Goal: Task Accomplishment & Management: Manage account settings

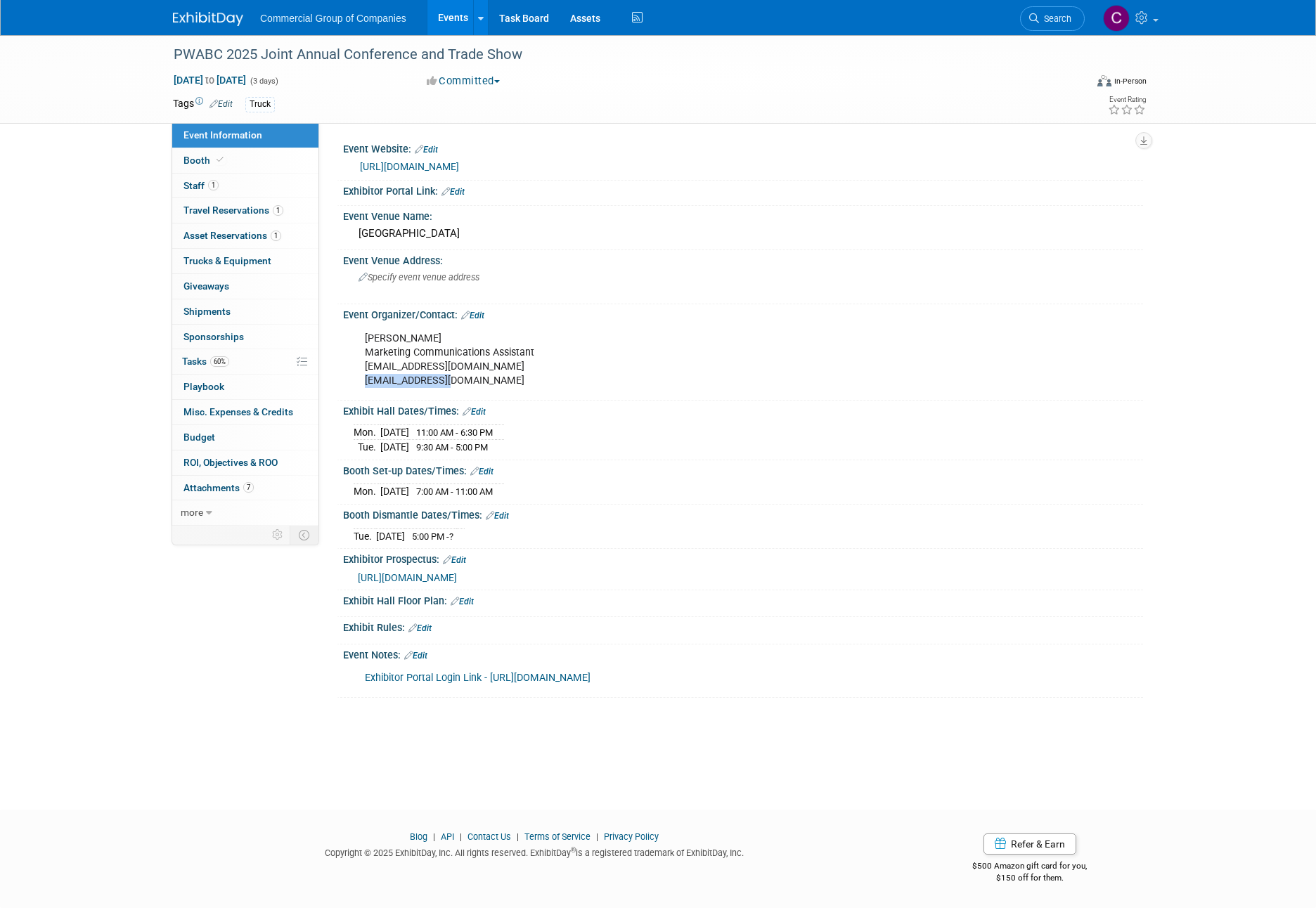
click at [212, 23] on img at bounding box center [208, 18] width 70 height 14
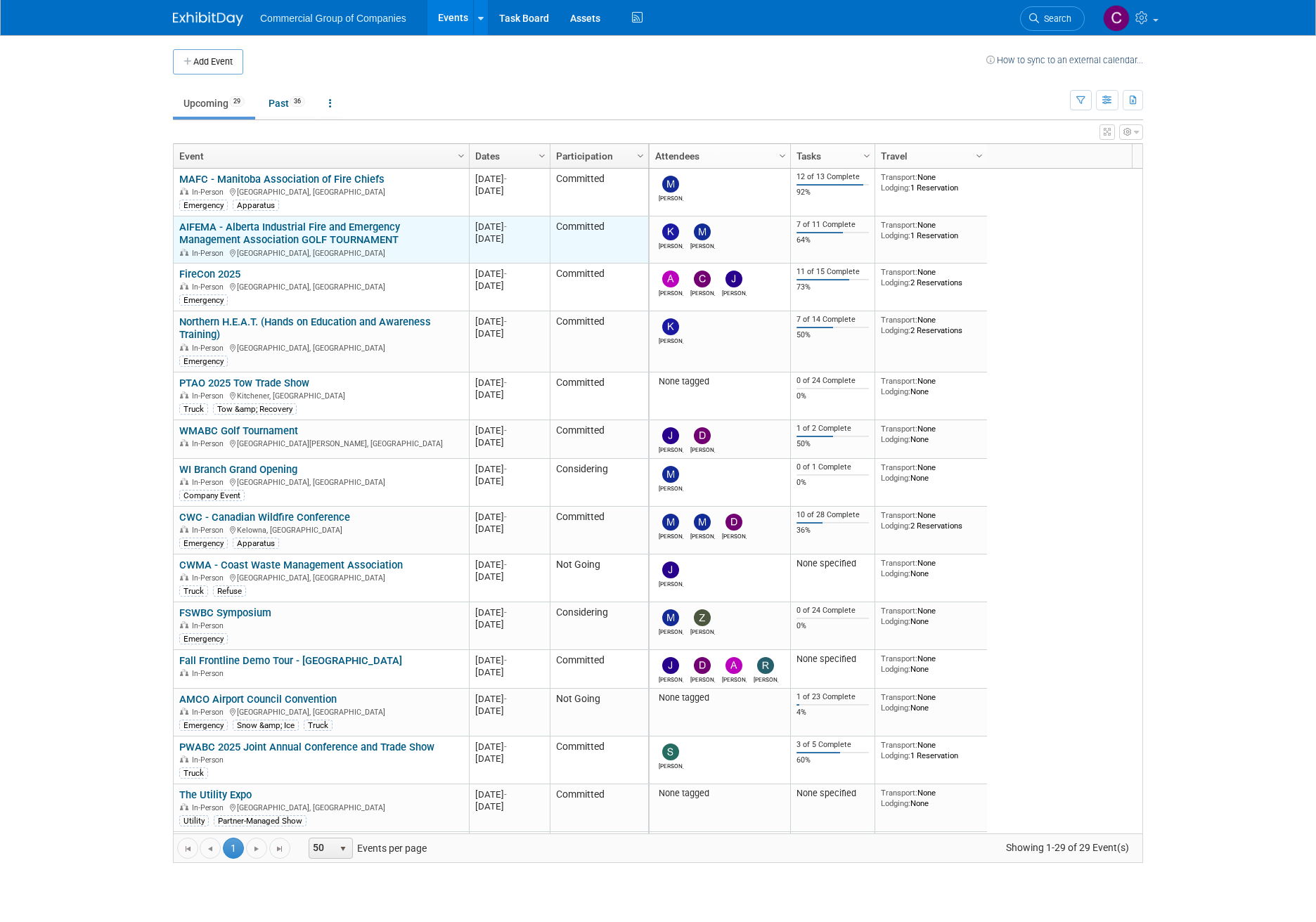
click at [312, 233] on div "AIFEMA - Alberta Industrial Fire and Emergency Management Association GOLF TOUR…" at bounding box center [321, 239] width 283 height 38
click at [294, 242] on link "AIFEMA - Alberta Industrial Fire and Emergency Management Association GOLF TOUR…" at bounding box center [289, 233] width 220 height 26
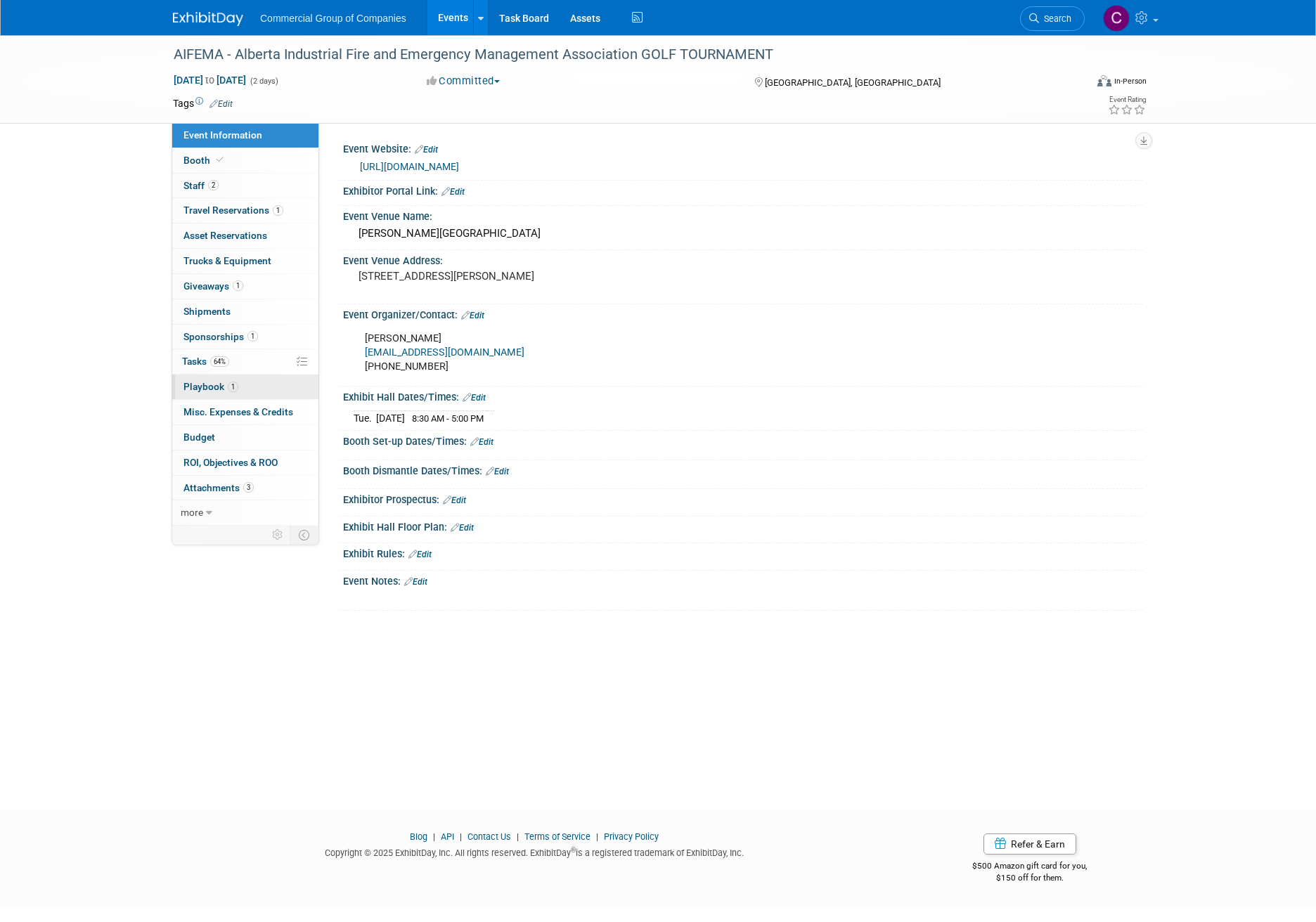
click at [247, 381] on link "1 Playbook 1" at bounding box center [246, 386] width 146 height 24
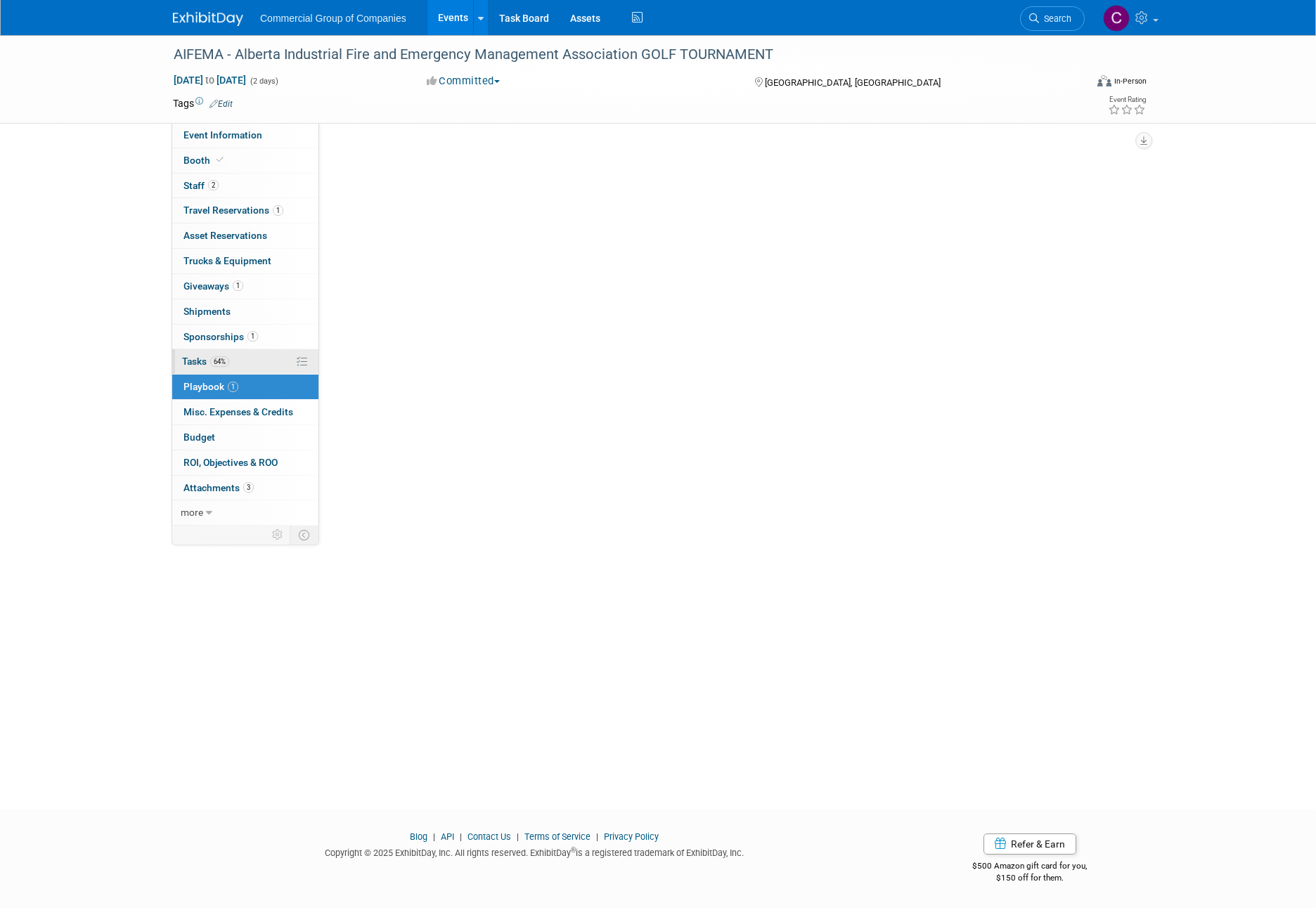
click at [250, 365] on link "64% Tasks 64%" at bounding box center [246, 361] width 146 height 24
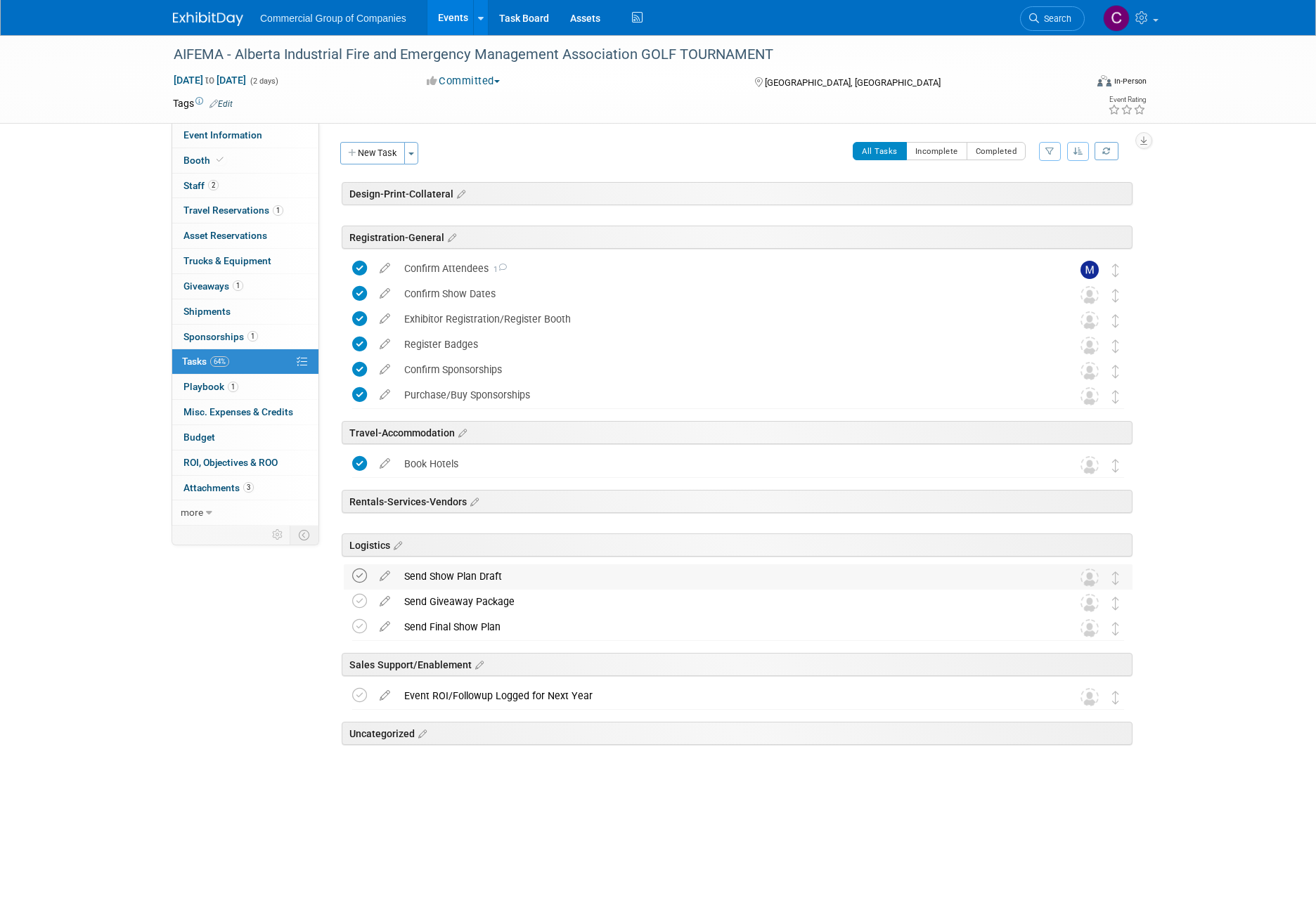
click at [363, 576] on icon at bounding box center [360, 576] width 15 height 15
click at [353, 599] on icon at bounding box center [360, 601] width 15 height 15
click at [360, 630] on icon at bounding box center [360, 626] width 15 height 15
click at [181, 8] on link at bounding box center [217, 12] width 87 height 11
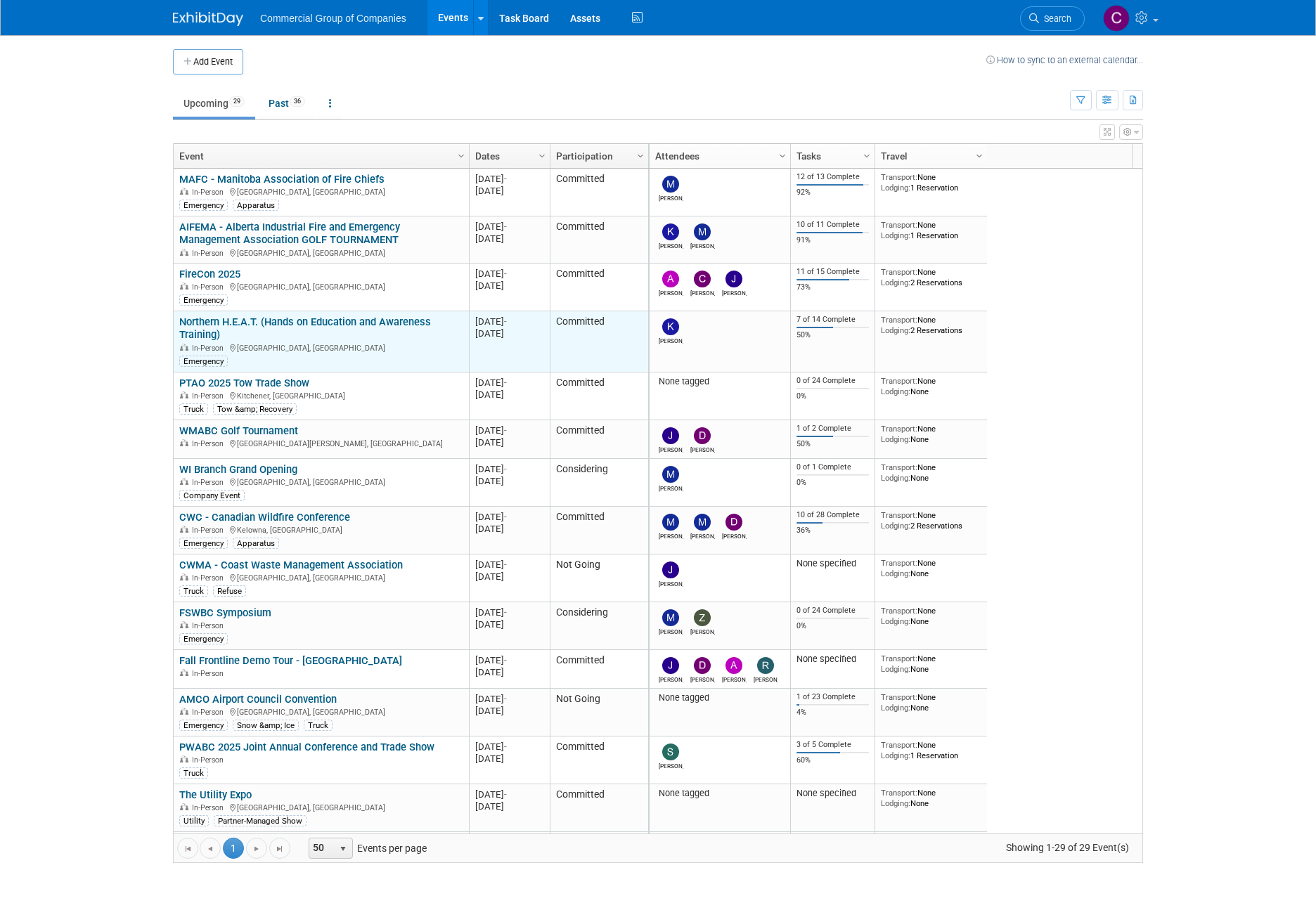
click at [308, 324] on link "Northern H.E.A.T. (Hands on Education and Awareness Training)" at bounding box center [304, 328] width 251 height 26
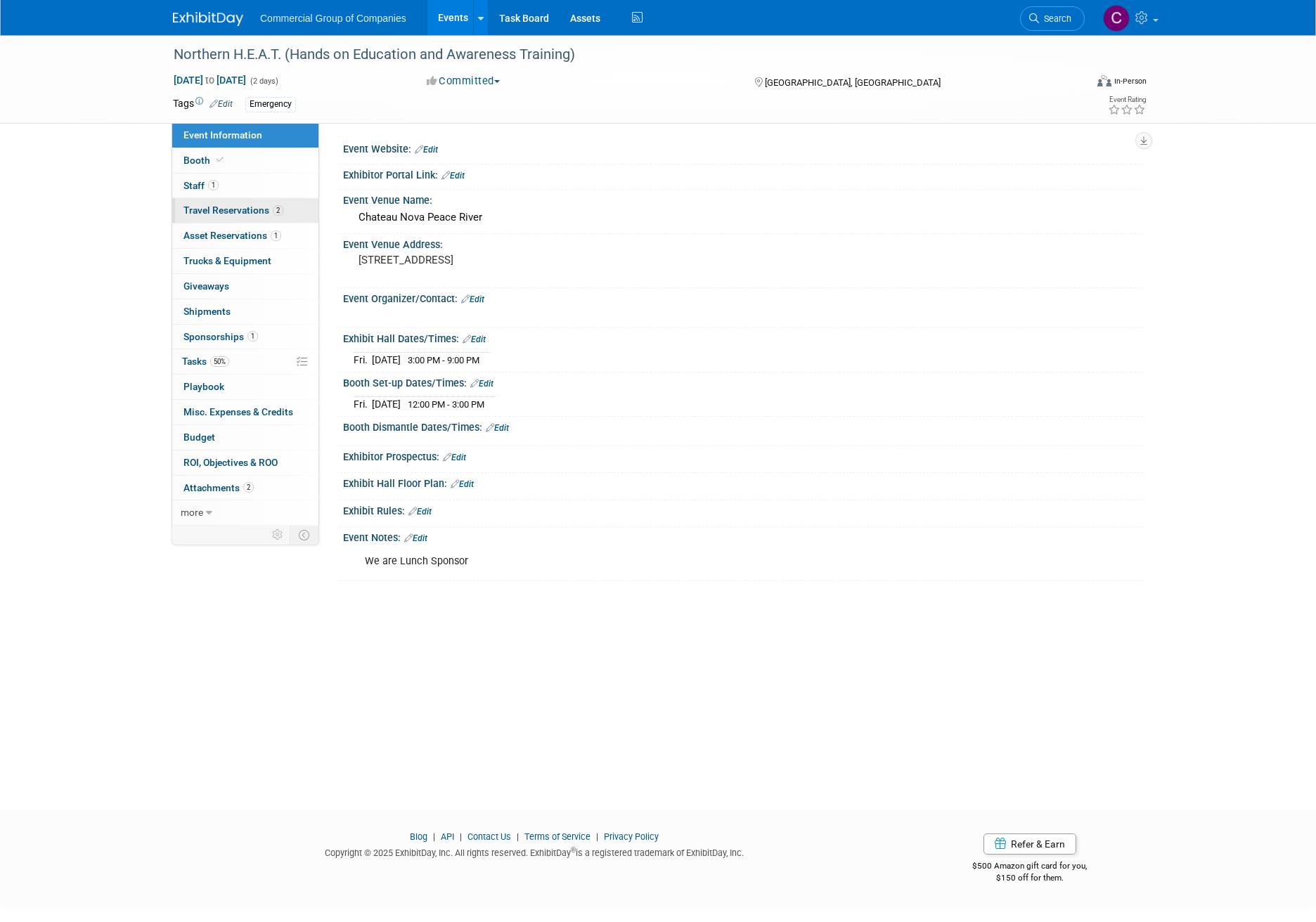
click at [276, 217] on link "2 Travel Reservations 2" at bounding box center [246, 210] width 146 height 24
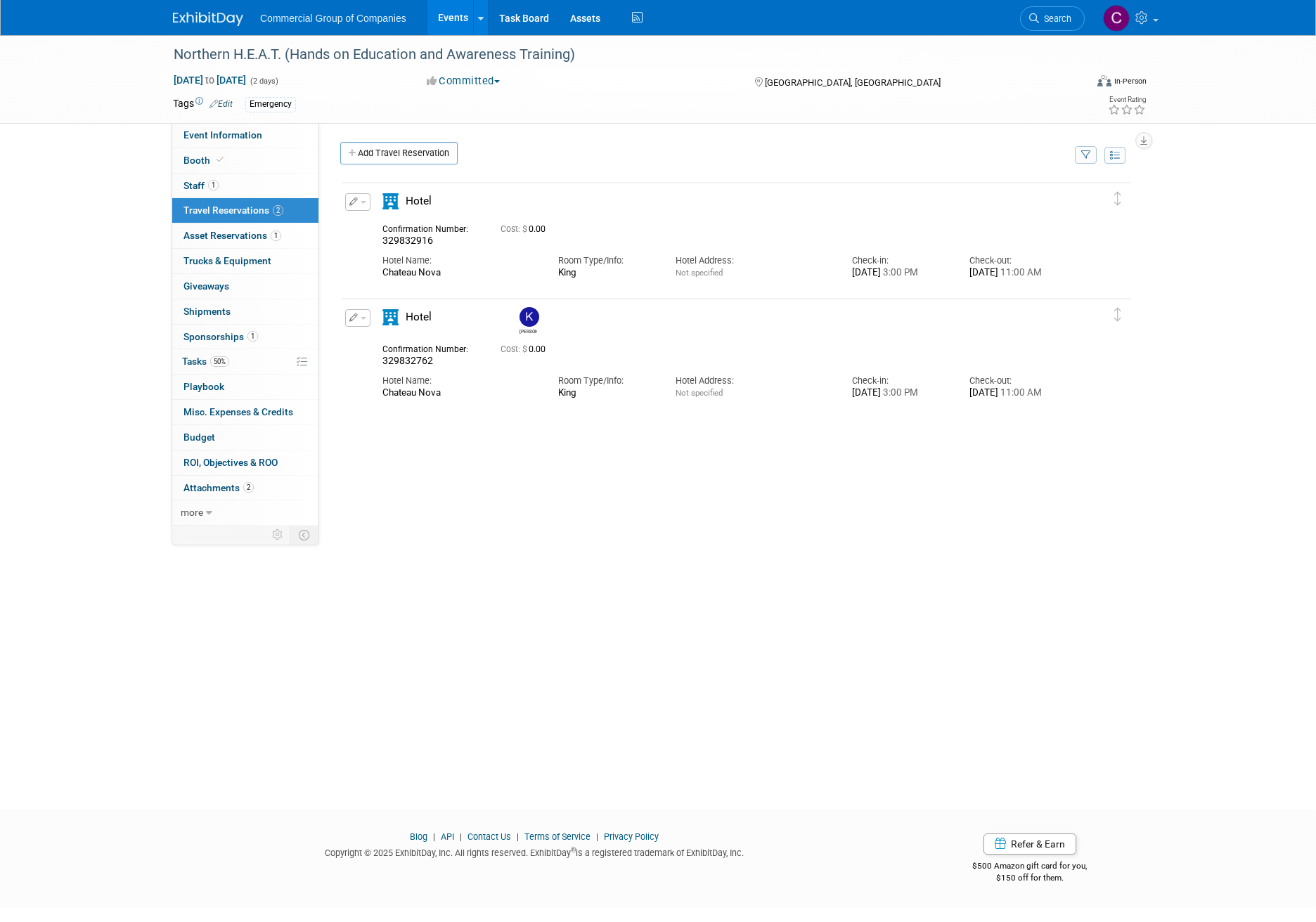
click at [363, 203] on span "button" at bounding box center [363, 203] width 6 height 3
click at [376, 231] on button "Edit Reservation" at bounding box center [405, 227] width 119 height 21
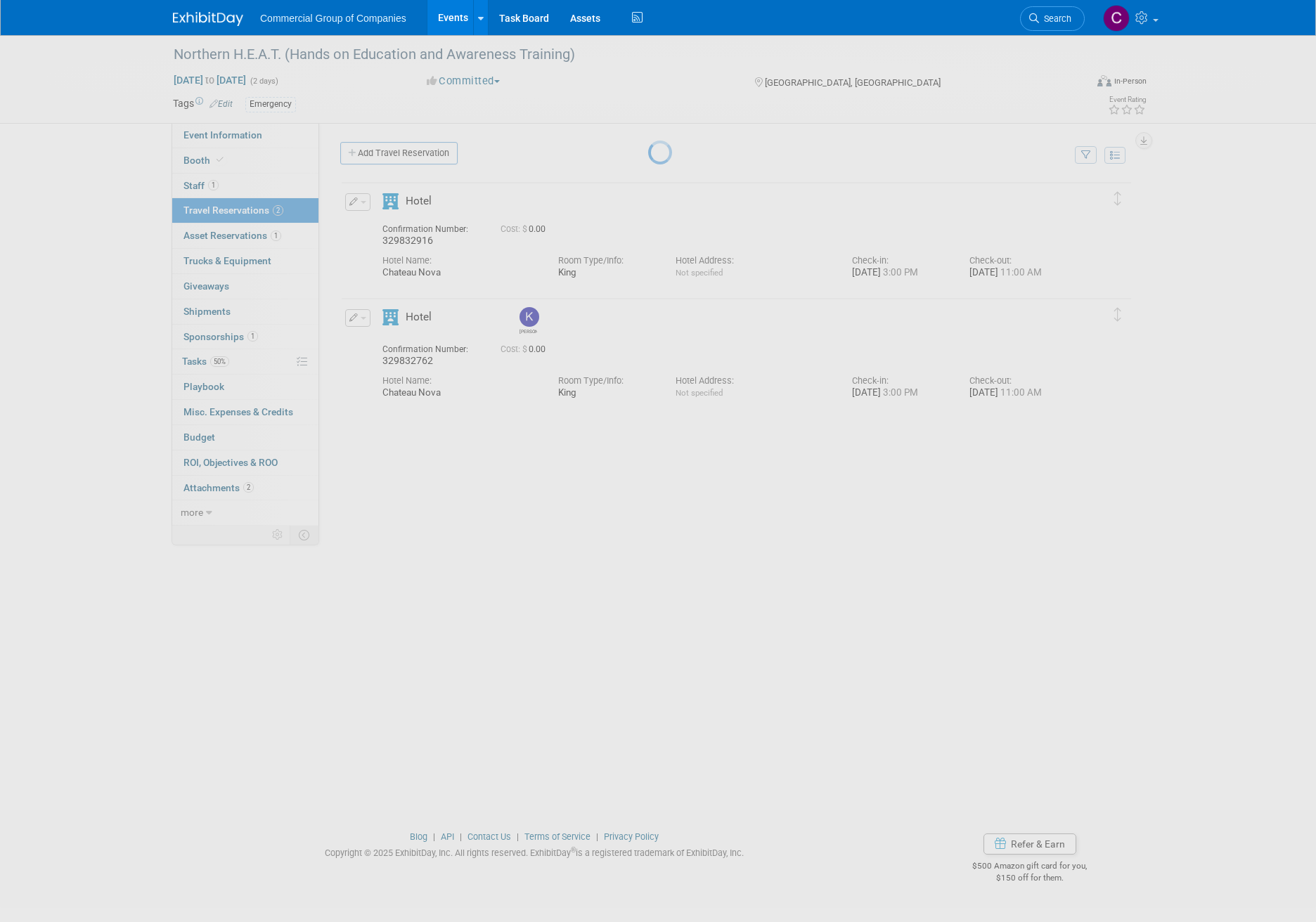
select select "4caec563-e911-4170-a916-ed7e2a414c04"
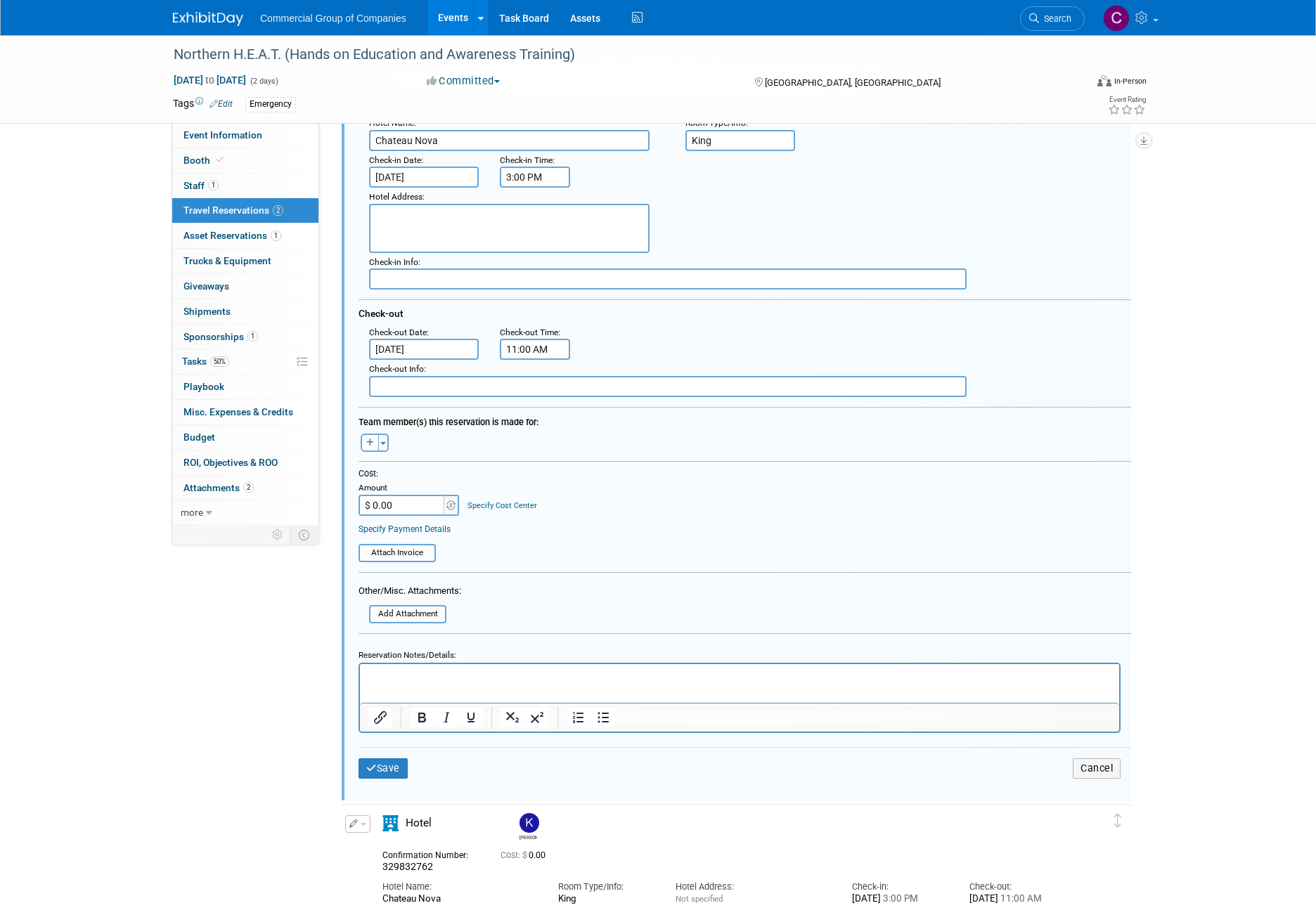
scroll to position [153, 0]
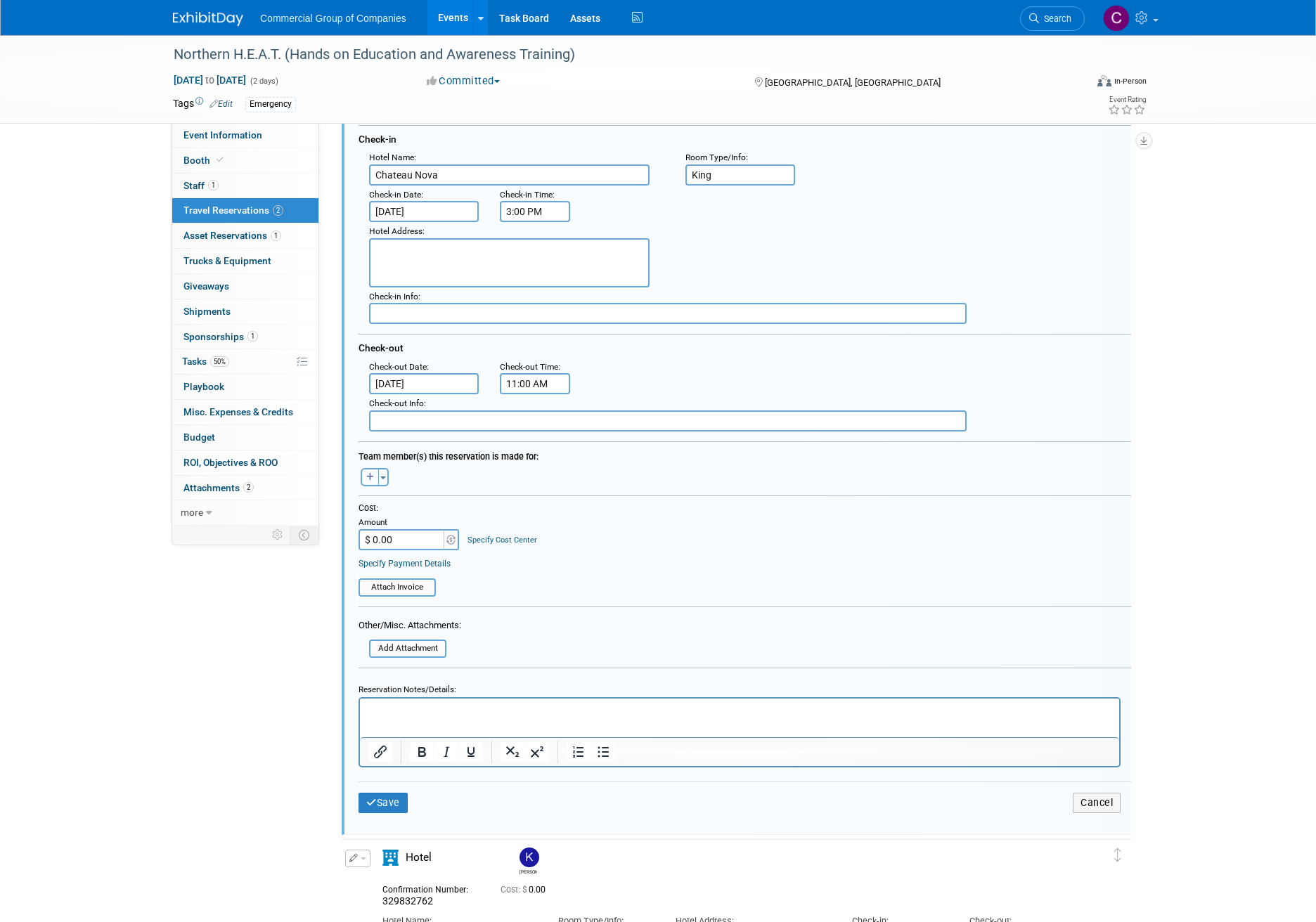
click at [370, 481] on icon "button" at bounding box center [370, 477] width 7 height 8
select select
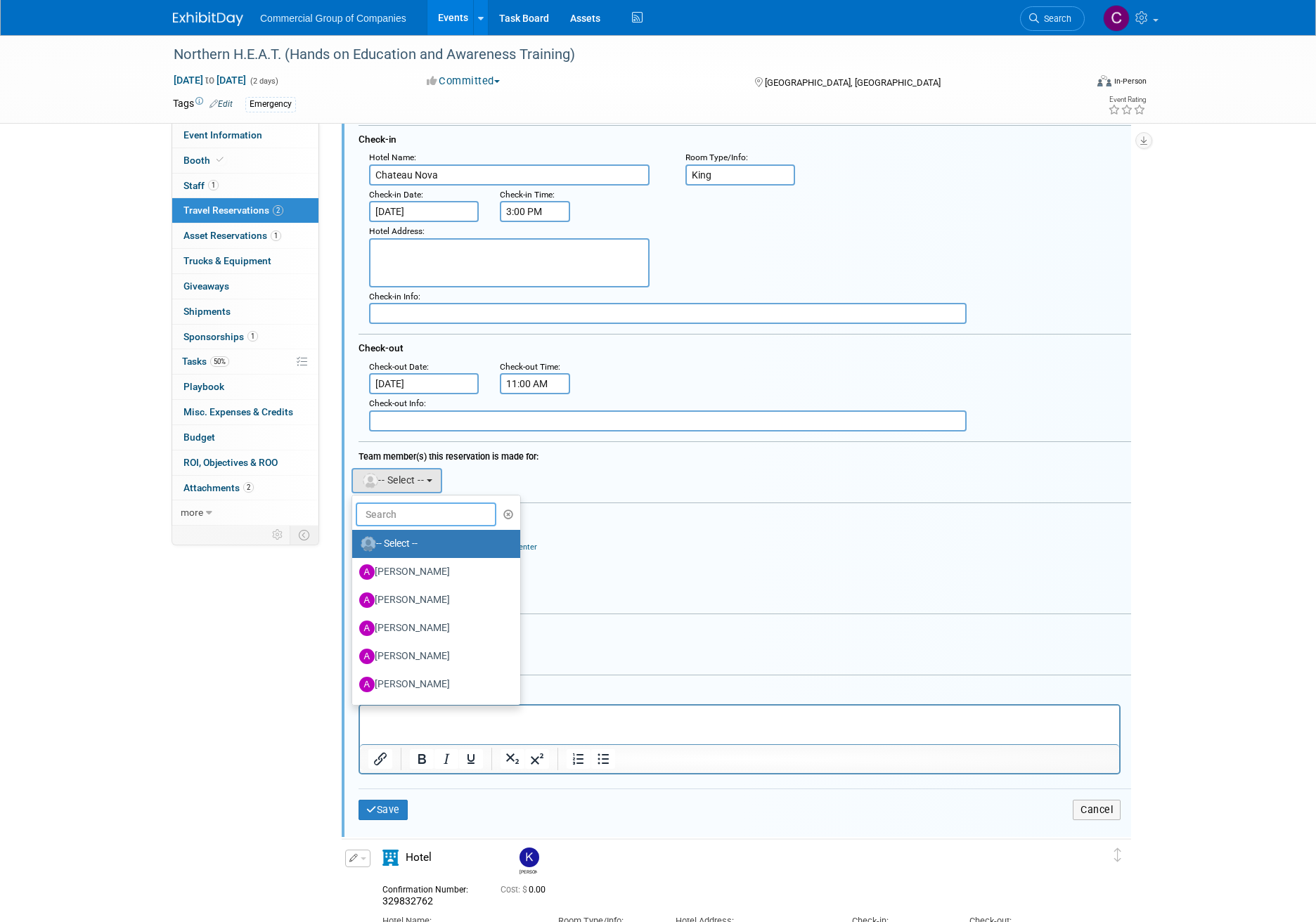
click at [400, 513] on input "text" at bounding box center [425, 514] width 141 height 24
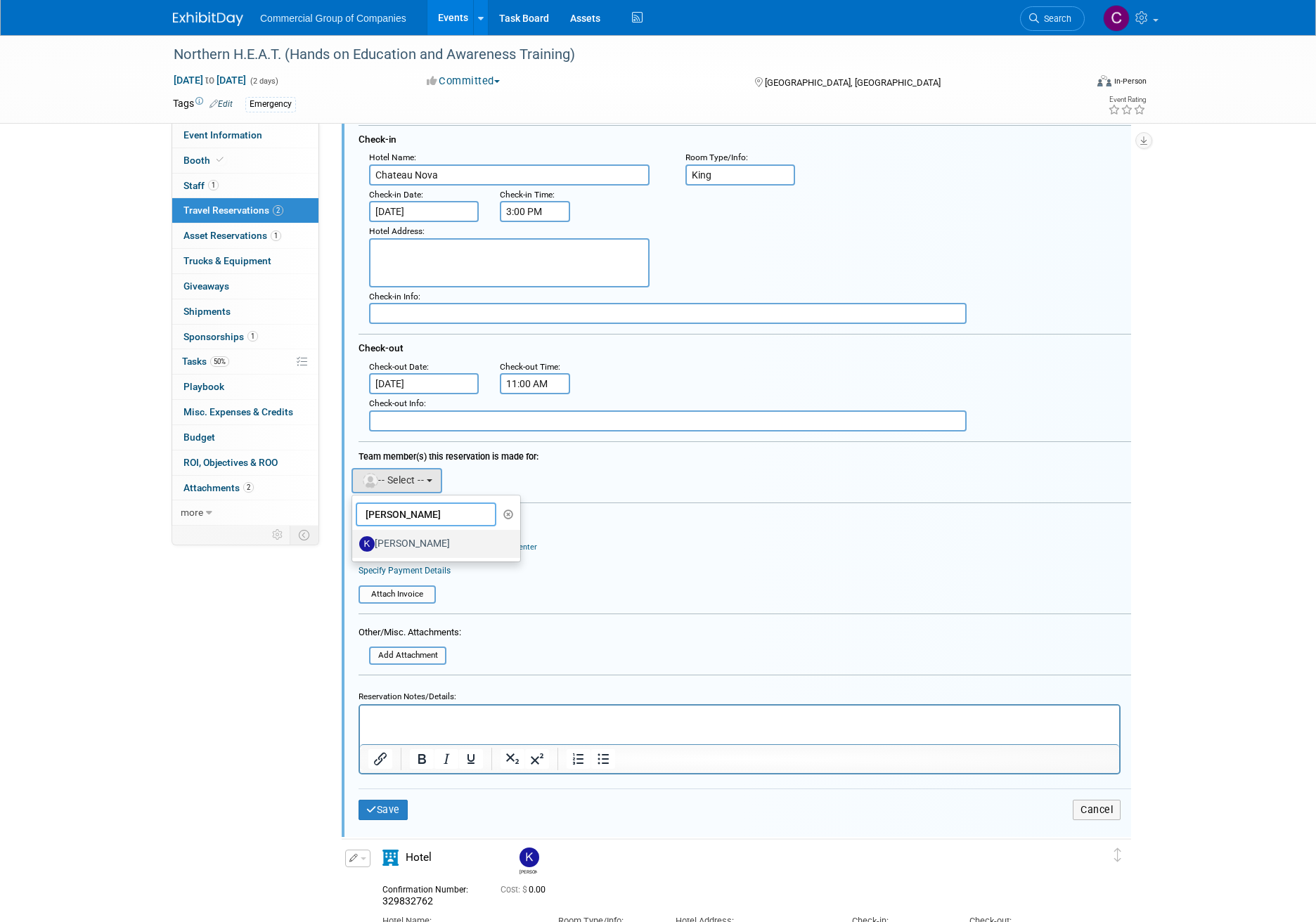
type input "kell"
click at [413, 531] on link "[PERSON_NAME]" at bounding box center [436, 544] width 168 height 28
click at [417, 545] on label "[PERSON_NAME]" at bounding box center [432, 544] width 147 height 23
click at [355, 545] on input "[PERSON_NAME]" at bounding box center [349, 542] width 9 height 9
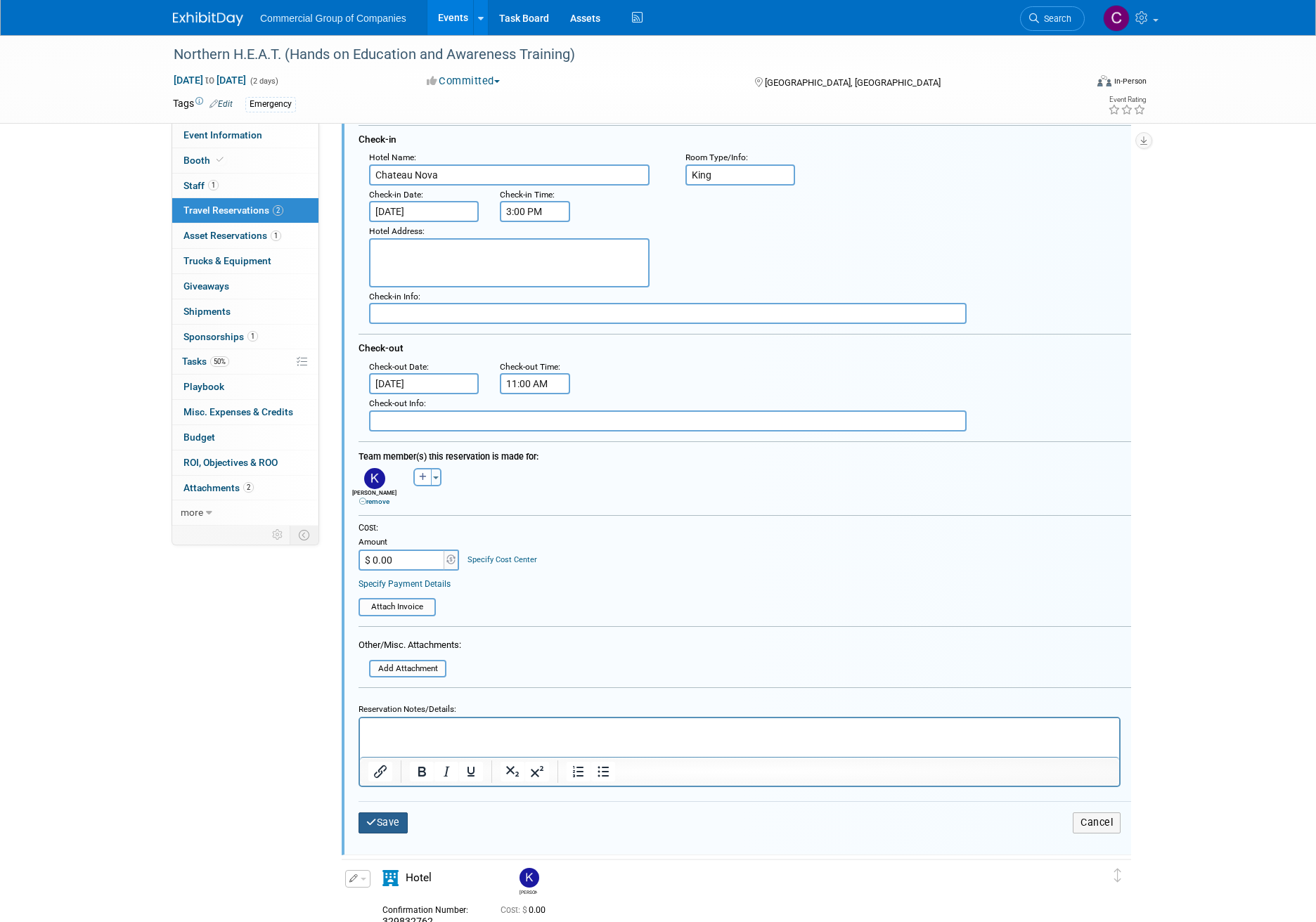
click at [400, 817] on button "Save" at bounding box center [383, 823] width 49 height 21
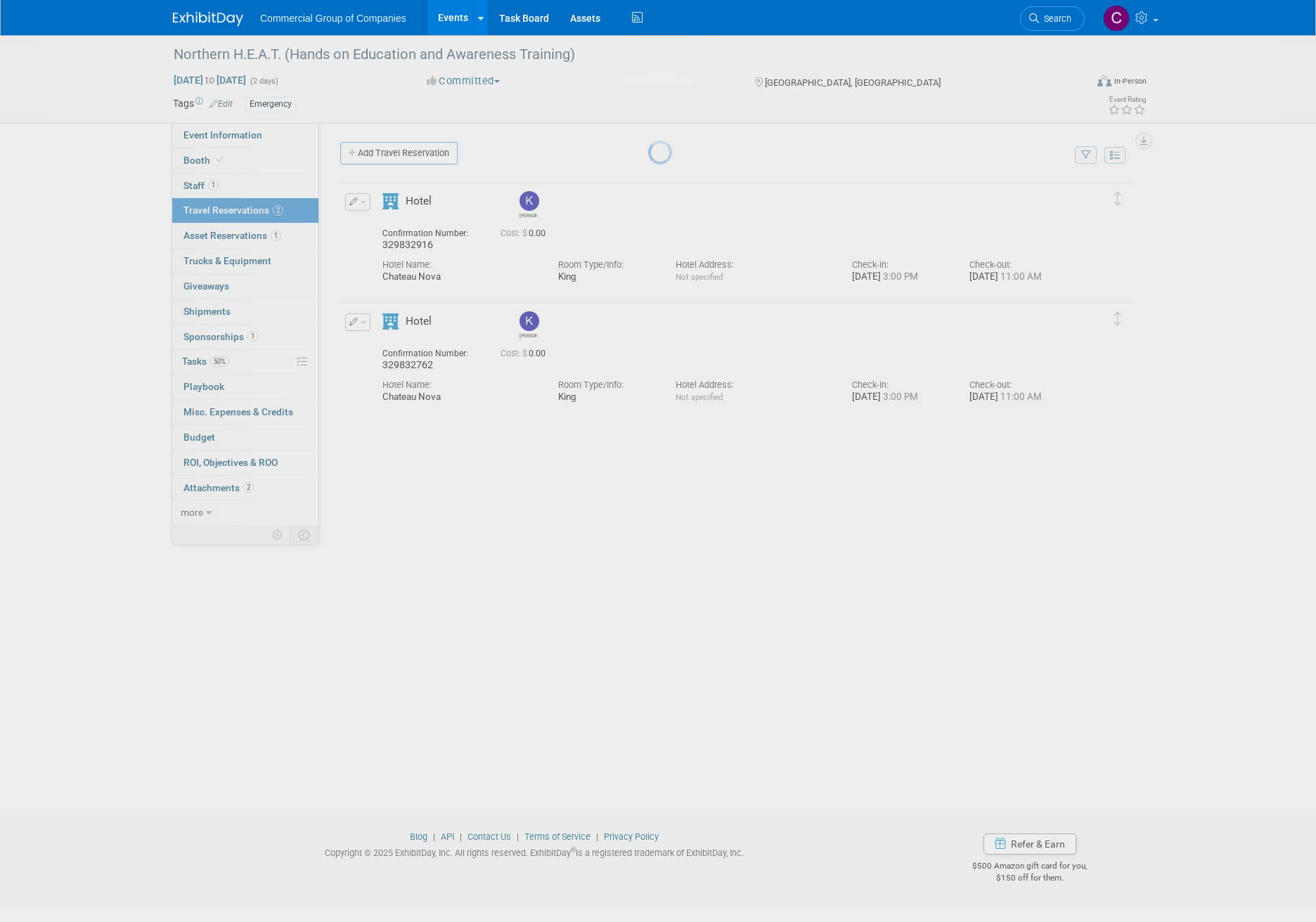
scroll to position [0, 0]
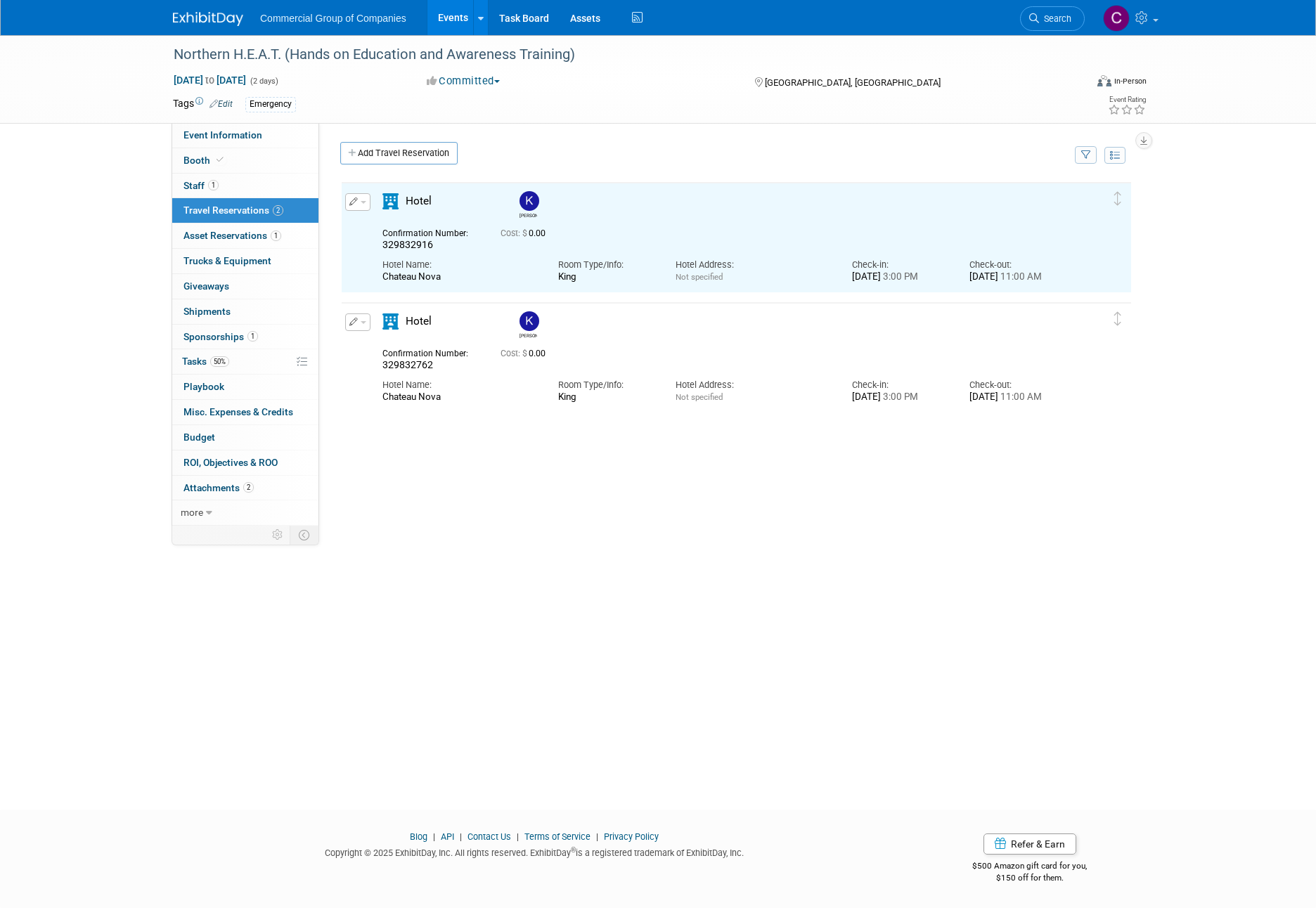
click at [353, 324] on icon "button" at bounding box center [354, 321] width 9 height 8
click at [376, 373] on span "Delete Reservation" at bounding box center [414, 369] width 87 height 11
click at [513, 388] on link "Yes" at bounding box center [516, 381] width 41 height 23
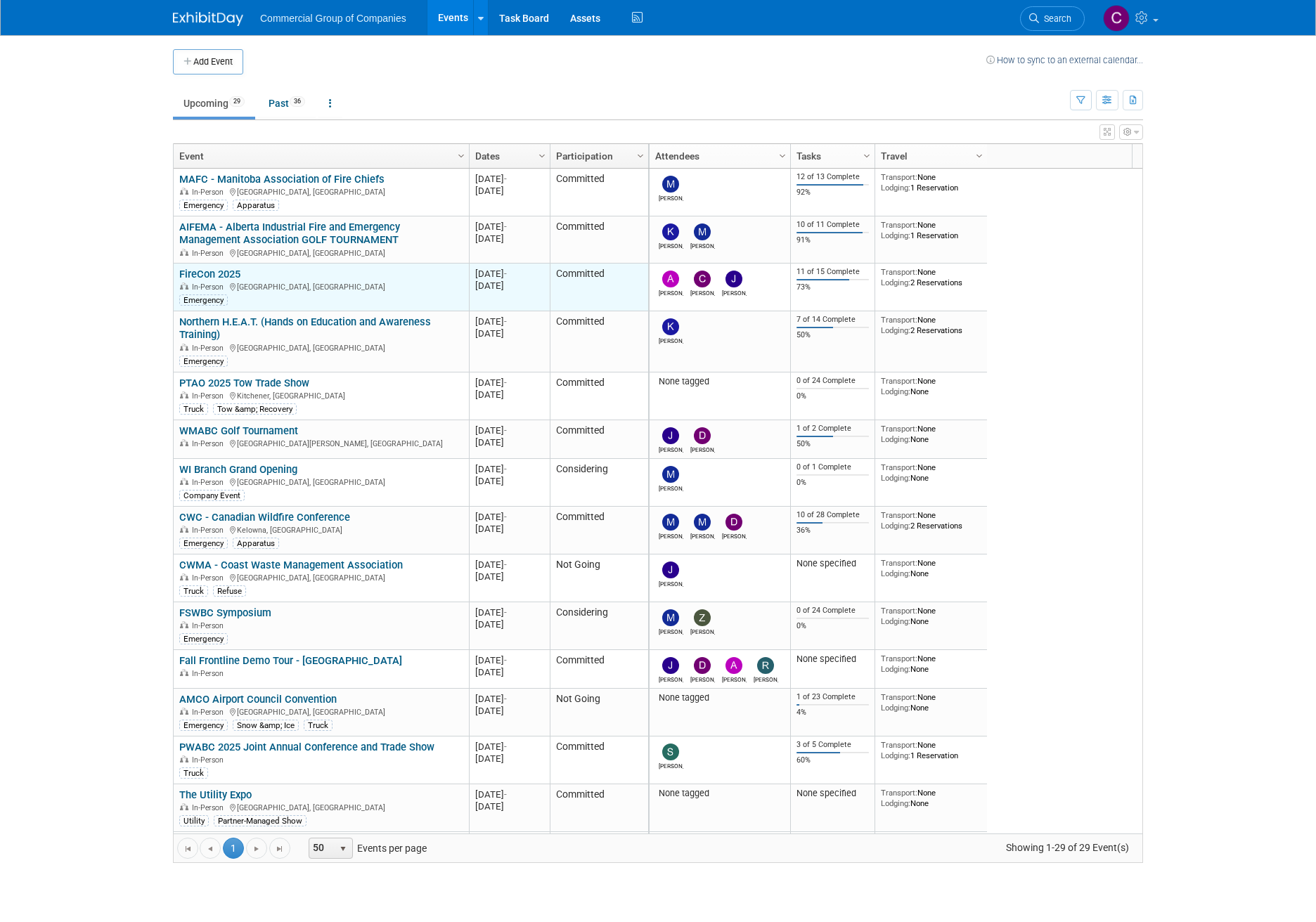
click at [229, 271] on link "FireCon 2025" at bounding box center [209, 273] width 61 height 13
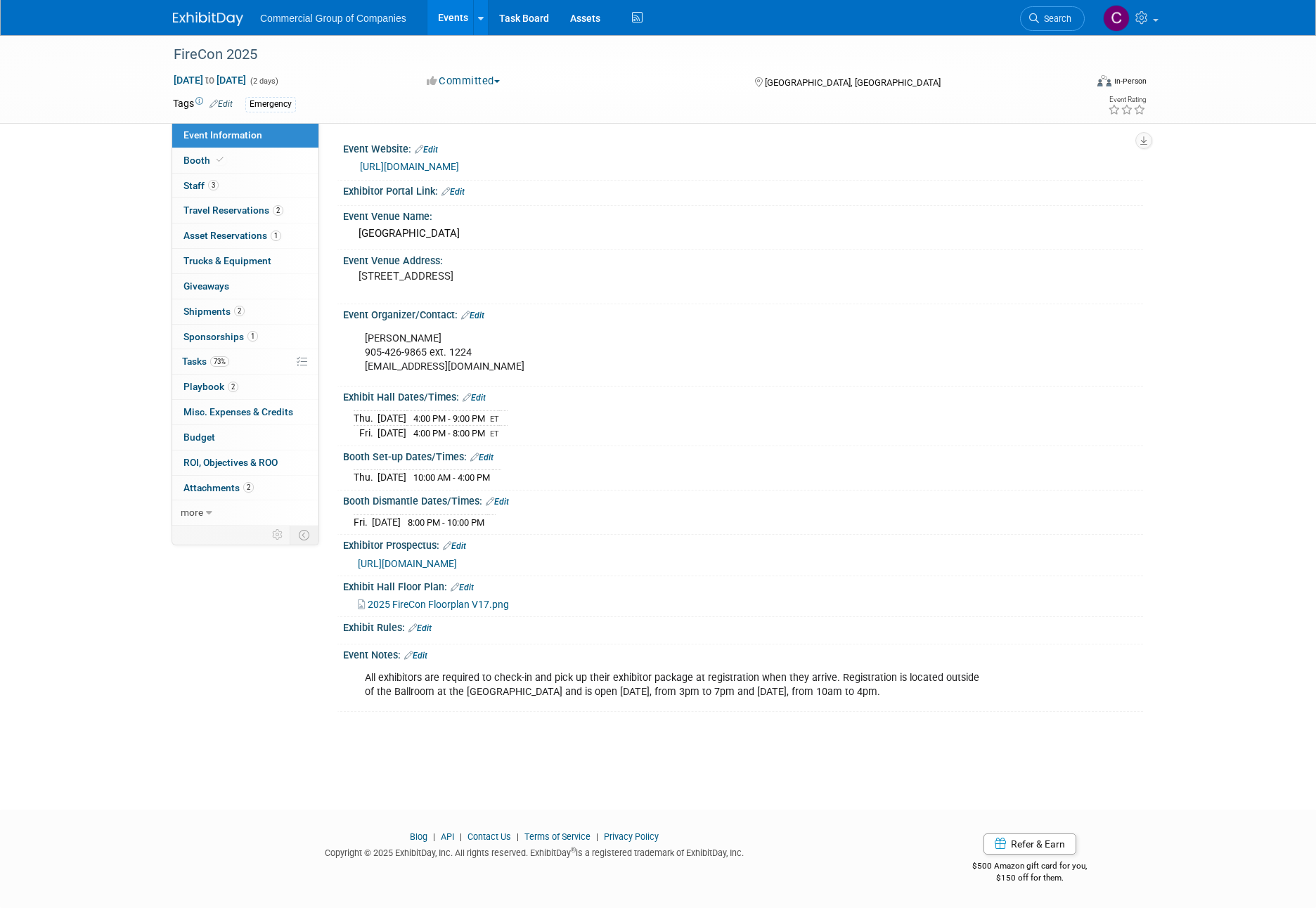
click at [184, 23] on img at bounding box center [208, 18] width 70 height 14
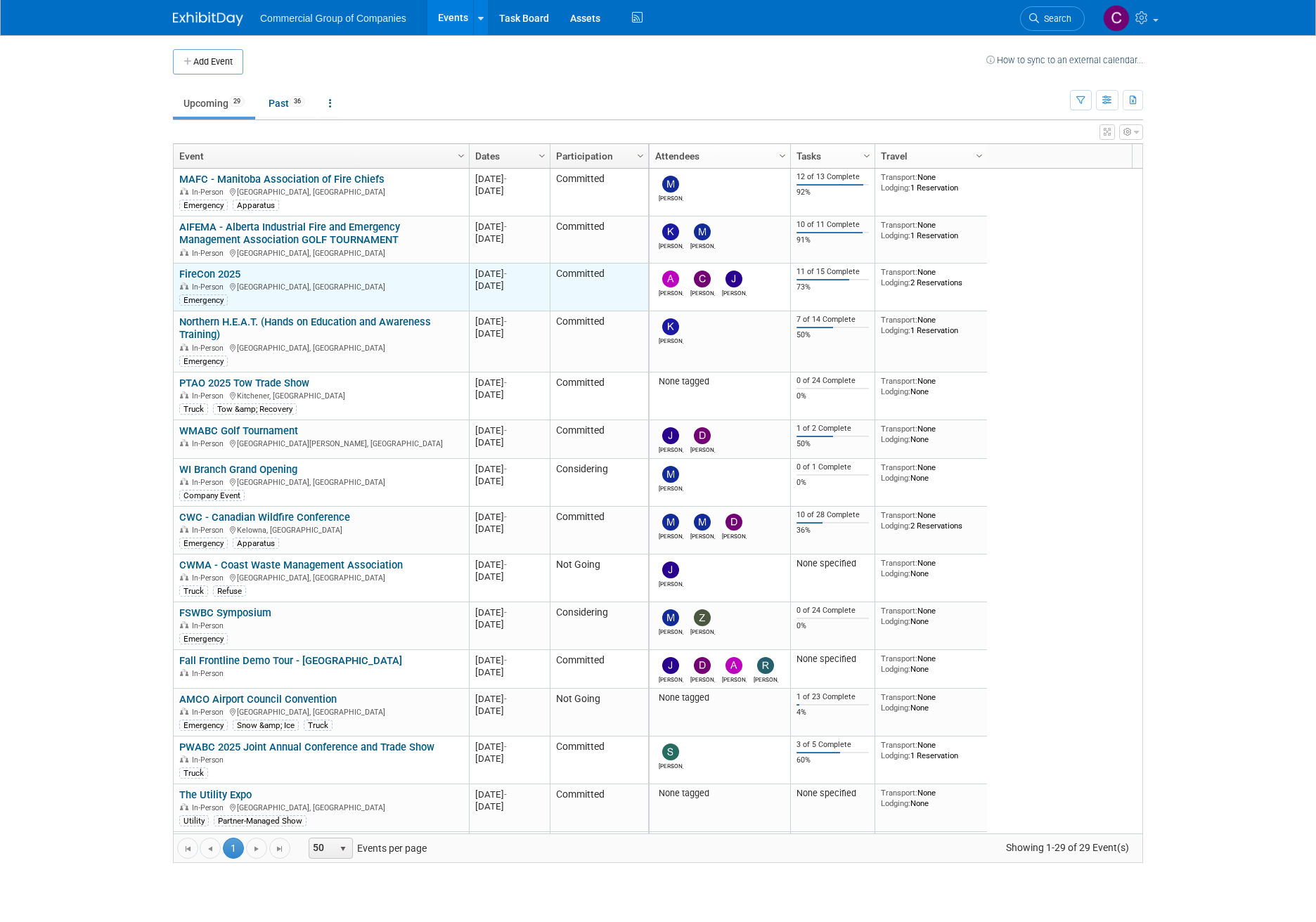
click at [234, 283] on icon at bounding box center [234, 287] width 7 height 7
click at [234, 278] on link "FireCon 2025" at bounding box center [209, 273] width 61 height 13
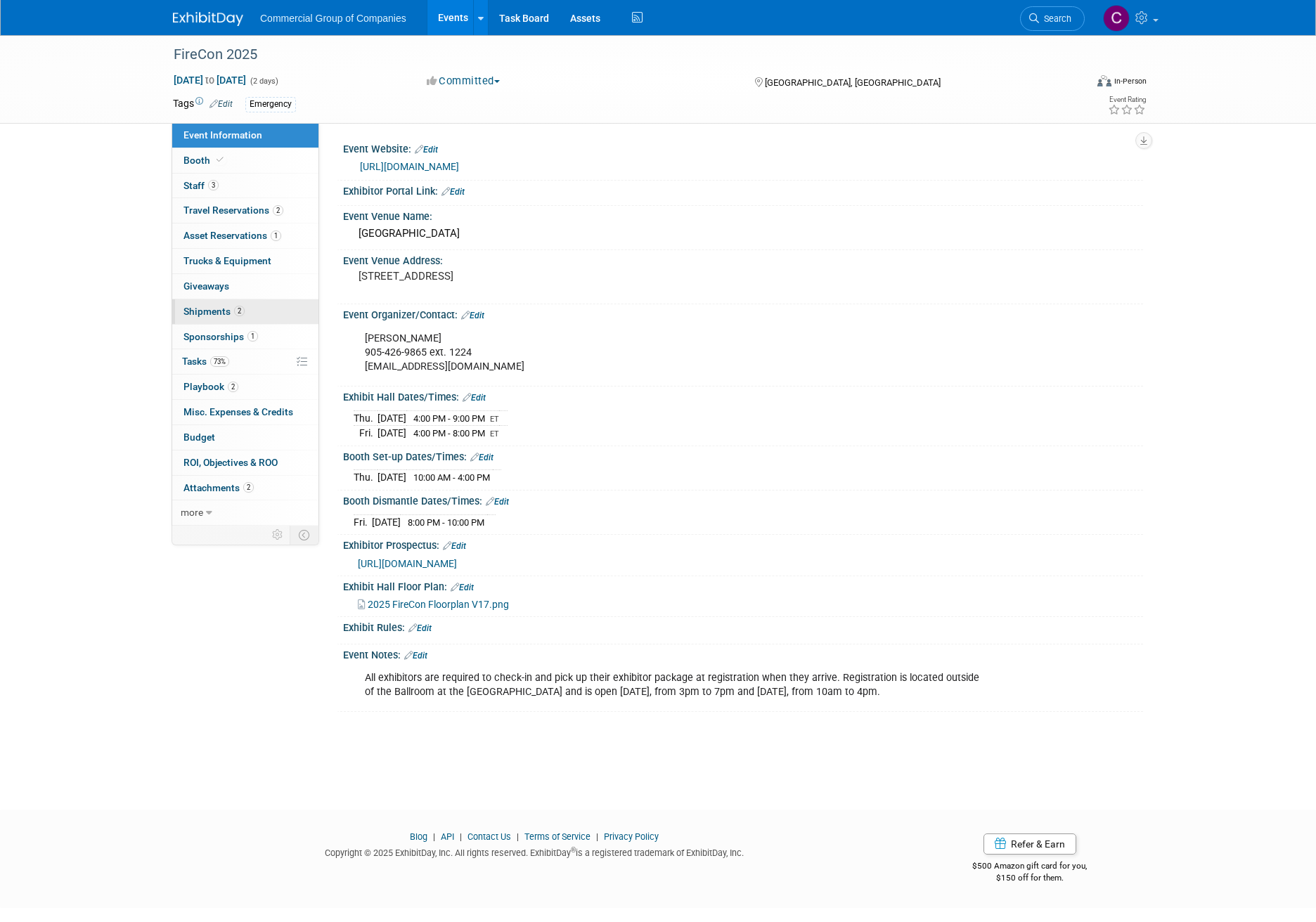
click at [267, 312] on link "2 Shipments 2" at bounding box center [246, 311] width 146 height 24
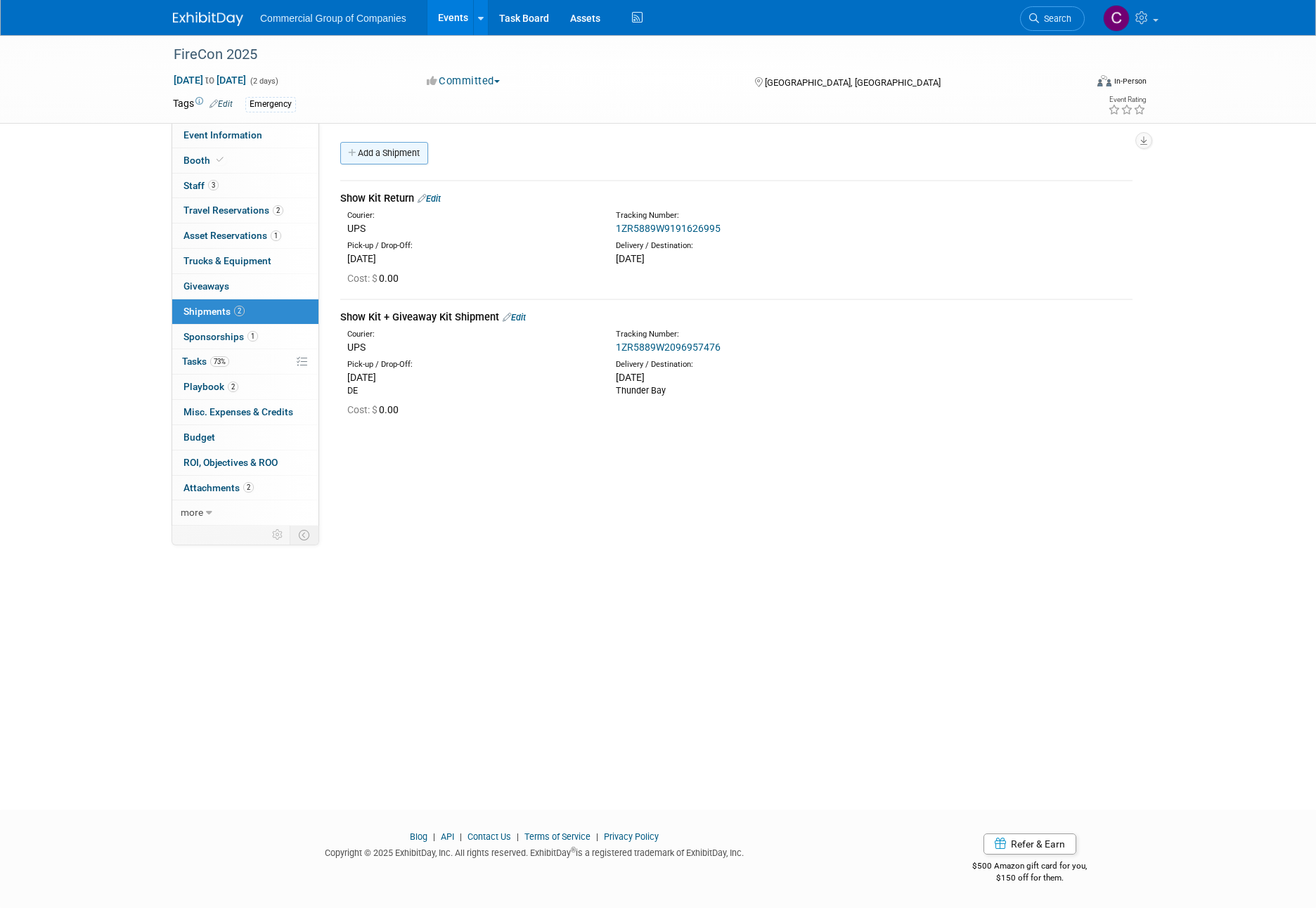
click at [386, 145] on link "Add a Shipment" at bounding box center [383, 153] width 88 height 23
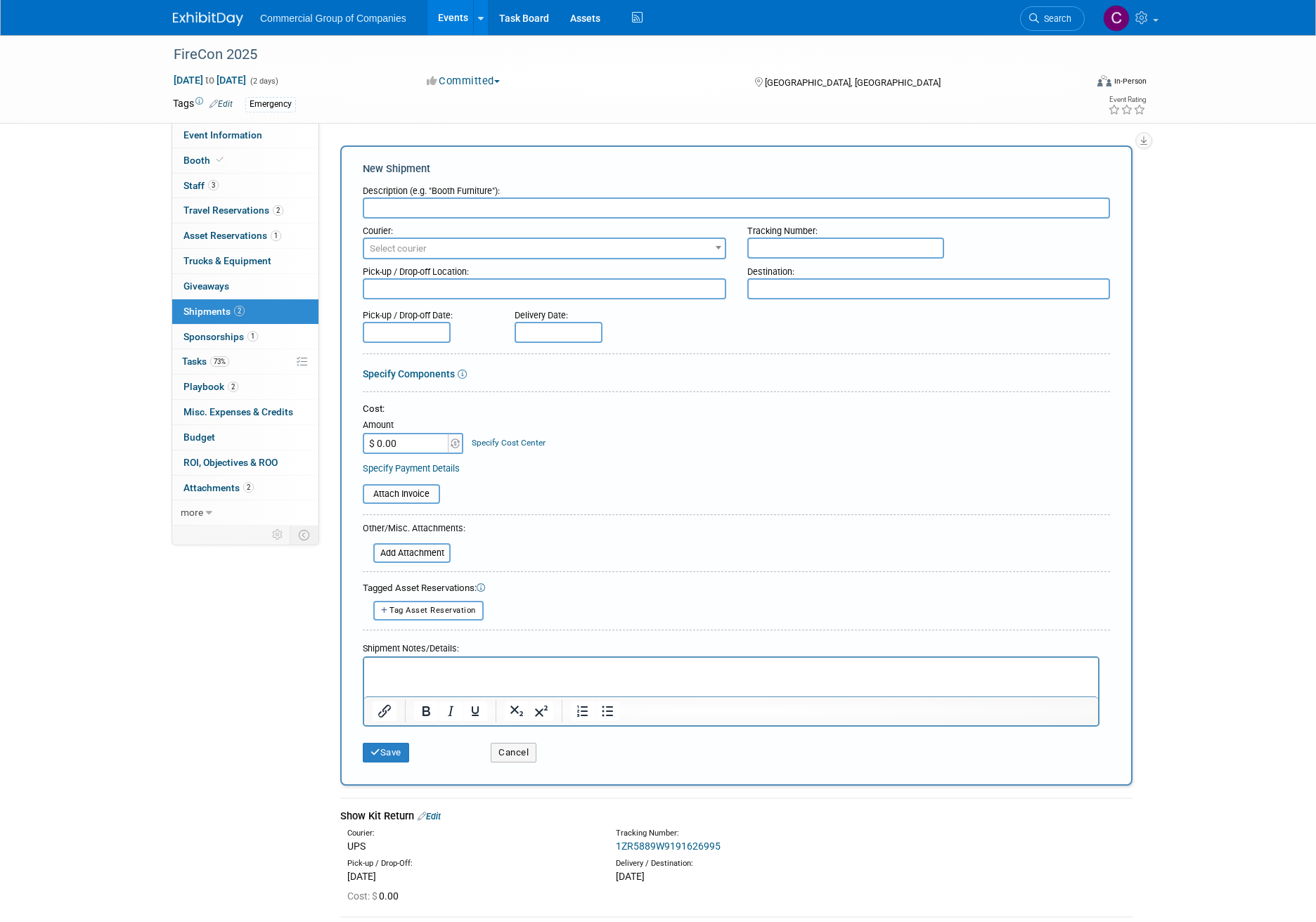
click at [432, 209] on input "text" at bounding box center [736, 208] width 747 height 21
type input "Showkit Return Pickup Request"
click at [543, 104] on div "Emergency" at bounding box center [613, 105] width 735 height 15
click at [482, 256] on span "Select courier" at bounding box center [544, 248] width 361 height 20
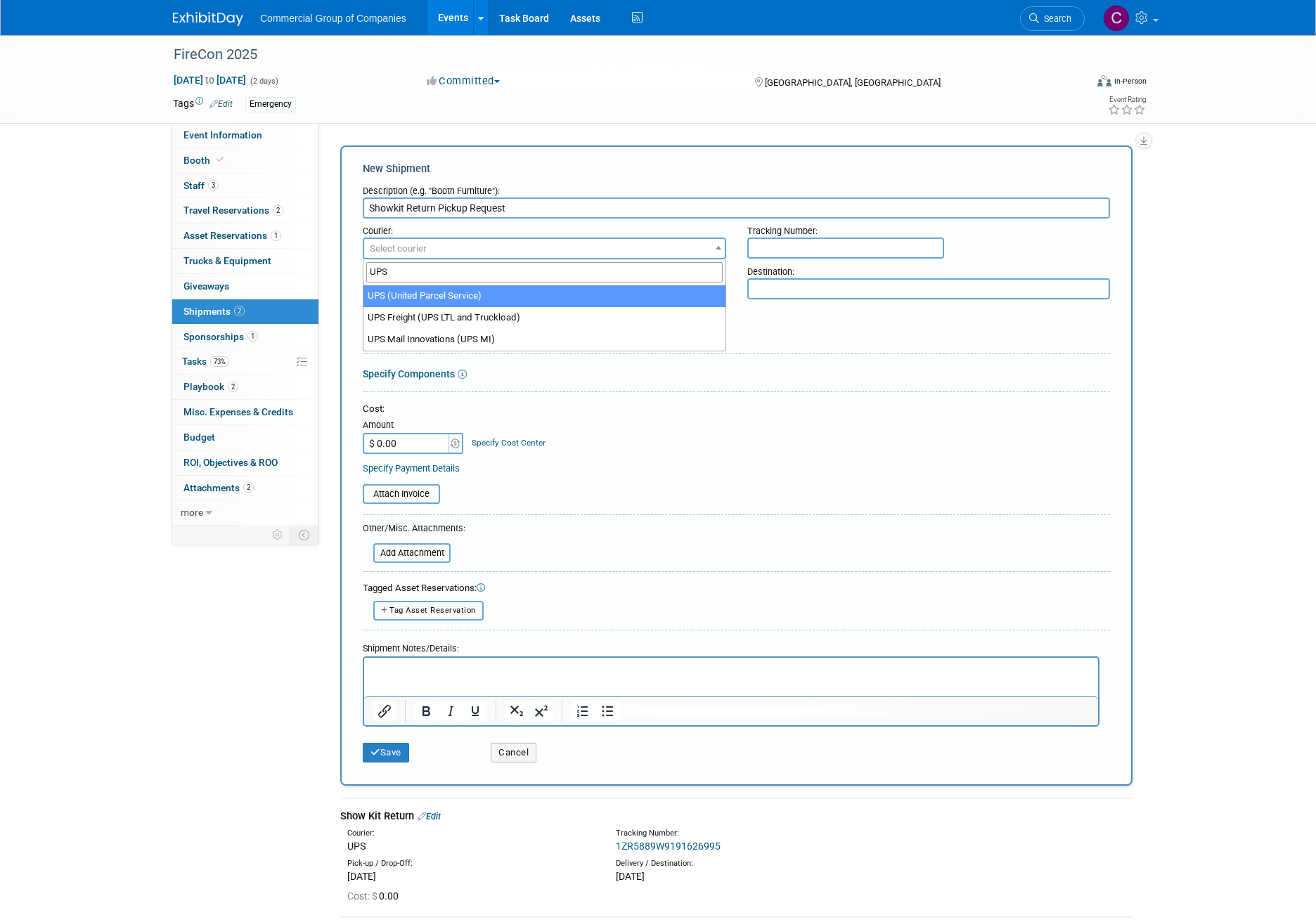
type input "UPS"
select select "508"
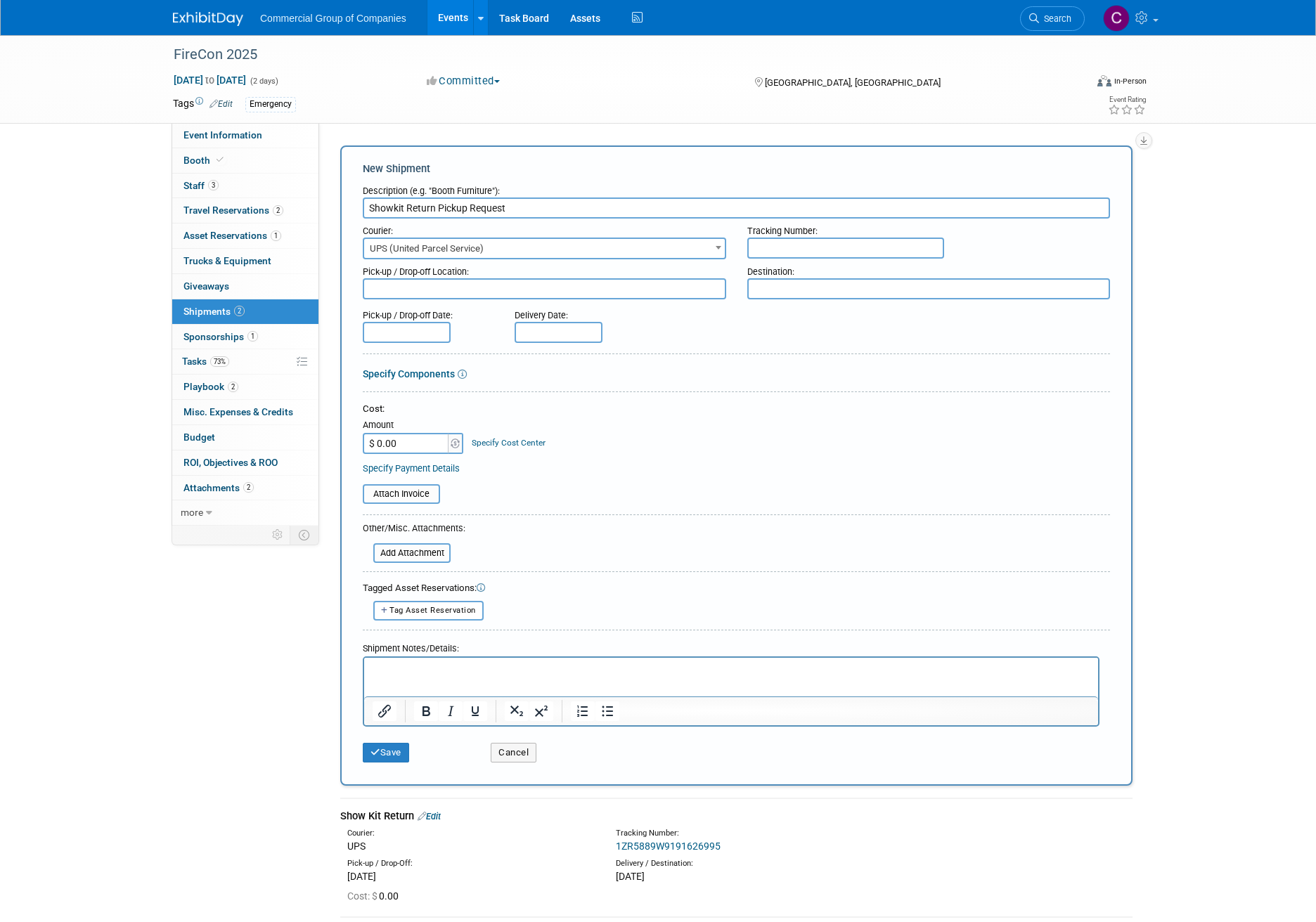
click at [790, 290] on textarea at bounding box center [928, 289] width 363 height 21
paste textarea "29B8F5PHDJS"
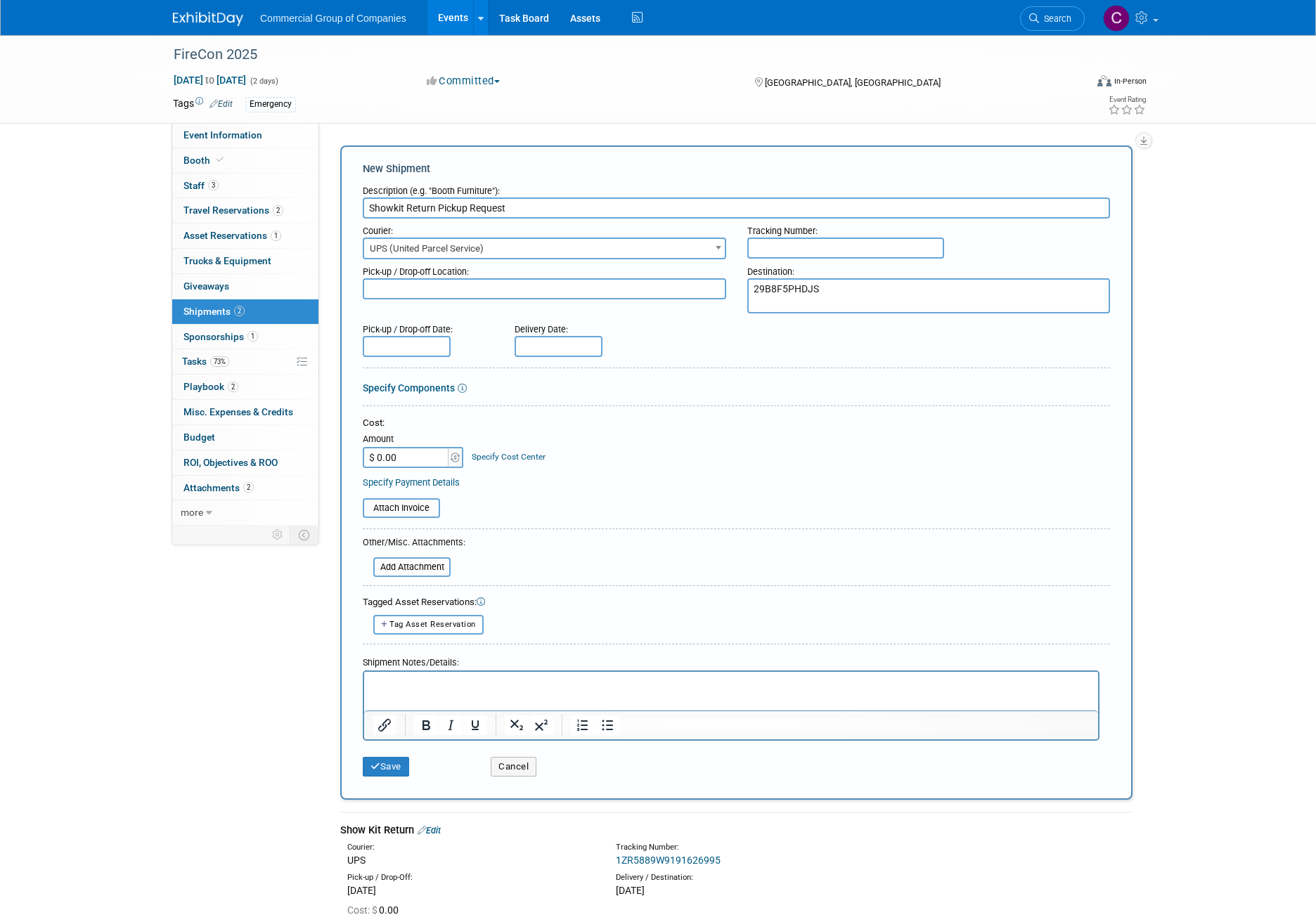
click at [757, 294] on textarea "29B8F5PHDJS" at bounding box center [928, 296] width 363 height 35
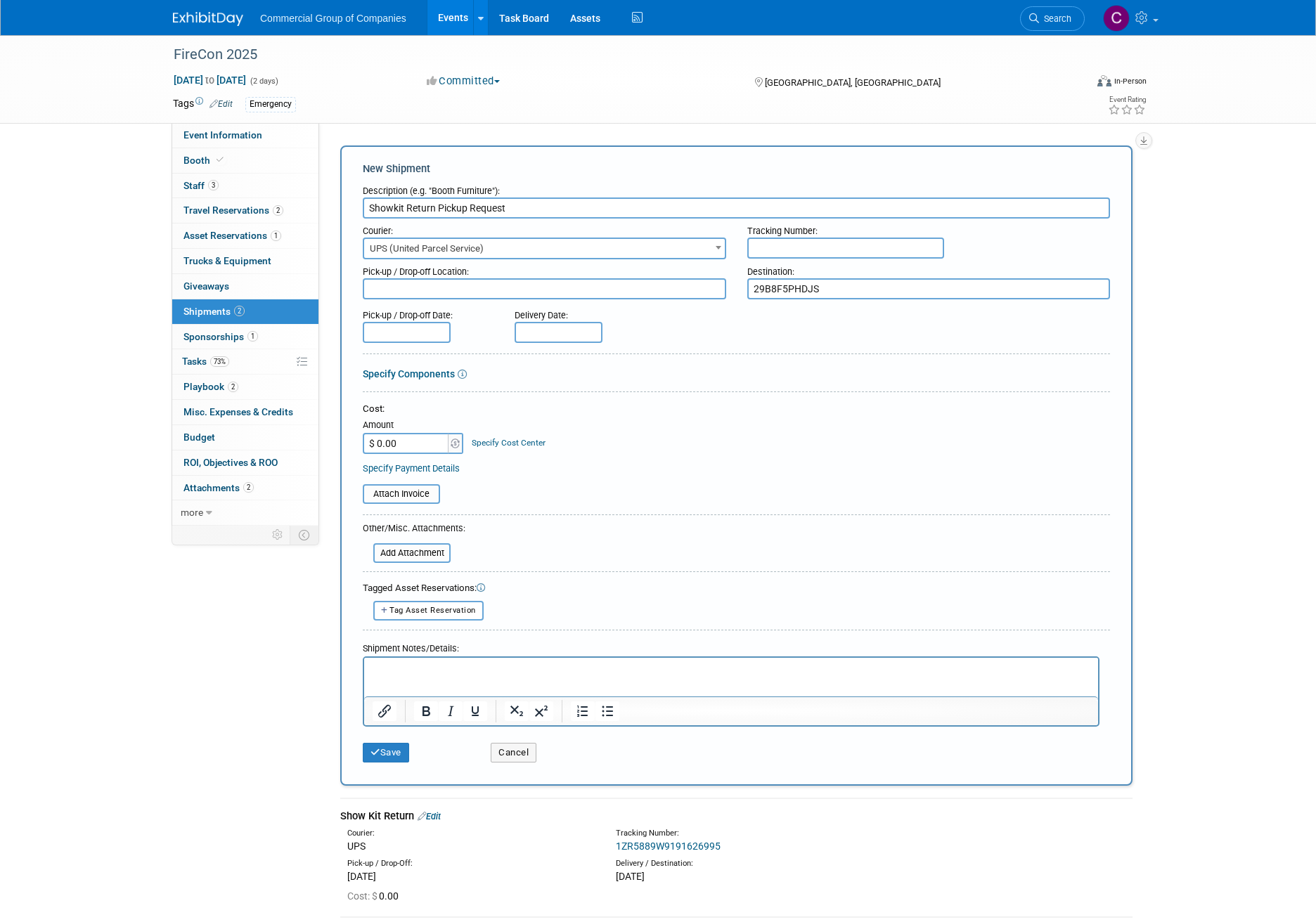
type textarea "29B8F5PHDJS"
click at [683, 269] on div "Pick-up / Drop-off Location:" at bounding box center [544, 269] width 363 height 19
click at [683, 277] on div "Pick-up / Drop-off Location:" at bounding box center [544, 269] width 363 height 19
click at [683, 287] on textarea at bounding box center [544, 289] width 363 height 21
type textarea "U"
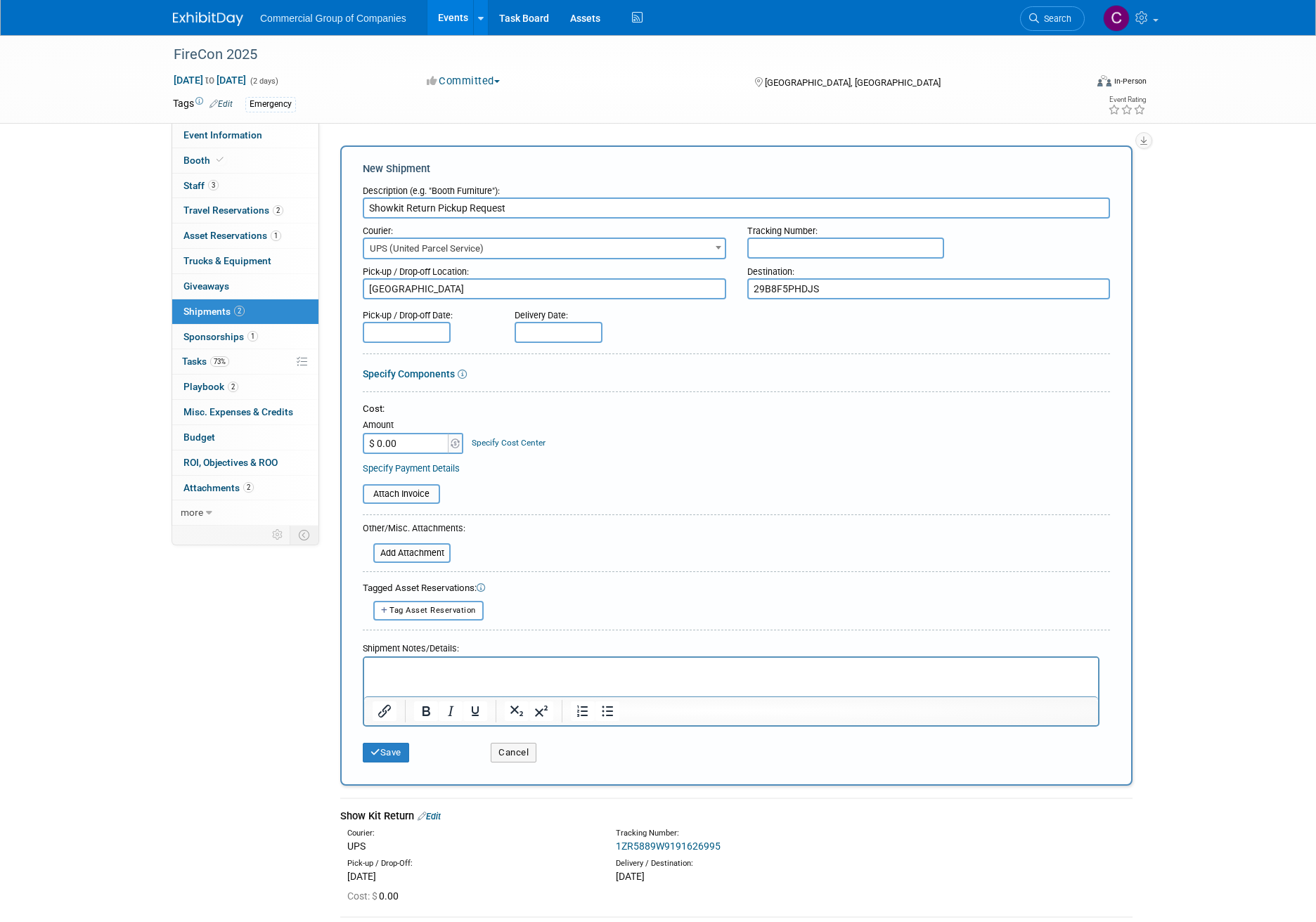
type textarea "Valhalla Hotel & Conference Centre"
click at [835, 308] on div "Pick-up / Drop-off Date: Delivery Date:" at bounding box center [737, 323] width 768 height 40
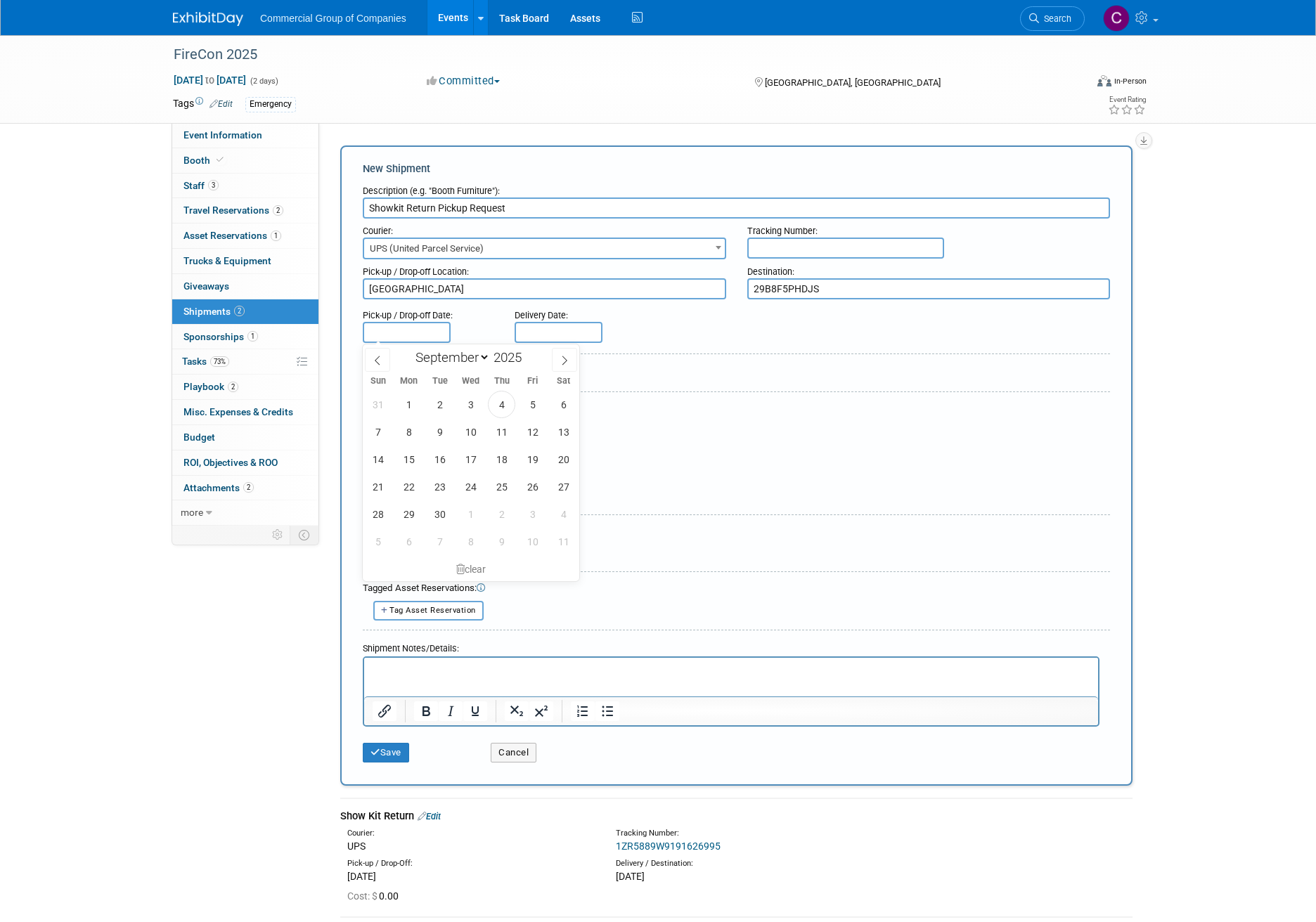
click at [386, 340] on input "text" at bounding box center [406, 332] width 88 height 21
click at [411, 462] on span "15" at bounding box center [408, 458] width 27 height 27
type input "Sep 15, 2025"
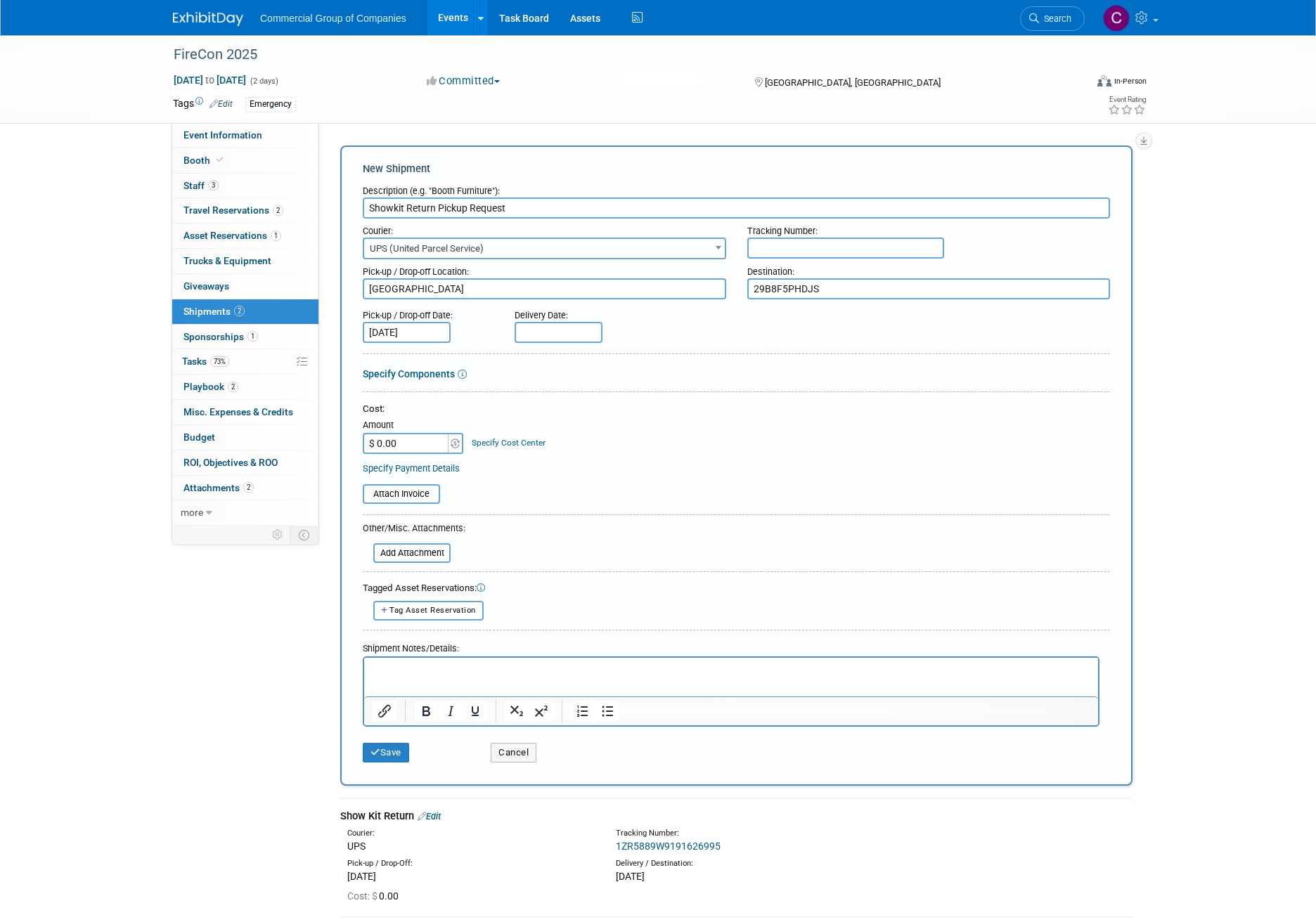
click at [719, 355] on div at bounding box center [736, 357] width 747 height 7
click at [437, 677] on html at bounding box center [731, 666] width 734 height 20
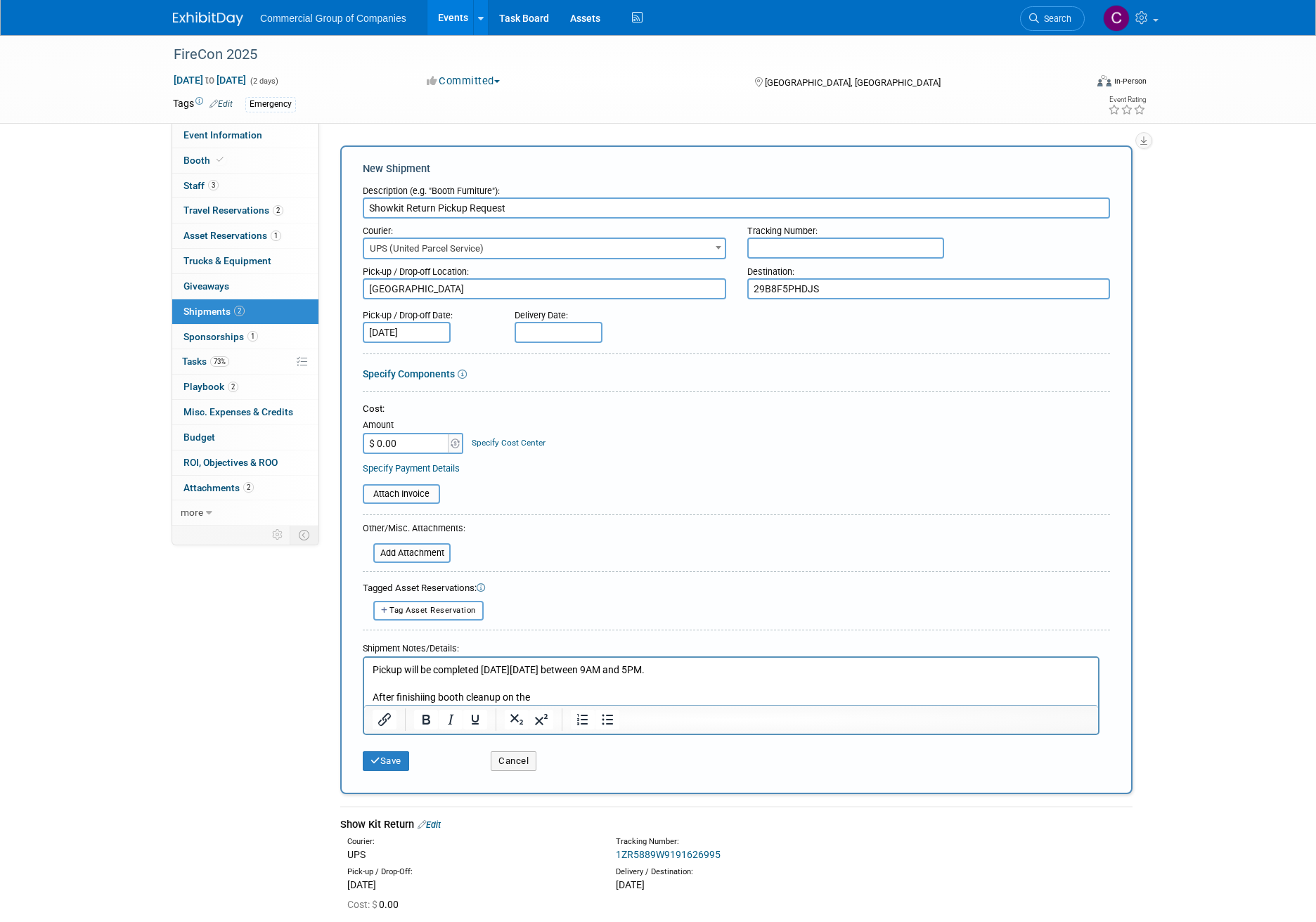
click at [616, 685] on p "Rich Text Area. Press ALT-0 for help." at bounding box center [731, 683] width 717 height 14
click at [615, 692] on p "After finishiing booth cleanup on the" at bounding box center [731, 696] width 717 height 14
click at [422, 695] on p "After finishiing booth cleanup on the 12th" at bounding box center [731, 696] width 717 height 14
click at [613, 696] on p "After finishing booth cleanup on the 12th" at bounding box center [731, 696] width 717 height 14
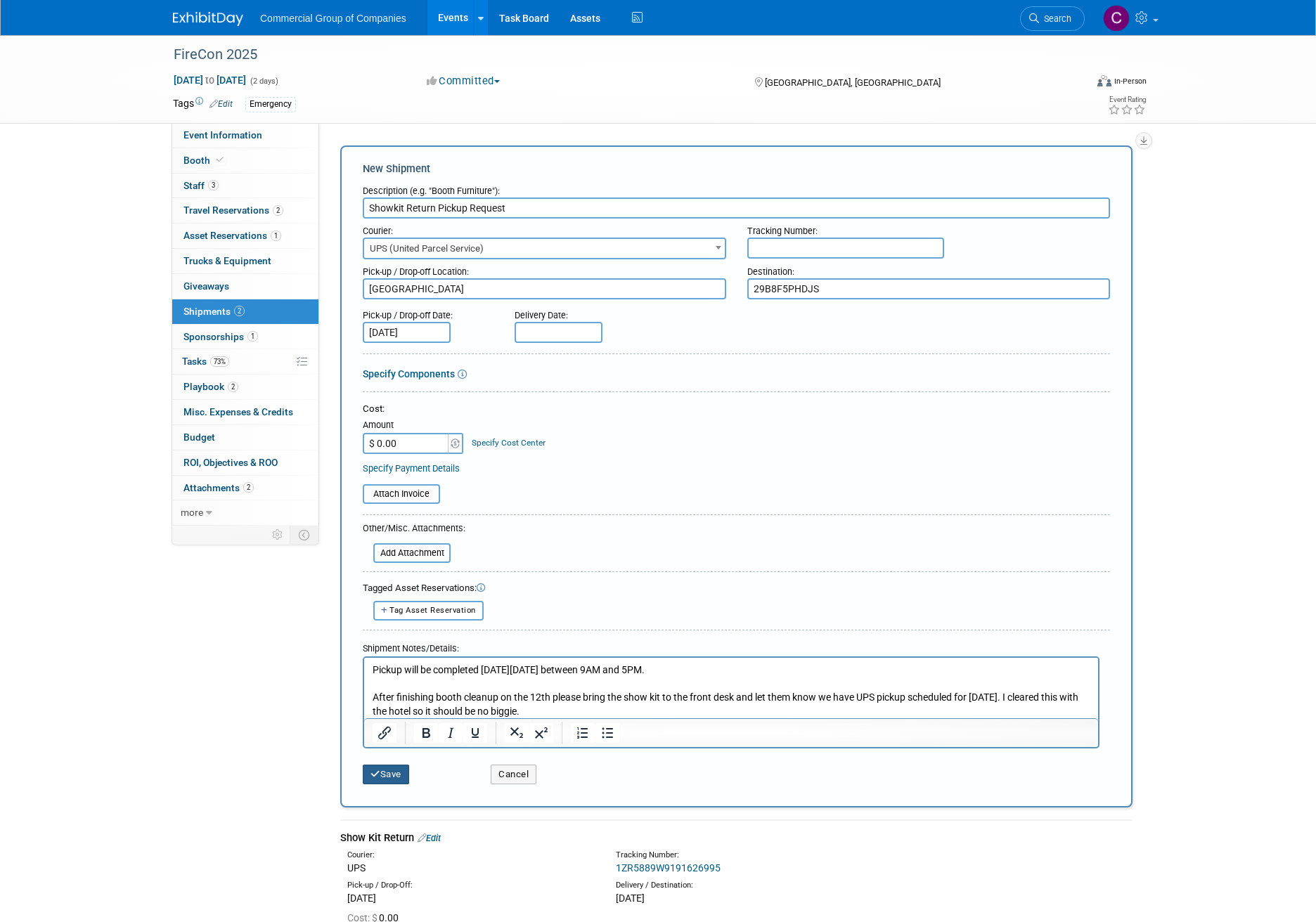
click at [400, 772] on button "Save" at bounding box center [386, 774] width 46 height 20
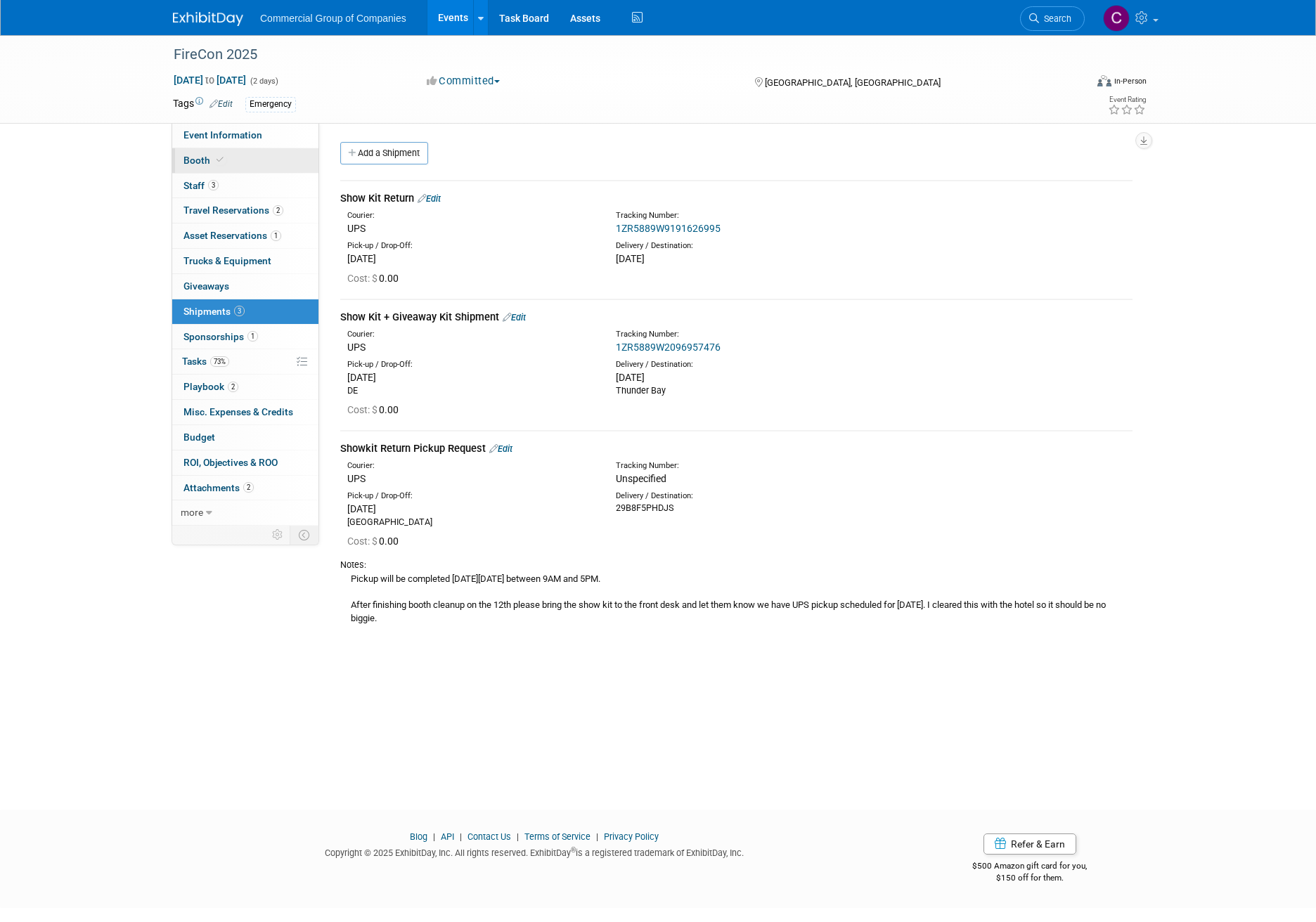
click at [227, 162] on link "Booth" at bounding box center [246, 160] width 146 height 24
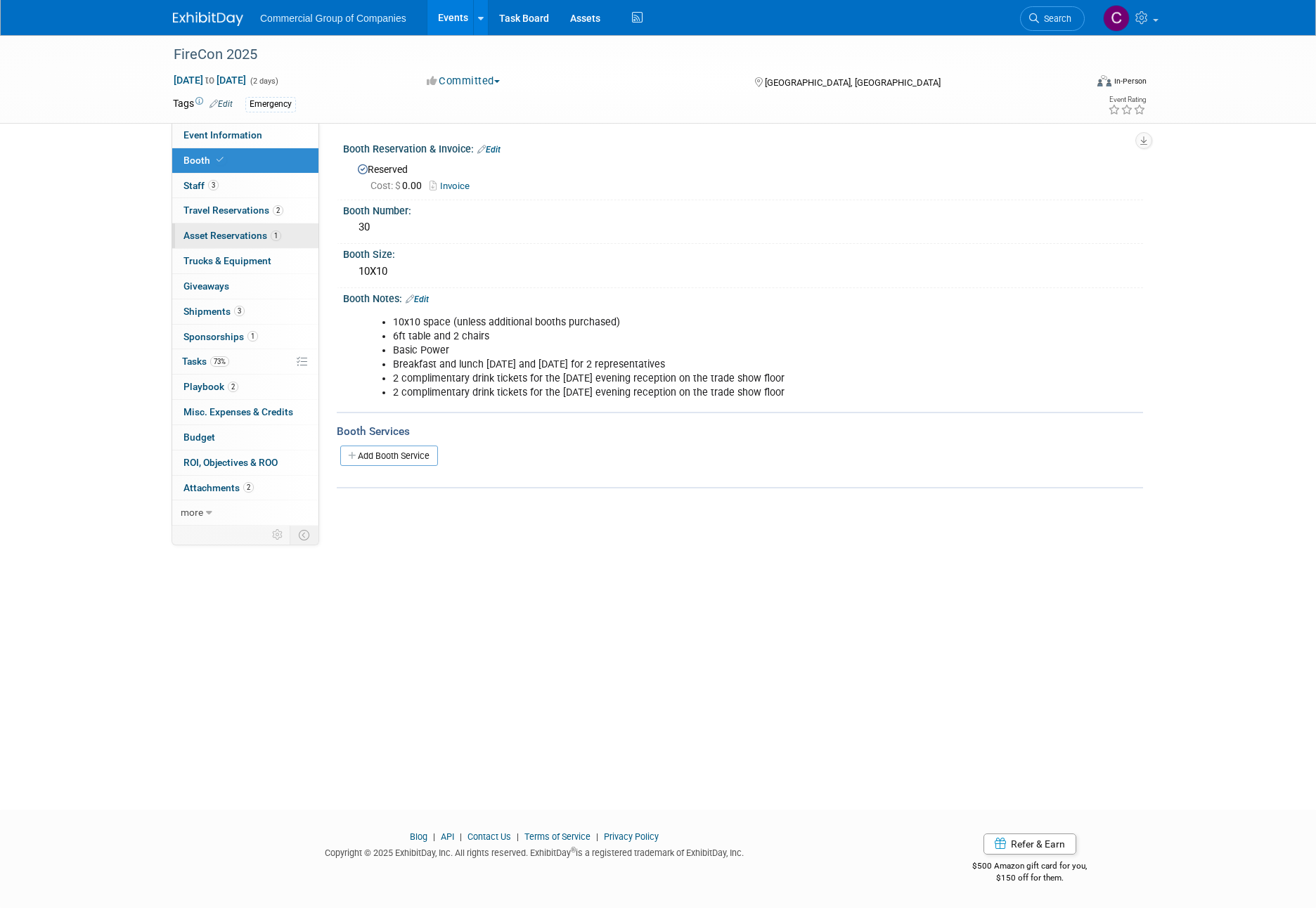
click at [260, 244] on link "1 Asset Reservations 1" at bounding box center [246, 235] width 146 height 24
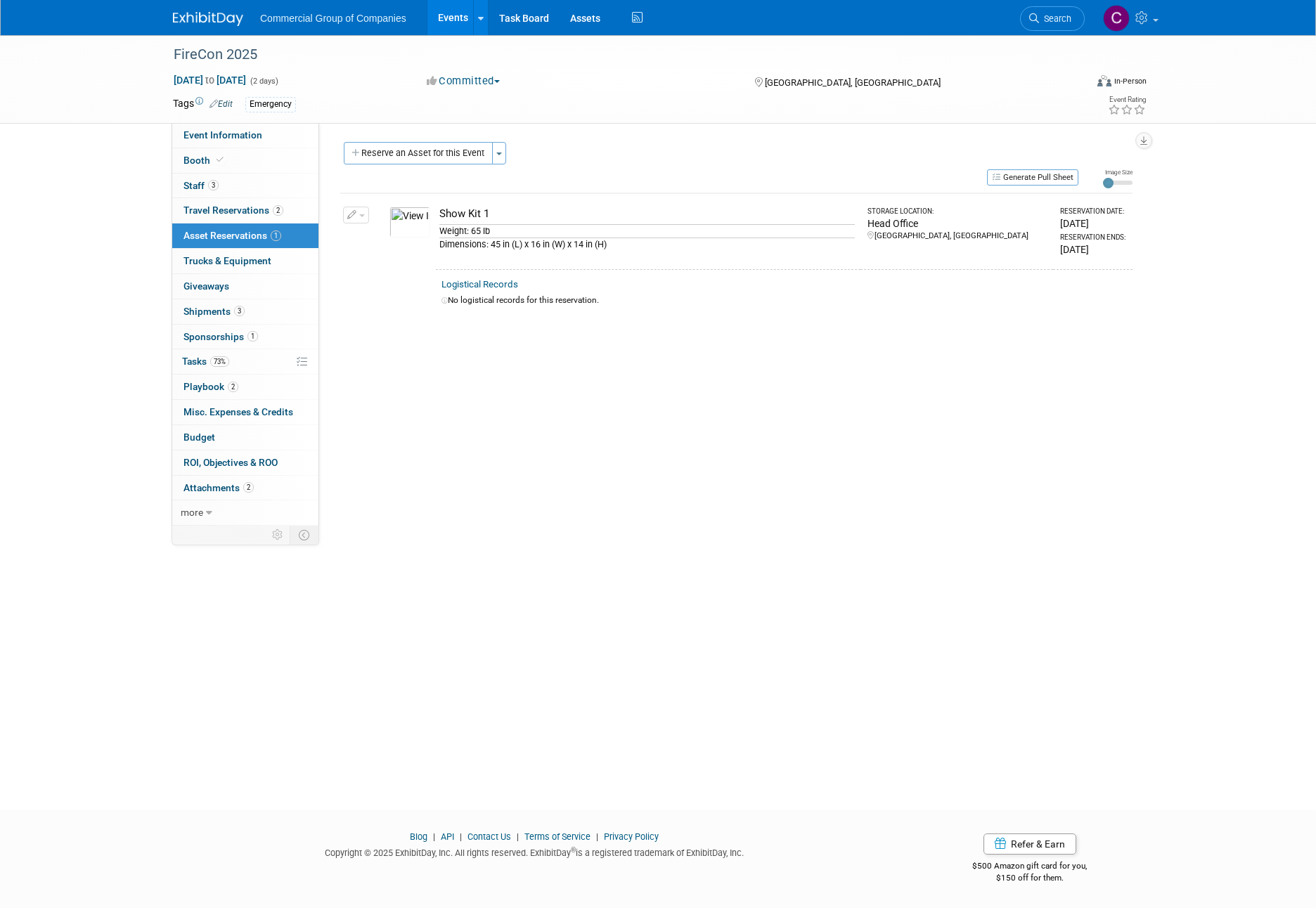
click at [359, 215] on span "button" at bounding box center [362, 216] width 6 height 3
click at [380, 233] on button "Change Reservation" at bounding box center [410, 238] width 119 height 19
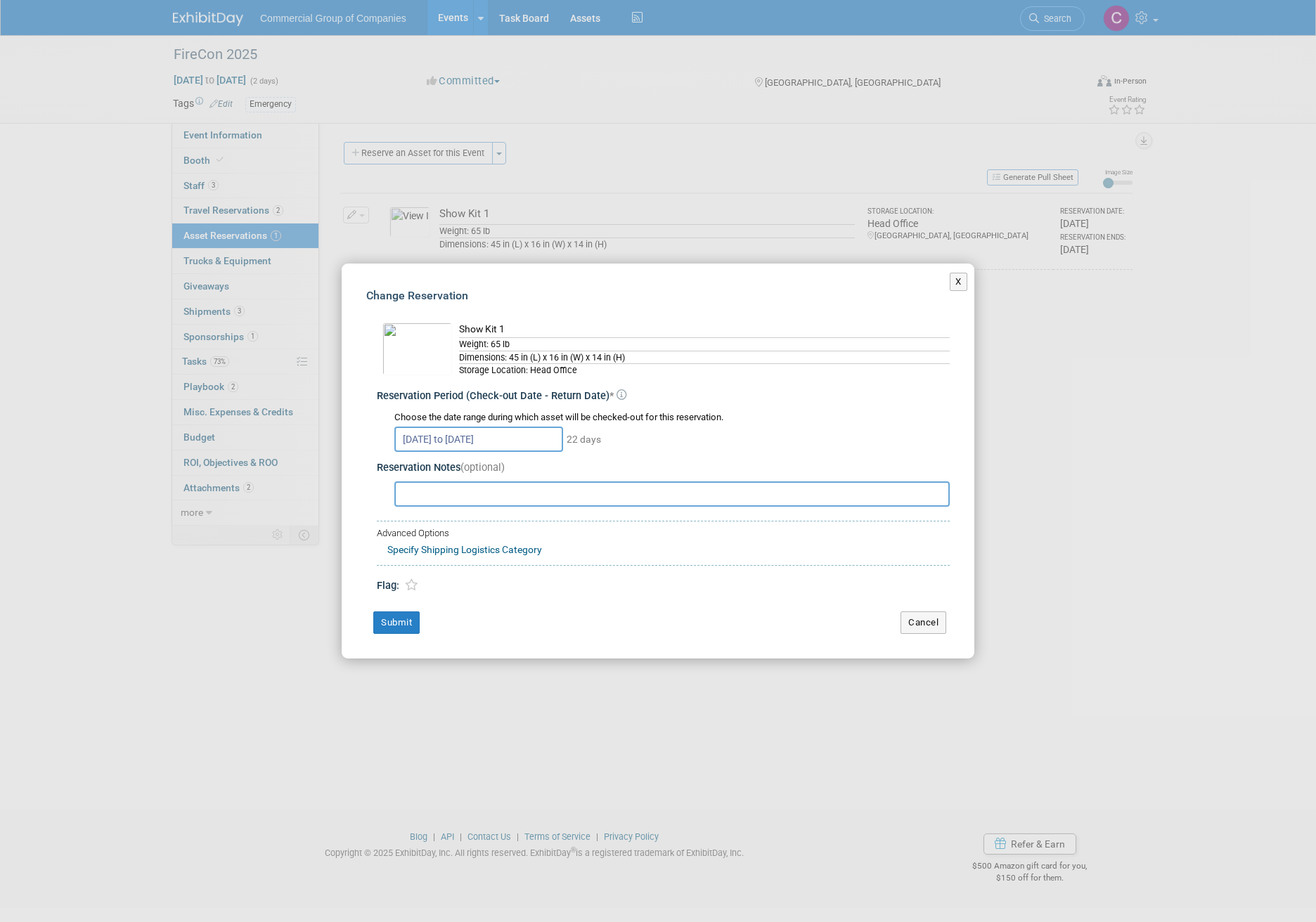
click at [492, 500] on input "text" at bounding box center [672, 494] width 555 height 25
type input "Code to open the kit is 751."
click at [397, 626] on button "Submit" at bounding box center [396, 622] width 46 height 23
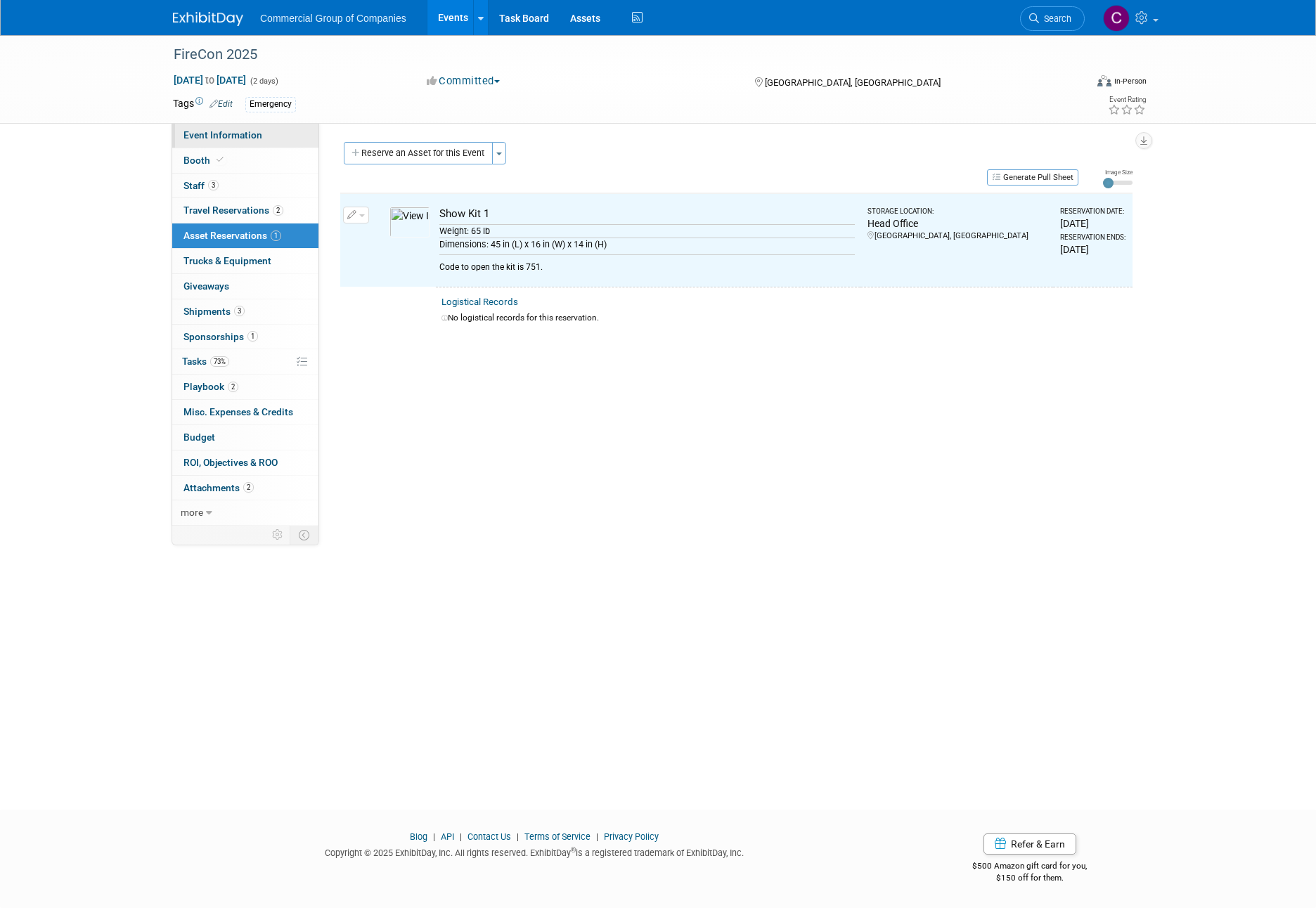
click at [242, 145] on link "Event Information" at bounding box center [246, 135] width 146 height 24
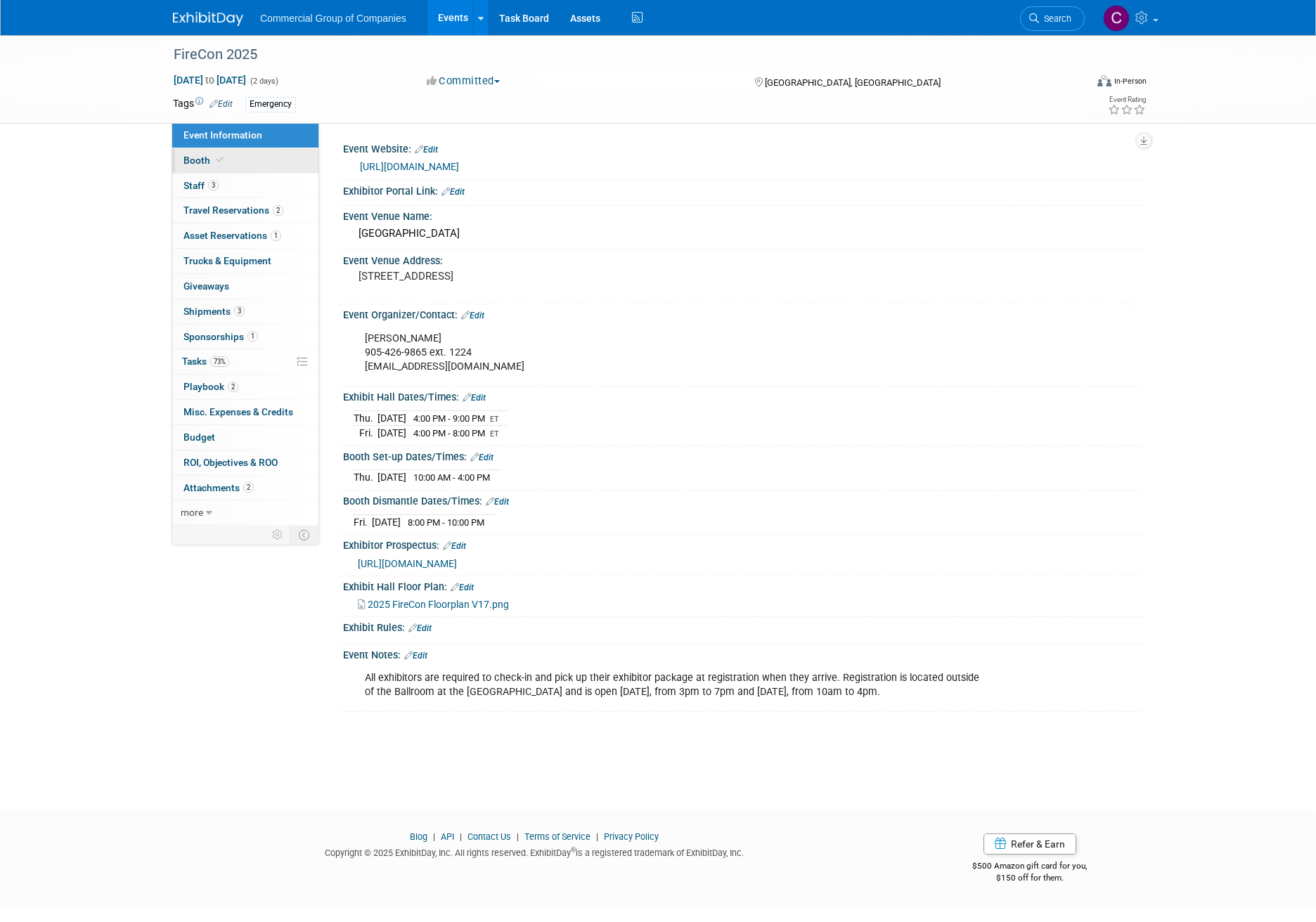
click at [228, 156] on link "Booth" at bounding box center [246, 160] width 146 height 24
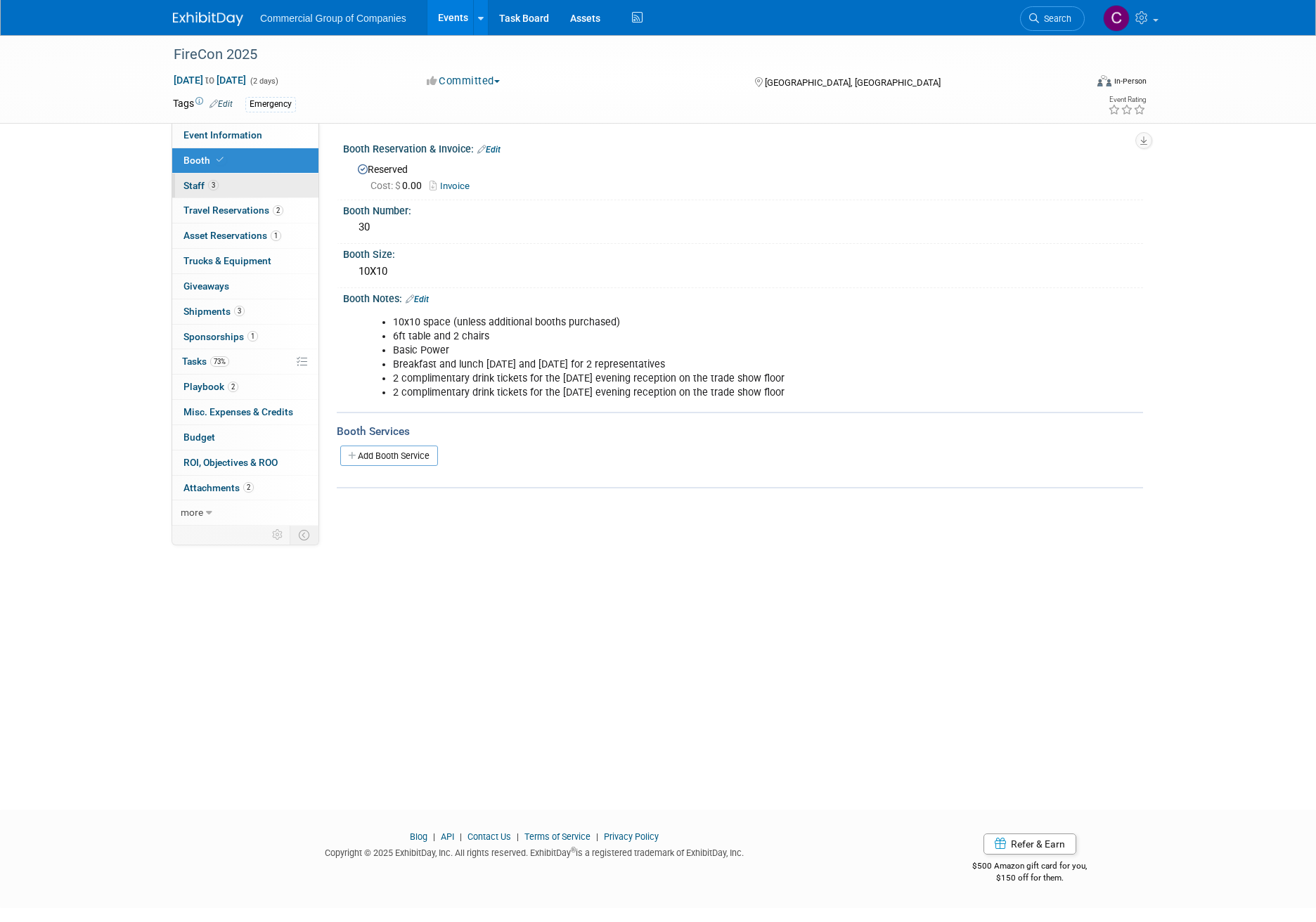
click at [235, 180] on link "3 Staff 3" at bounding box center [246, 185] width 146 height 24
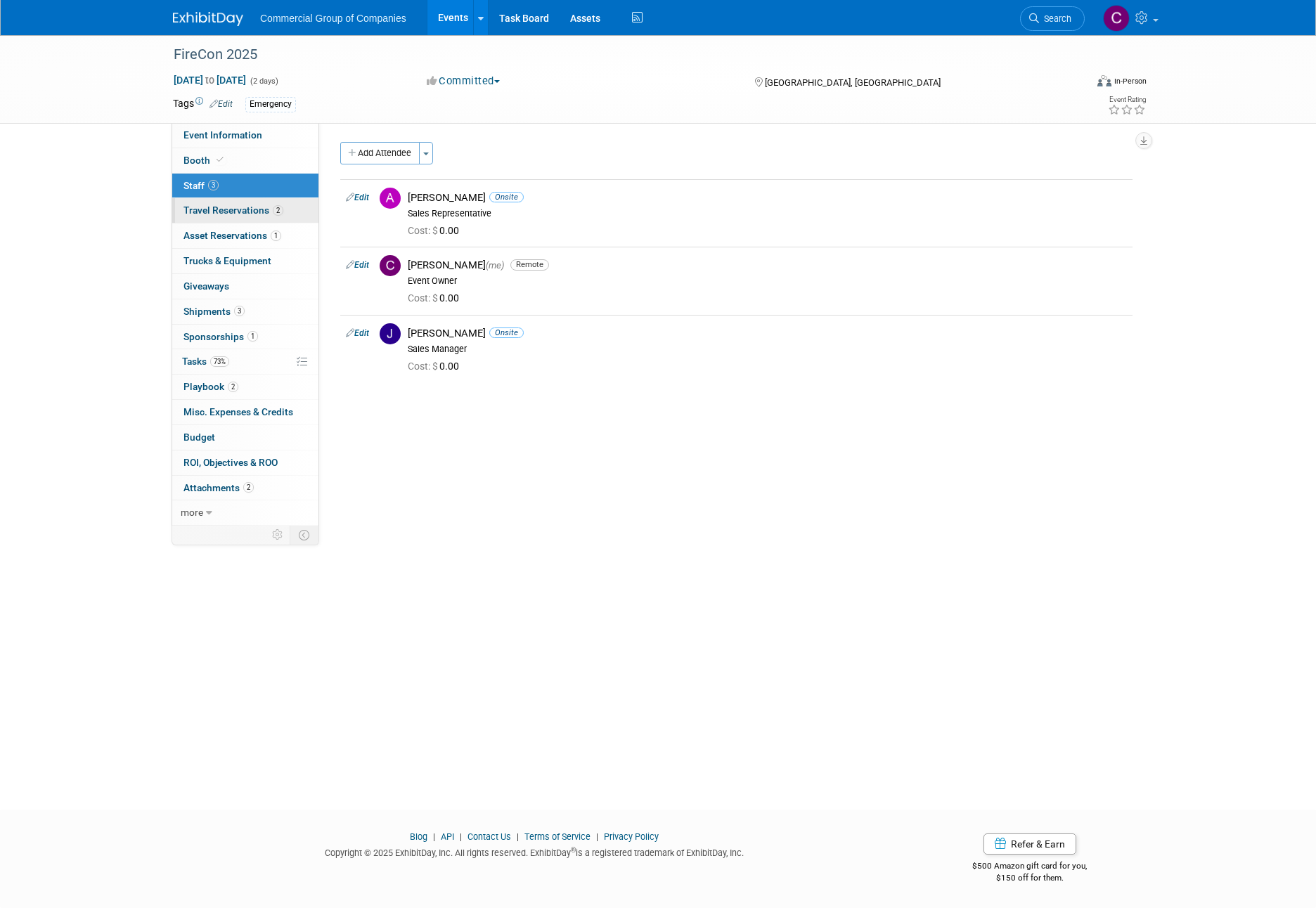
click at [240, 208] on span "Travel Reservations 2" at bounding box center [233, 209] width 100 height 11
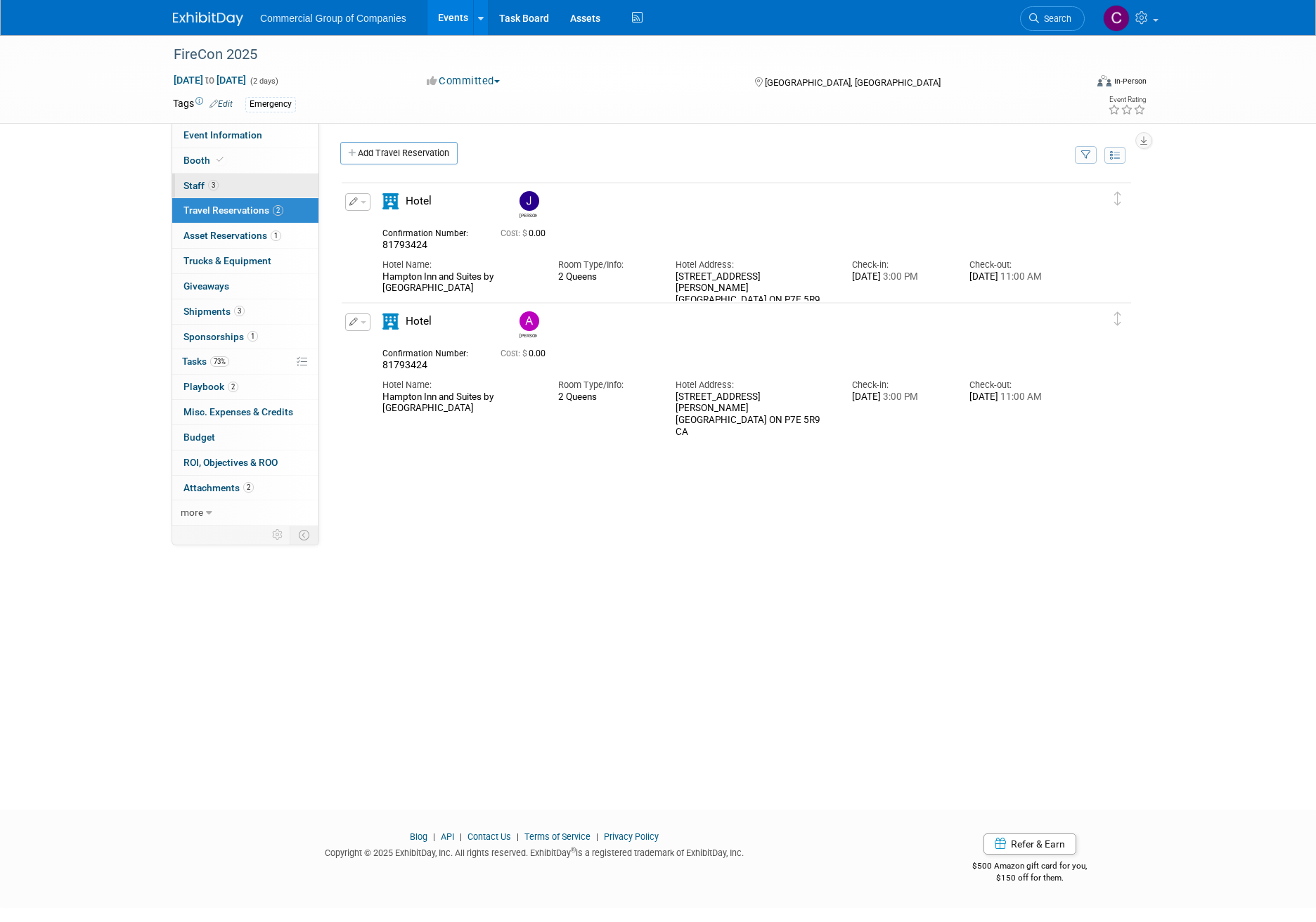
click at [231, 187] on link "3 Staff 3" at bounding box center [246, 185] width 146 height 24
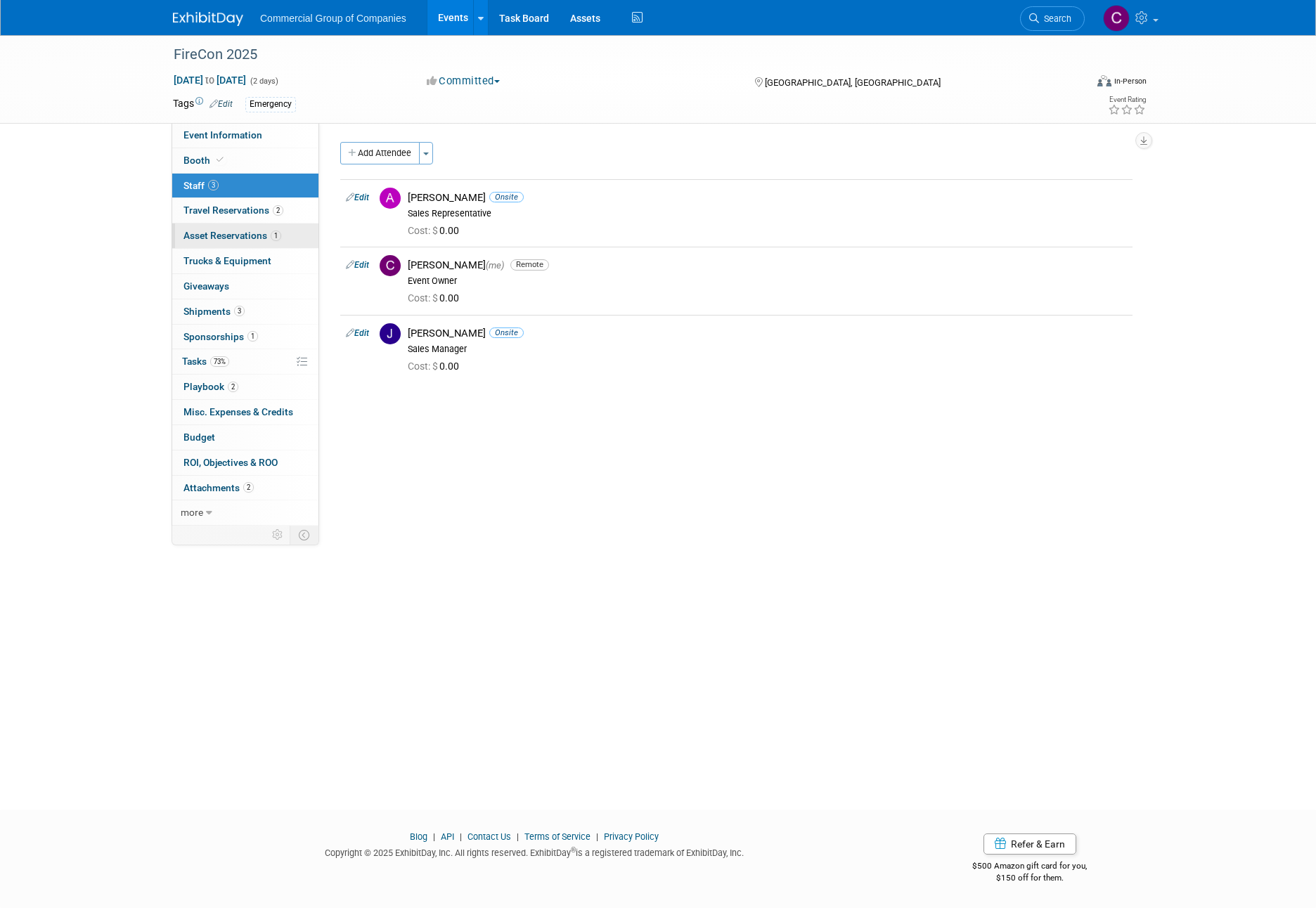
click at [254, 233] on span "Asset Reservations 1" at bounding box center [232, 235] width 98 height 11
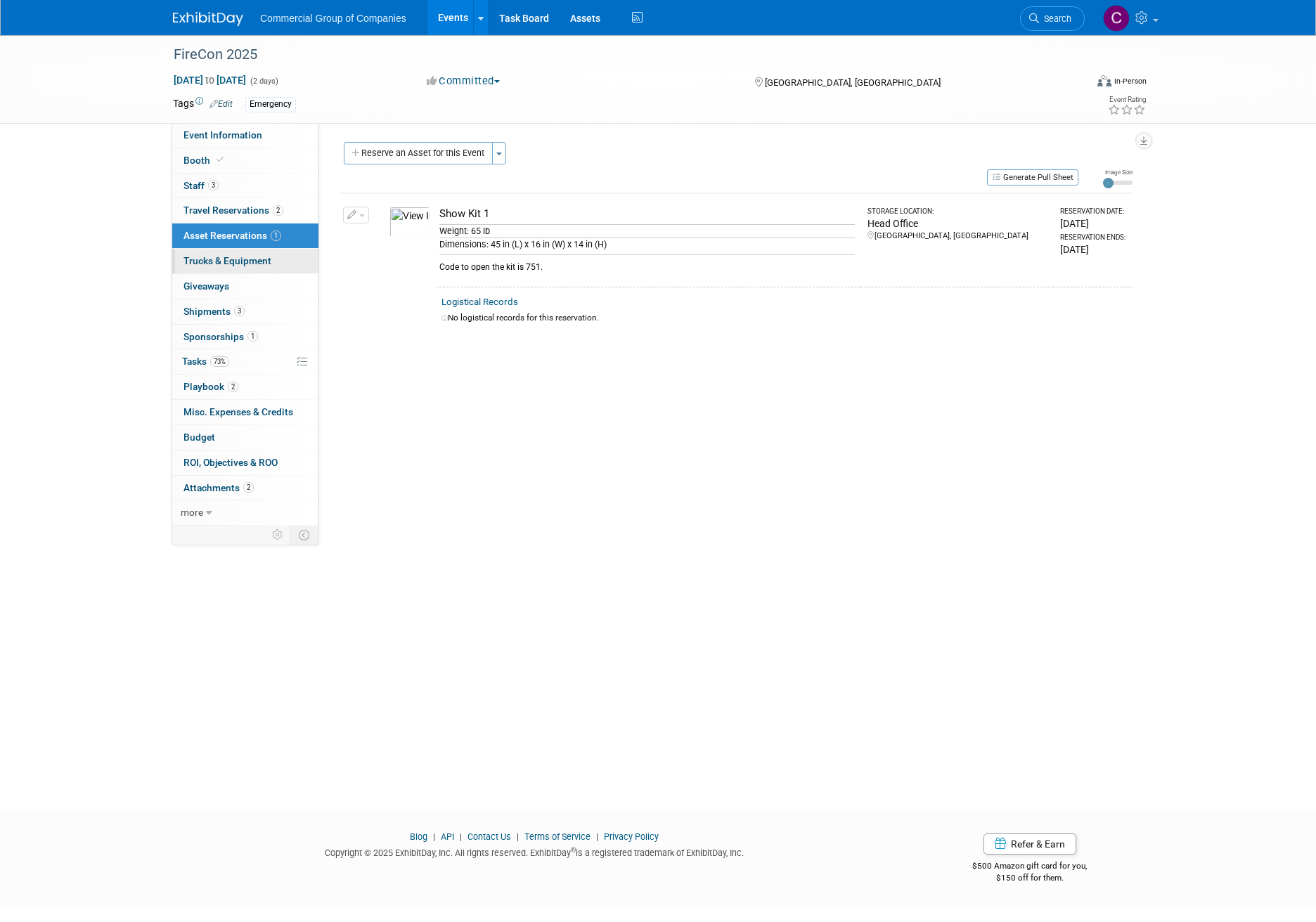
click at [262, 262] on span "Trucks & Equipment" at bounding box center [227, 260] width 88 height 11
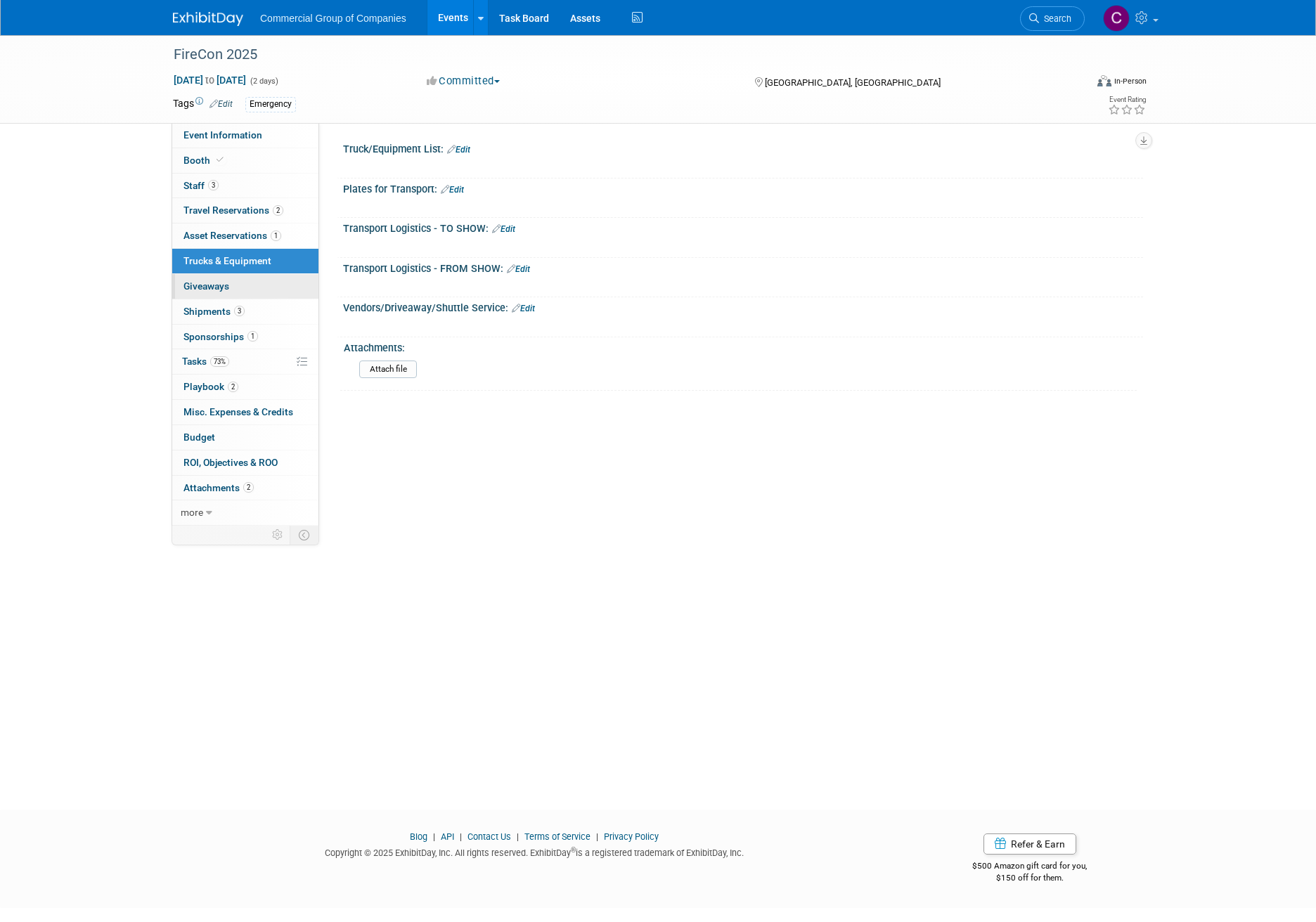
click at [258, 287] on link "0 Giveaways 0" at bounding box center [246, 286] width 146 height 24
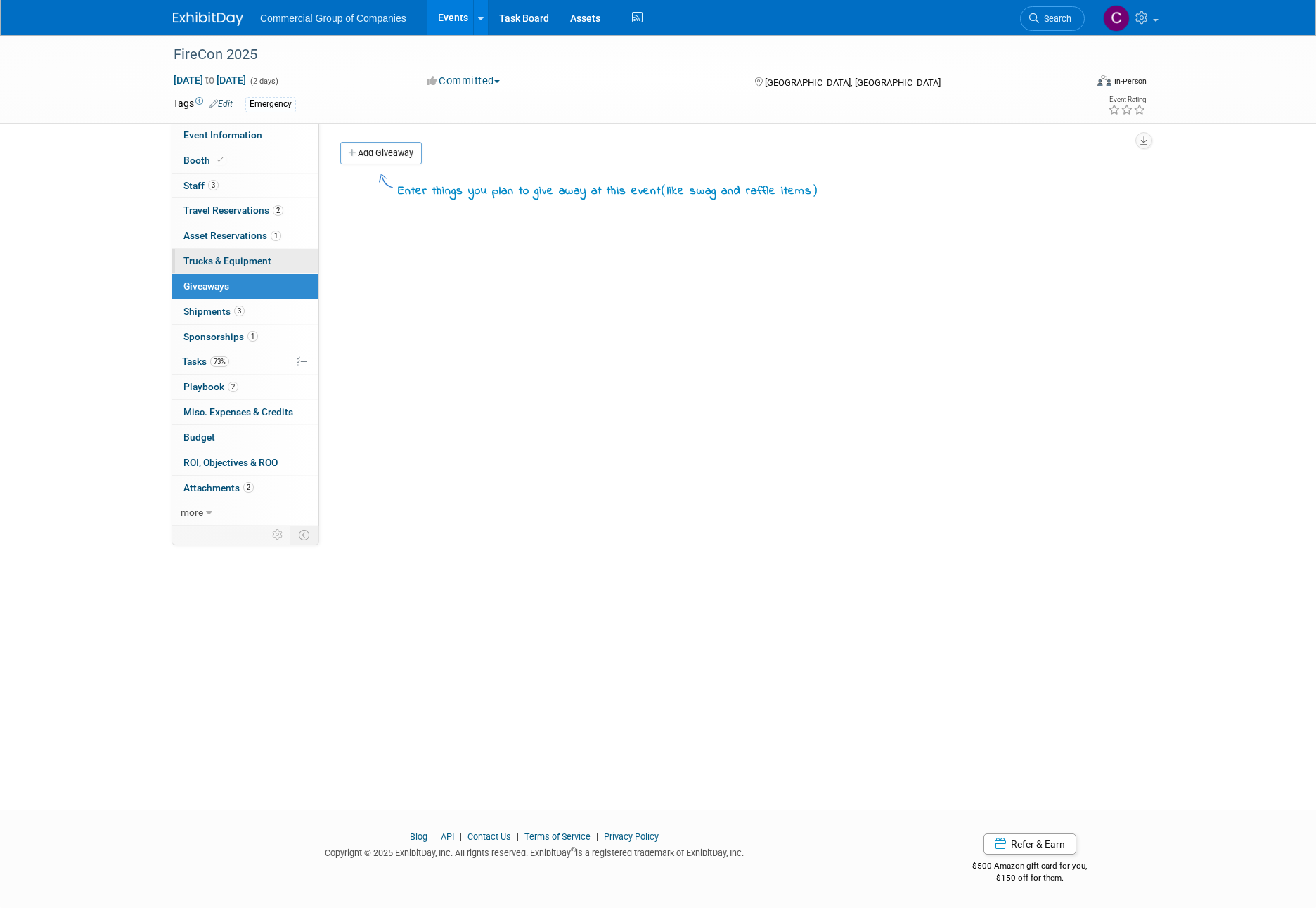
click at [264, 263] on span "Trucks & Equipment" at bounding box center [227, 260] width 88 height 11
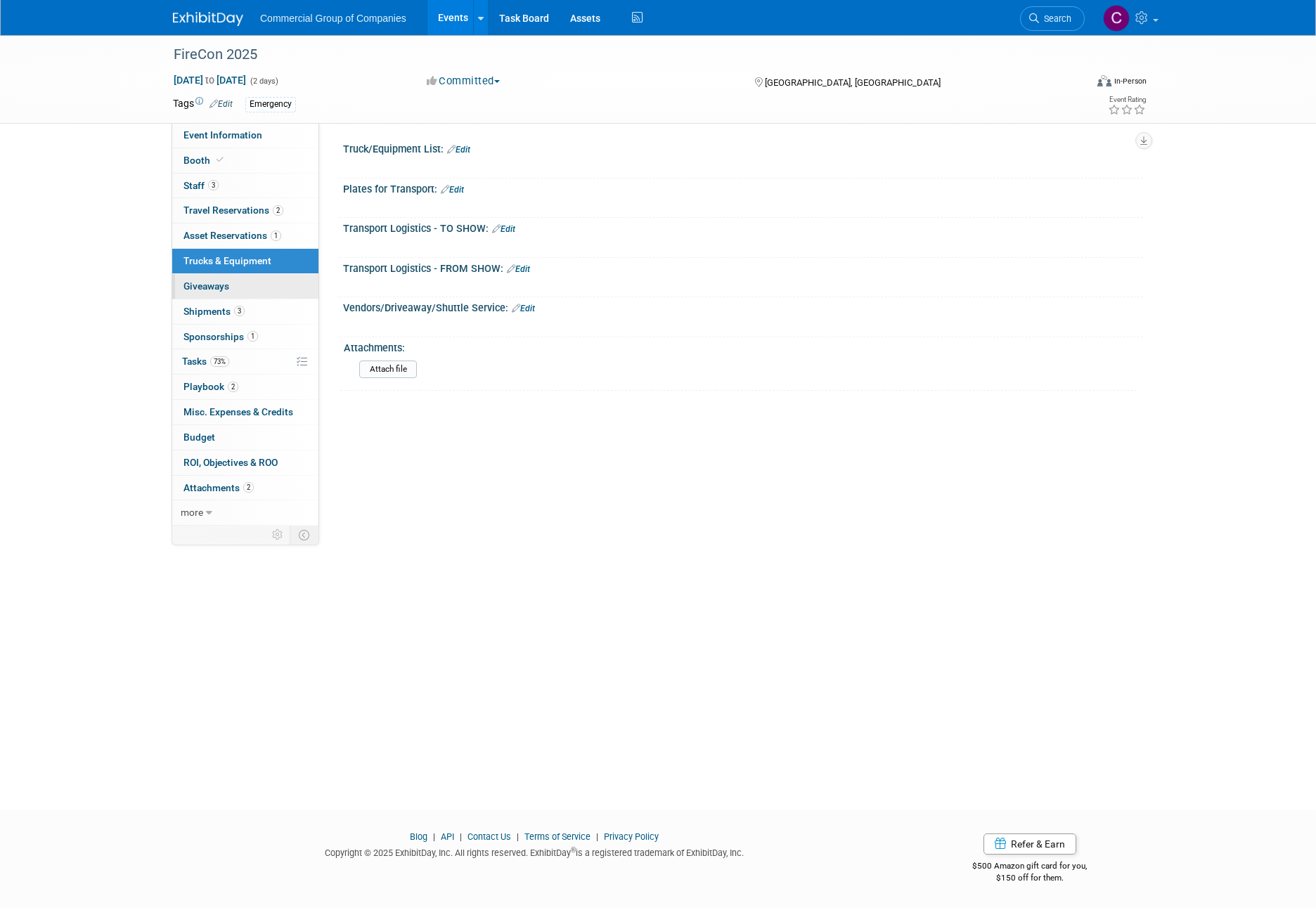
click at [260, 282] on link "0 Giveaways 0" at bounding box center [246, 286] width 146 height 24
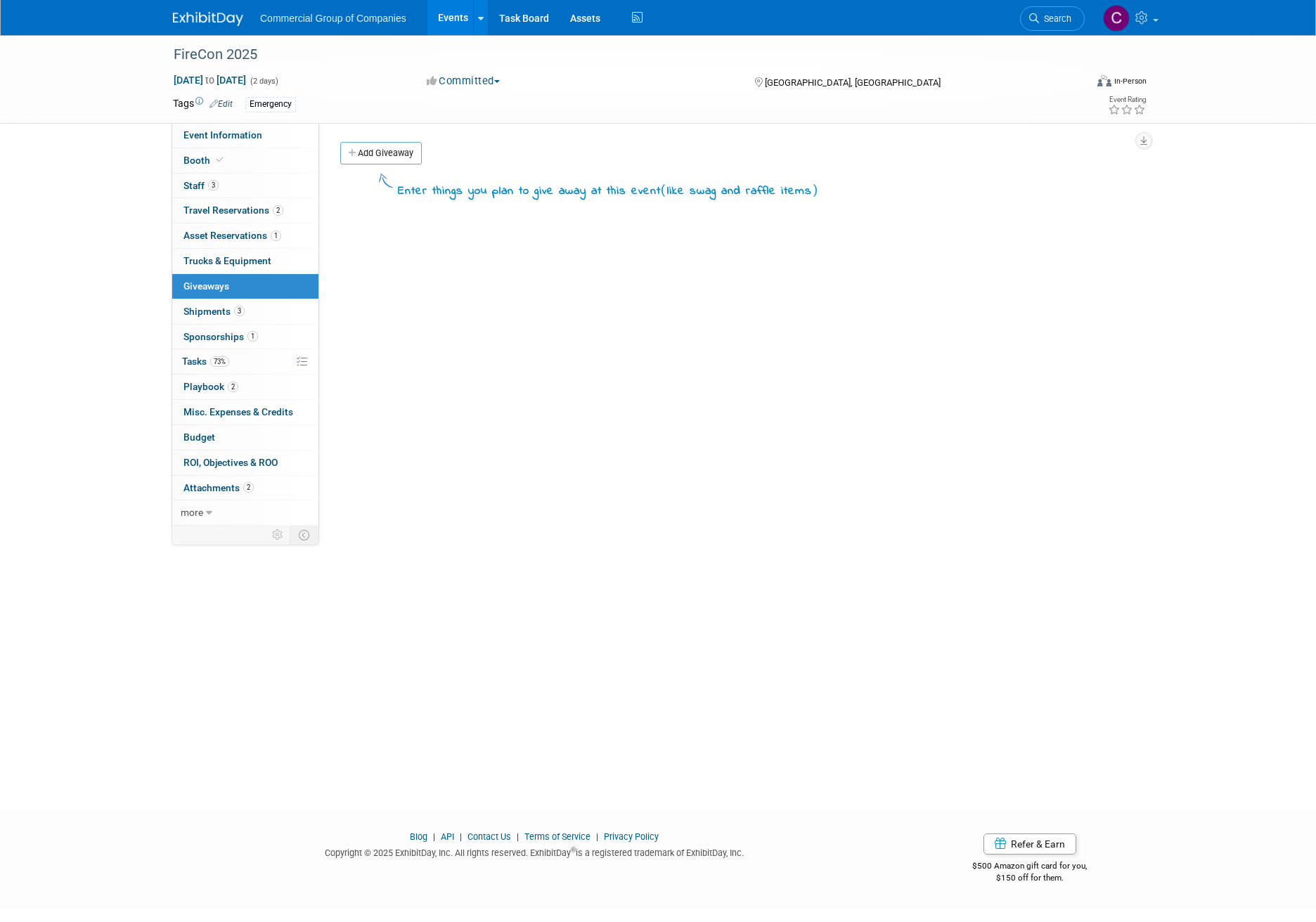
click at [400, 169] on div "Enter things you plan to give away at this event ( like swag and raffle items )" at bounding box center [736, 185] width 813 height 34
click at [400, 153] on link "Add Giveaway" at bounding box center [380, 153] width 82 height 23
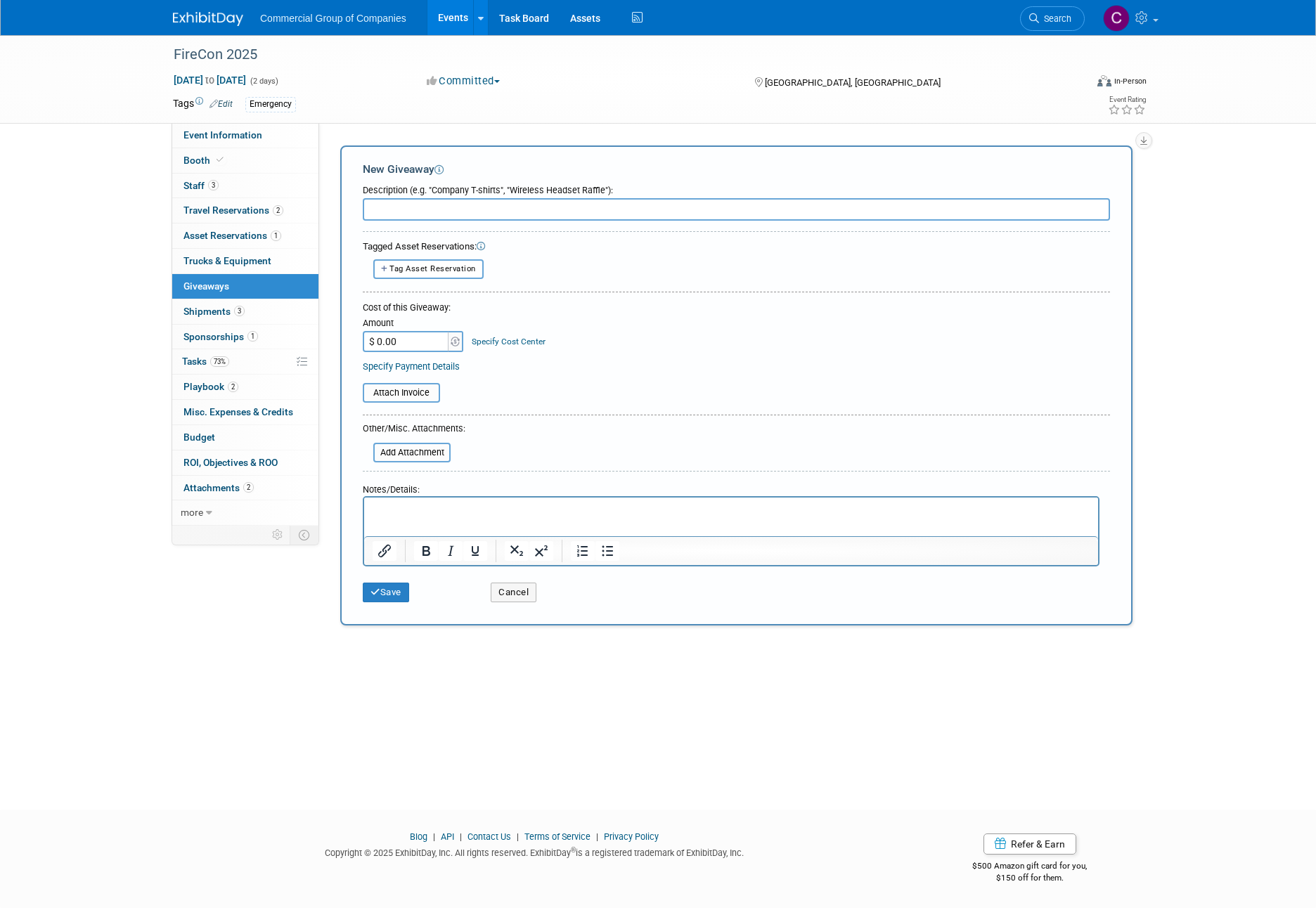
click at [397, 218] on input "text" at bounding box center [736, 209] width 747 height 23
type input "Cooler Giveaway"
click at [386, 588] on button "Save" at bounding box center [386, 592] width 46 height 20
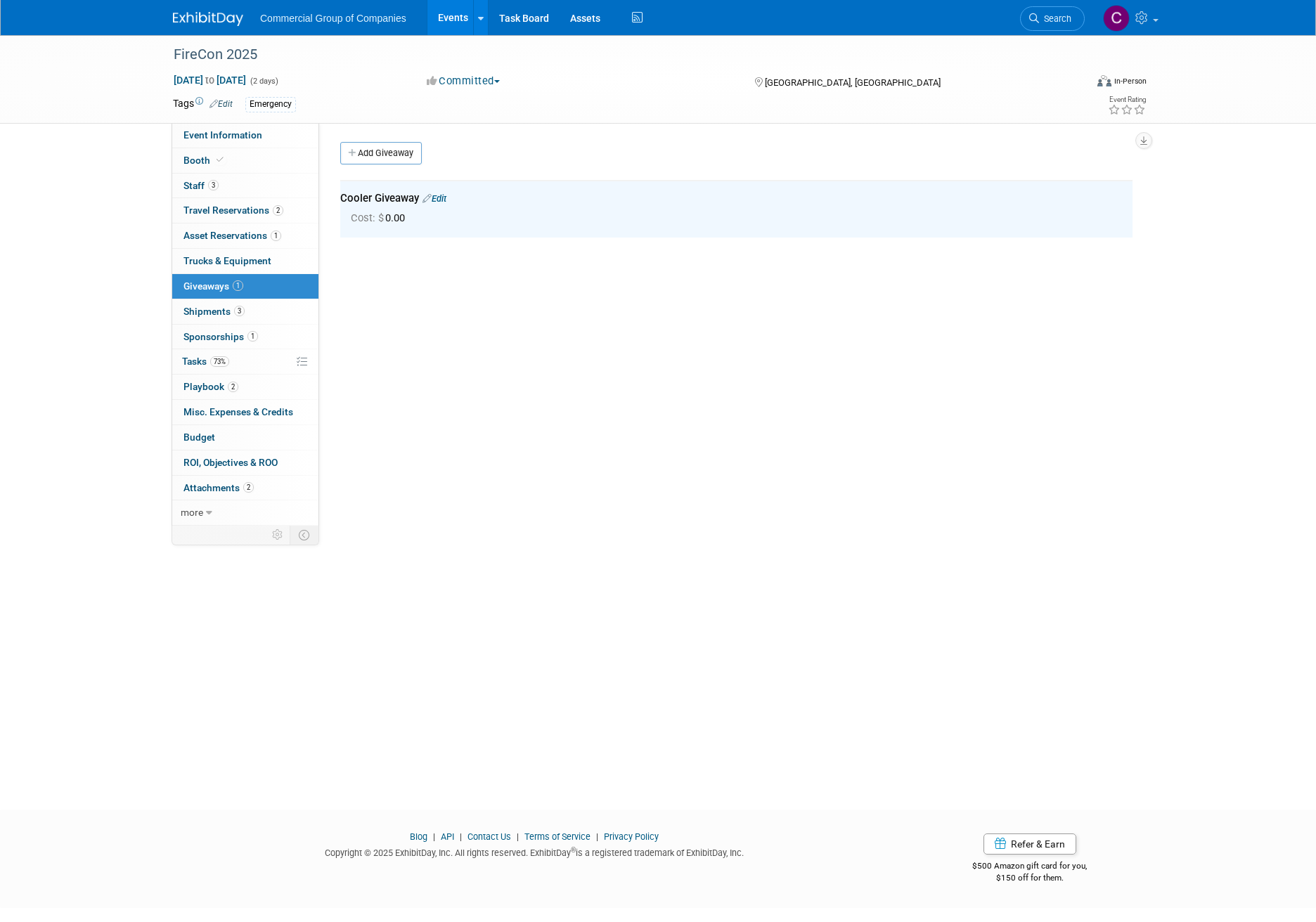
click at [265, 331] on link "1 Sponsorships 1" at bounding box center [246, 336] width 146 height 24
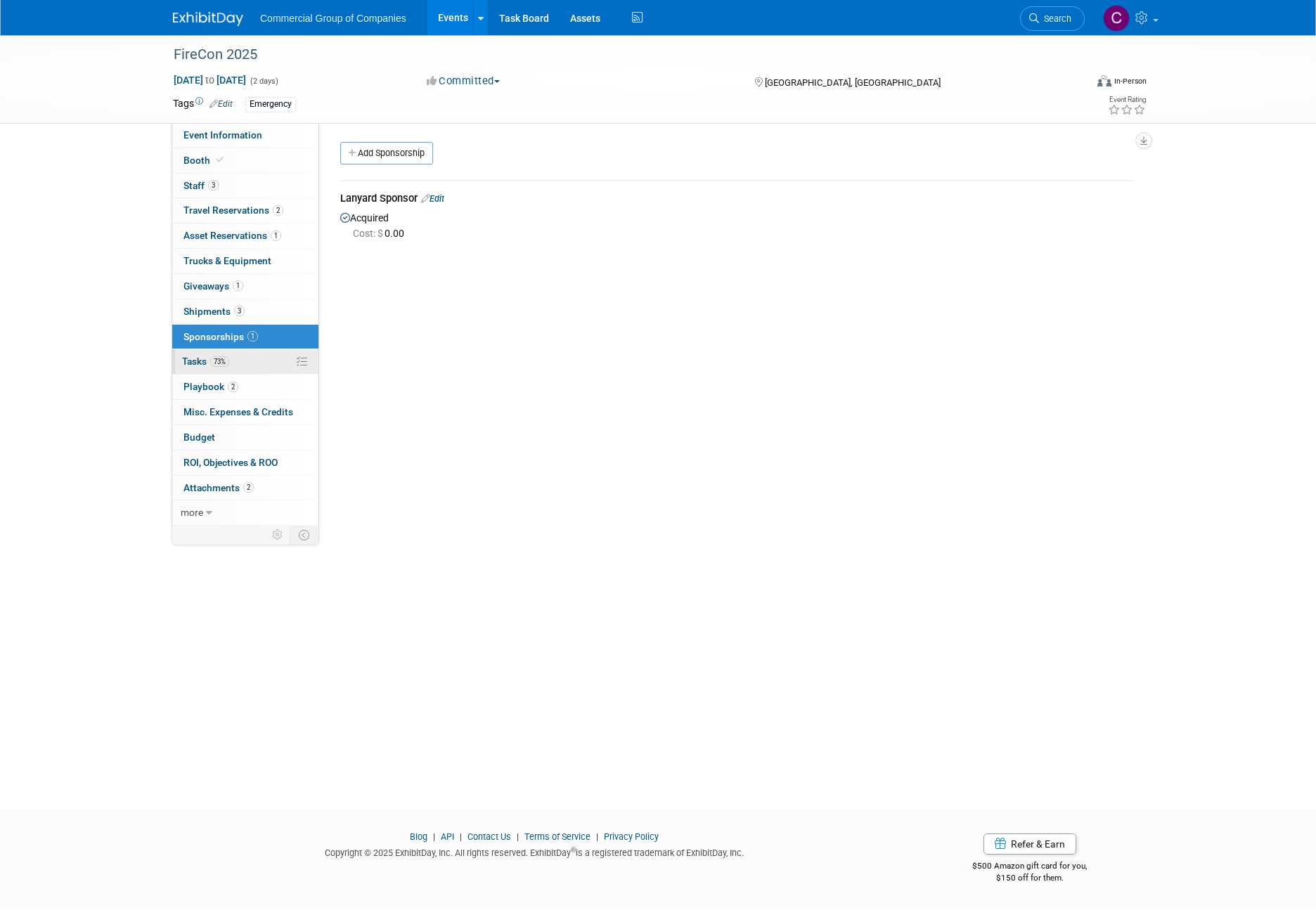
click at [249, 368] on link "73% Tasks 73%" at bounding box center [246, 361] width 146 height 24
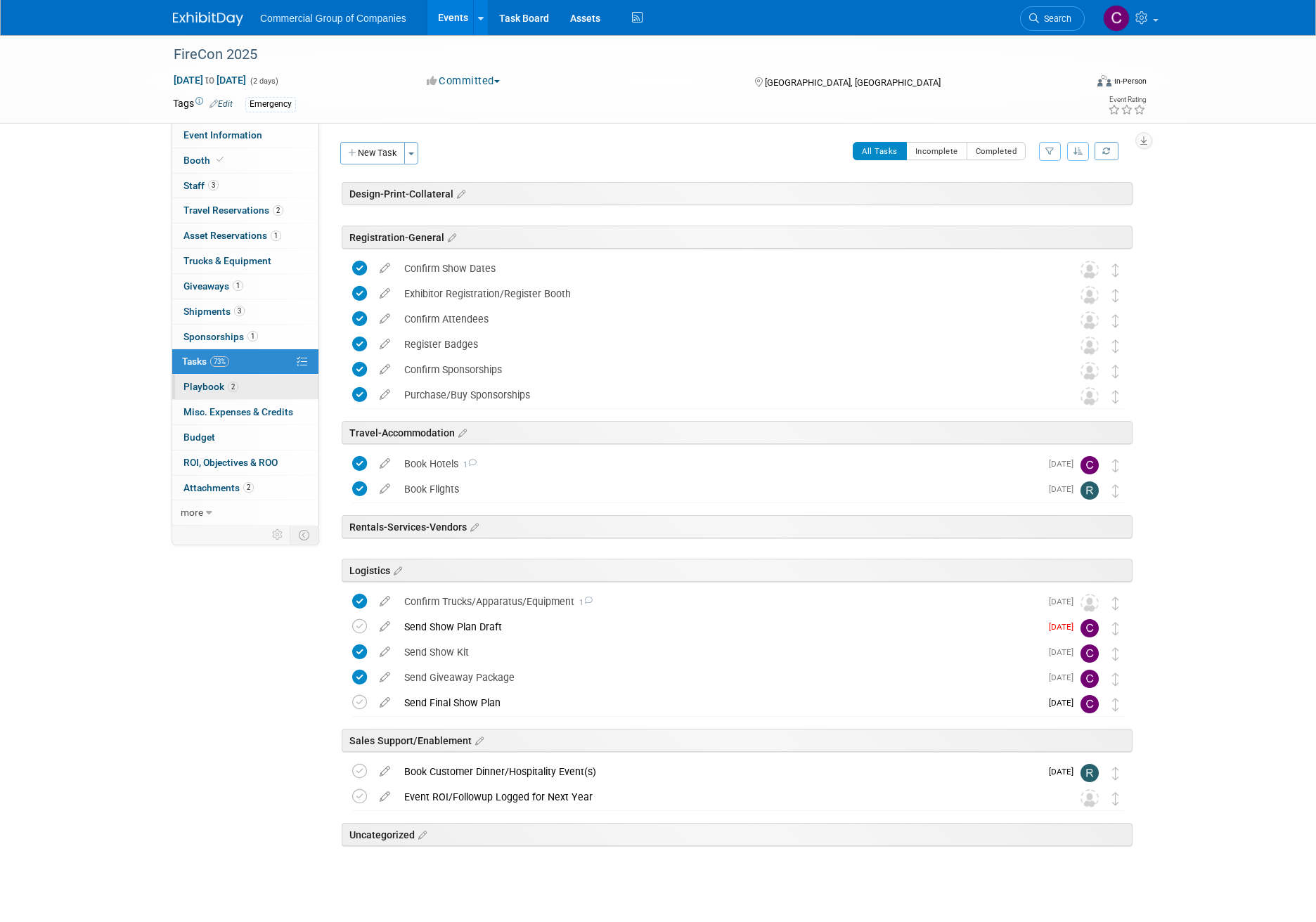
click at [237, 395] on link "2 Playbook 2" at bounding box center [246, 386] width 146 height 24
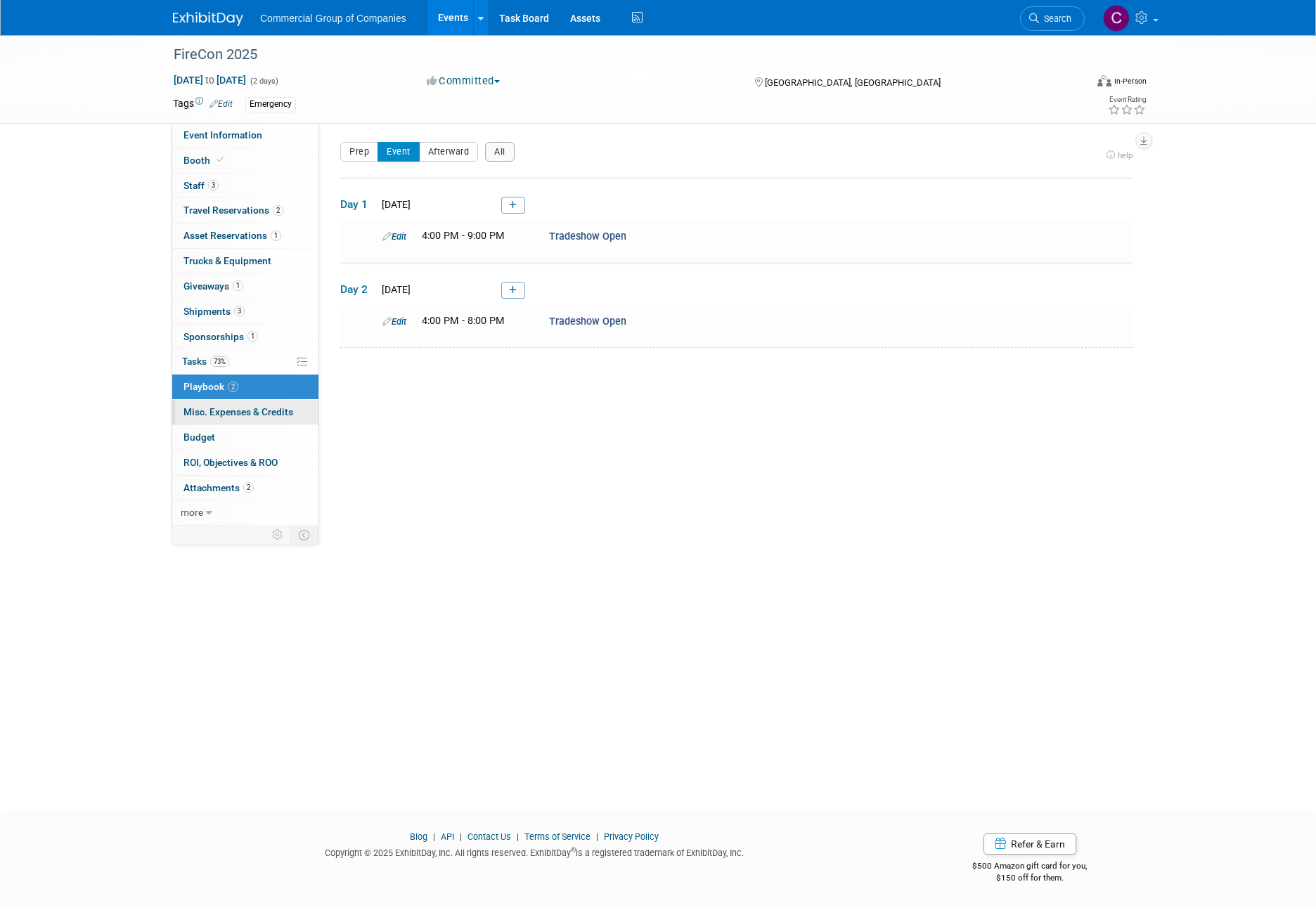
click at [235, 408] on span "Misc. Expenses & Credits 0" at bounding box center [238, 411] width 110 height 11
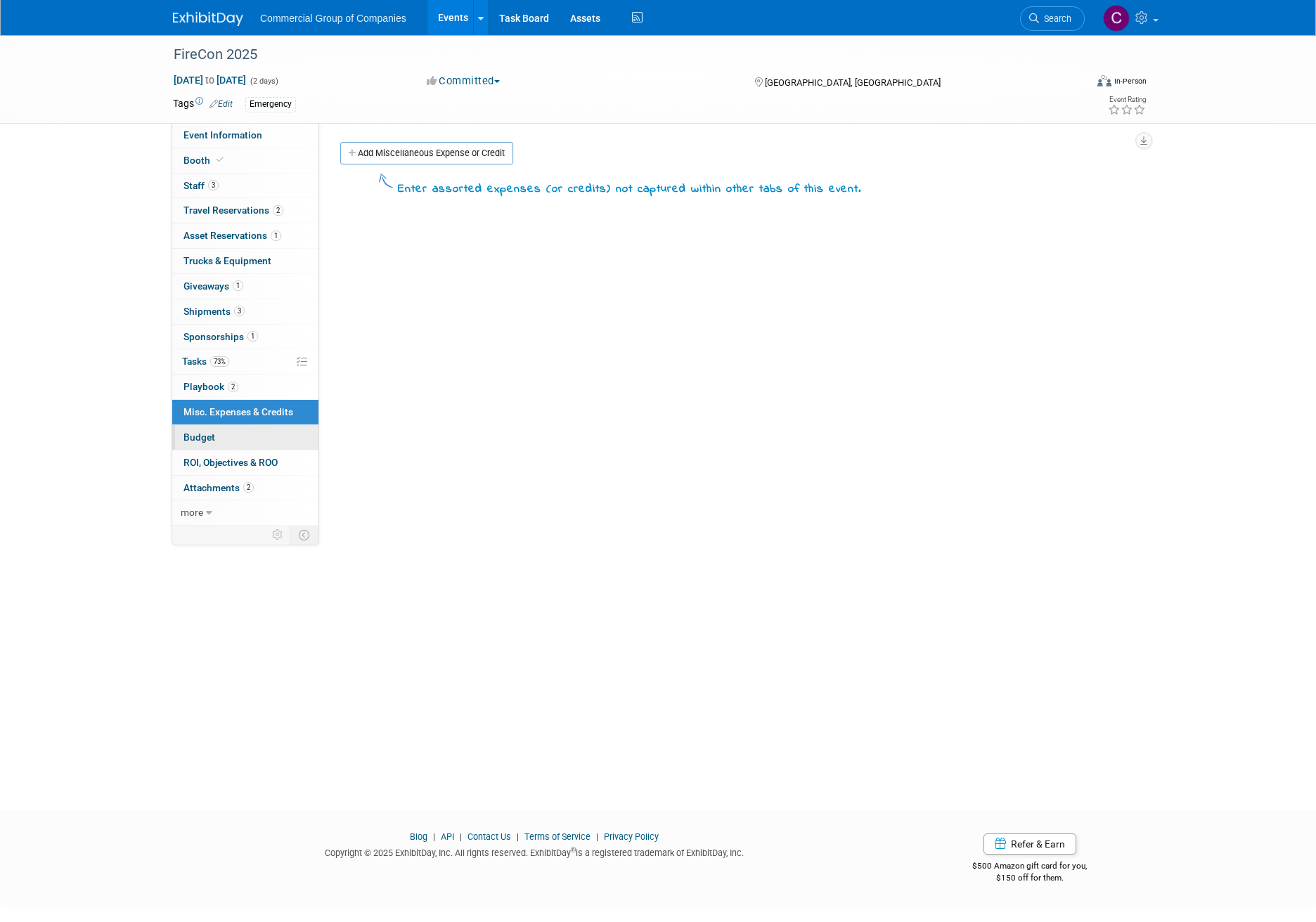
click at [228, 431] on link "Budget" at bounding box center [246, 437] width 146 height 24
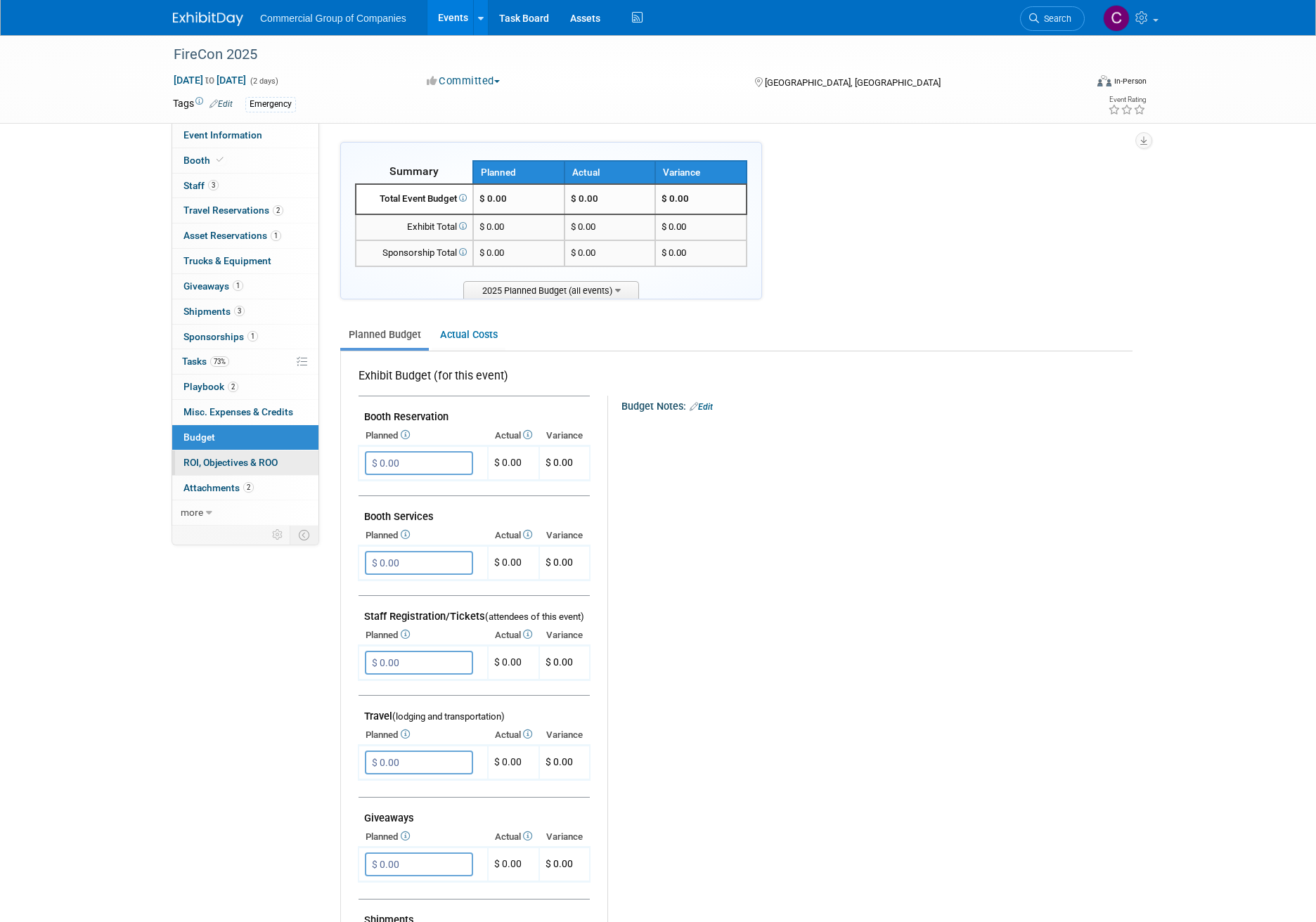
click at [282, 460] on link "0 ROI, Objectives & ROO 0" at bounding box center [246, 462] width 146 height 24
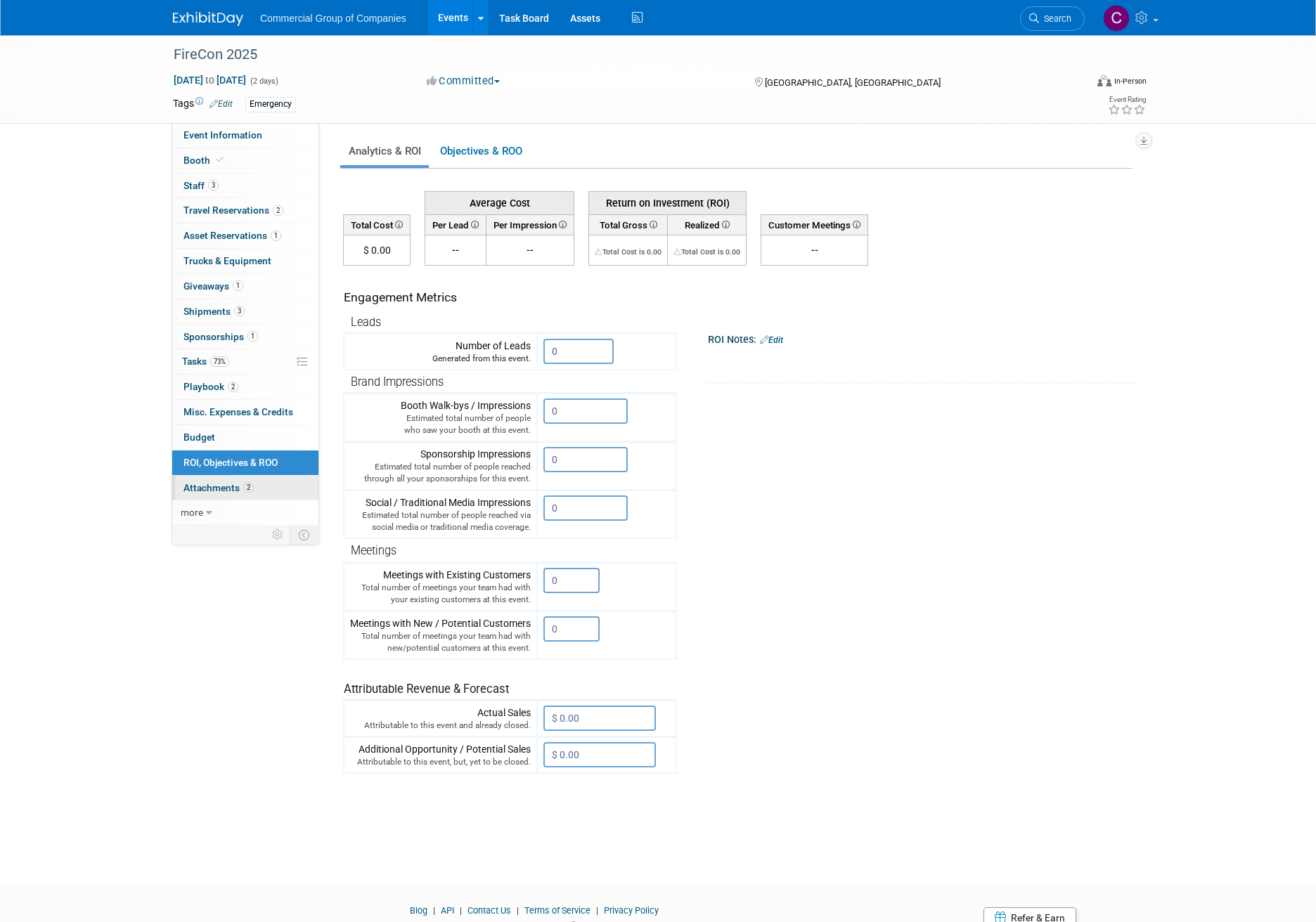
click at [265, 483] on link "2 Attachments 2" at bounding box center [246, 487] width 146 height 24
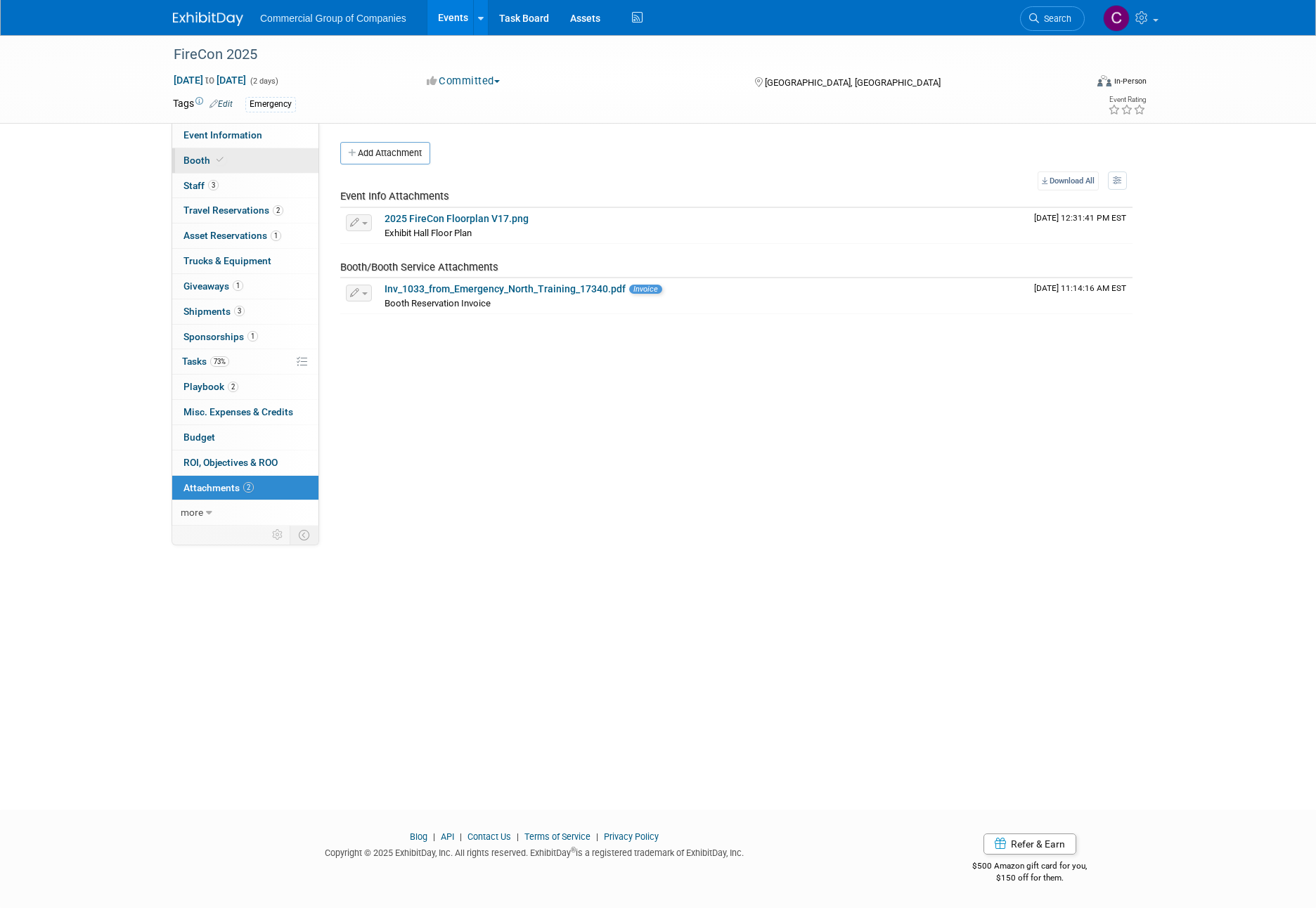
click at [252, 161] on link "Booth" at bounding box center [246, 160] width 146 height 24
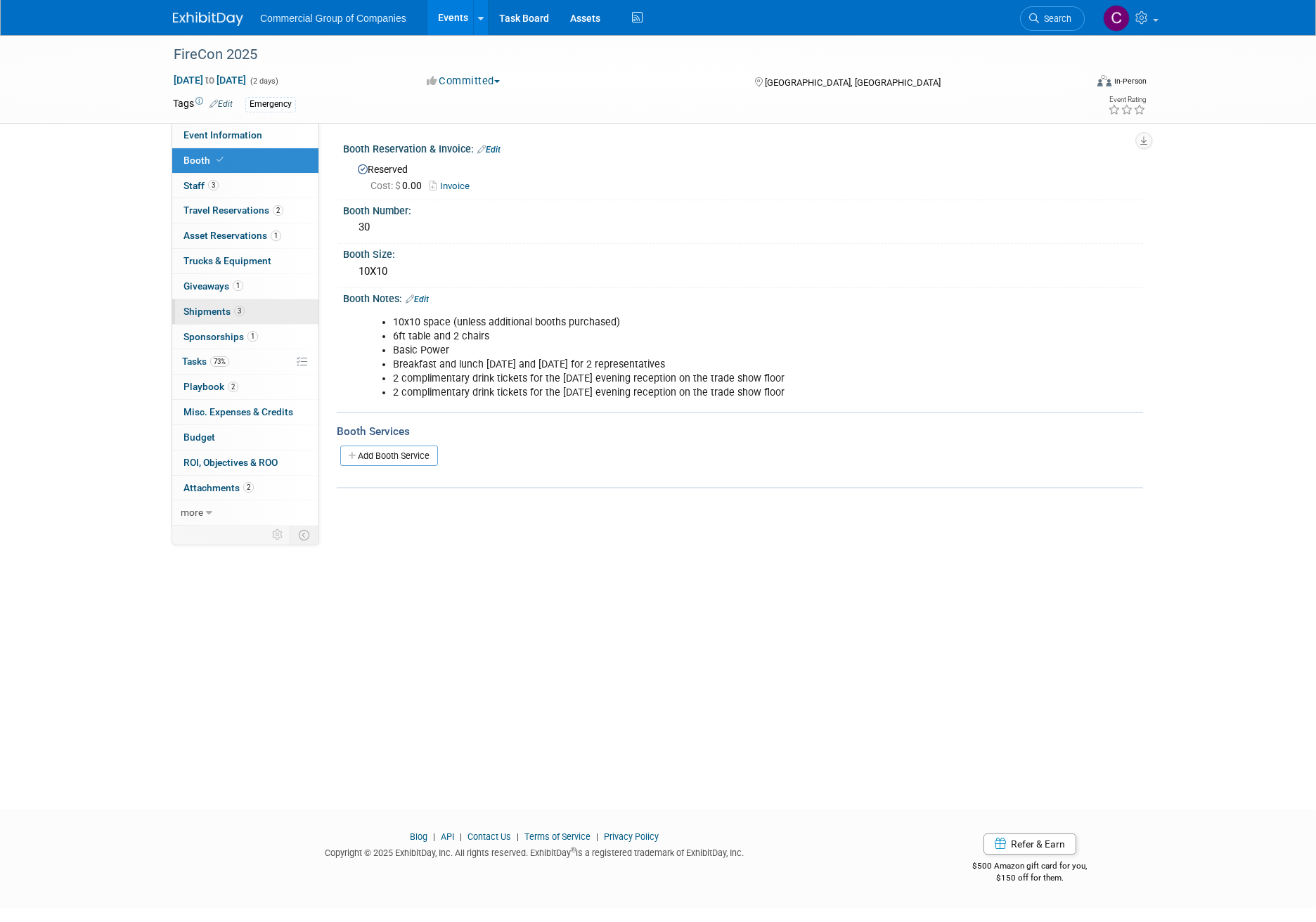
click at [245, 313] on link "3 Shipments 3" at bounding box center [246, 311] width 146 height 24
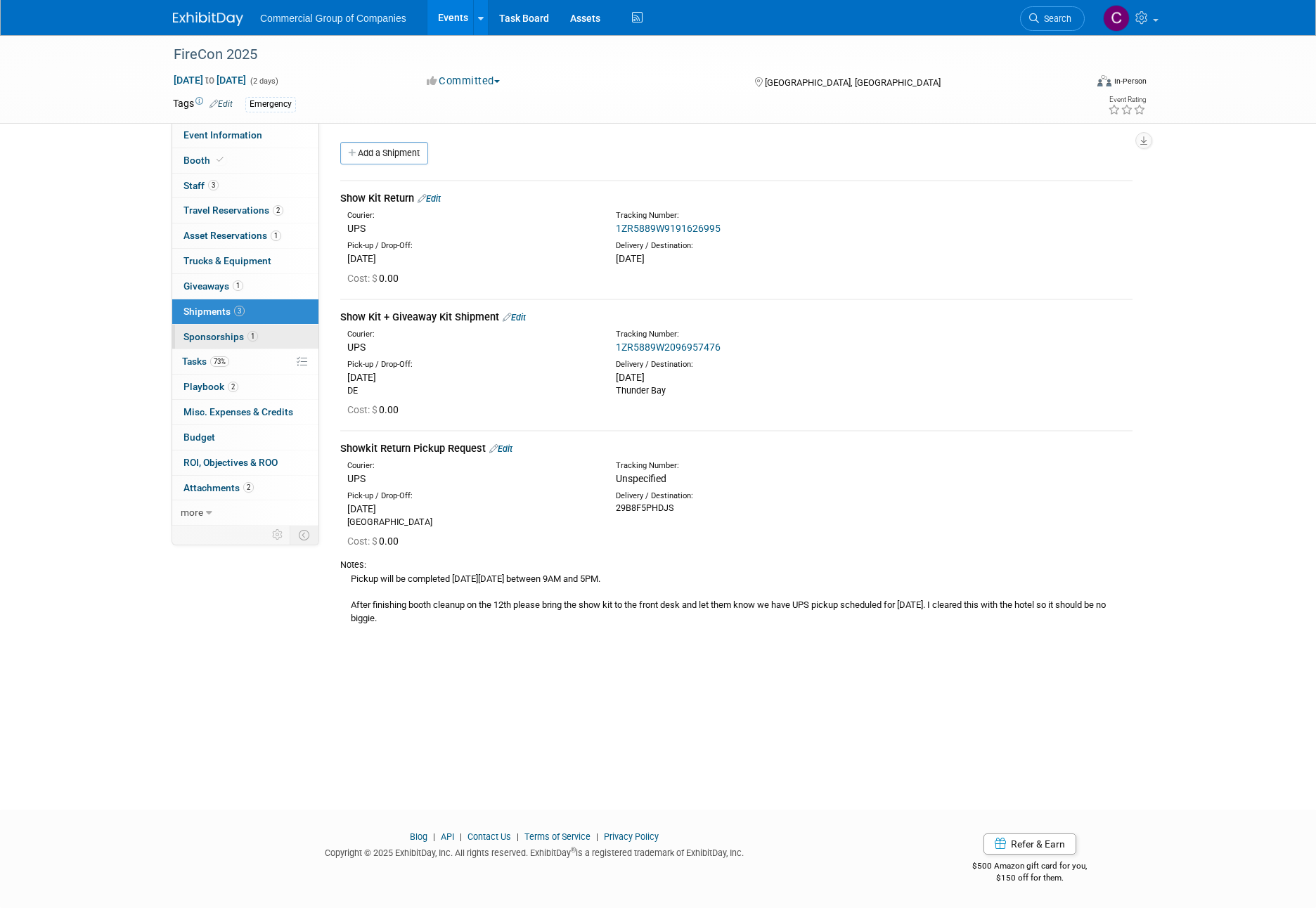
click at [248, 336] on span "1" at bounding box center [253, 336] width 10 height 10
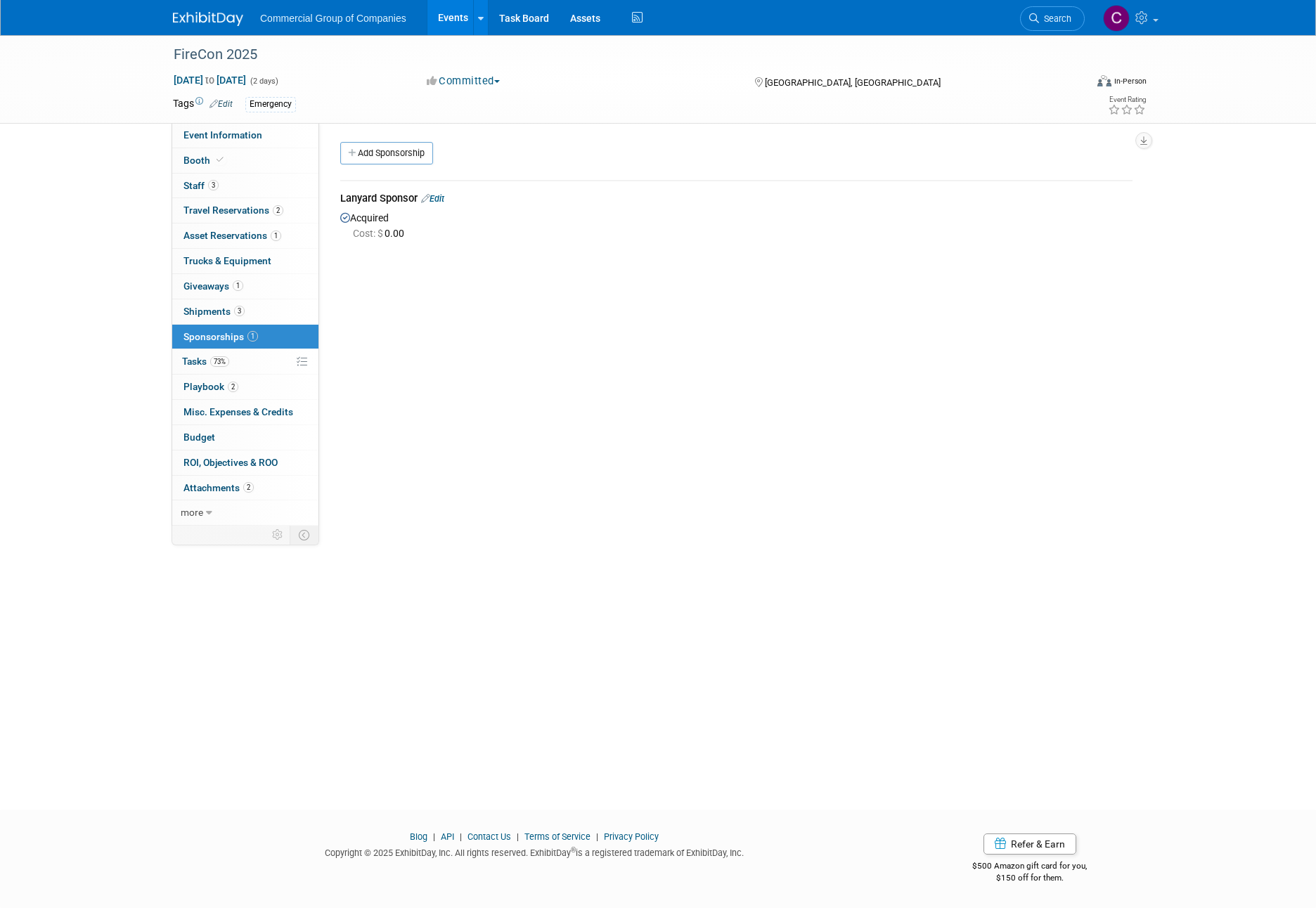
click at [441, 192] on div "Lanyard Sponsor Edit" at bounding box center [736, 200] width 793 height 18
click at [438, 201] on link "Edit" at bounding box center [432, 198] width 23 height 10
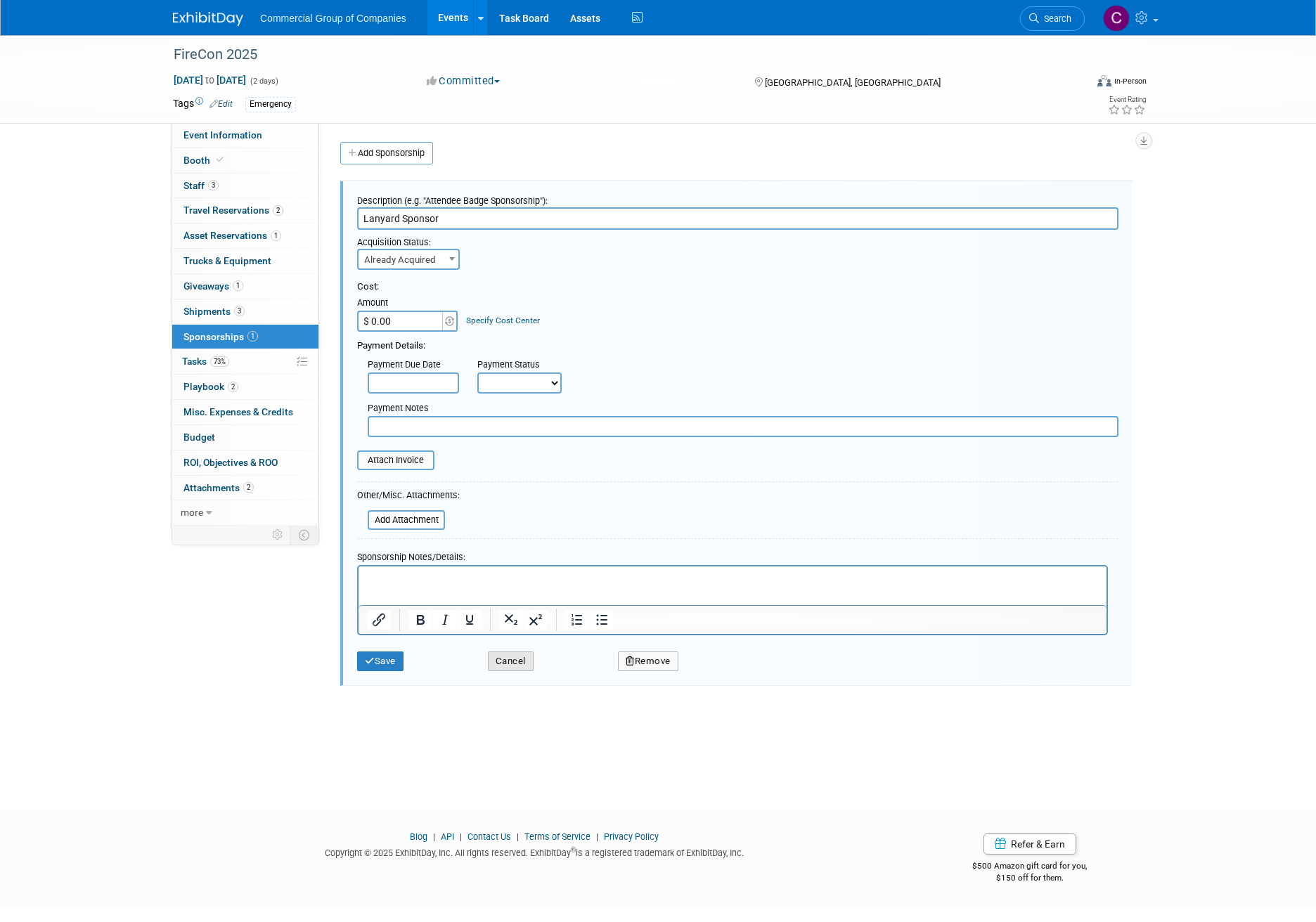
click at [500, 668] on button "Cancel" at bounding box center [511, 661] width 46 height 20
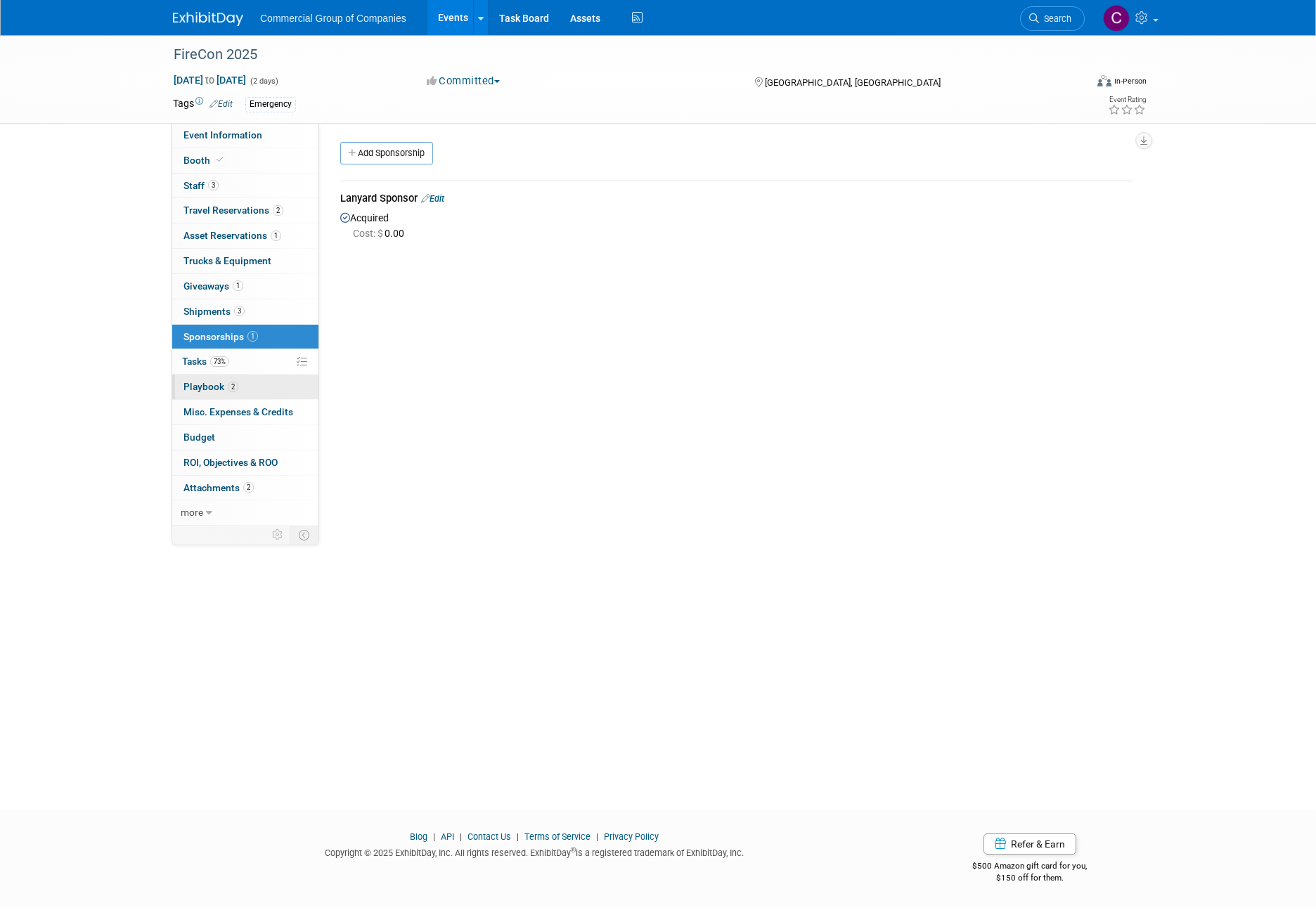
click at [228, 388] on span "2" at bounding box center [233, 387] width 10 height 10
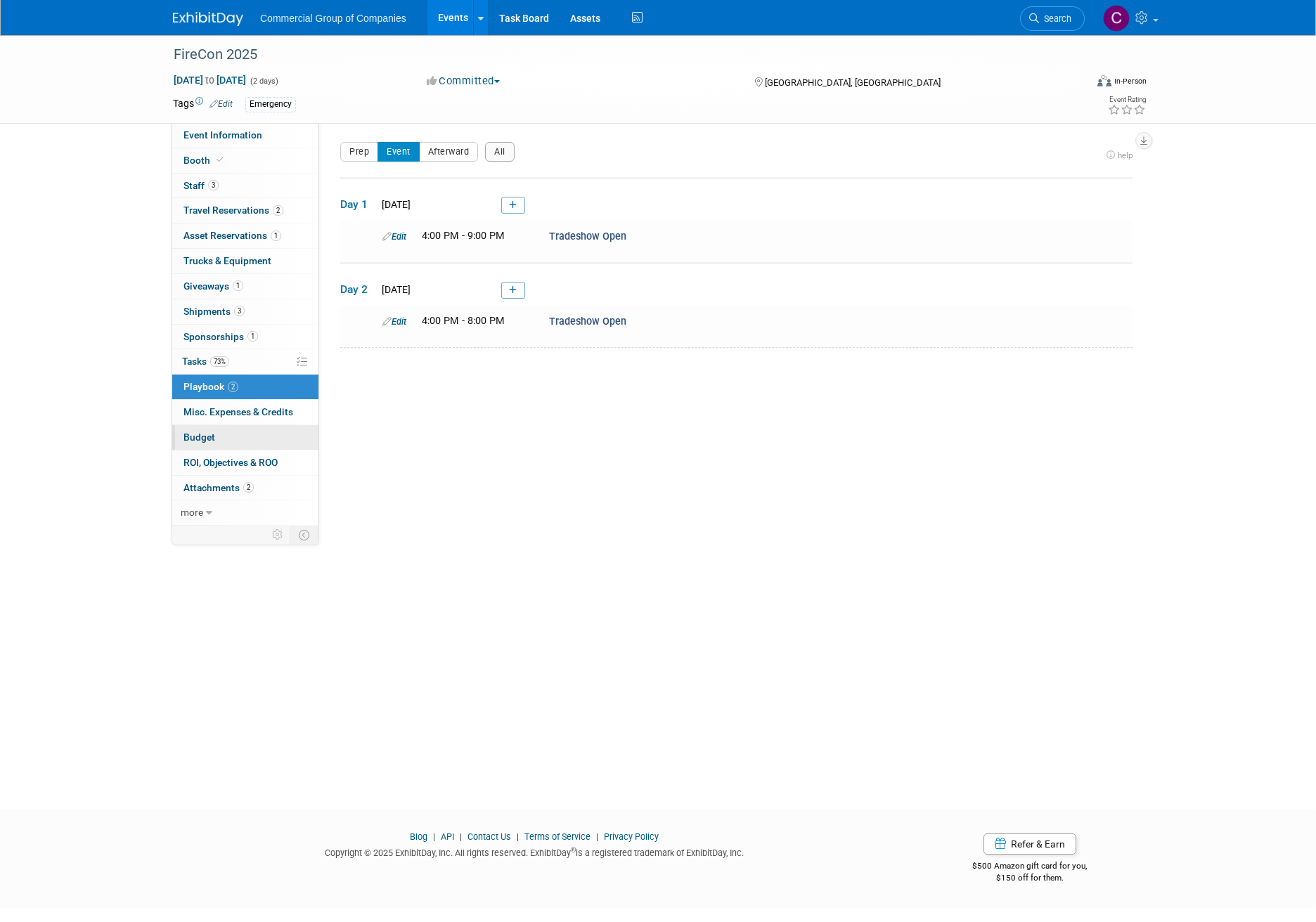
click at [223, 431] on link "Budget" at bounding box center [246, 437] width 146 height 24
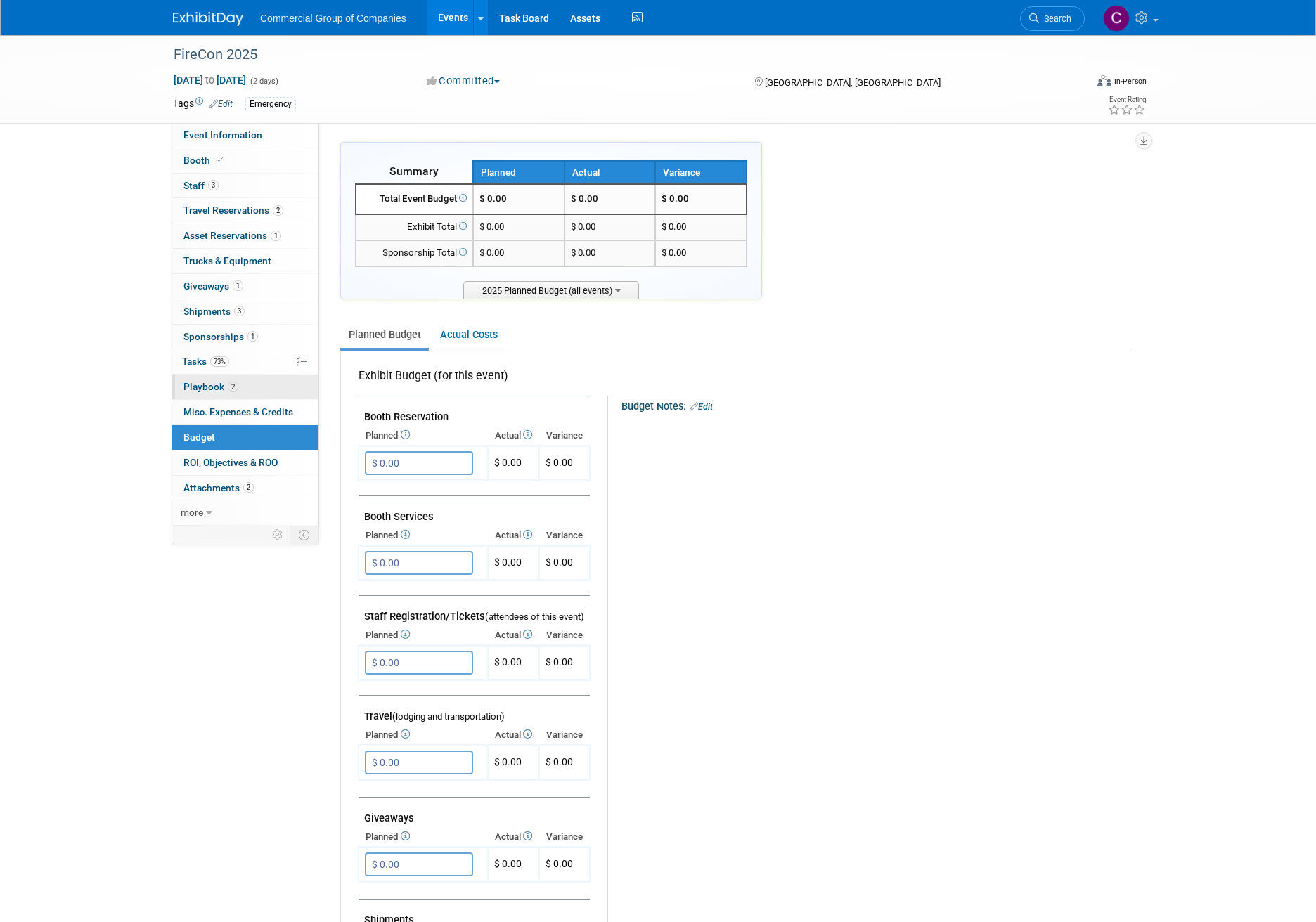
click at [249, 394] on link "2 Playbook 2" at bounding box center [246, 386] width 146 height 24
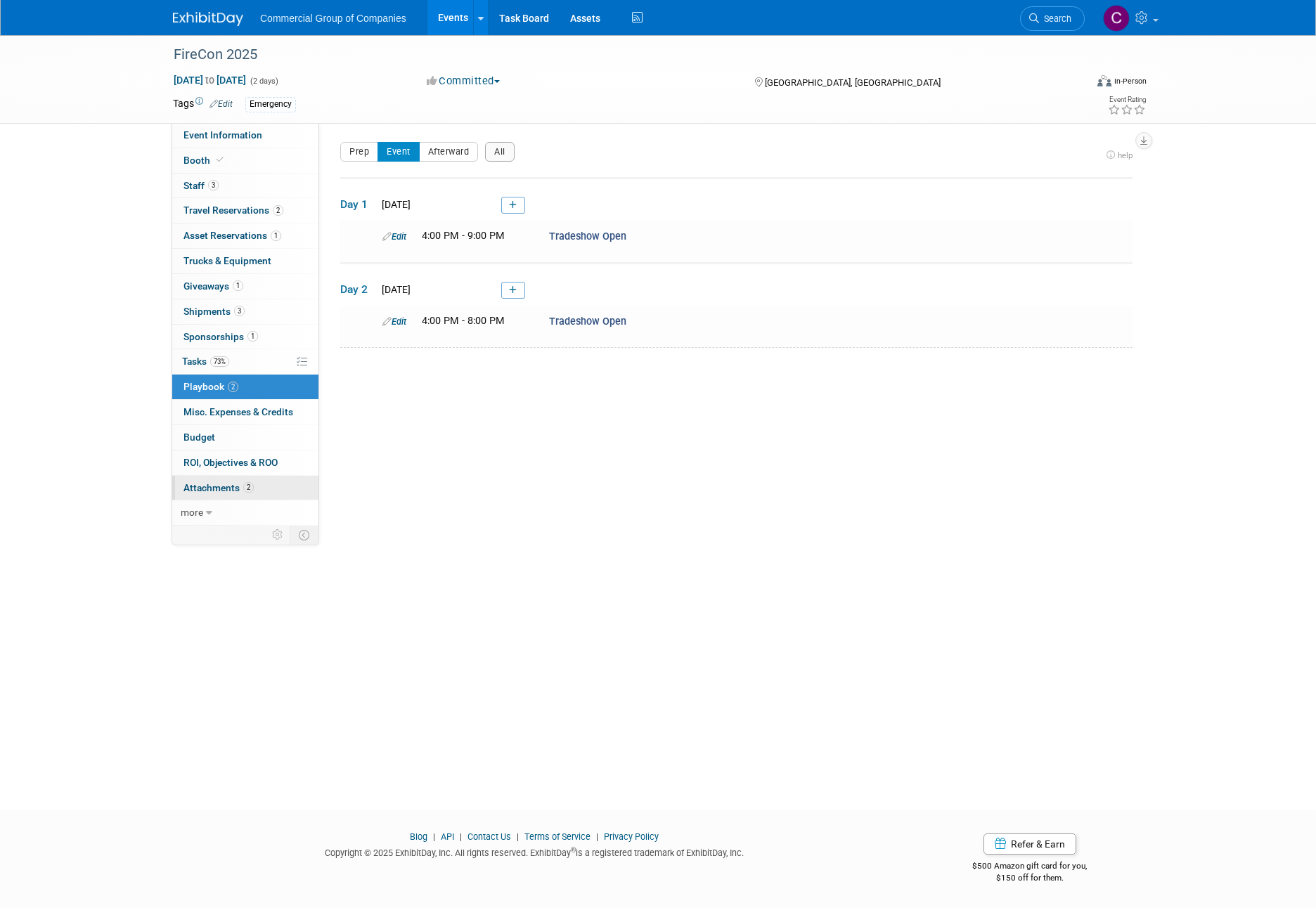
click at [262, 492] on link "2 Attachments 2" at bounding box center [246, 487] width 146 height 24
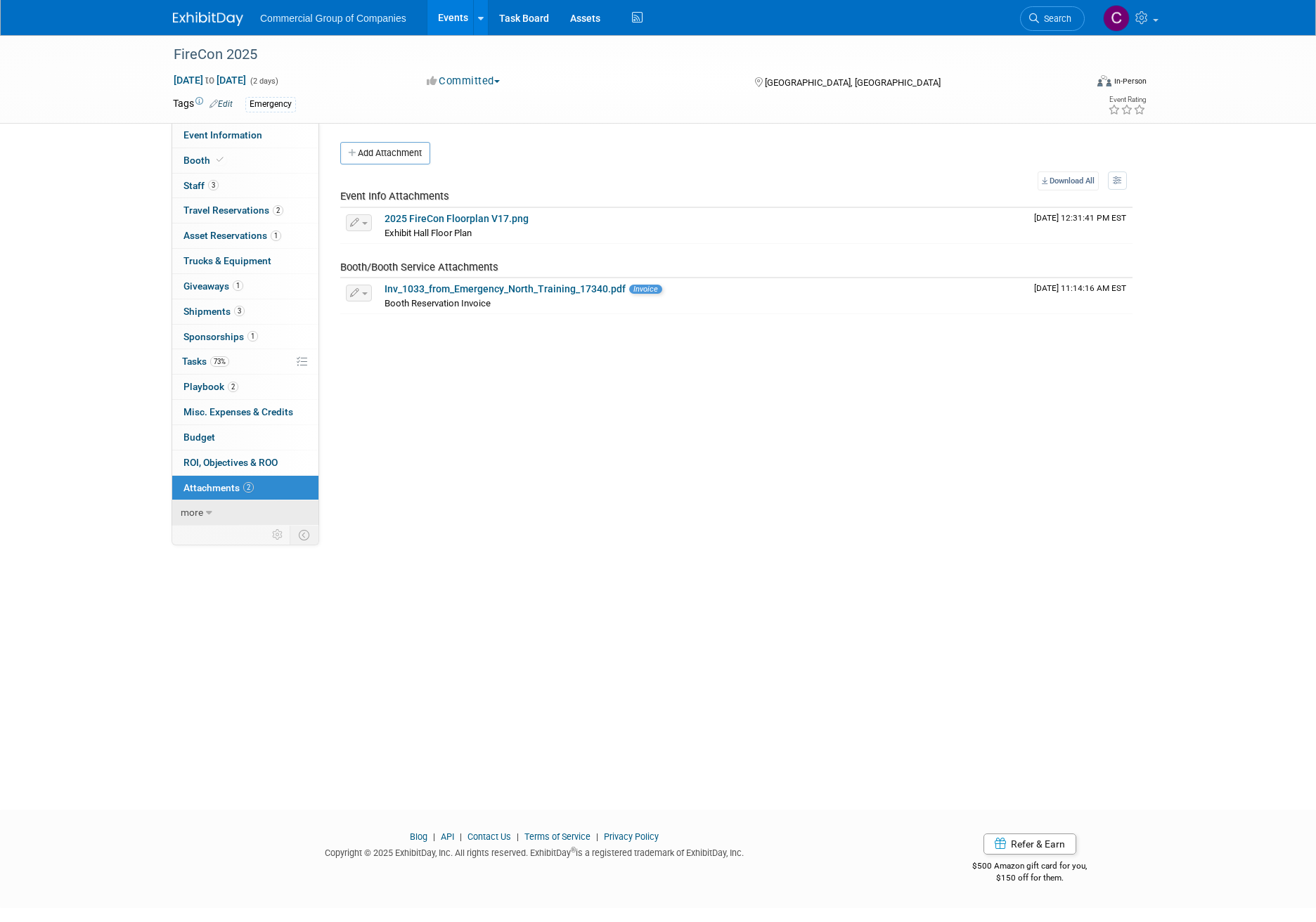
click at [195, 507] on span "more" at bounding box center [192, 511] width 23 height 11
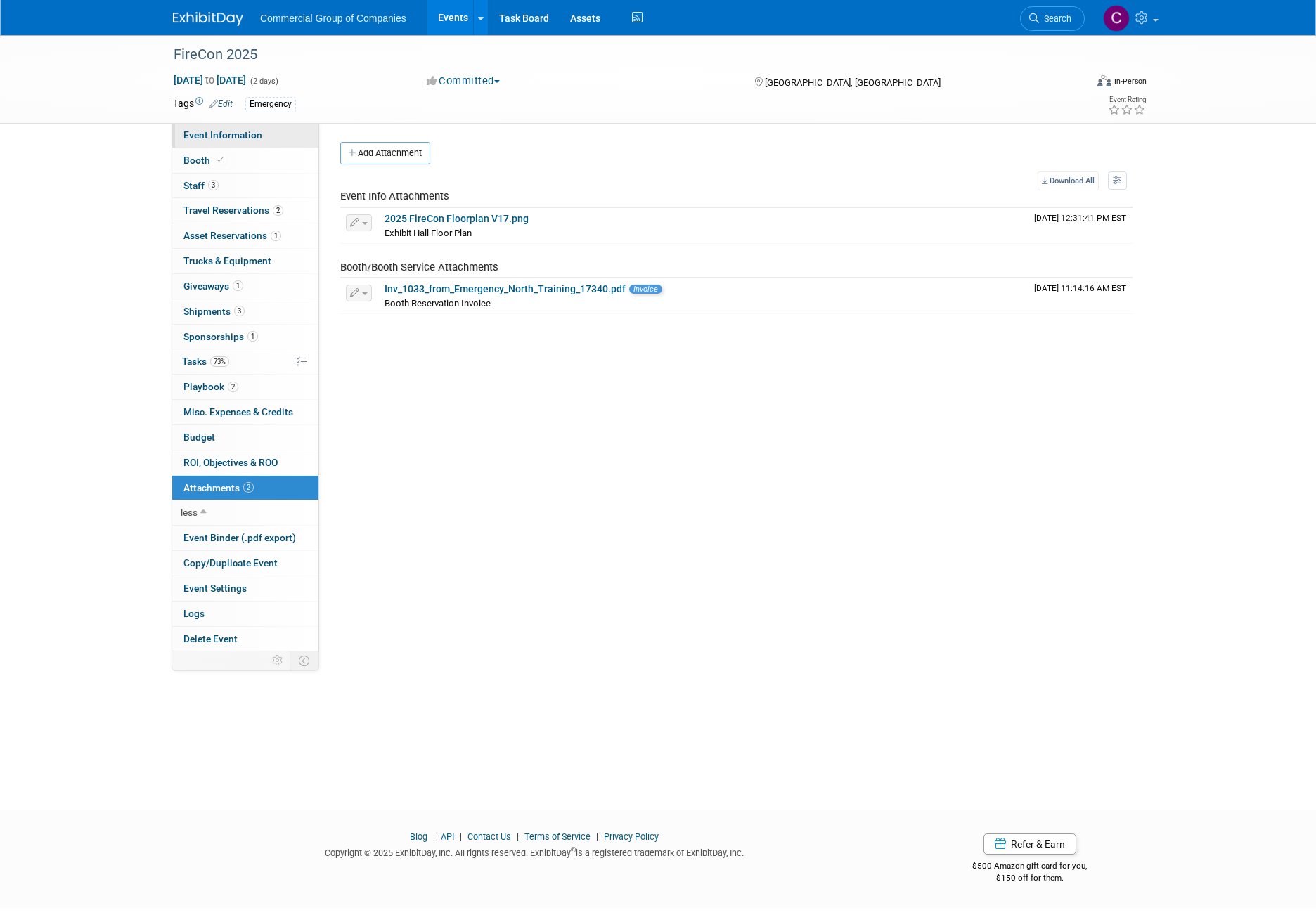
click at [226, 136] on span "Event Information" at bounding box center [223, 134] width 79 height 11
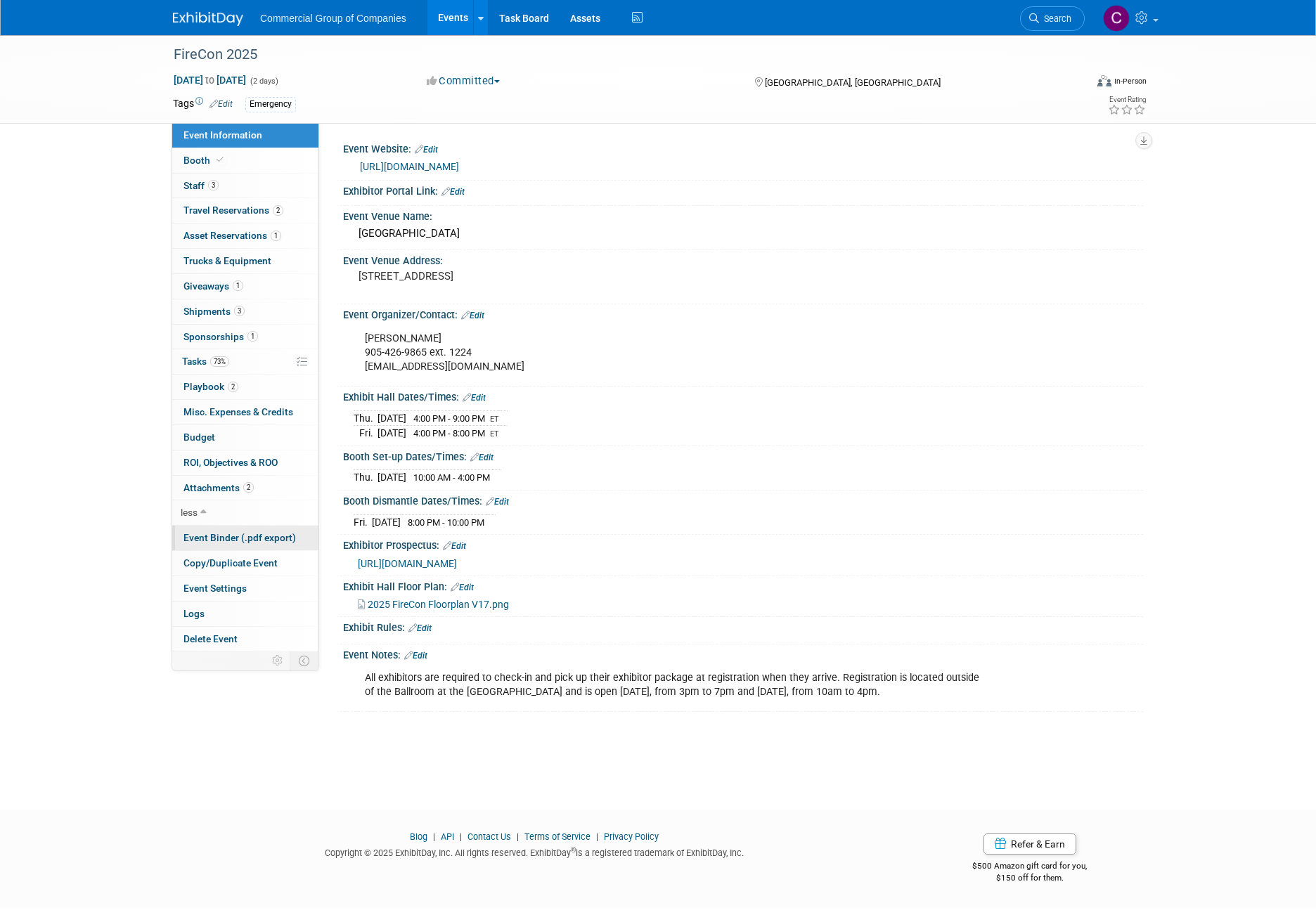
click at [271, 542] on span "Event Binder (.pdf export)" at bounding box center [240, 537] width 113 height 11
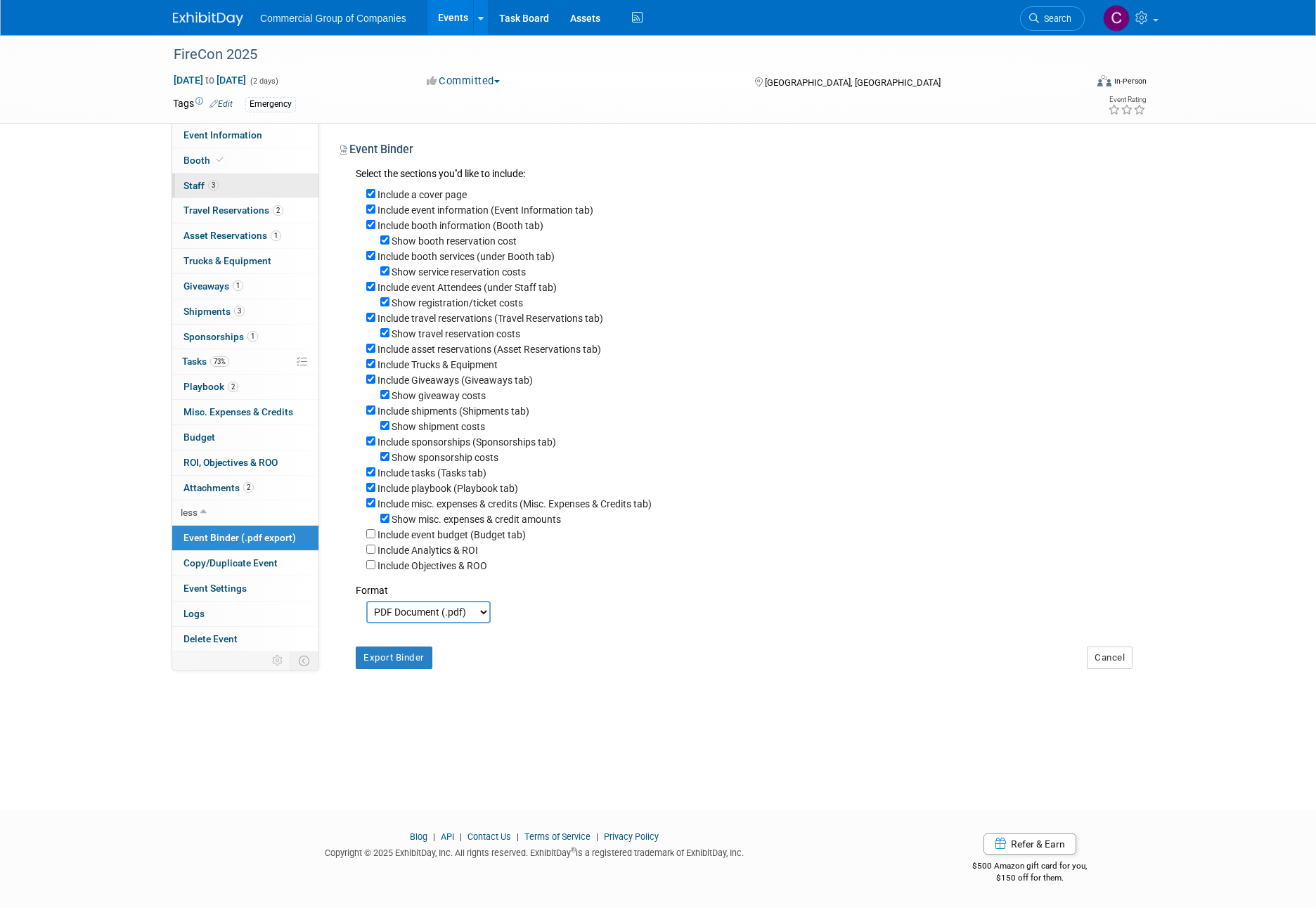
click at [242, 190] on link "3 Staff 3" at bounding box center [246, 185] width 146 height 24
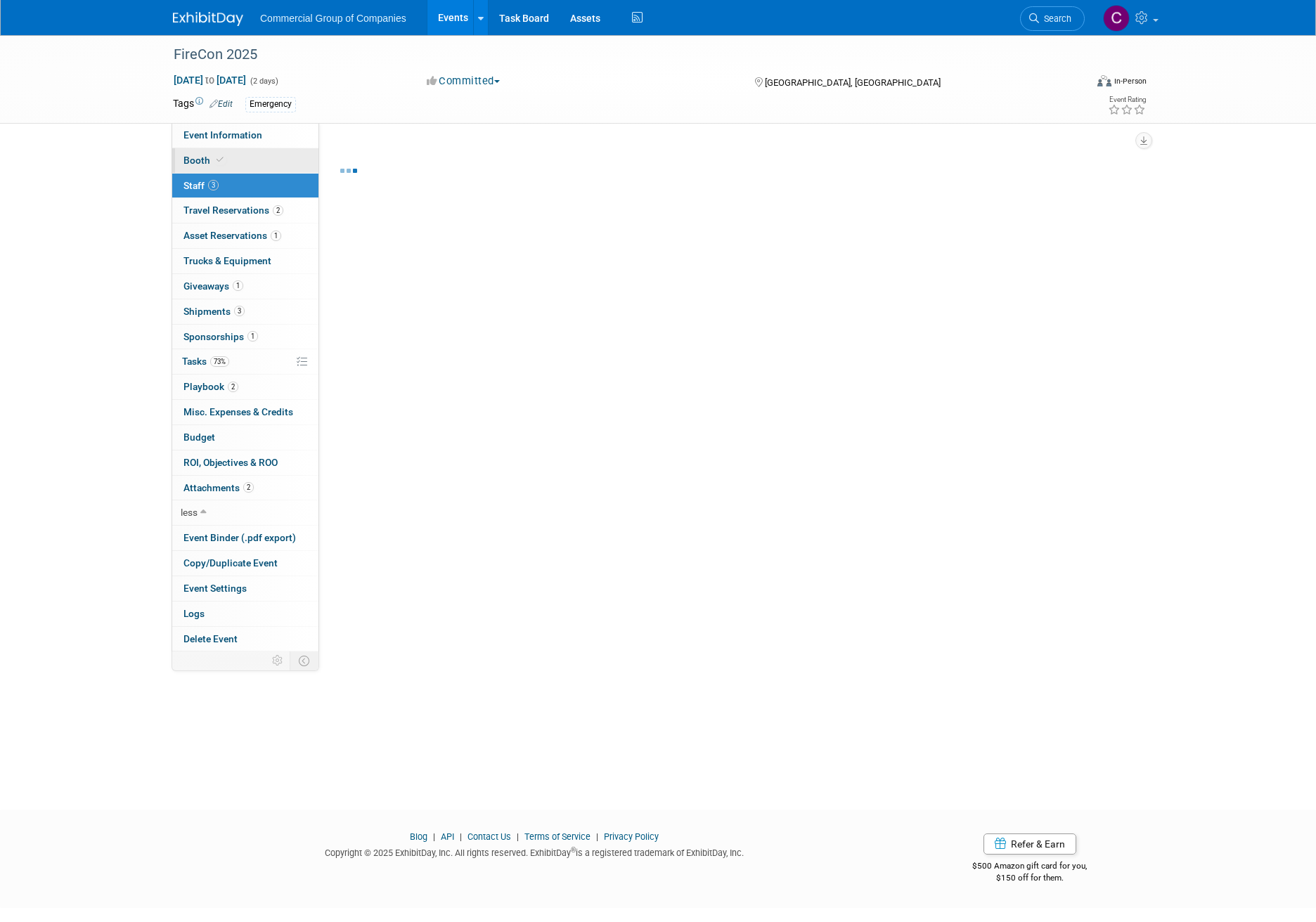
click at [254, 170] on link "Booth" at bounding box center [246, 160] width 146 height 24
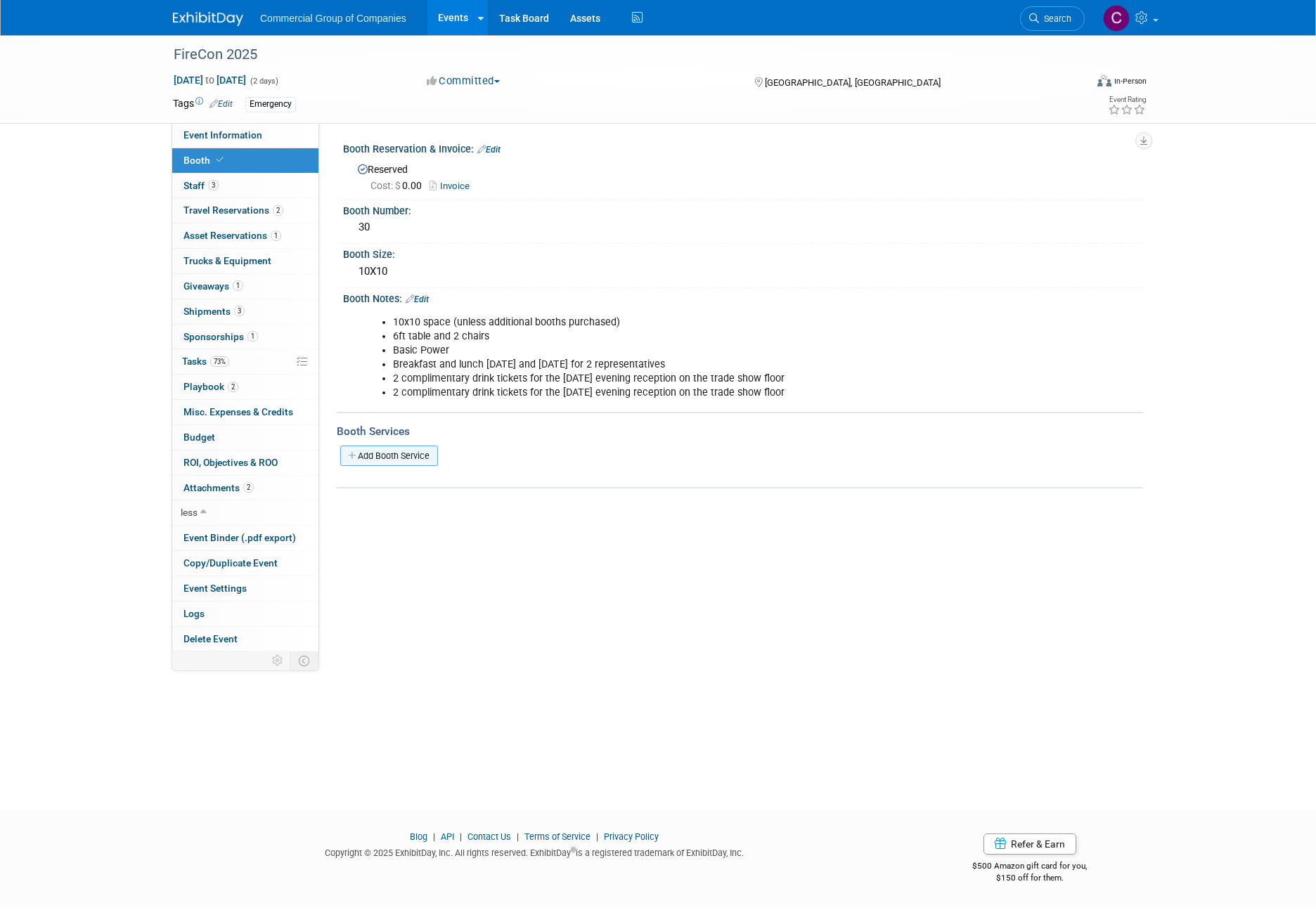
click at [379, 462] on link "Add Booth Service" at bounding box center [389, 455] width 98 height 21
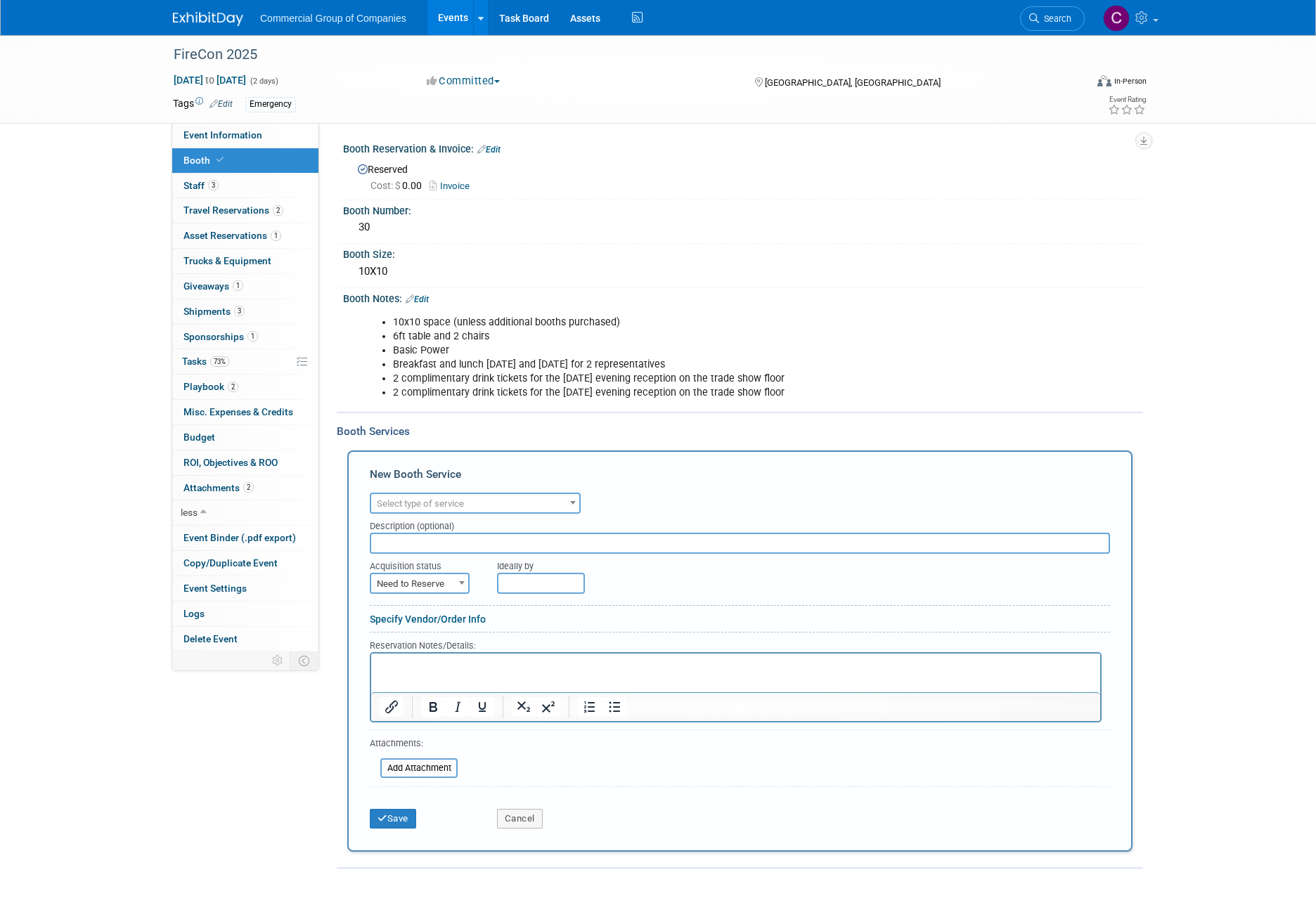
click at [428, 494] on span "Select type of service" at bounding box center [475, 503] width 208 height 20
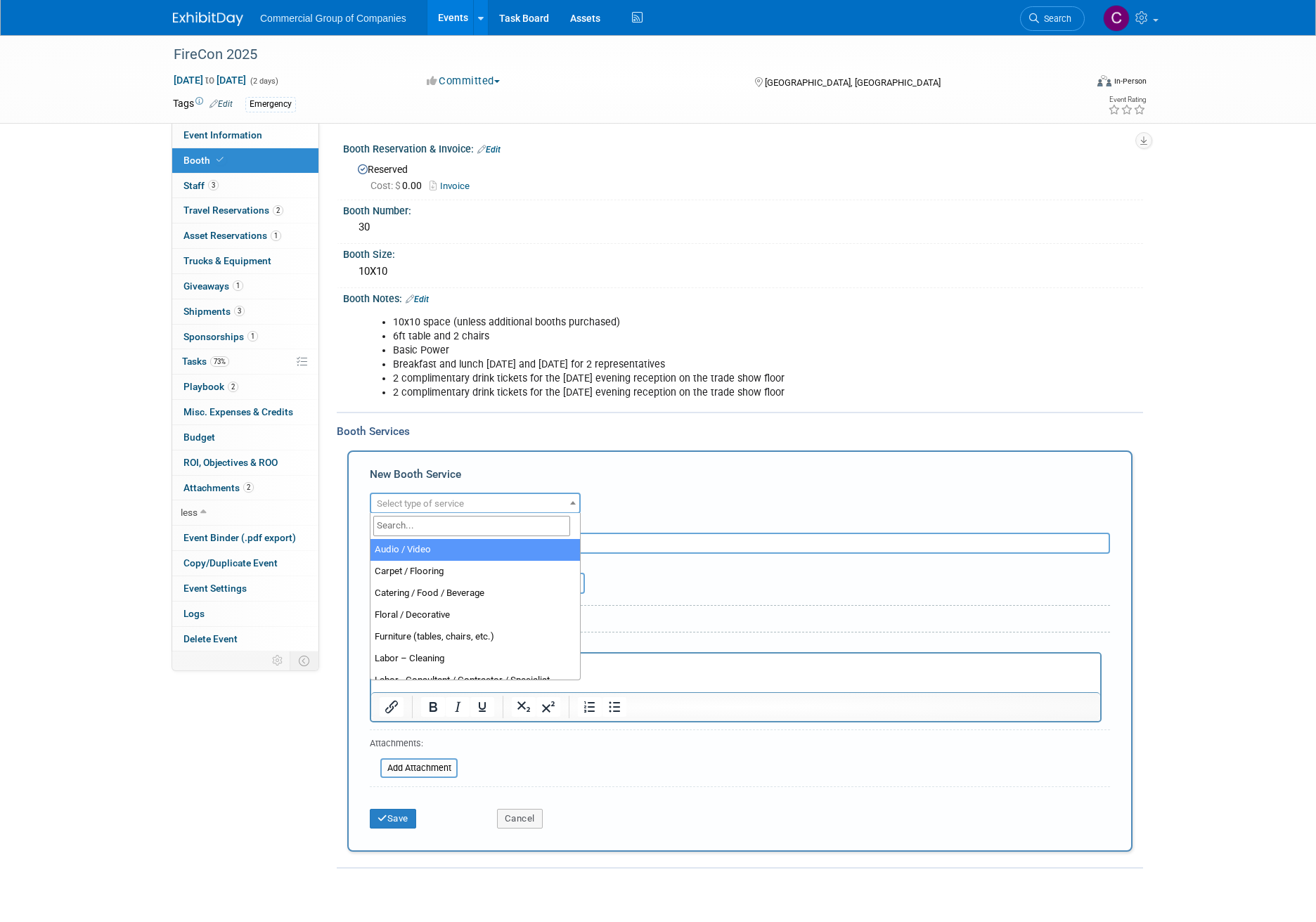
click at [506, 463] on div "New Booth Service Audio / Video Carpet / Flooring Catering / Food / Beverage Fl…" at bounding box center [739, 651] width 785 height 401
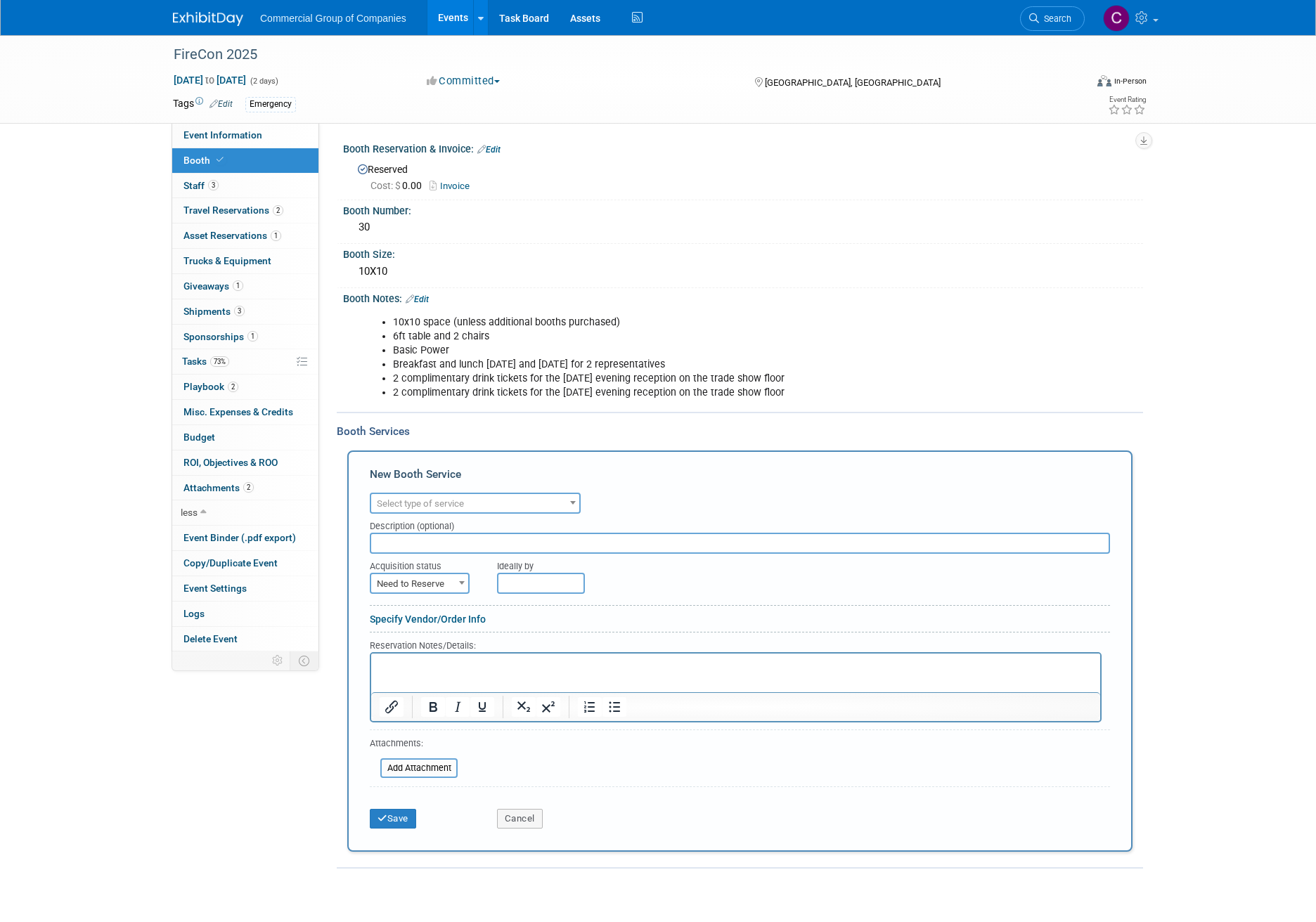
click at [521, 795] on div "Save Cancel" at bounding box center [740, 814] width 740 height 43
click at [521, 809] on button "Cancel" at bounding box center [520, 818] width 46 height 20
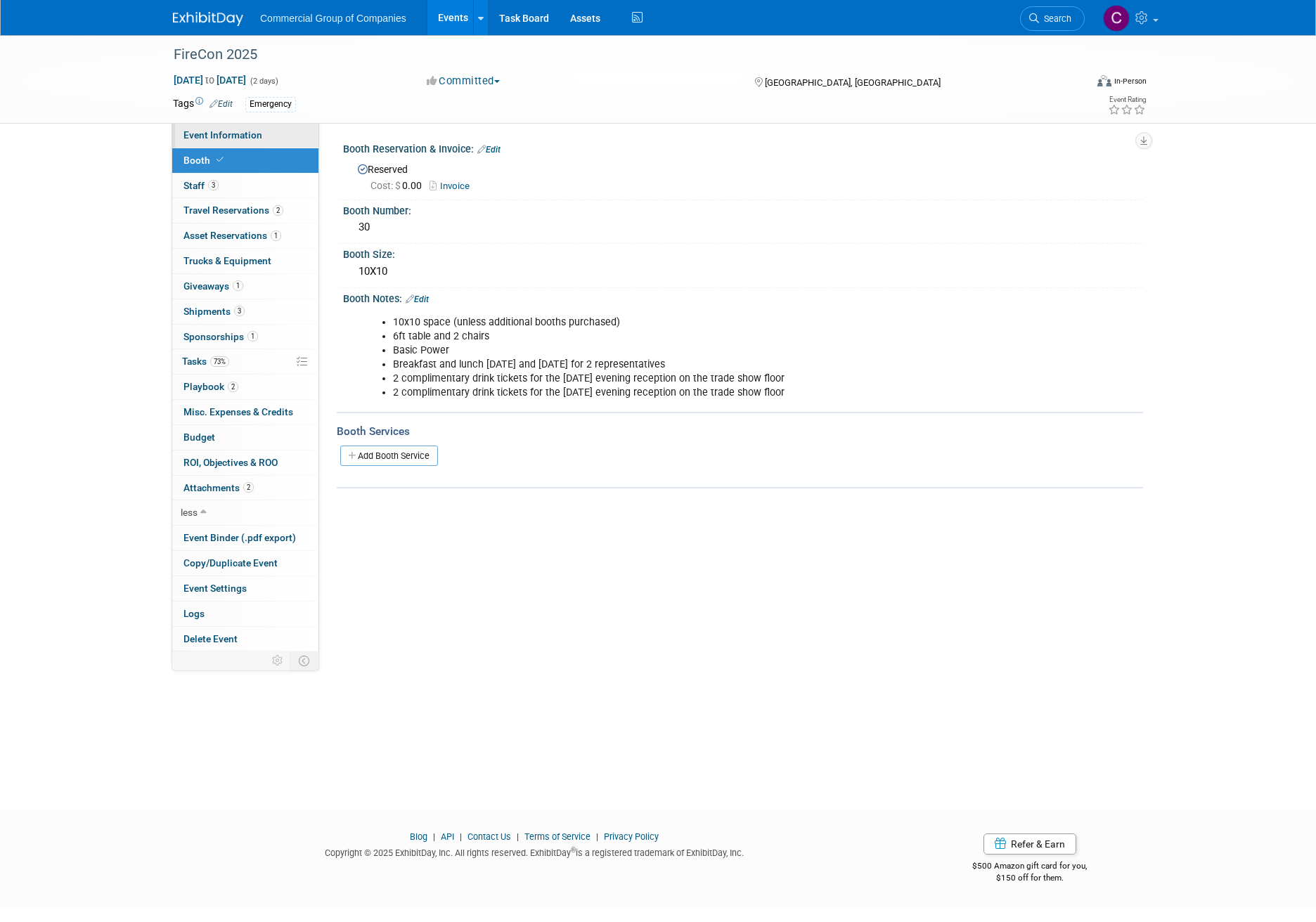
click at [234, 144] on link "Event Information" at bounding box center [246, 135] width 146 height 24
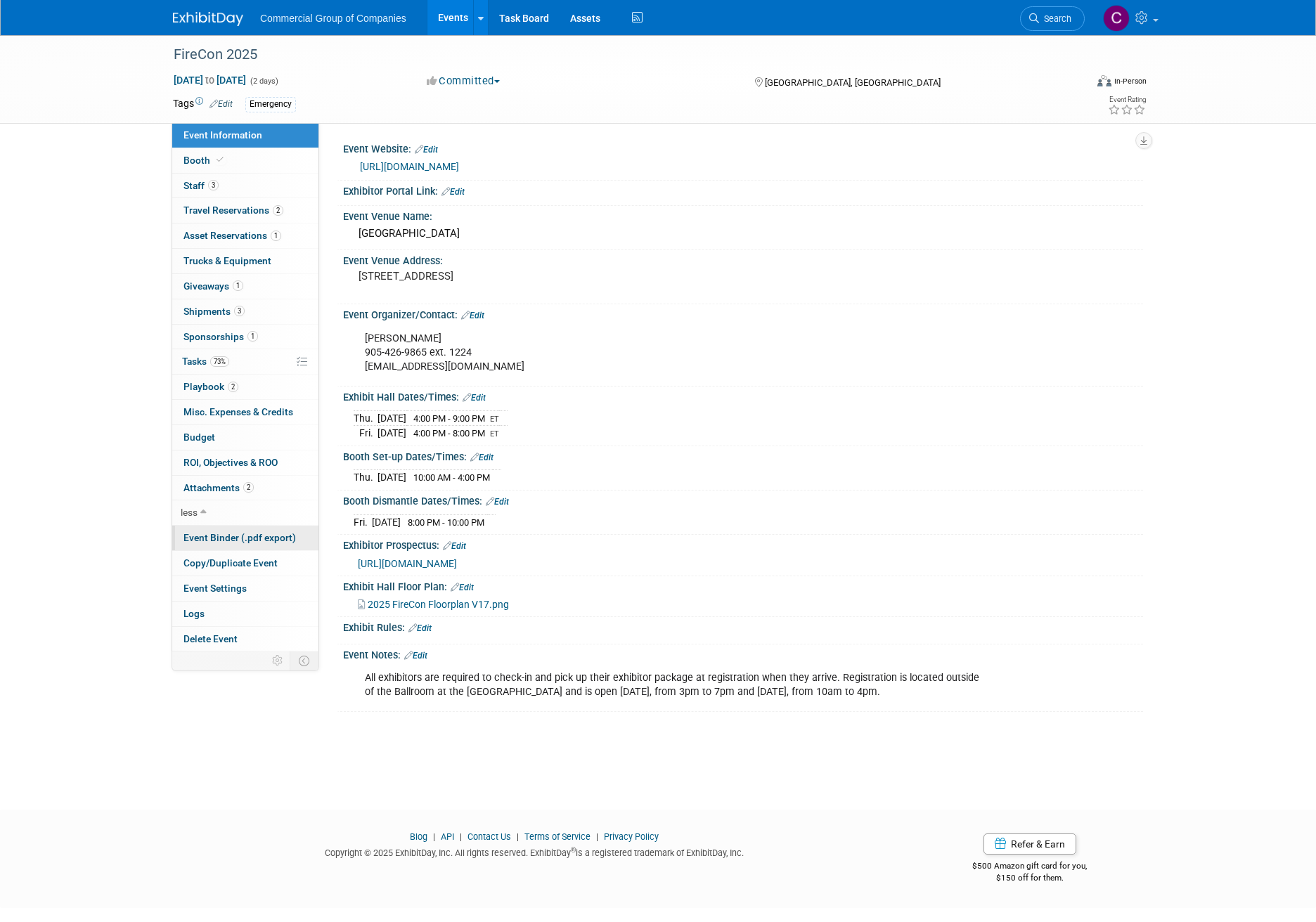
click at [274, 535] on span "Event Binder (.pdf export)" at bounding box center [240, 537] width 113 height 11
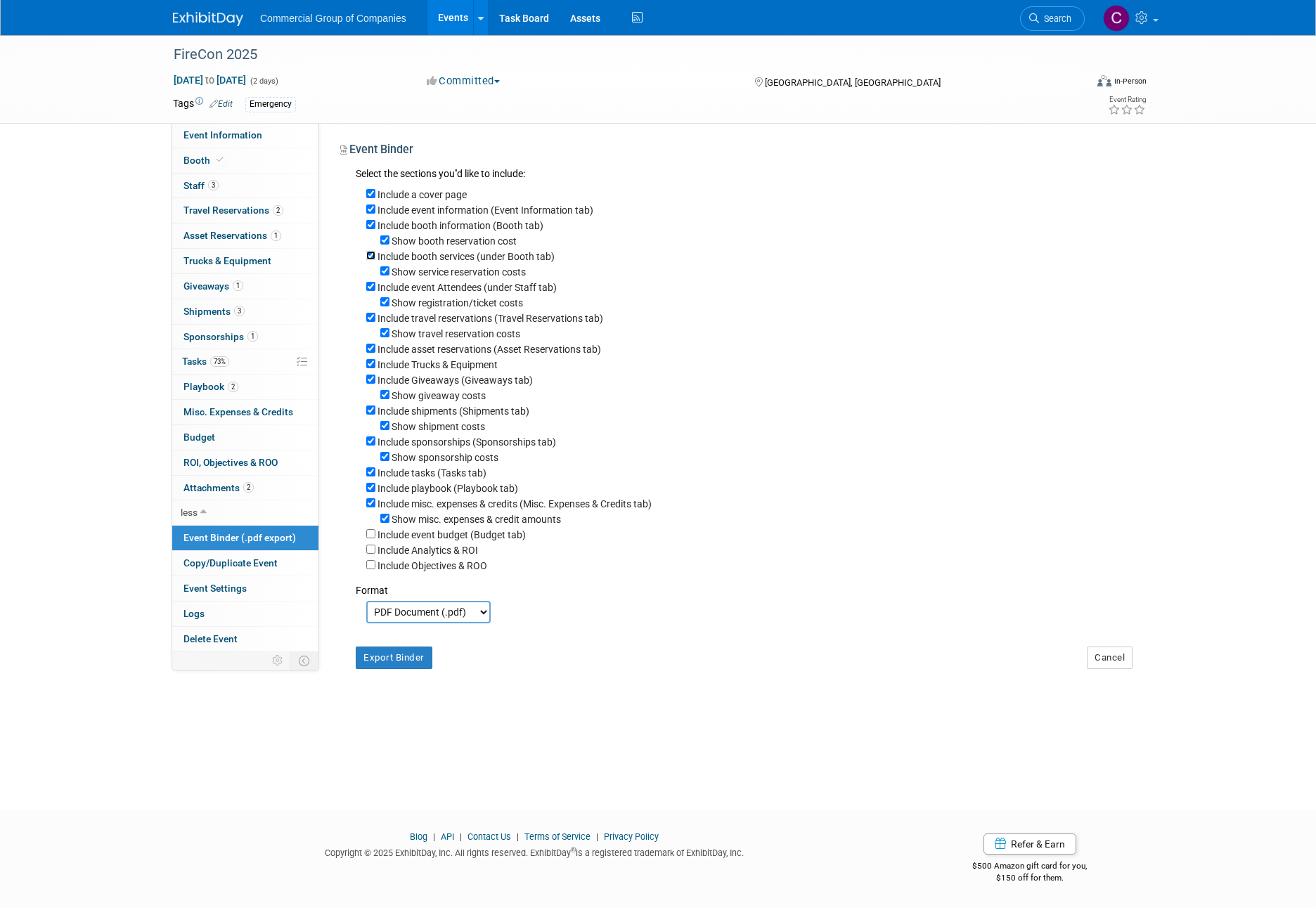
click at [372, 254] on input "Include booth services (under Booth tab)" at bounding box center [371, 255] width 9 height 9
checkbox input "false"
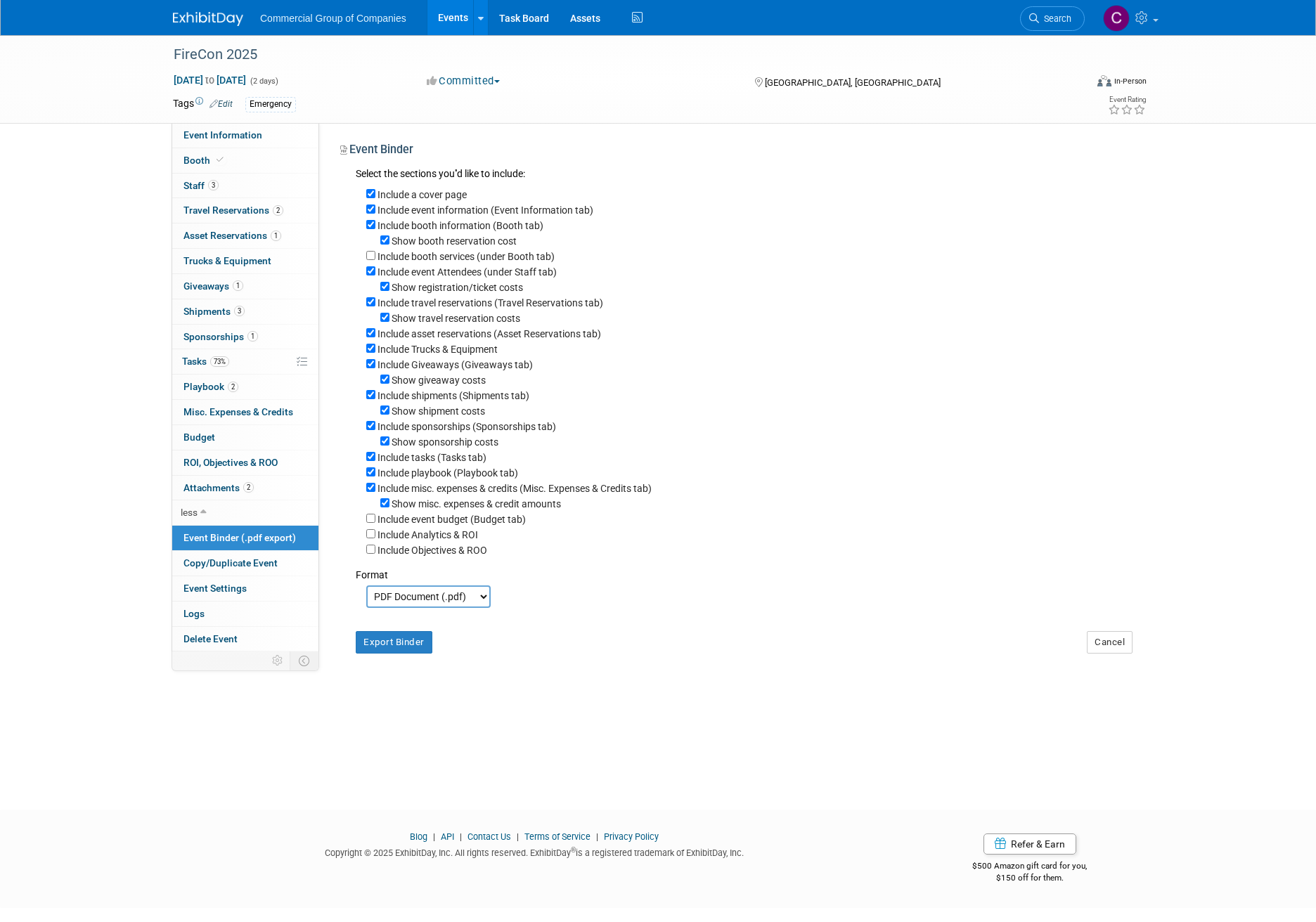
click at [389, 282] on div "Show registration/ticket costs" at bounding box center [749, 287] width 766 height 15
click at [386, 288] on input "Show registration/ticket costs" at bounding box center [385, 286] width 9 height 9
checkbox input "false"
click at [382, 316] on input "Show travel reservation costs" at bounding box center [385, 317] width 9 height 9
checkbox input "false"
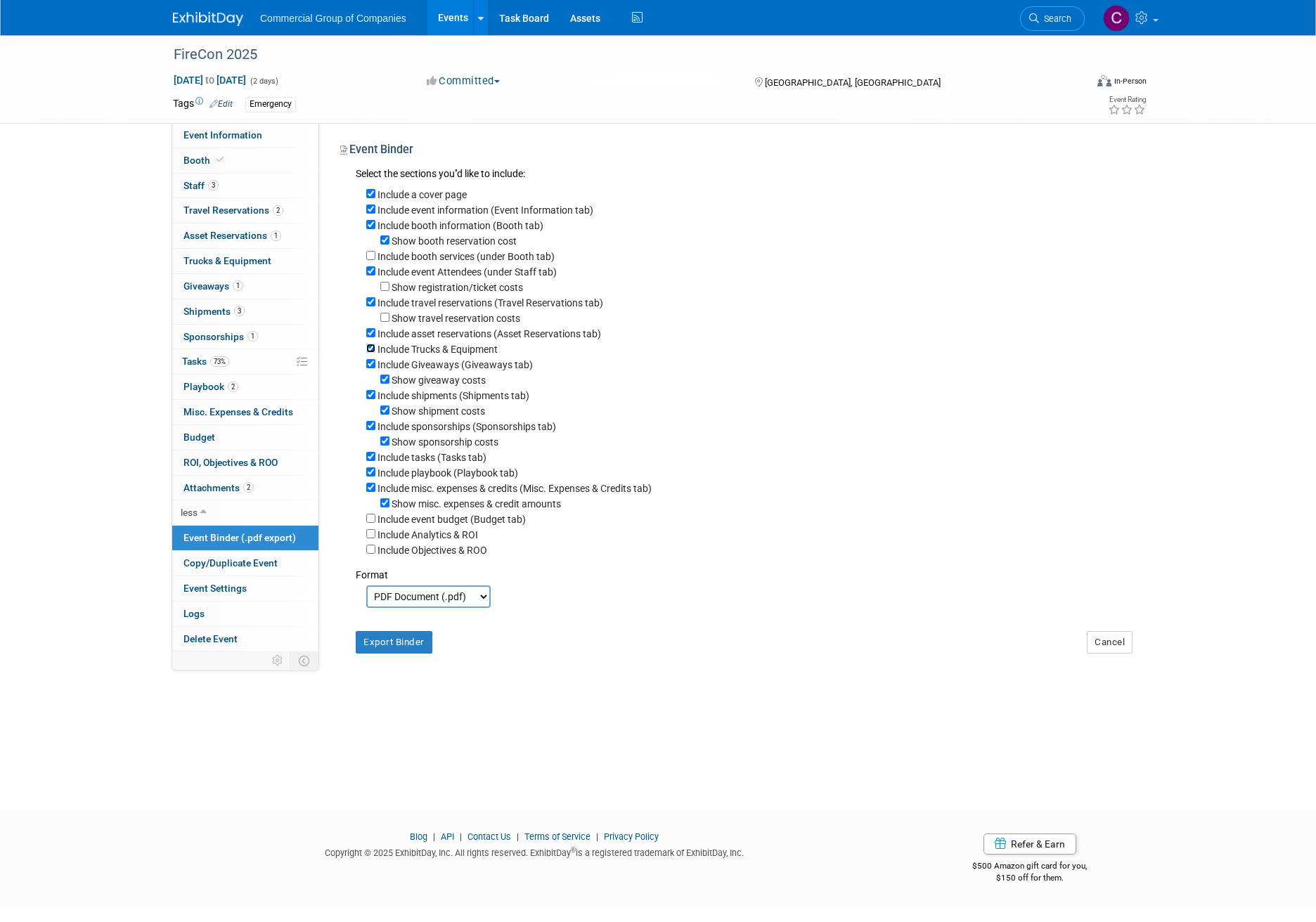
click at [372, 352] on input "Include Trucks & Equipment" at bounding box center [371, 348] width 9 height 9
checkbox input "false"
click at [383, 413] on input "Show shipment costs" at bounding box center [385, 410] width 9 height 9
checkbox input "false"
click at [384, 383] on input "Show giveaway costs" at bounding box center [385, 379] width 9 height 9
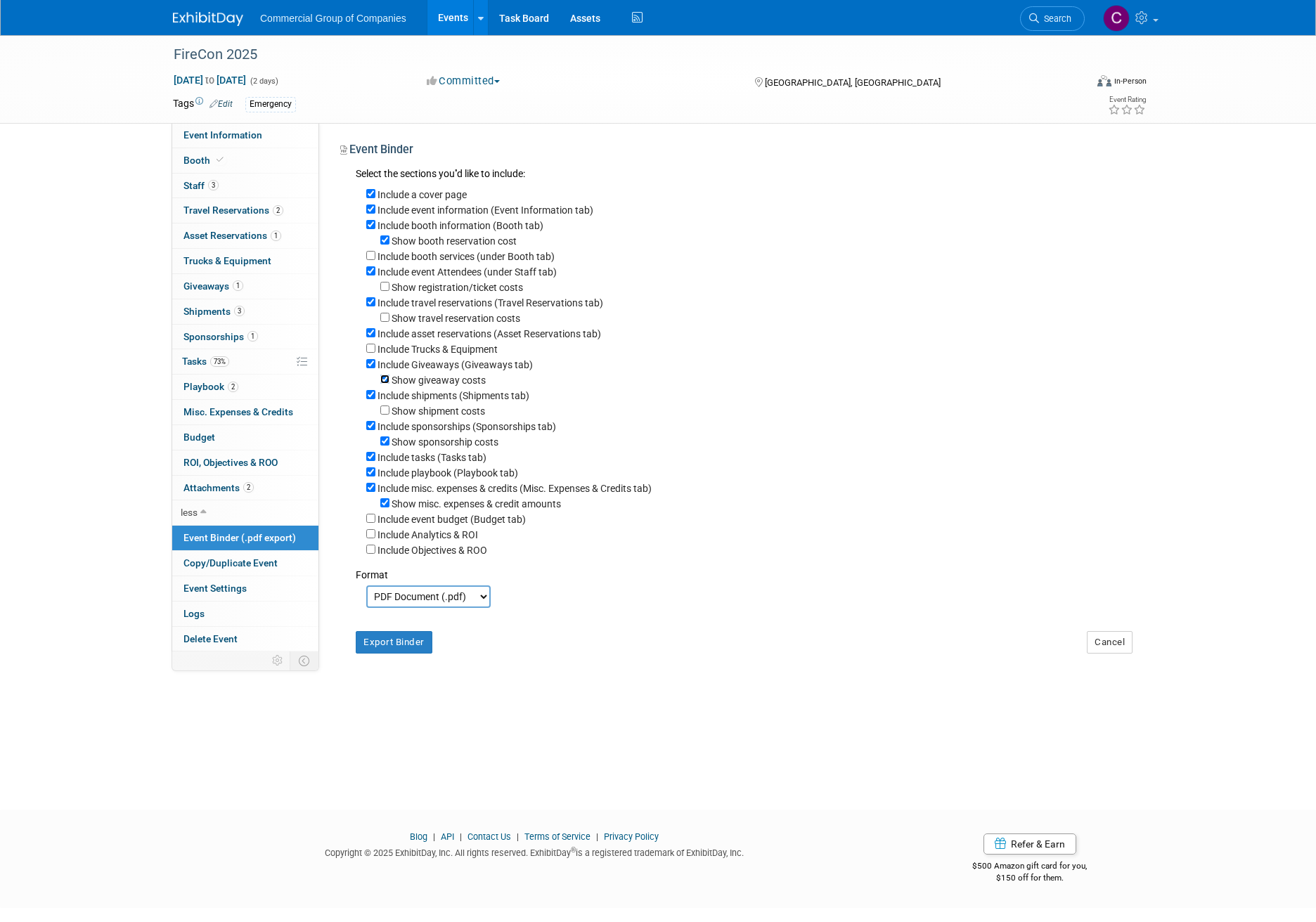
checkbox input "false"
click at [375, 433] on div "Include sponsorships (Sponsorships tab)" at bounding box center [749, 425] width 766 height 15
click at [372, 430] on input "Include sponsorships (Sponsorships tab)" at bounding box center [371, 425] width 9 height 9
checkbox input "false"
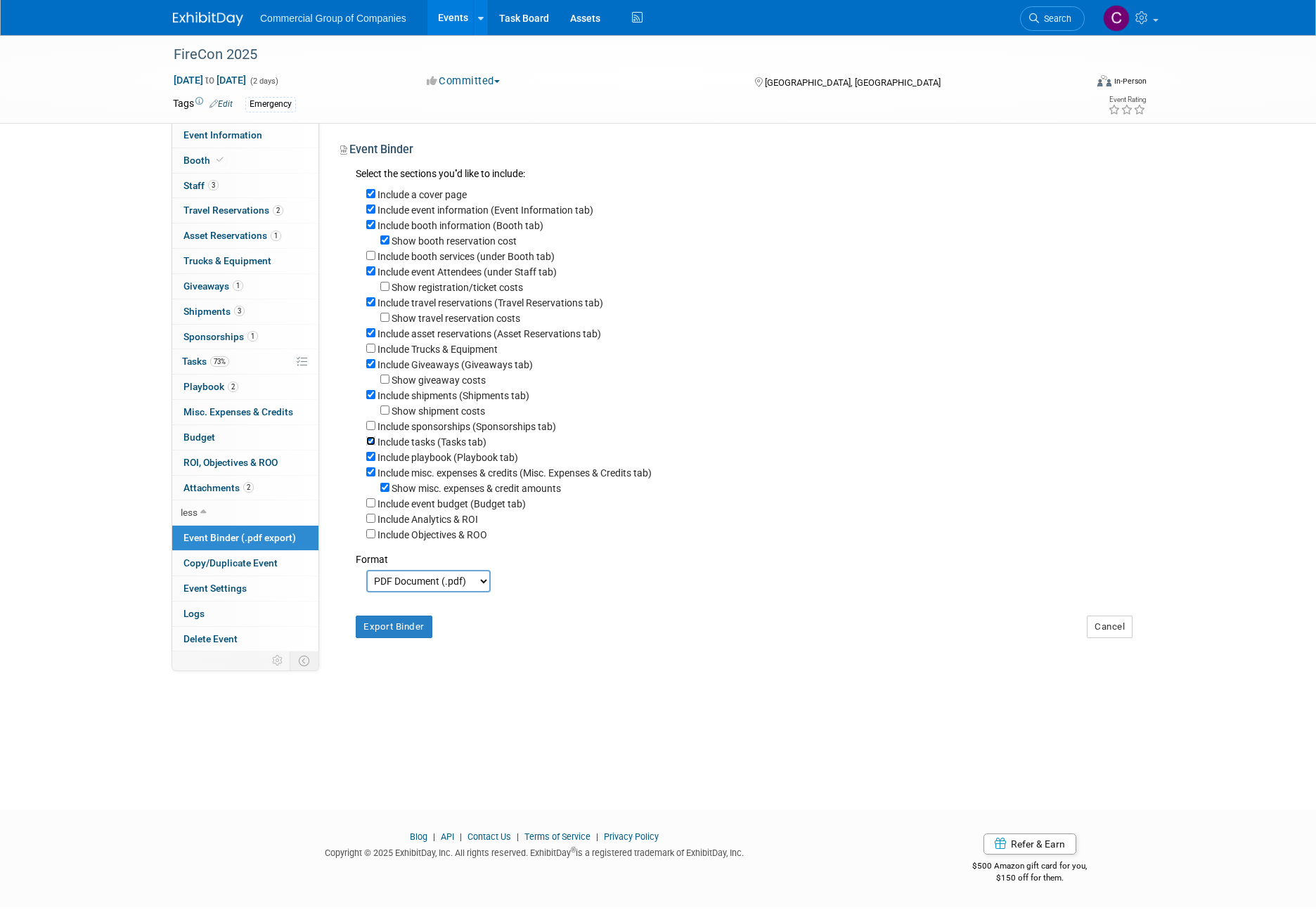
click at [375, 445] on input "Include tasks (Tasks tab)" at bounding box center [371, 441] width 9 height 9
checkbox input "false"
click at [375, 480] on div "Include misc. expenses & credits (Misc. Expenses & Credits tab)" at bounding box center [749, 472] width 766 height 15
click at [375, 476] on input "Include misc. expenses & credits (Misc. Expenses & Credits tab)" at bounding box center [371, 472] width 9 height 9
checkbox input "false"
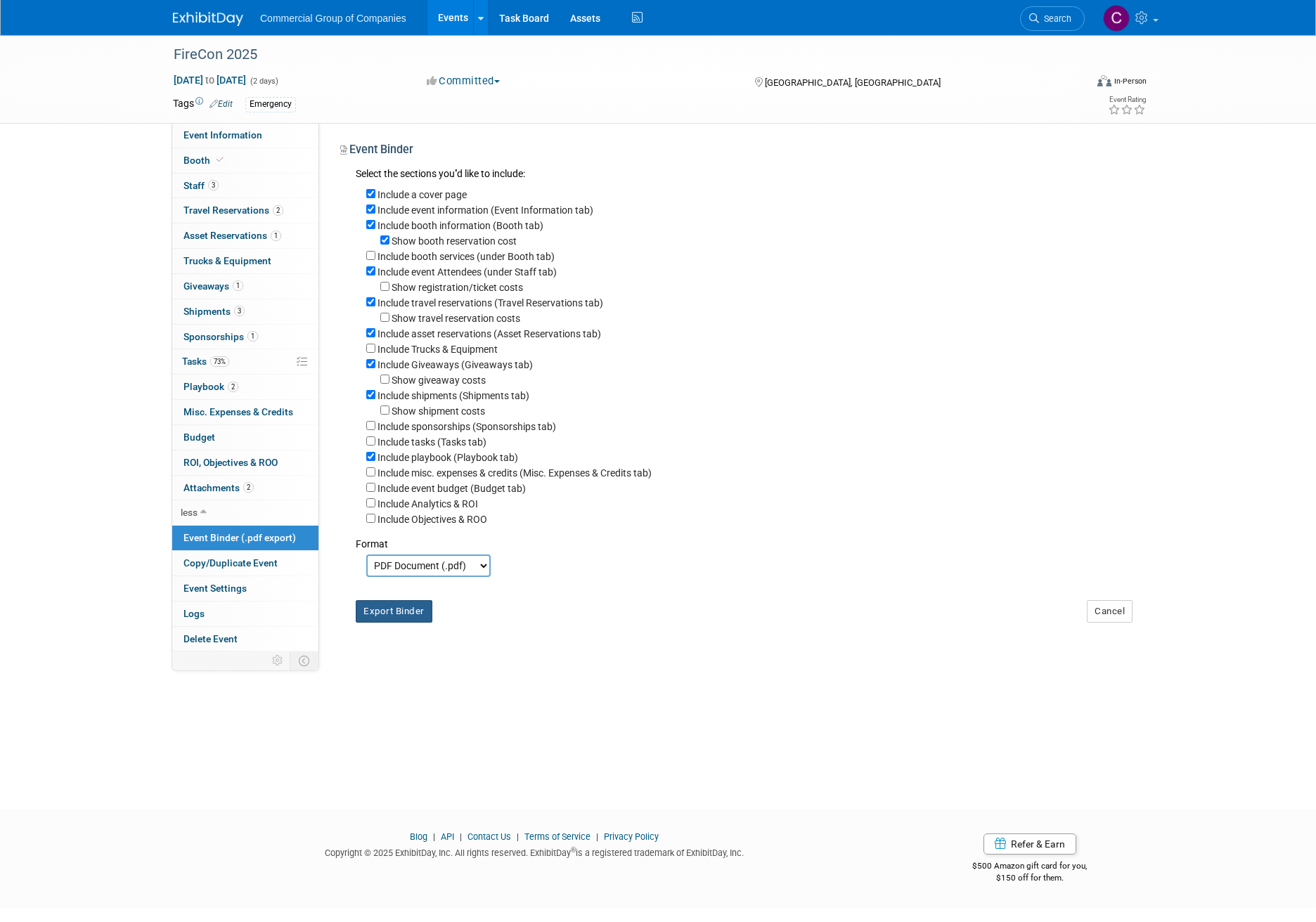
click at [400, 623] on button "Export Binder" at bounding box center [394, 611] width 77 height 23
click at [206, 18] on img at bounding box center [208, 18] width 70 height 14
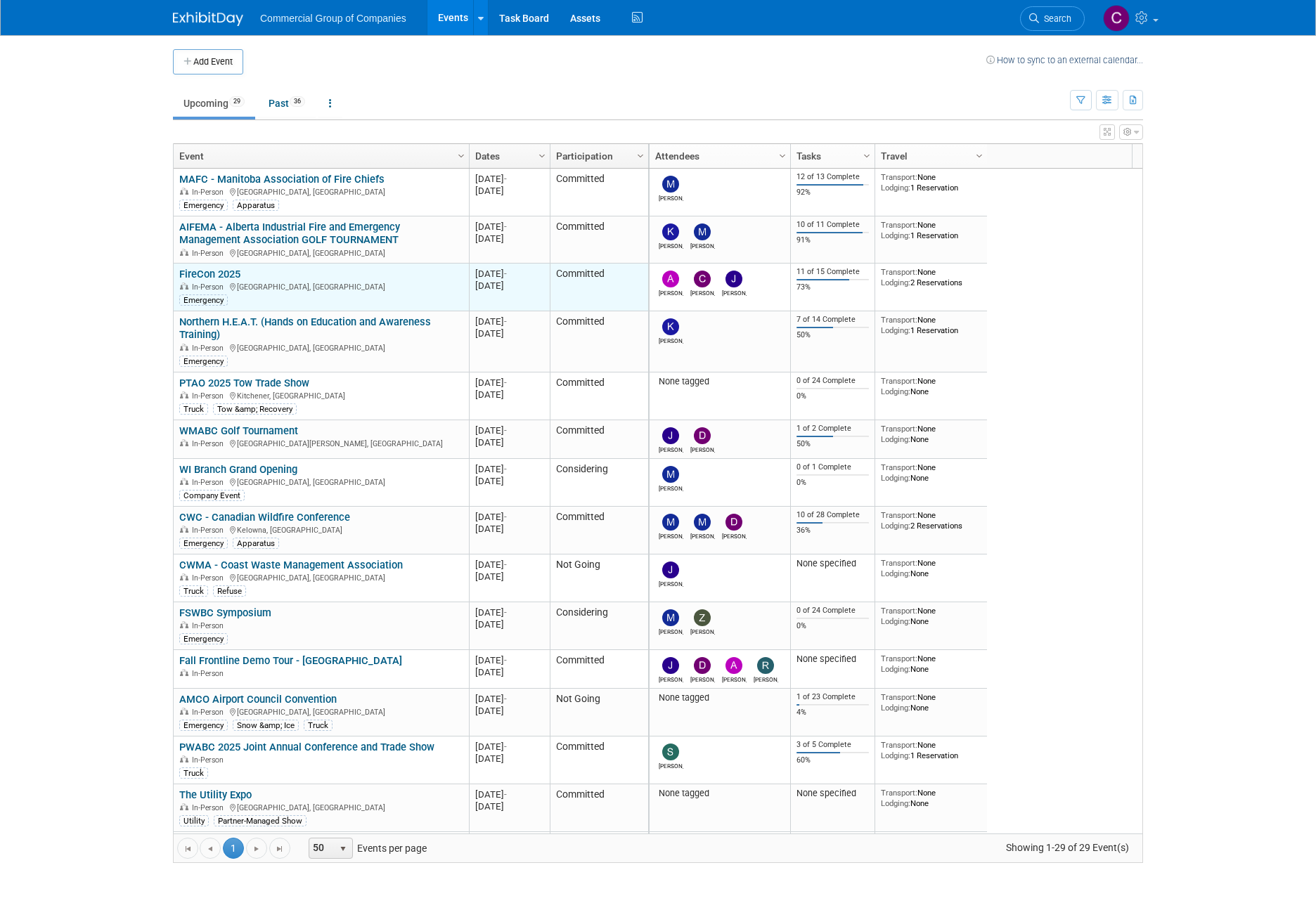
click at [234, 274] on link "FireCon 2025" at bounding box center [209, 273] width 61 height 13
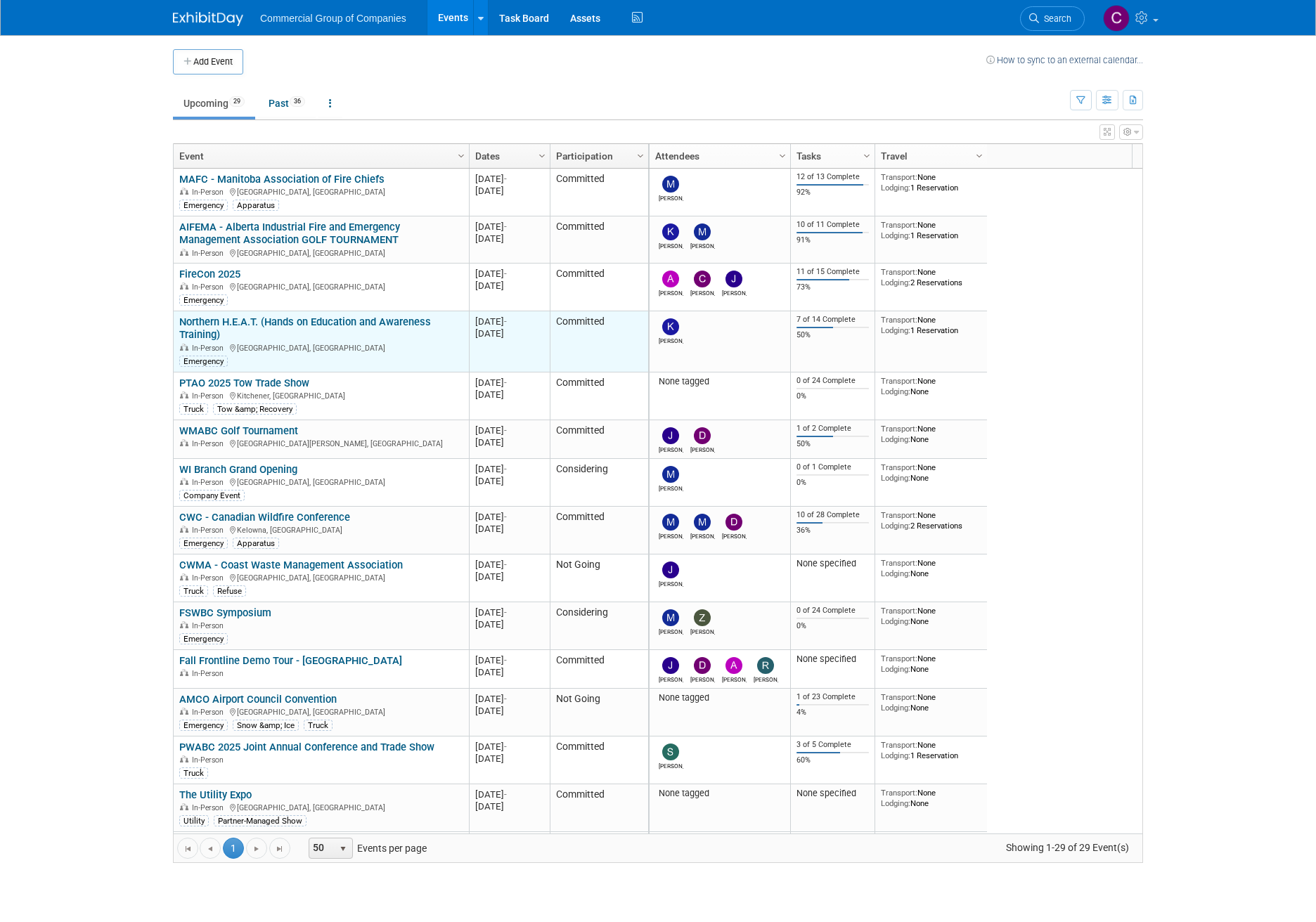
click at [283, 318] on link "Northern H.E.A.T. (Hands on Education and Awareness Training)" at bounding box center [304, 328] width 251 height 26
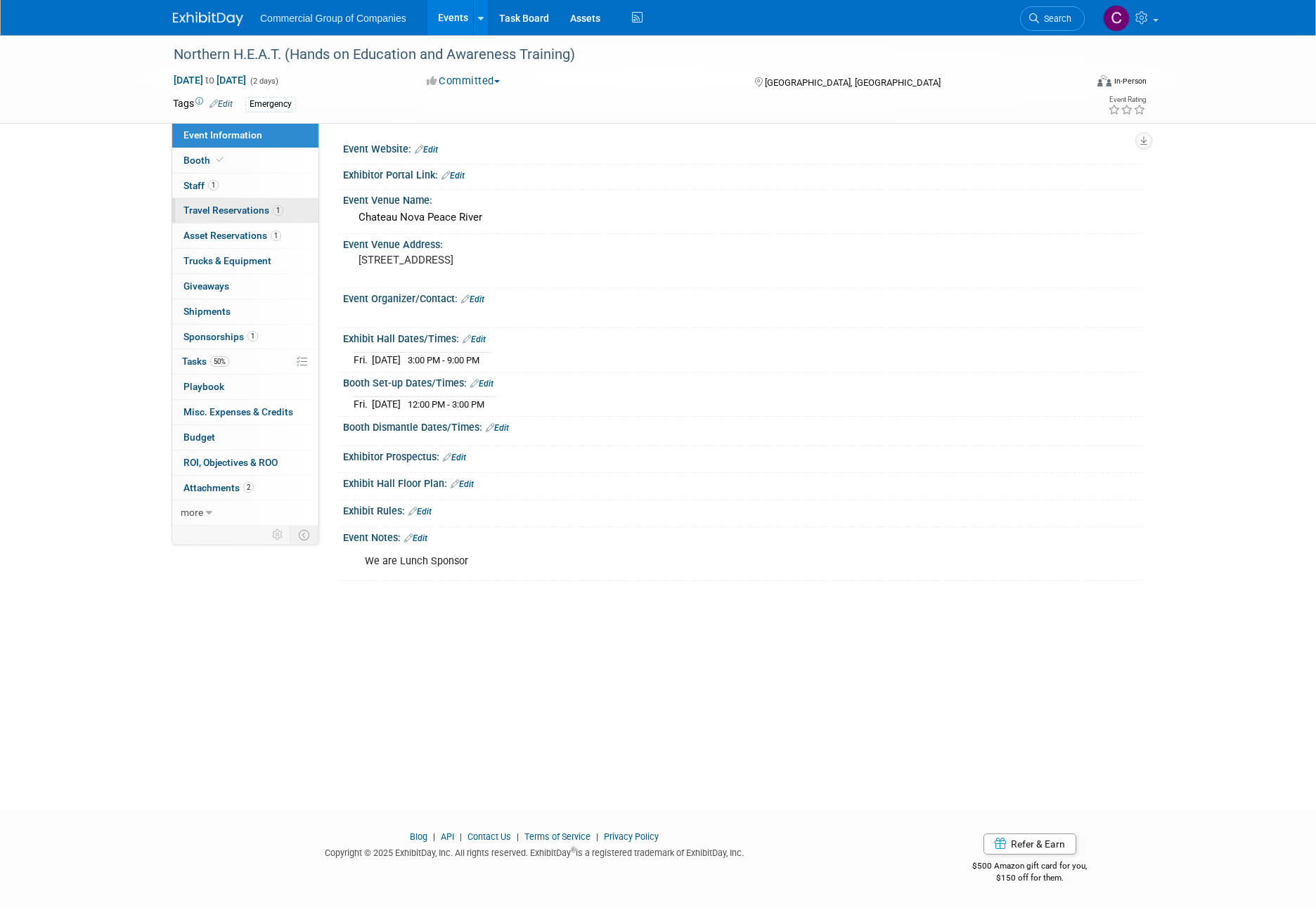
click at [262, 213] on span "Travel Reservations 1" at bounding box center [233, 209] width 100 height 11
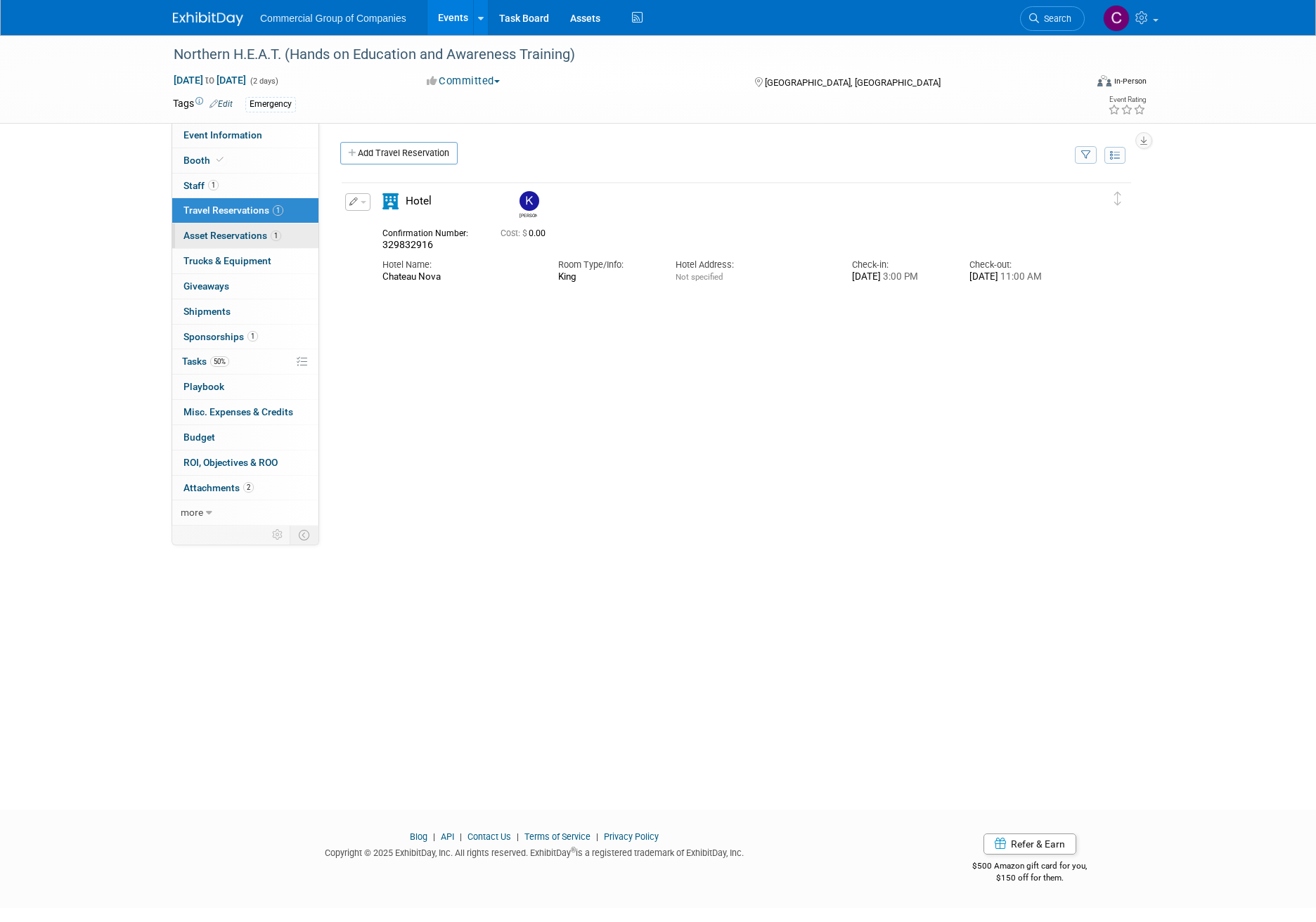
click at [267, 237] on span "Asset Reservations 1" at bounding box center [232, 235] width 98 height 11
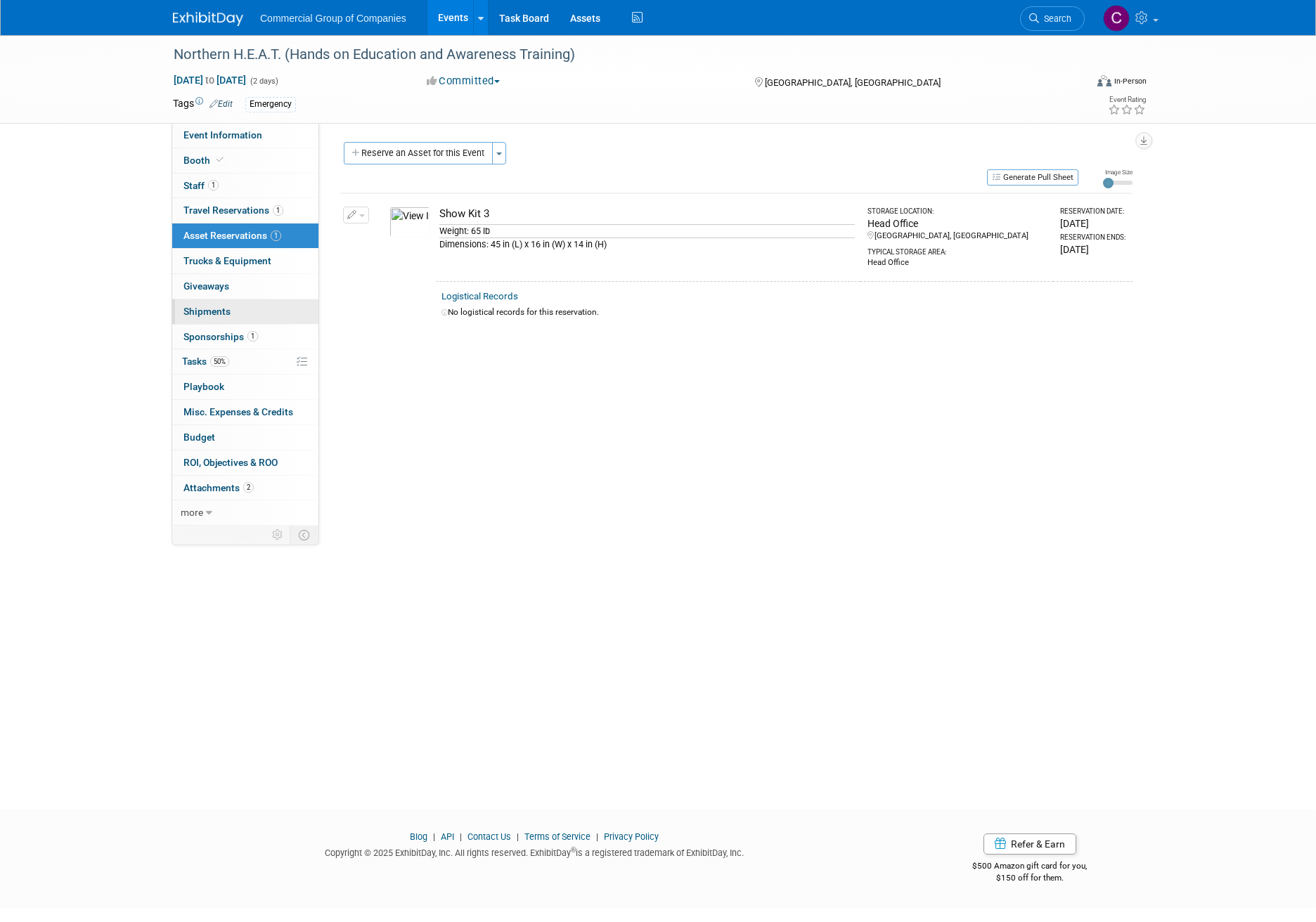
click at [244, 323] on link "0 Shipments 0" at bounding box center [246, 311] width 146 height 24
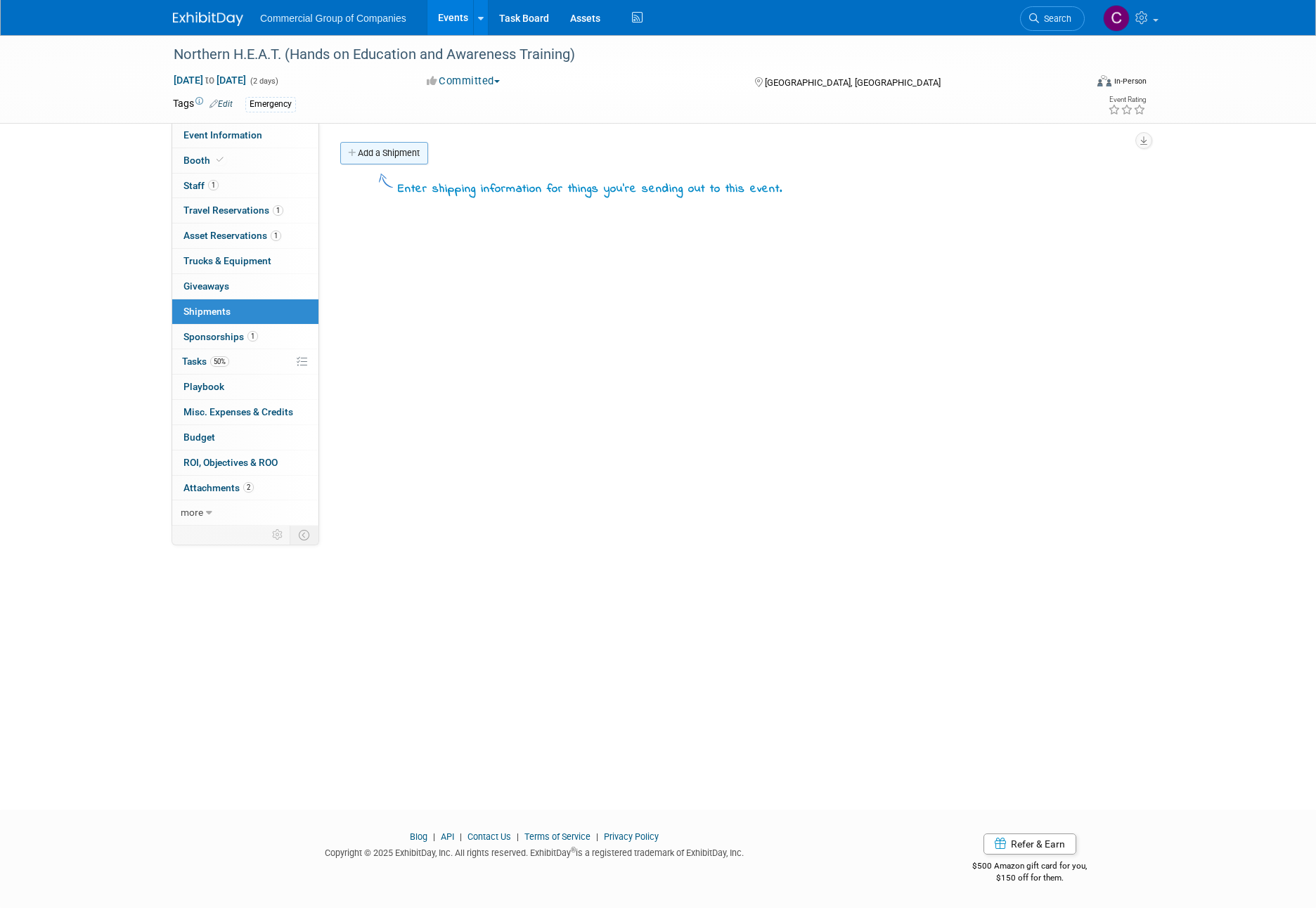
click at [401, 158] on link "Add a Shipment" at bounding box center [383, 153] width 88 height 23
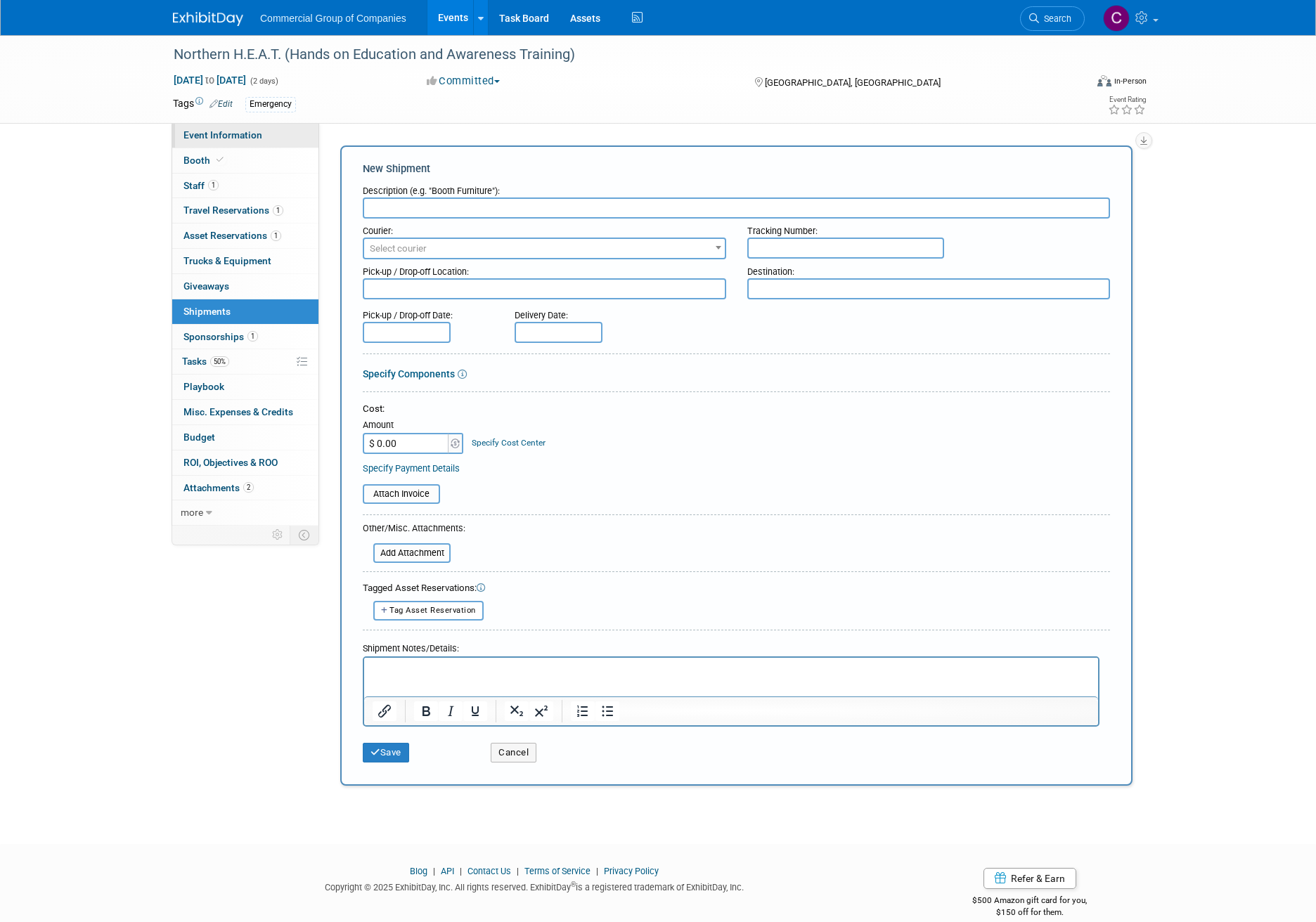
click at [278, 143] on link "Event Information" at bounding box center [246, 135] width 146 height 24
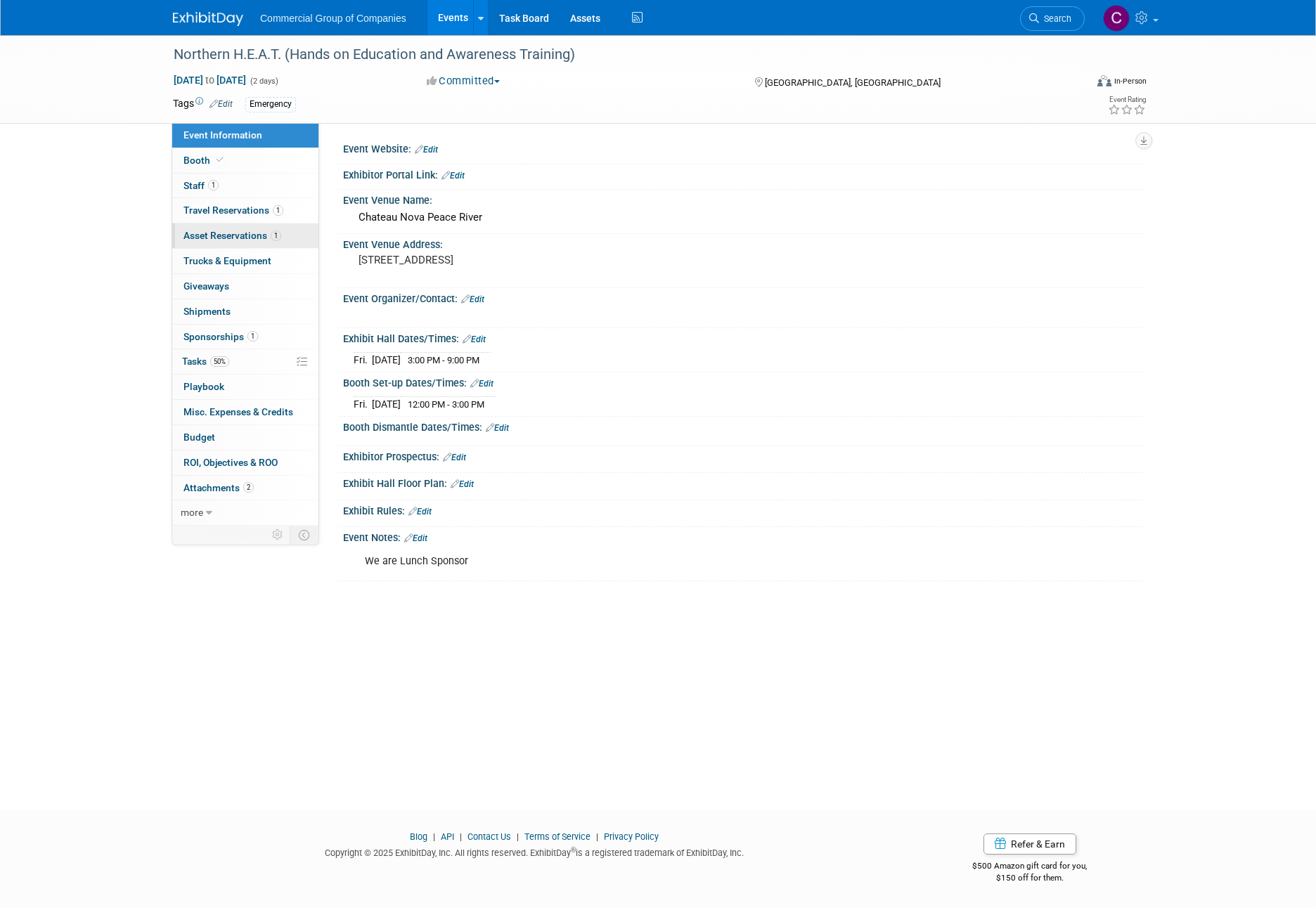
click at [243, 240] on span "Asset Reservations 1" at bounding box center [232, 235] width 98 height 11
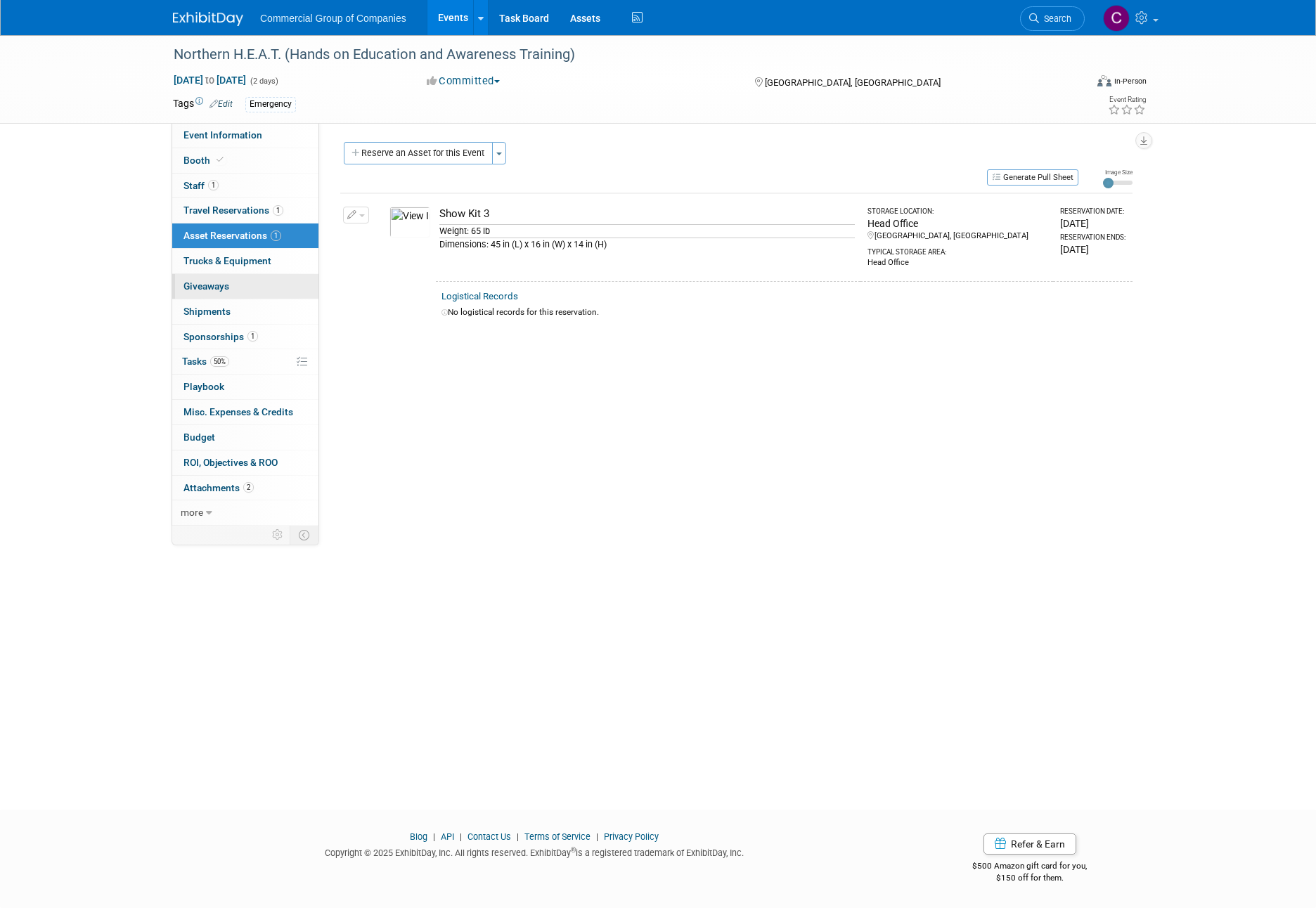
click at [265, 284] on link "0 Giveaways 0" at bounding box center [246, 286] width 146 height 24
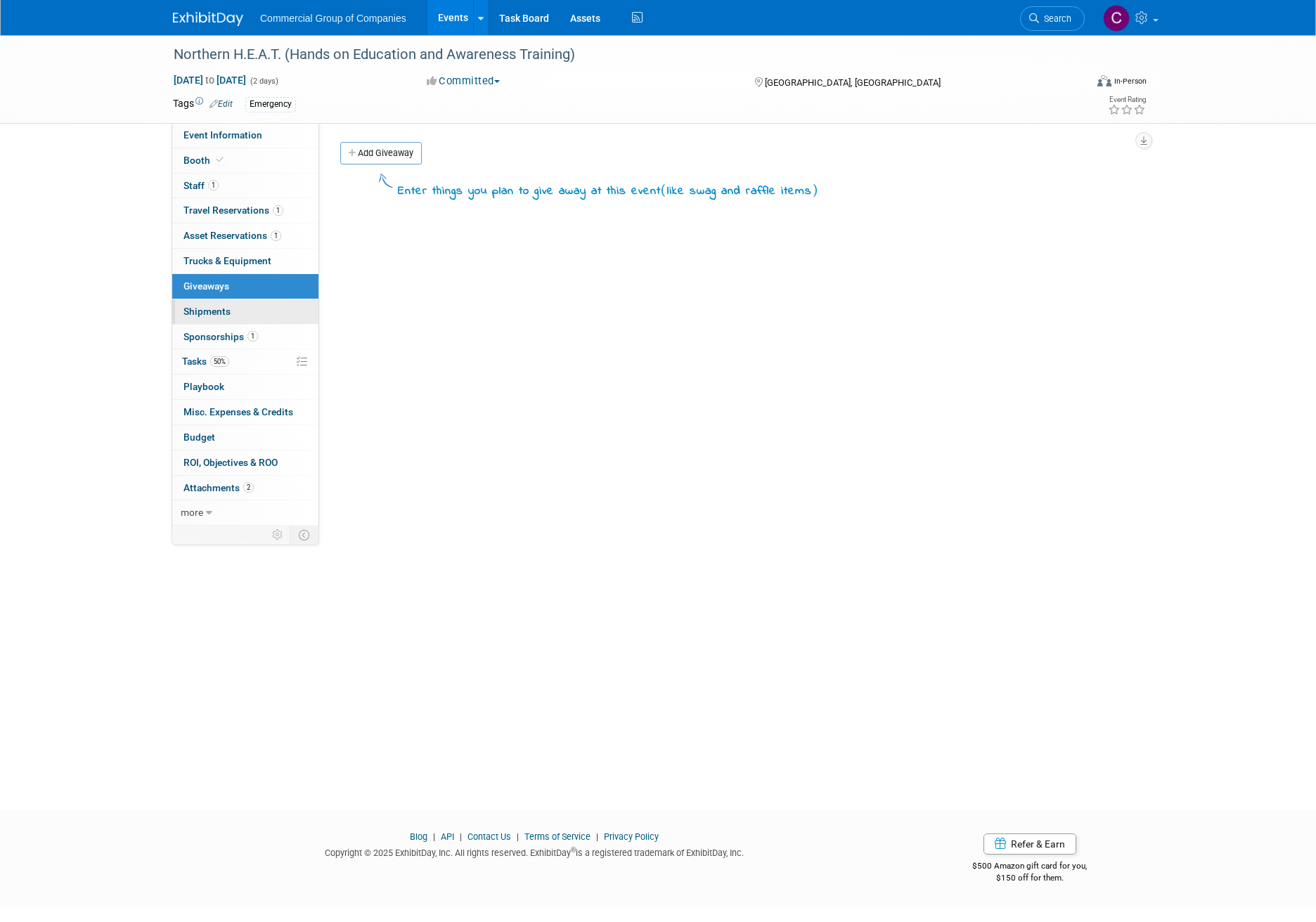
click at [261, 313] on link "0 Shipments 0" at bounding box center [246, 311] width 146 height 24
click at [273, 284] on link "0 Giveaways 0" at bounding box center [246, 286] width 146 height 24
click at [371, 154] on link "Add Giveaway" at bounding box center [380, 153] width 82 height 23
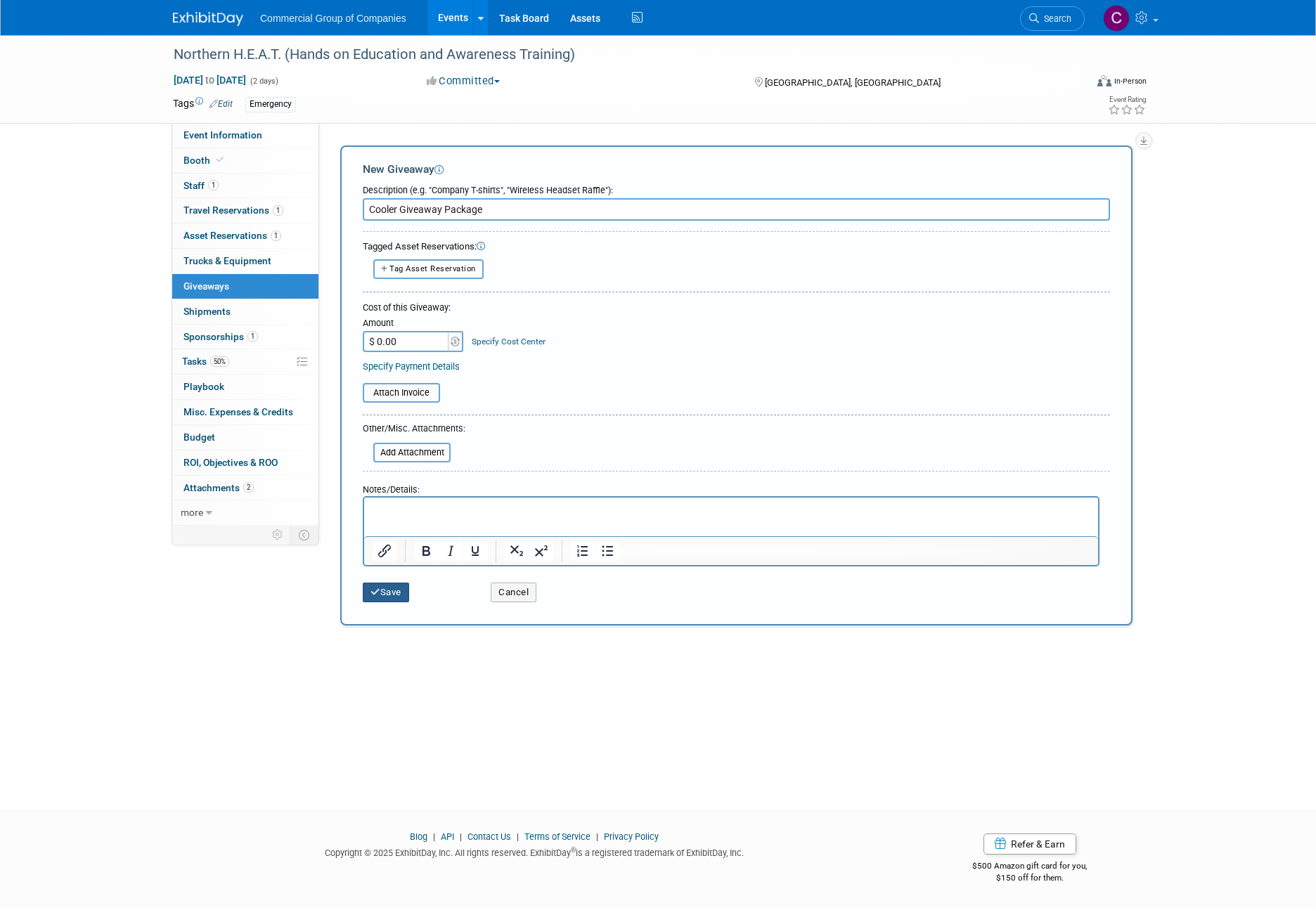
type input "Cooler Giveaway Package"
click at [394, 593] on button "Save" at bounding box center [386, 592] width 46 height 20
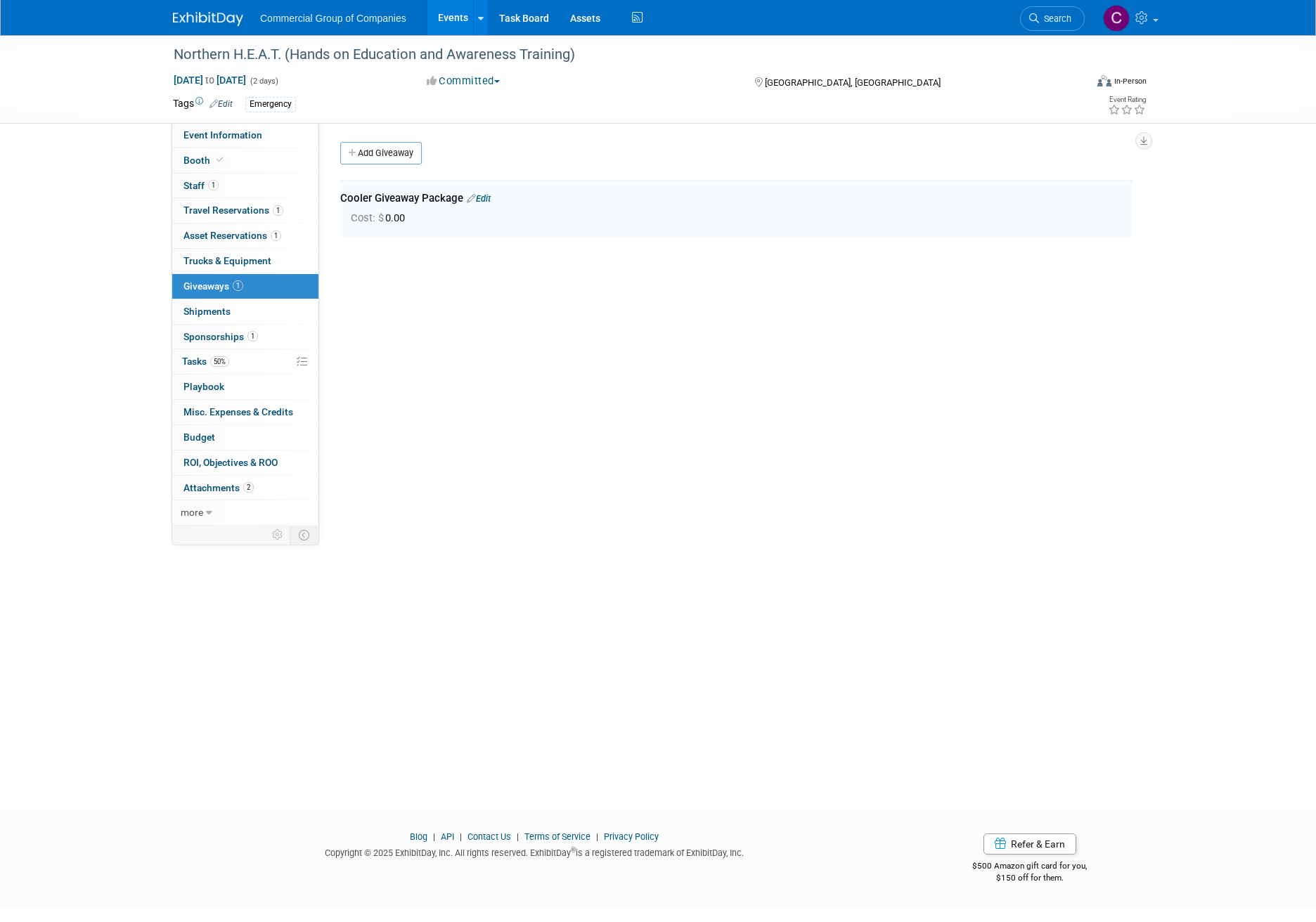
click at [254, 312] on link "0 Shipments 0" at bounding box center [246, 311] width 146 height 24
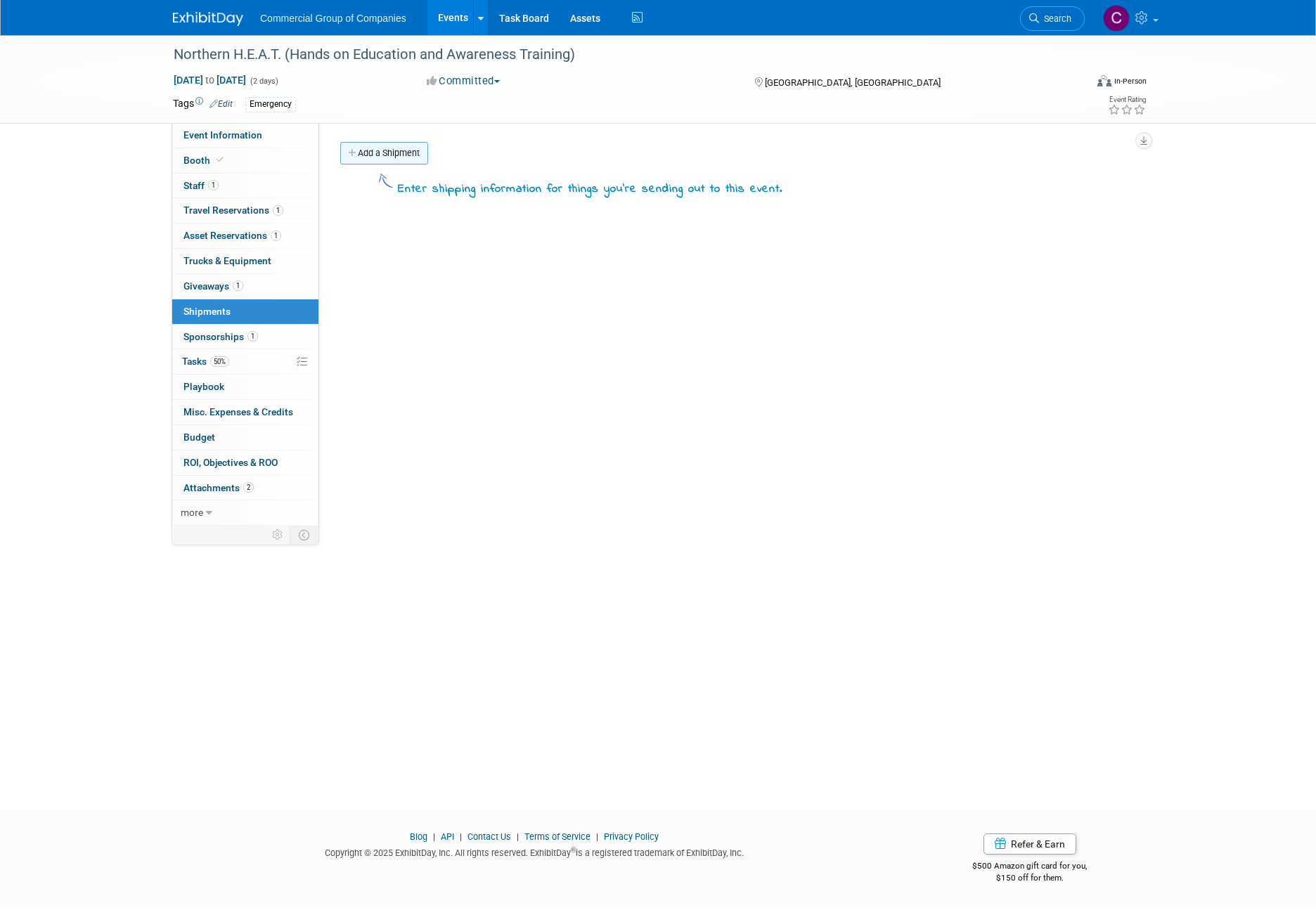
click at [376, 151] on link "Add a Shipment" at bounding box center [383, 153] width 88 height 23
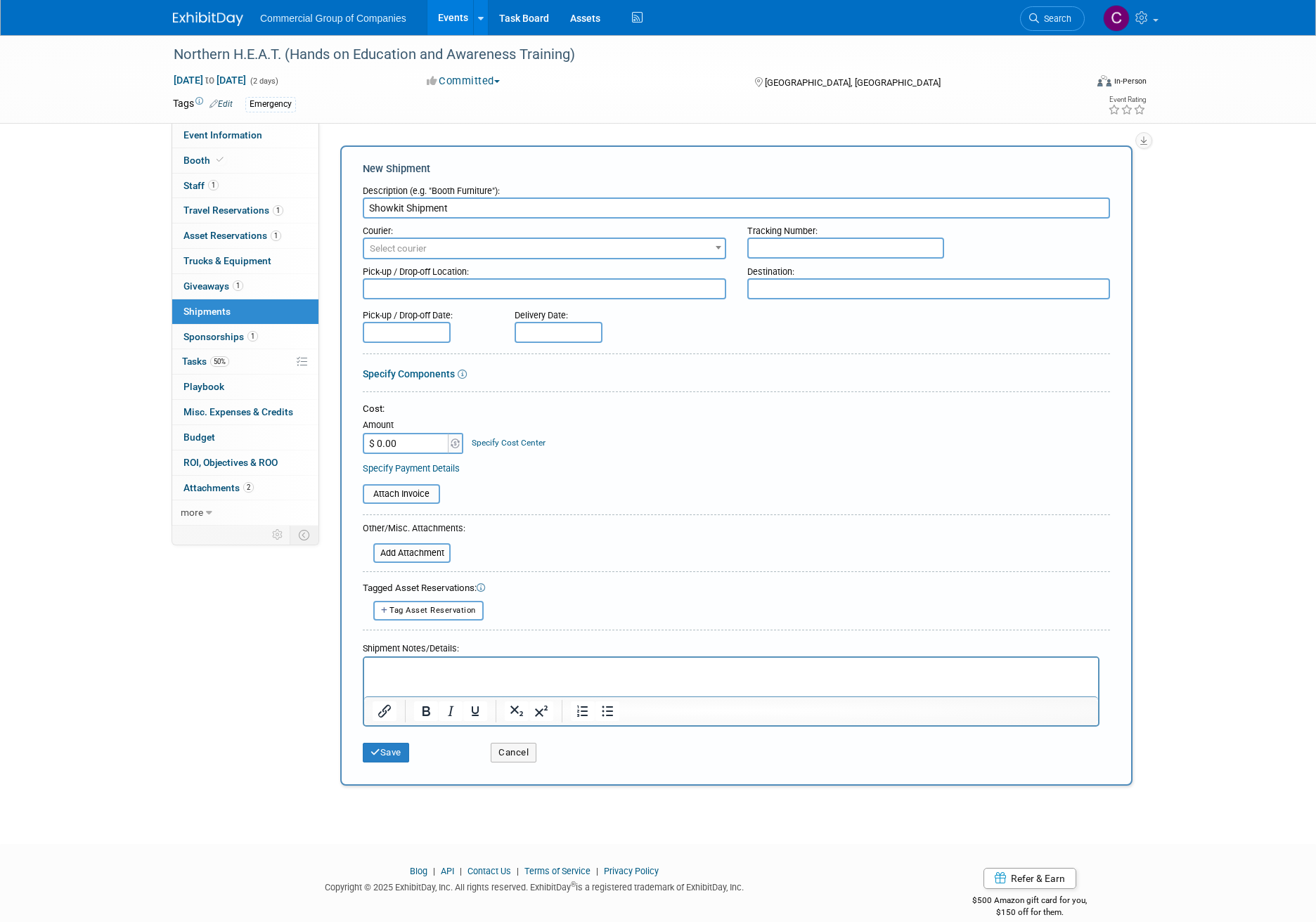
type input "Showkit Shipment"
click at [476, 279] on textarea at bounding box center [544, 289] width 363 height 21
type textarea "DE"
click at [769, 271] on div "Destination:" at bounding box center [928, 269] width 363 height 19
click at [779, 279] on textarea at bounding box center [928, 289] width 363 height 21
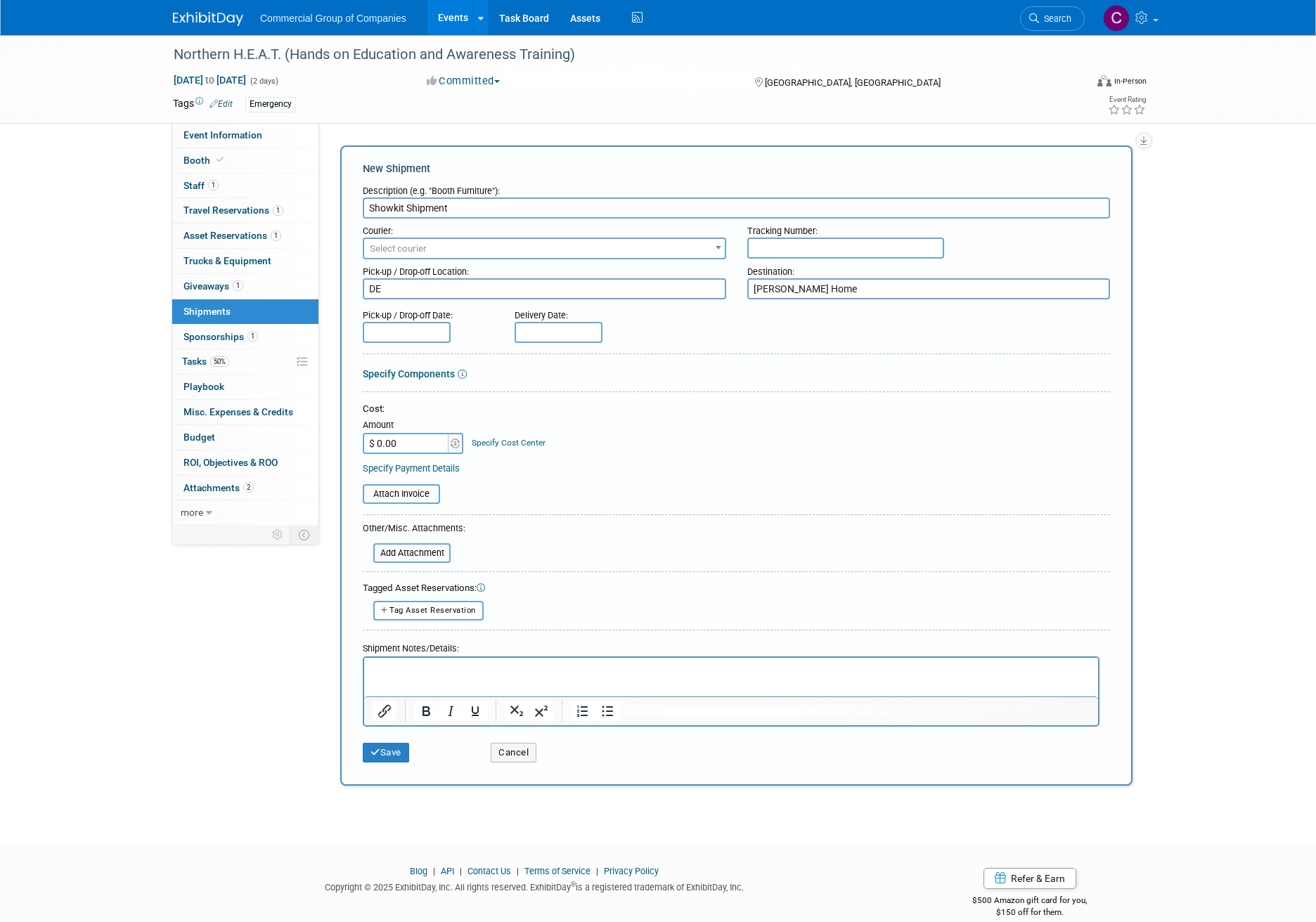
type textarea "[PERSON_NAME] Home"
click at [526, 268] on div "Pick-up / Drop-off Location:" at bounding box center [544, 269] width 363 height 19
click at [528, 259] on div "Pick-up / Drop-off Location:" at bounding box center [544, 269] width 363 height 19
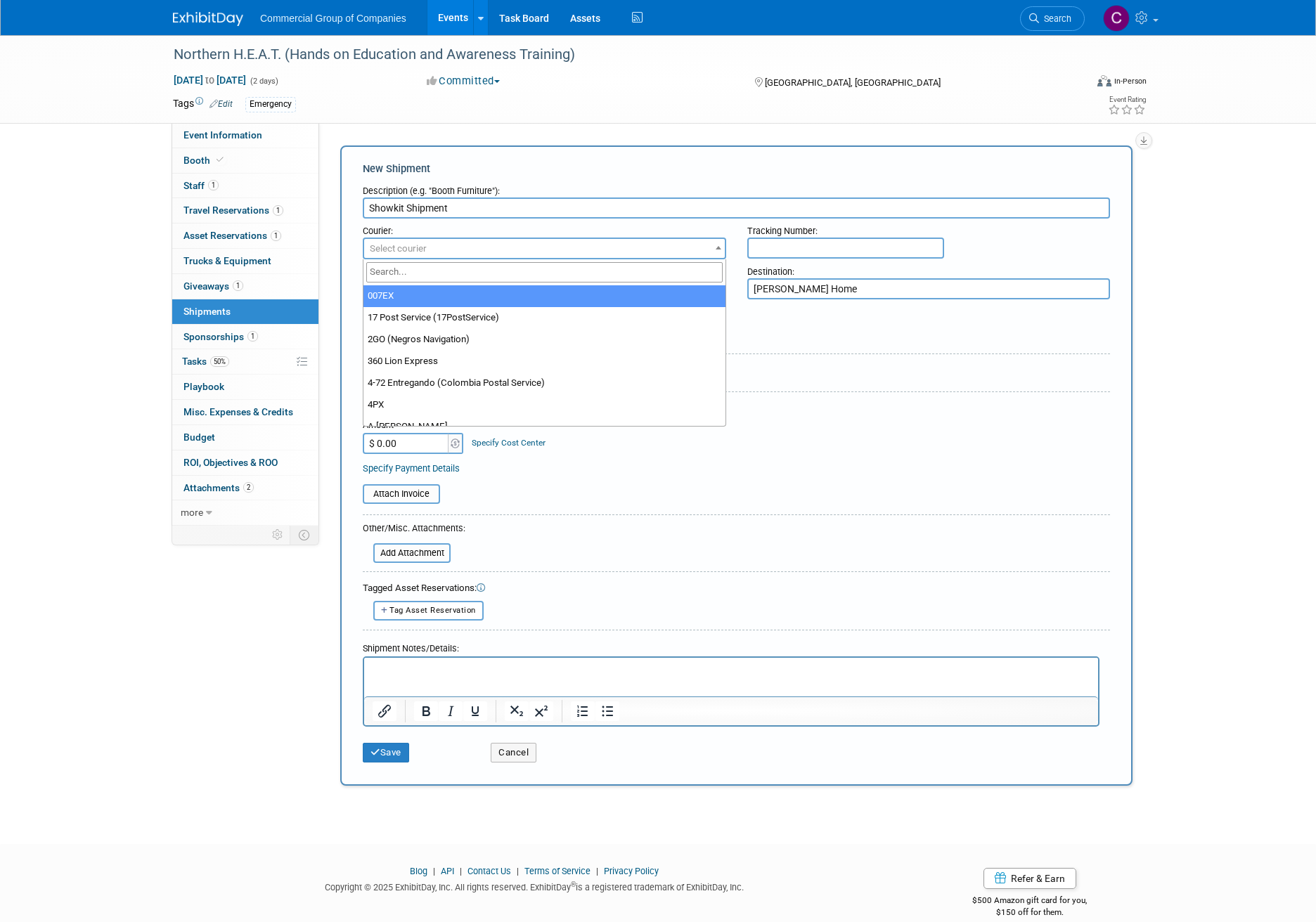
click at [529, 256] on span "Select courier" at bounding box center [544, 248] width 361 height 20
type input "UPS"
select select "508"
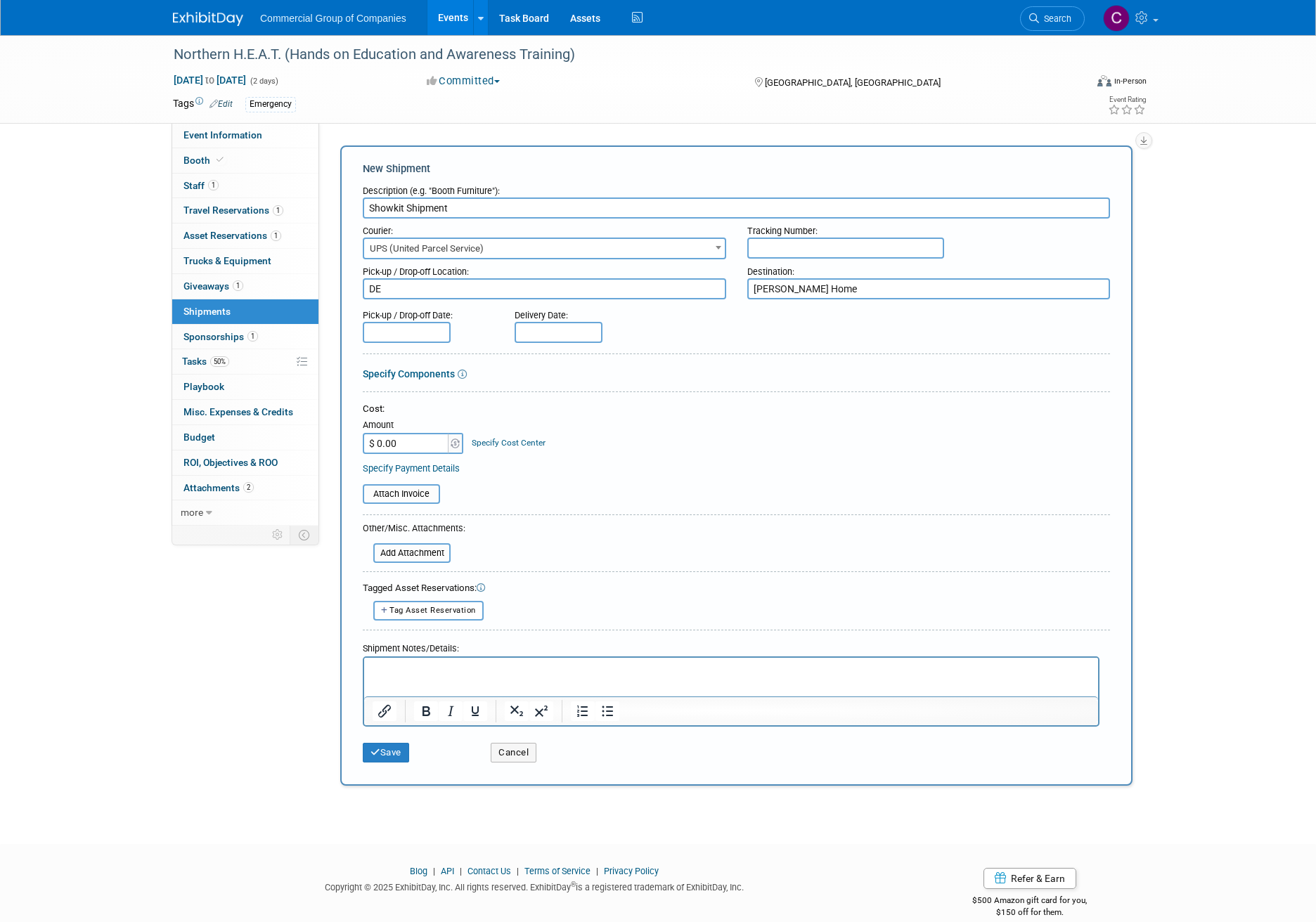
click at [764, 258] on input "text" at bounding box center [845, 248] width 197 height 21
paste input "1ZR5889W9198560392"
type input "1ZR5889W9198560392"
click at [403, 329] on input "text" at bounding box center [406, 332] width 88 height 21
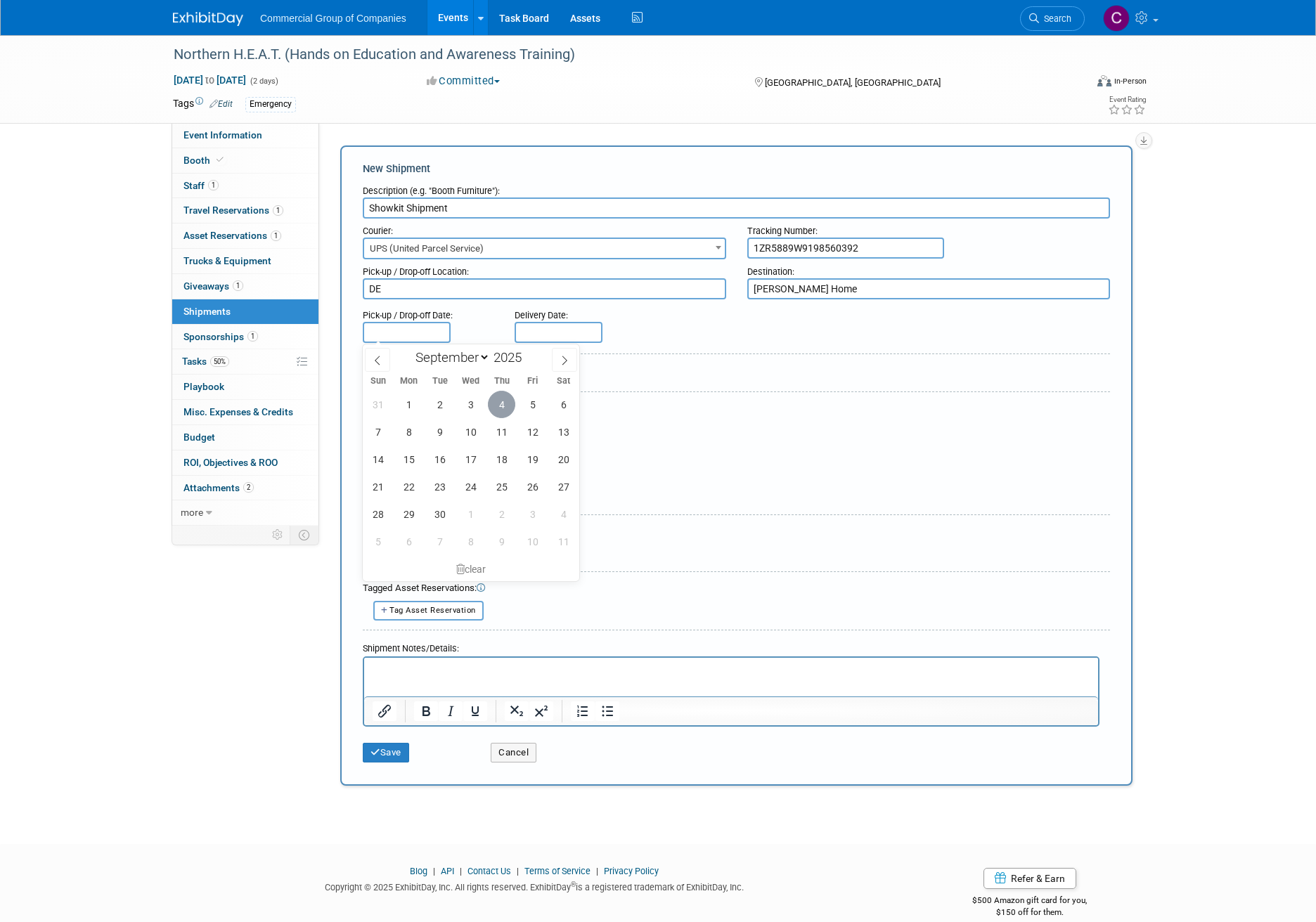
click at [490, 399] on span "4" at bounding box center [501, 404] width 27 height 27
type input "Sep 4, 2025"
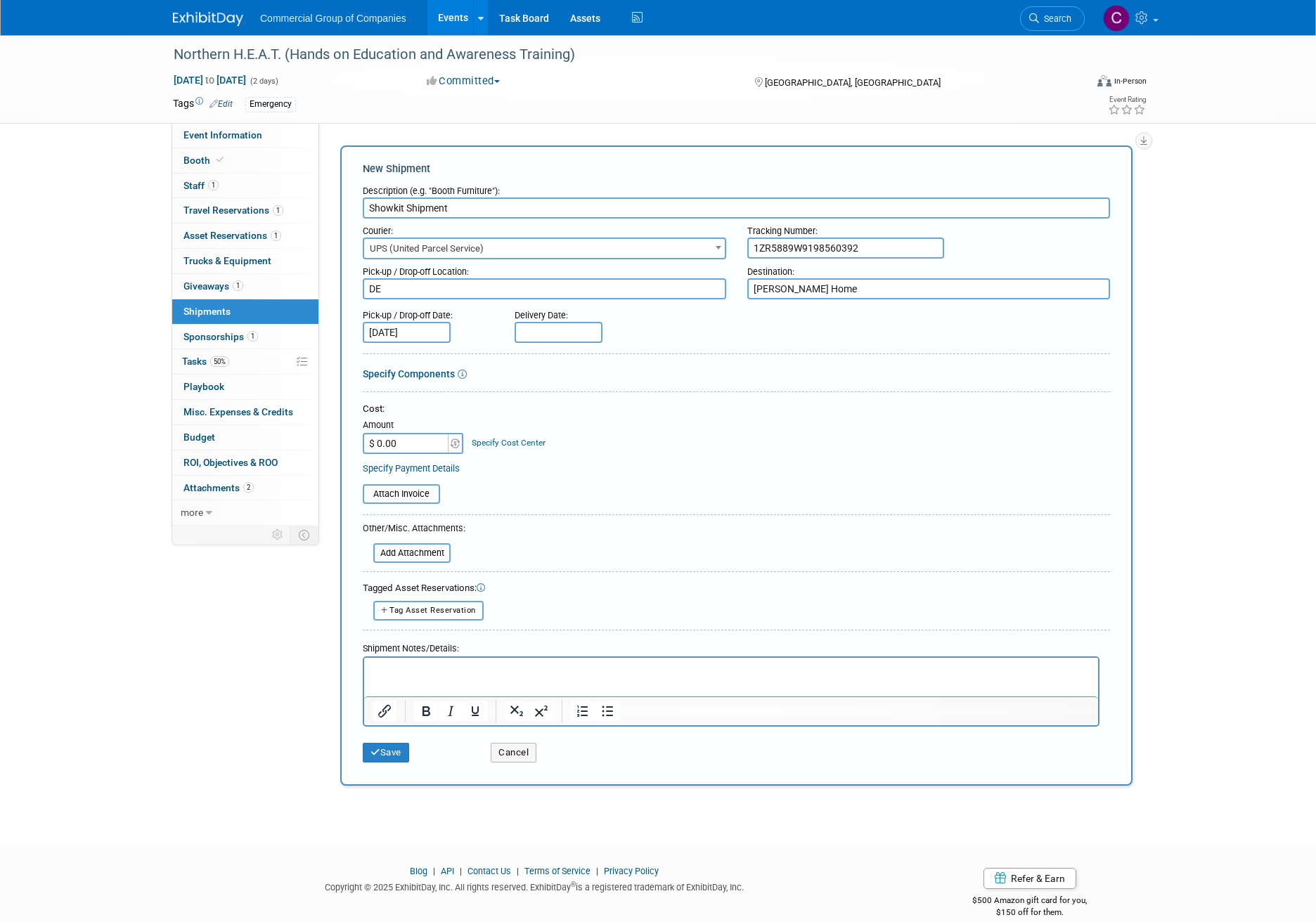
click at [537, 346] on form "Description (e.g. "Booth Furniture"): Showkit Shipment Courier: 007EX 17 Post S…" at bounding box center [736, 474] width 747 height 591
click at [540, 339] on body "Commercial Group of Companies Events Add Event Bulk Upload Events Shareable Eve…" at bounding box center [658, 461] width 1316 height 922
click at [568, 430] on span "8" at bounding box center [560, 431] width 27 height 27
type input "Sep 8, 2025"
click at [631, 353] on form "Description (e.g. "Booth Furniture"): Showkit Shipment Courier: 007EX 17 Post S…" at bounding box center [736, 474] width 747 height 591
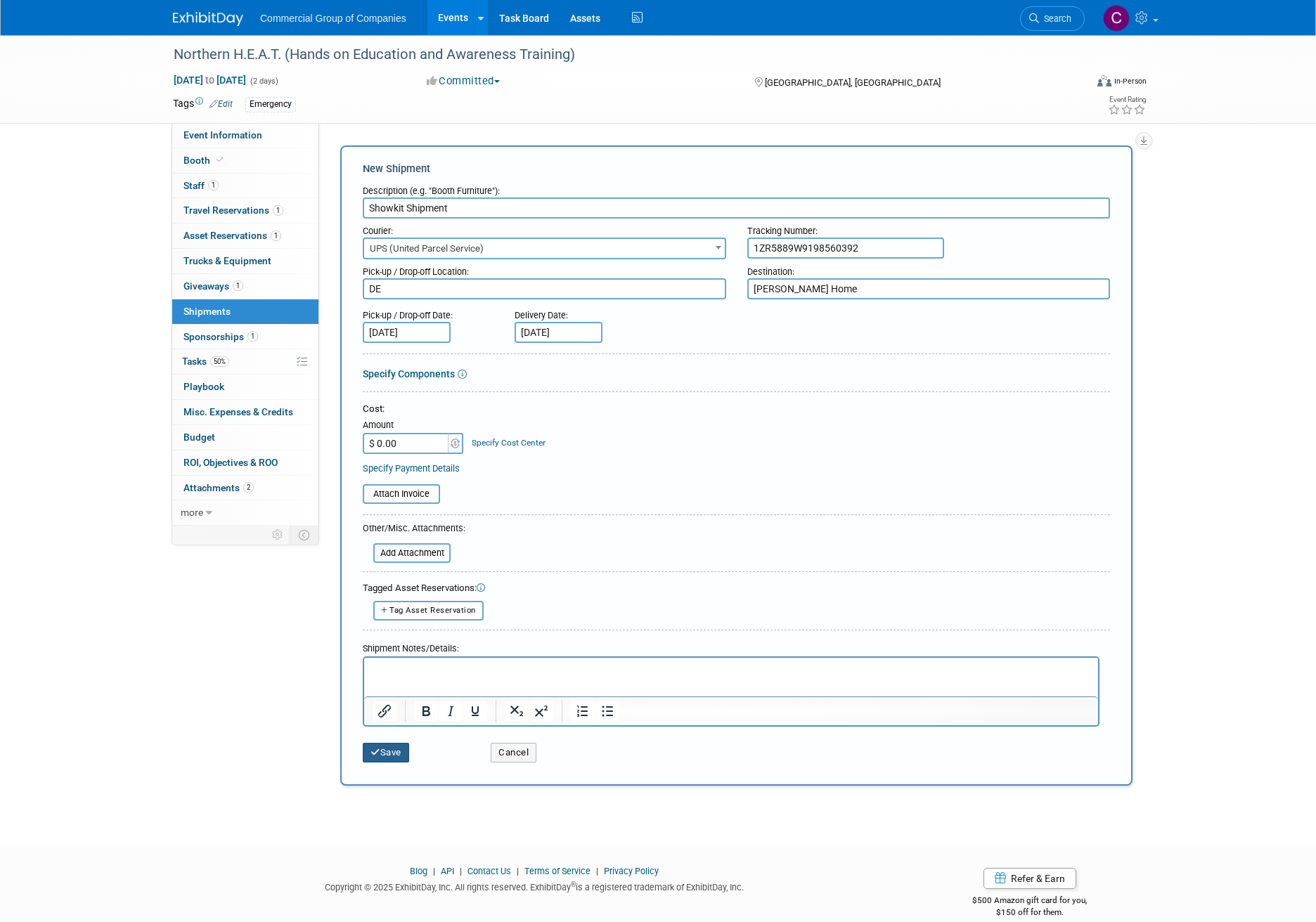
click at [392, 749] on button "Save" at bounding box center [386, 752] width 46 height 20
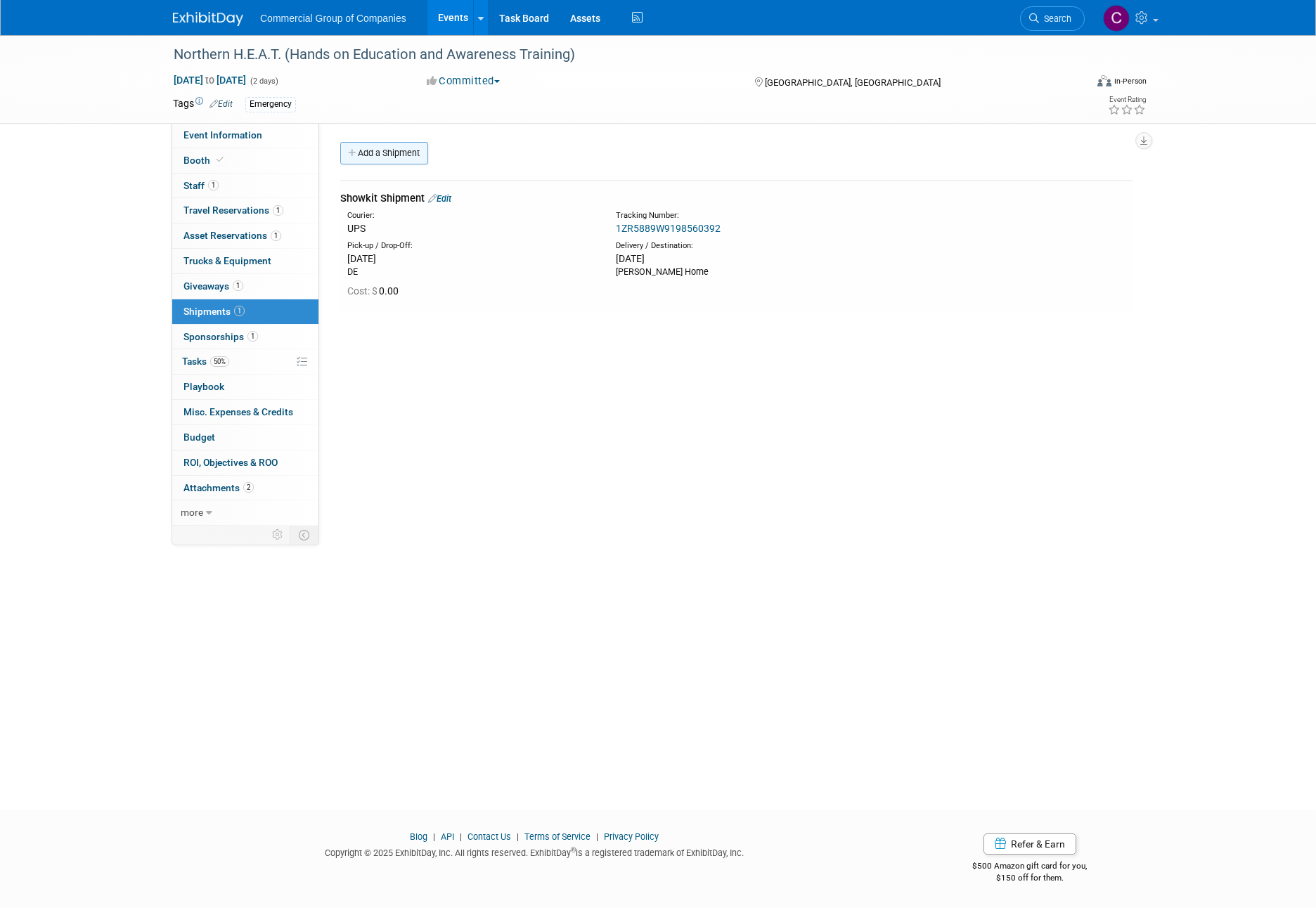
click at [400, 150] on link "Add a Shipment" at bounding box center [383, 153] width 88 height 23
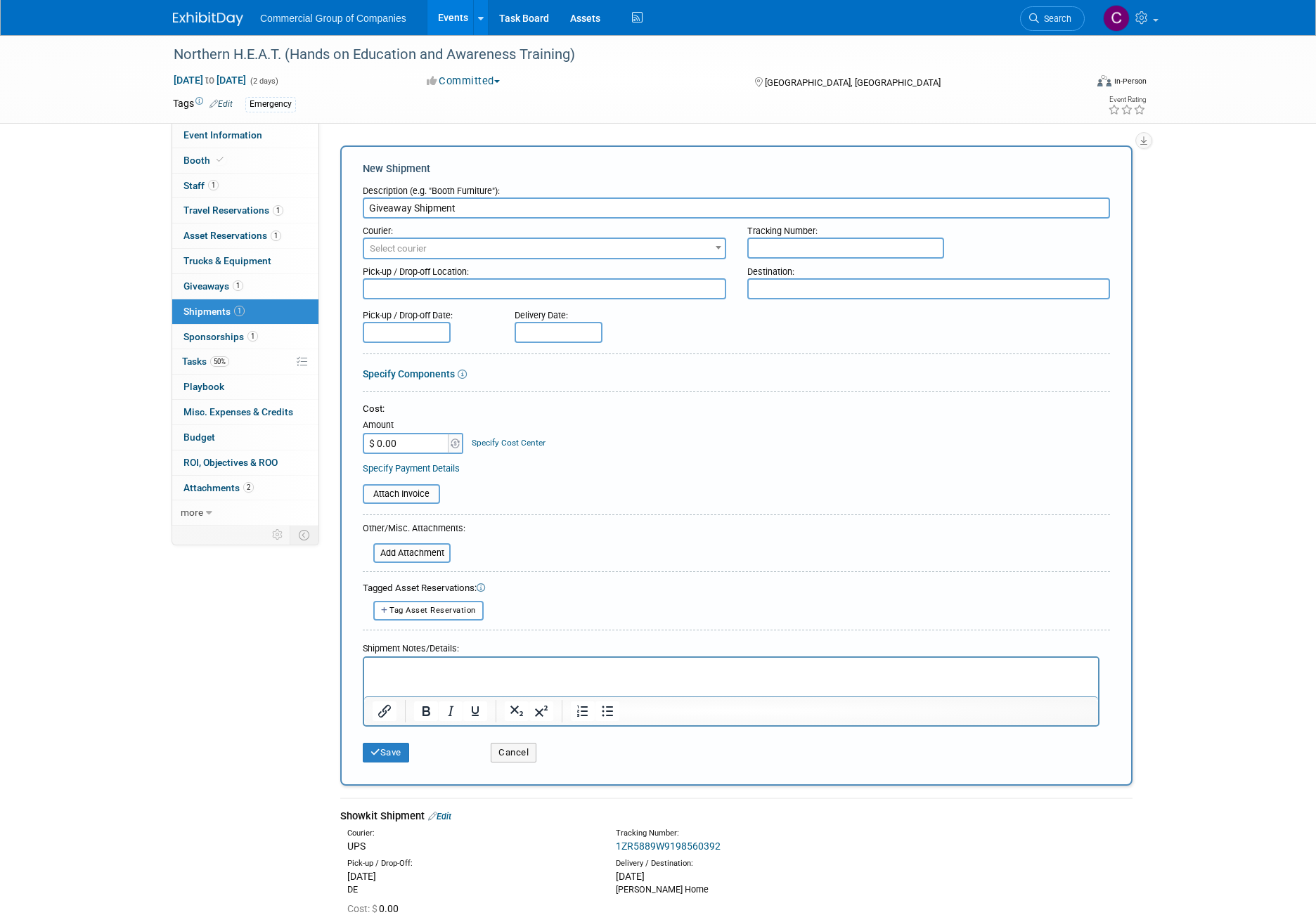
type input "Giveaway Shipment"
click at [415, 264] on div "Pick-up / Drop-off Location:" at bounding box center [544, 269] width 363 height 19
click at [420, 245] on span "Select courier" at bounding box center [398, 248] width 57 height 10
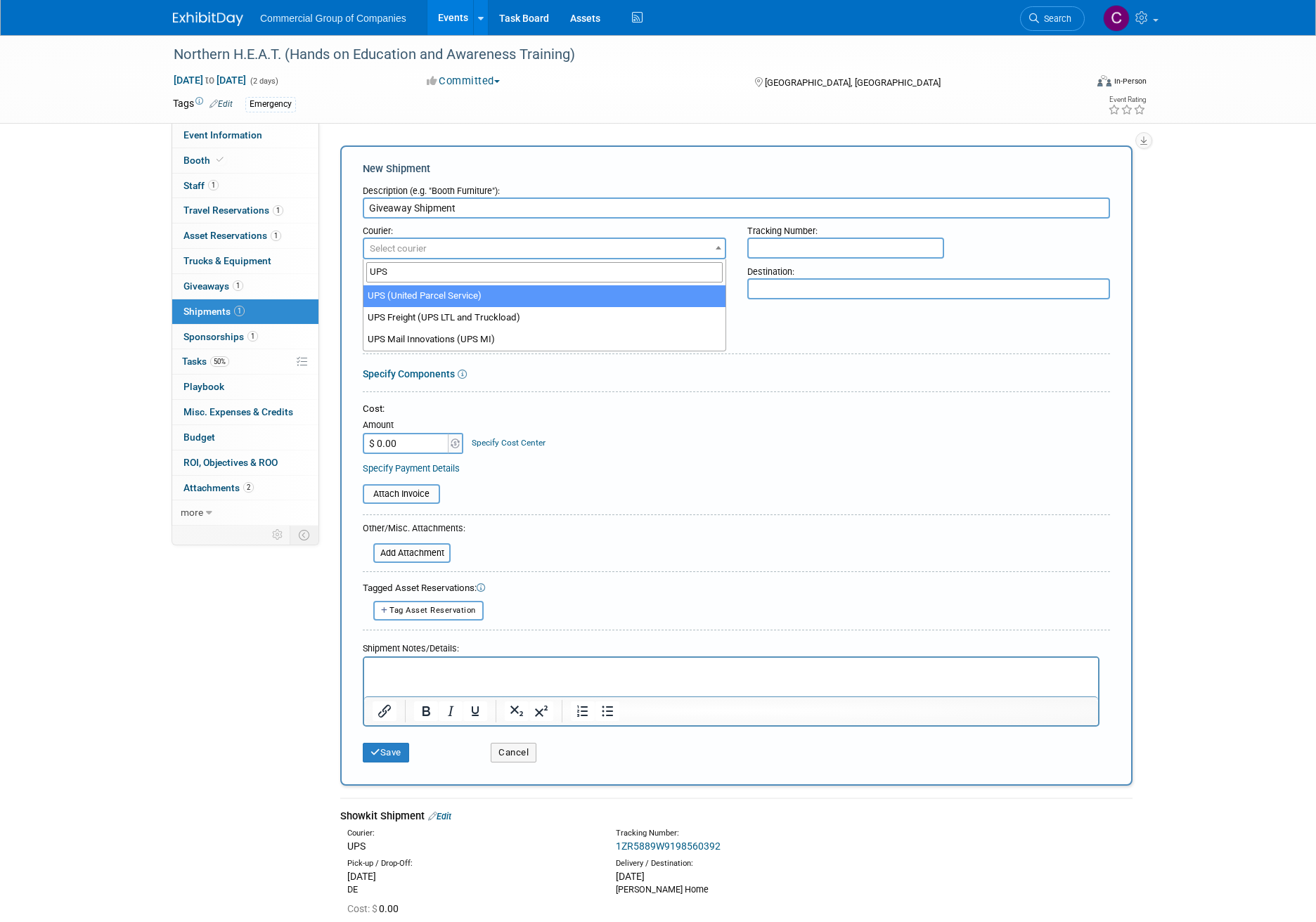
type input "UPS"
select select "508"
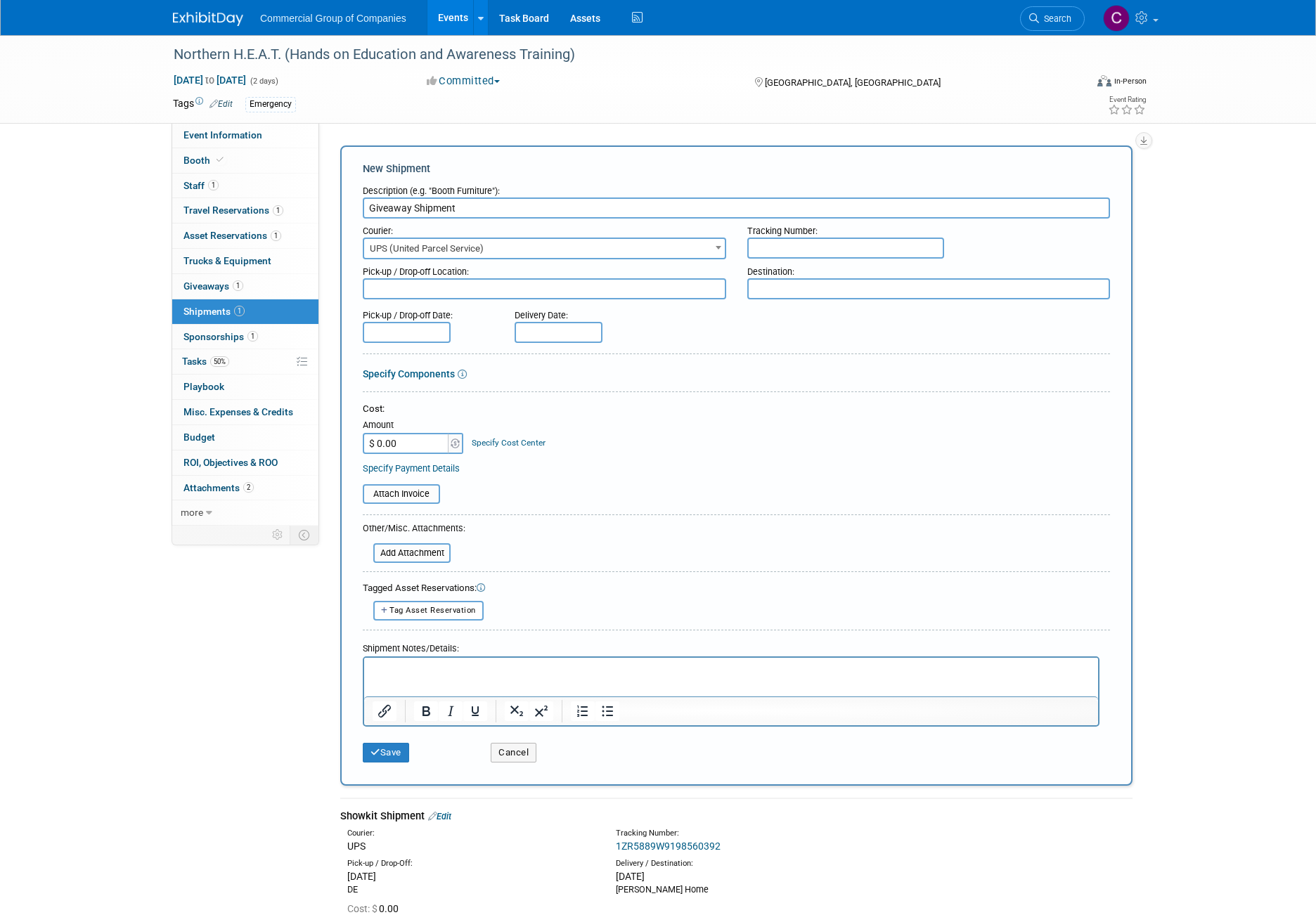
click at [772, 244] on input "text" at bounding box center [845, 248] width 197 height 21
paste input "1ZR5889W0497254601"
type input "1ZR5889W0497254601"
click at [655, 274] on div "Pick-up / Drop-off Location:" at bounding box center [544, 269] width 363 height 19
click at [656, 281] on textarea at bounding box center [544, 289] width 363 height 21
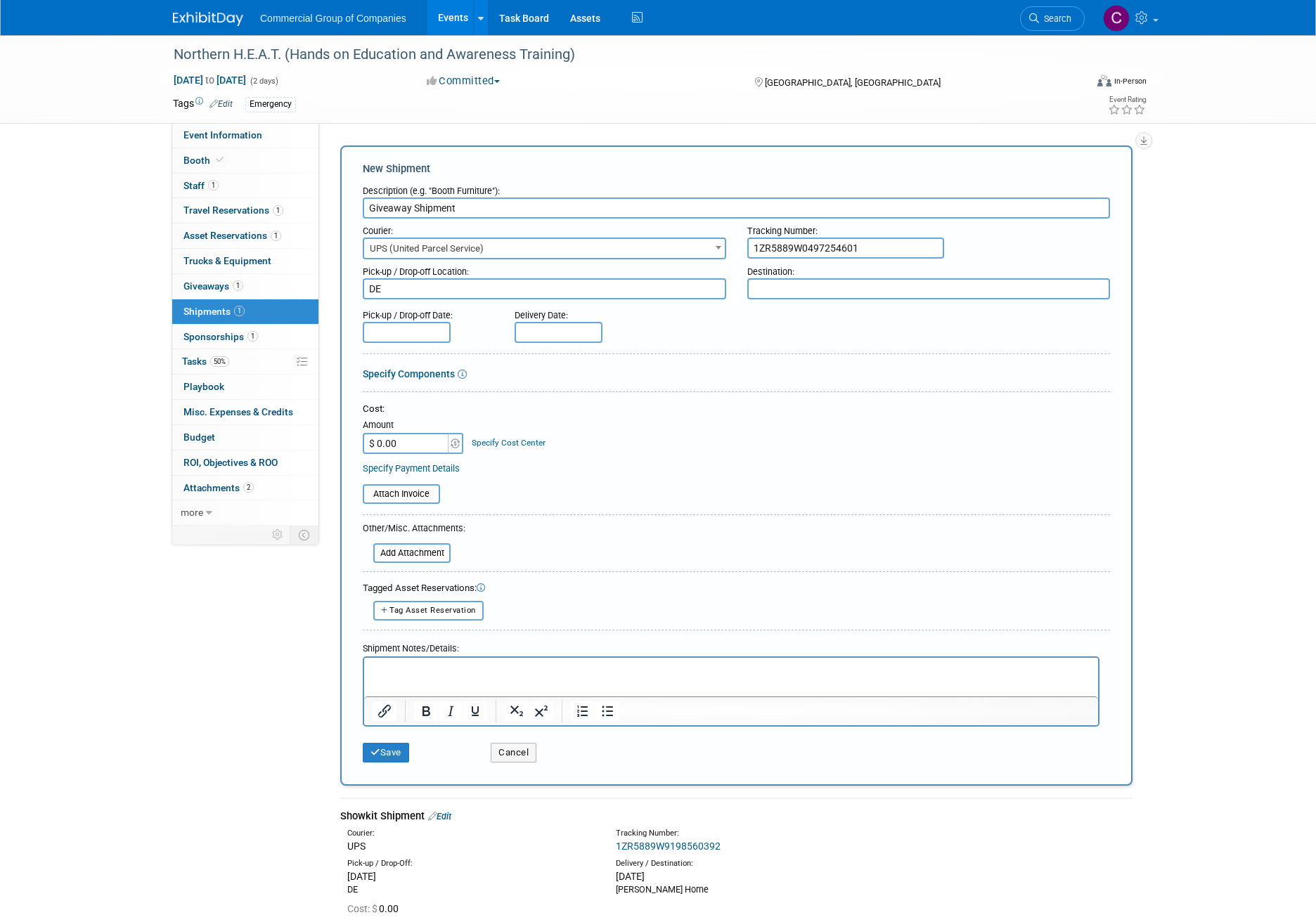
type textarea "DE"
click at [836, 288] on textarea at bounding box center [928, 289] width 363 height 21
type textarea "[PERSON_NAME] Home"
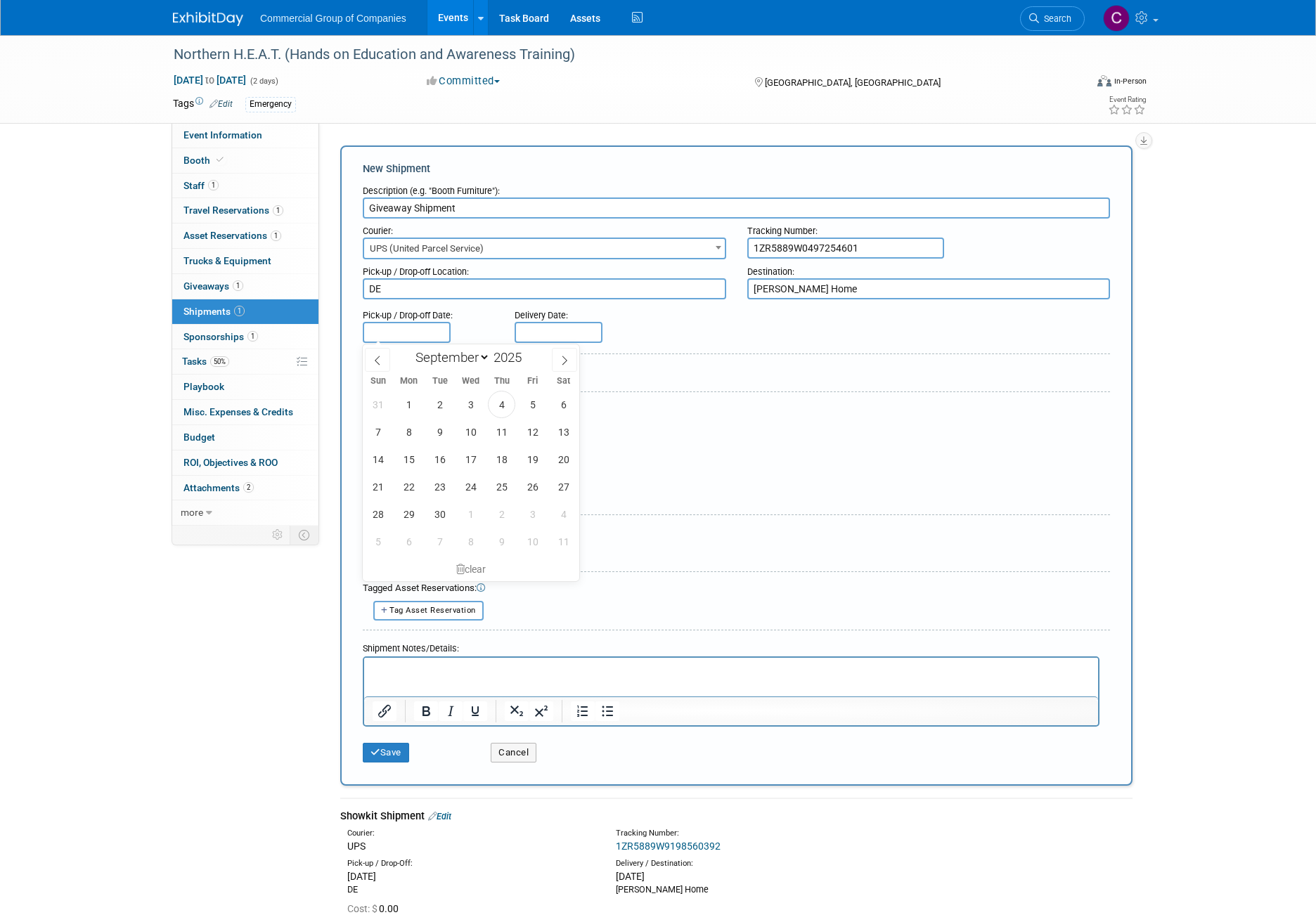
click at [389, 326] on input "text" at bounding box center [406, 332] width 88 height 21
click at [491, 400] on span "4" at bounding box center [501, 404] width 27 height 27
type input "Sep 4, 2025"
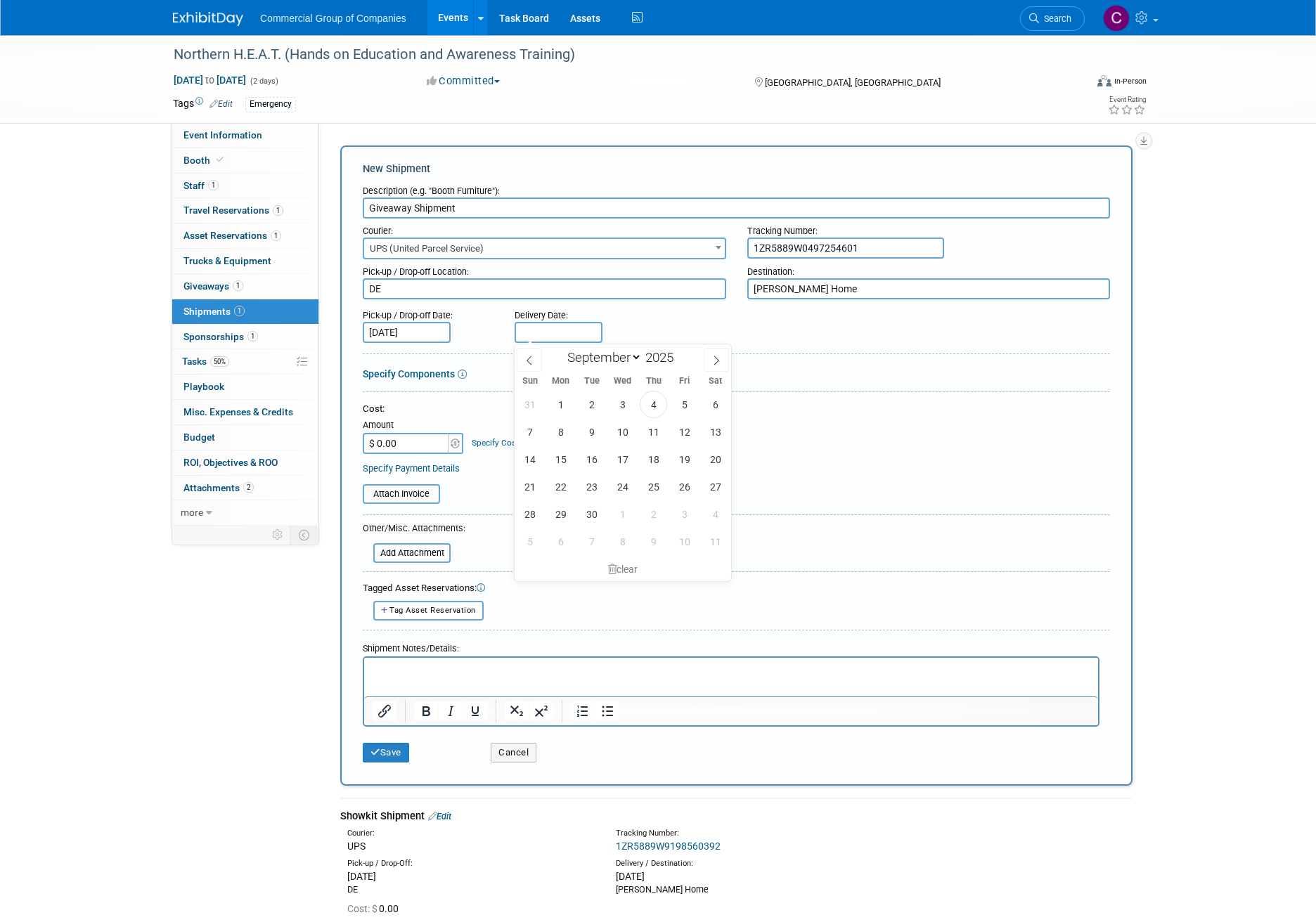
click at [532, 326] on input "text" at bounding box center [558, 332] width 88 height 21
click at [680, 404] on span "5" at bounding box center [684, 404] width 27 height 27
type input "Sep 5, 2025"
click at [831, 388] on form "Description (e.g. "Booth Furniture"): Giveaway Shipment Courier: 007EX 17 Post …" at bounding box center [736, 474] width 747 height 591
click at [387, 747] on button "Save" at bounding box center [386, 752] width 46 height 20
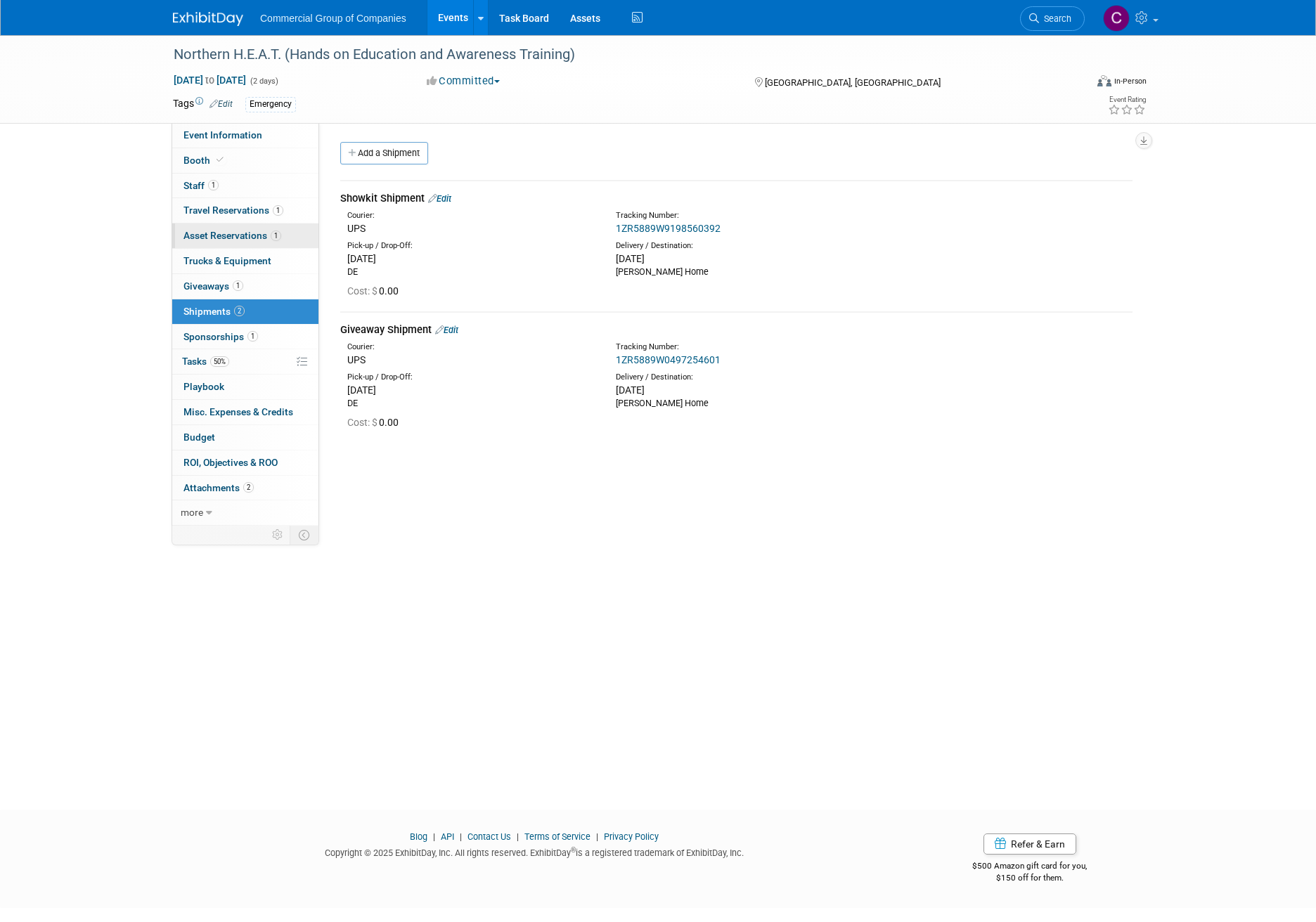
click at [253, 226] on link "1 Asset Reservations 1" at bounding box center [246, 235] width 146 height 24
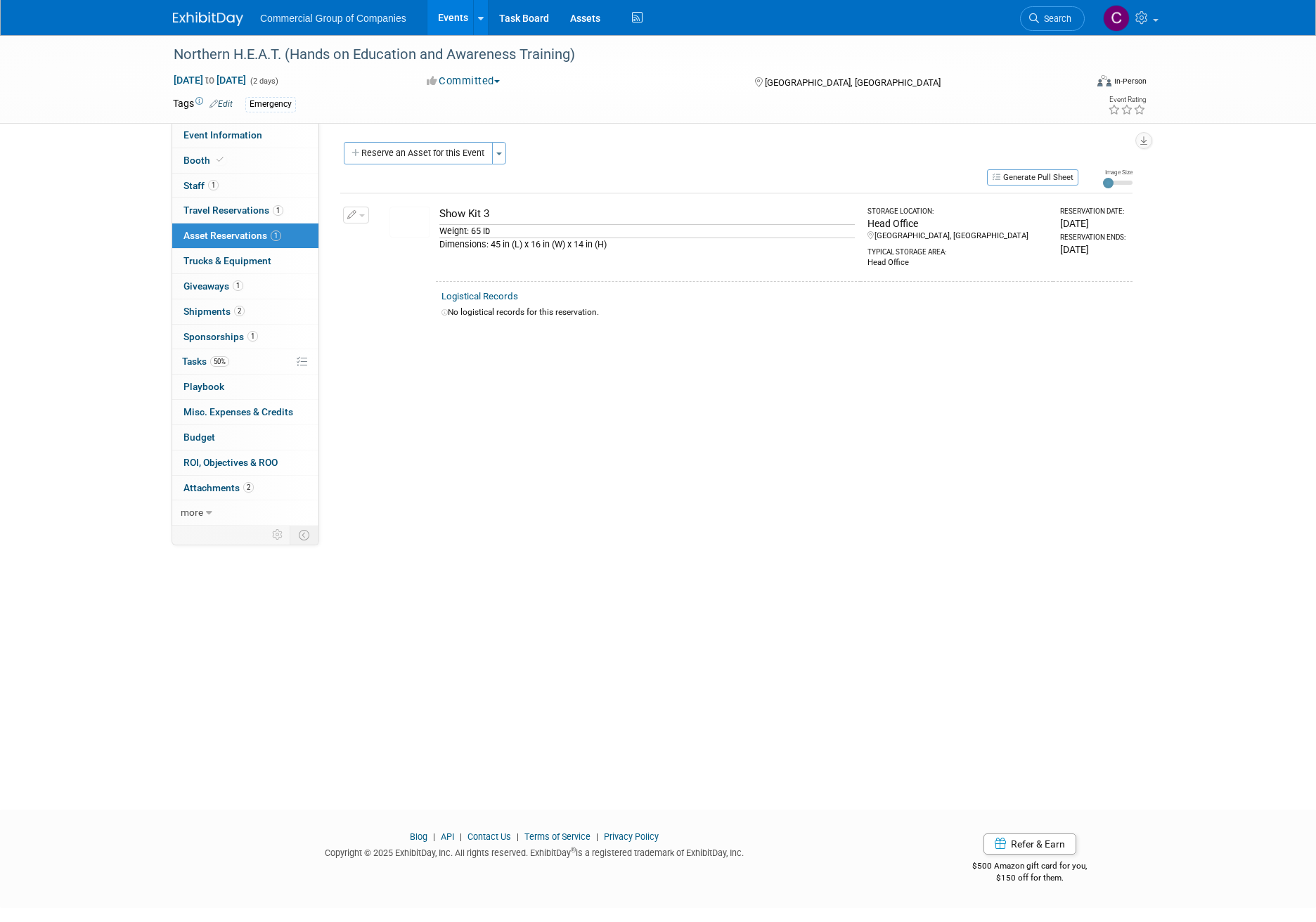
click at [363, 224] on td "Change Reservation Manage Logistical Records" at bounding box center [356, 237] width 32 height 88
click at [362, 220] on button "button" at bounding box center [355, 214] width 26 height 17
click at [375, 244] on button "Change Reservation" at bounding box center [410, 238] width 119 height 19
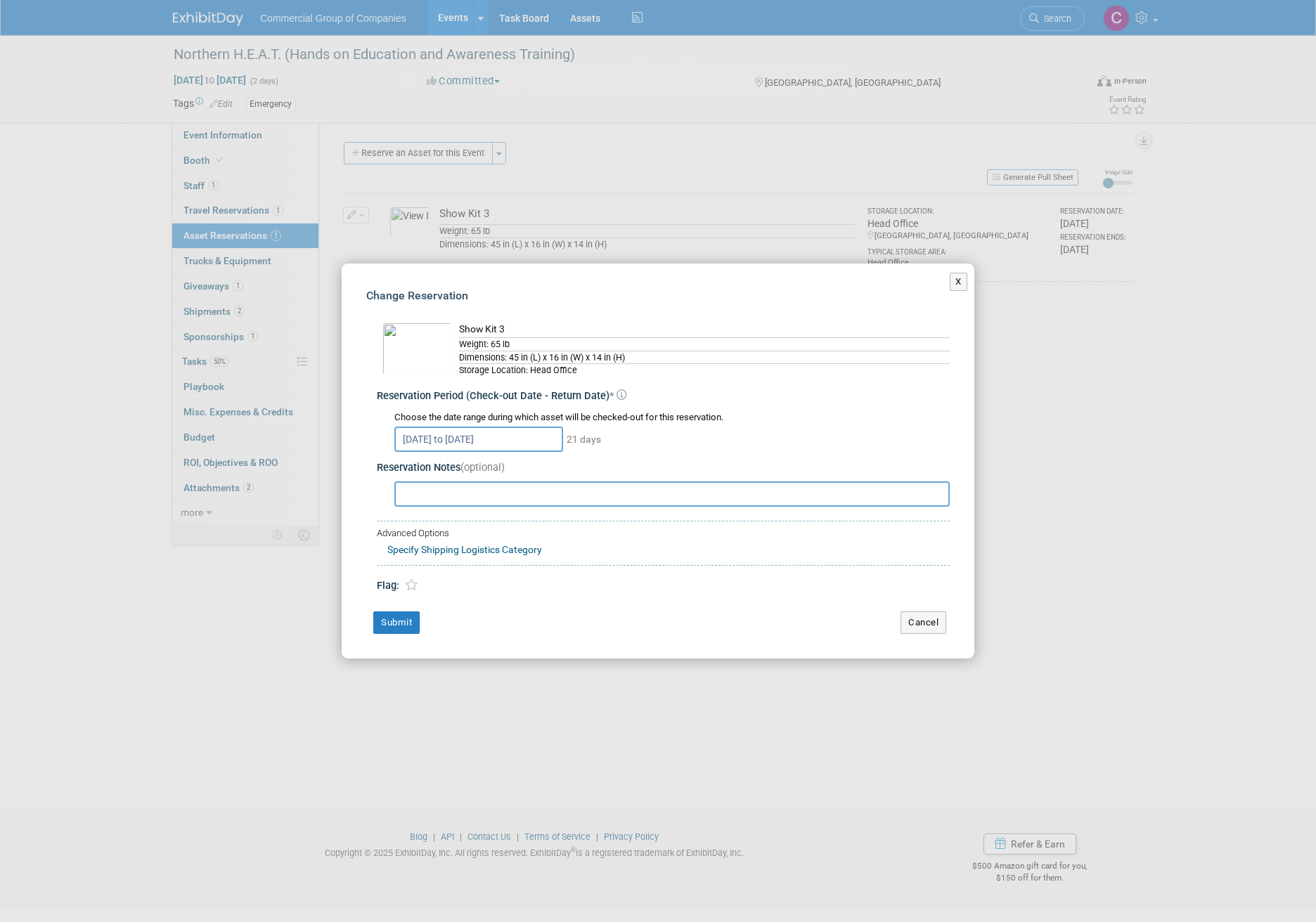
click at [473, 506] on input "text" at bounding box center [672, 494] width 555 height 25
type input "Code to open the kit is 751."
click at [393, 628] on button "Submit" at bounding box center [396, 622] width 46 height 23
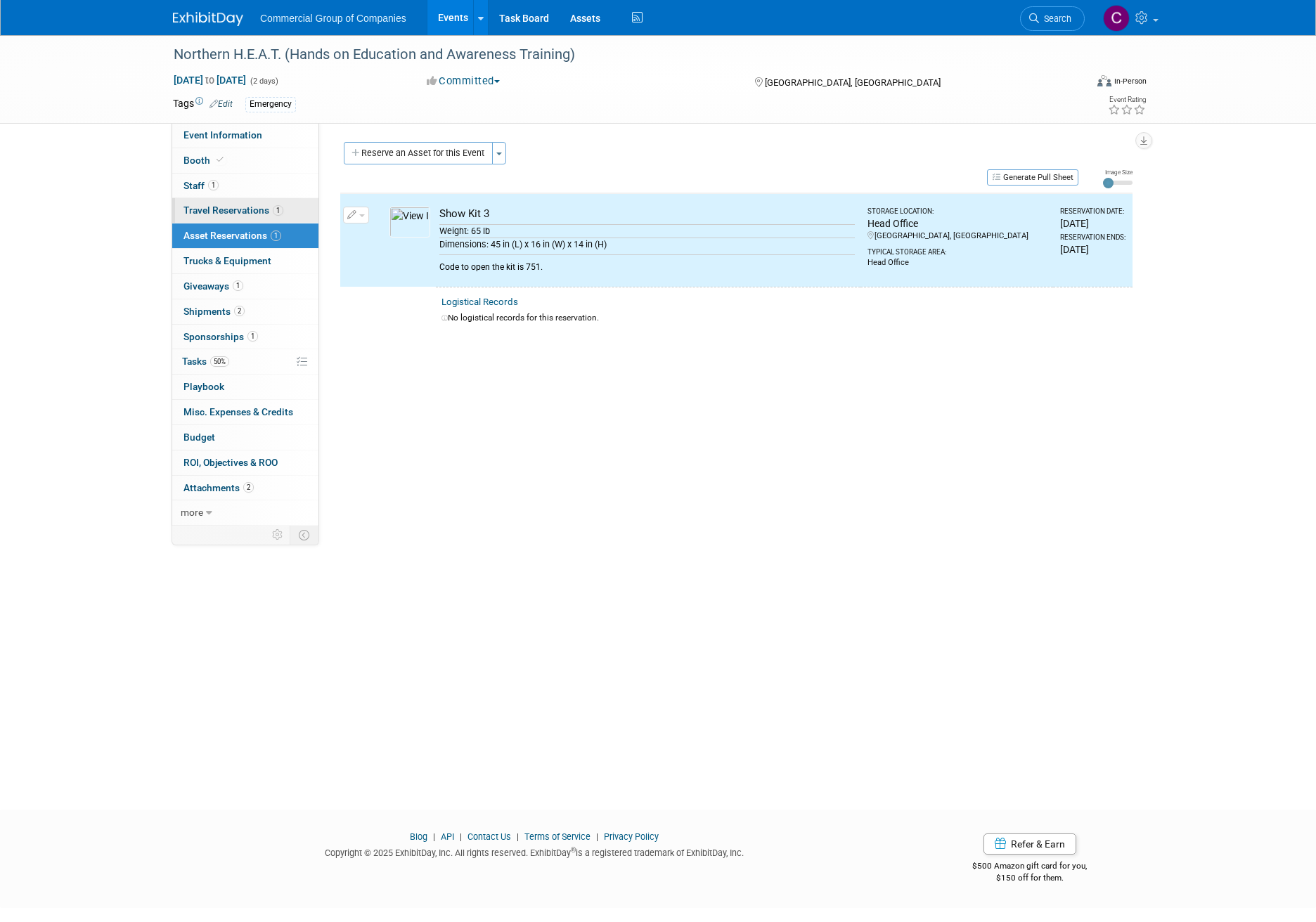
click at [260, 203] on link "1 Travel Reservations 1" at bounding box center [246, 210] width 146 height 24
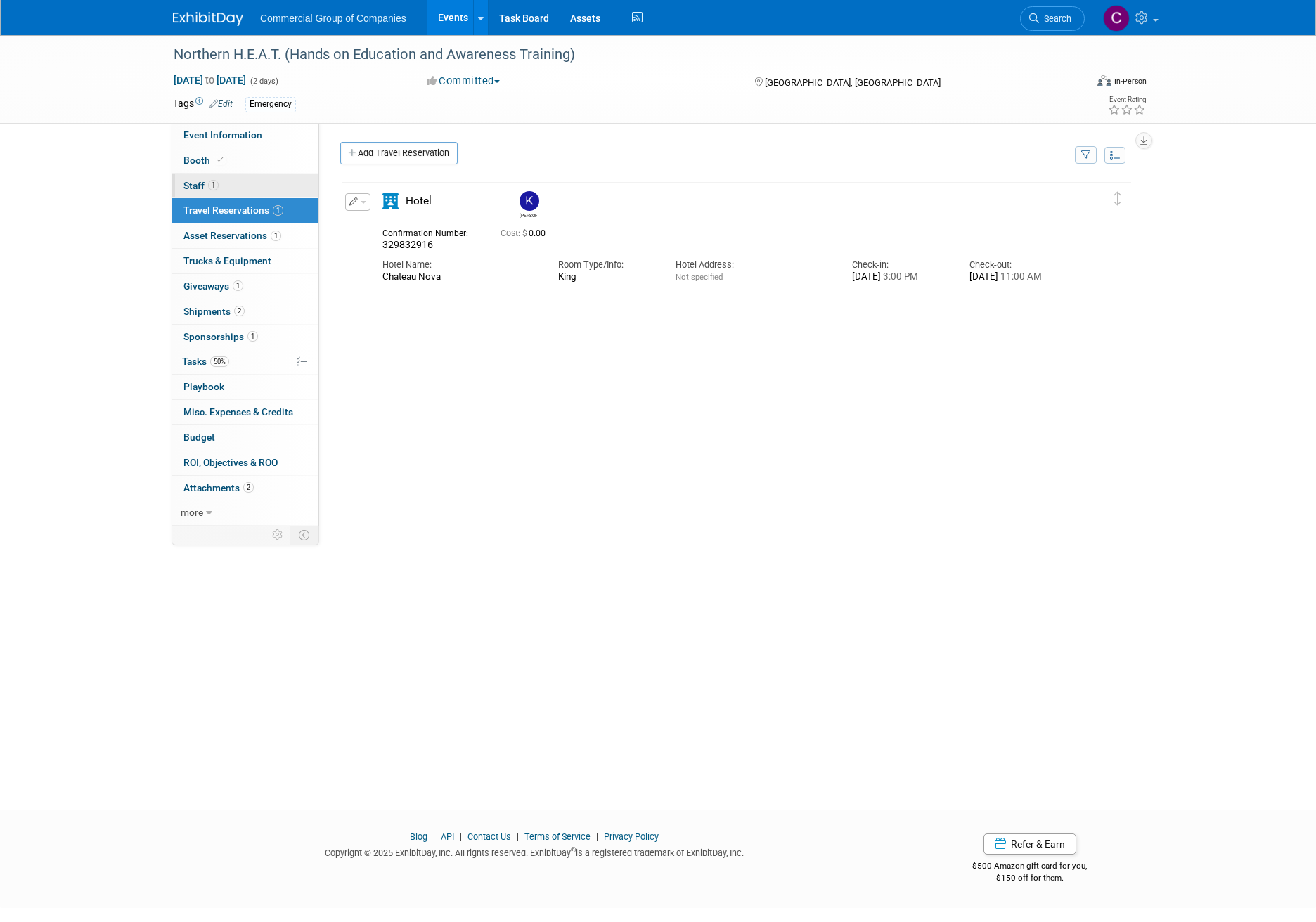
click at [270, 184] on link "1 Staff 1" at bounding box center [246, 185] width 146 height 24
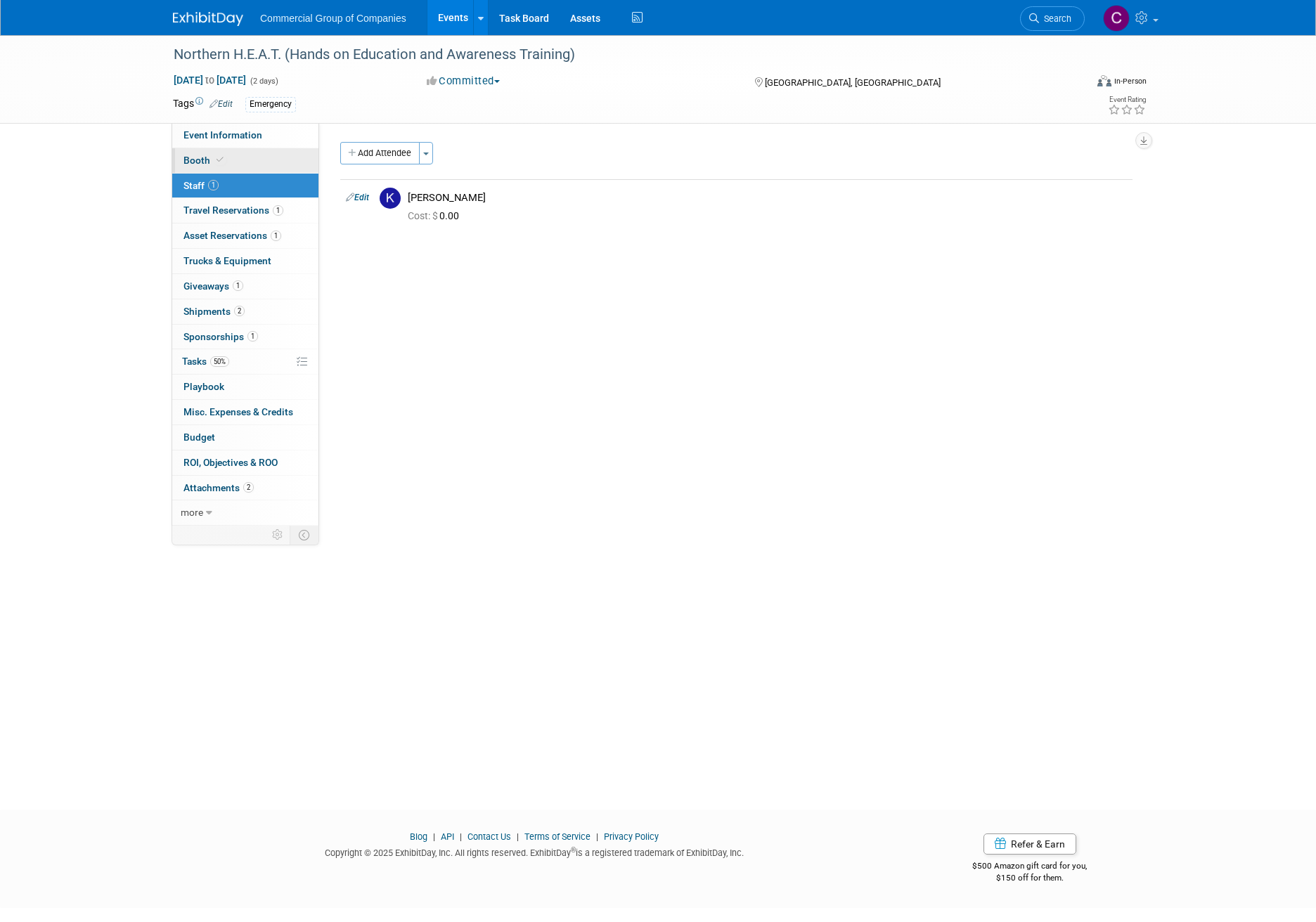
click at [271, 168] on link "Booth" at bounding box center [246, 160] width 146 height 24
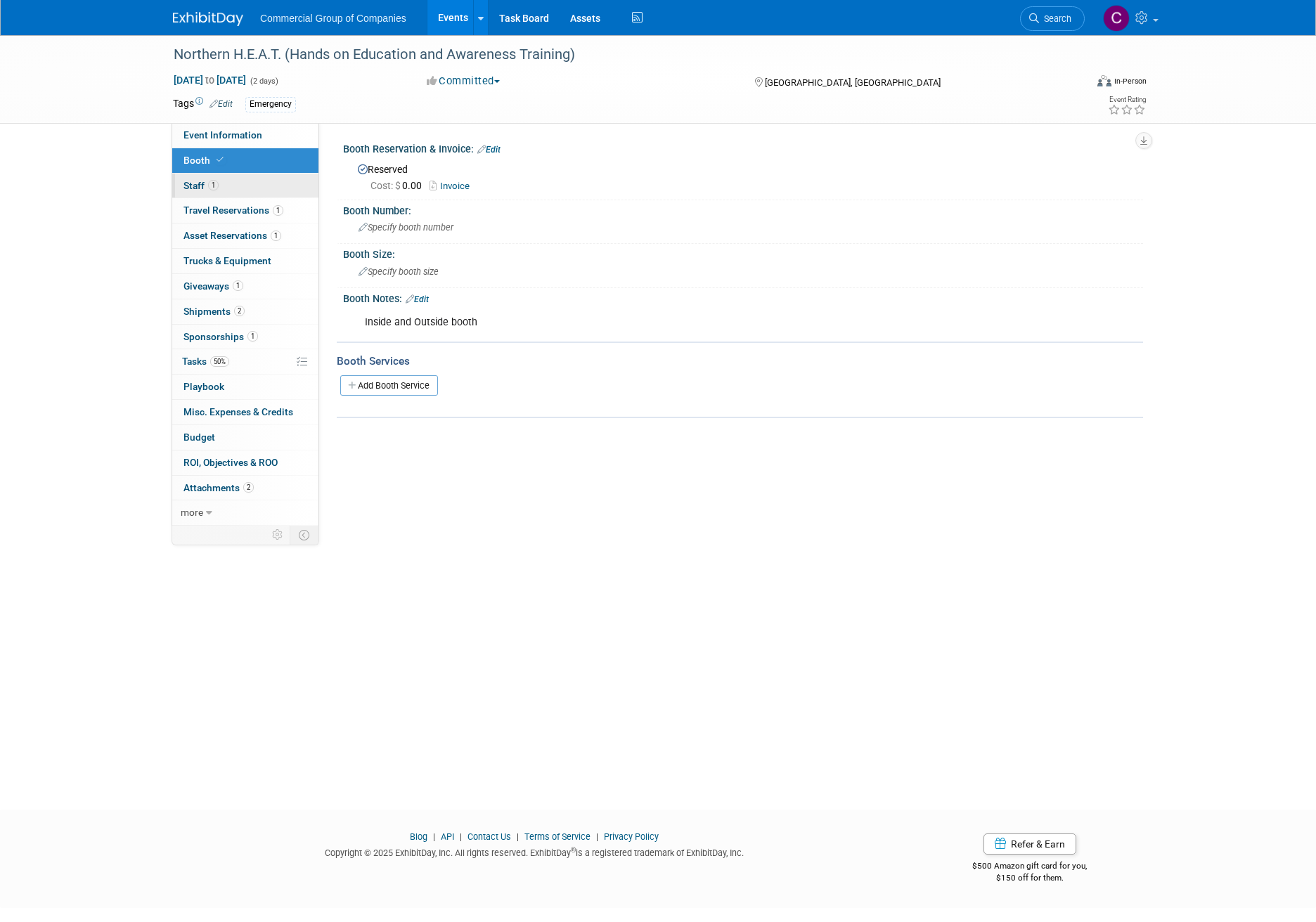
click at [266, 186] on link "1 Staff 1" at bounding box center [246, 185] width 146 height 24
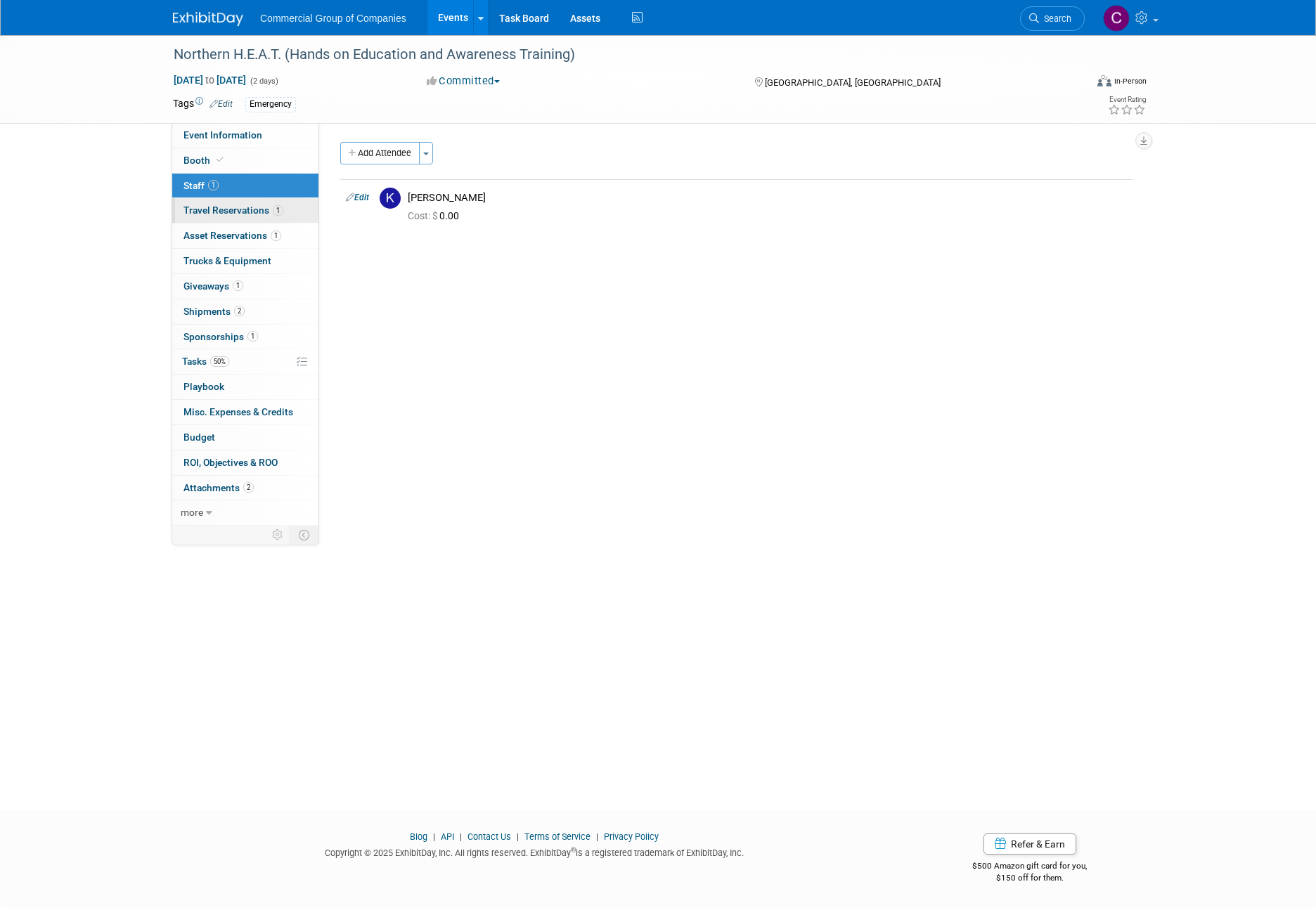
click at [276, 205] on span "1" at bounding box center [278, 210] width 10 height 10
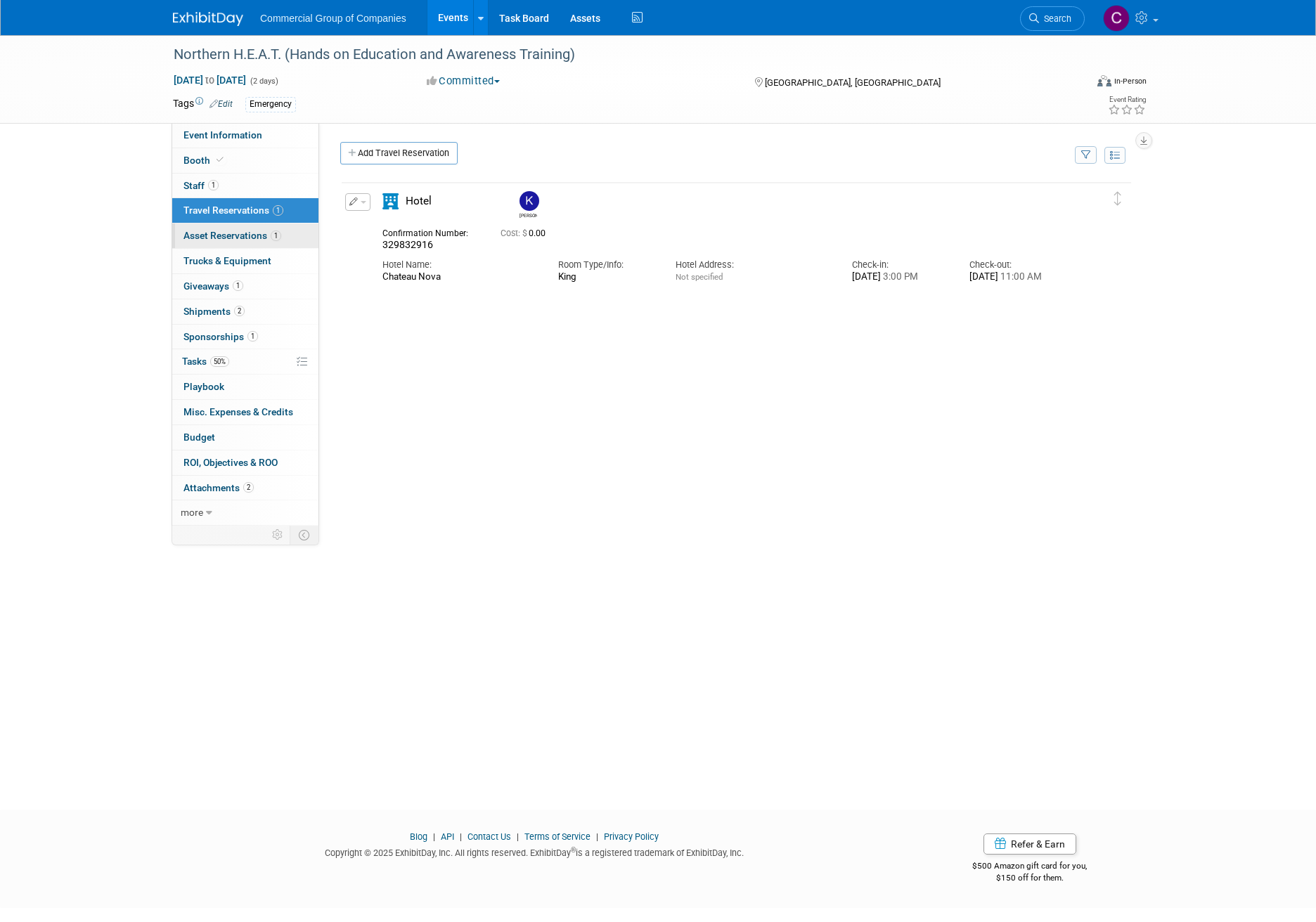
click at [285, 226] on link "1 Asset Reservations 1" at bounding box center [246, 235] width 146 height 24
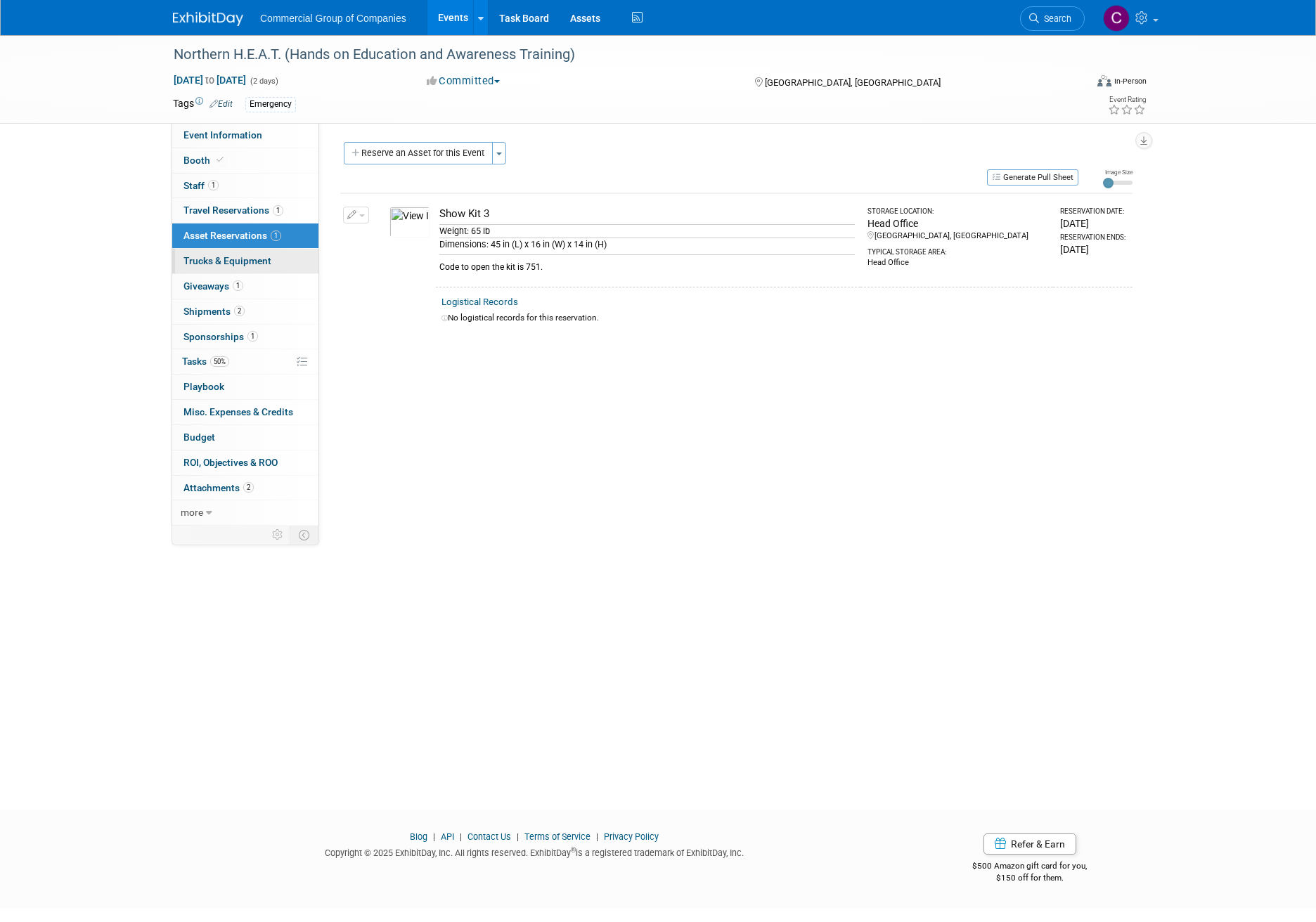
click at [295, 249] on link "Trucks & Equipment" at bounding box center [246, 261] width 146 height 24
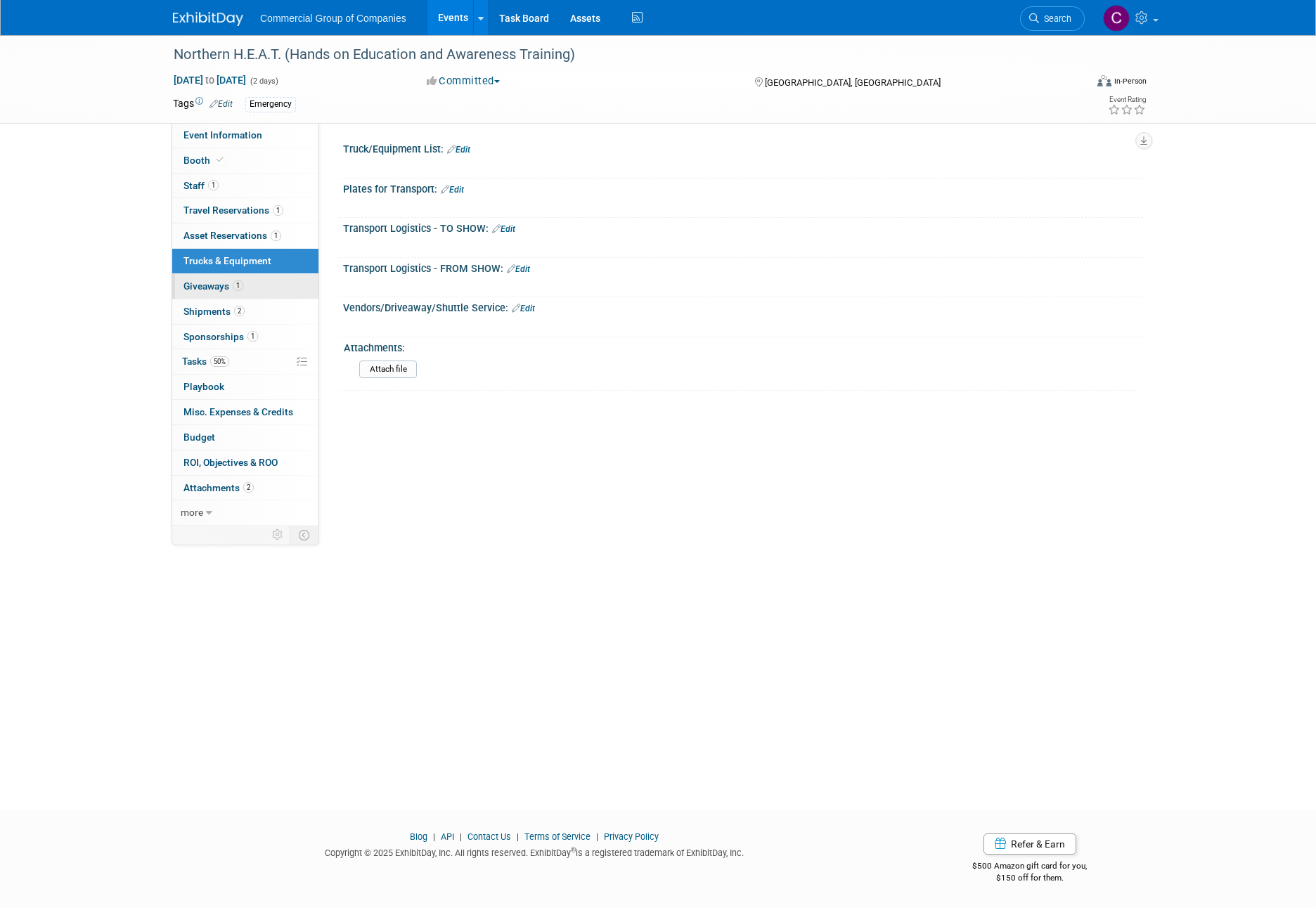
click at [285, 279] on link "1 Giveaways 1" at bounding box center [246, 286] width 146 height 24
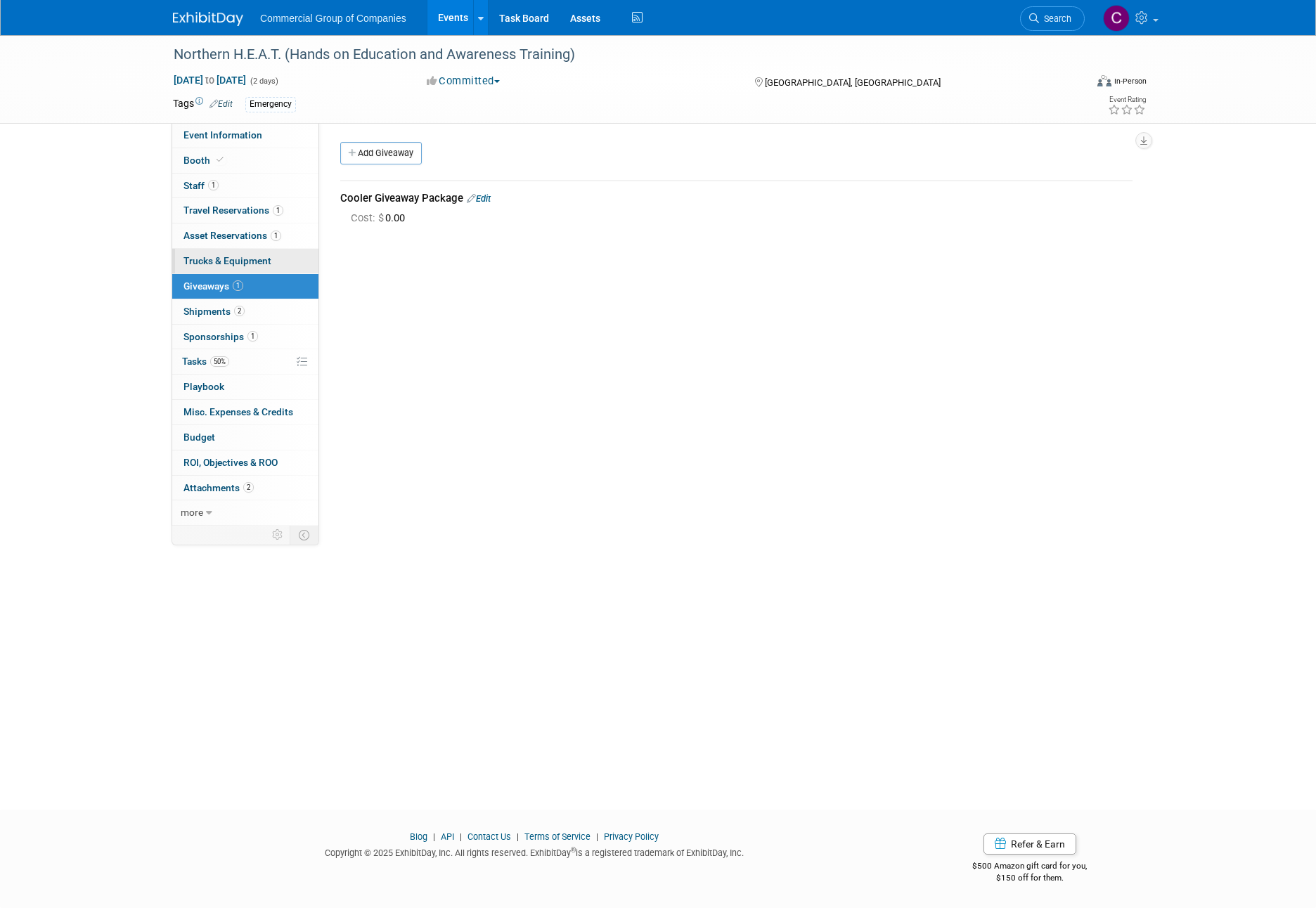
click at [279, 262] on link "Trucks & Equipment" at bounding box center [246, 261] width 146 height 24
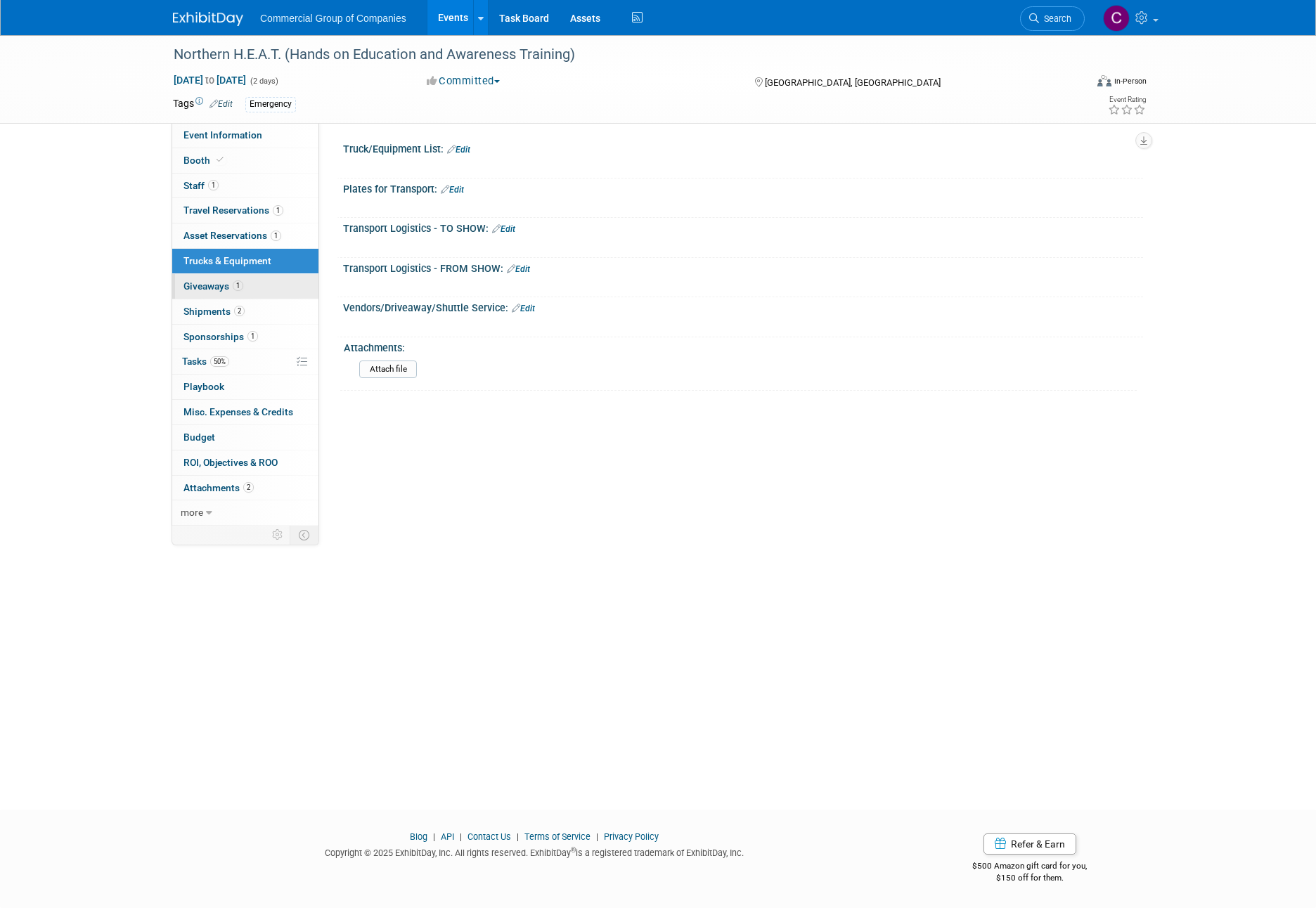
click at [274, 279] on link "1 Giveaways 1" at bounding box center [246, 286] width 146 height 24
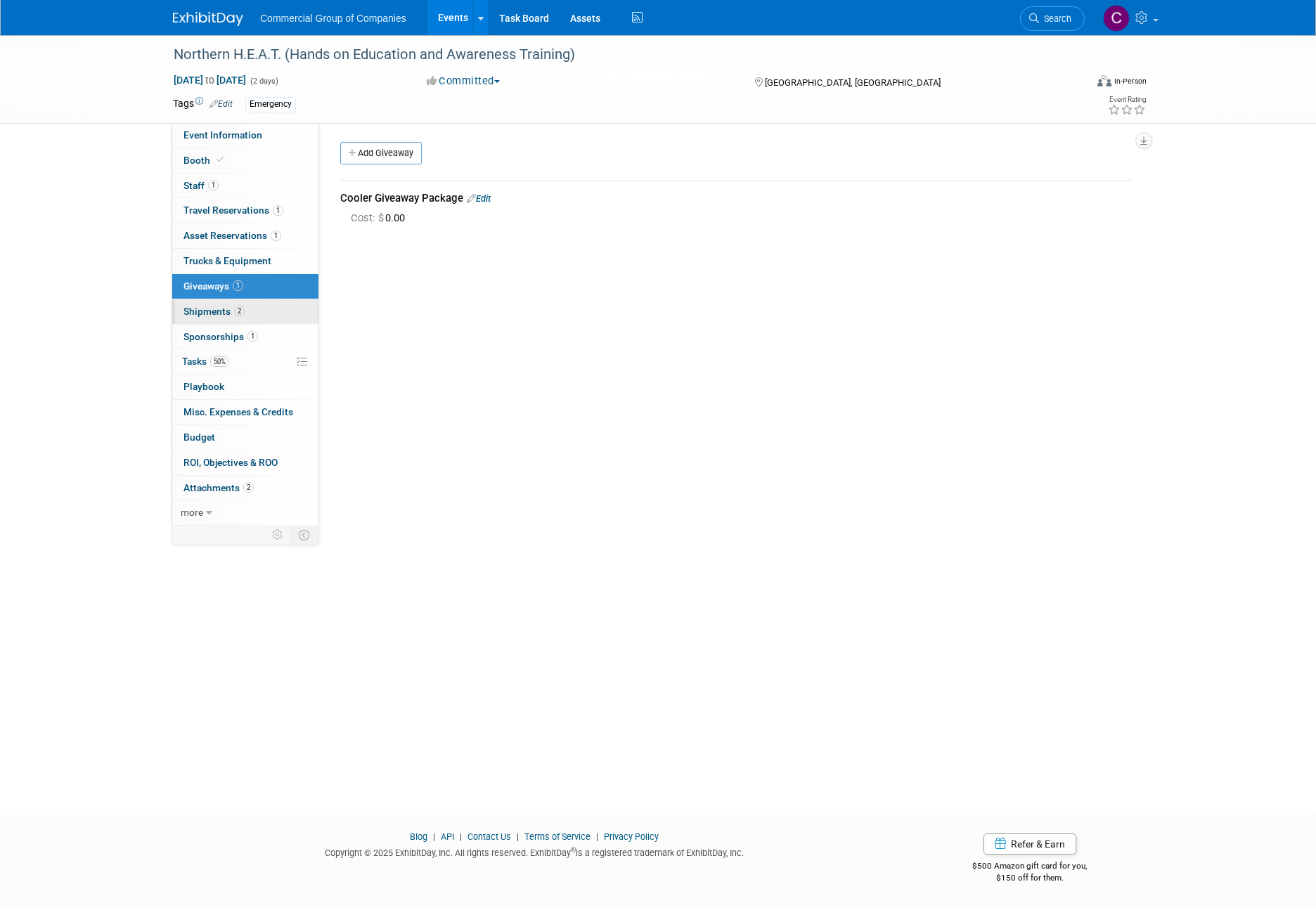
click at [273, 305] on link "2 Shipments 2" at bounding box center [246, 311] width 146 height 24
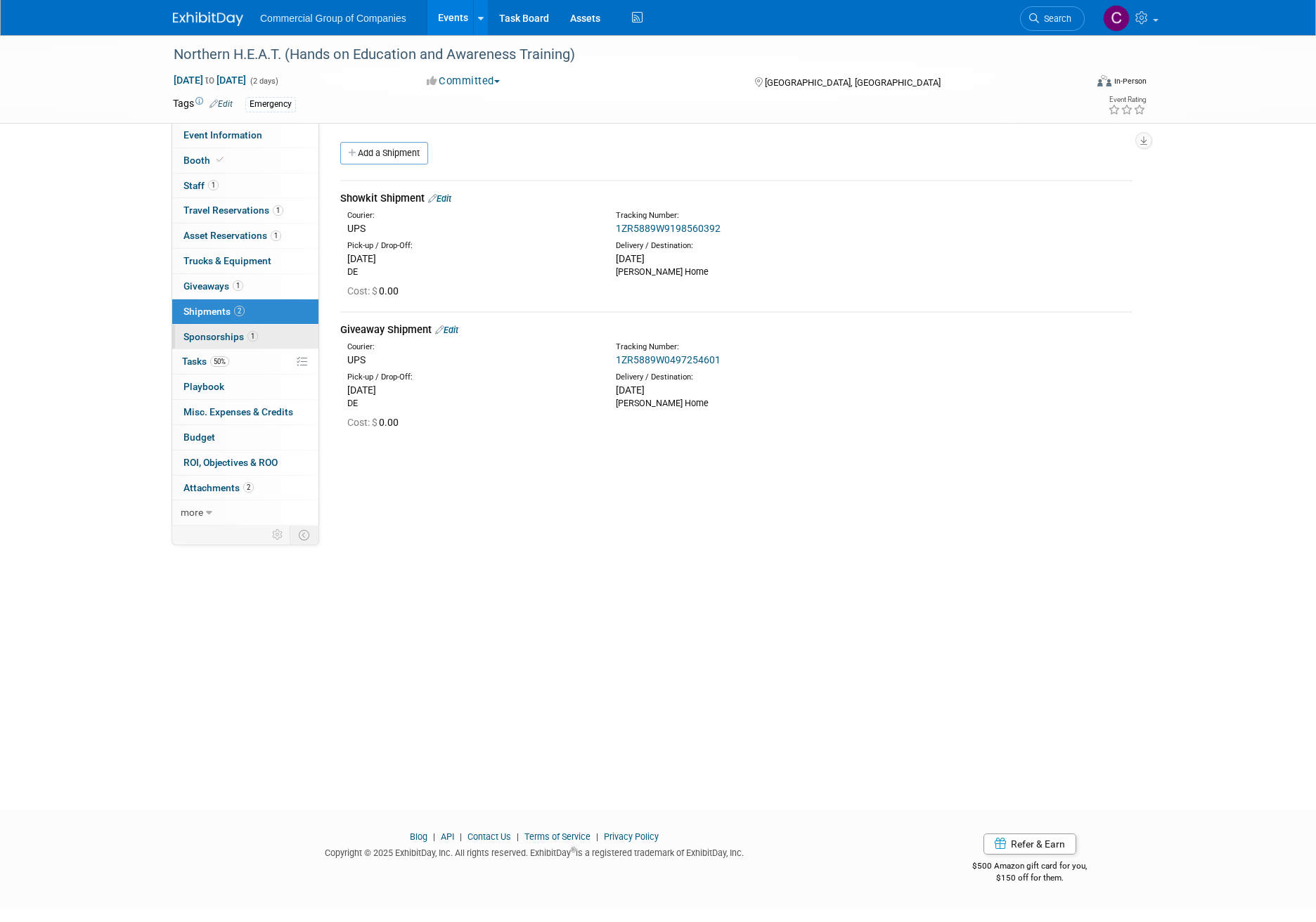
click at [292, 326] on link "1 Sponsorships 1" at bounding box center [246, 336] width 146 height 24
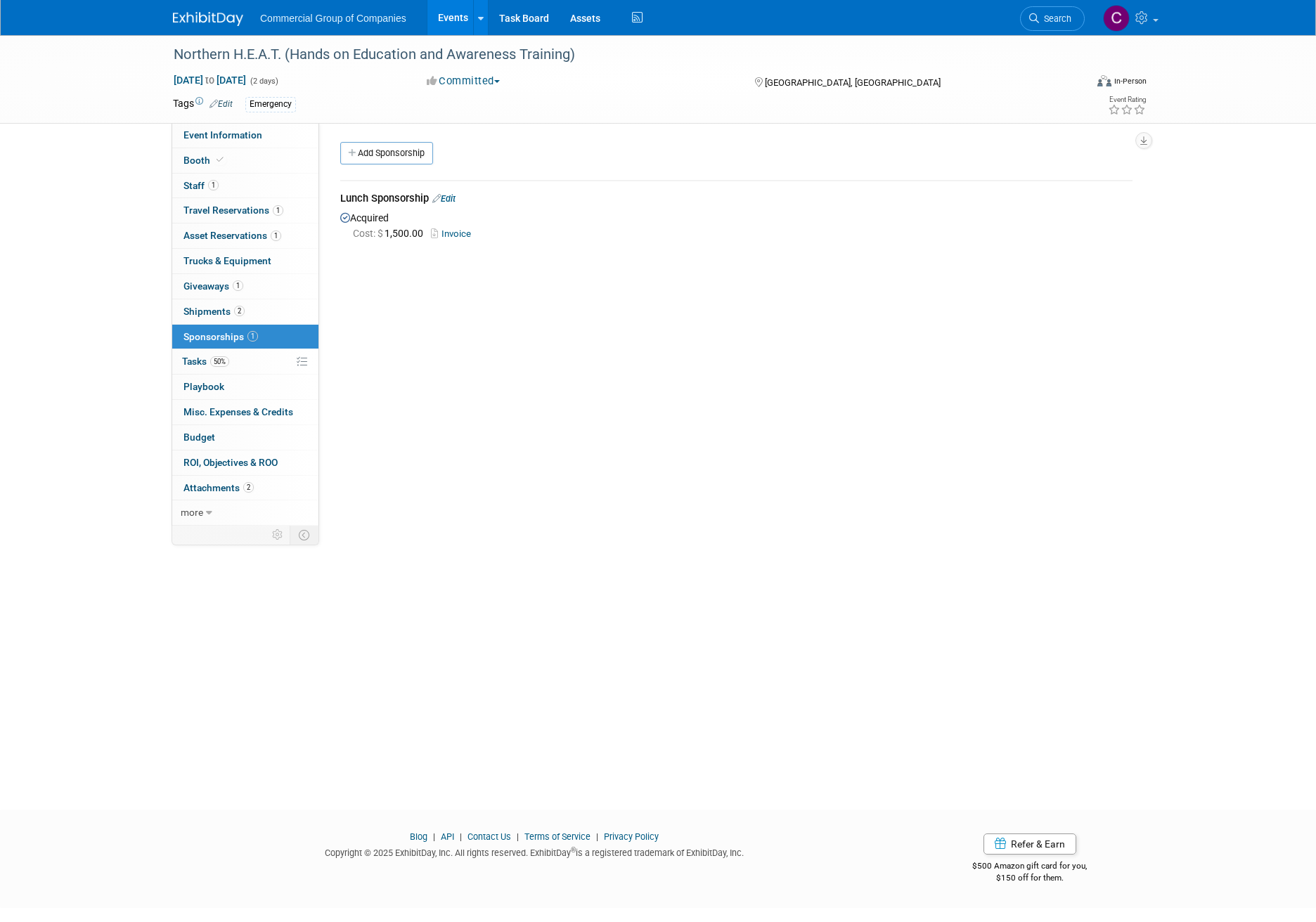
click at [448, 234] on link "Invoice" at bounding box center [453, 234] width 46 height 10
click at [211, 366] on span "Tasks 50%" at bounding box center [206, 360] width 47 height 11
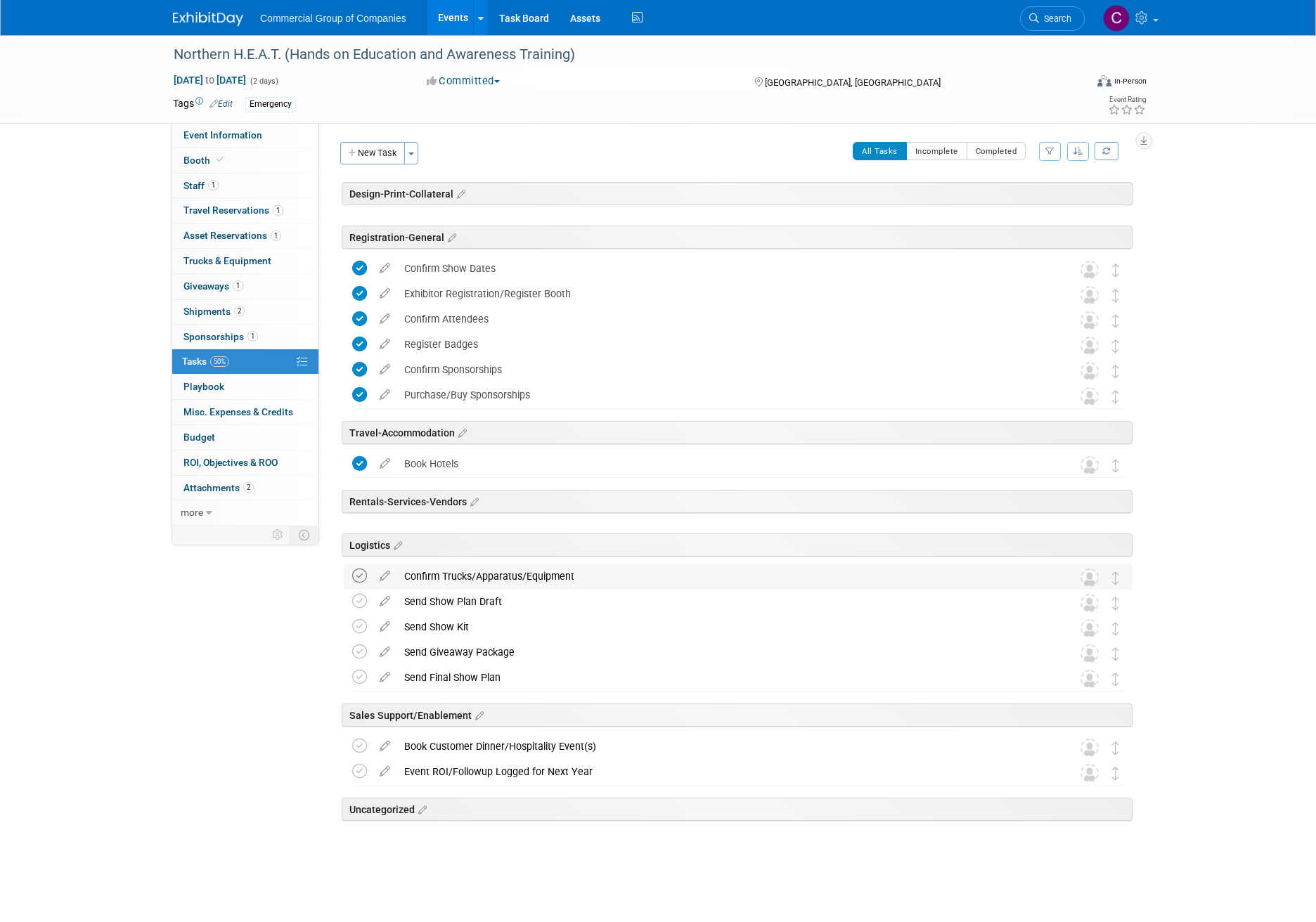
click at [361, 579] on icon at bounding box center [360, 576] width 15 height 15
click at [358, 655] on icon at bounding box center [360, 652] width 15 height 15
click at [352, 618] on td at bounding box center [363, 627] width 21 height 25
click at [357, 623] on icon at bounding box center [360, 626] width 15 height 15
click at [389, 745] on icon at bounding box center [384, 743] width 24 height 18
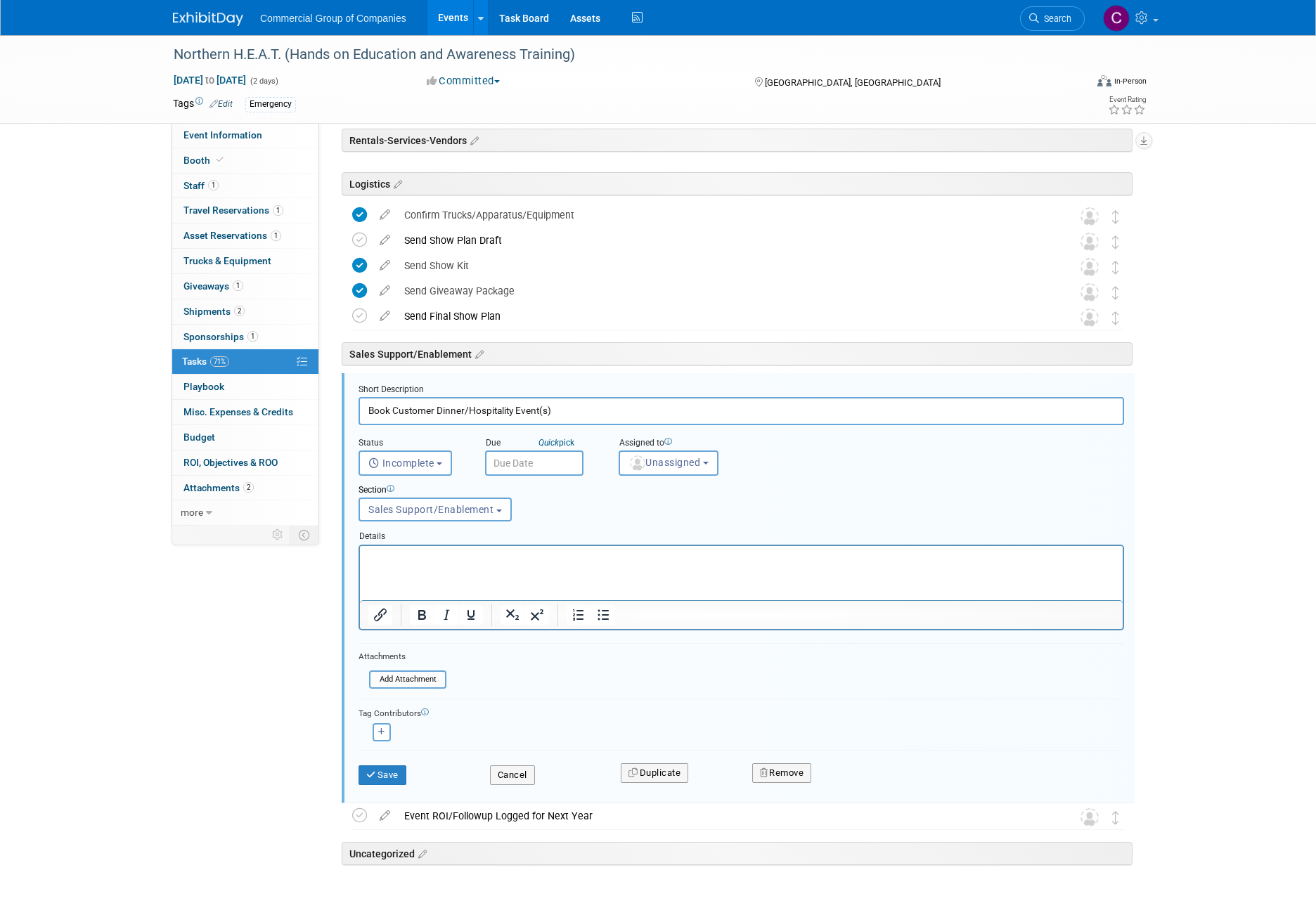
scroll to position [398, 0]
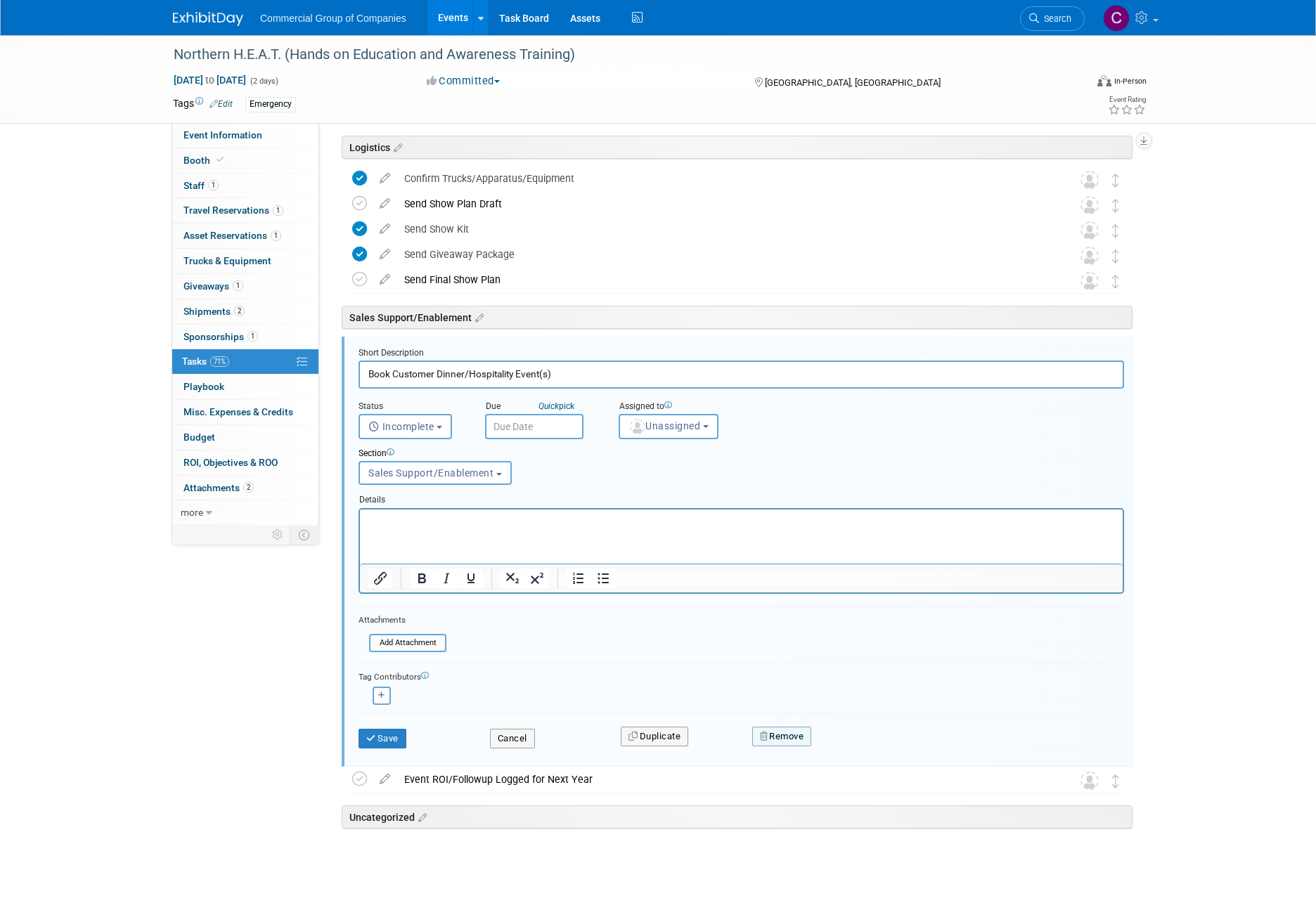
click at [807, 740] on button "Remove" at bounding box center [781, 736] width 60 height 20
click at [856, 744] on link "Yes" at bounding box center [860, 747] width 41 height 23
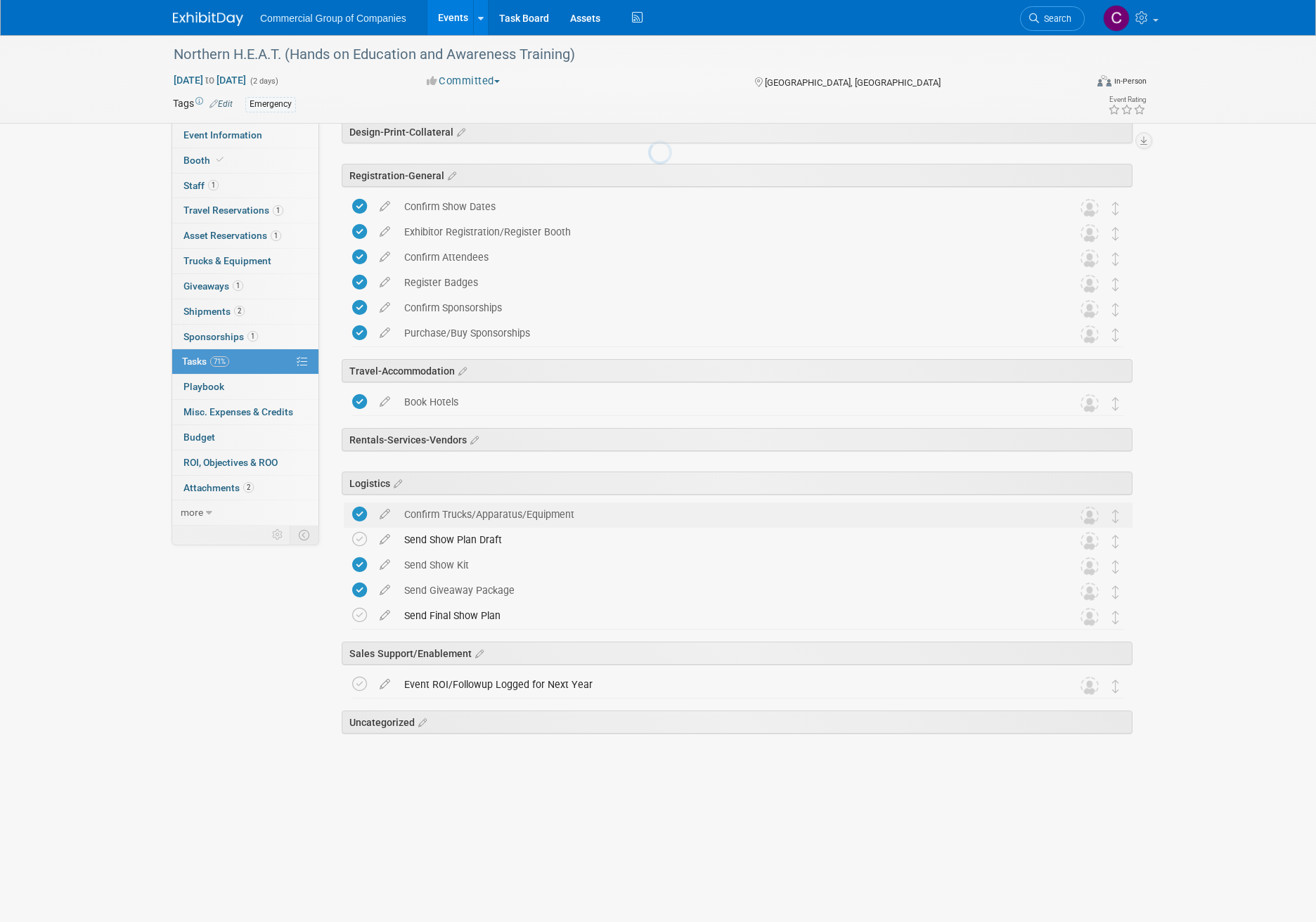
scroll to position [0, 0]
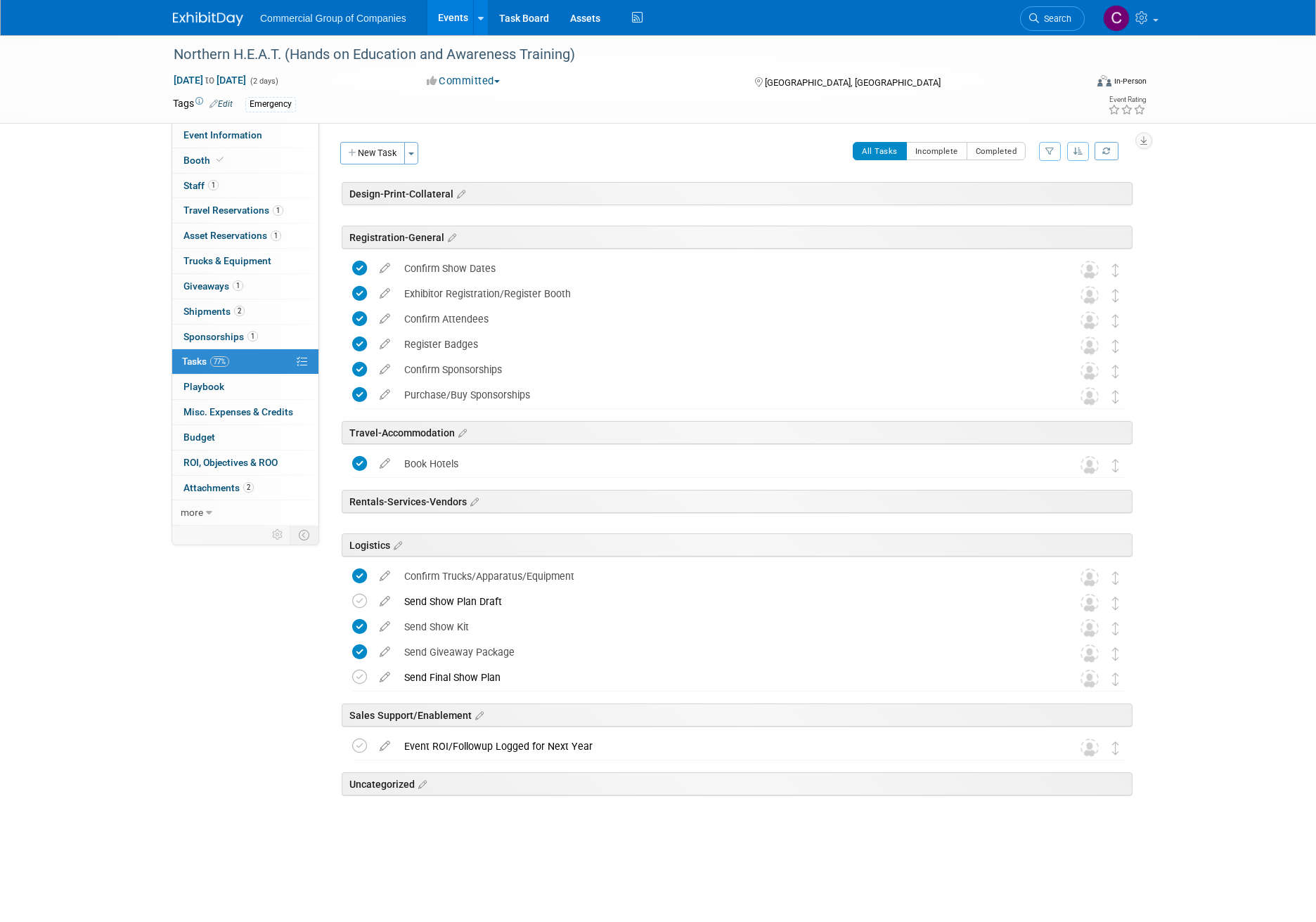
click at [186, 7] on link at bounding box center [217, 12] width 87 height 11
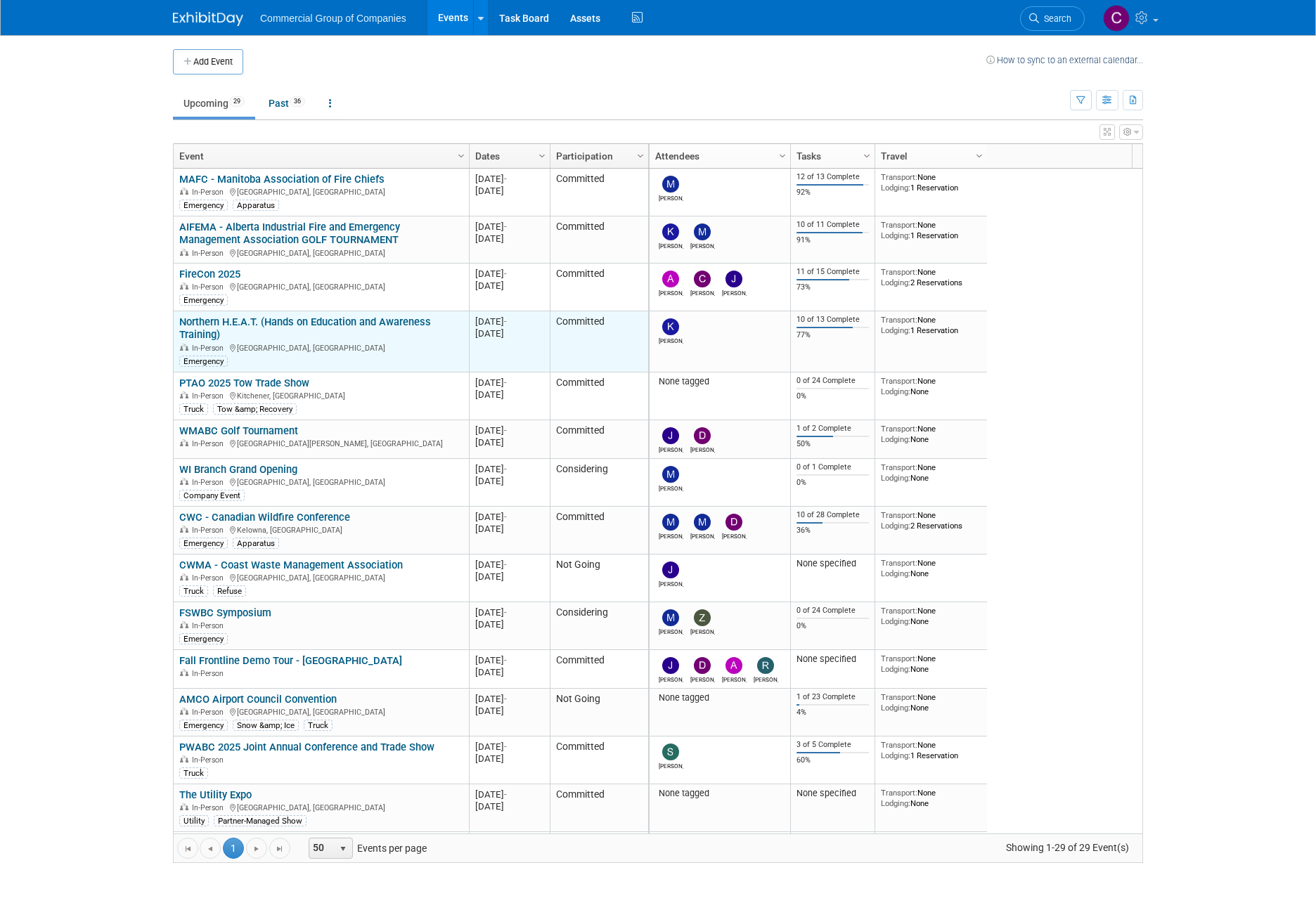
click at [237, 320] on link "Northern H.E.A.T. (Hands on Education and Awareness Training)" at bounding box center [304, 328] width 251 height 26
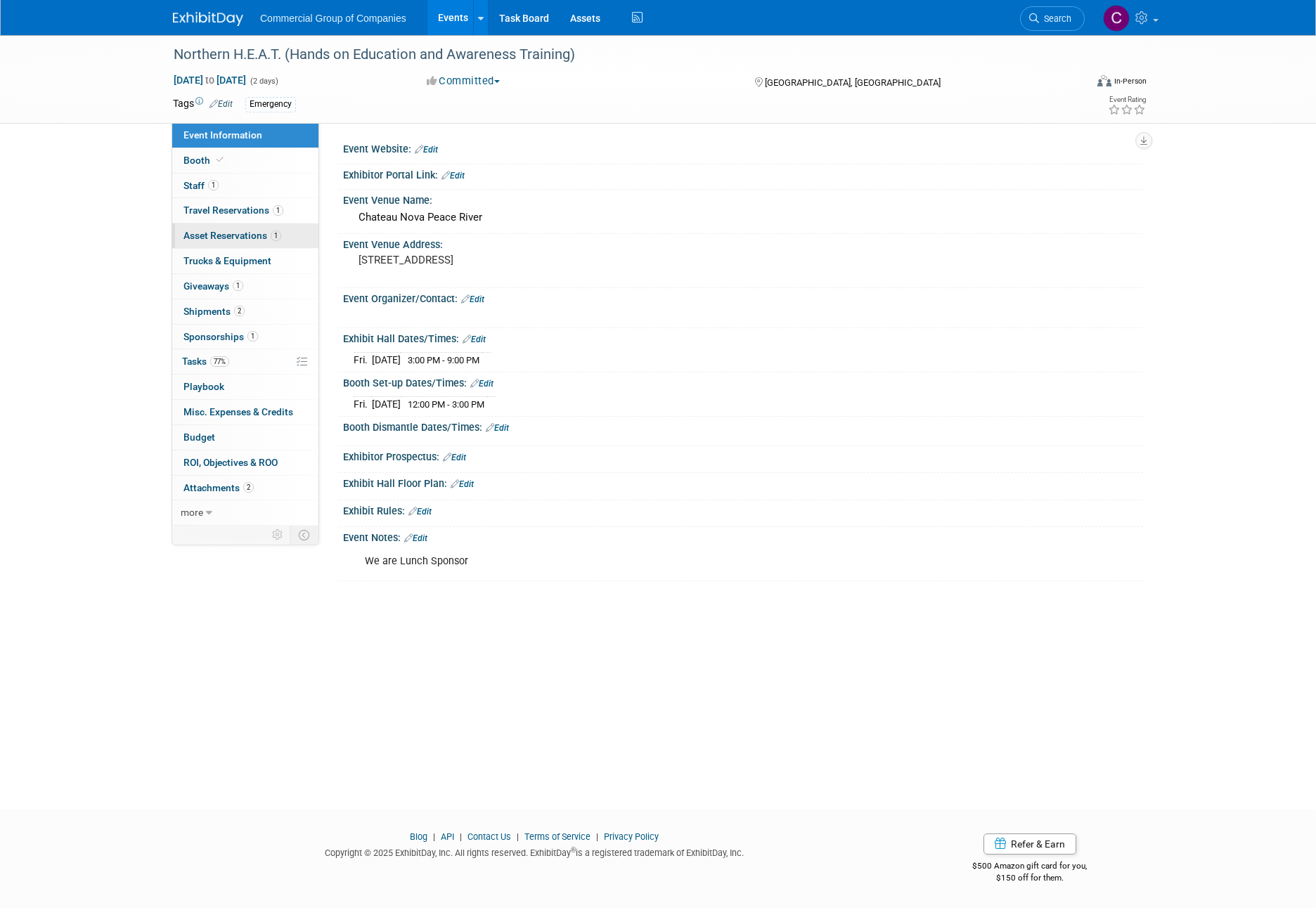
click at [265, 226] on link "1 Asset Reservations 1" at bounding box center [246, 235] width 146 height 24
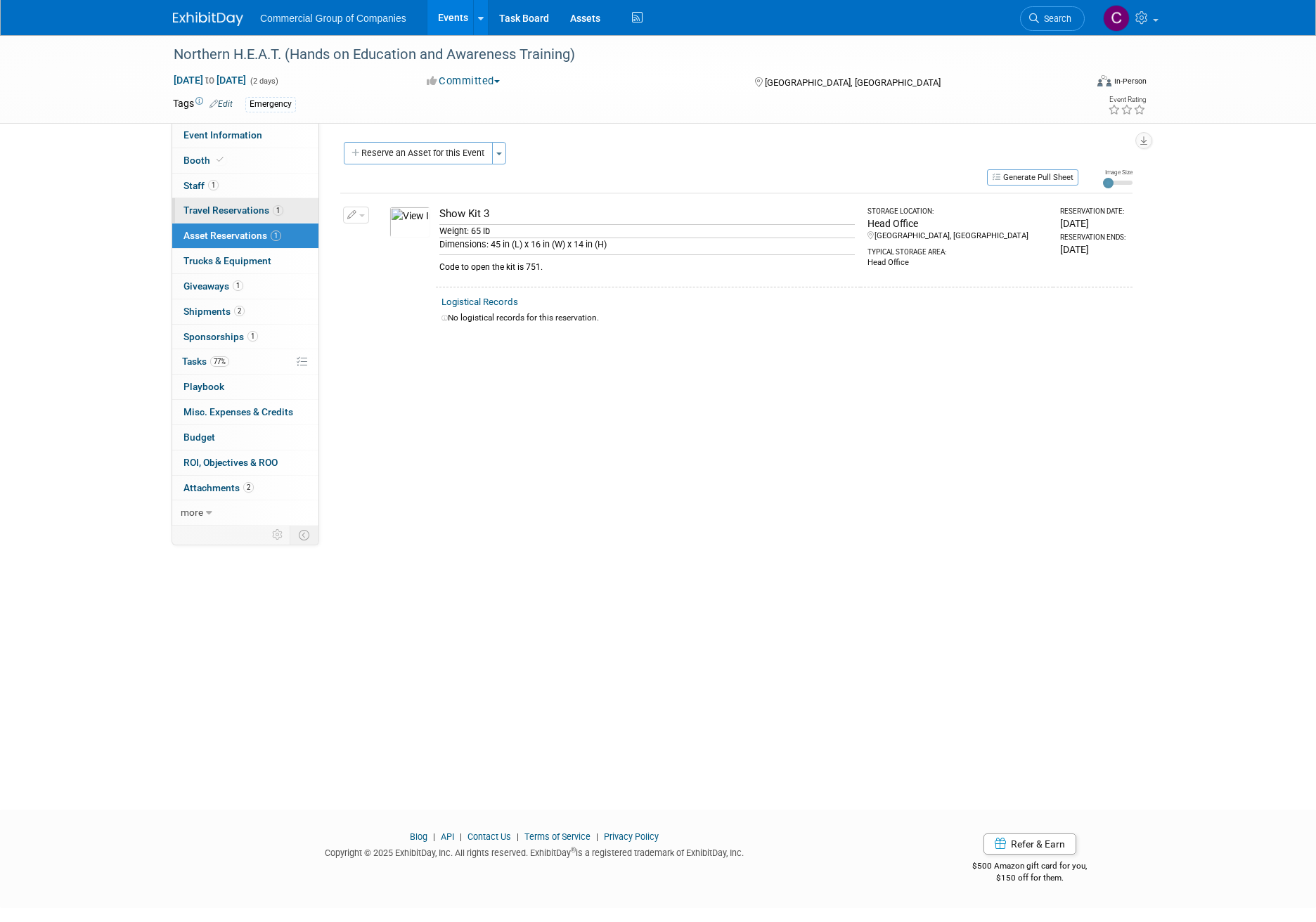
click at [288, 217] on link "1 Travel Reservations 1" at bounding box center [246, 210] width 146 height 24
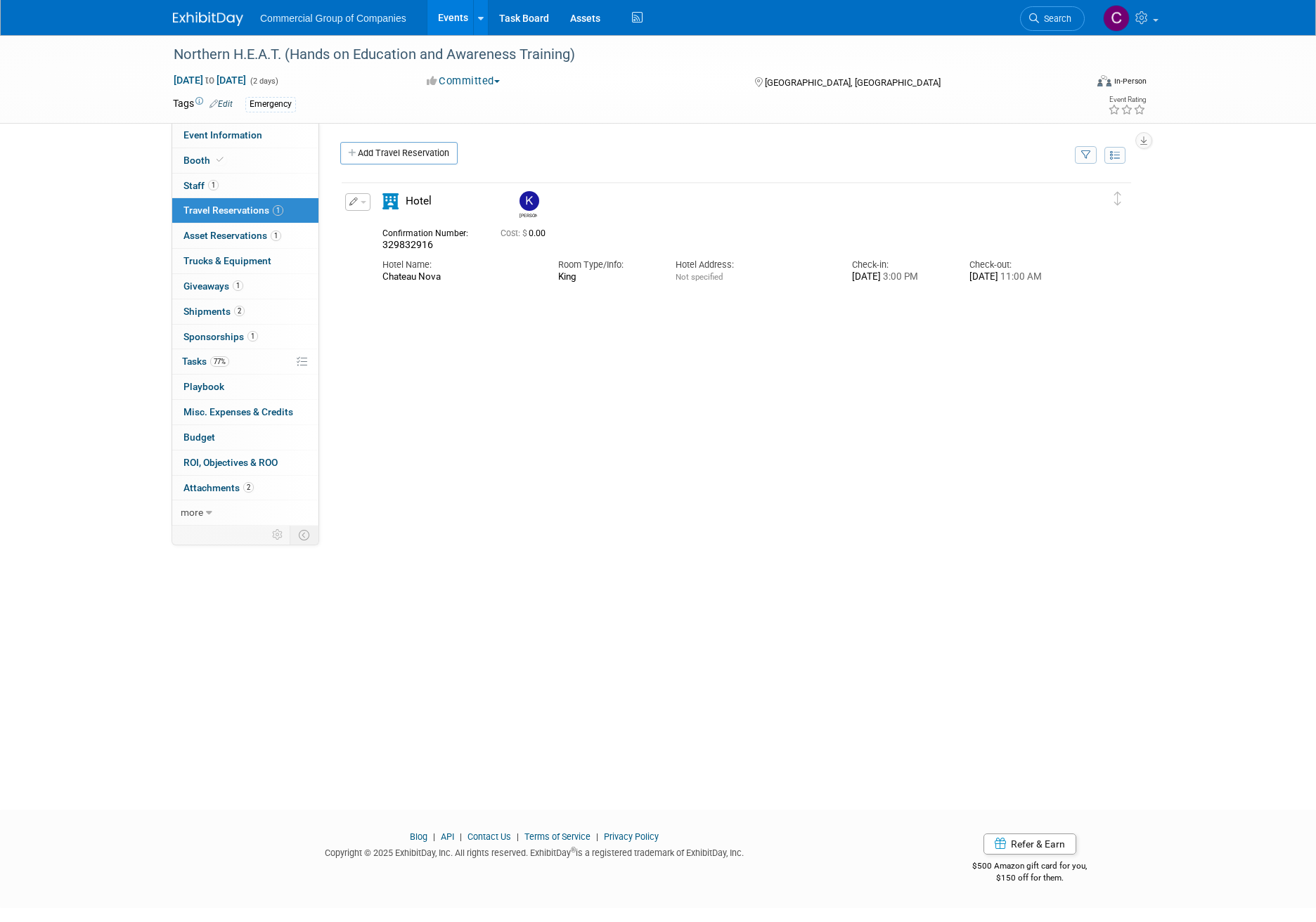
drag, startPoint x: 453, startPoint y: 247, endPoint x: 361, endPoint y: 246, distance: 92.0
click at [361, 246] on div "Edit Reservation [PERSON_NAME] 0.00" at bounding box center [725, 240] width 768 height 95
copy span "329832916"
click at [240, 290] on span "1" at bounding box center [238, 285] width 10 height 10
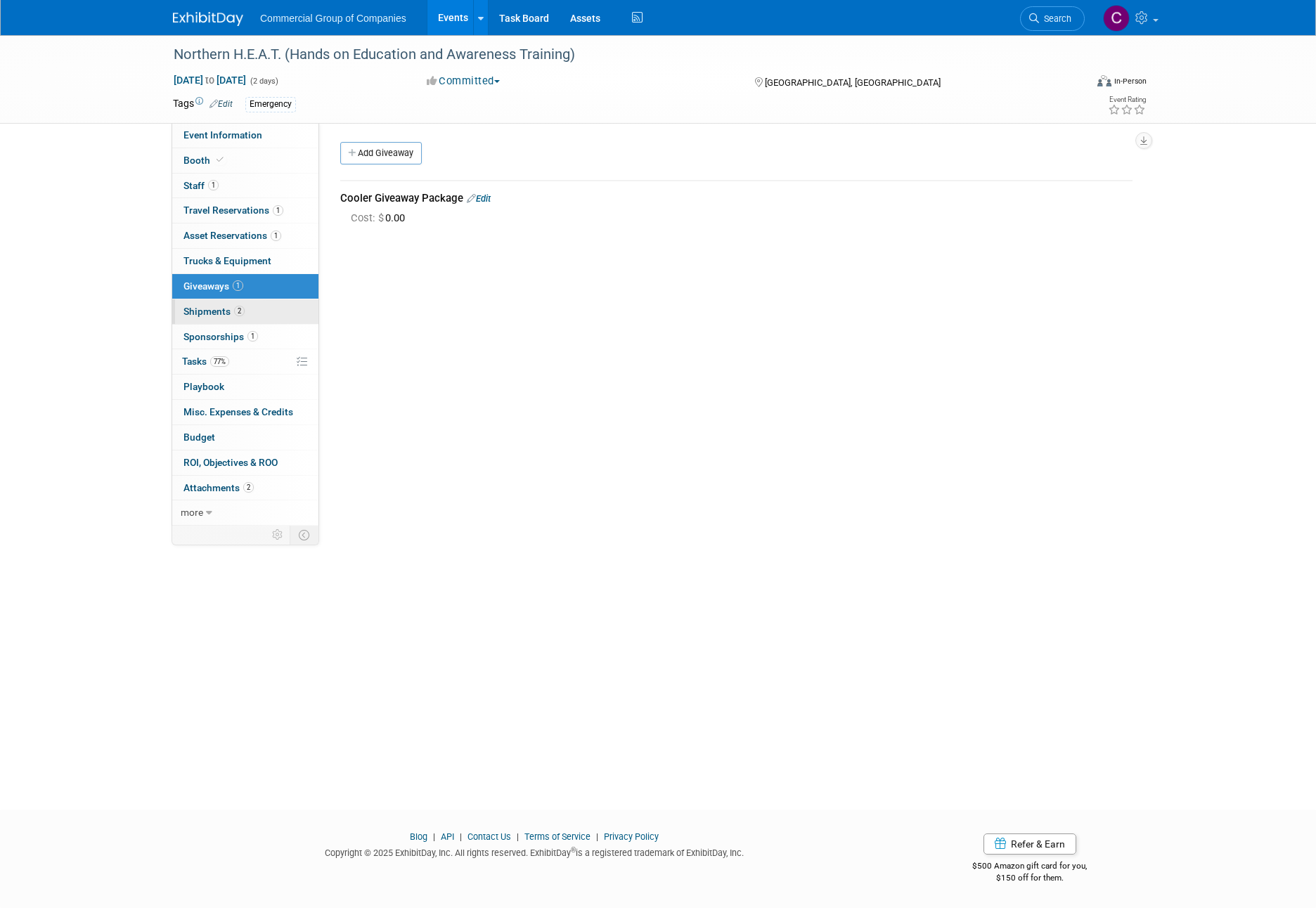
click at [259, 305] on link "2 Shipments 2" at bounding box center [246, 311] width 146 height 24
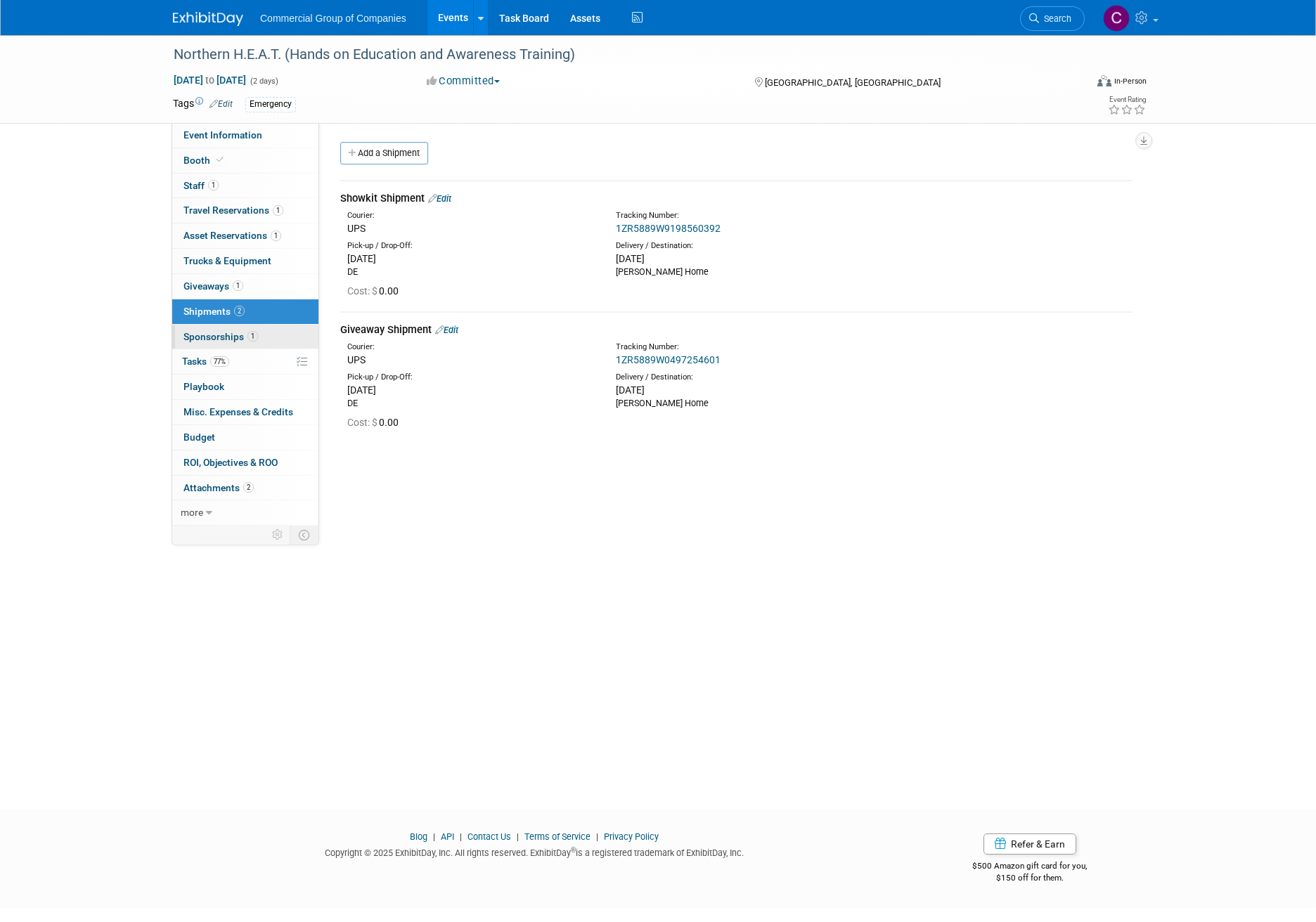
click at [254, 330] on link "1 Sponsorships 1" at bounding box center [246, 336] width 146 height 24
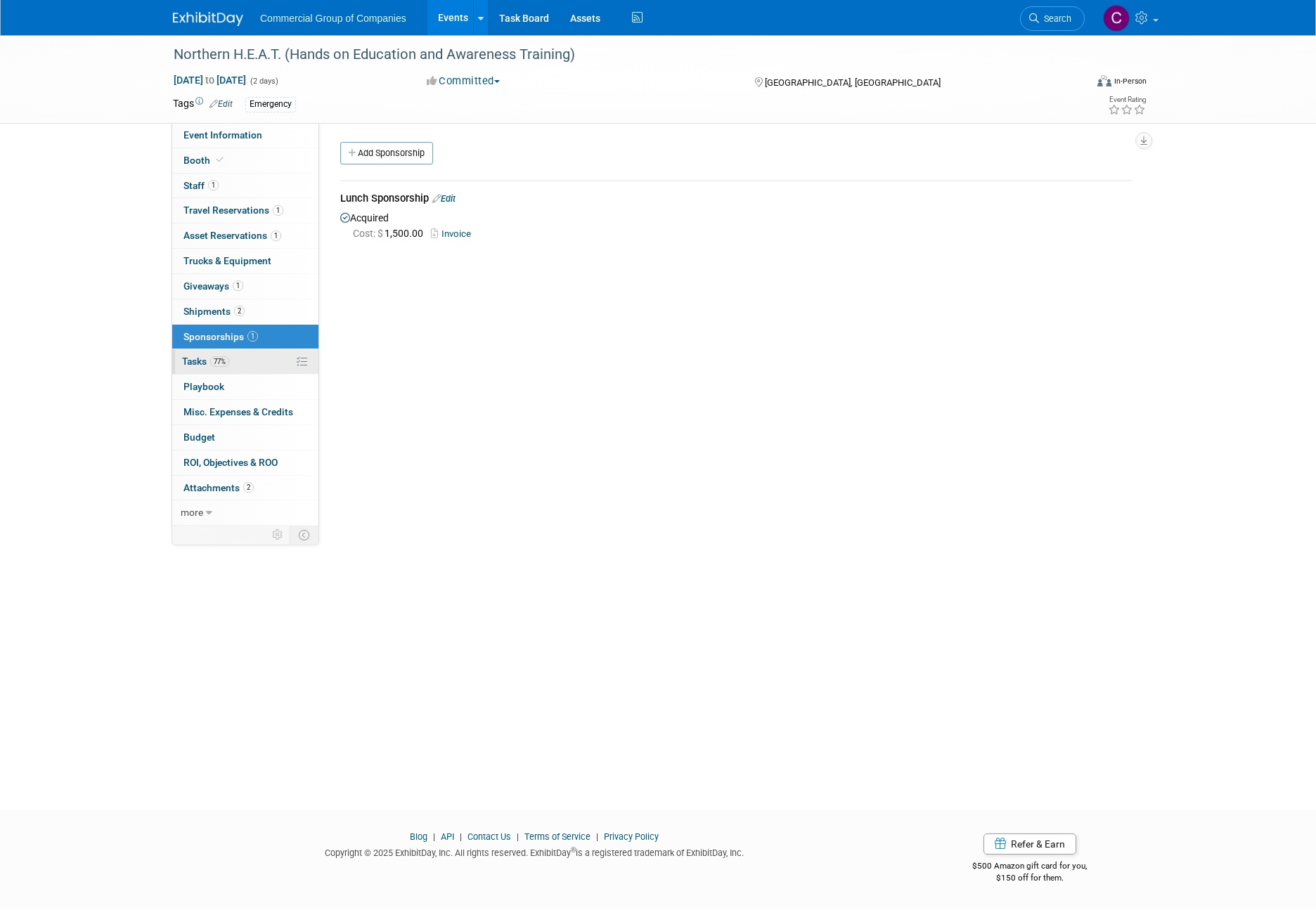
click at [243, 354] on link "77% Tasks 77%" at bounding box center [246, 361] width 146 height 24
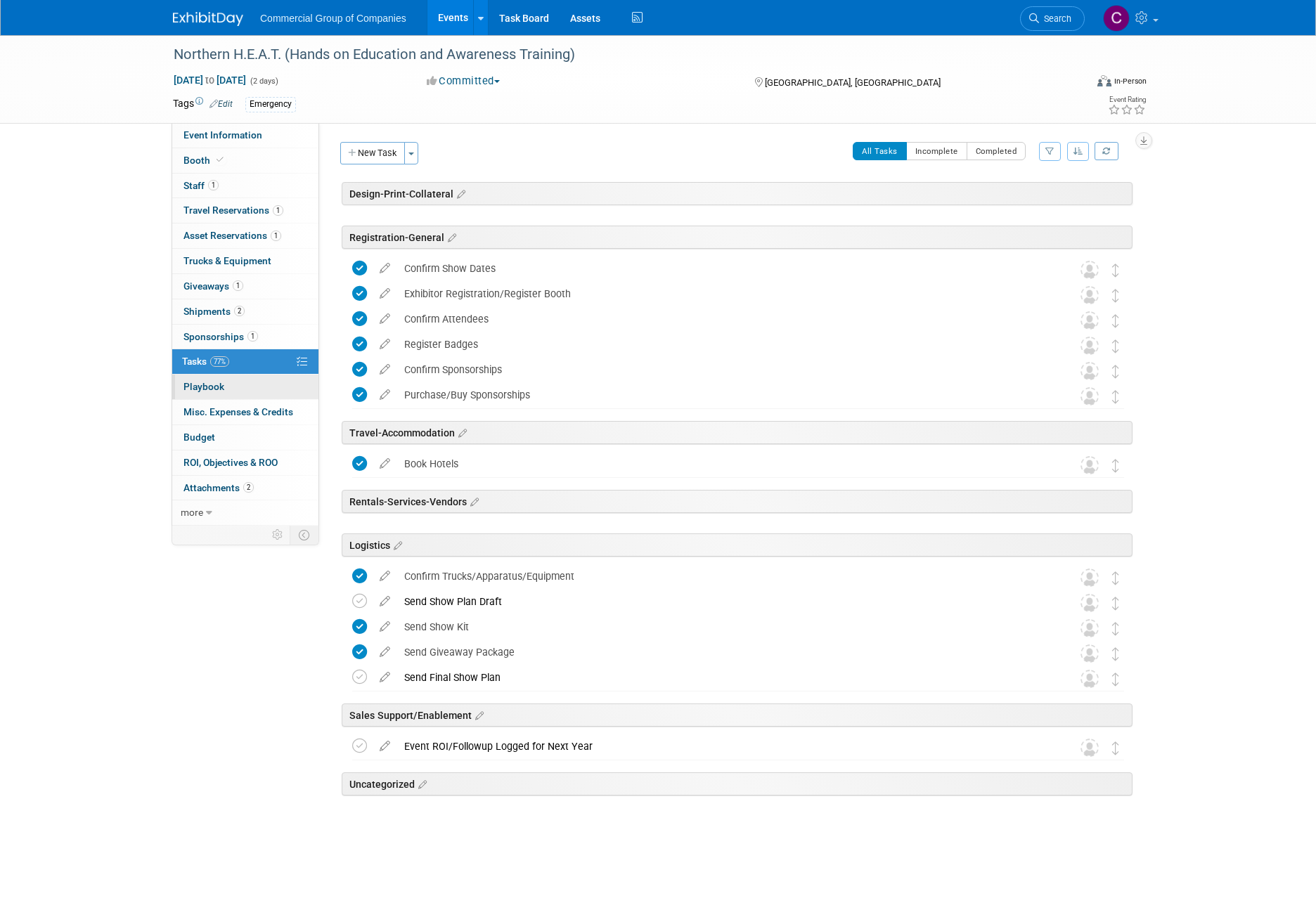
click at [253, 389] on link "0 Playbook 0" at bounding box center [246, 386] width 146 height 24
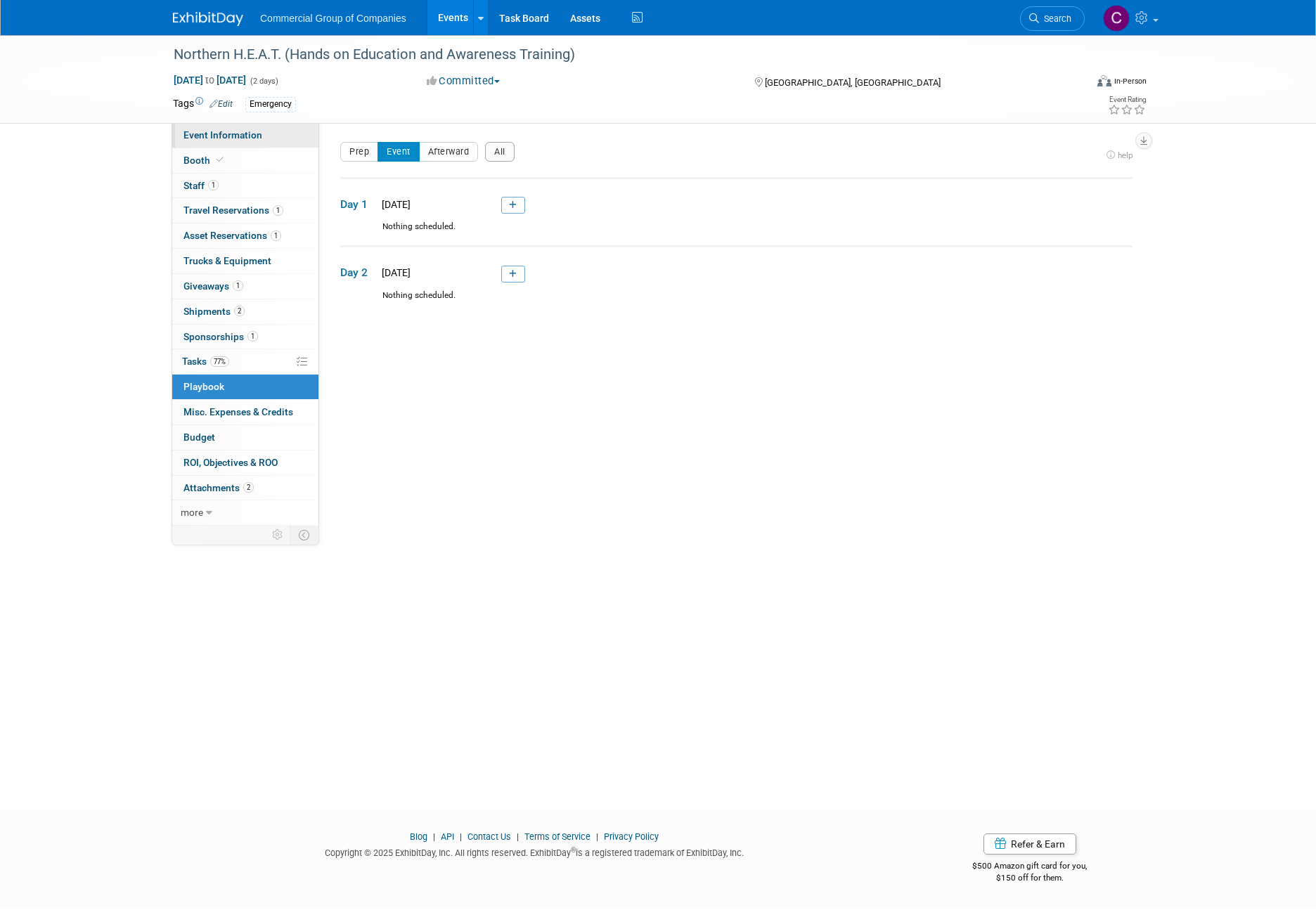
click at [266, 144] on link "Event Information" at bounding box center [246, 135] width 146 height 24
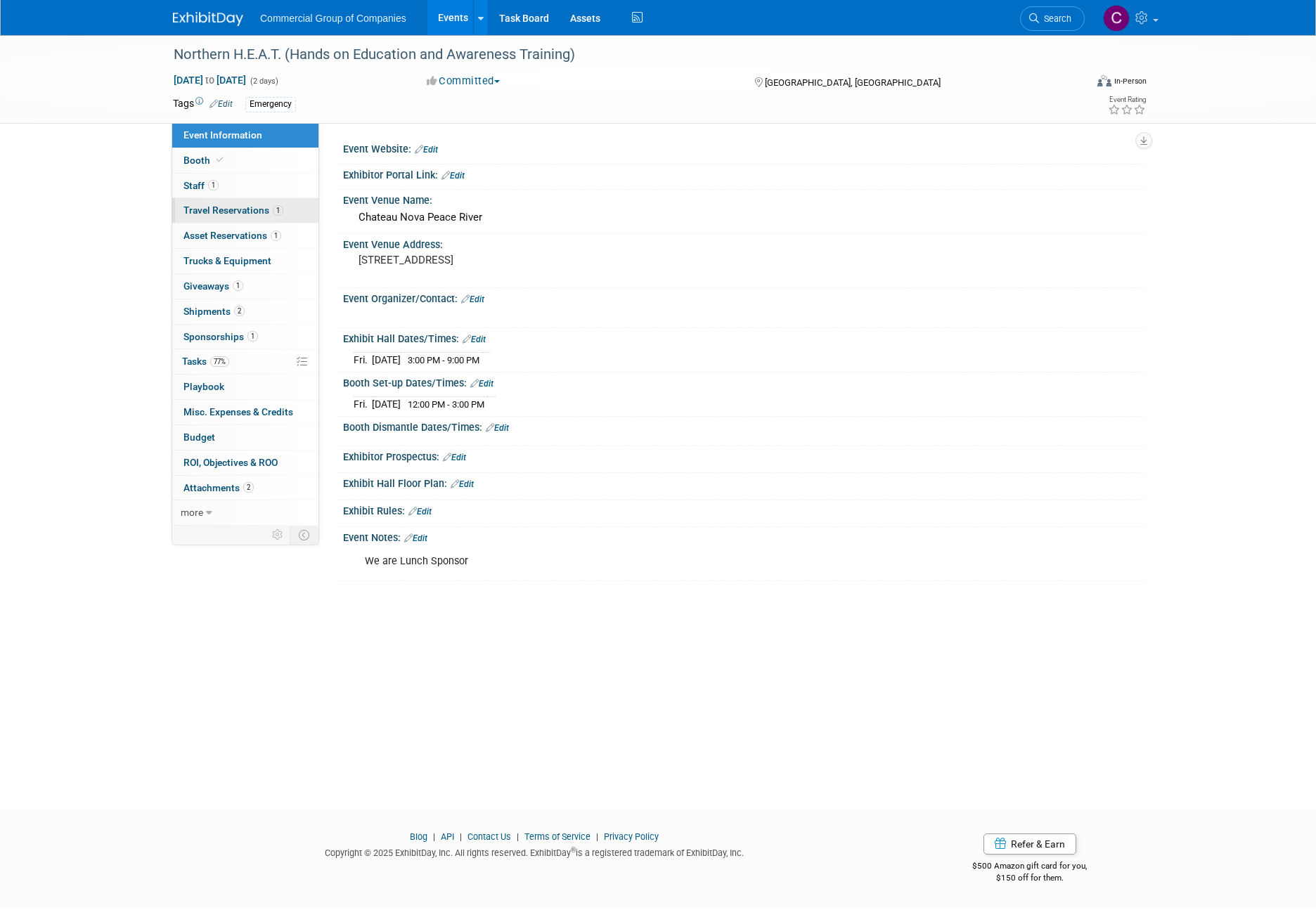
click at [255, 204] on link "1 Travel Reservations 1" at bounding box center [246, 210] width 146 height 24
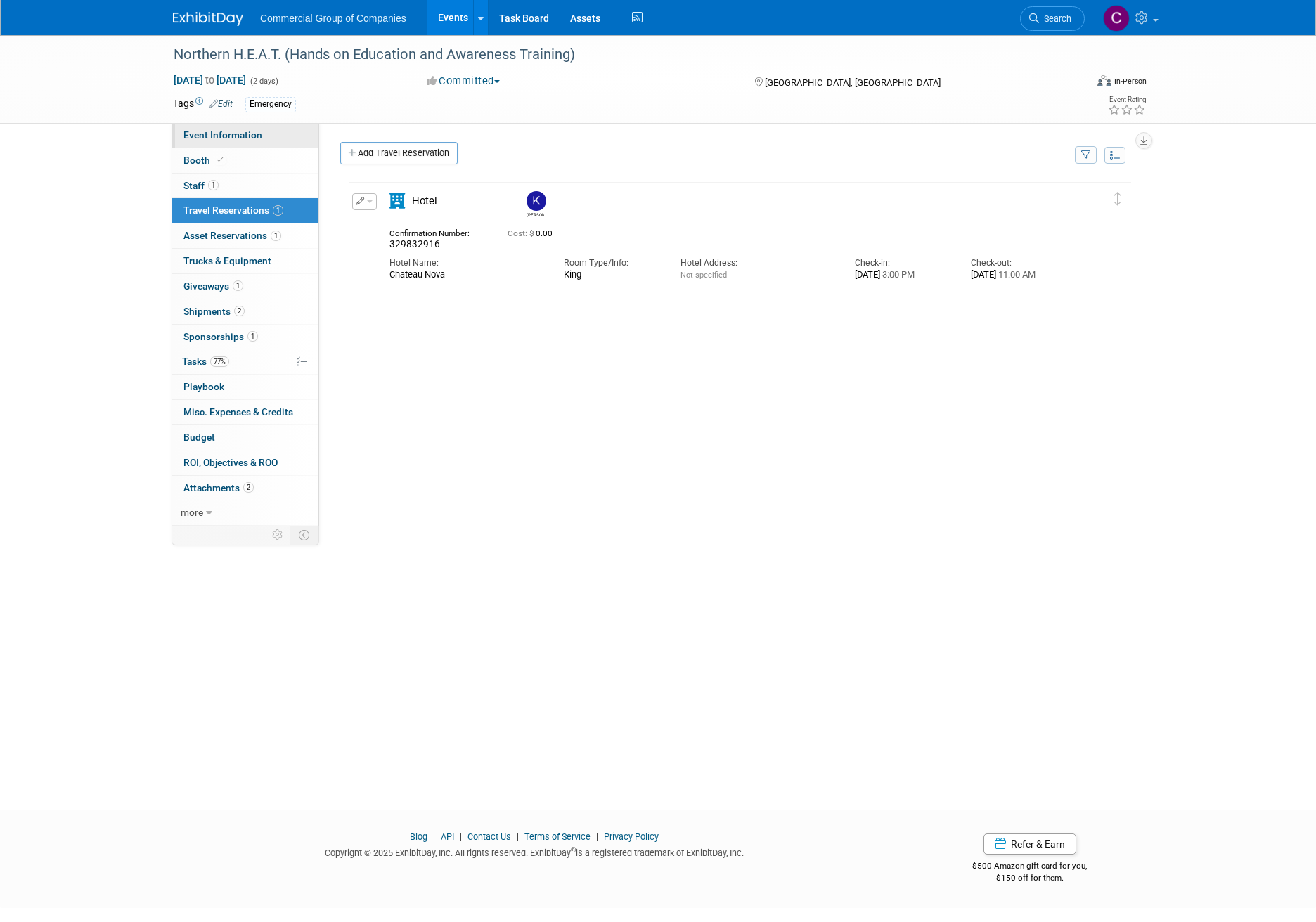
click at [243, 128] on link "Event Information" at bounding box center [246, 135] width 146 height 24
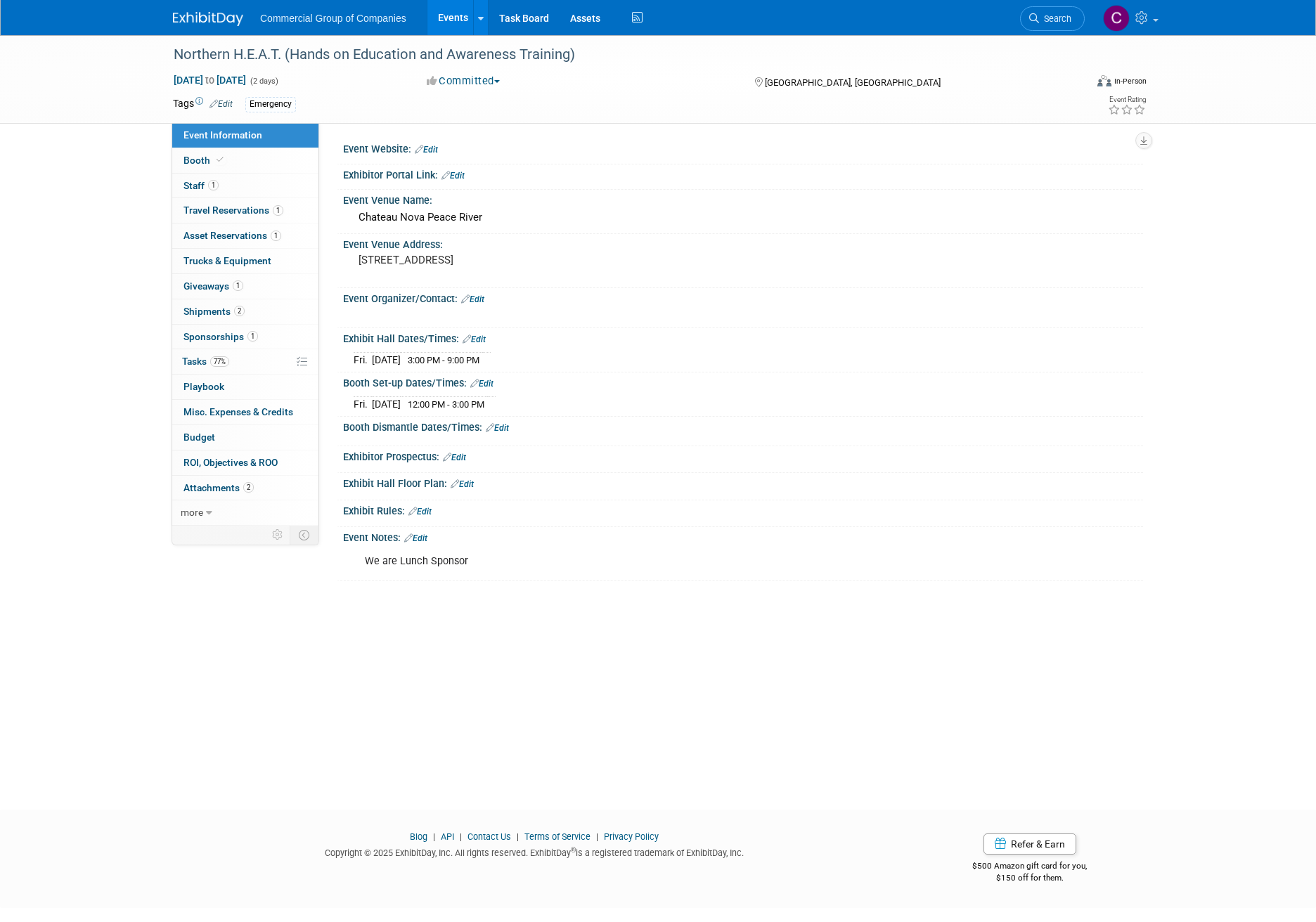
click at [480, 379] on link "Edit" at bounding box center [481, 383] width 23 height 10
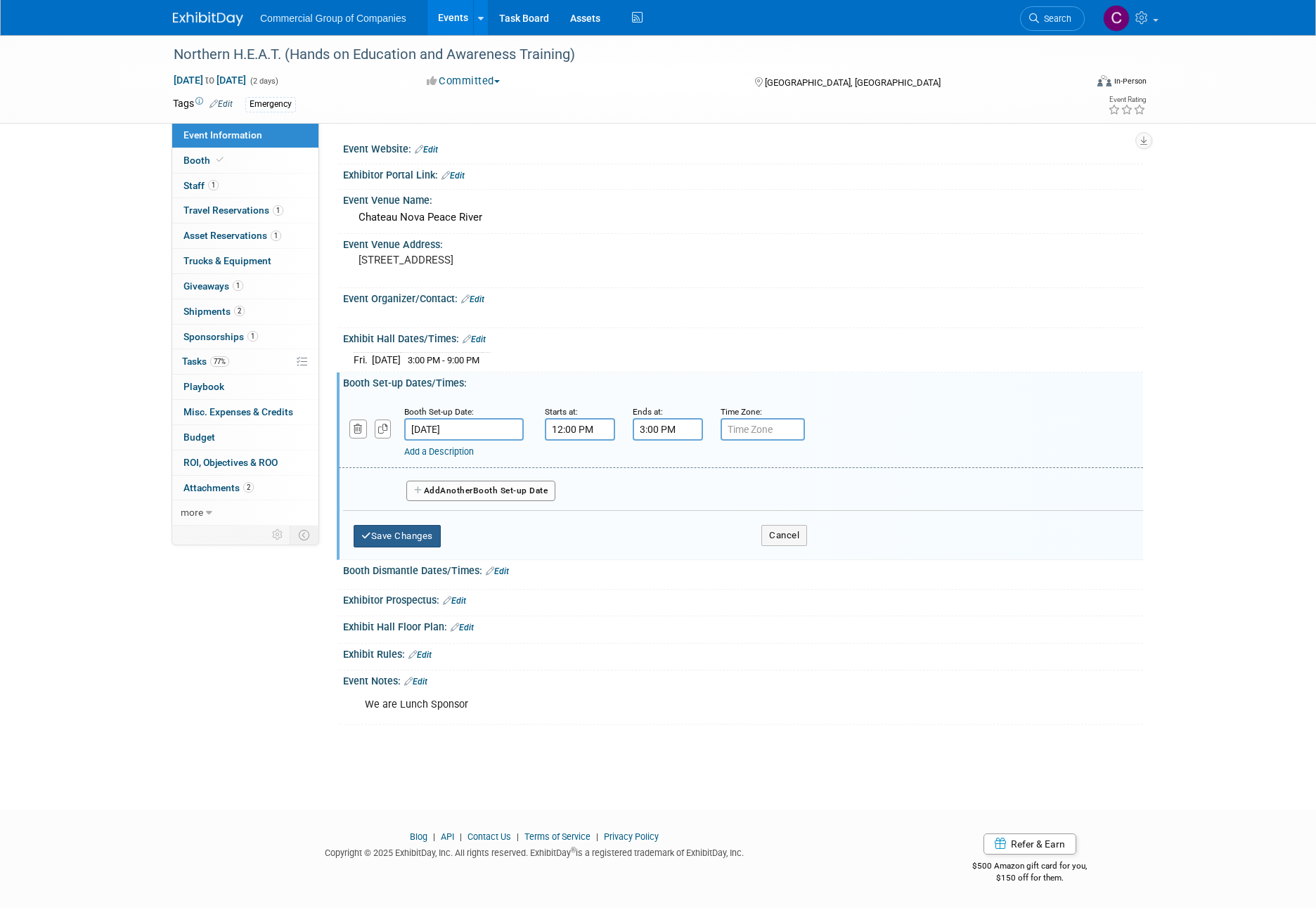
click at [386, 539] on button "Save Changes" at bounding box center [397, 536] width 87 height 23
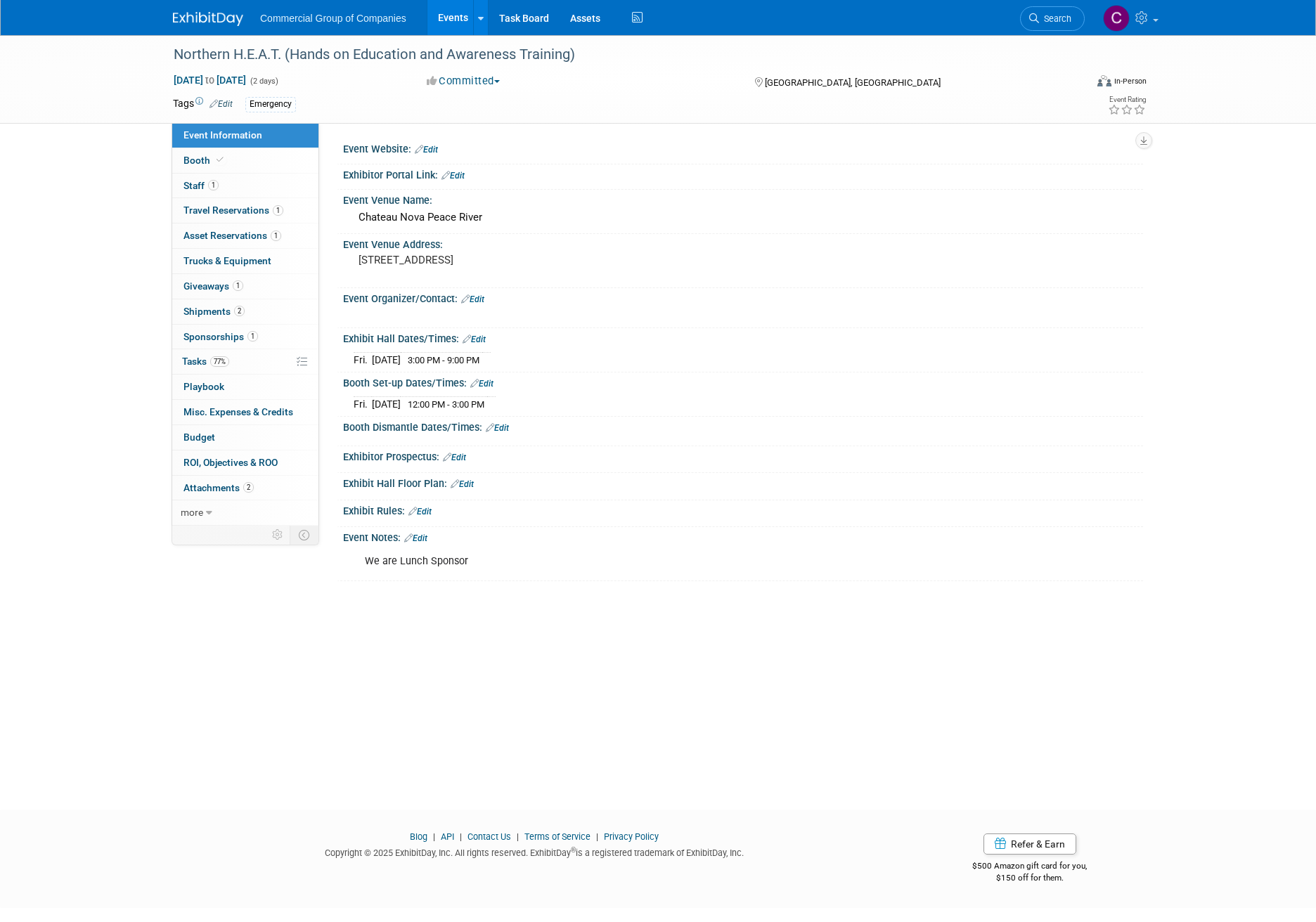
click at [489, 343] on div "Exhibit Hall Dates/Times: Edit" at bounding box center [742, 337] width 800 height 18
click at [486, 340] on link "Edit" at bounding box center [473, 339] width 23 height 10
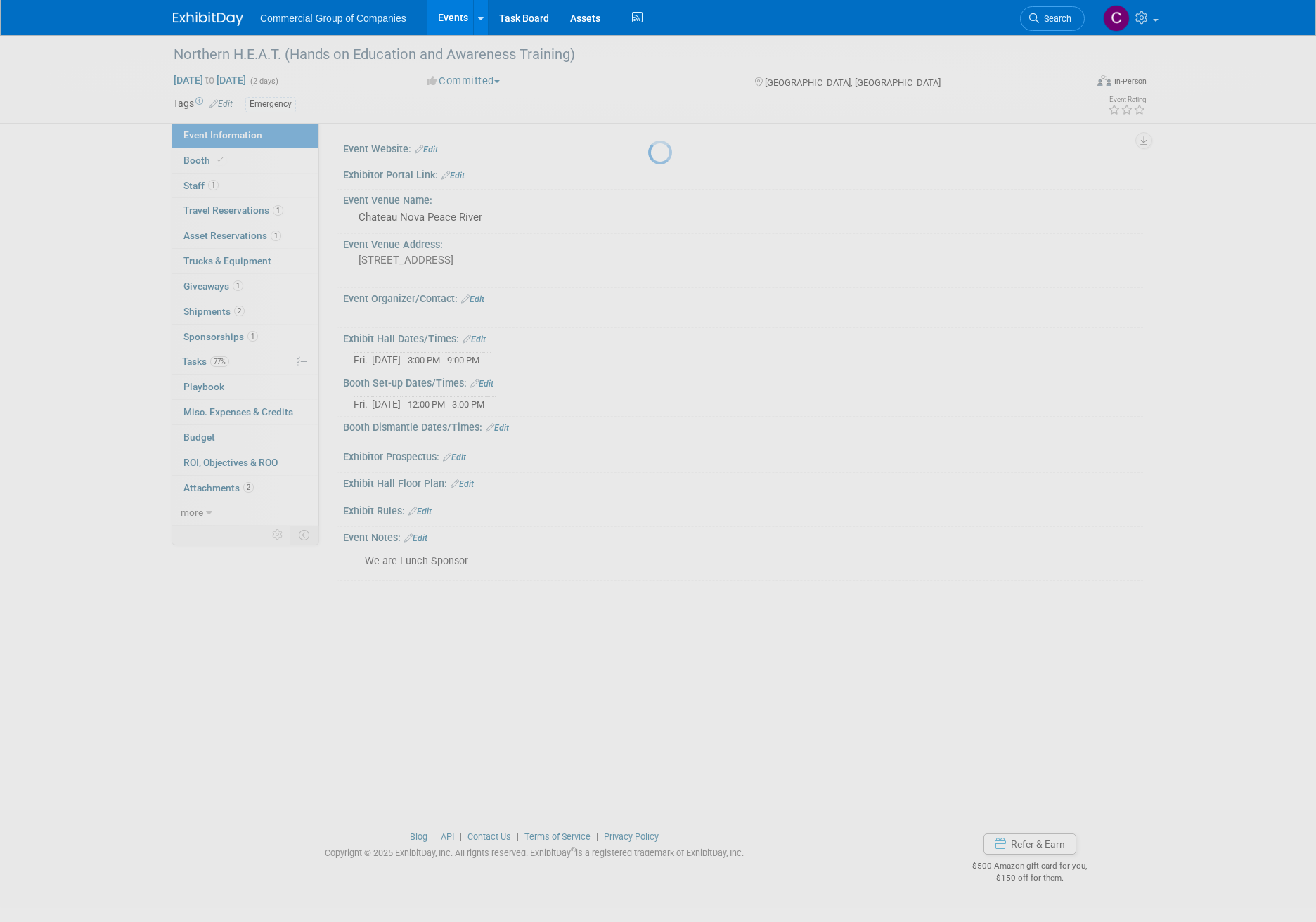
select select "8"
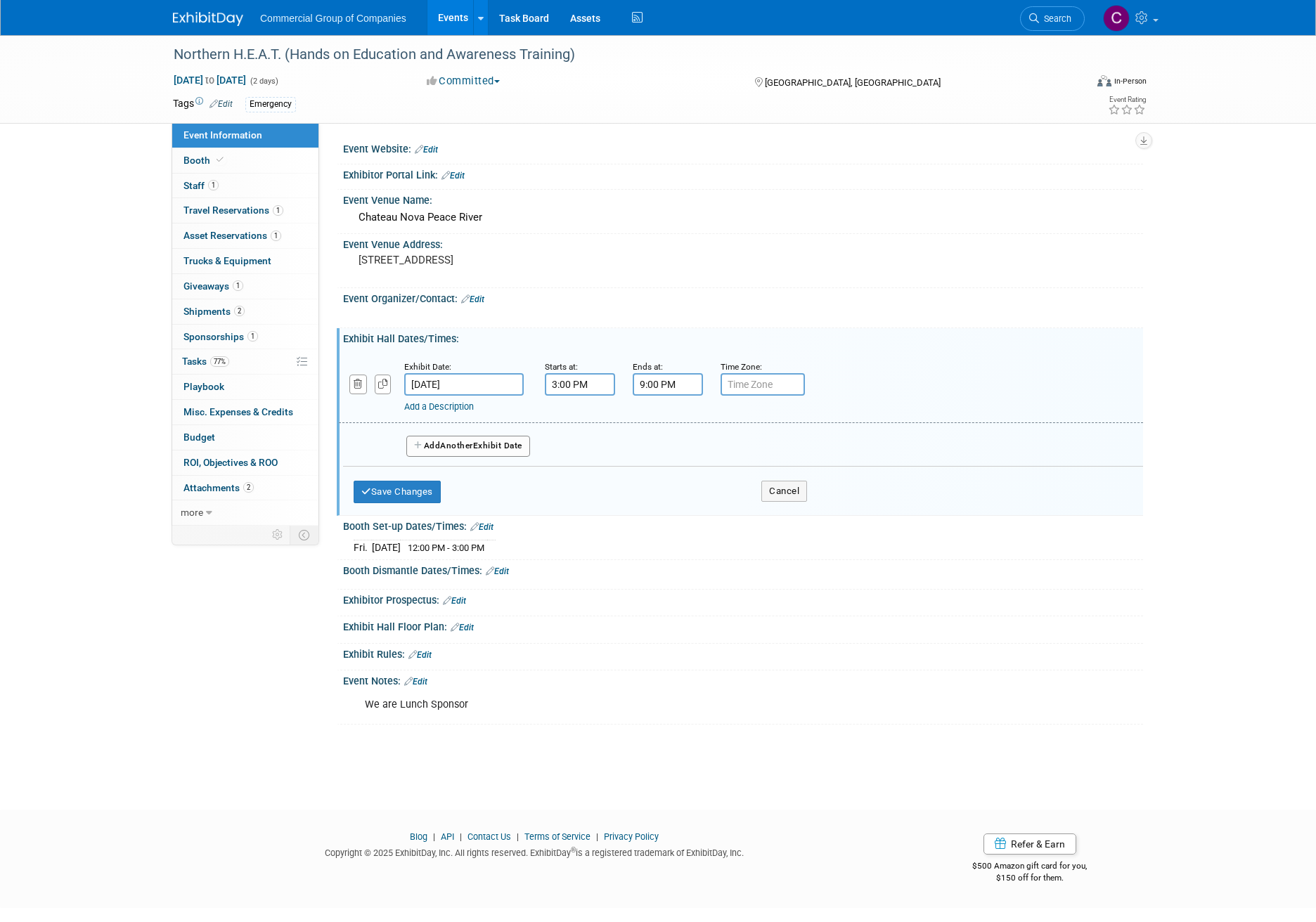
click at [497, 384] on input "[DATE]" at bounding box center [464, 384] width 119 height 23
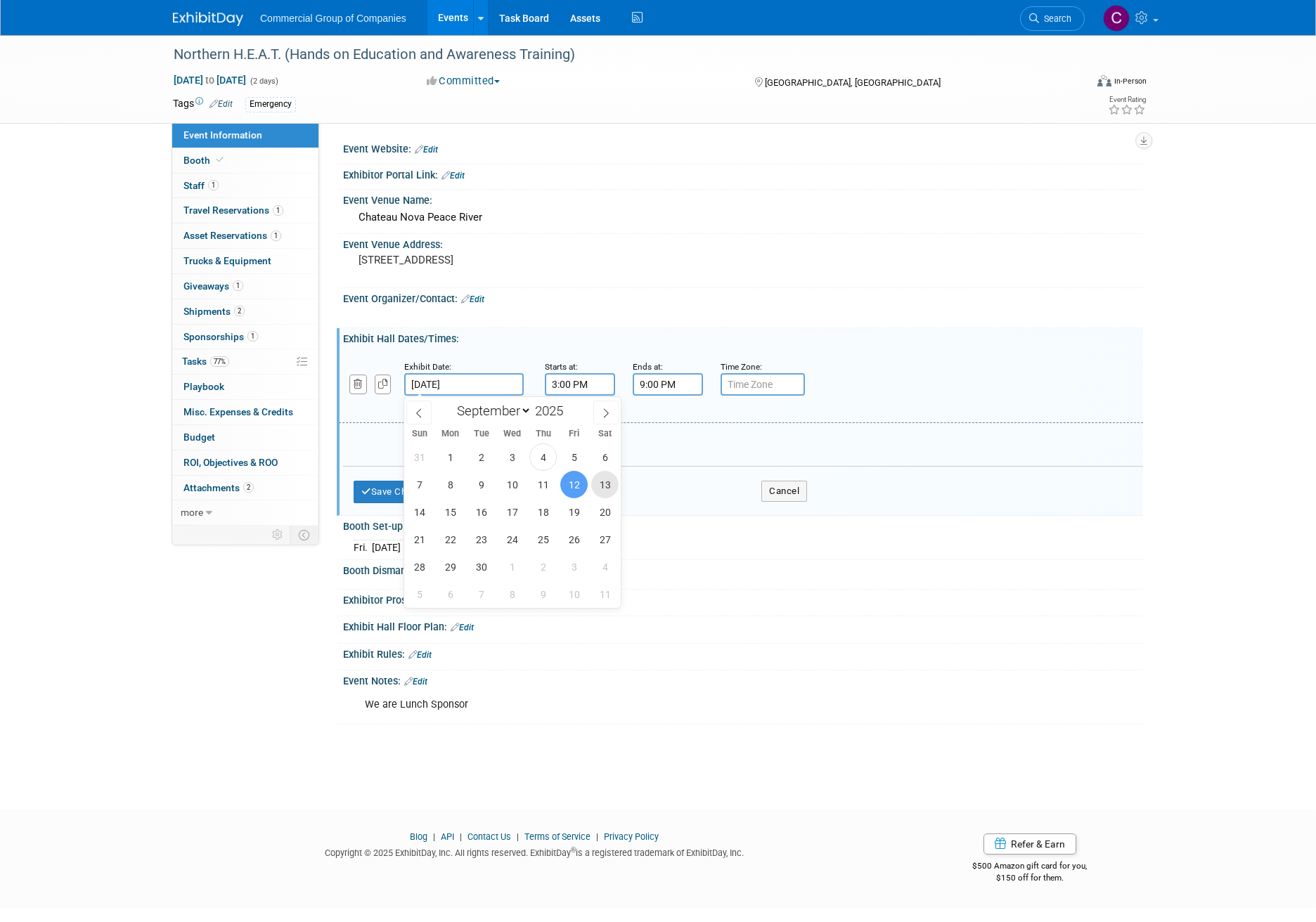
click at [594, 485] on span "13" at bounding box center [605, 484] width 27 height 27
type input "[DATE]"
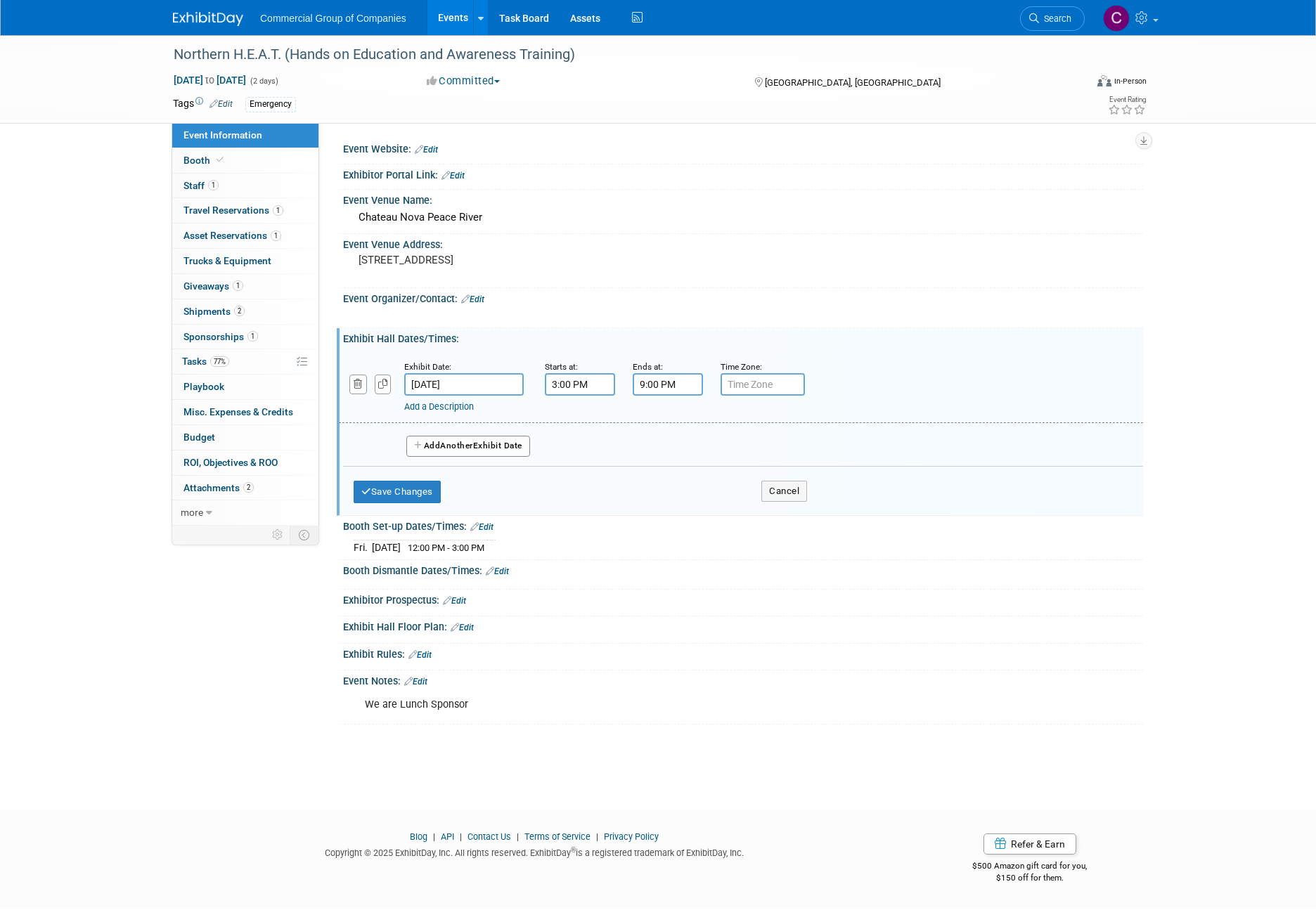
click at [598, 398] on div "Add a Description Description:" at bounding box center [704, 405] width 601 height 18
click at [599, 390] on input "3:00 PM" at bounding box center [579, 384] width 70 height 23
click at [574, 441] on span "03" at bounding box center [578, 449] width 27 height 25
click at [706, 498] on td "11" at bounding box center [706, 495] width 45 height 38
click at [717, 450] on td "PM" at bounding box center [700, 449] width 55 height 25
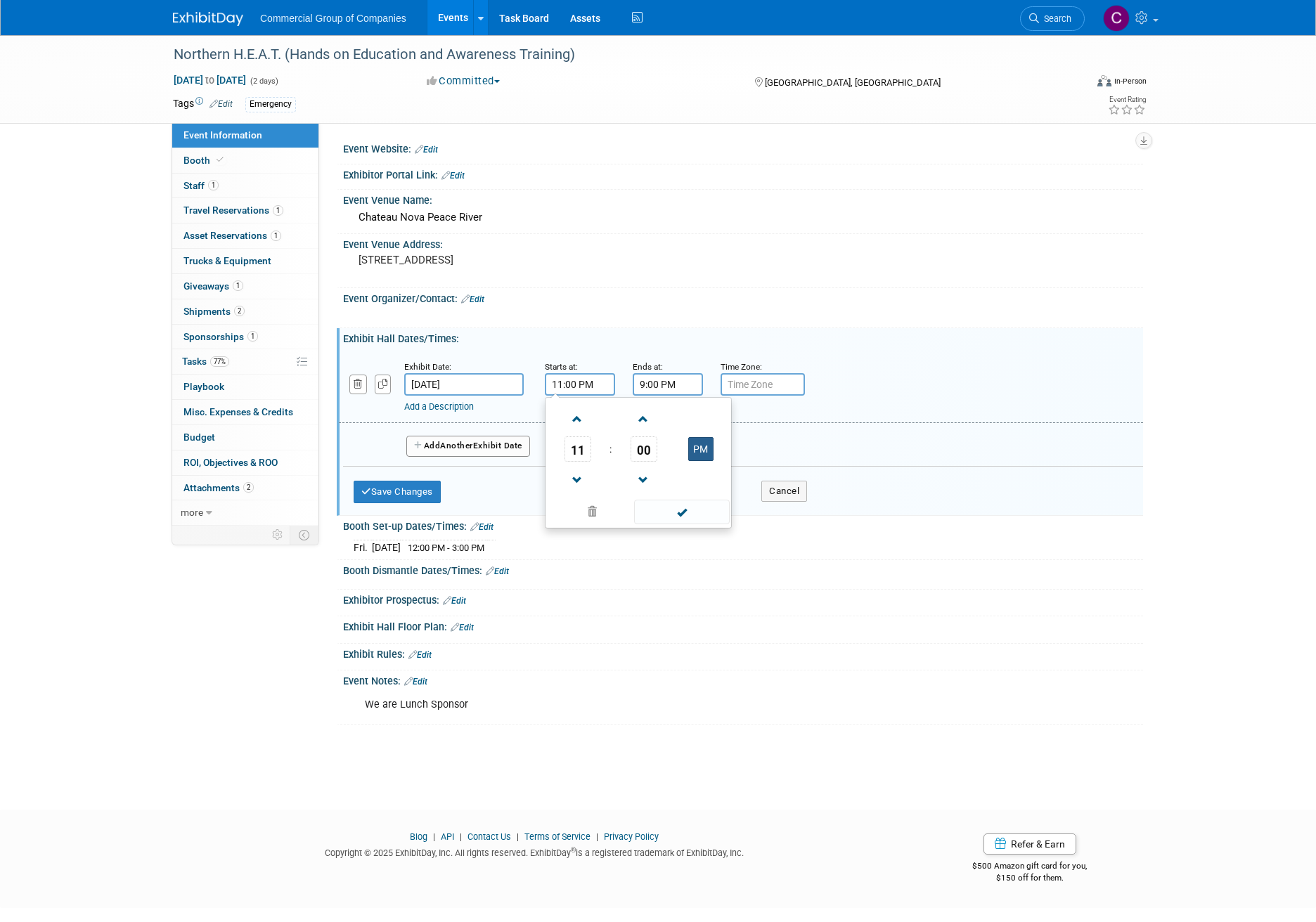
click at [694, 448] on button "PM" at bounding box center [700, 449] width 25 height 24
type input "11:00 AM"
click at [669, 387] on input "9:00 PM" at bounding box center [667, 384] width 70 height 23
click at [647, 399] on div "Add a Description Description:" at bounding box center [704, 405] width 601 height 18
click at [655, 386] on input "9:00 PM" at bounding box center [667, 384] width 70 height 23
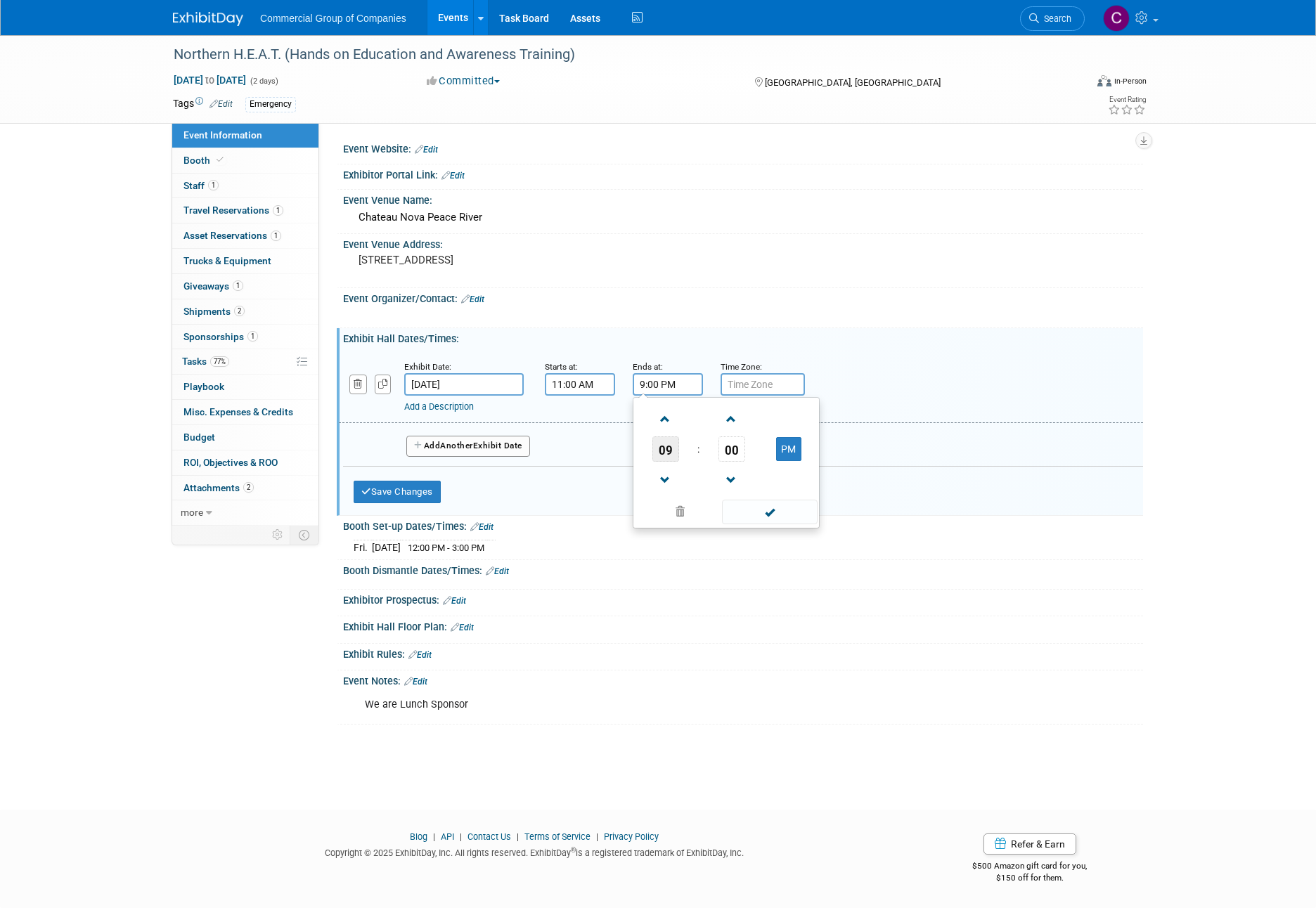
click at [662, 450] on span "09" at bounding box center [666, 449] width 27 height 25
click at [711, 416] on td "01" at bounding box center [703, 419] width 45 height 38
type input "1:00 PM"
click at [777, 511] on span at bounding box center [769, 511] width 95 height 24
click at [424, 497] on button "Save Changes" at bounding box center [397, 492] width 87 height 23
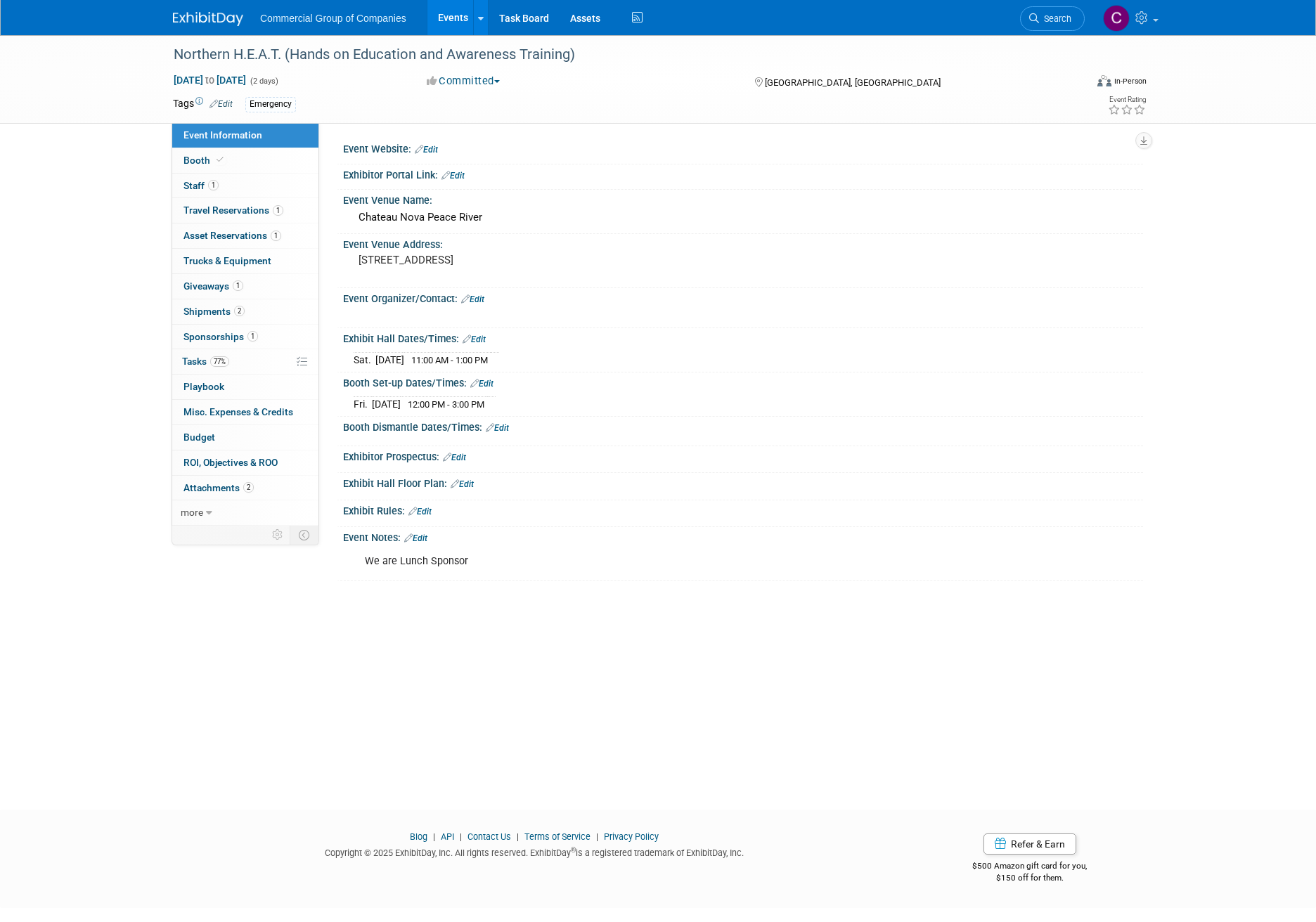
click at [498, 430] on link "Edit" at bounding box center [497, 427] width 23 height 10
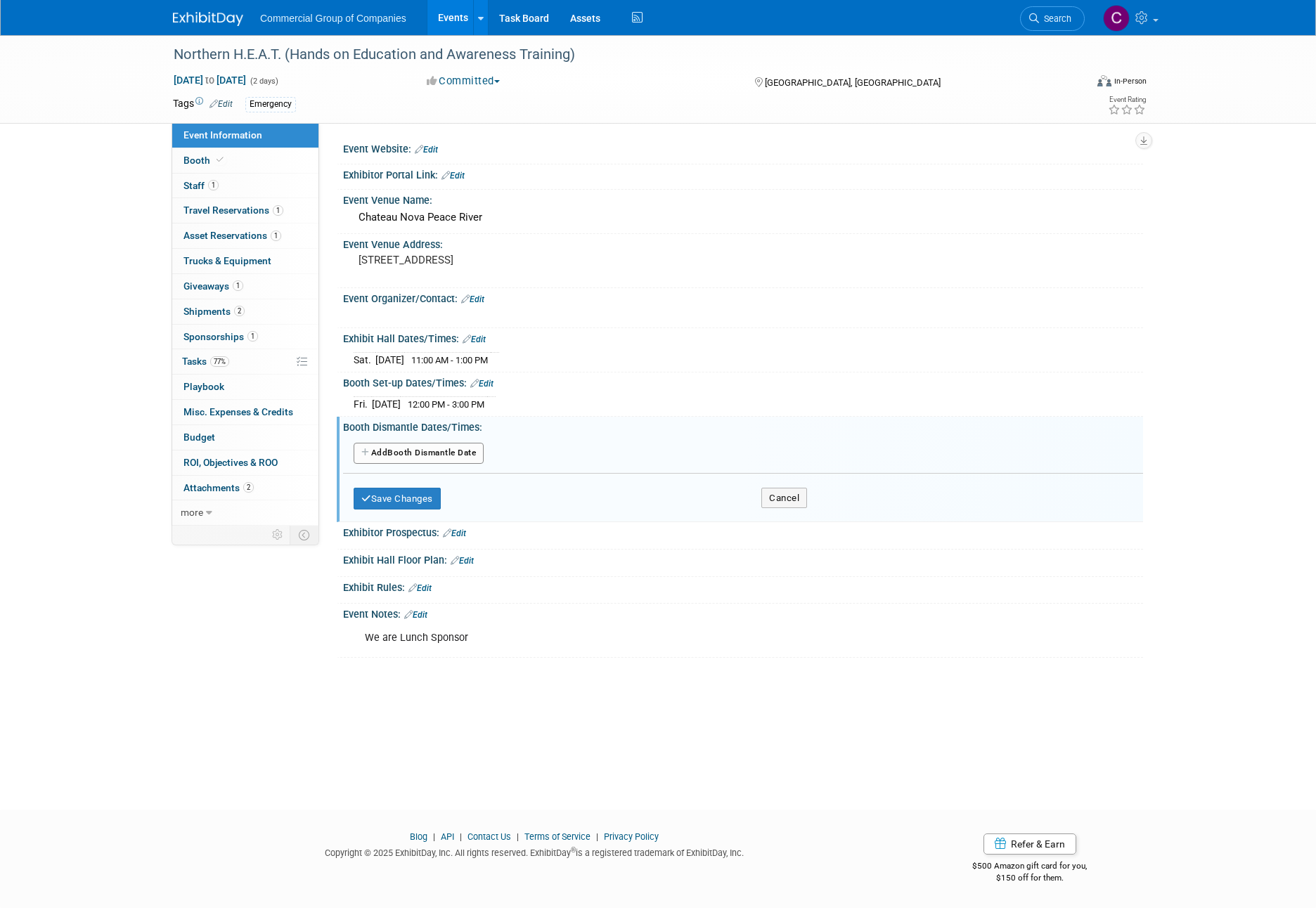
click at [407, 455] on button "Add Another Booth Dismantle Date" at bounding box center [419, 453] width 130 height 21
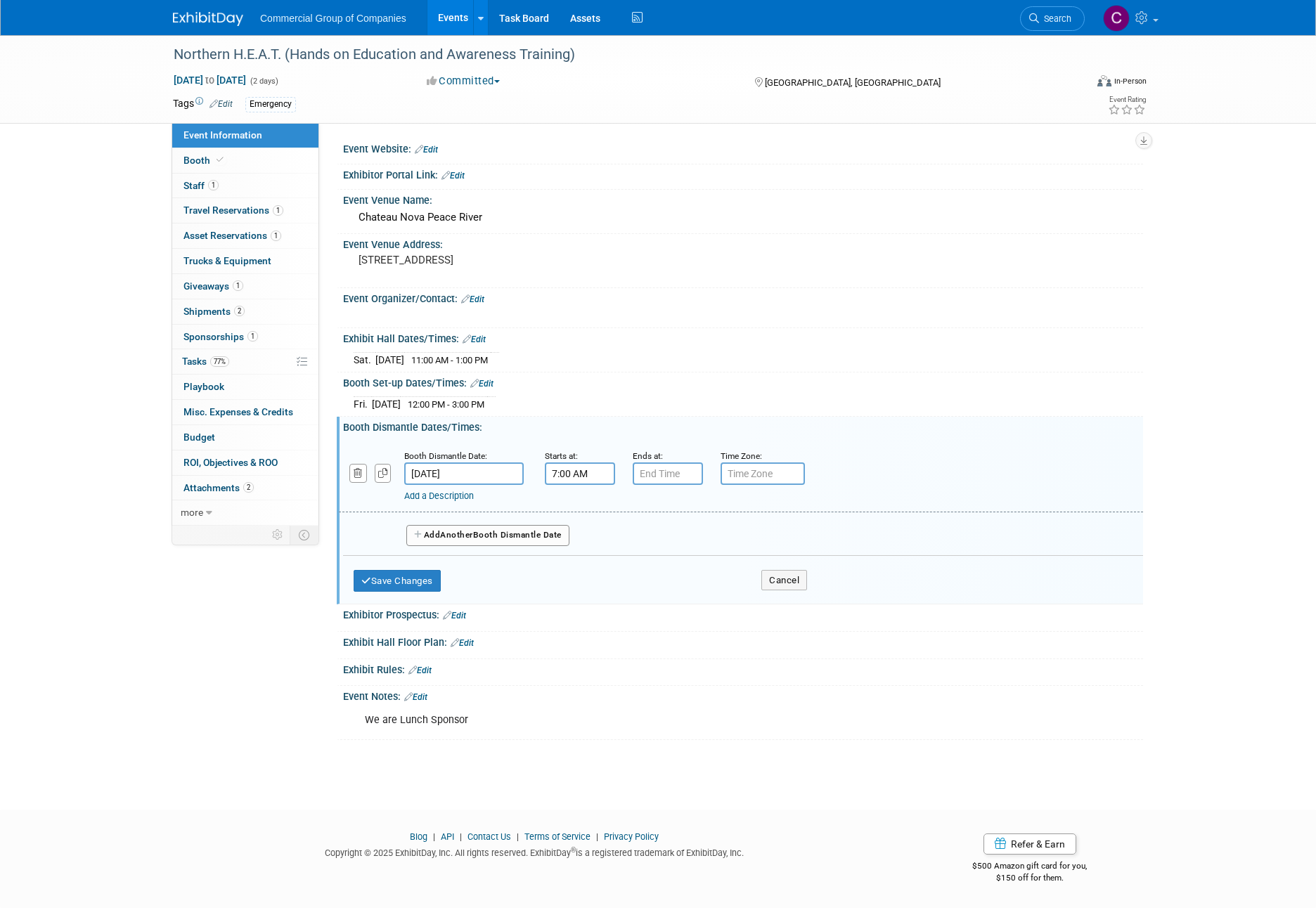
click at [545, 462] on input "7:00 AM" at bounding box center [579, 473] width 70 height 23
click at [571, 507] on span at bounding box center [577, 508] width 24 height 24
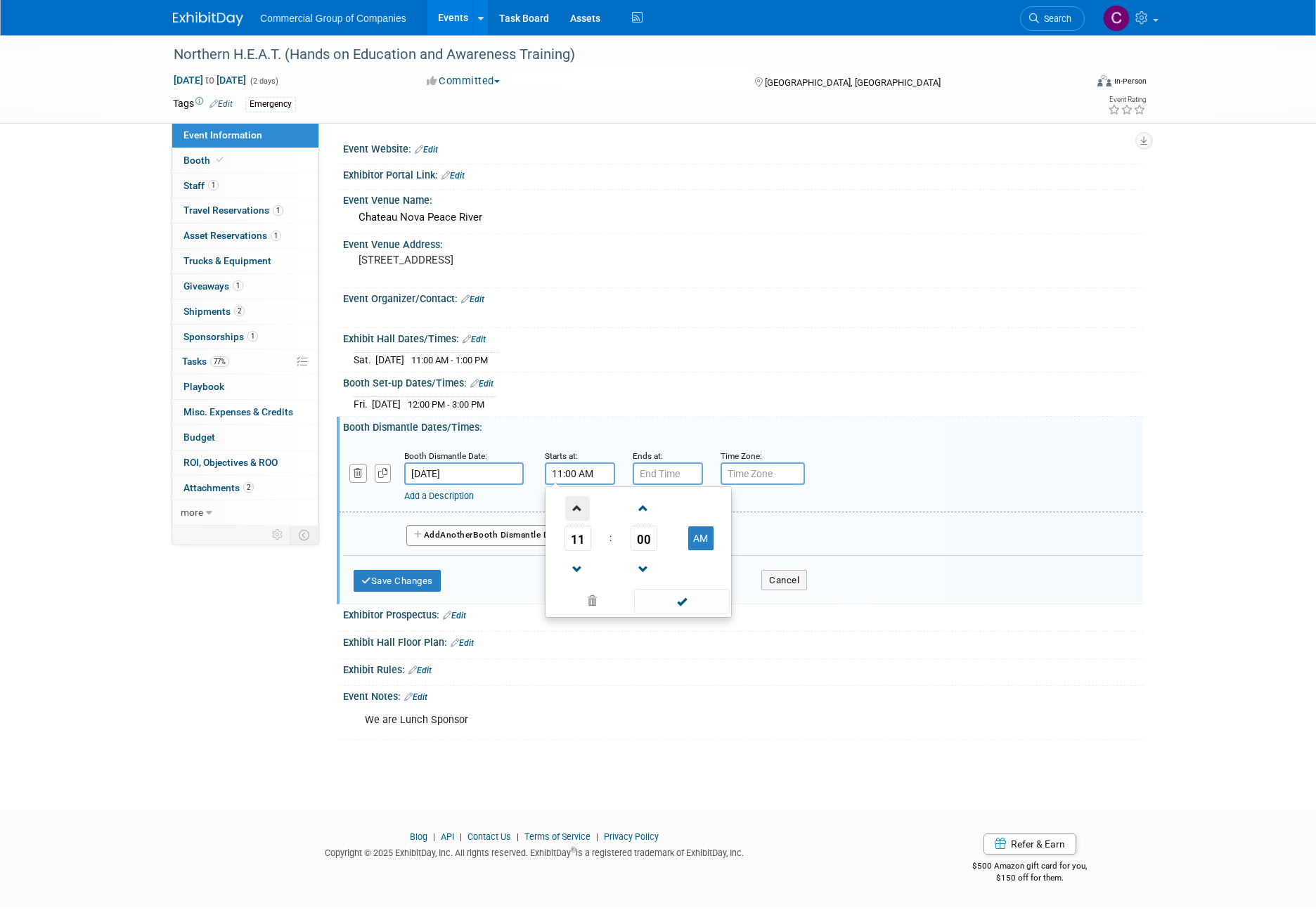
click at [571, 507] on span at bounding box center [577, 508] width 24 height 24
type input "1:00 PM"
click at [672, 596] on span at bounding box center [681, 601] width 95 height 24
click at [422, 576] on button "Save Changes" at bounding box center [397, 581] width 87 height 23
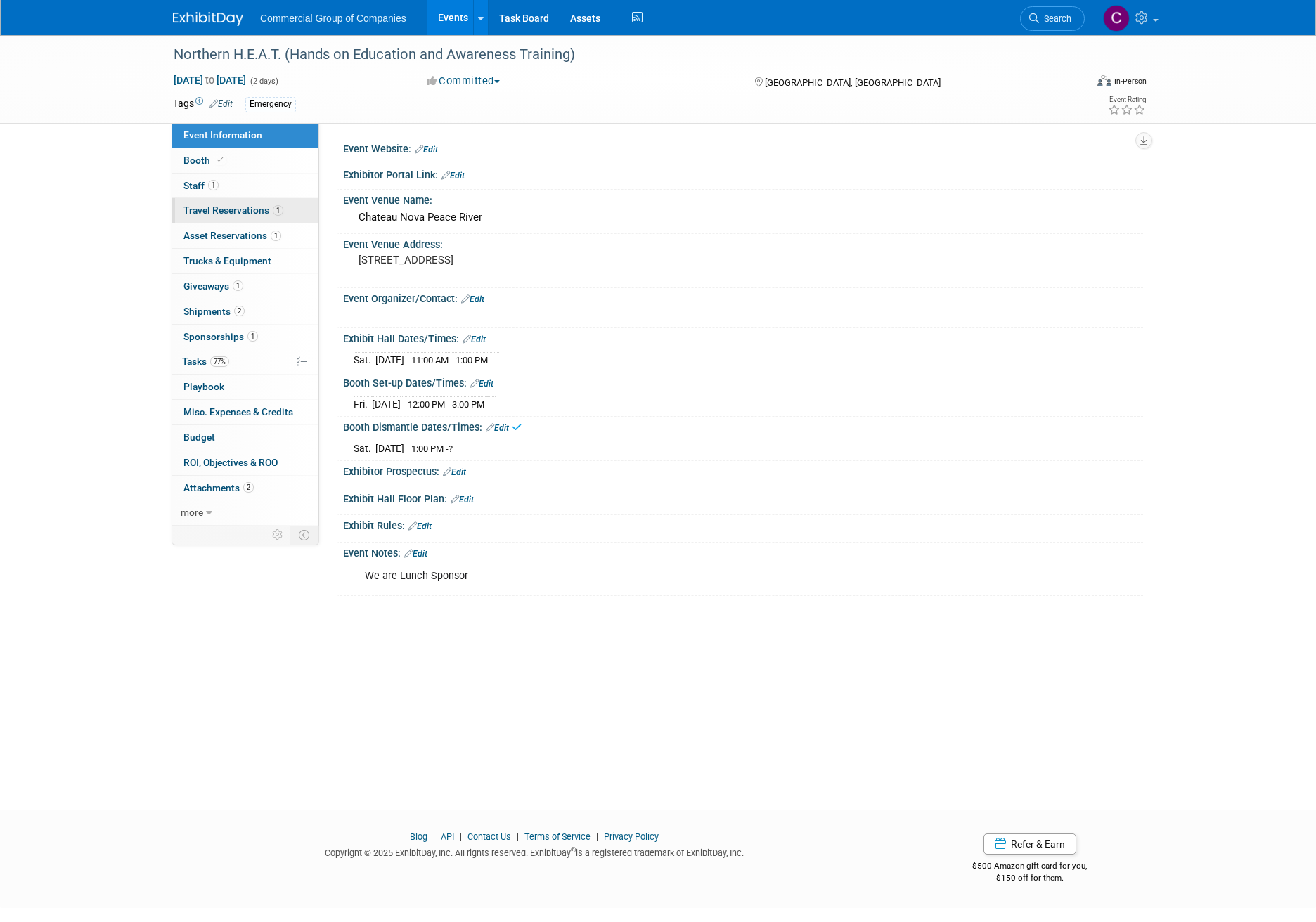
click at [232, 203] on link "1 Travel Reservations 1" at bounding box center [246, 210] width 146 height 24
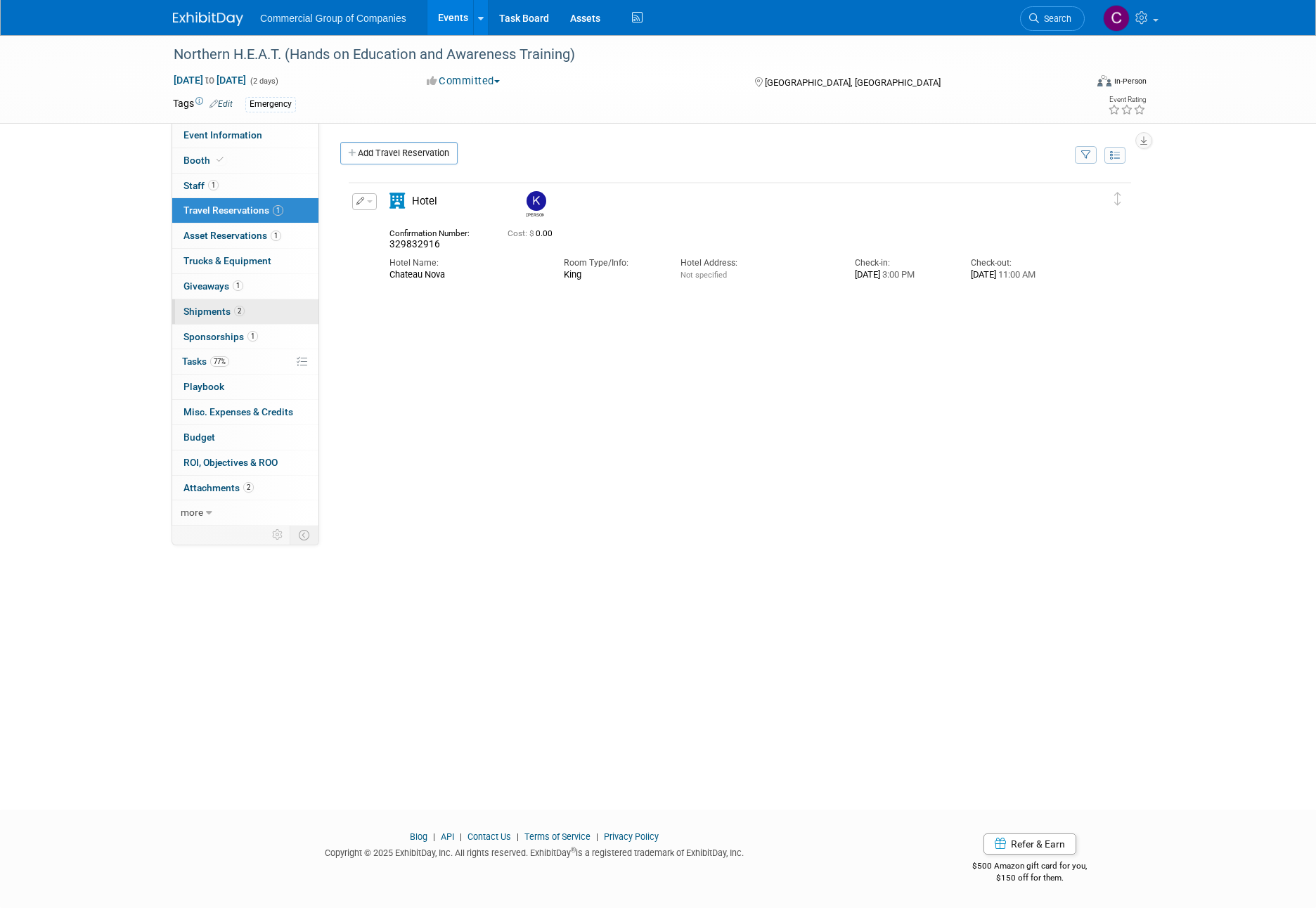
click at [270, 312] on link "2 Shipments 2" at bounding box center [246, 311] width 146 height 24
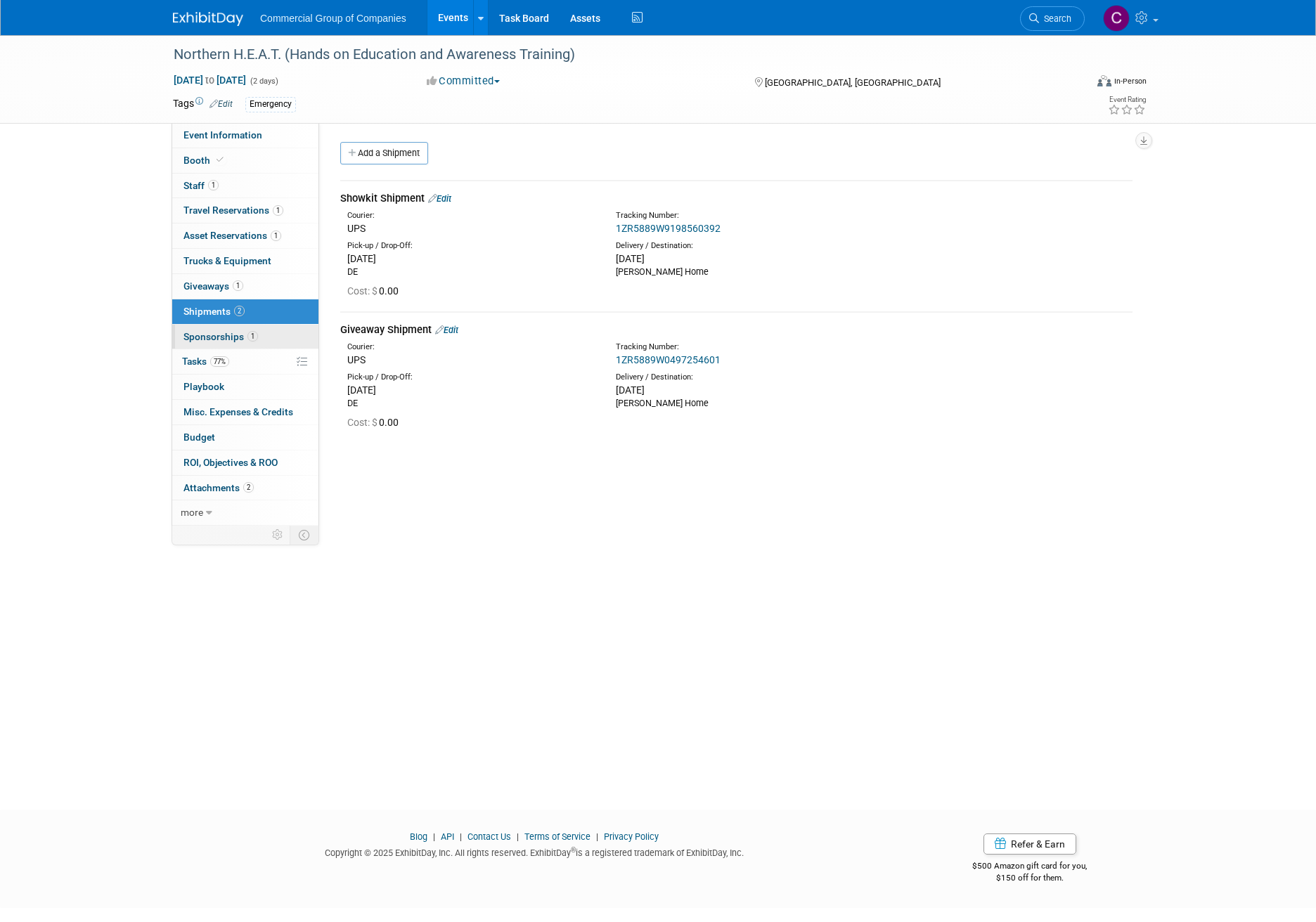
click at [271, 341] on link "1 Sponsorships 1" at bounding box center [246, 336] width 146 height 24
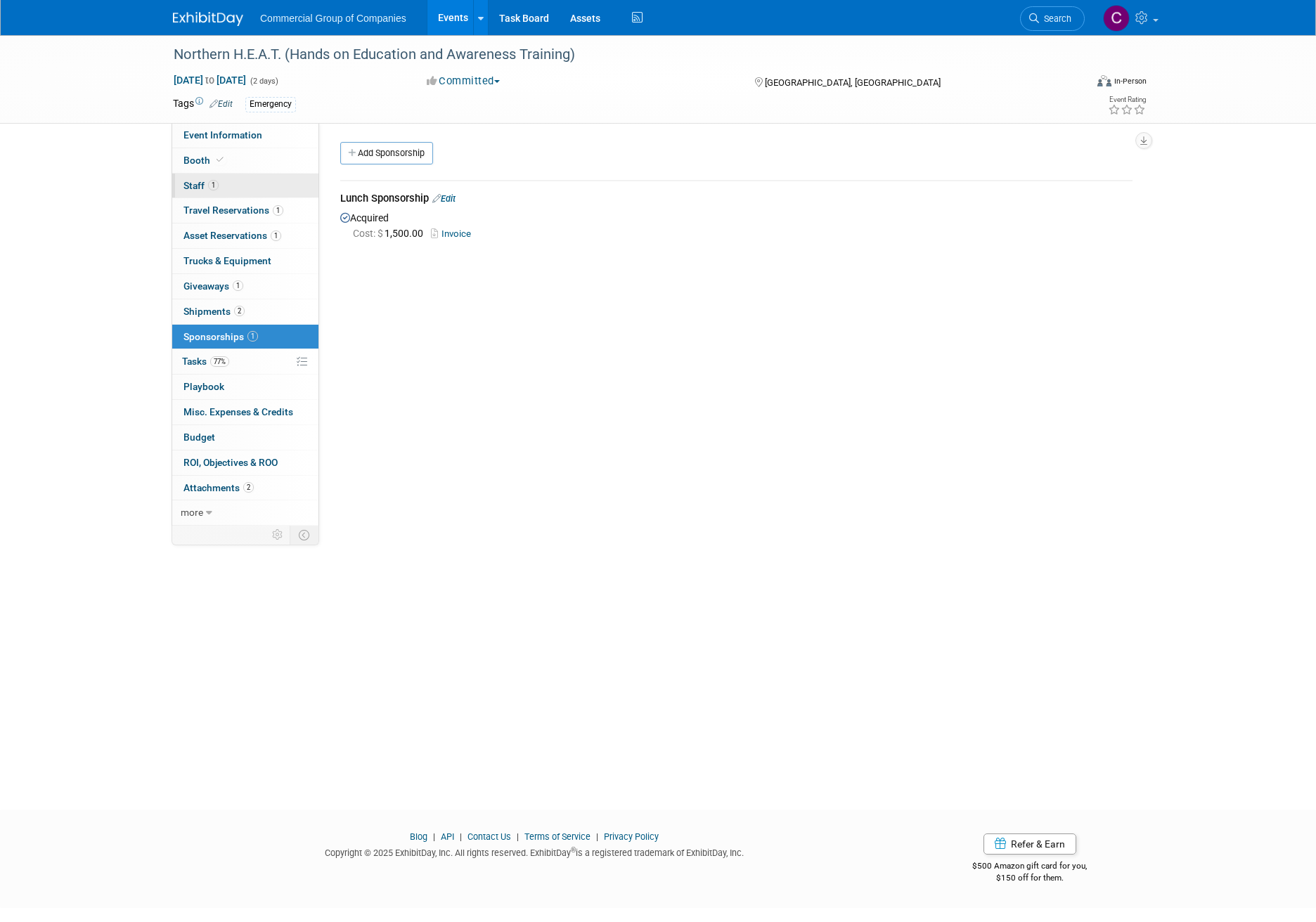
click at [284, 197] on link "1 Staff 1" at bounding box center [246, 185] width 146 height 24
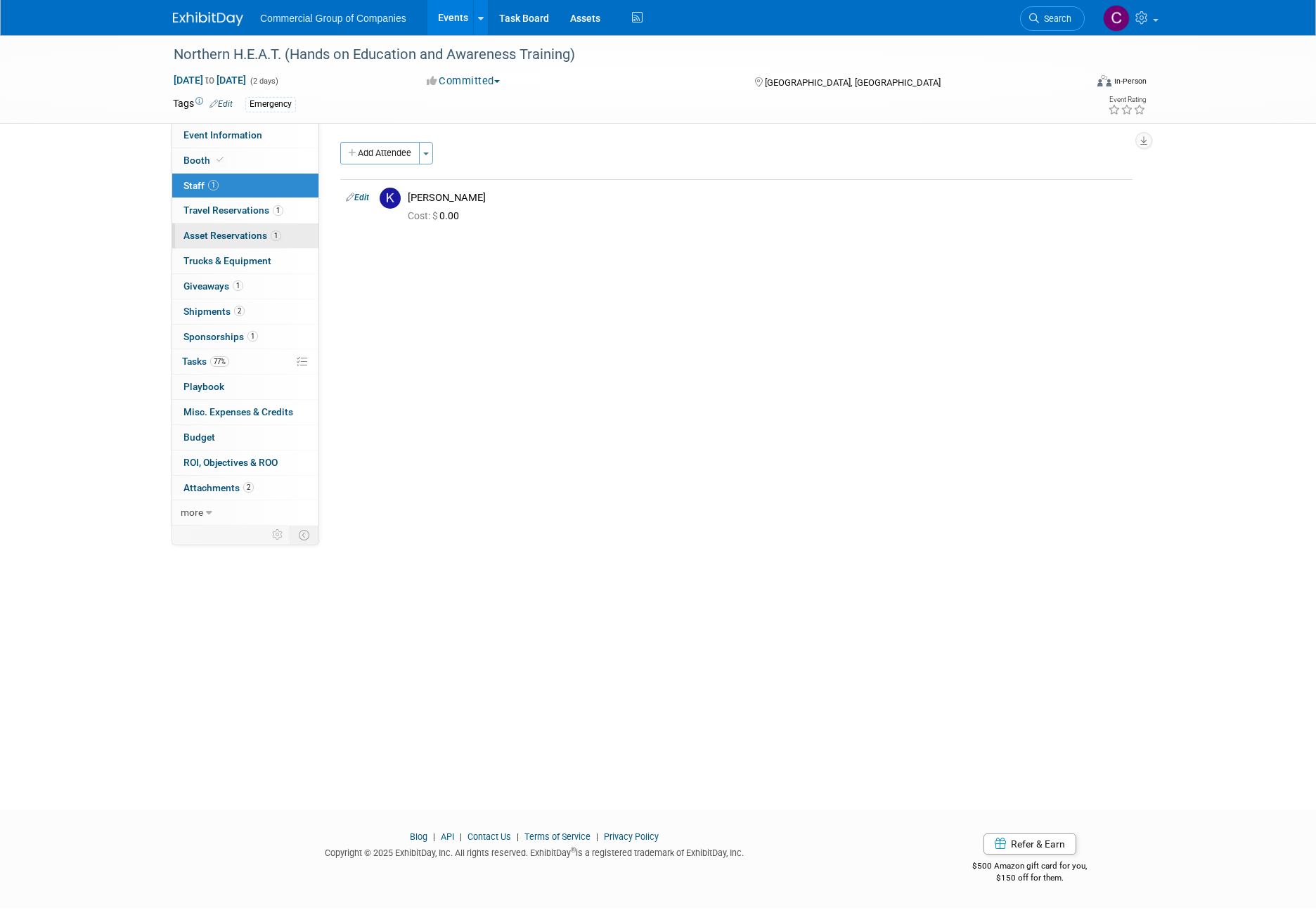
click at [271, 226] on link "1 Asset Reservations 1" at bounding box center [246, 235] width 146 height 24
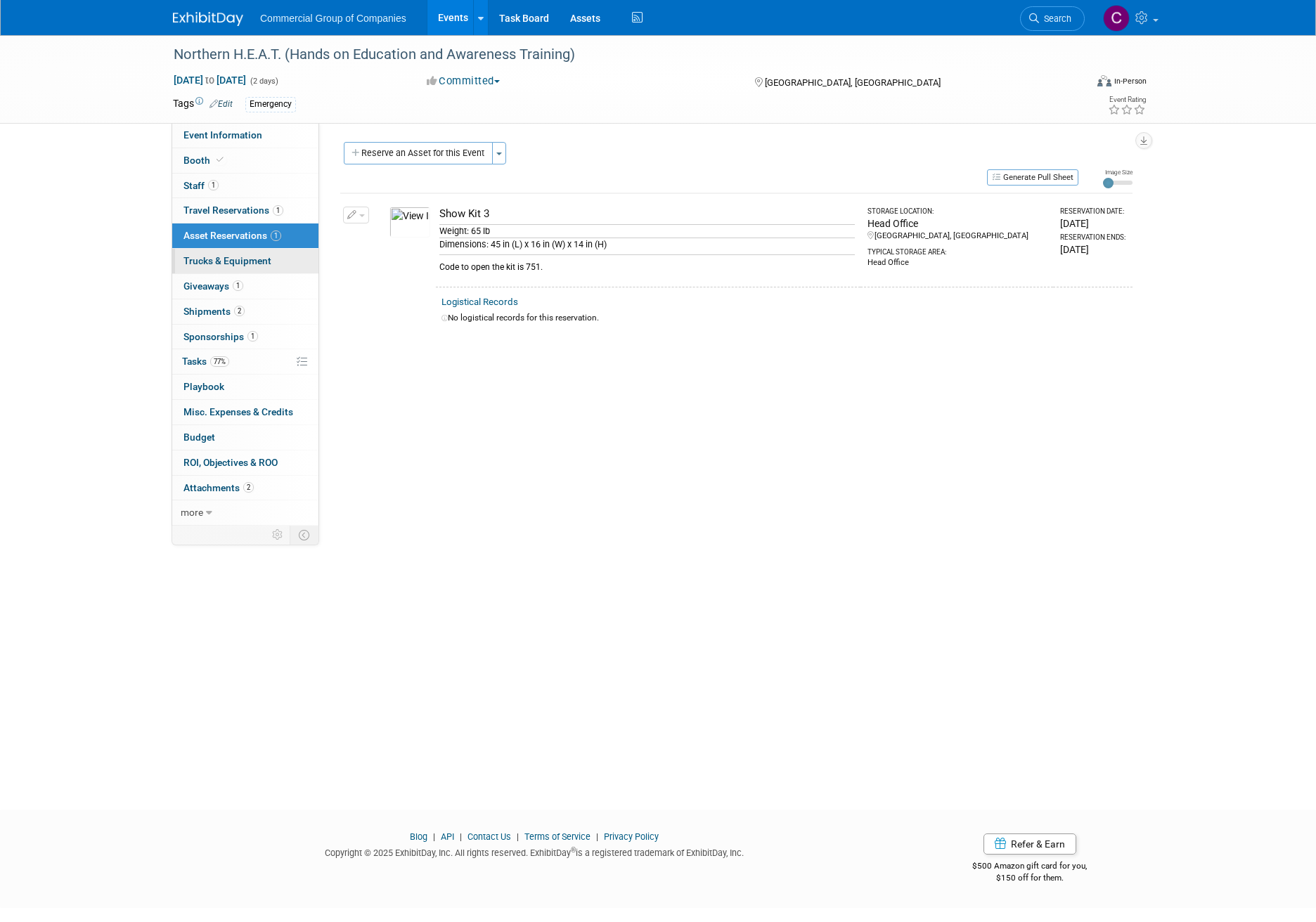
click at [256, 250] on link "Trucks & Equipment" at bounding box center [246, 261] width 146 height 24
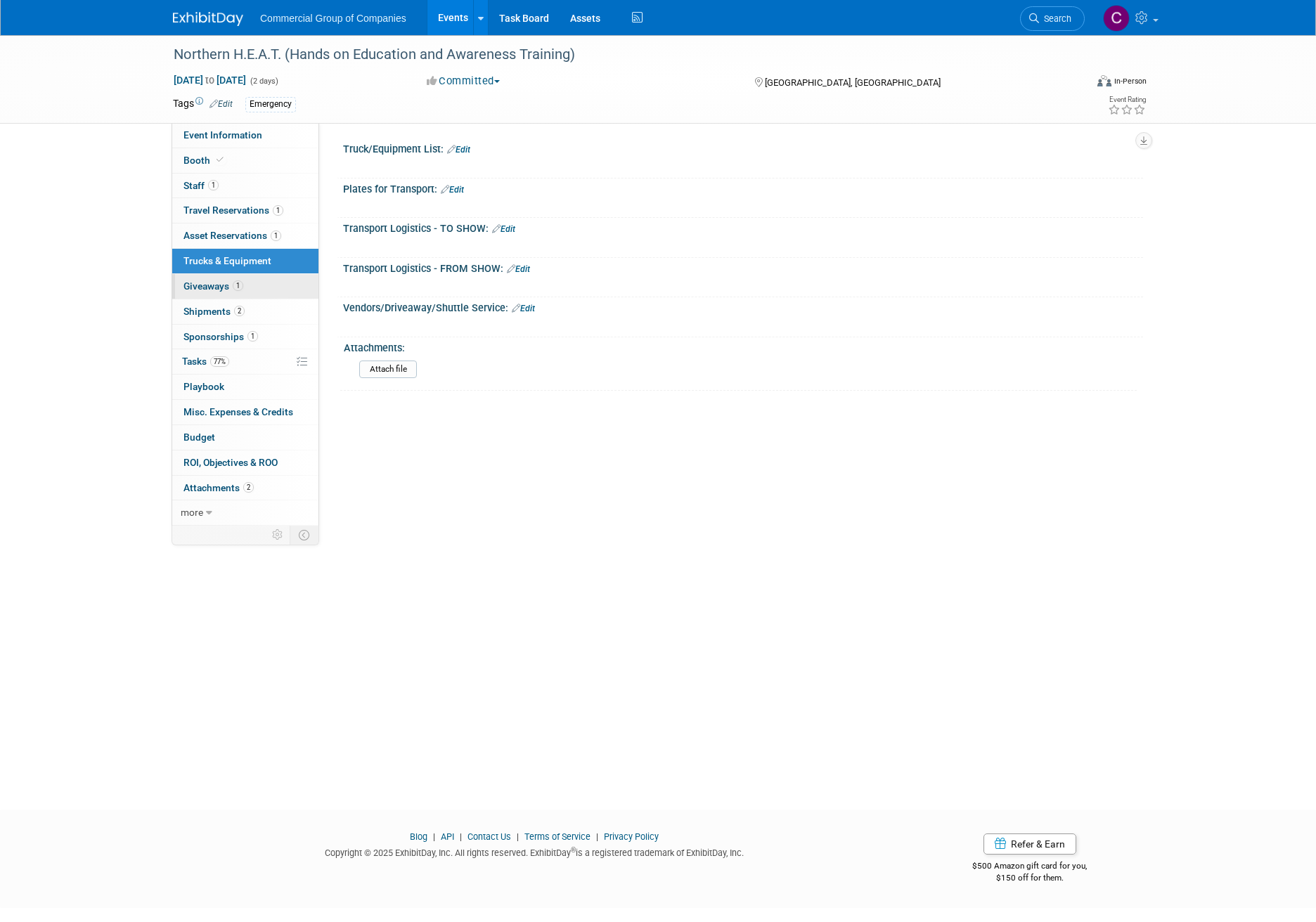
click at [251, 287] on link "1 Giveaways 1" at bounding box center [246, 286] width 146 height 24
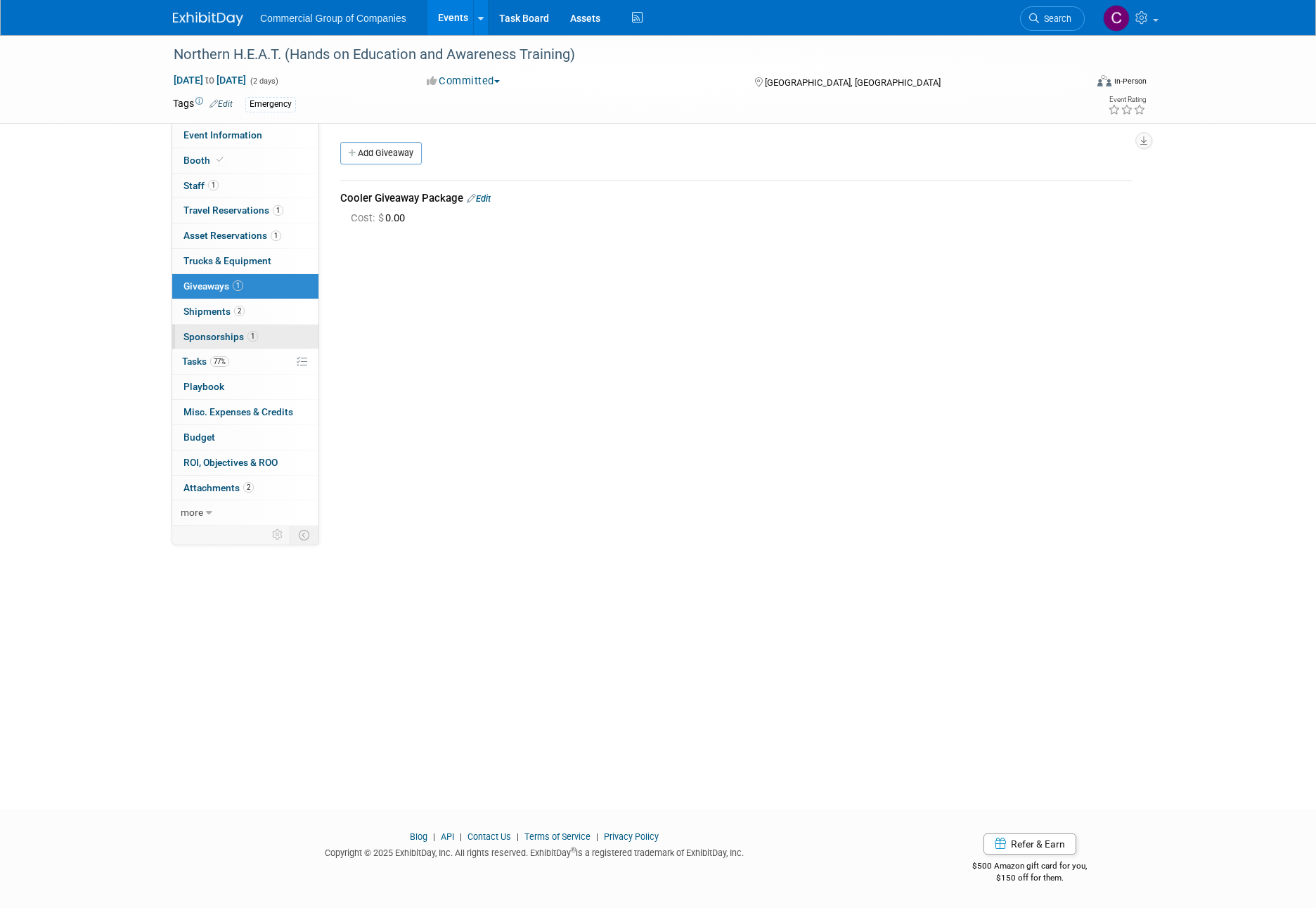
click at [249, 328] on link "1 Sponsorships 1" at bounding box center [246, 336] width 146 height 24
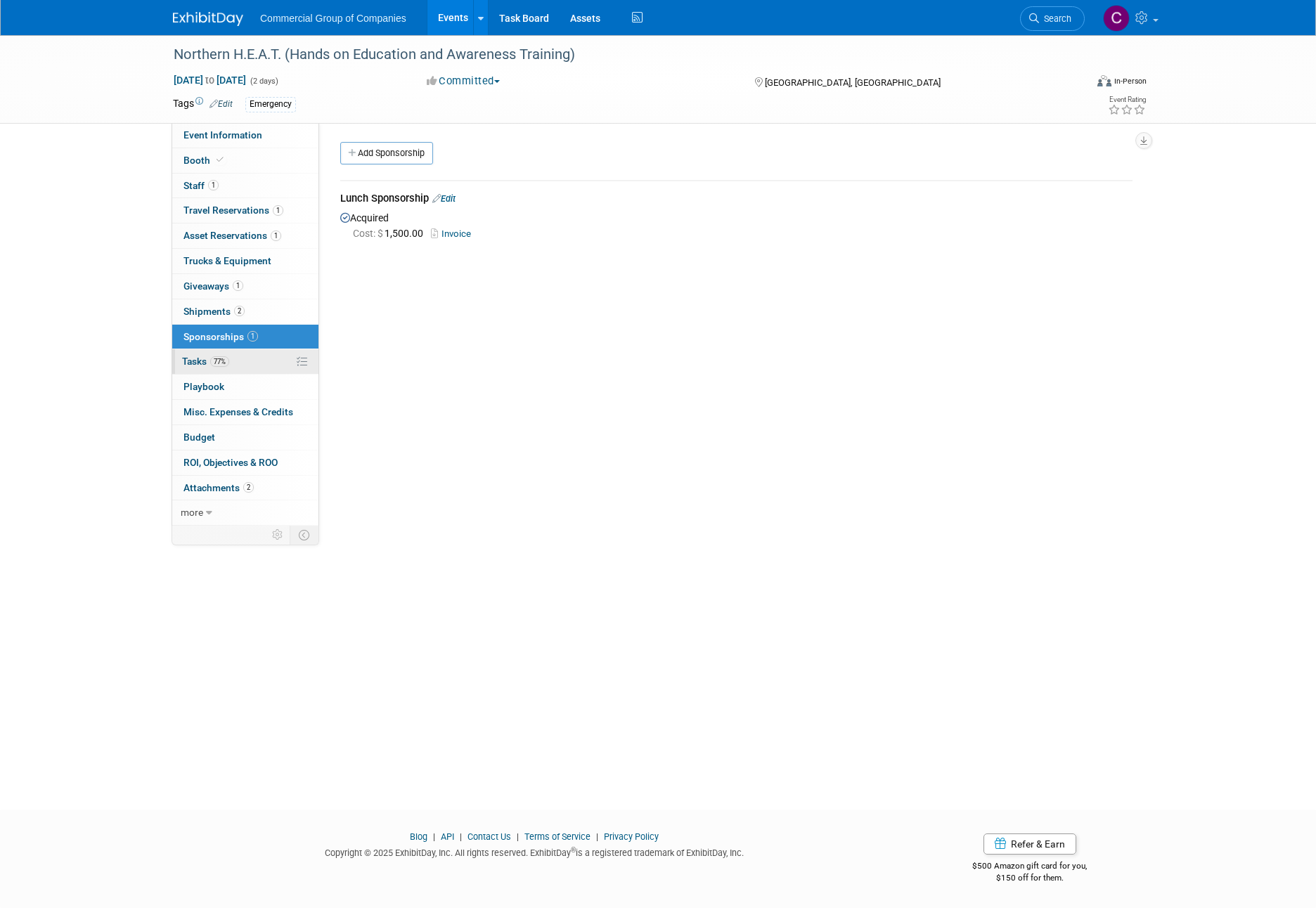
click at [265, 360] on link "77% Tasks 77%" at bounding box center [246, 361] width 146 height 24
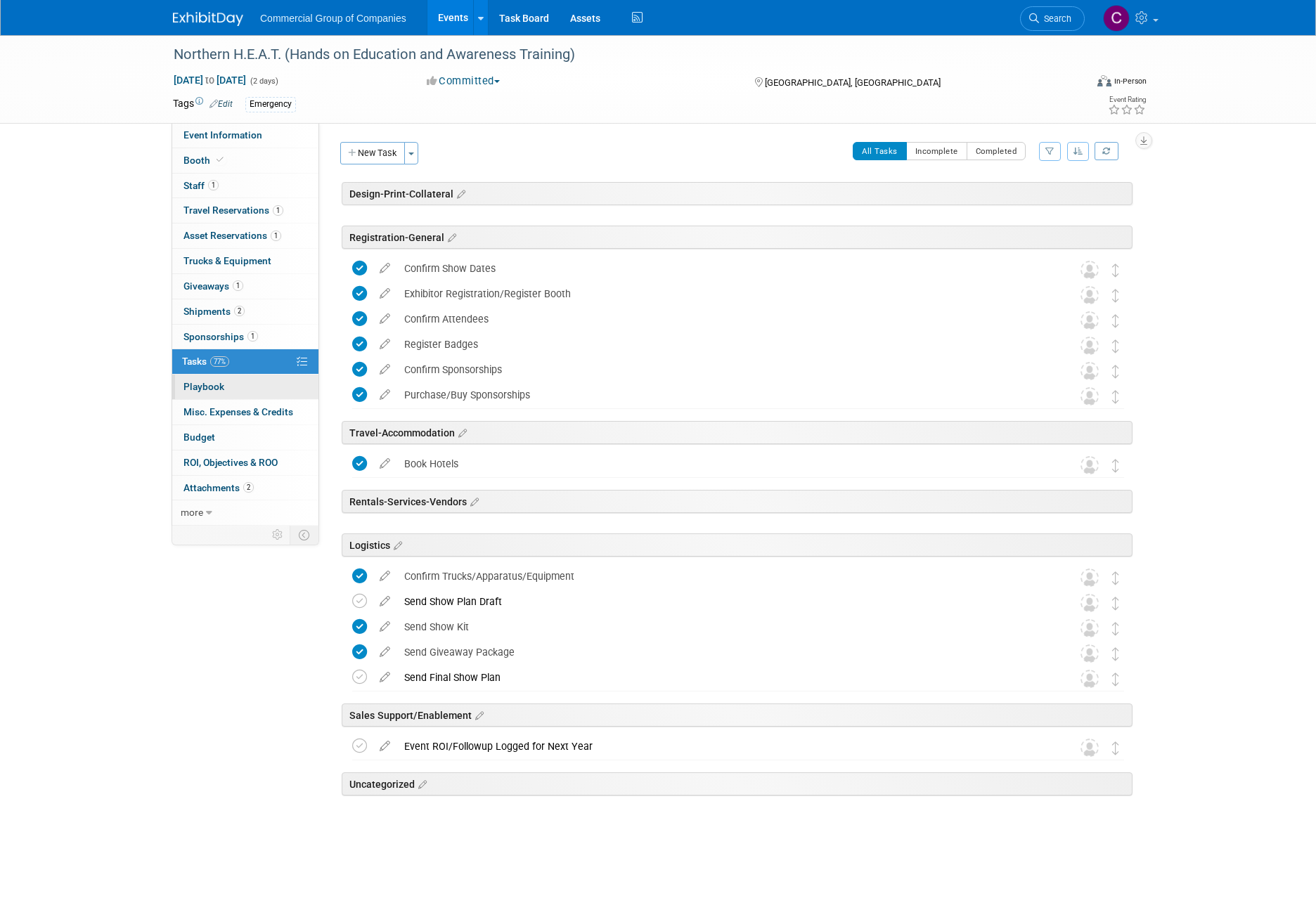
click at [260, 385] on link "0 Playbook 0" at bounding box center [246, 386] width 146 height 24
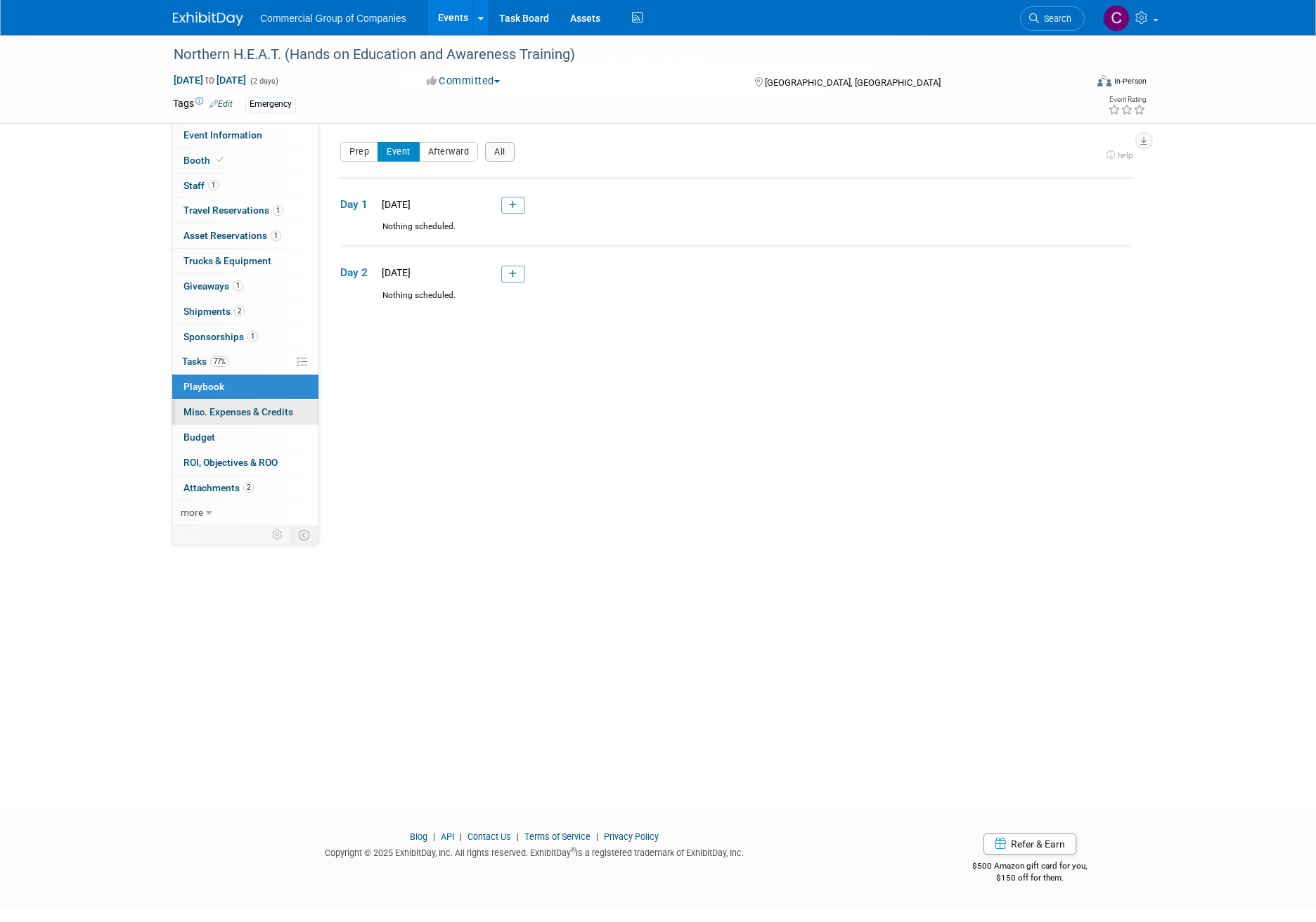
click at [252, 405] on link "0 Misc. Expenses & Credits 0" at bounding box center [246, 411] width 146 height 24
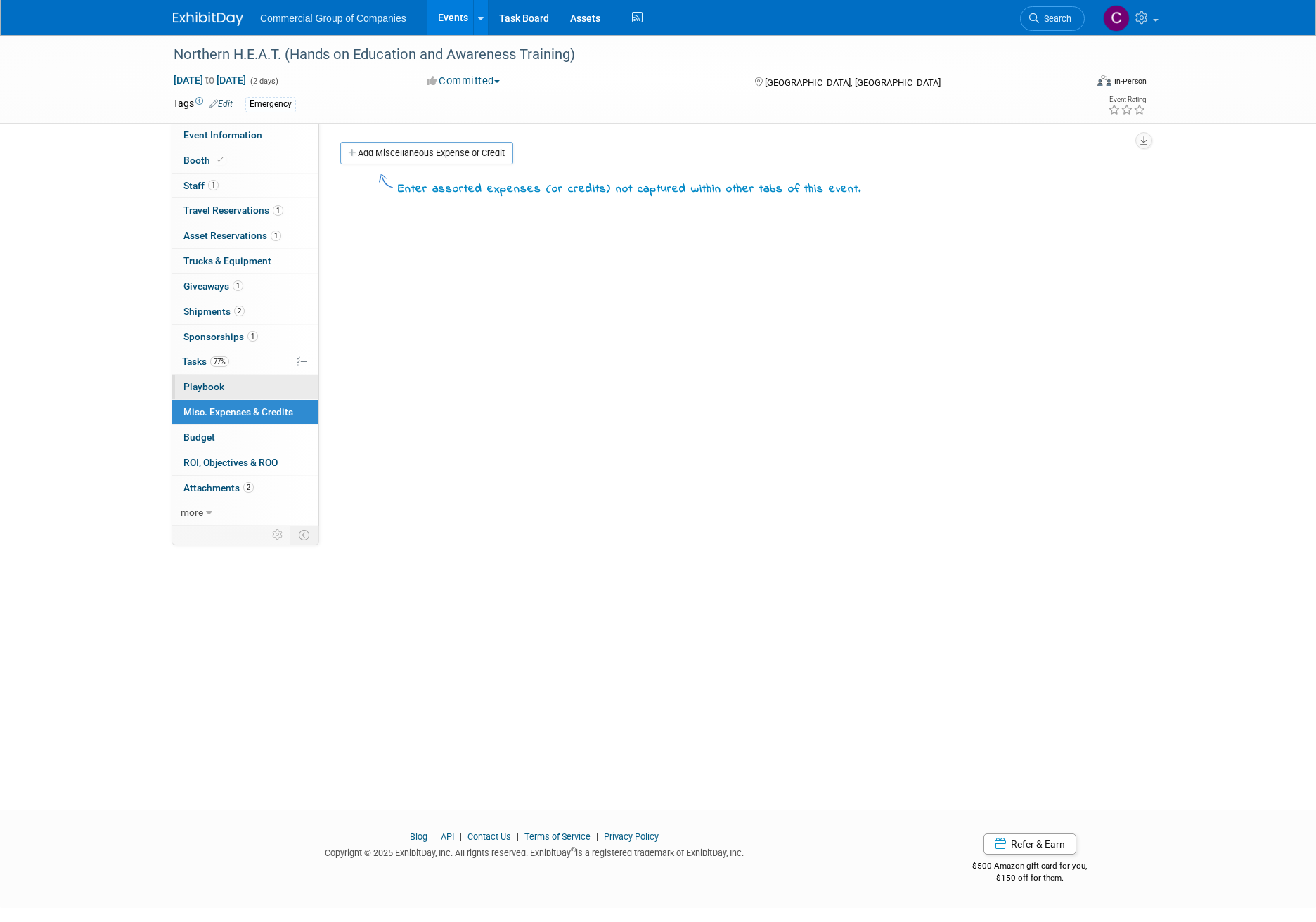
click at [255, 388] on link "0 Playbook 0" at bounding box center [246, 386] width 146 height 24
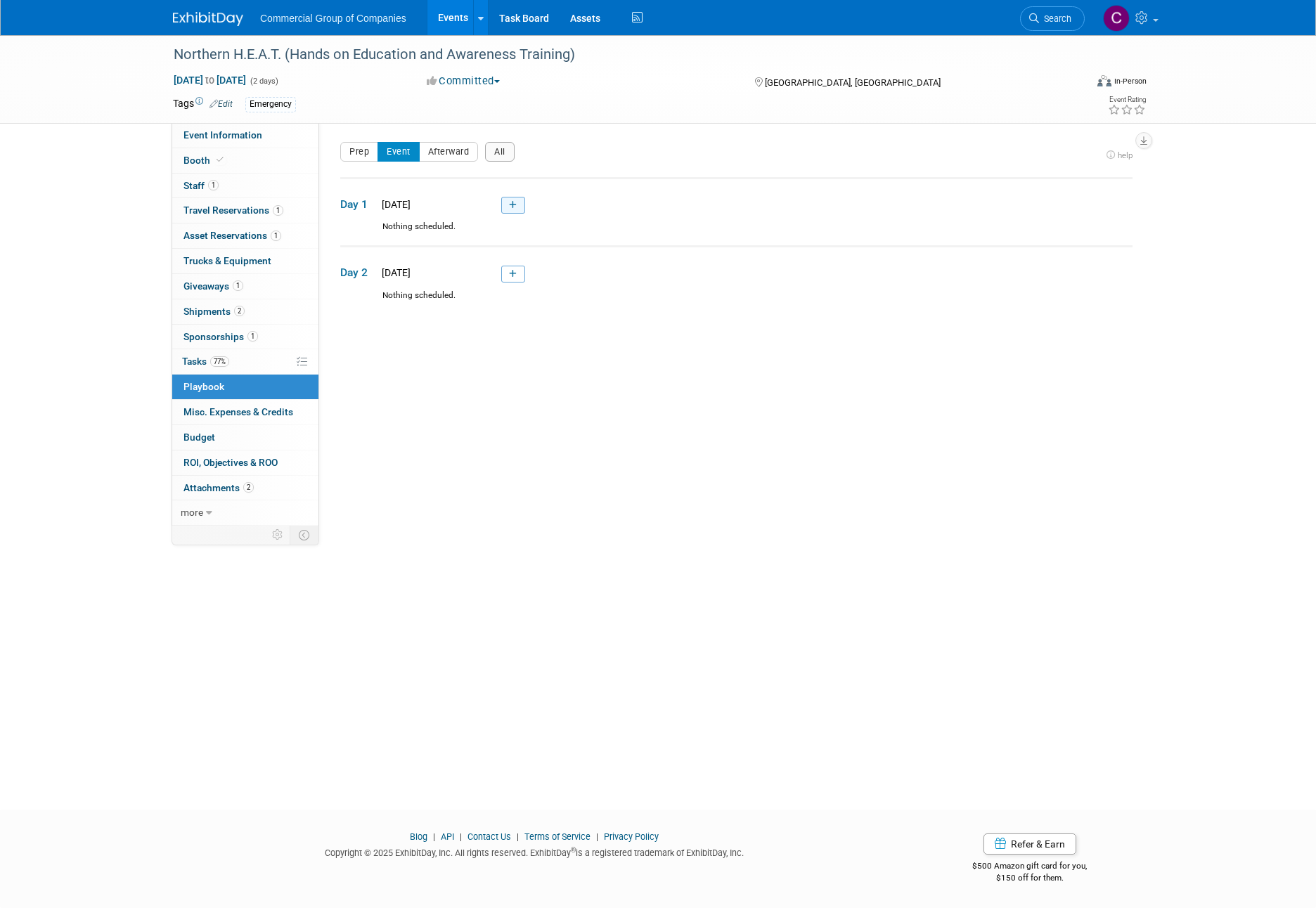
click at [524, 206] on link at bounding box center [513, 205] width 24 height 17
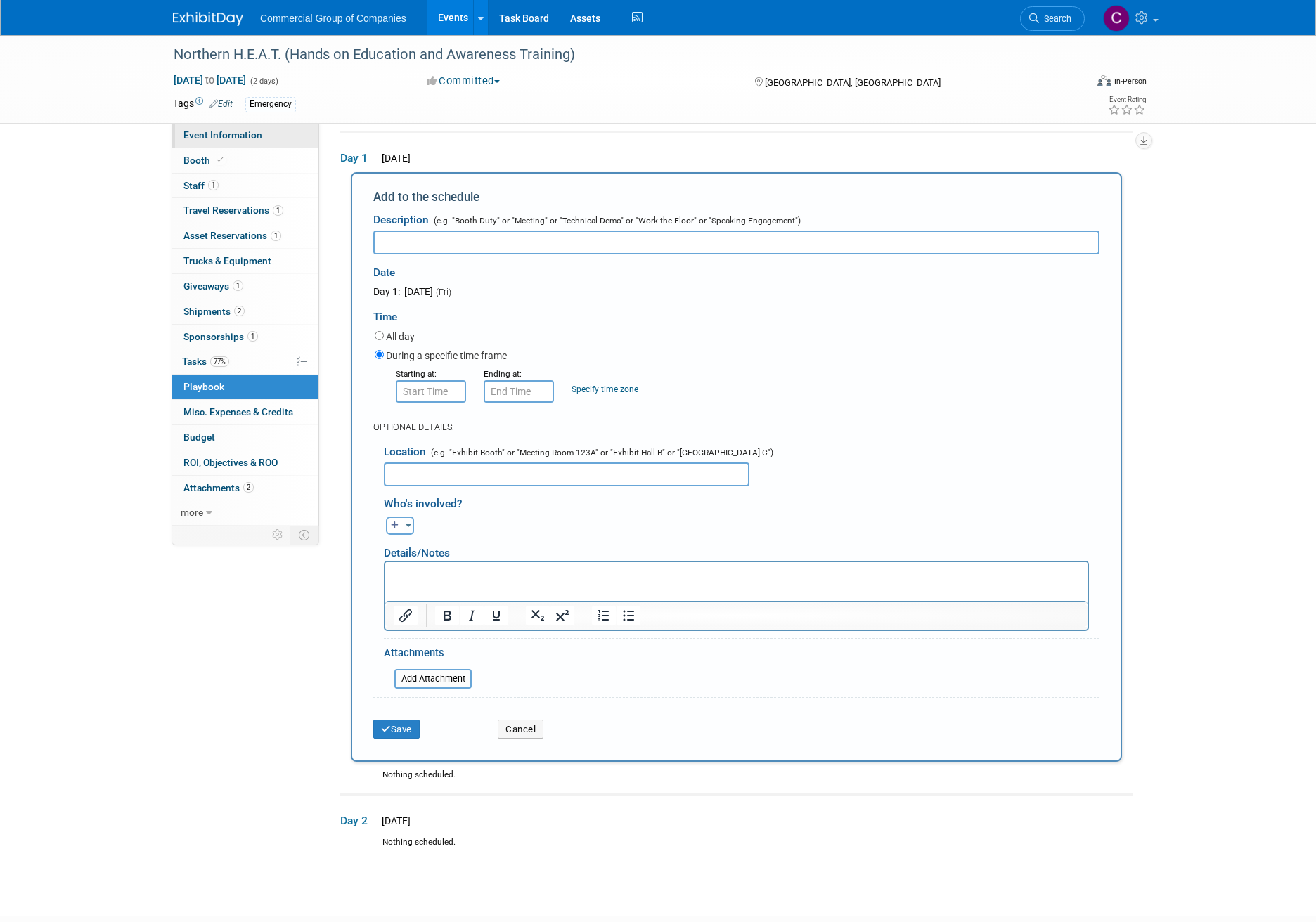
click at [259, 138] on span "Event Information" at bounding box center [223, 134] width 79 height 11
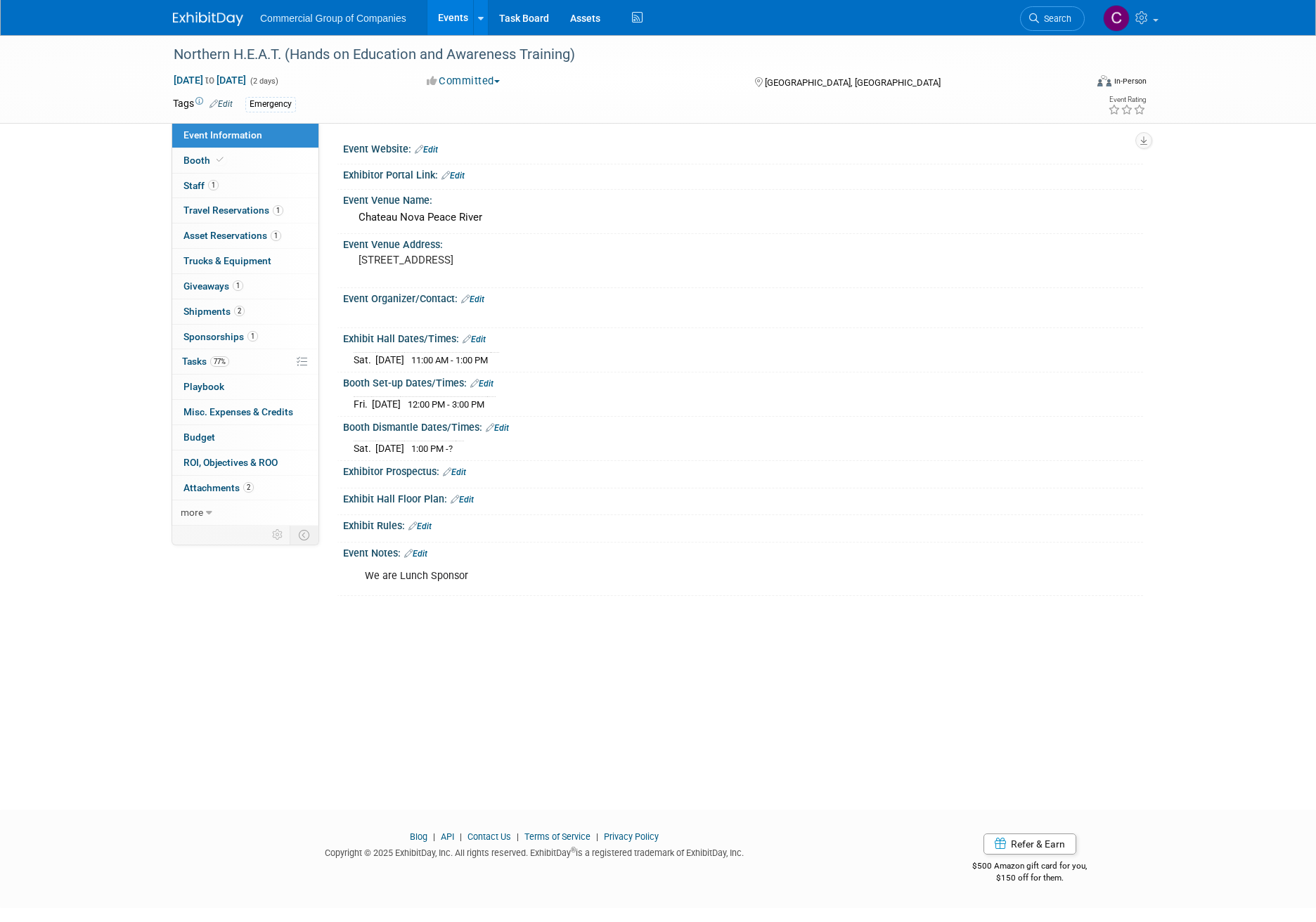
click at [476, 337] on link "Edit" at bounding box center [473, 339] width 23 height 10
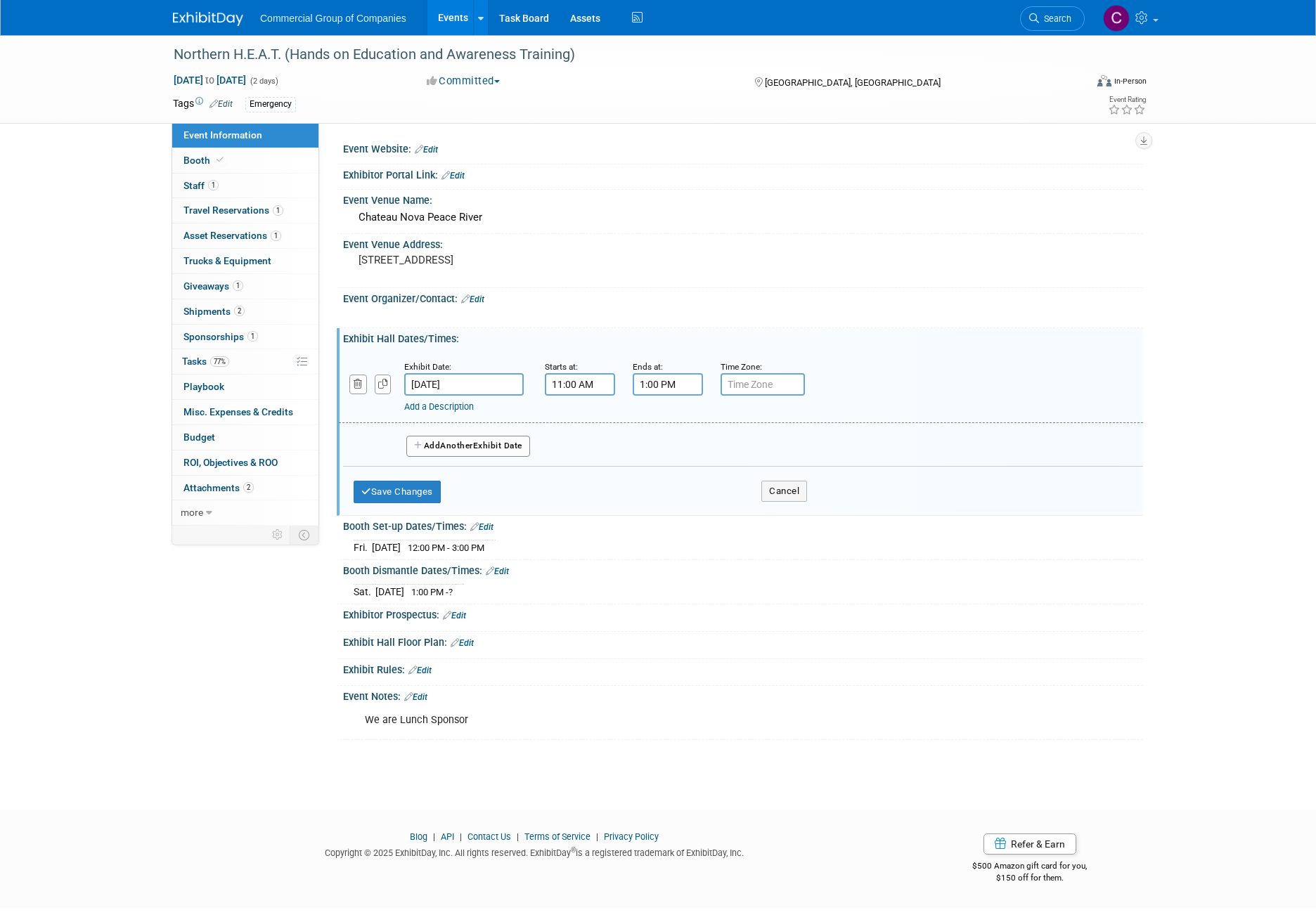
click at [450, 380] on input "[DATE]" at bounding box center [464, 384] width 119 height 23
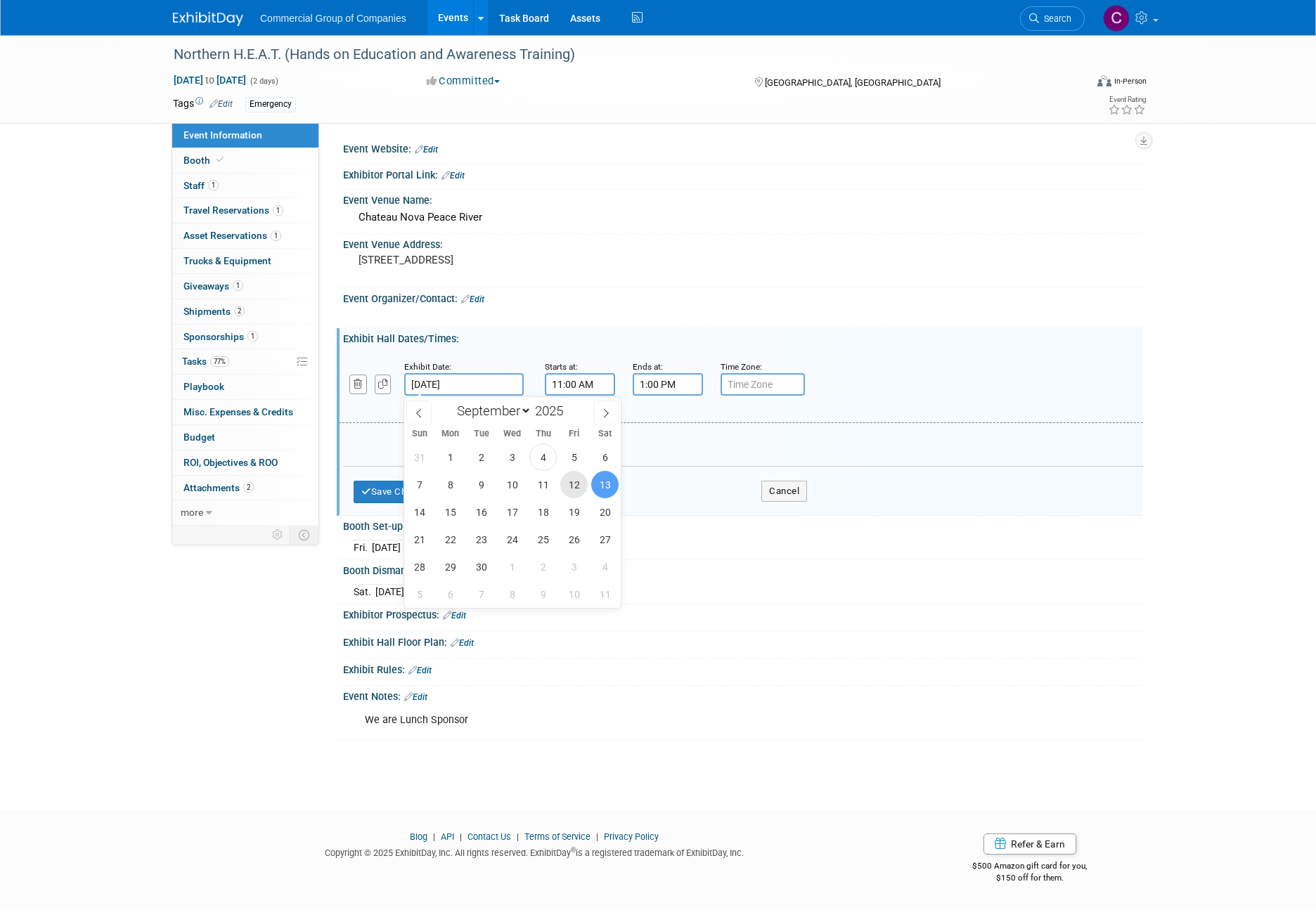
click at [571, 478] on span "12" at bounding box center [574, 484] width 27 height 27
type input "[DATE]"
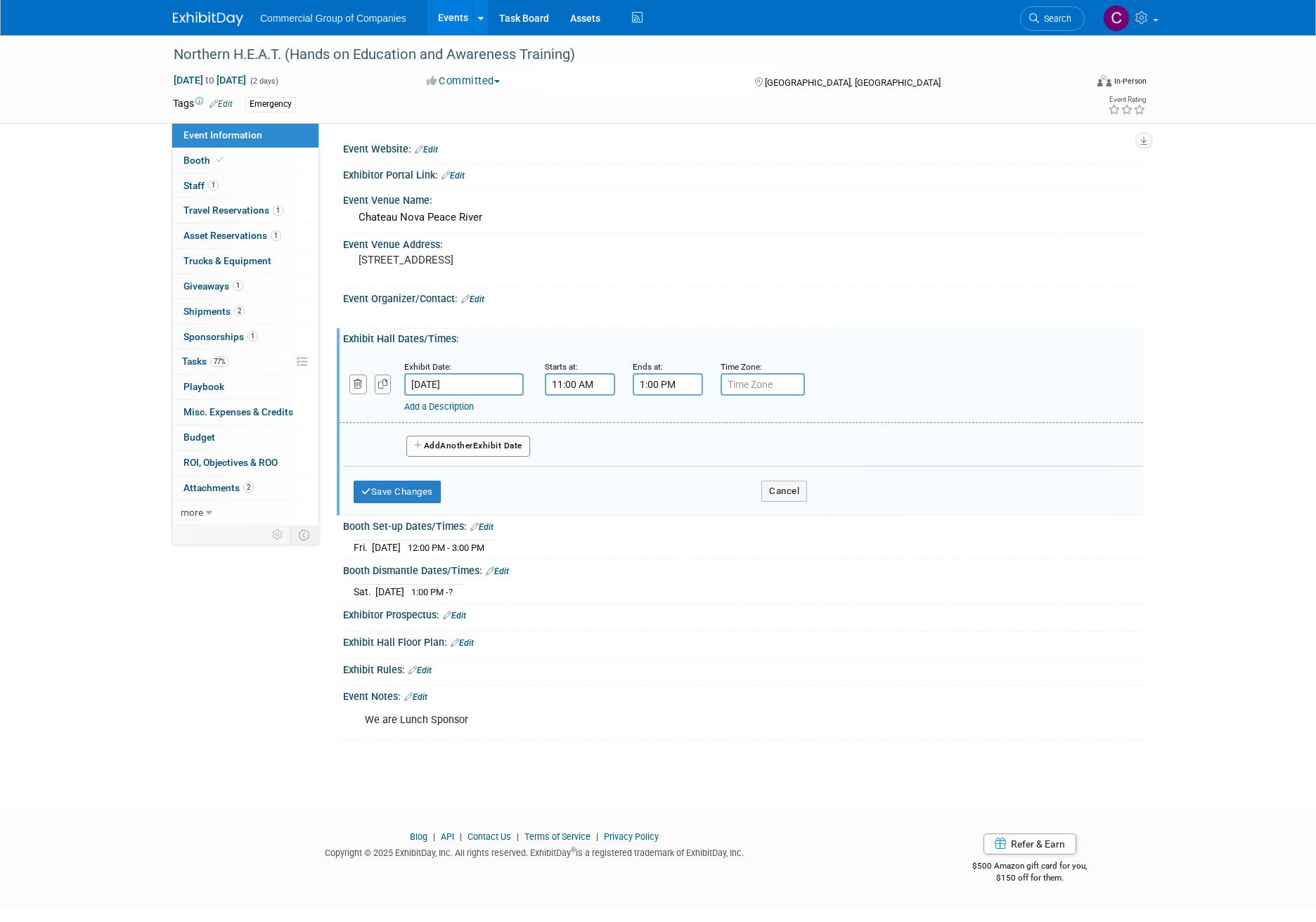
click at [596, 399] on div "Add a Description Description:" at bounding box center [704, 405] width 601 height 18
click at [596, 393] on input "11:00 AM" at bounding box center [579, 384] width 70 height 23
click at [579, 419] on span at bounding box center [577, 419] width 24 height 24
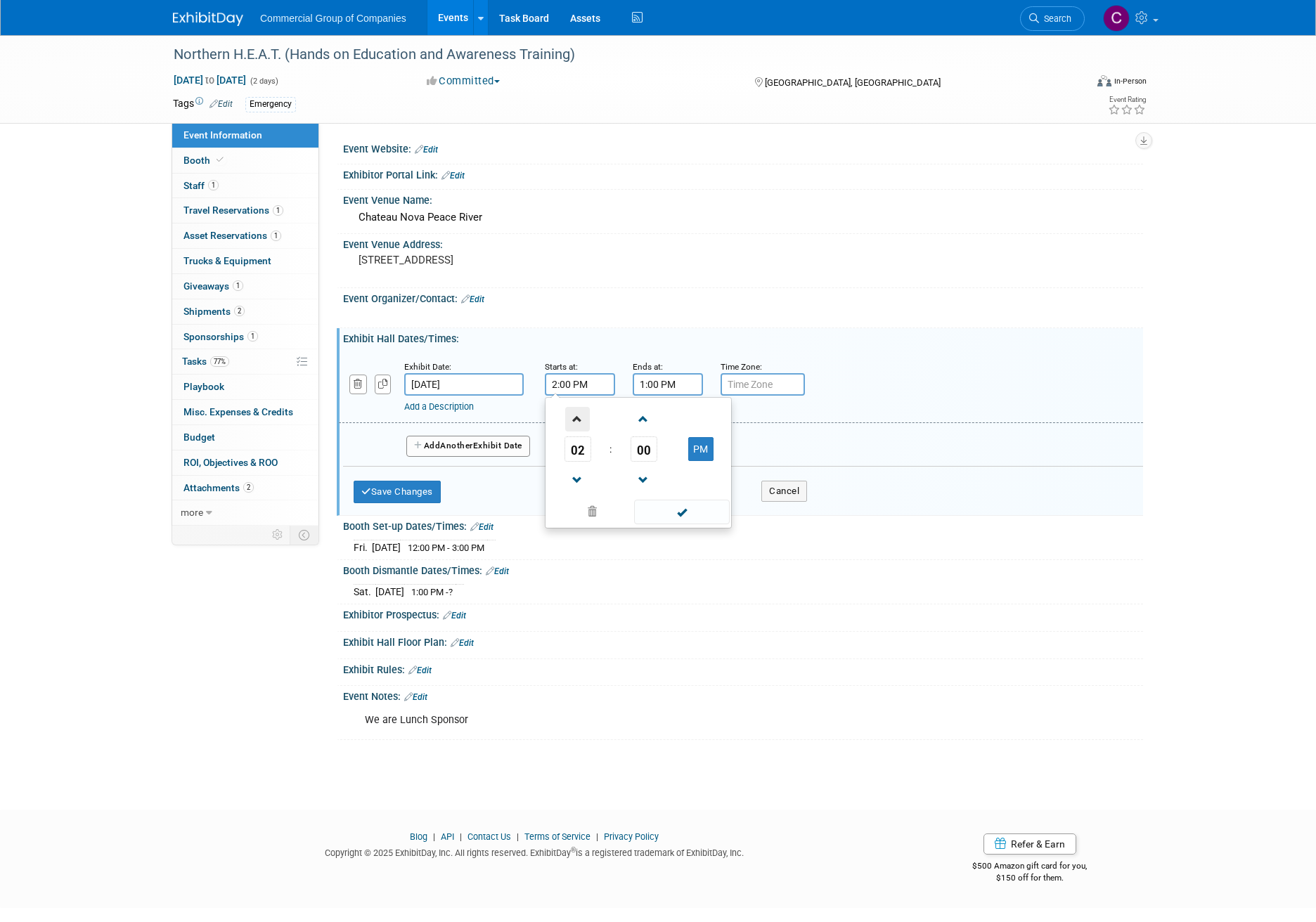
click at [579, 419] on span at bounding box center [577, 419] width 24 height 24
type input "3:00 PM"
click at [661, 513] on span at bounding box center [681, 511] width 95 height 24
click at [676, 376] on input "1:00 PM" at bounding box center [667, 384] width 70 height 23
click at [661, 447] on span "01" at bounding box center [666, 449] width 27 height 25
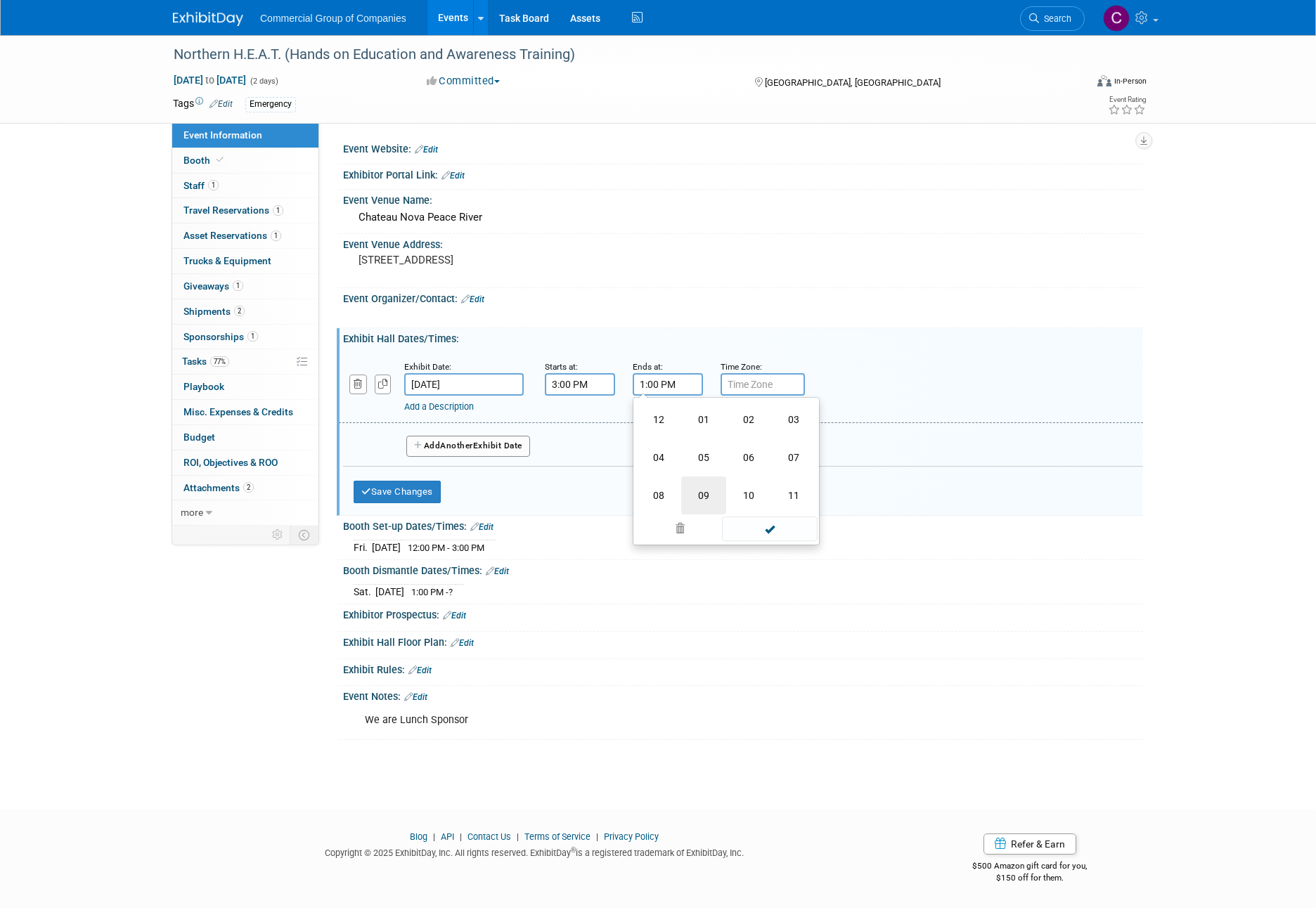
click at [694, 493] on td "09" at bounding box center [703, 495] width 45 height 38
type input "9:00 PM"
click at [781, 508] on span at bounding box center [769, 511] width 95 height 24
click at [431, 489] on button "Save Changes" at bounding box center [397, 492] width 87 height 23
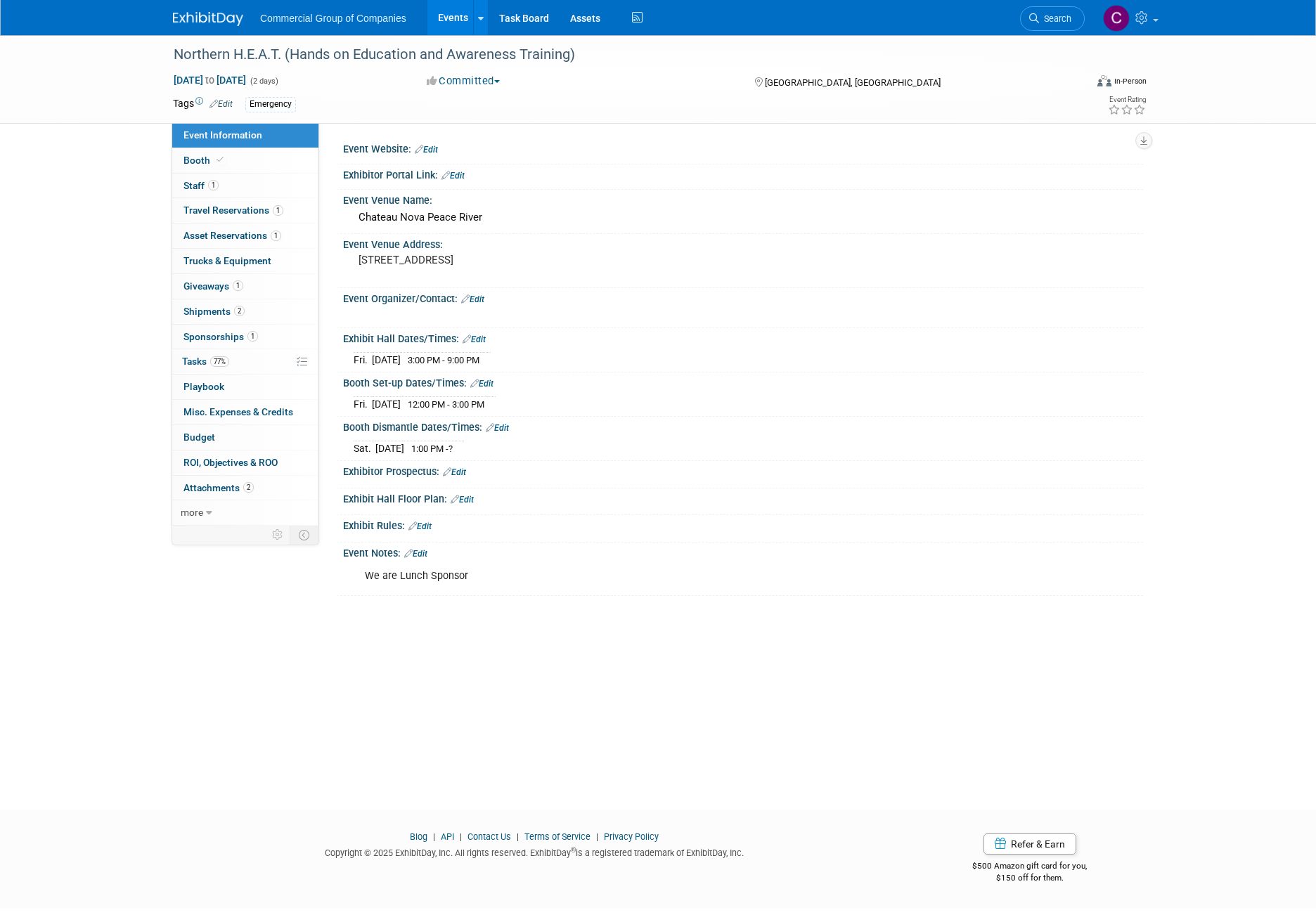
click at [476, 339] on link "Edit" at bounding box center [473, 339] width 23 height 10
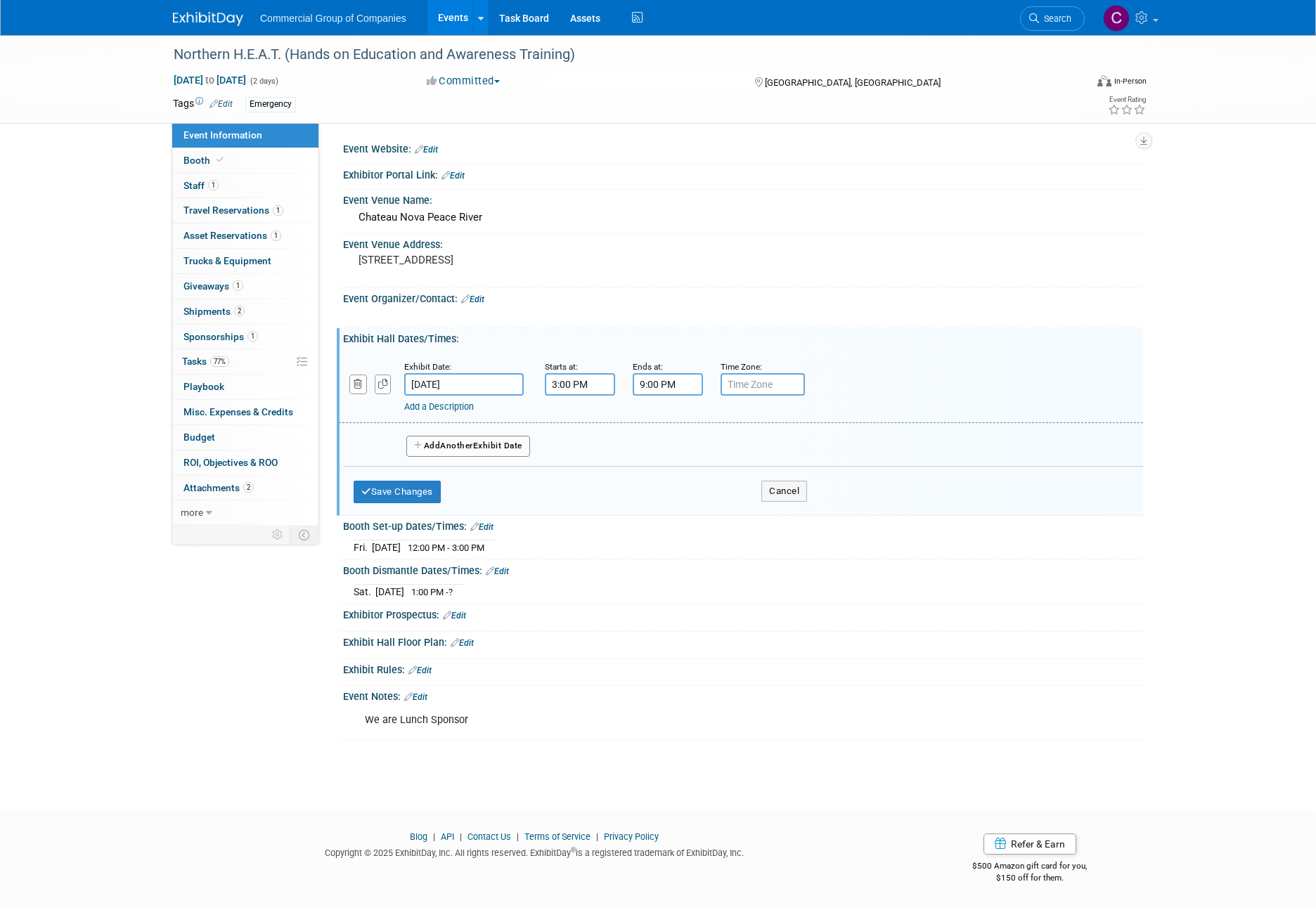
click at [448, 445] on span "Another" at bounding box center [456, 445] width 33 height 10
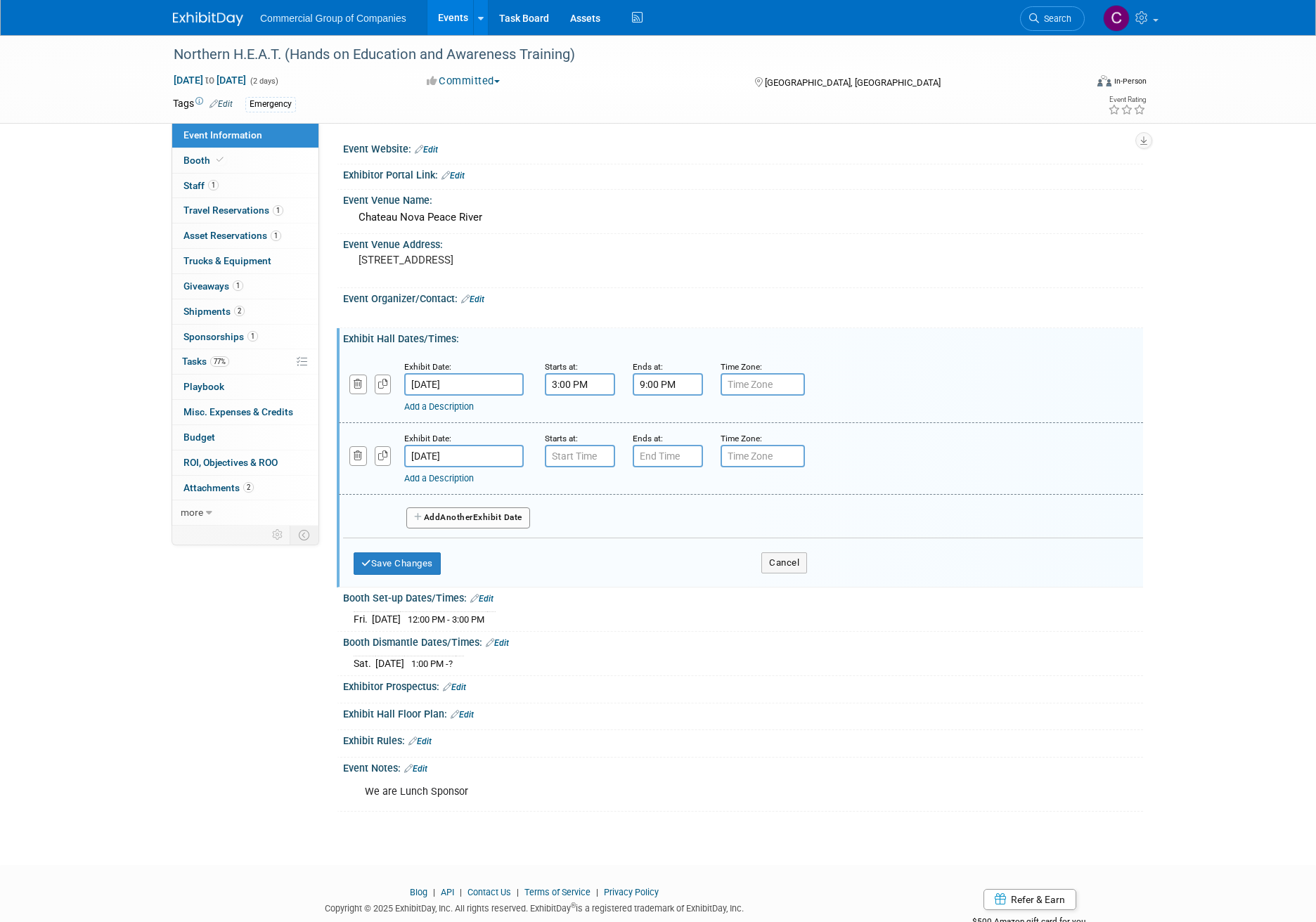
click at [447, 450] on input "[DATE]" at bounding box center [464, 456] width 119 height 23
click at [597, 447] on input "7:00 AM" at bounding box center [579, 456] width 70 height 23
click at [577, 485] on span at bounding box center [577, 490] width 24 height 24
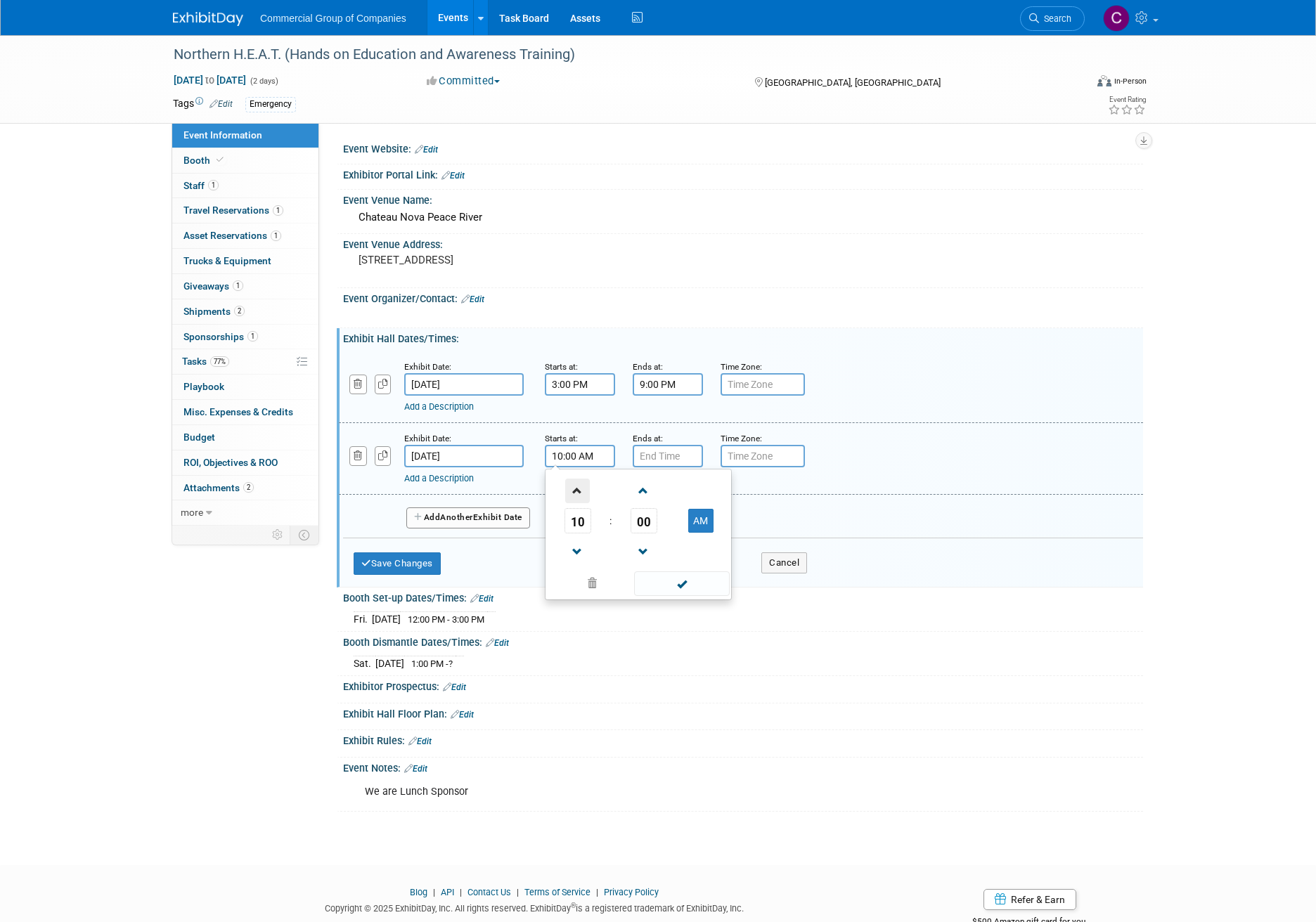
click at [585, 488] on span at bounding box center [577, 490] width 24 height 24
type input "11:00 AM"
click at [676, 578] on span at bounding box center [681, 583] width 95 height 24
click at [669, 460] on input "7:00 PM" at bounding box center [667, 456] width 70 height 23
click at [664, 537] on link at bounding box center [666, 551] width 27 height 36
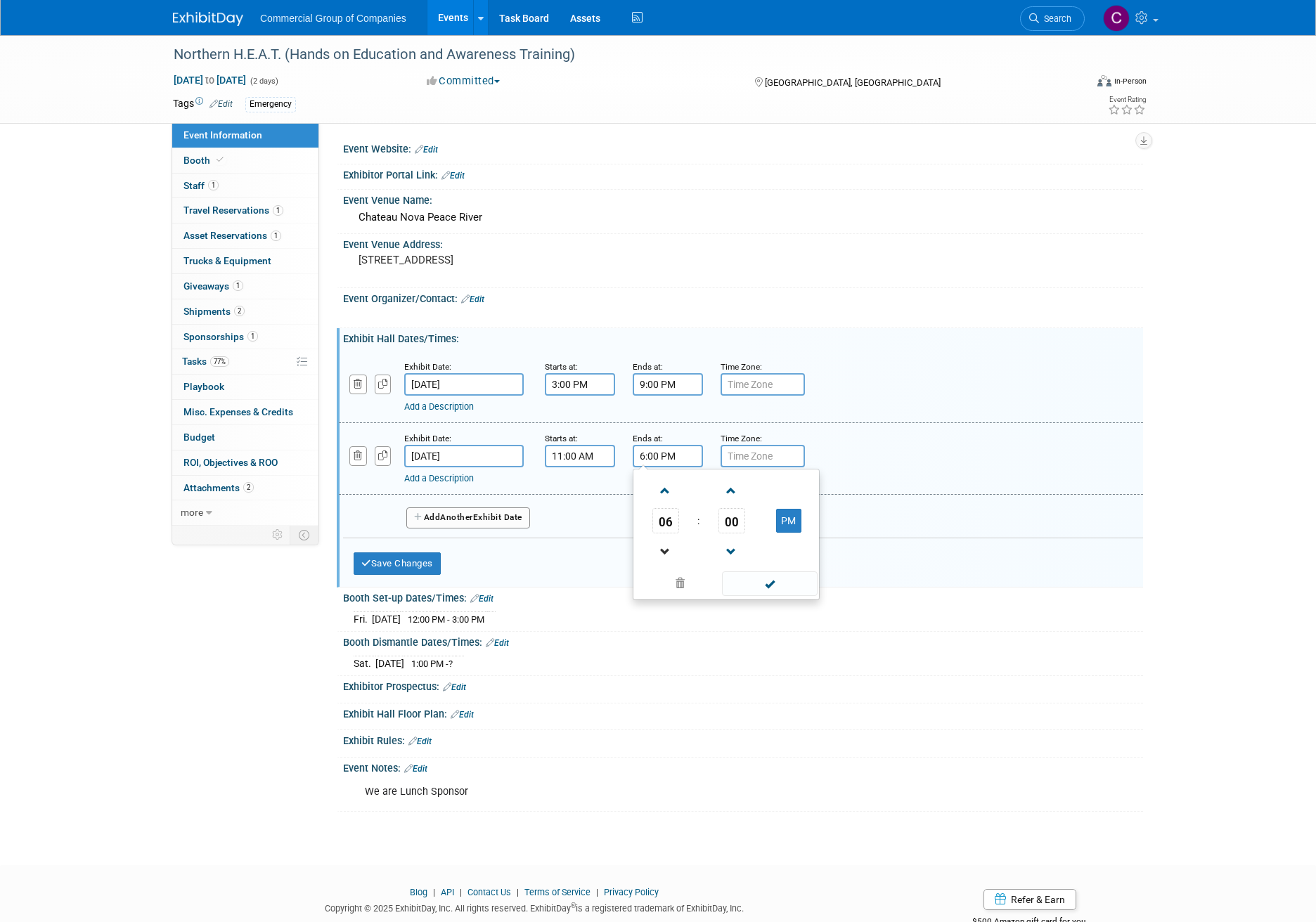
click at [664, 537] on link at bounding box center [666, 551] width 27 height 36
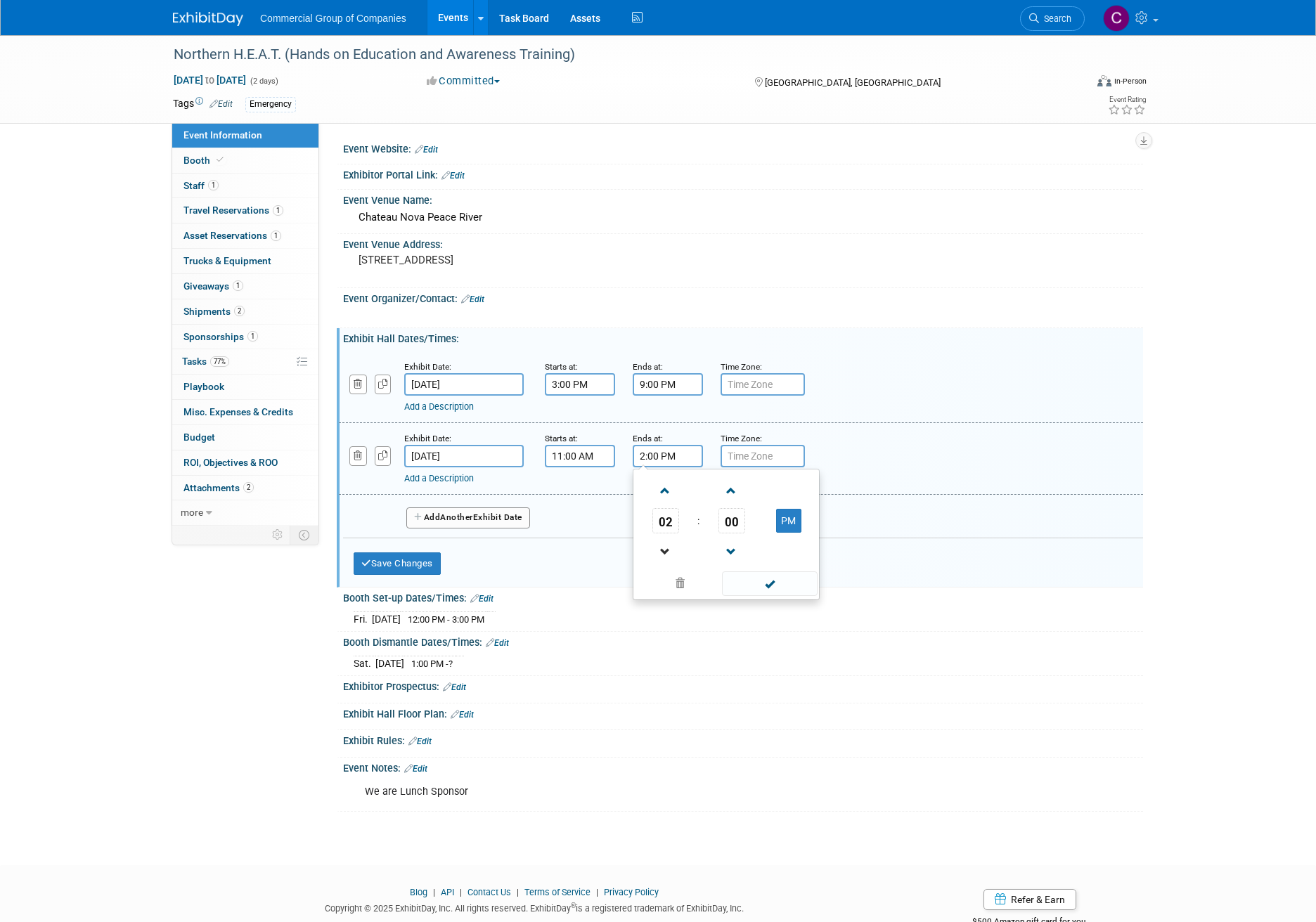
type input "1:00 PM"
click at [725, 570] on td at bounding box center [768, 582] width 95 height 27
click at [752, 576] on span at bounding box center [769, 583] width 95 height 24
click at [415, 560] on button "Save Changes" at bounding box center [397, 563] width 87 height 23
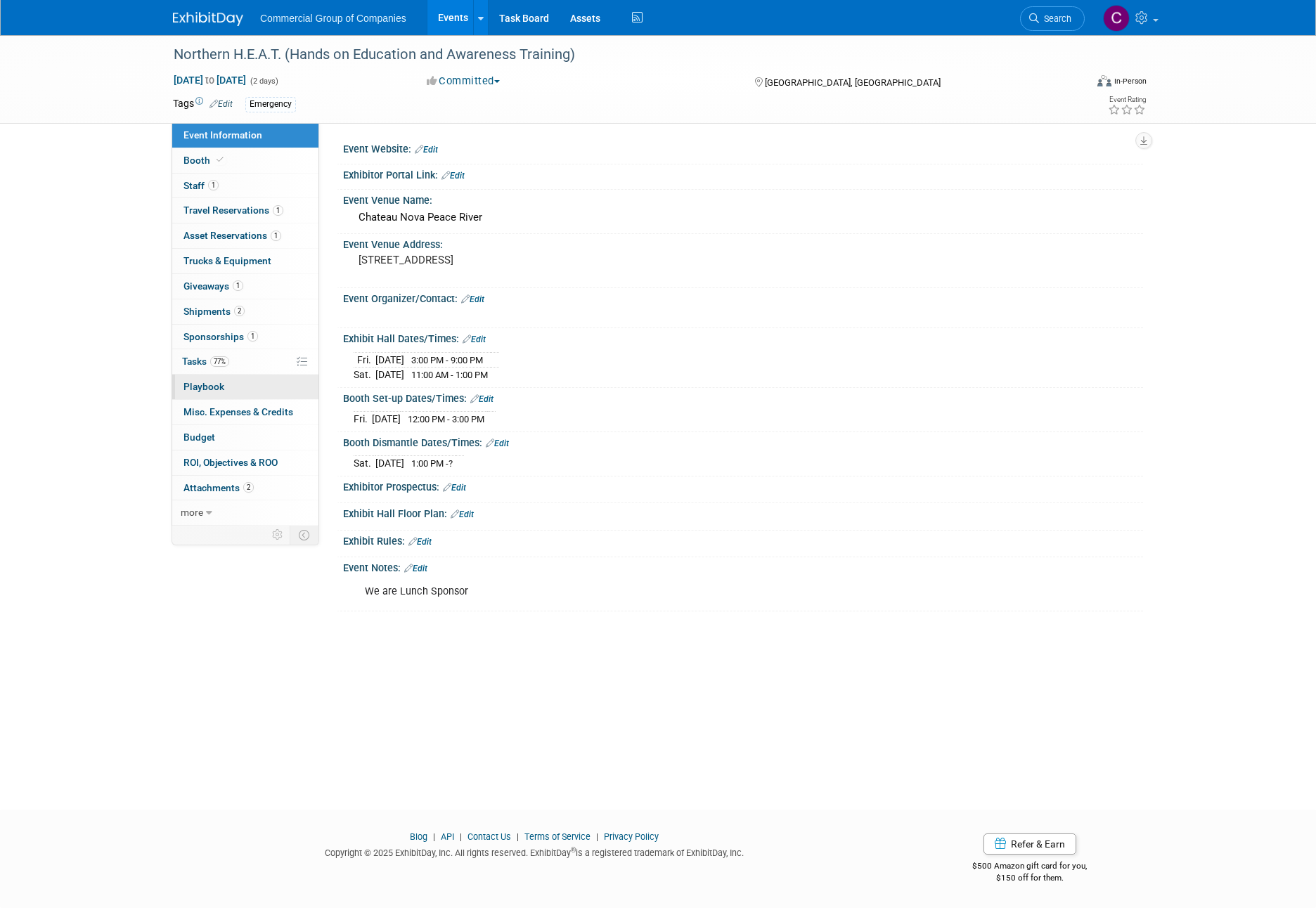
click at [229, 396] on link "0 Playbook 0" at bounding box center [246, 386] width 146 height 24
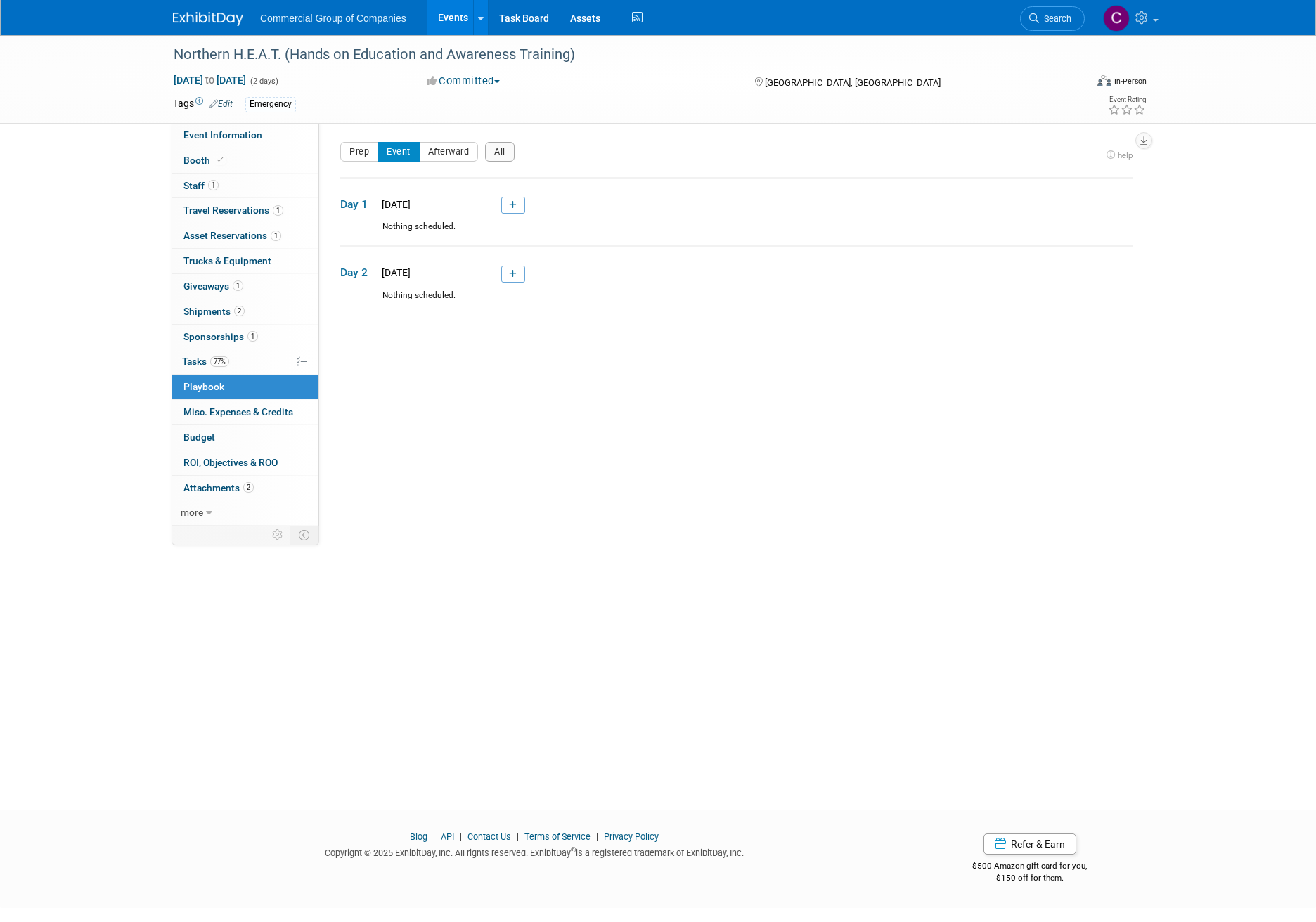
click at [497, 218] on td "Day 1 [DATE]" at bounding box center [736, 199] width 793 height 43
click at [507, 203] on link at bounding box center [513, 205] width 24 height 17
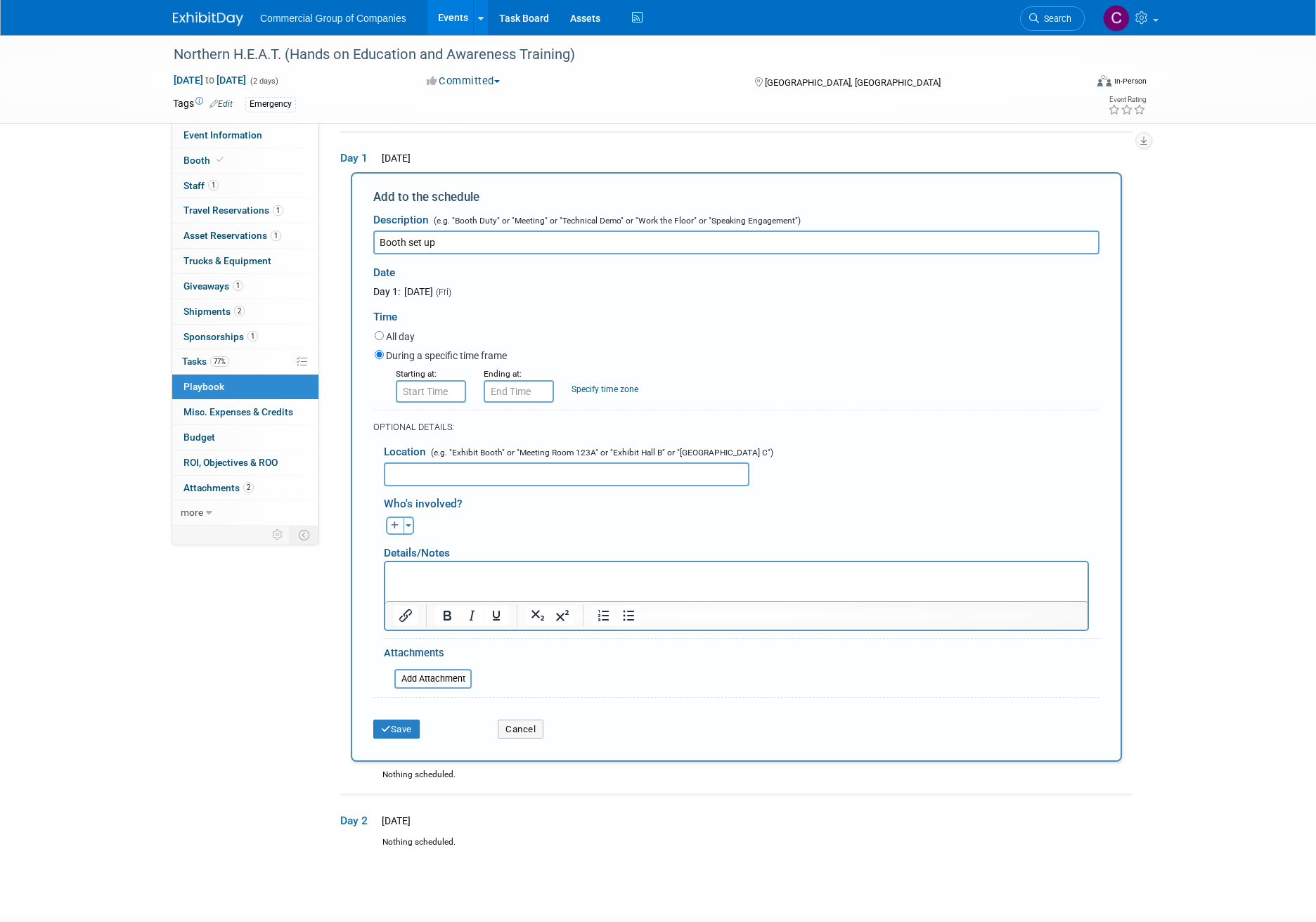
type input "Booth set up"
click at [417, 388] on input "8:00 AM" at bounding box center [431, 391] width 70 height 23
click at [422, 420] on span at bounding box center [428, 426] width 24 height 24
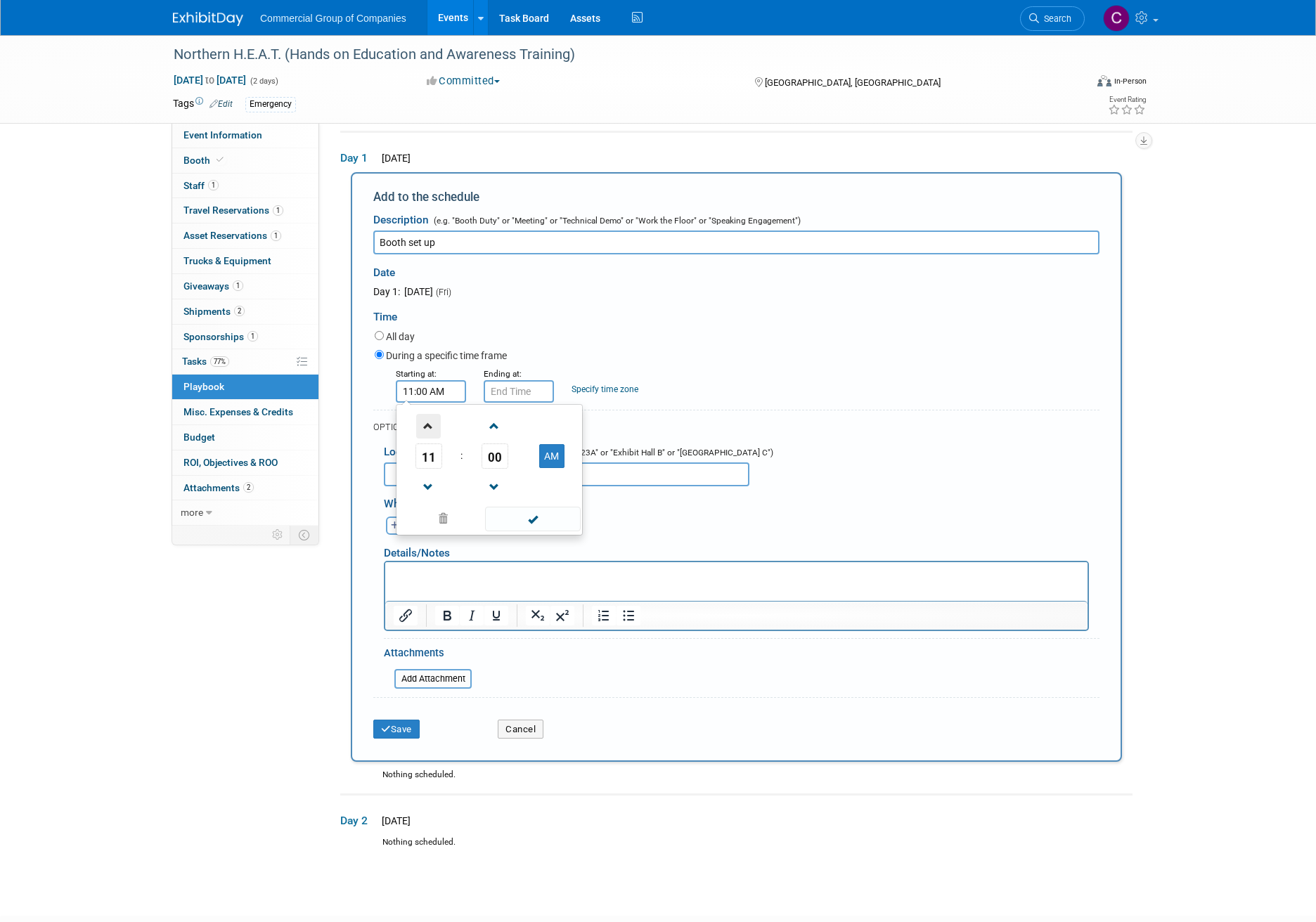
click at [422, 420] on span at bounding box center [428, 426] width 24 height 24
click at [424, 482] on span at bounding box center [428, 487] width 24 height 24
type input "12:00 PM"
click at [562, 518] on span at bounding box center [532, 518] width 95 height 24
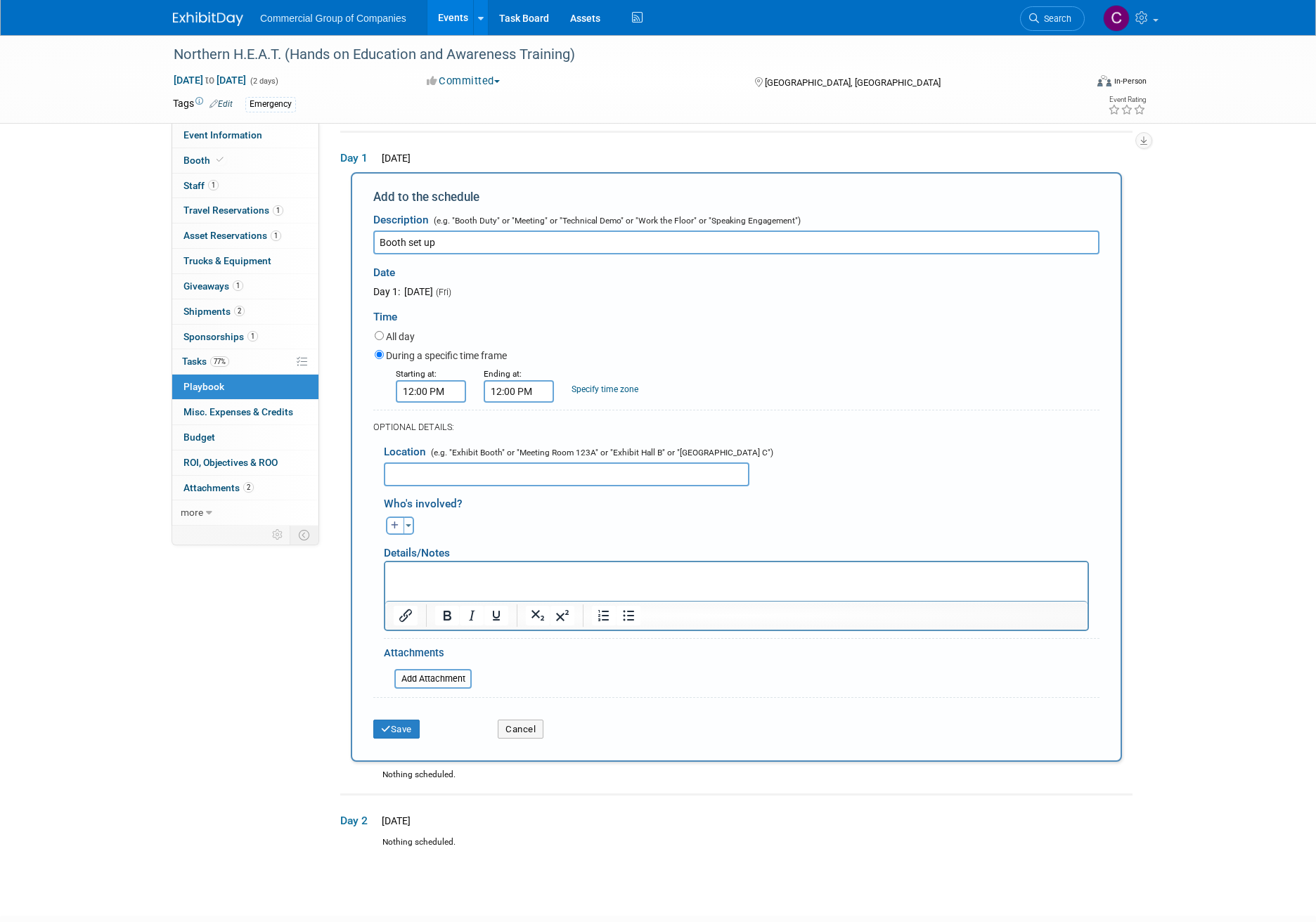
click at [529, 388] on input "12:00 PM" at bounding box center [518, 391] width 70 height 23
click at [523, 413] on link at bounding box center [517, 425] width 27 height 36
click at [520, 426] on span at bounding box center [516, 426] width 24 height 24
type input "3:00 PM"
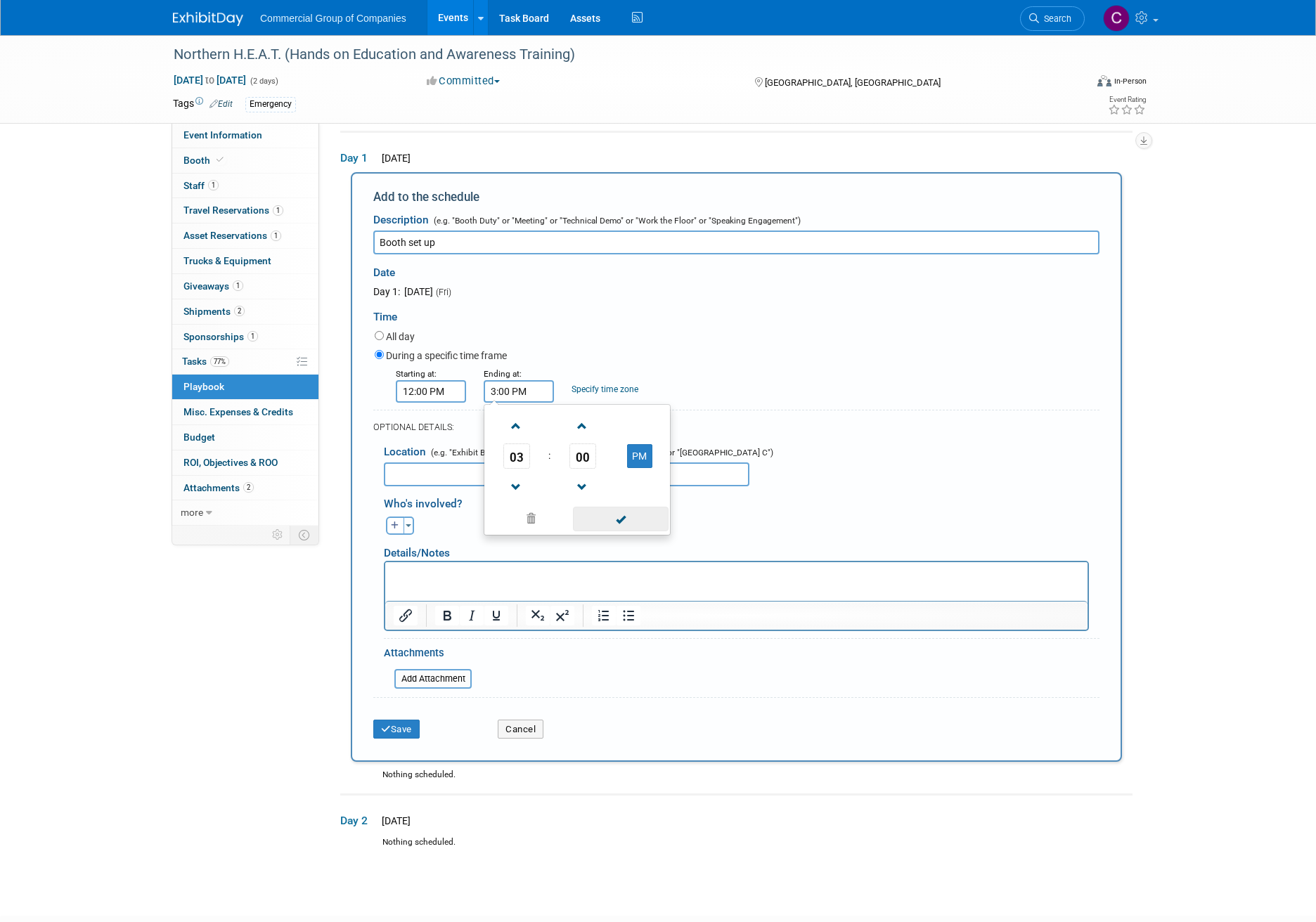
click at [607, 525] on span at bounding box center [620, 518] width 95 height 24
click at [439, 475] on input "text" at bounding box center [567, 474] width 366 height 24
type input "[GEOGRAPHIC_DATA]"
click at [411, 527] on button "Toggle Dropdown" at bounding box center [408, 525] width 10 height 18
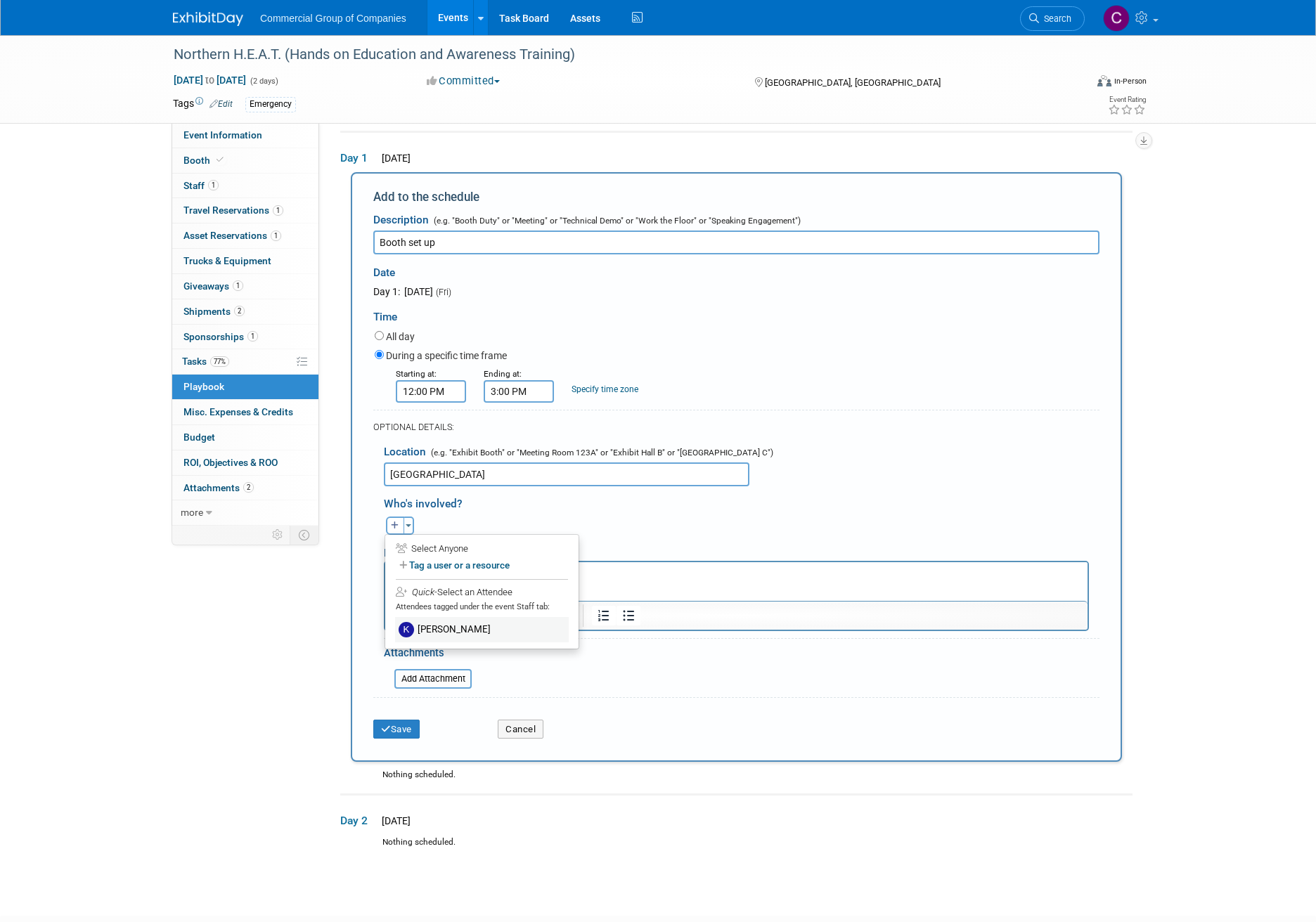
click at [445, 634] on label "[PERSON_NAME]" at bounding box center [481, 629] width 173 height 25
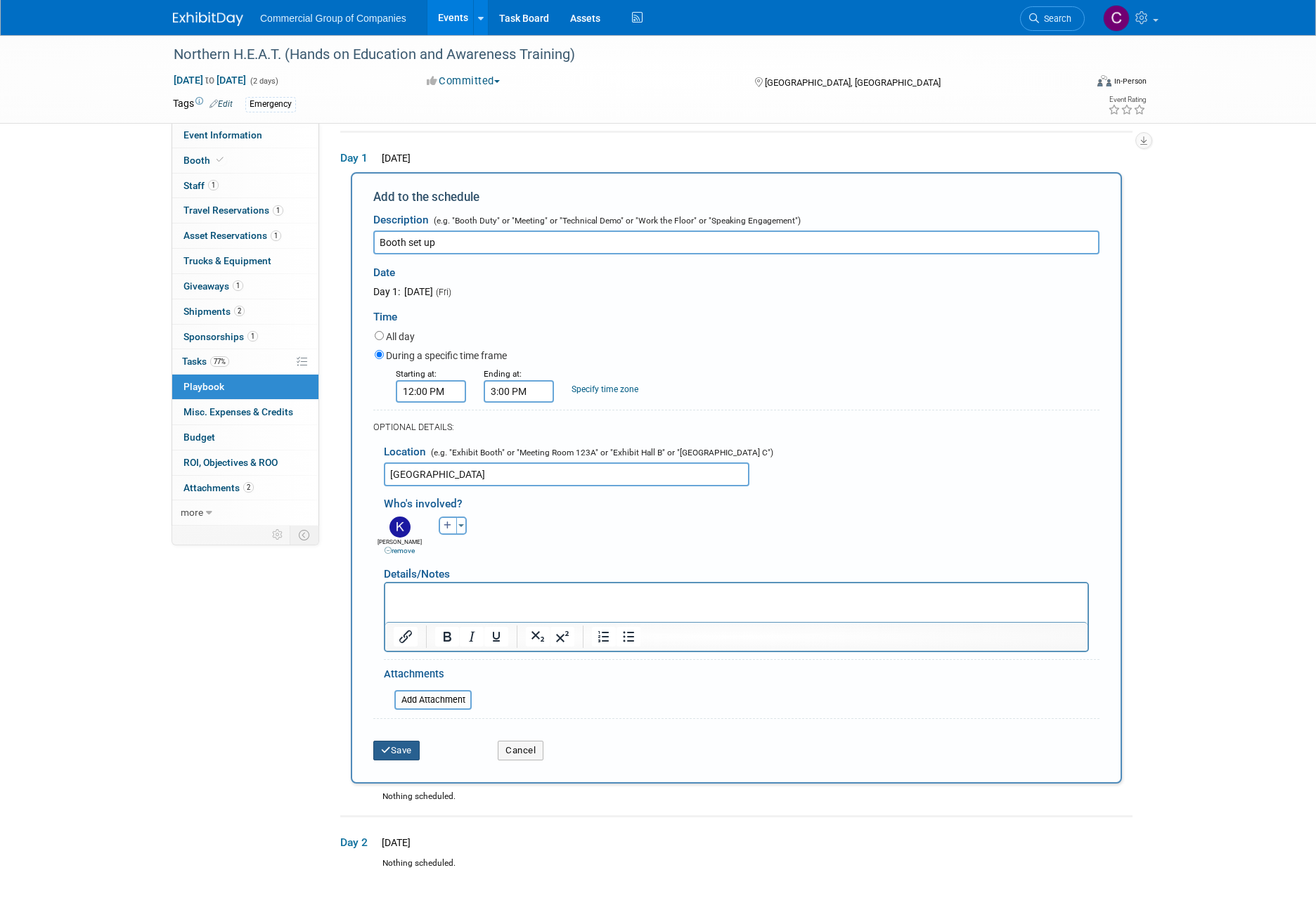
click at [402, 752] on button "Save" at bounding box center [396, 750] width 46 height 20
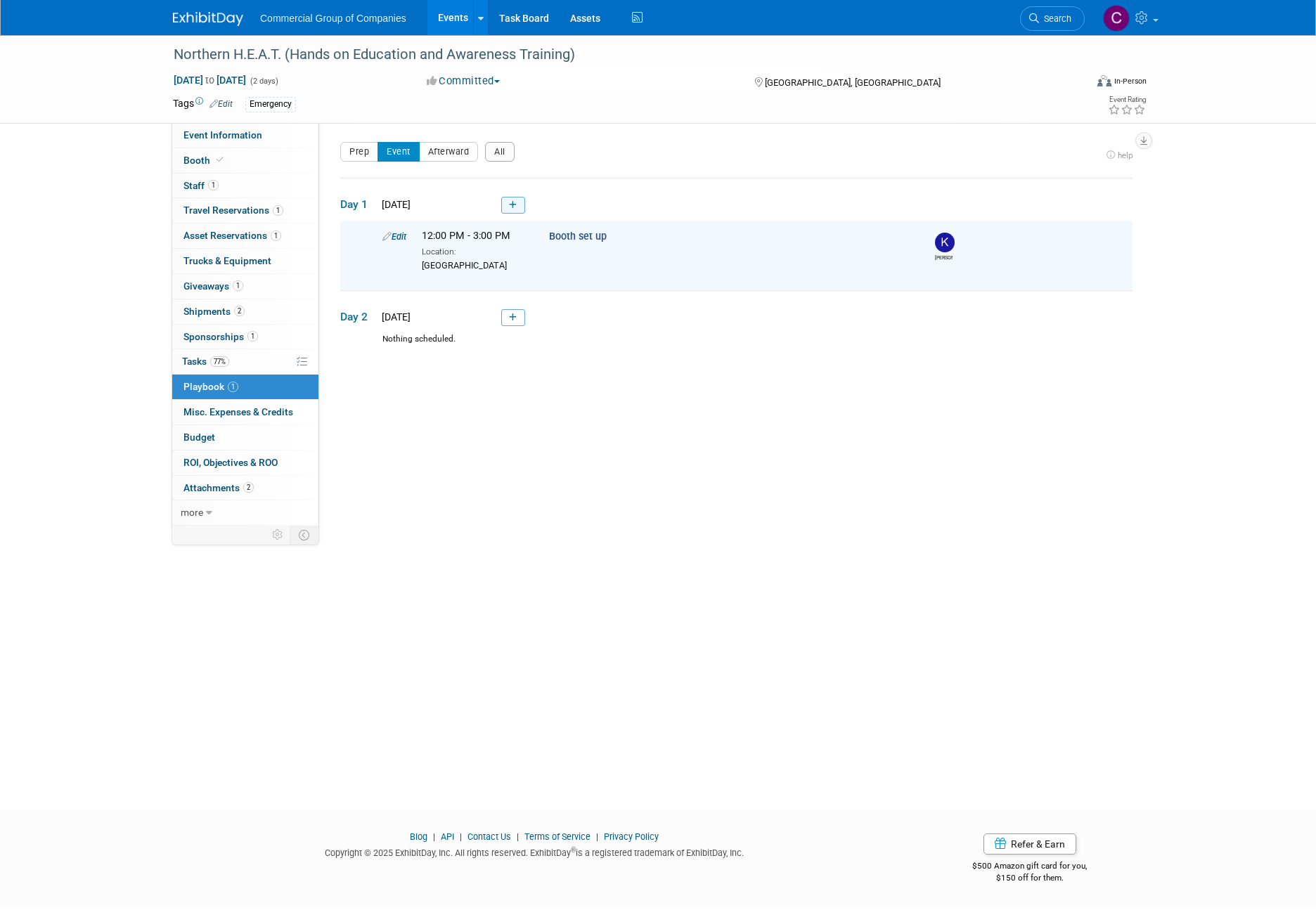
click at [506, 203] on link at bounding box center [513, 205] width 24 height 17
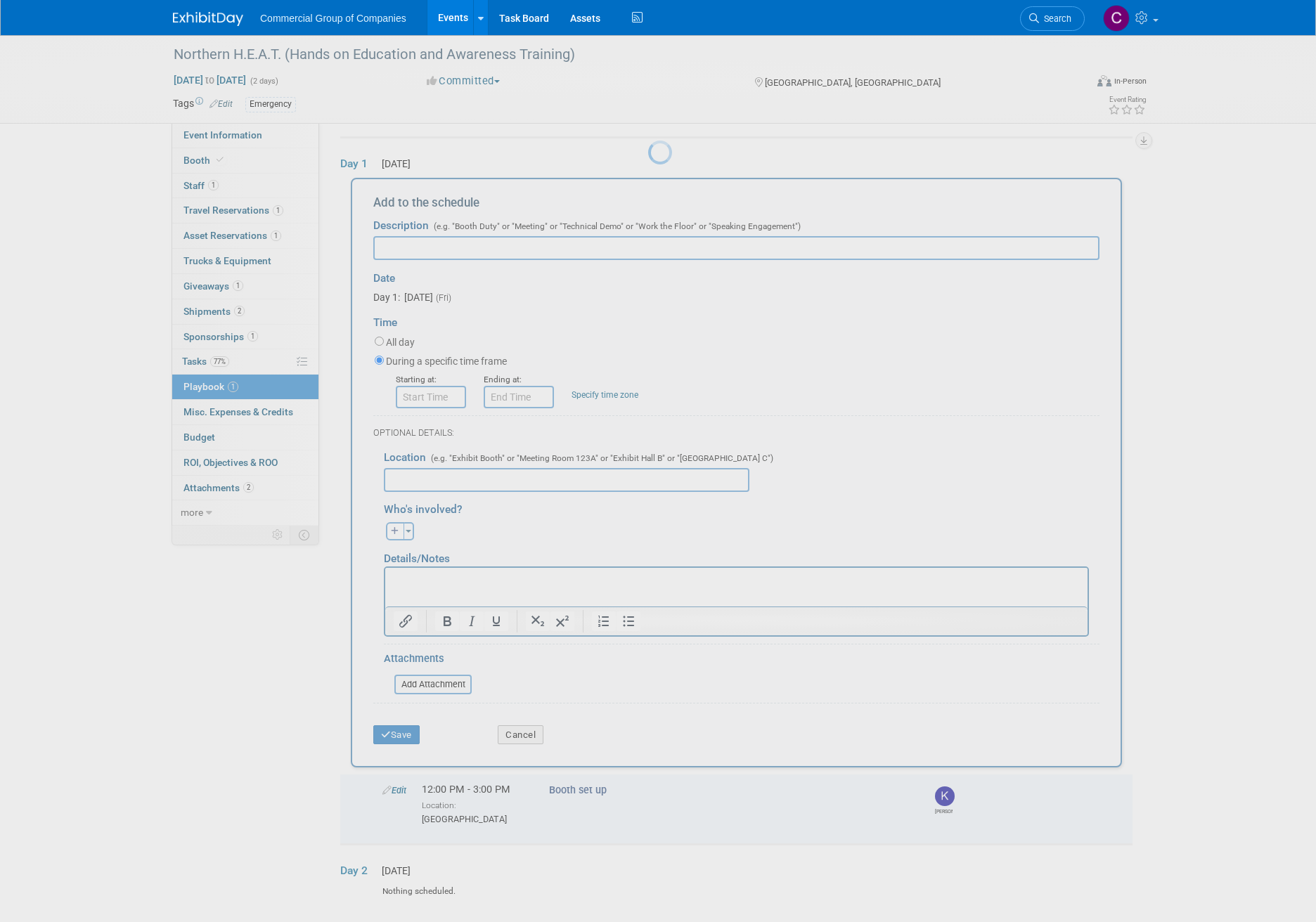
scroll to position [46, 0]
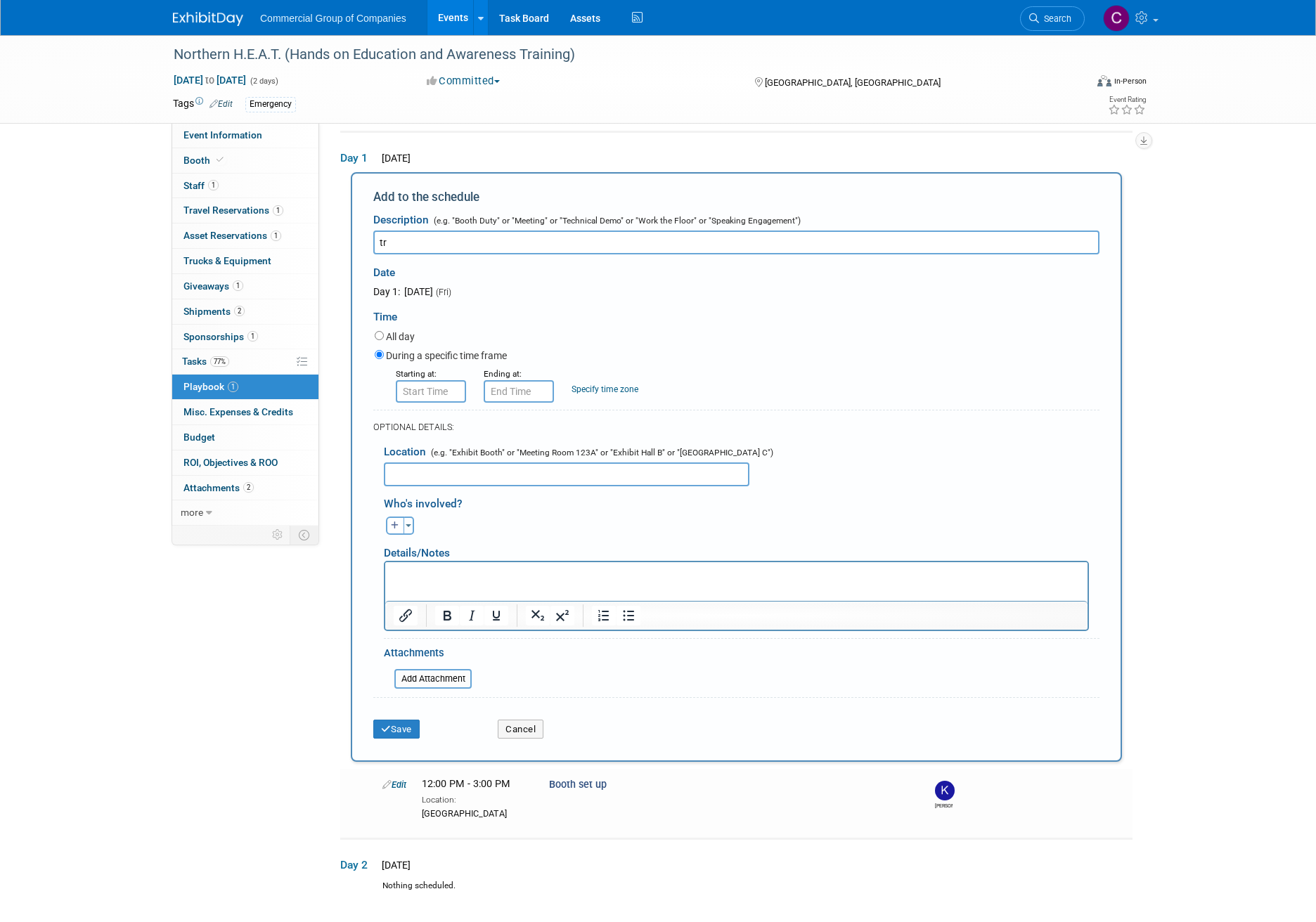
type input "t"
type input "Show Day 1"
click at [407, 403] on form "Description (e.g. "Booth Duty" or "Meeting" or "Technical Demo" or "Work the Fl…" at bounding box center [736, 475] width 726 height 540
click at [415, 391] on input "8:00 AM" at bounding box center [431, 391] width 70 height 23
click at [425, 436] on span at bounding box center [428, 426] width 24 height 24
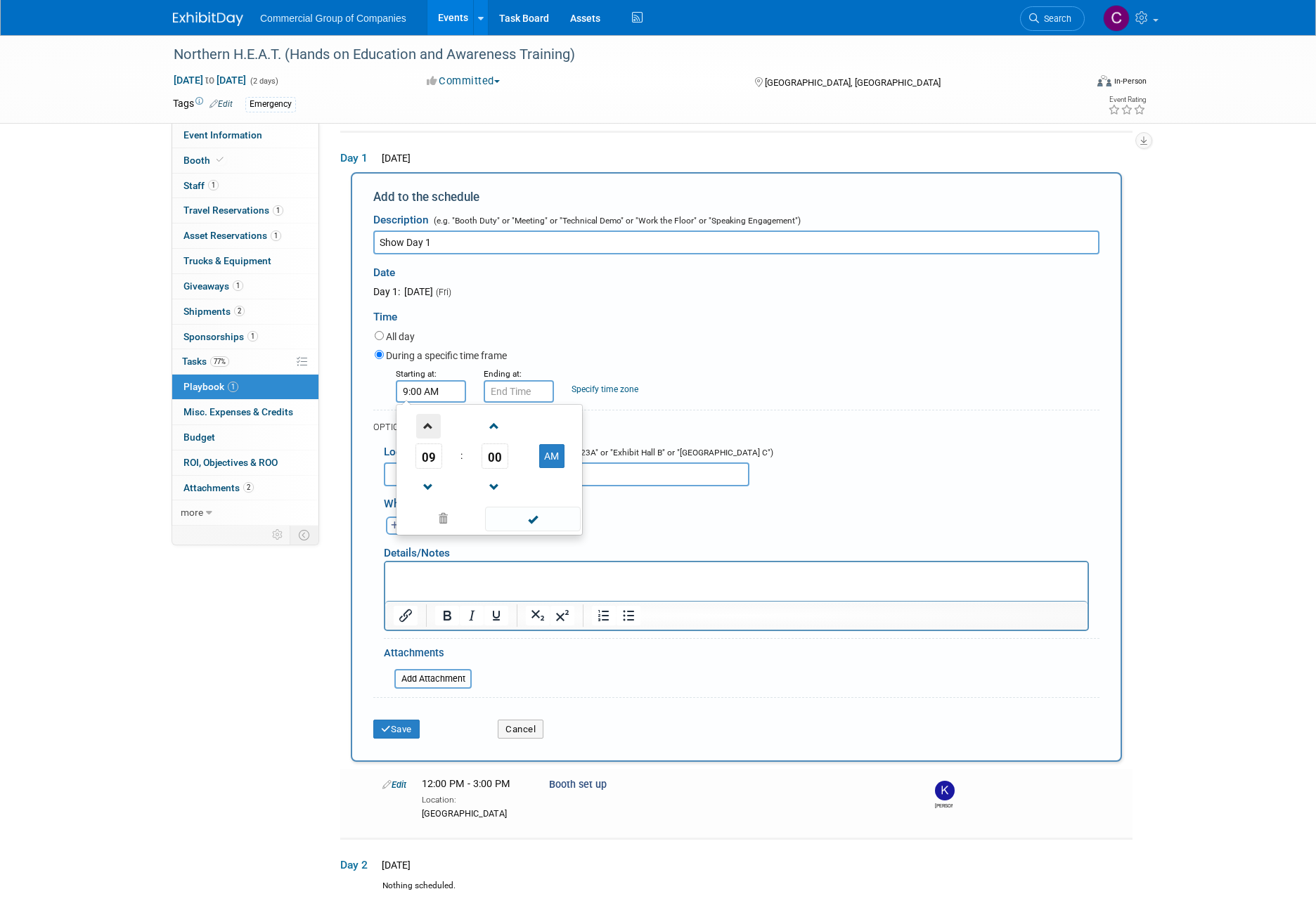
click at [425, 436] on span at bounding box center [428, 426] width 24 height 24
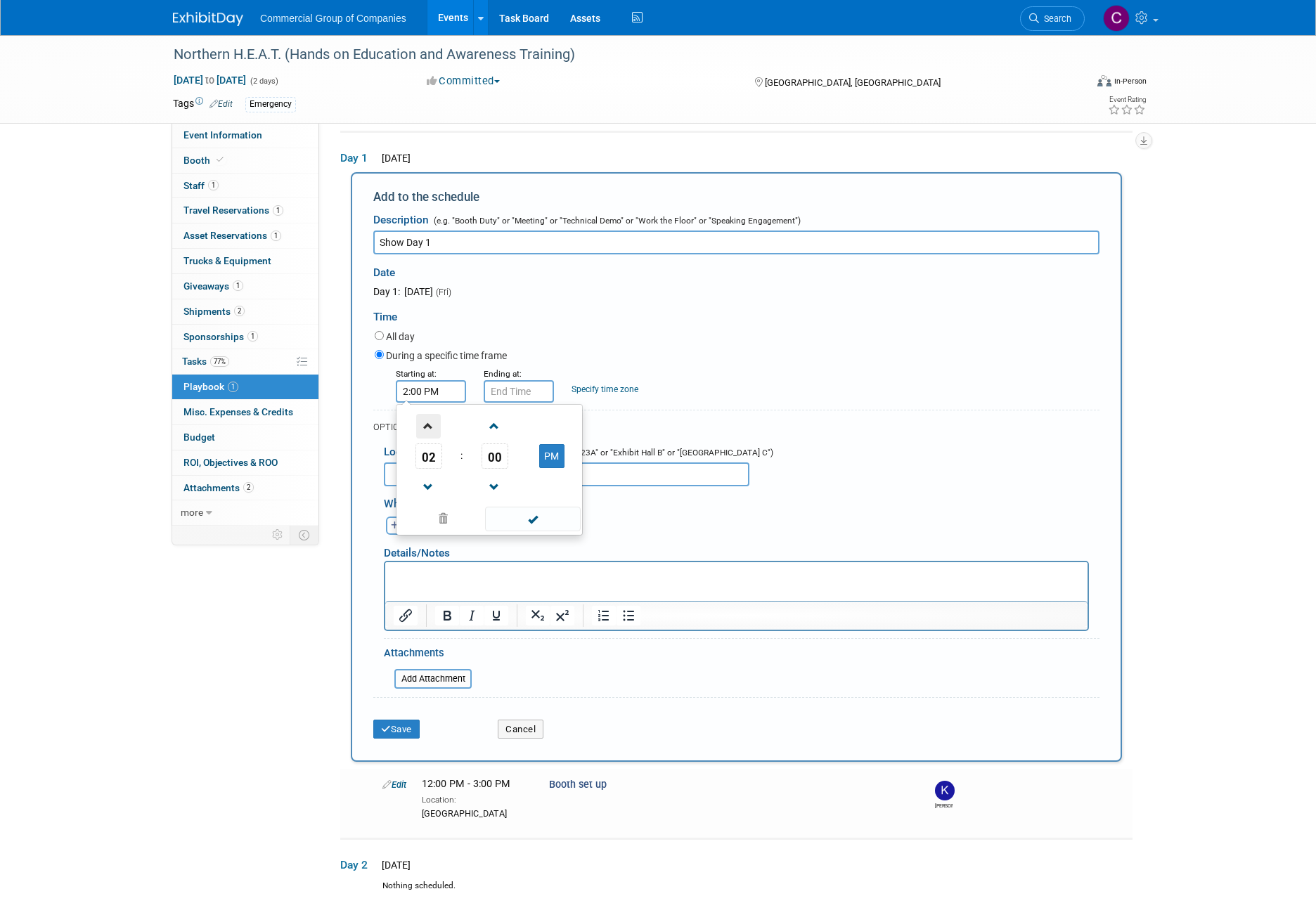
click at [425, 436] on span at bounding box center [428, 426] width 24 height 24
type input "3:00 PM"
click at [538, 506] on span at bounding box center [532, 518] width 95 height 24
click at [531, 381] on input "3:00 PM" at bounding box center [518, 391] width 70 height 23
click at [521, 427] on span at bounding box center [516, 426] width 24 height 24
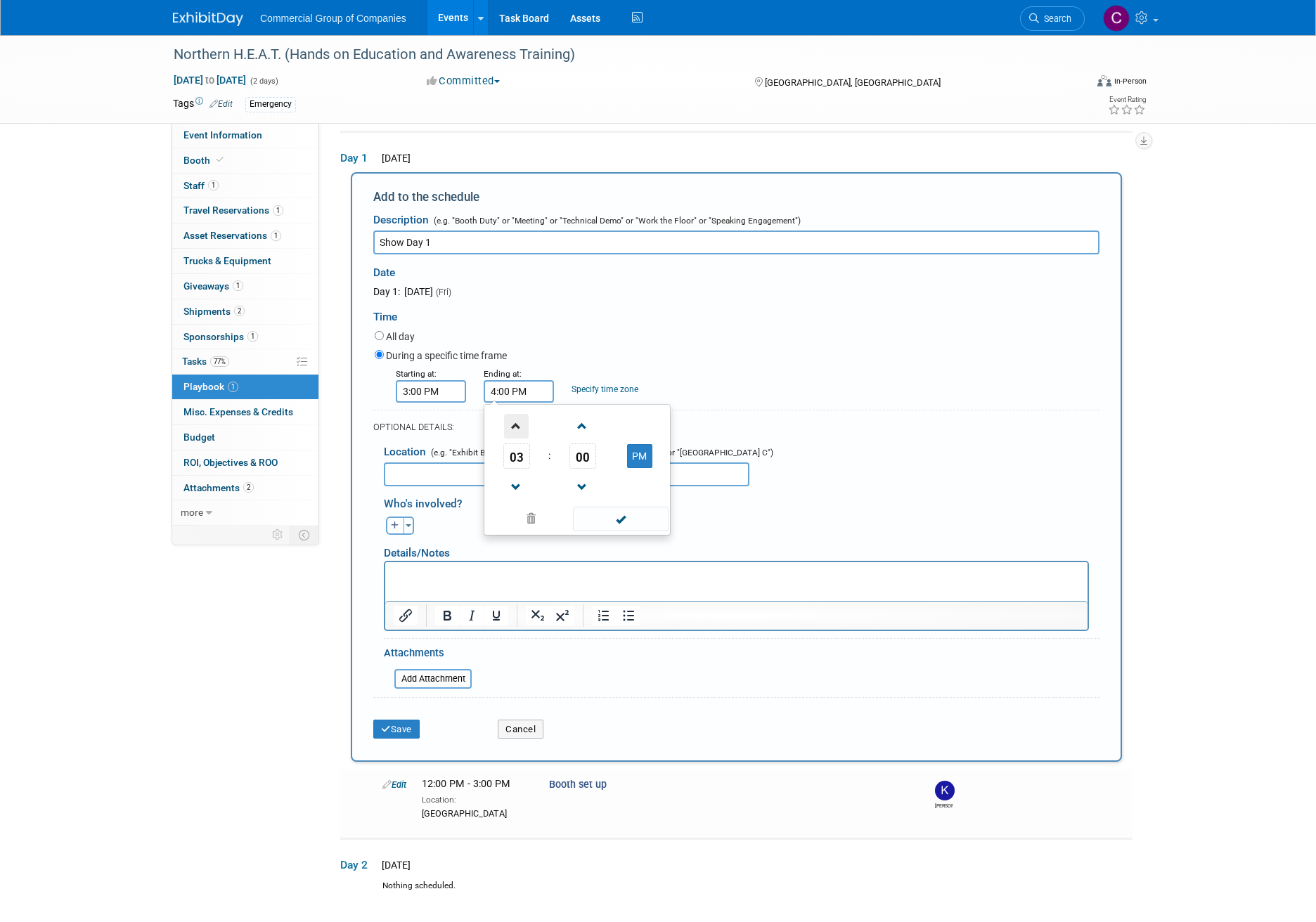
click at [521, 427] on span at bounding box center [516, 426] width 24 height 24
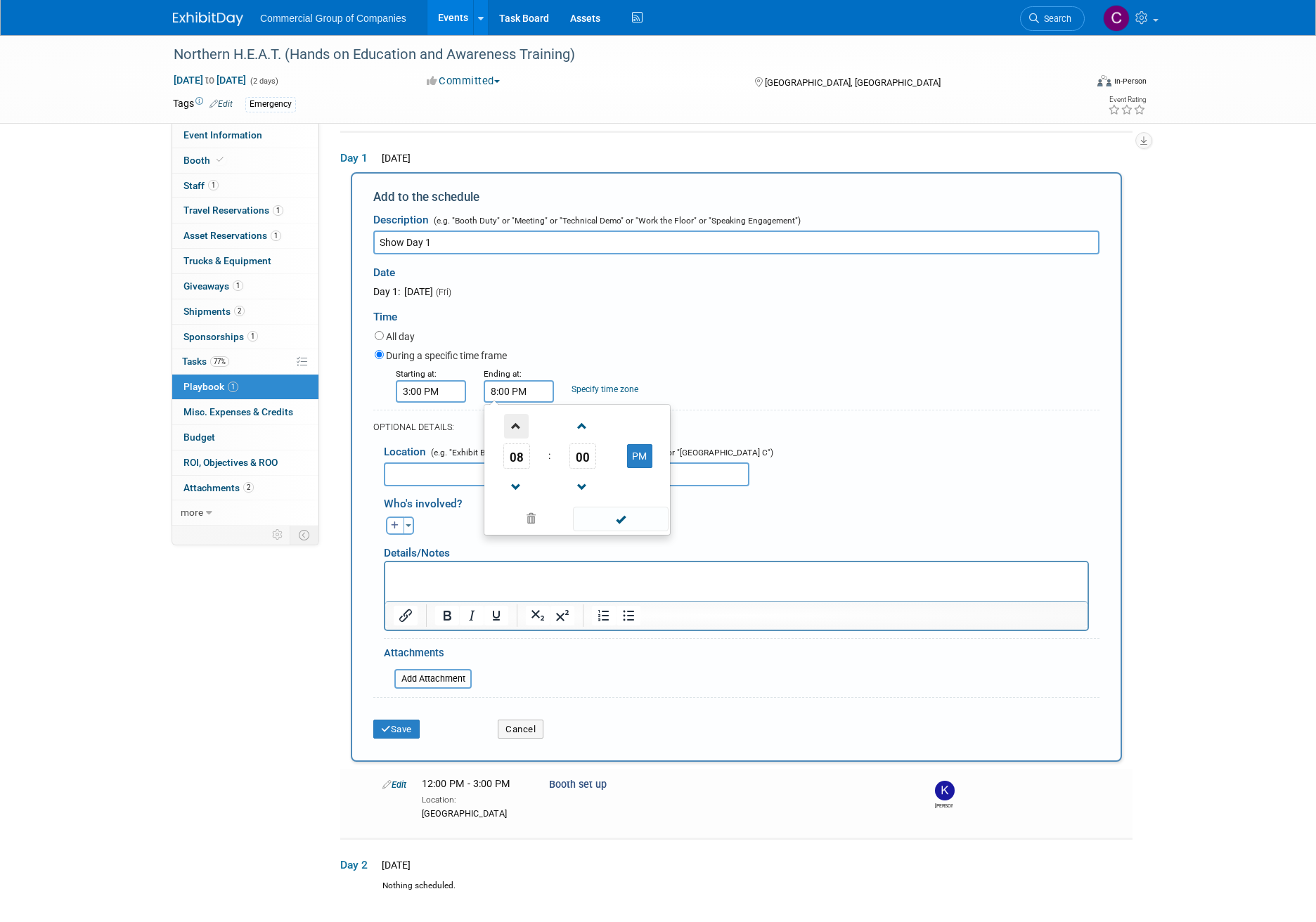
type input "9:00 PM"
click at [607, 511] on span at bounding box center [620, 518] width 95 height 24
click at [435, 470] on input "text" at bounding box center [567, 474] width 366 height 24
type input "[GEOGRAPHIC_DATA]"
click at [379, 732] on button "Save" at bounding box center [396, 729] width 46 height 20
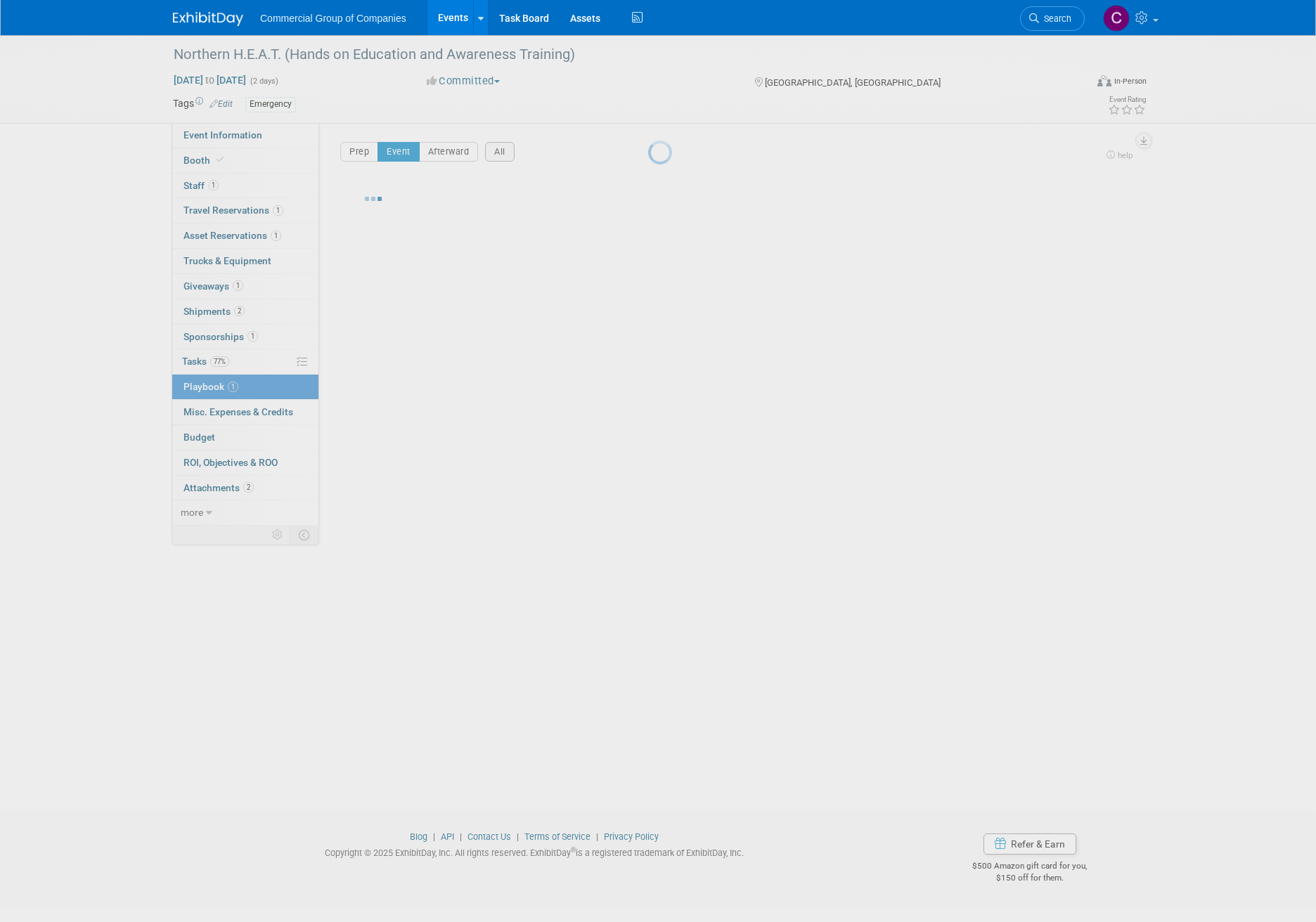
scroll to position [0, 0]
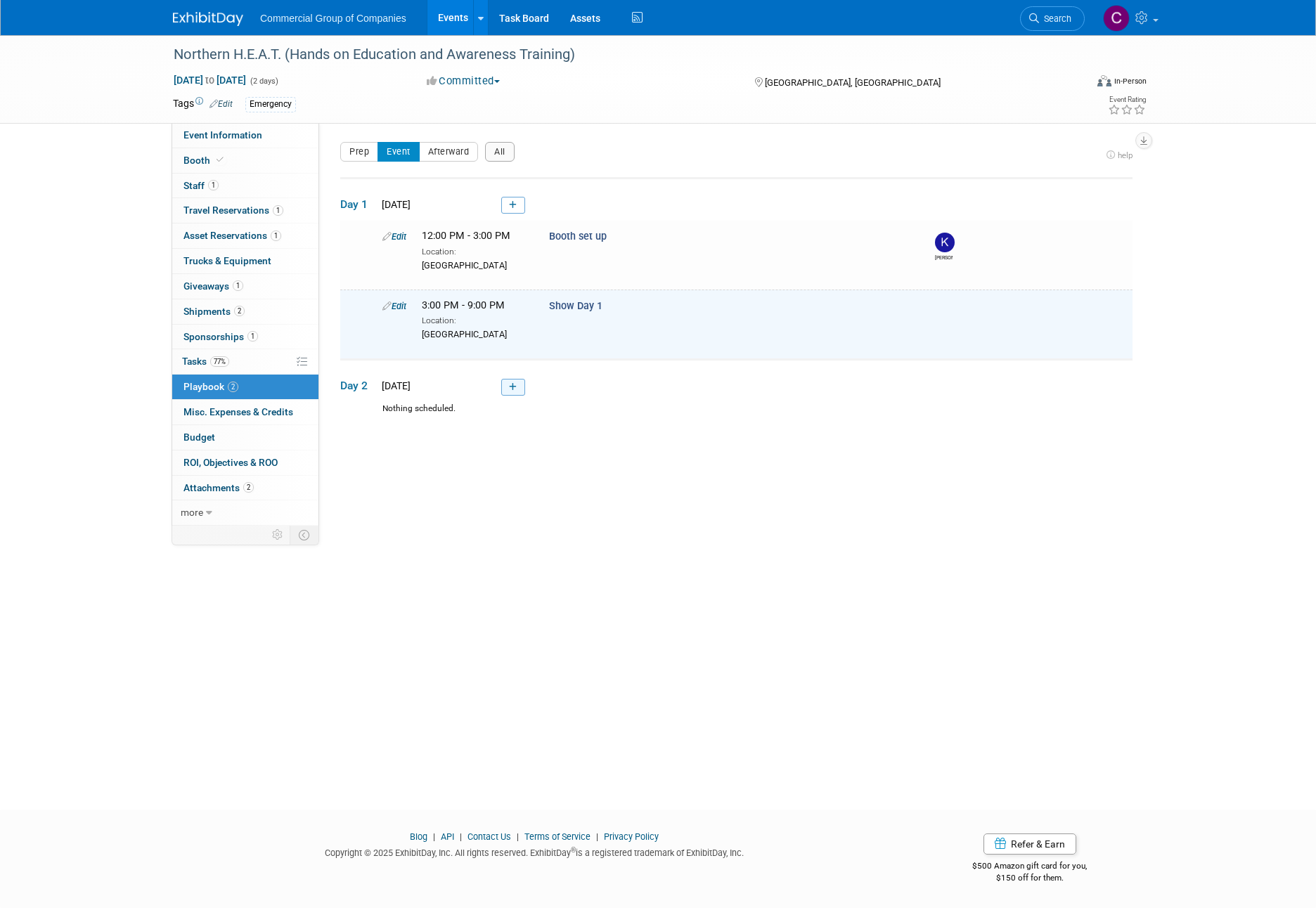
click at [513, 384] on icon at bounding box center [512, 387] width 7 height 8
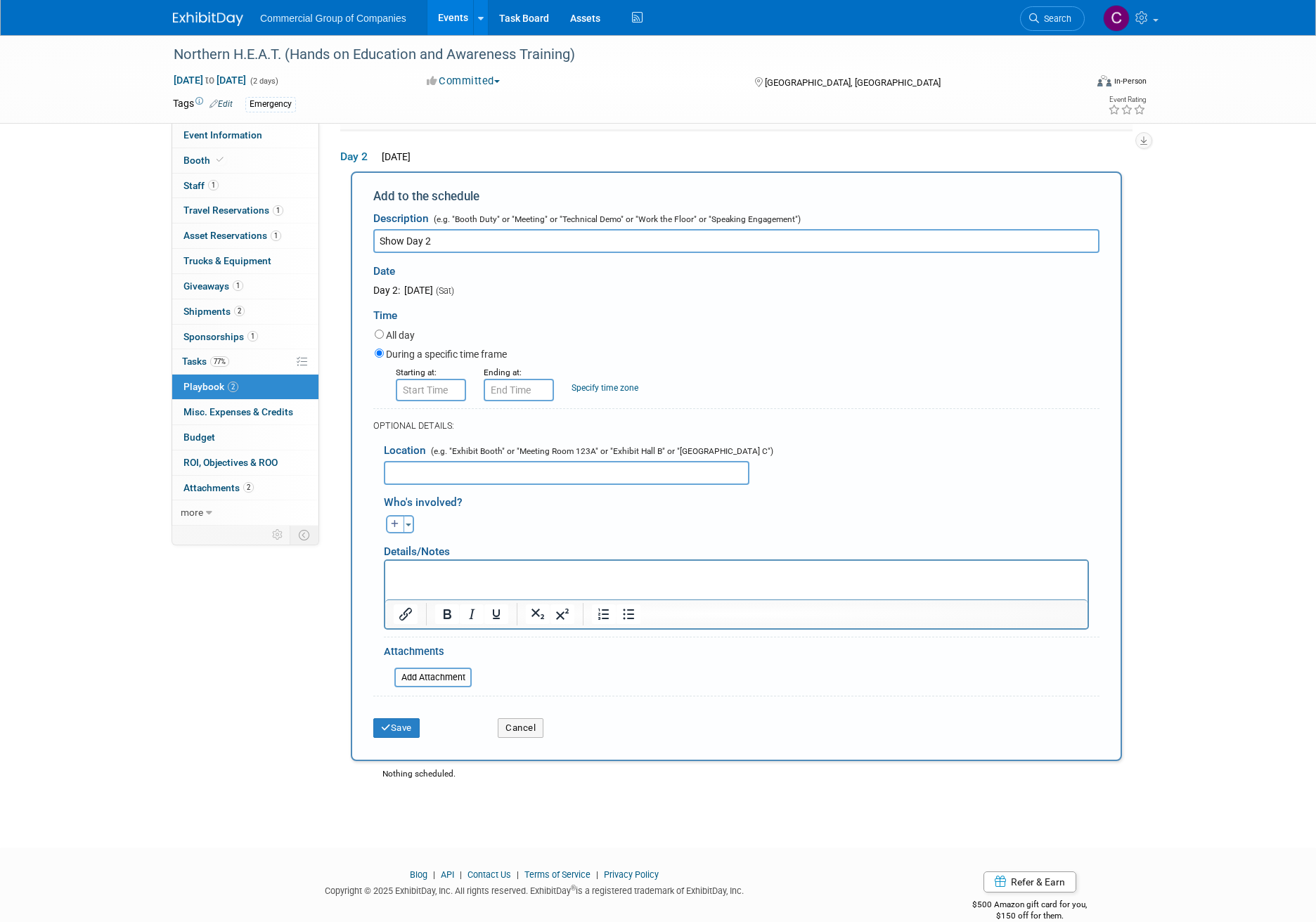
type input "Show Day 2"
click at [433, 398] on input "8:00 AM" at bounding box center [431, 390] width 70 height 23
click at [434, 414] on span at bounding box center [428, 425] width 24 height 24
click at [407, 418] on td at bounding box center [428, 424] width 58 height 36
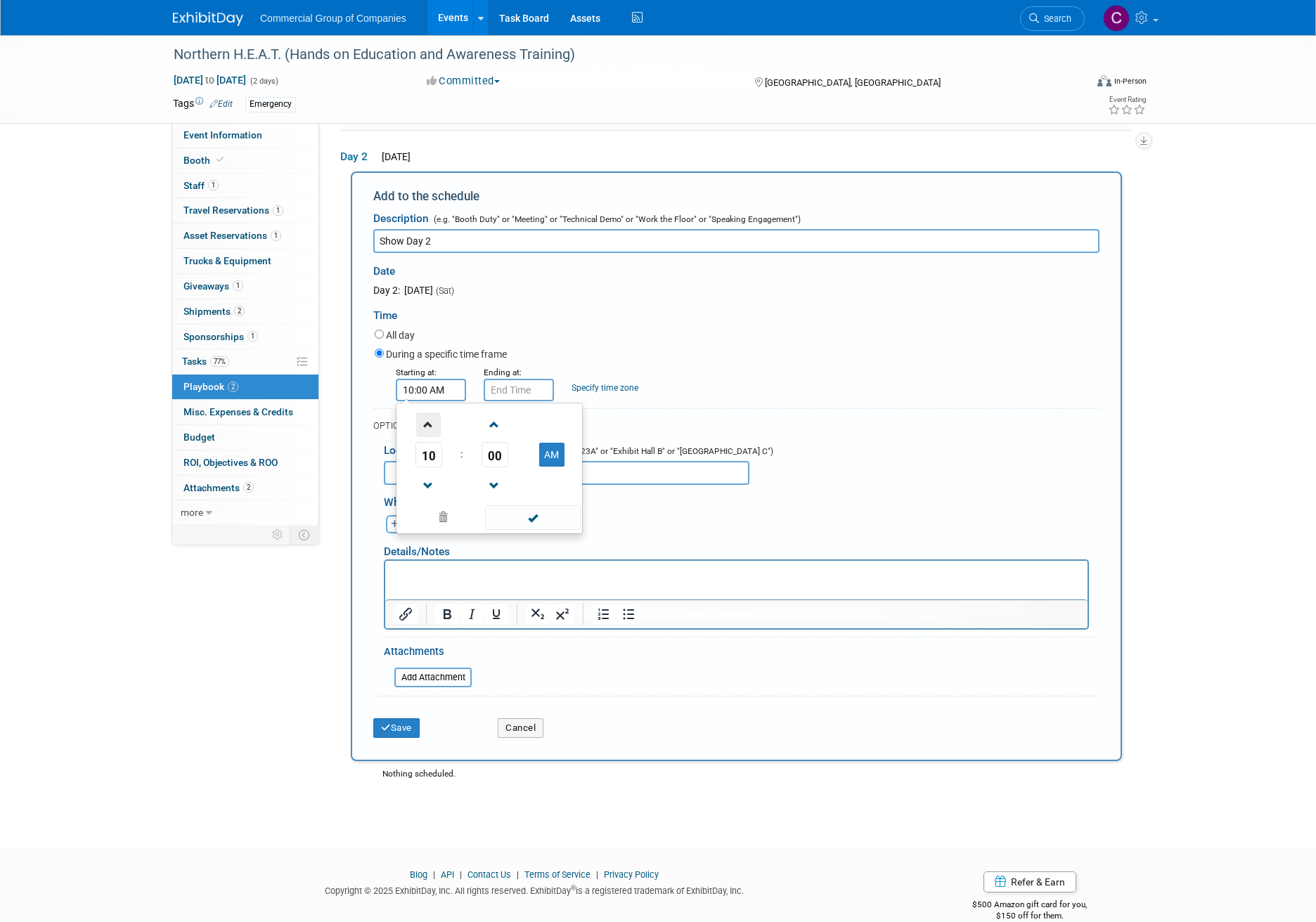
click at [425, 425] on span at bounding box center [428, 425] width 24 height 24
type input "11:00 AM"
click at [557, 523] on span at bounding box center [532, 517] width 95 height 24
click at [536, 385] on input "11:00 AM" at bounding box center [518, 390] width 70 height 23
click at [515, 407] on link at bounding box center [517, 424] width 27 height 36
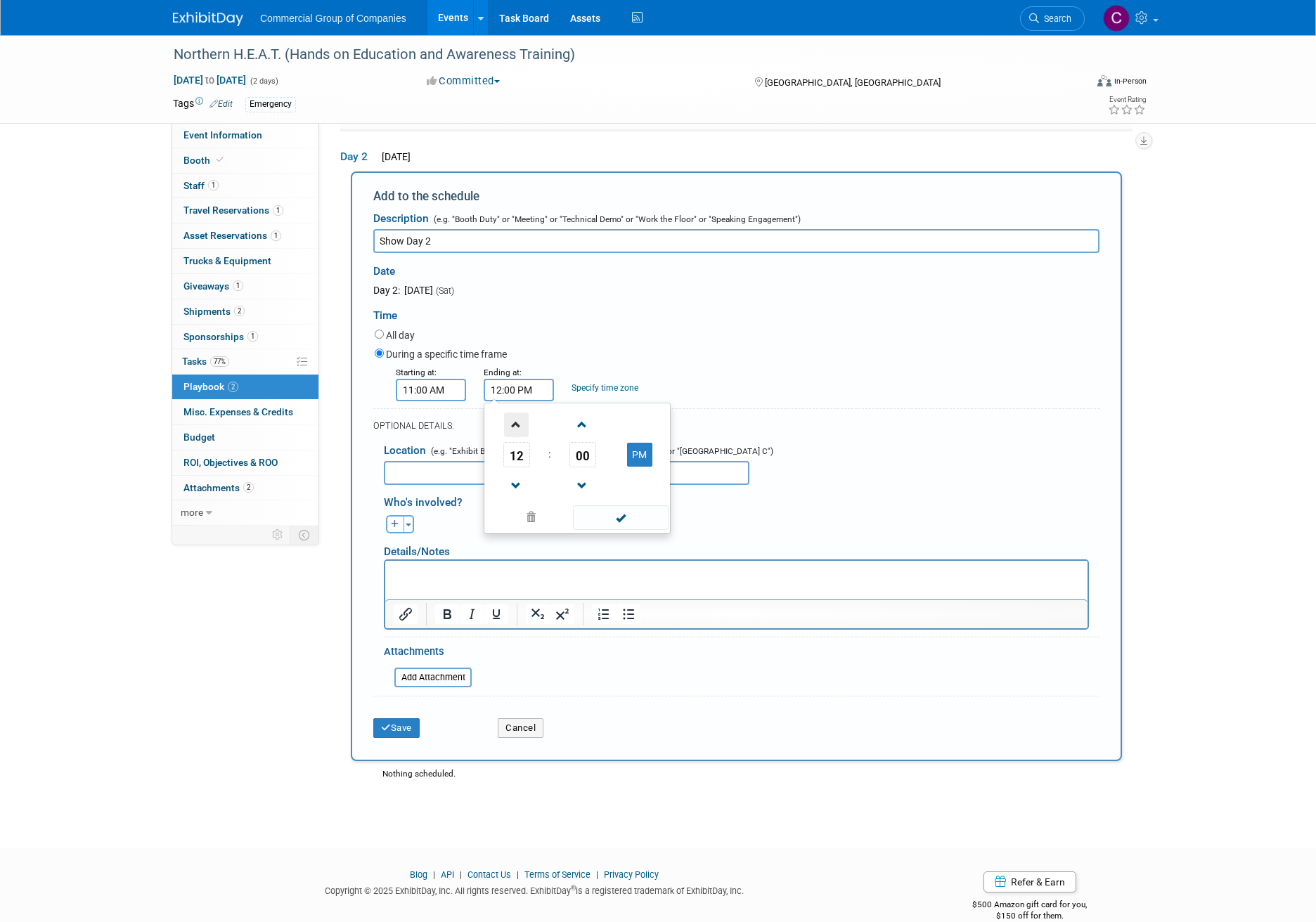
click at [515, 413] on span at bounding box center [516, 425] width 24 height 24
type input "1:00 PM"
click at [608, 506] on span at bounding box center [620, 517] width 95 height 24
click at [486, 476] on input "text" at bounding box center [567, 472] width 366 height 24
type input "[GEOGRAPHIC_DATA]"
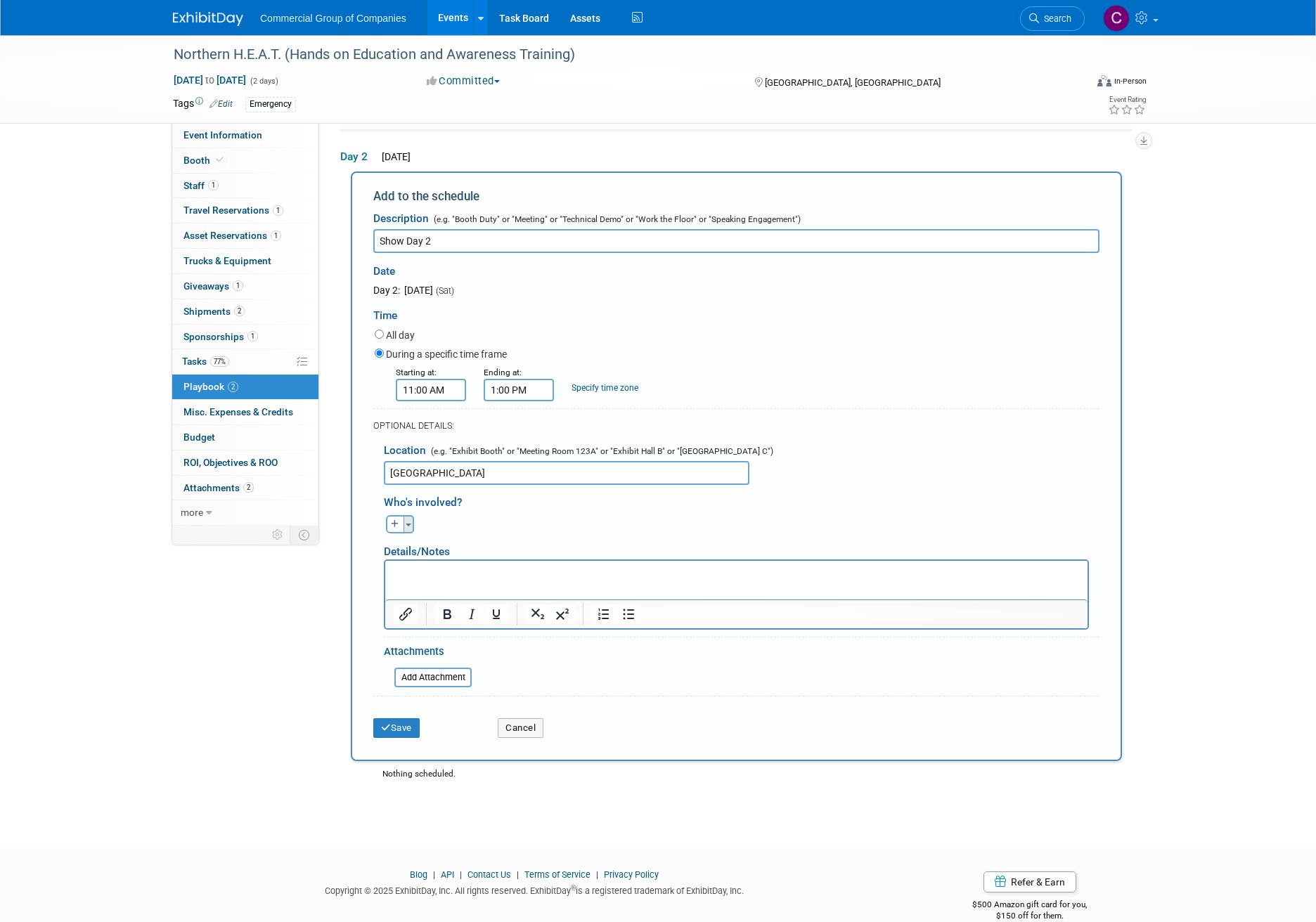
click at [412, 527] on button "Toggle Dropdown" at bounding box center [408, 524] width 10 height 18
click at [424, 627] on label "[PERSON_NAME]" at bounding box center [481, 628] width 173 height 25
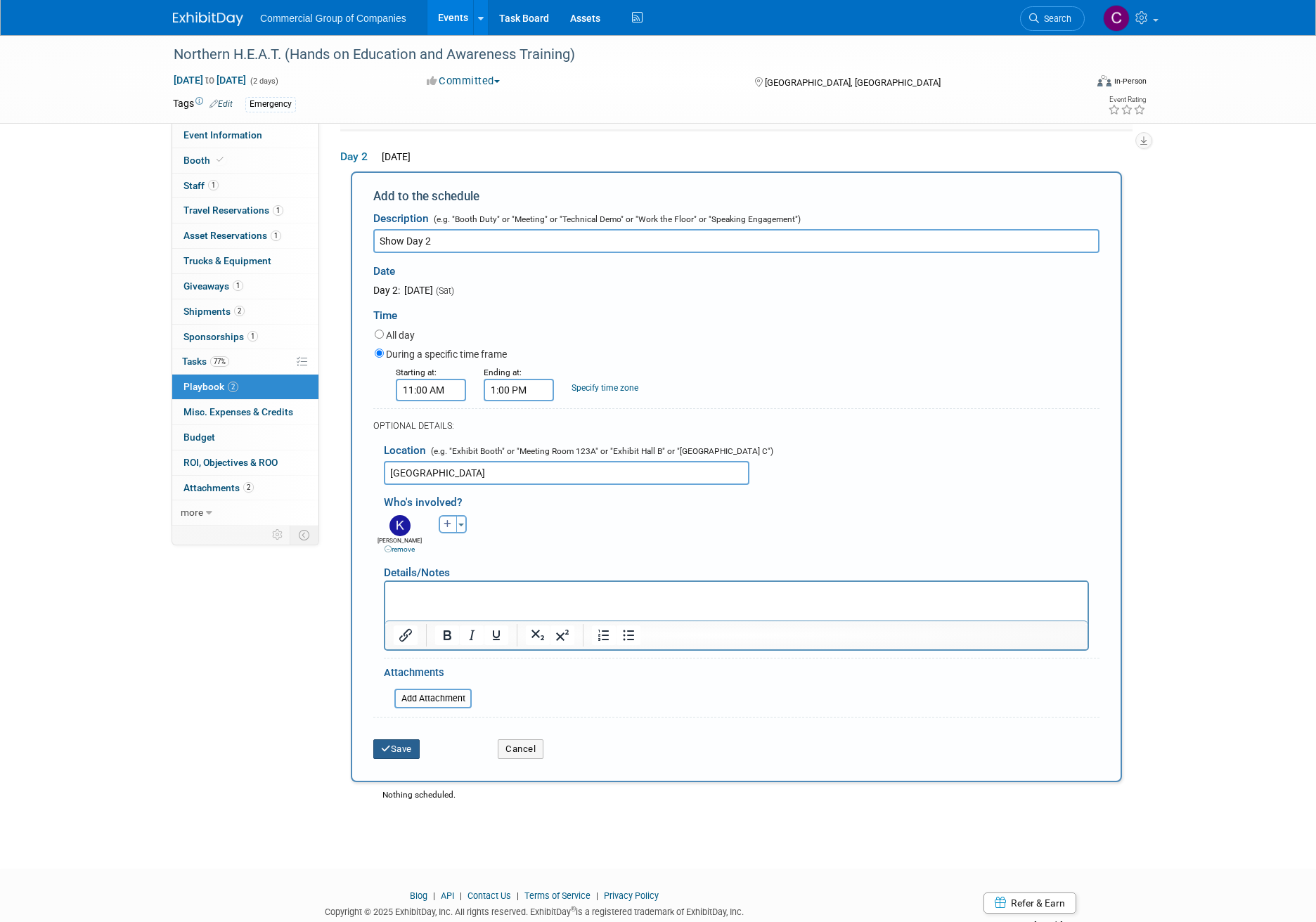
click at [410, 750] on button "Save" at bounding box center [396, 749] width 46 height 20
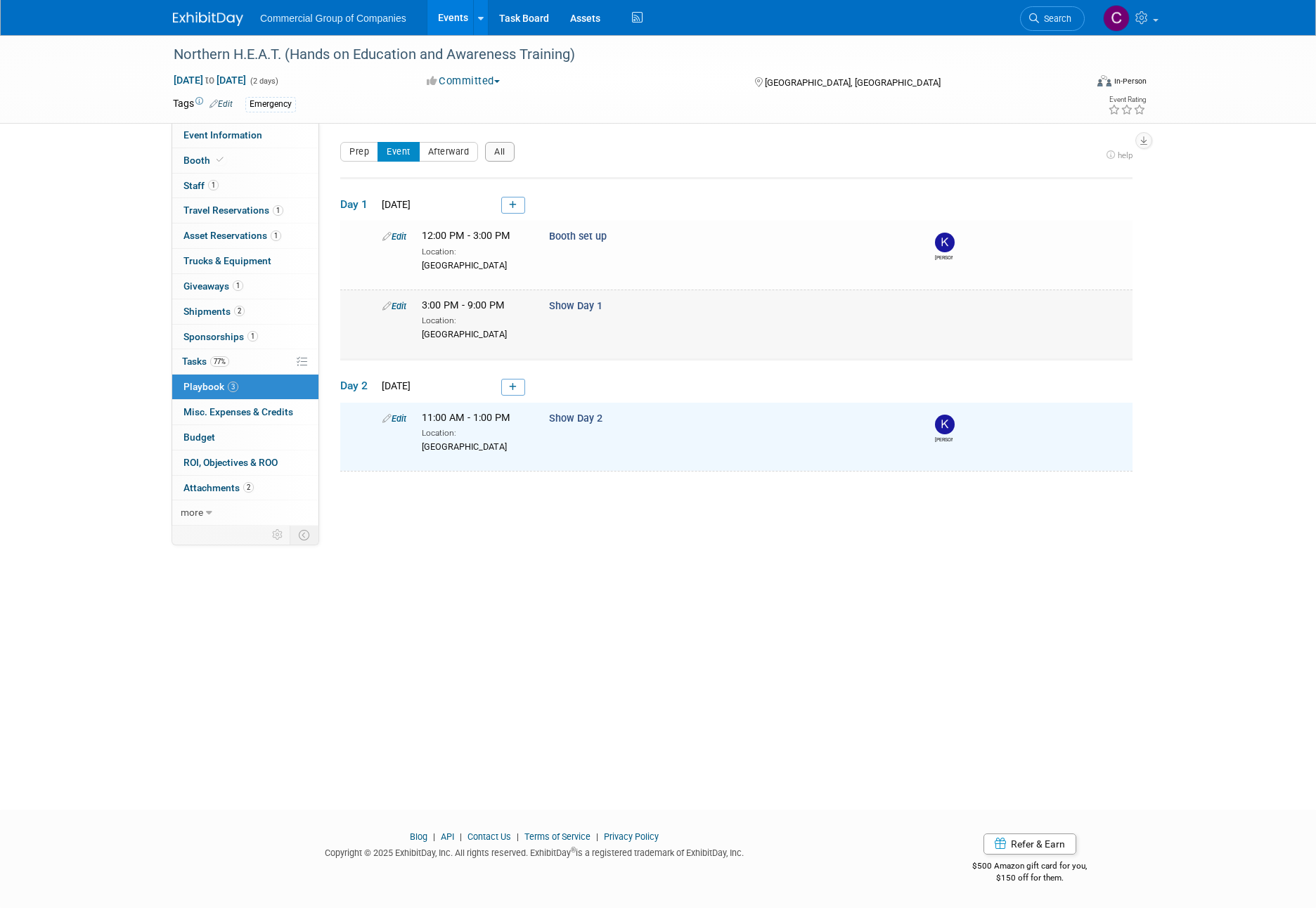
click at [460, 308] on span "3:00 PM - 9:00 PM" at bounding box center [463, 305] width 83 height 12
click at [390, 310] on icon at bounding box center [387, 306] width 9 height 9
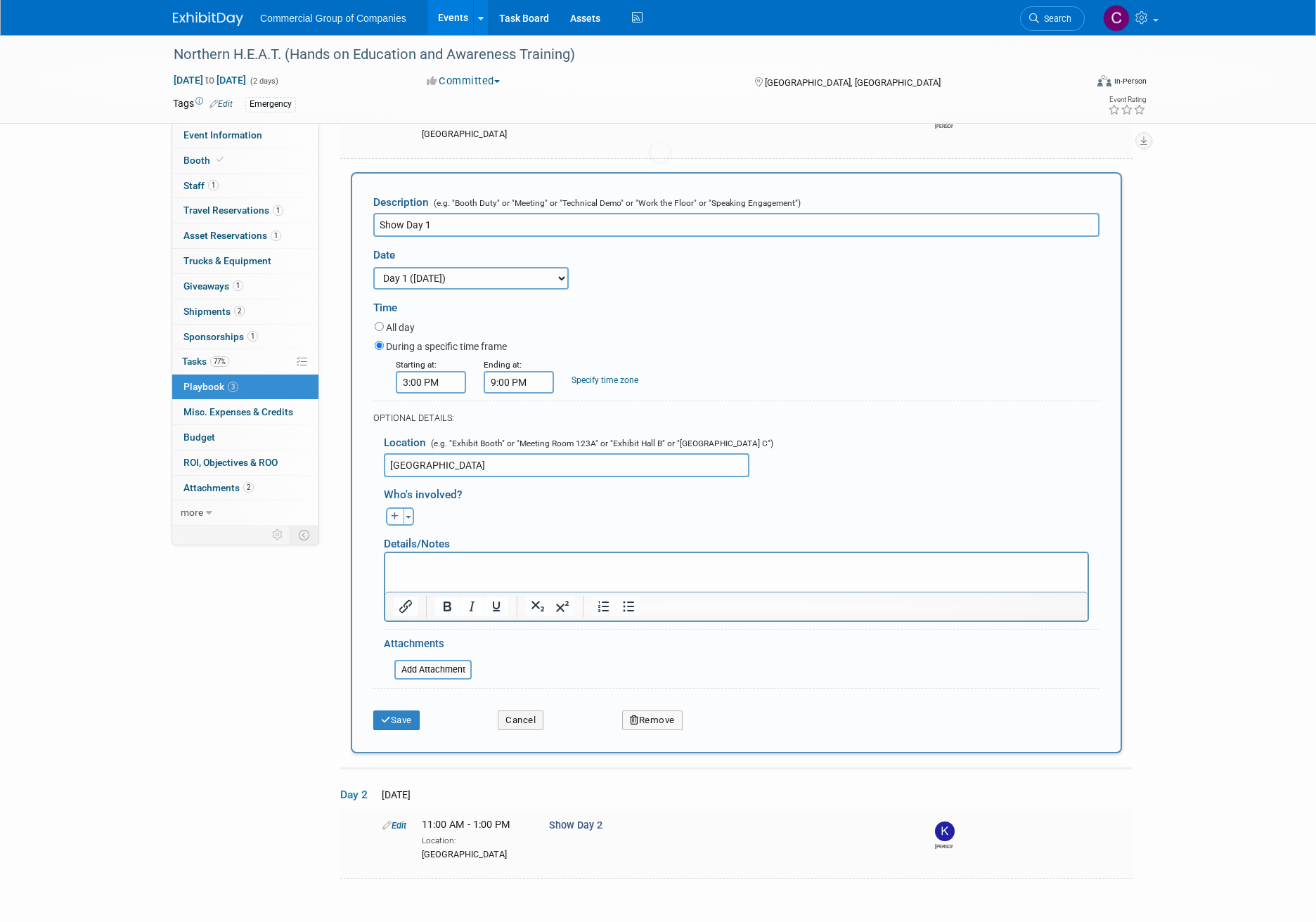
scroll to position [130, 0]
click at [407, 520] on button "Toggle Dropdown" at bounding box center [408, 516] width 10 height 18
click at [419, 614] on label "[PERSON_NAME]" at bounding box center [481, 621] width 173 height 25
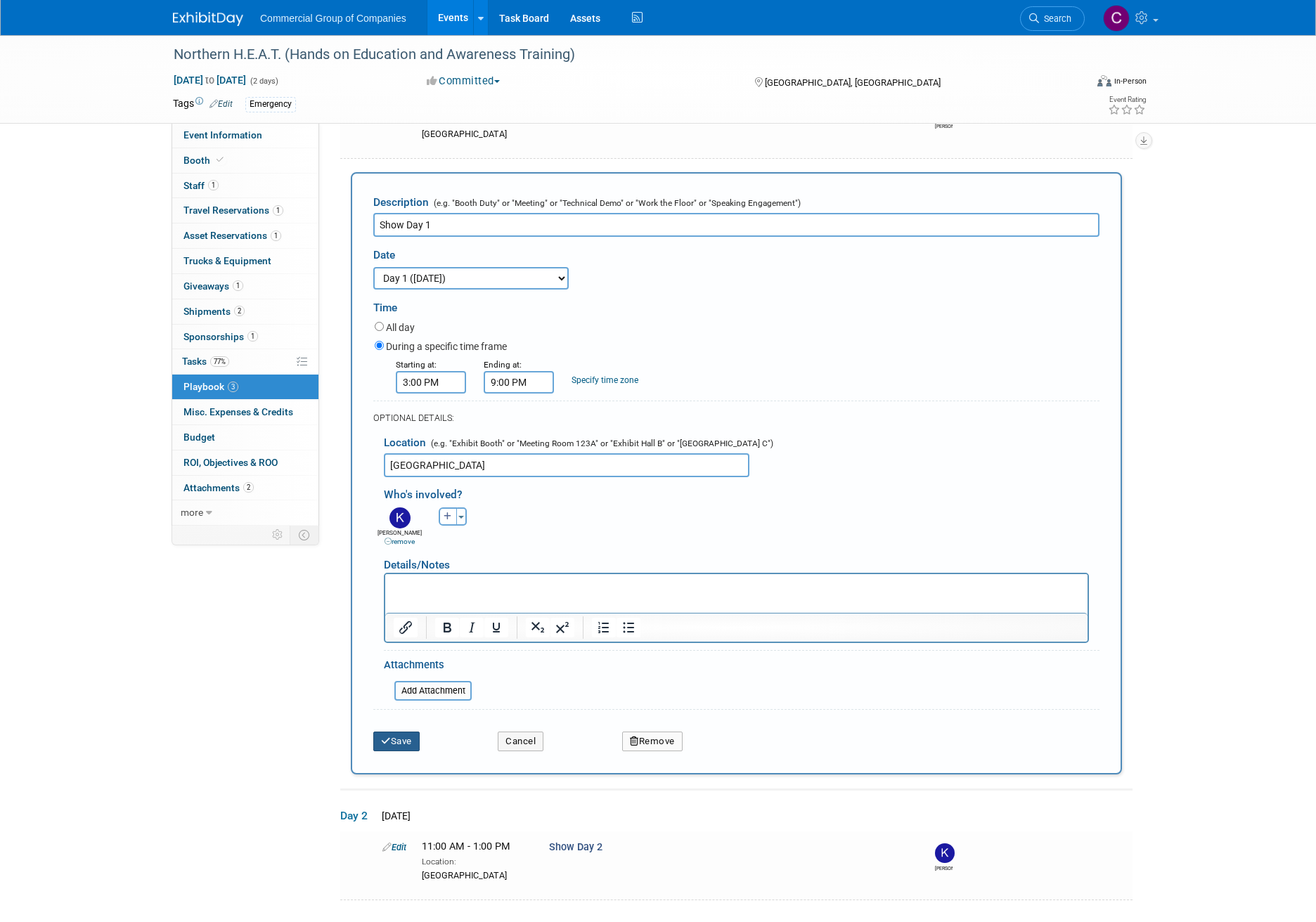
click at [404, 736] on button "Save" at bounding box center [396, 741] width 46 height 20
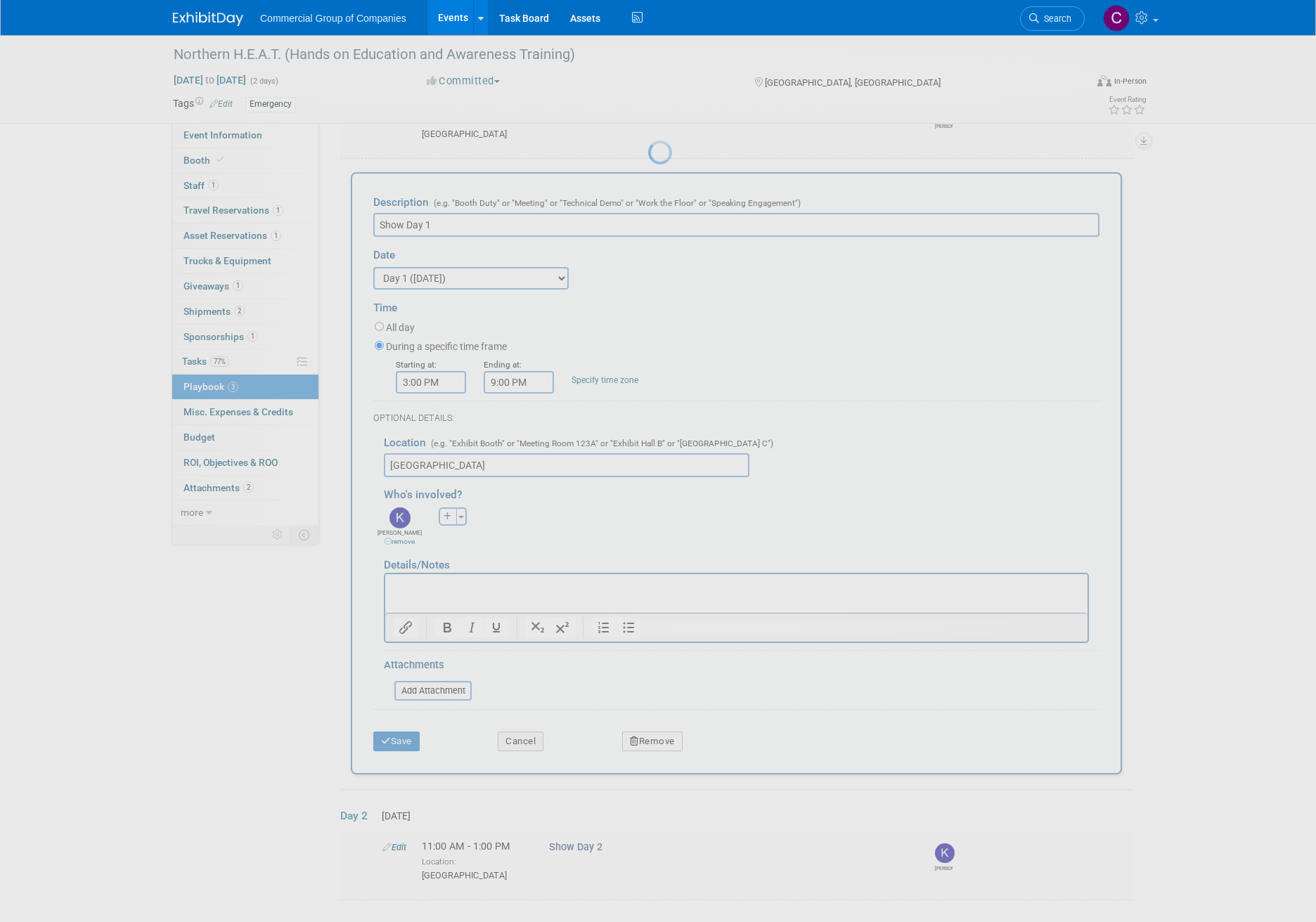
scroll to position [0, 0]
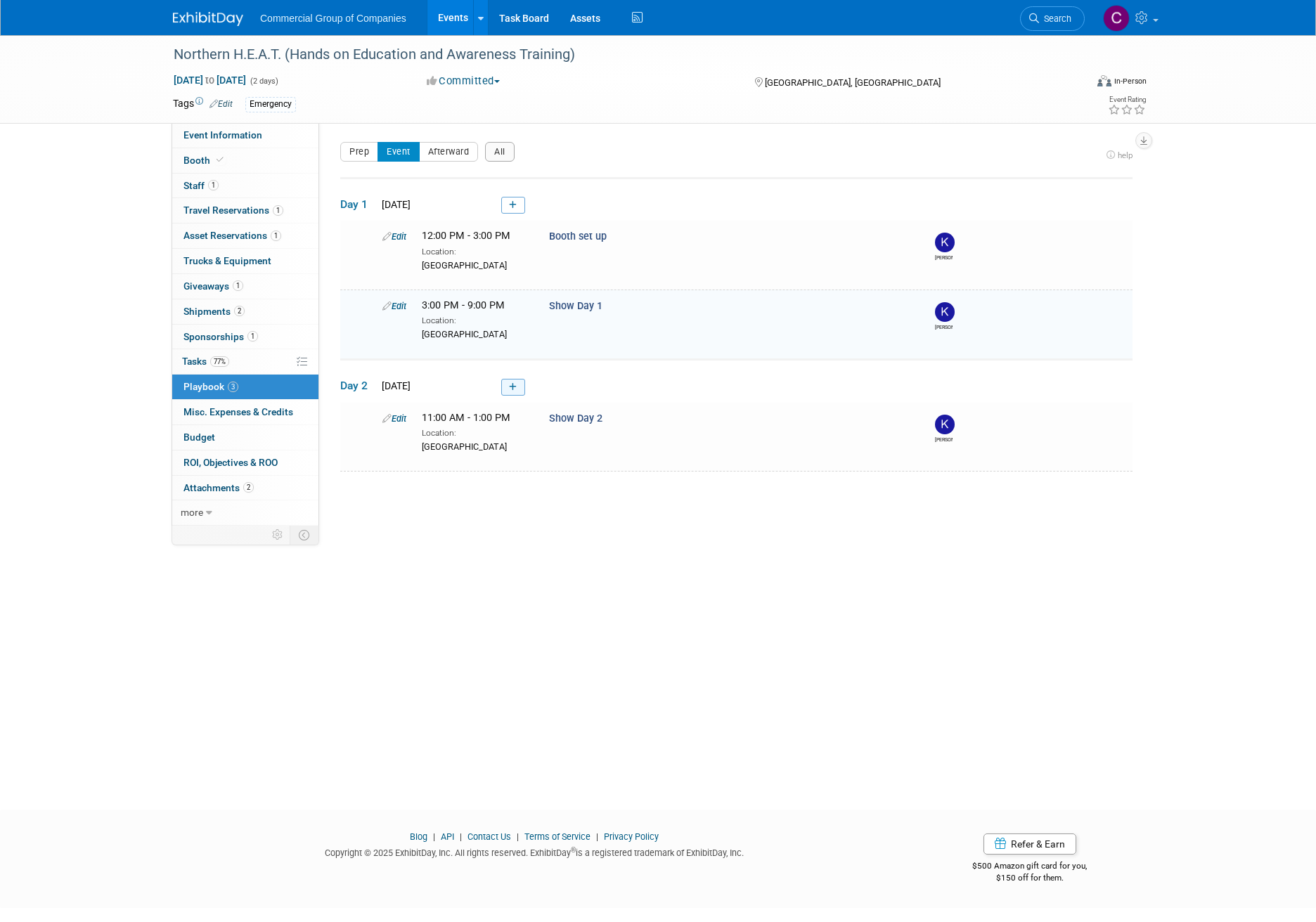
click at [515, 385] on icon at bounding box center [512, 387] width 7 height 8
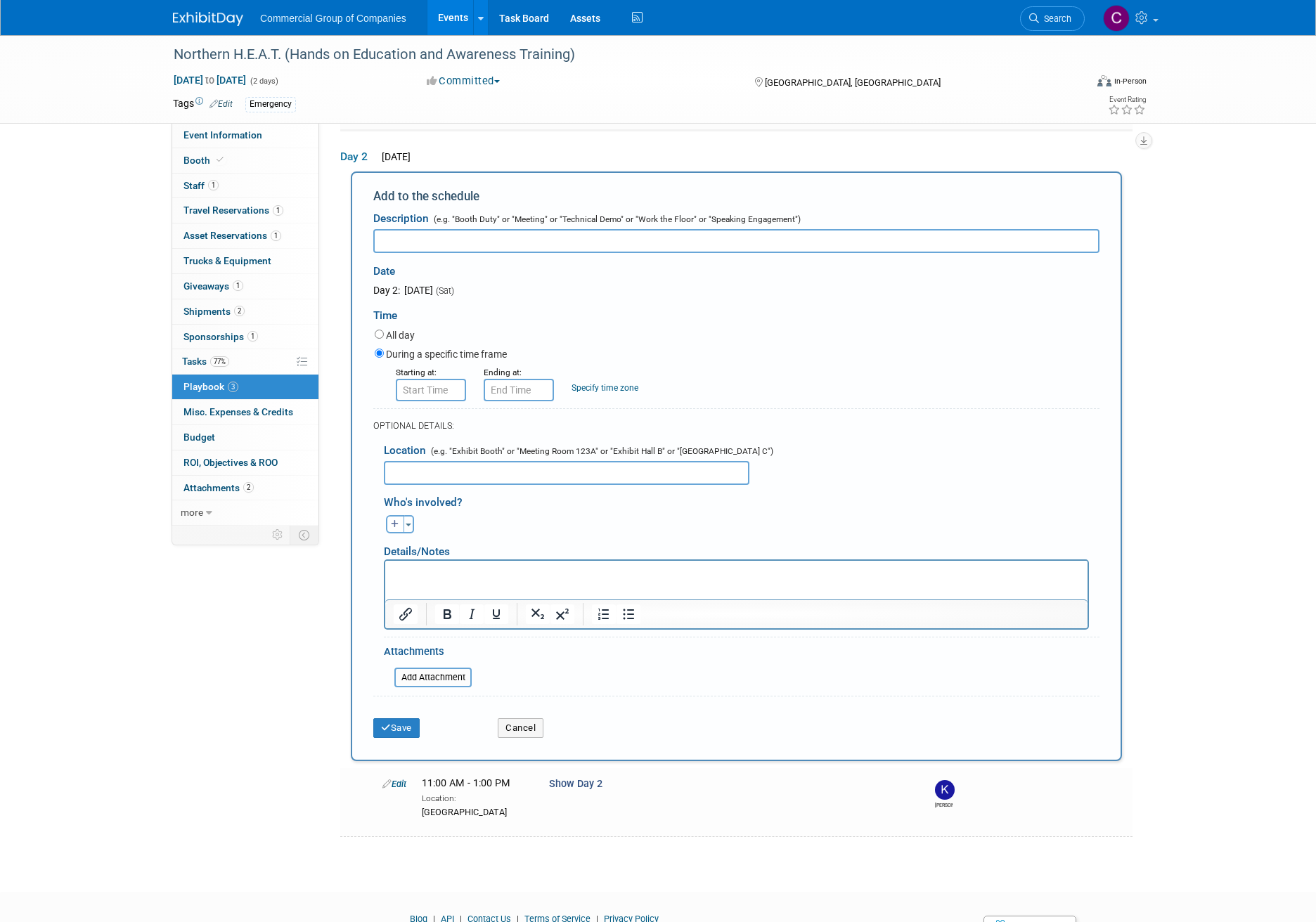
scroll to position [228, 0]
type input "Booth Teardown"
click at [418, 372] on small "Starting at:" at bounding box center [416, 372] width 41 height 10
click at [428, 391] on input "8:00 AM" at bounding box center [431, 390] width 70 height 23
click at [442, 439] on td at bounding box center [428, 424] width 58 height 36
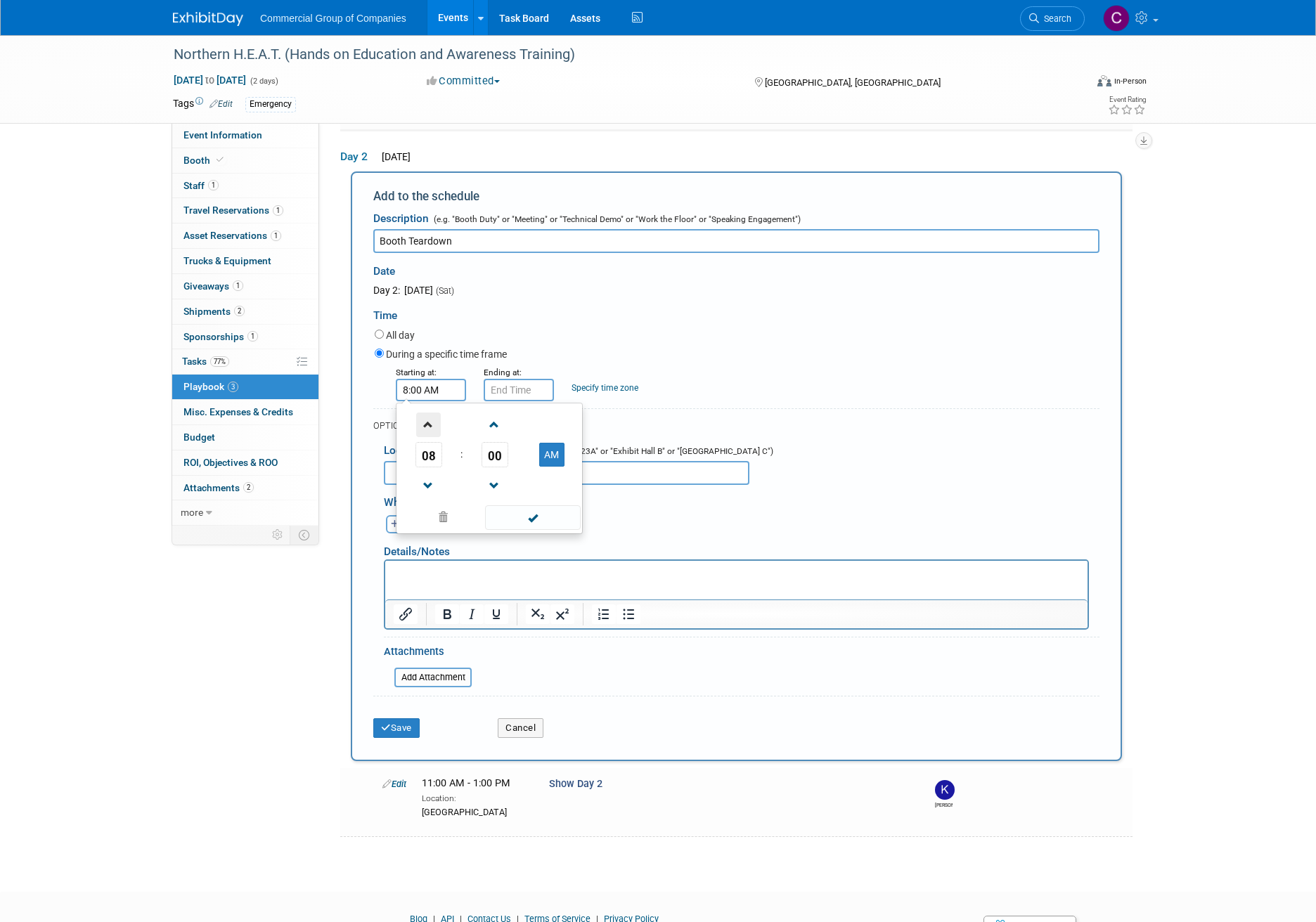
drag, startPoint x: 442, startPoint y: 439, endPoint x: 439, endPoint y: 431, distance: 8.5
click at [441, 435] on td at bounding box center [428, 424] width 58 height 36
click at [439, 431] on span at bounding box center [428, 425] width 24 height 24
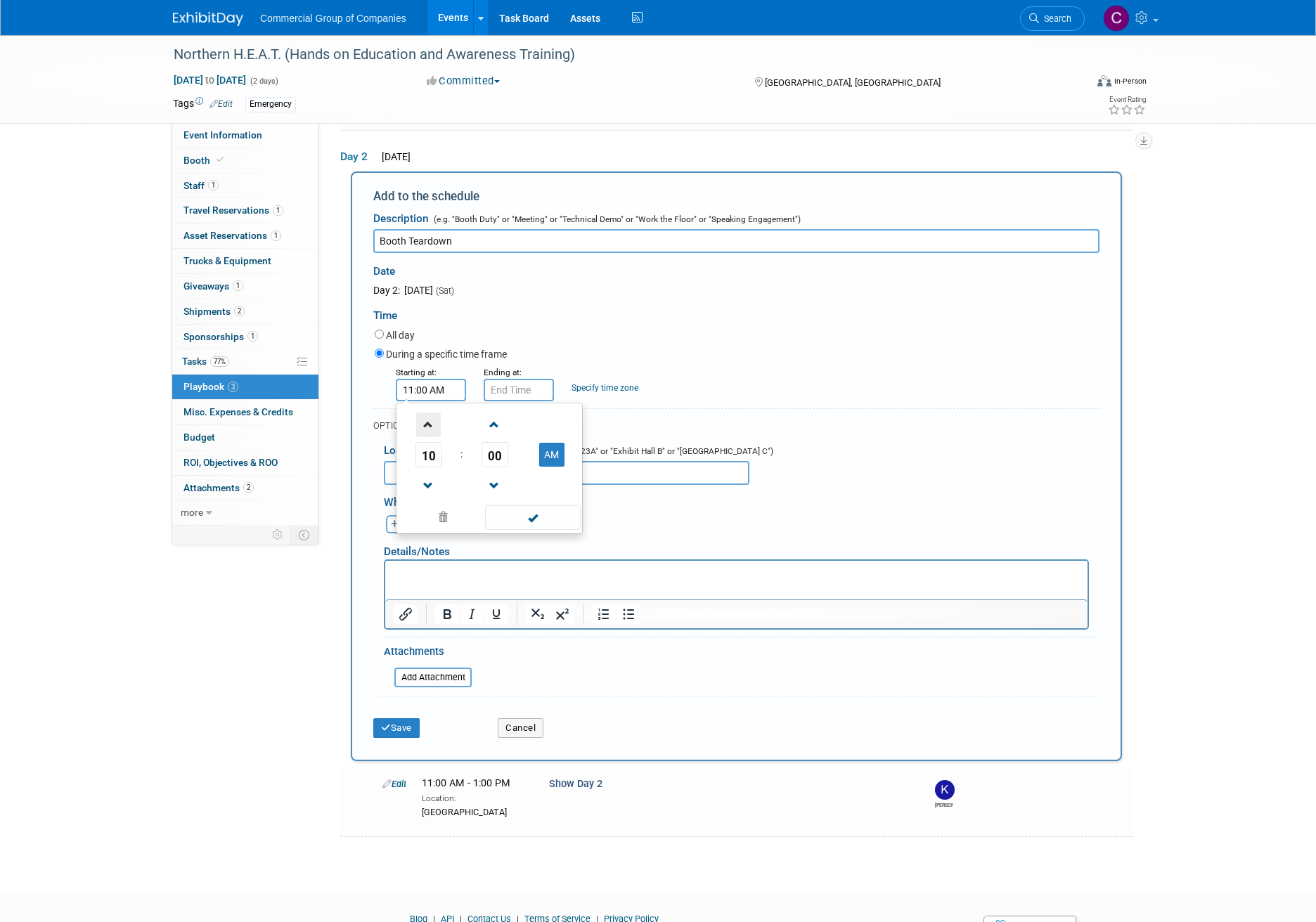
click at [439, 431] on span at bounding box center [428, 425] width 24 height 24
type input "1:00 PM"
click at [534, 524] on span at bounding box center [532, 517] width 95 height 24
click at [410, 529] on button "Toggle Dropdown" at bounding box center [408, 524] width 10 height 18
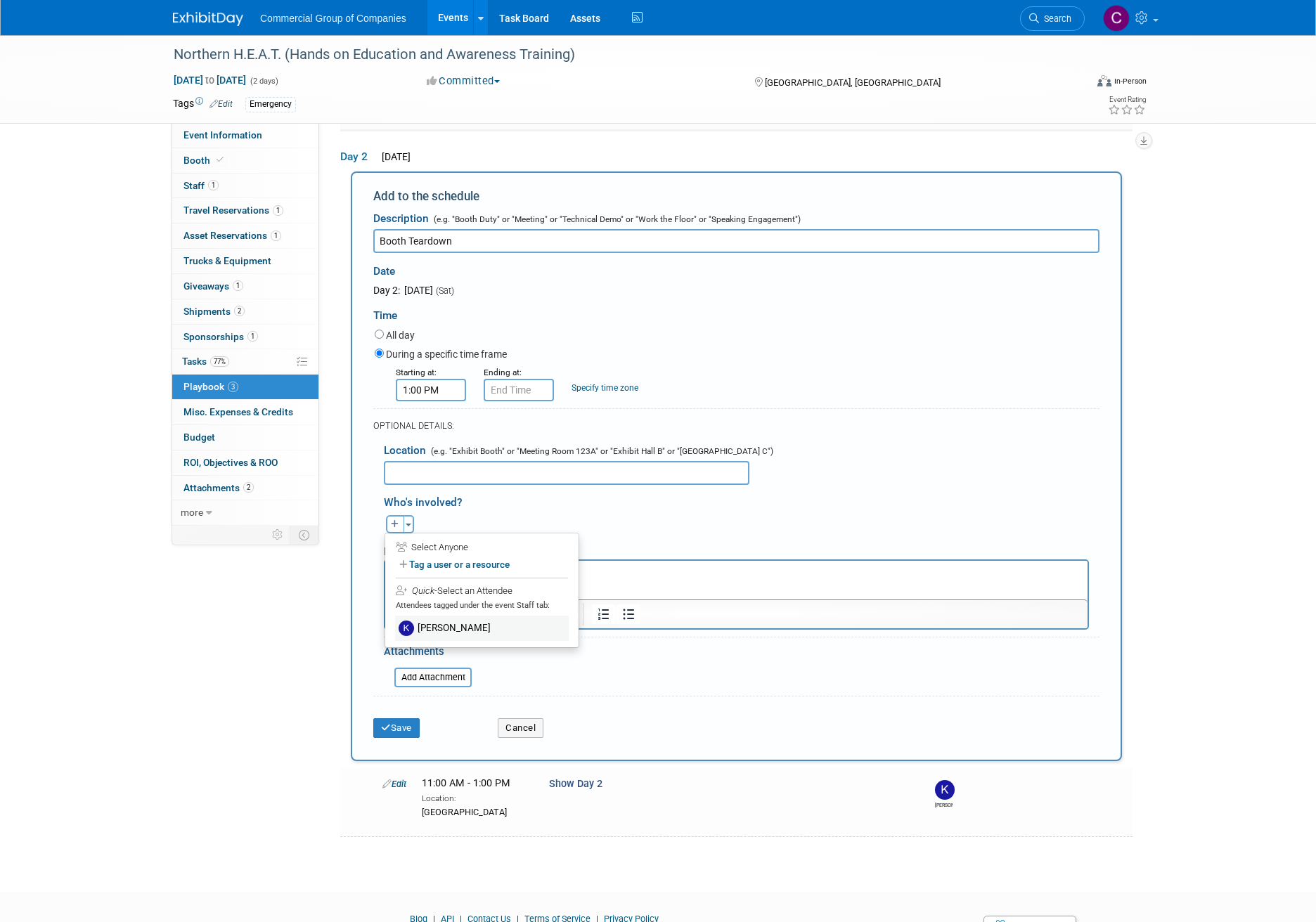
click at [439, 626] on label "[PERSON_NAME]" at bounding box center [481, 628] width 173 height 25
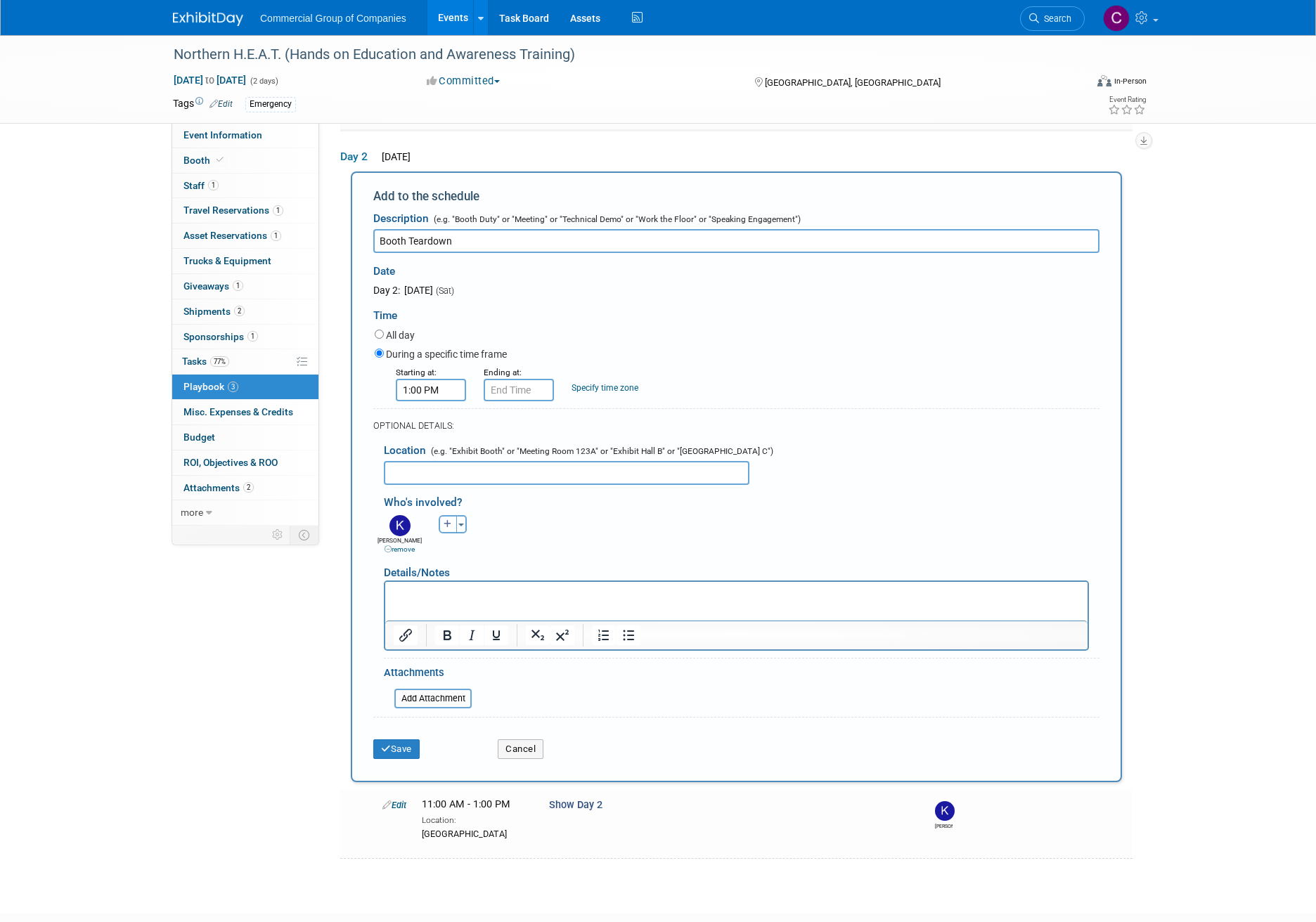
click at [402, 735] on div "Save" at bounding box center [425, 744] width 125 height 29
click at [400, 744] on button "Save" at bounding box center [396, 749] width 46 height 20
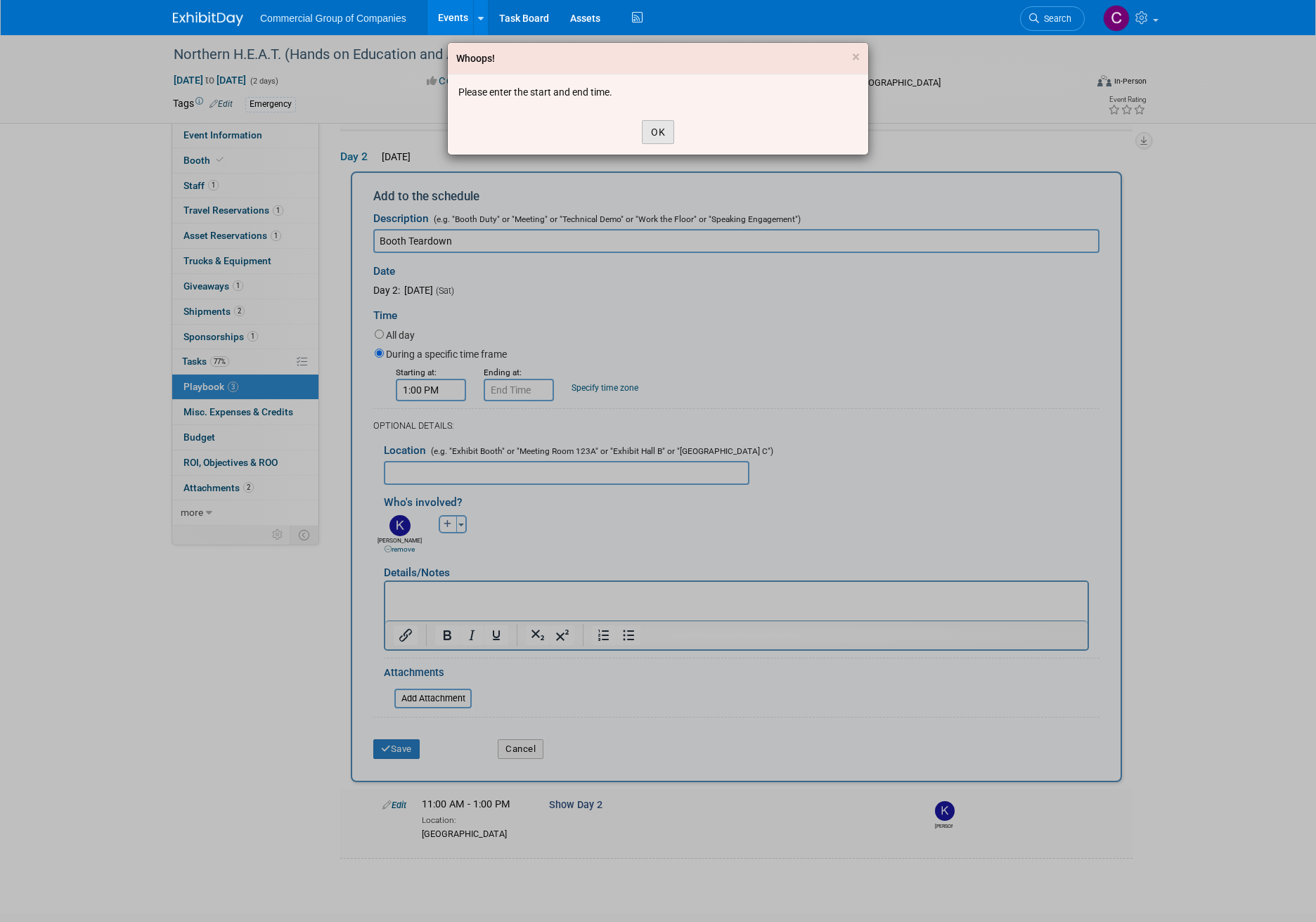
click at [651, 133] on button "OK" at bounding box center [658, 132] width 32 height 24
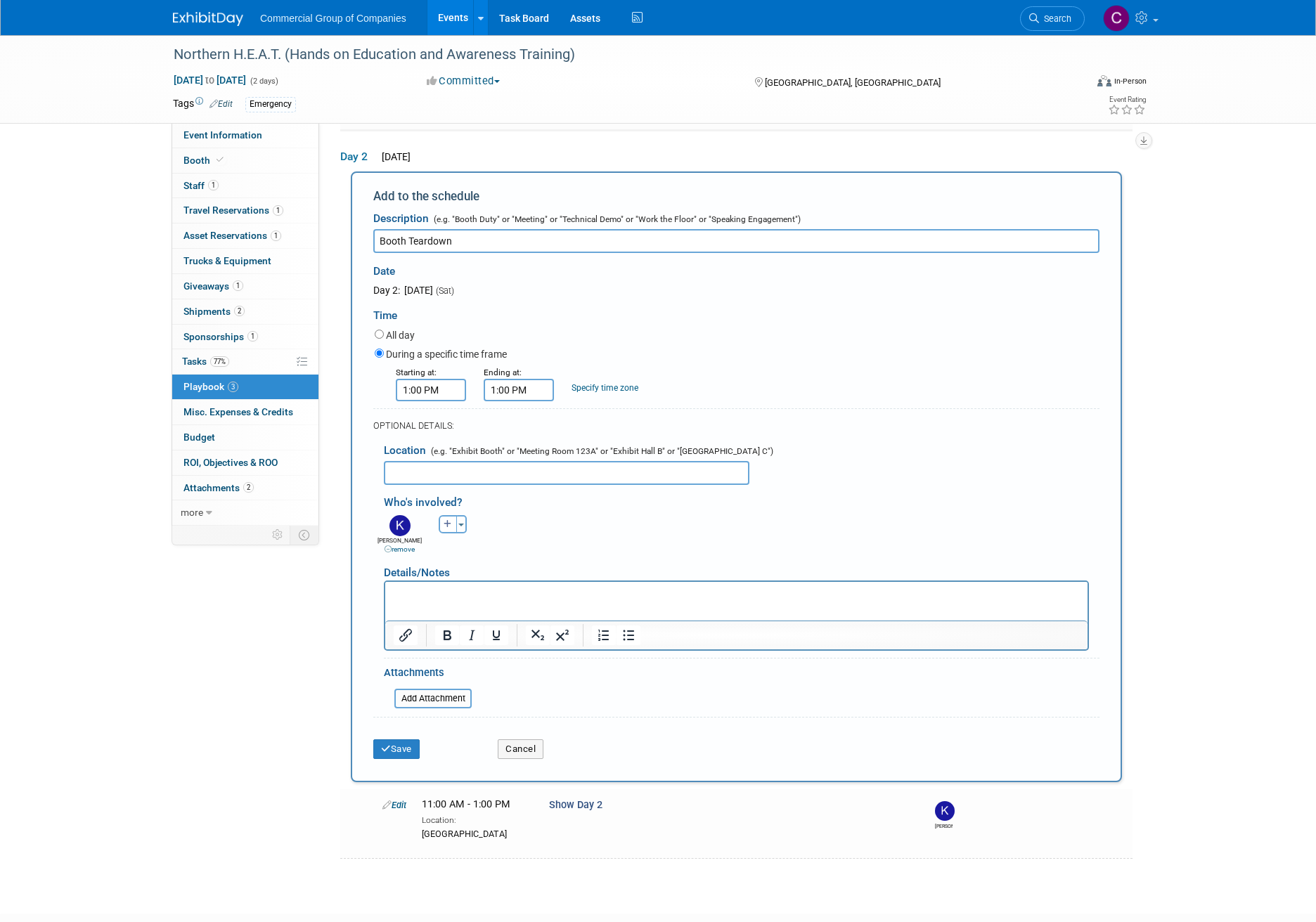
click at [521, 392] on input "1:00 PM" at bounding box center [518, 390] width 70 height 23
click at [515, 481] on span at bounding box center [516, 486] width 24 height 24
click at [515, 434] on span at bounding box center [516, 425] width 24 height 24
type input "12:00 PM"
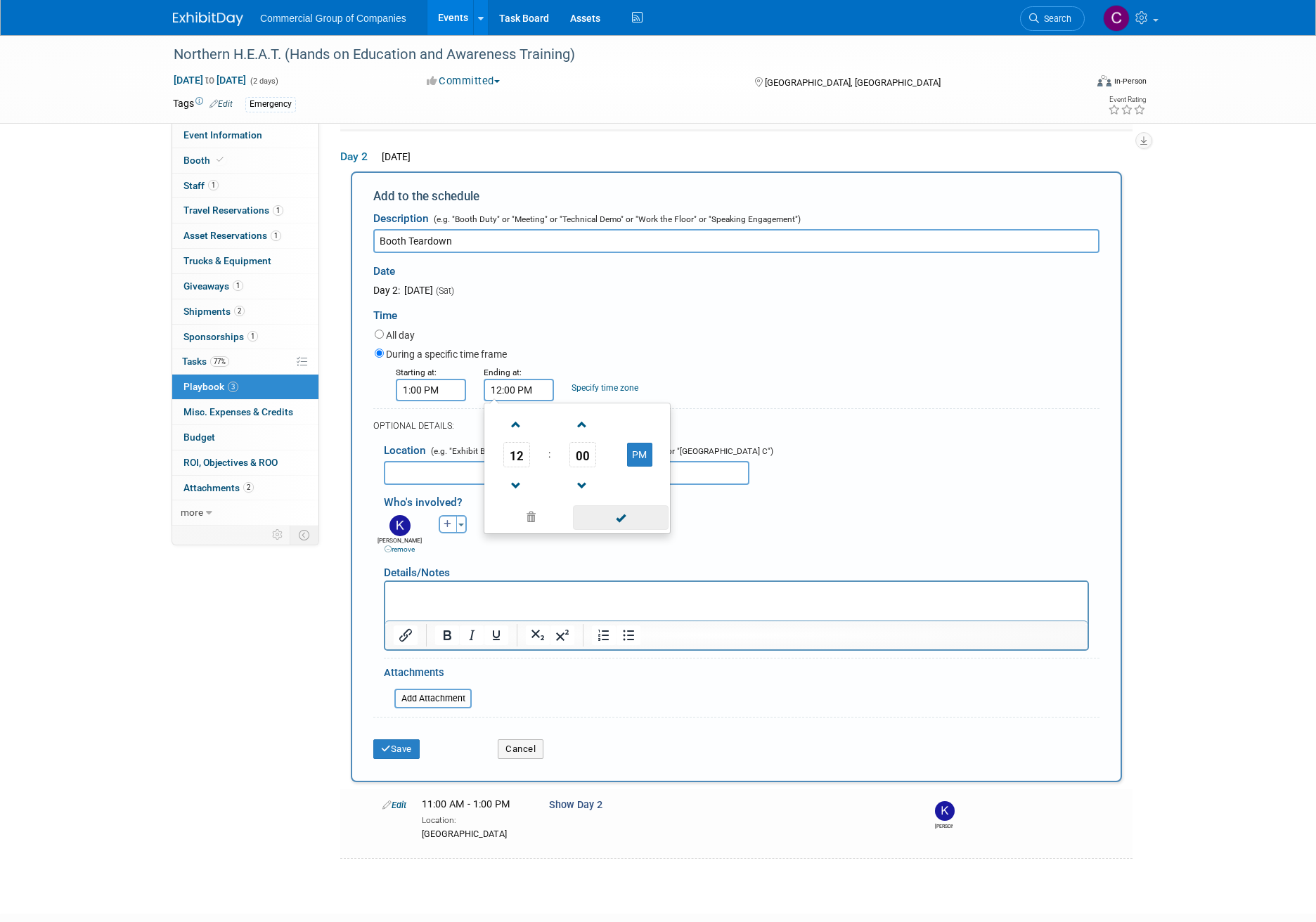
click at [594, 528] on span at bounding box center [620, 517] width 95 height 24
click at [383, 745] on icon "submit" at bounding box center [386, 749] width 10 height 9
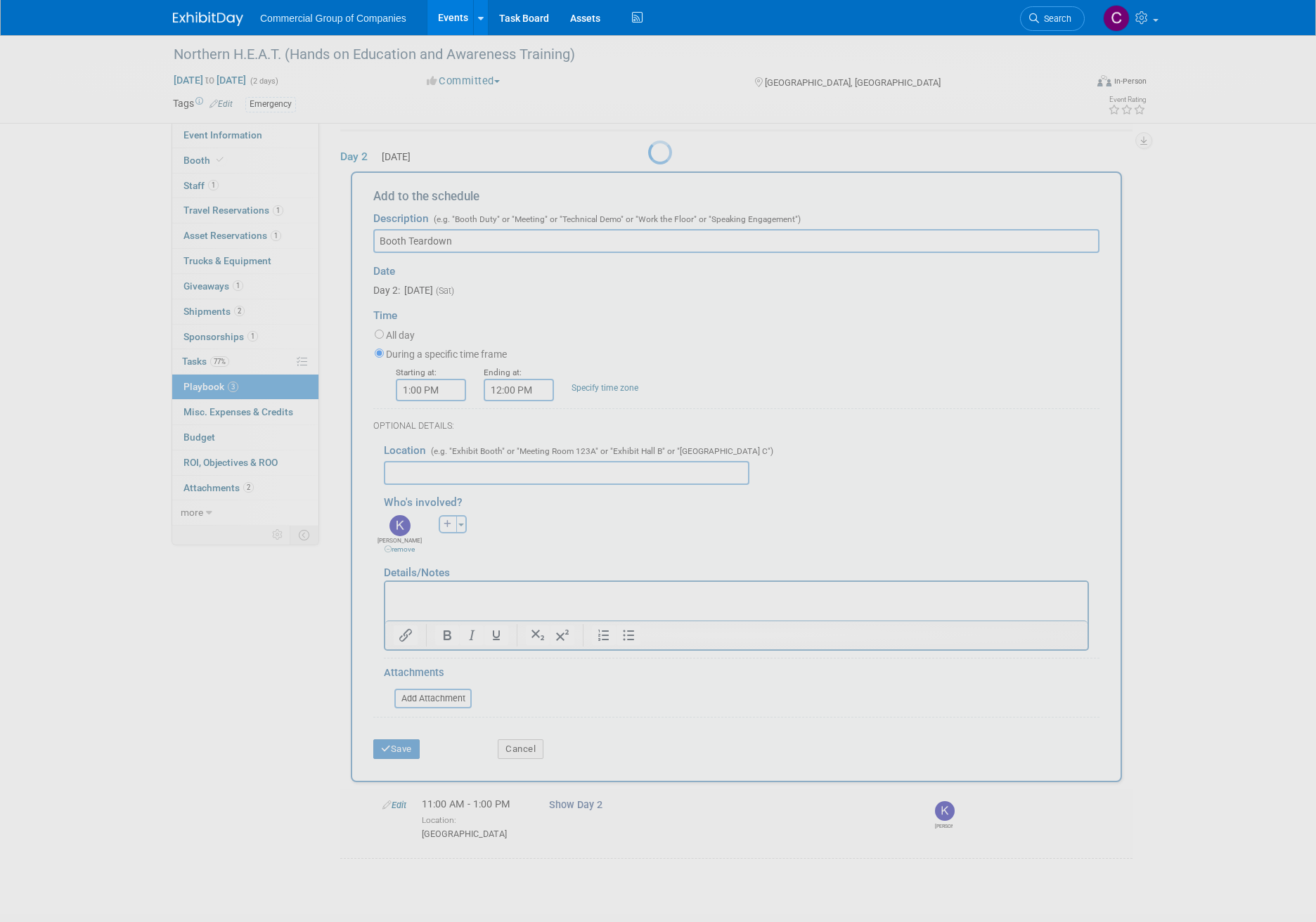
scroll to position [0, 0]
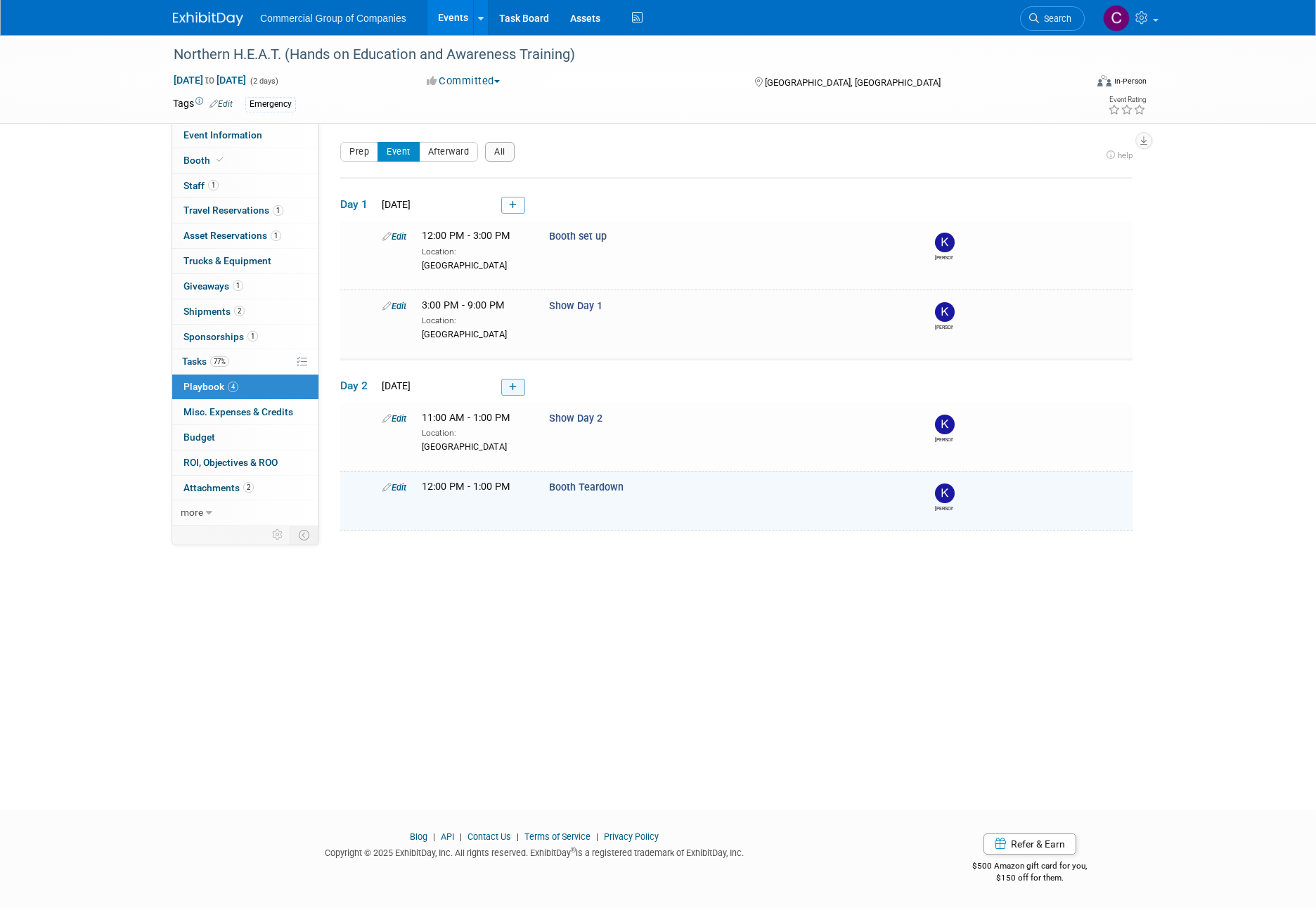
click at [510, 391] on link at bounding box center [513, 387] width 24 height 17
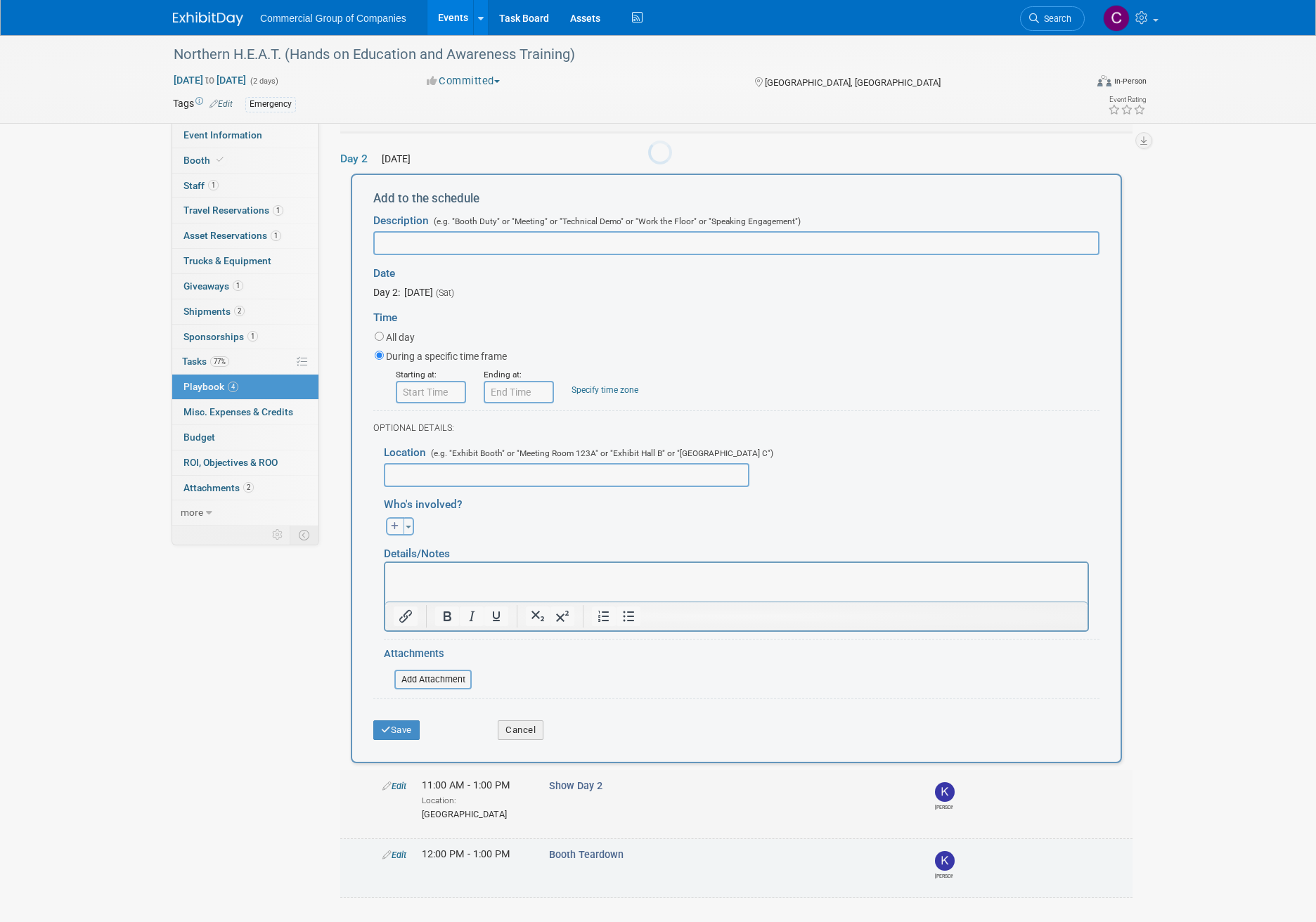
scroll to position [228, 0]
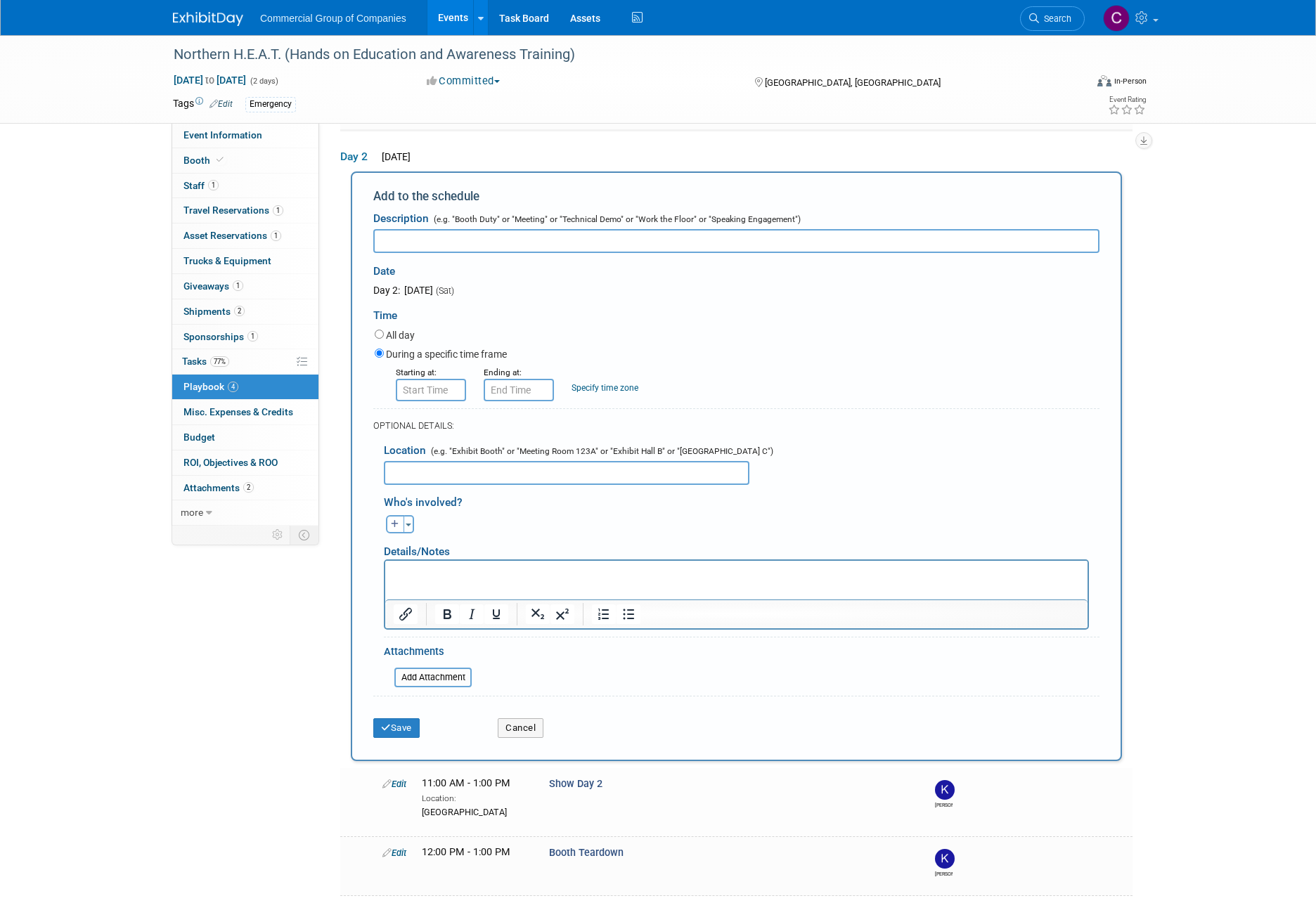
click at [400, 716] on div "Save" at bounding box center [425, 723] width 125 height 29
click at [399, 719] on button "Save" at bounding box center [396, 727] width 46 height 20
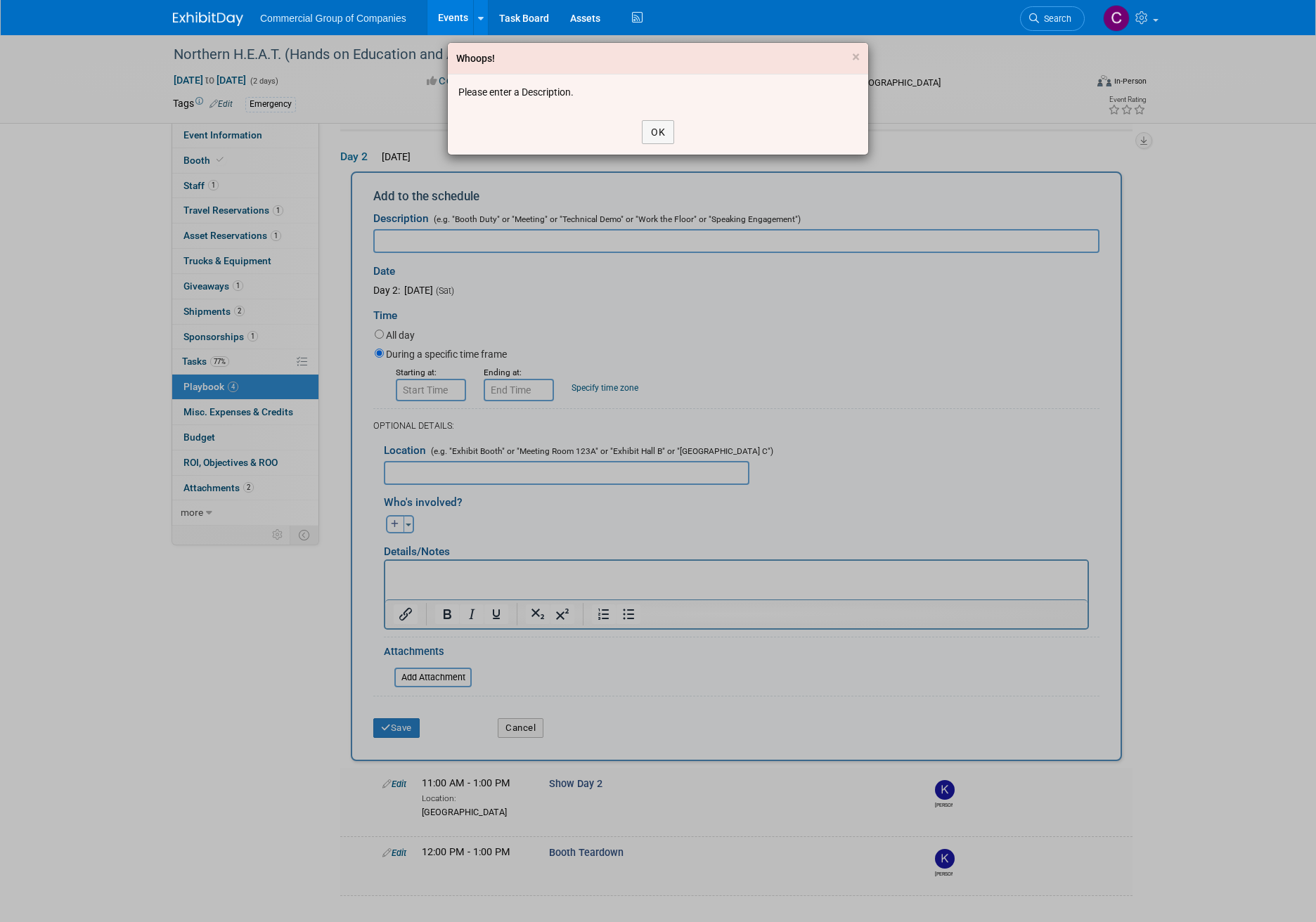
click at [846, 55] on div "Whoops! ×" at bounding box center [658, 58] width 420 height 32
click at [852, 59] on span "×" at bounding box center [856, 57] width 7 height 17
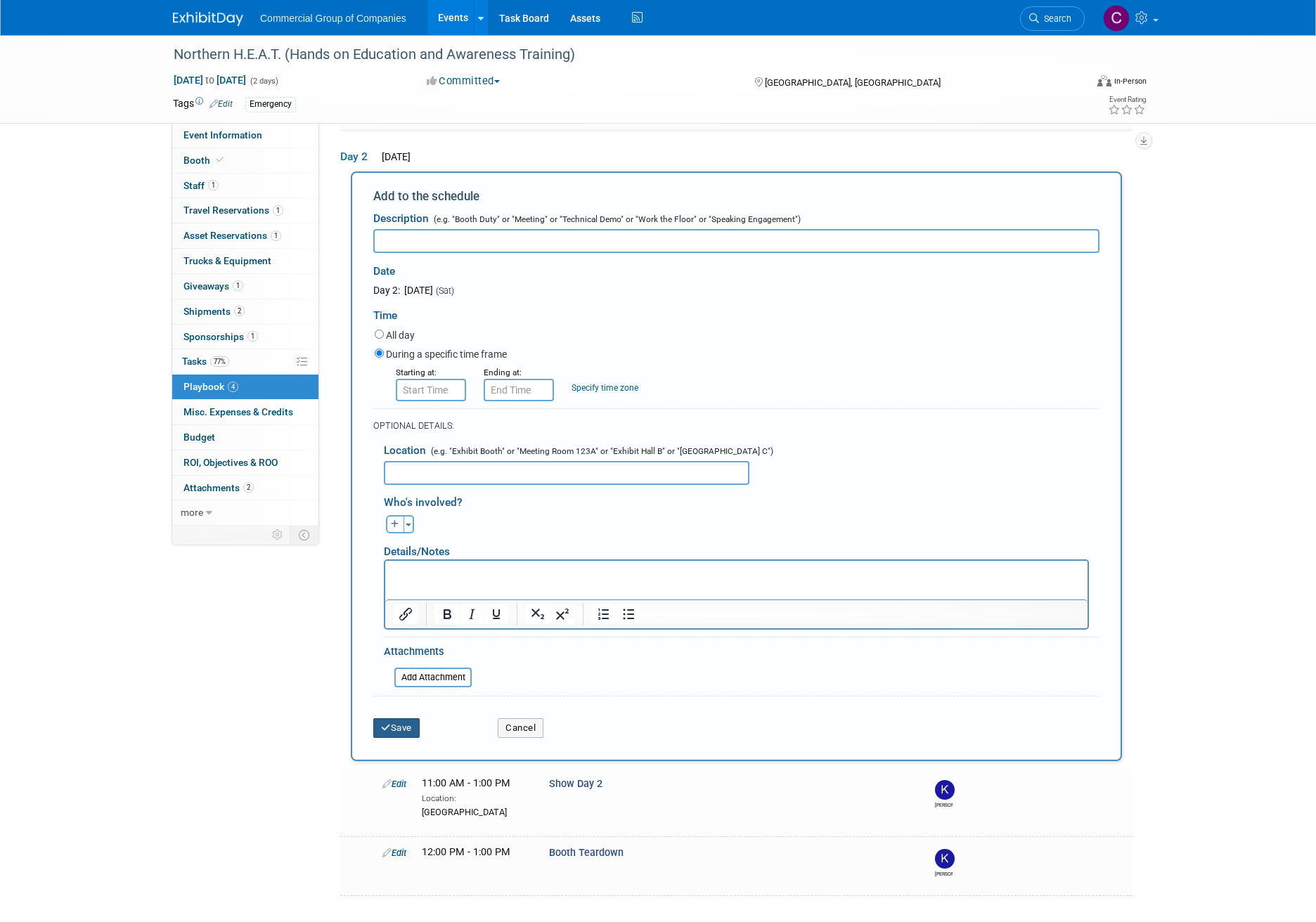
click at [402, 732] on button "Save" at bounding box center [396, 727] width 46 height 20
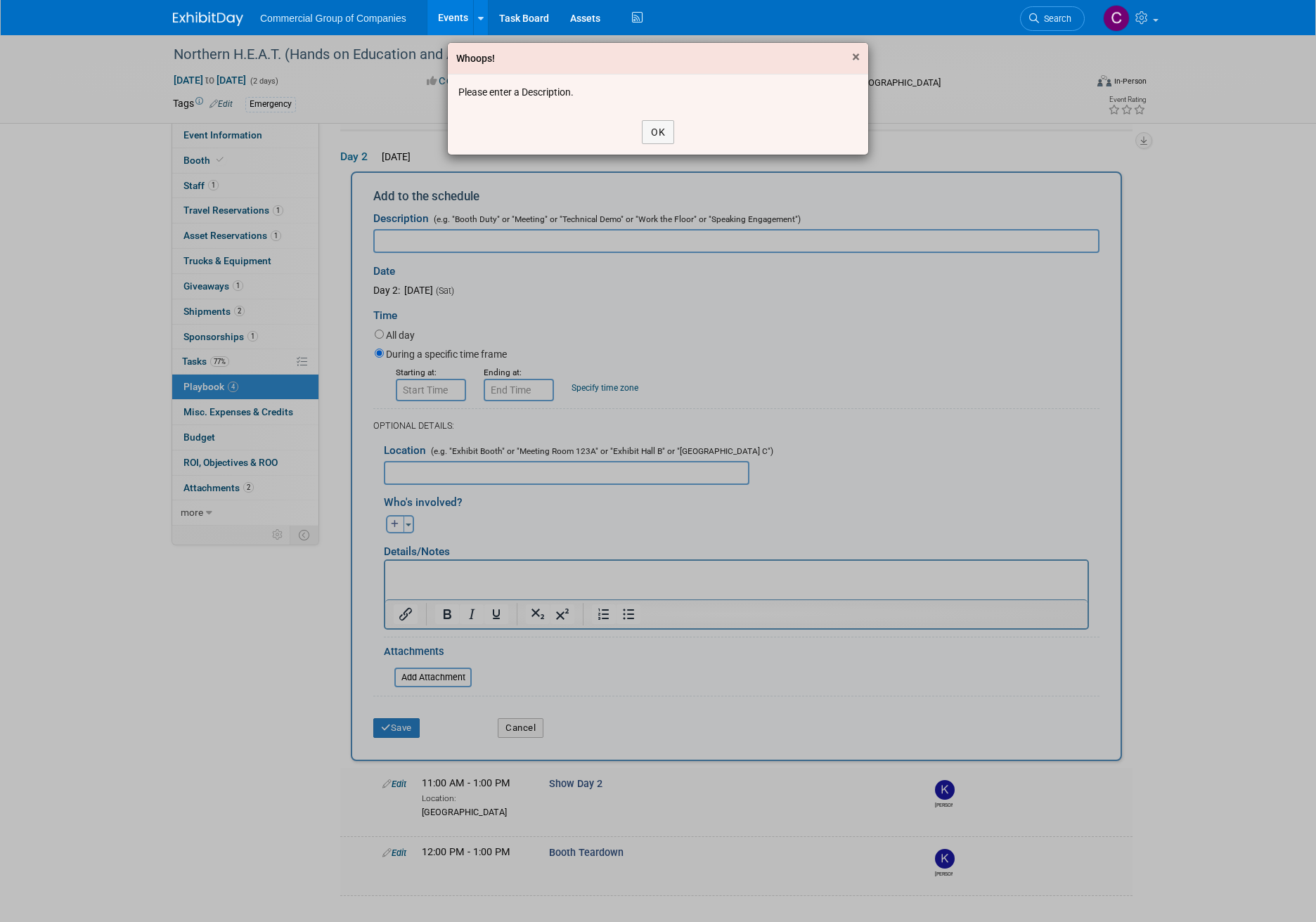
click at [855, 52] on span "×" at bounding box center [856, 57] width 7 height 17
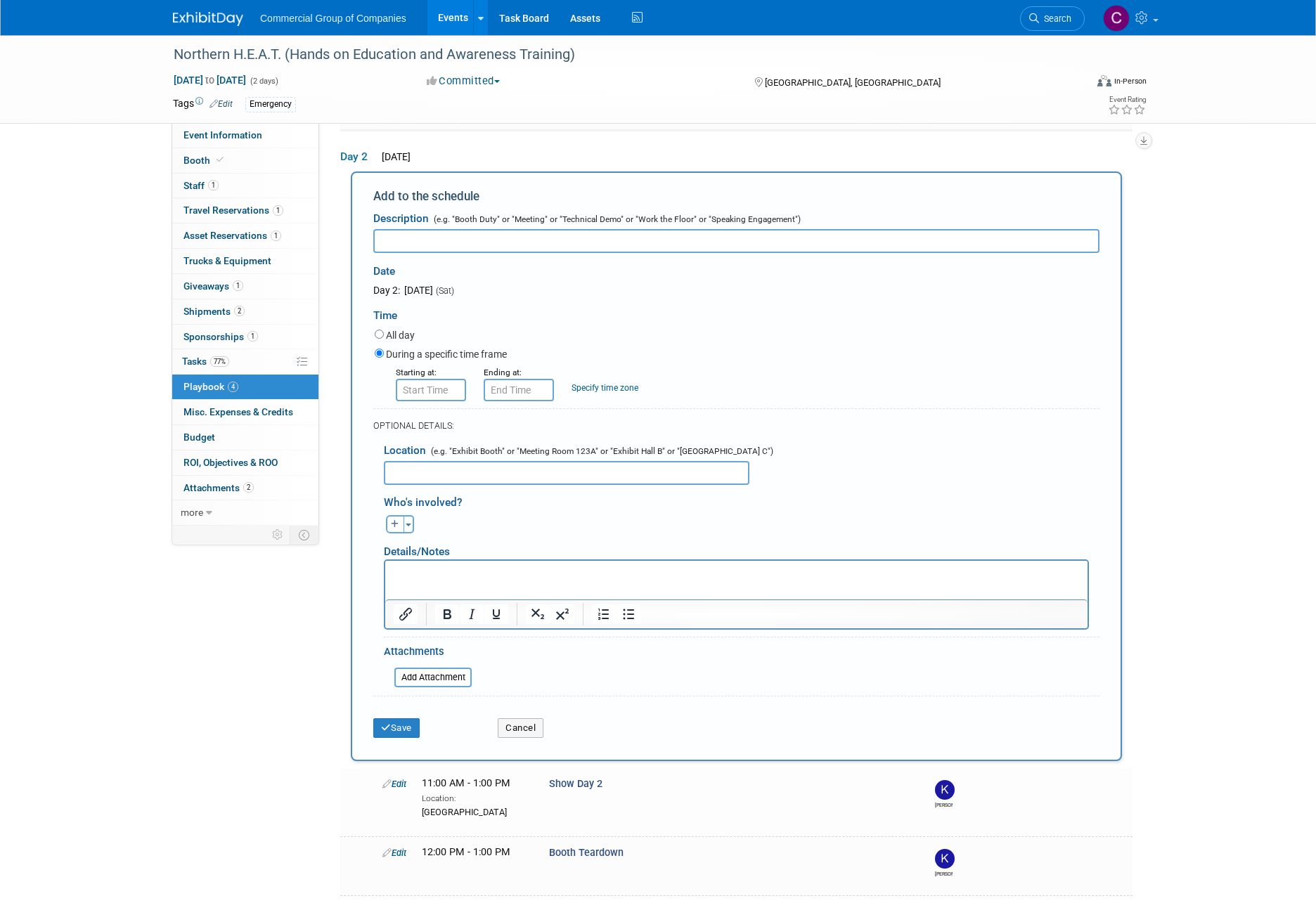
click at [495, 720] on div "Cancel" at bounding box center [549, 723] width 125 height 29
click at [507, 729] on button "Cancel" at bounding box center [521, 727] width 46 height 20
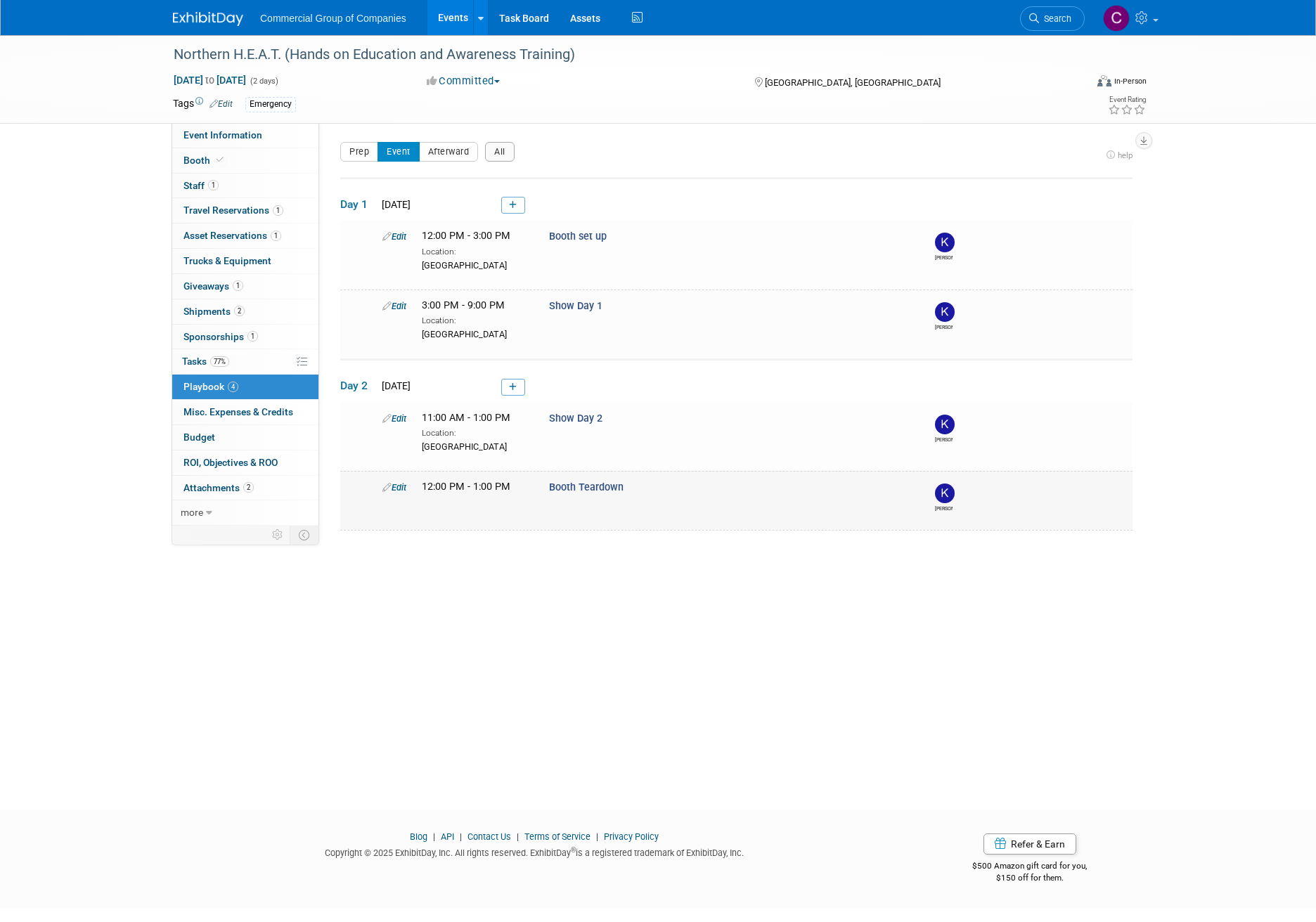
click at [476, 487] on span "12:00 PM - 1:00 PM" at bounding box center [466, 486] width 88 height 12
click at [390, 490] on icon at bounding box center [387, 487] width 9 height 9
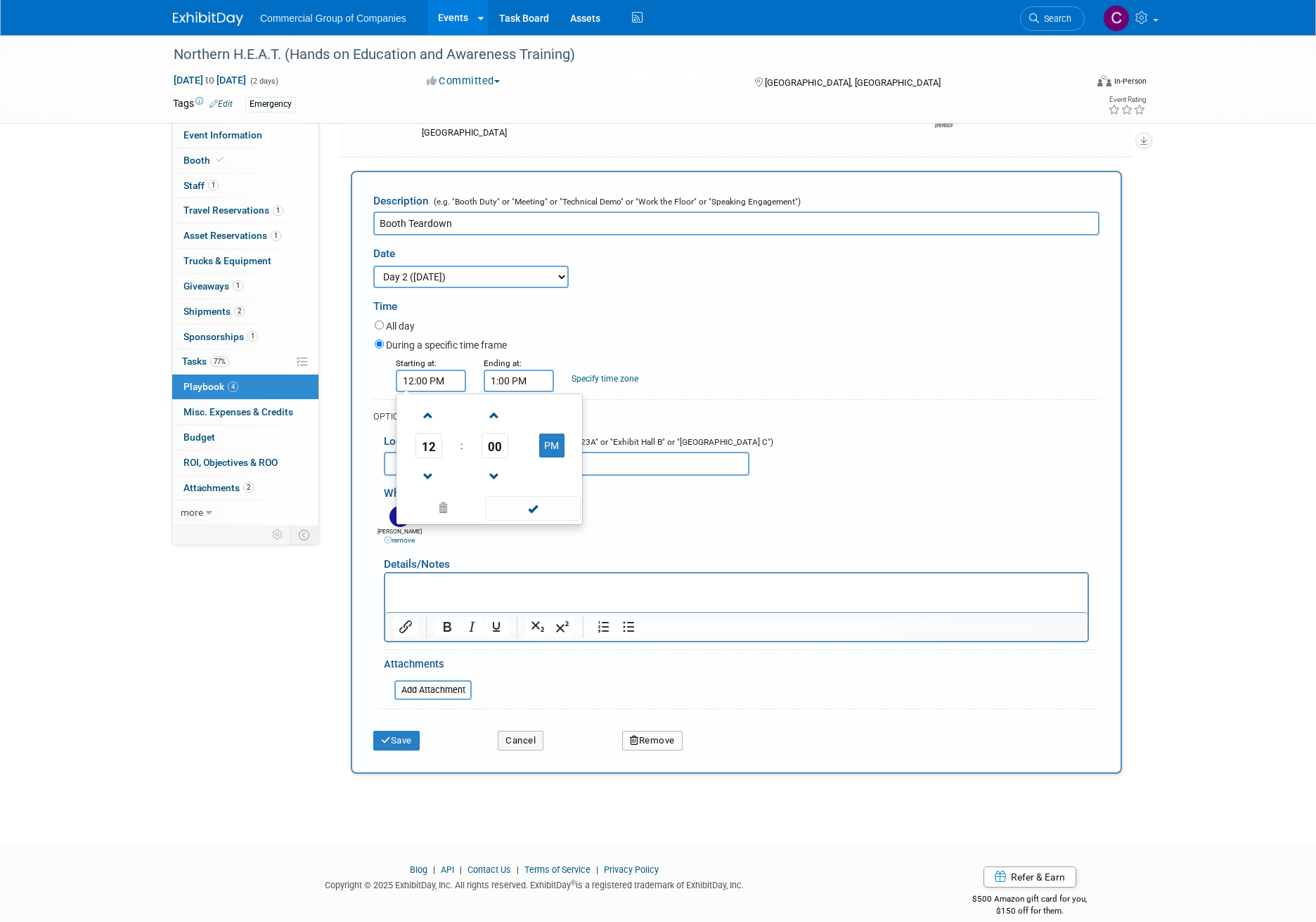
click at [416, 377] on input "12:00 PM" at bounding box center [431, 381] width 70 height 23
click at [431, 417] on span at bounding box center [428, 415] width 24 height 24
type input "1:00 PM"
click at [540, 514] on span at bounding box center [532, 508] width 95 height 24
click at [546, 388] on input "1:00 PM" at bounding box center [518, 381] width 70 height 23
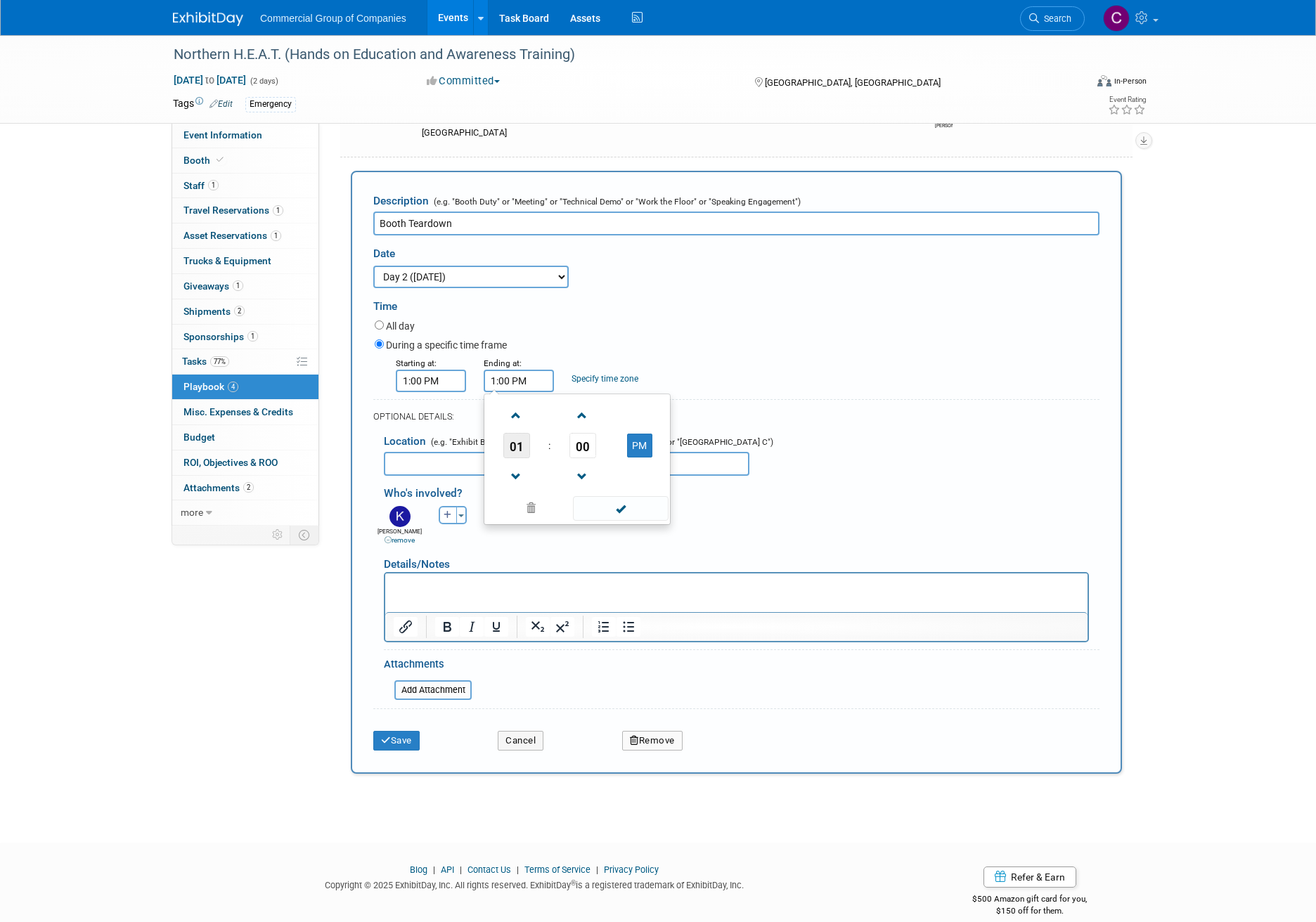
click at [518, 447] on span "01" at bounding box center [517, 445] width 27 height 25
click at [617, 458] on td "06" at bounding box center [599, 453] width 45 height 38
type input "6:00 PM"
click at [628, 504] on span at bounding box center [620, 508] width 95 height 24
click at [387, 742] on icon "submit" at bounding box center [386, 740] width 10 height 9
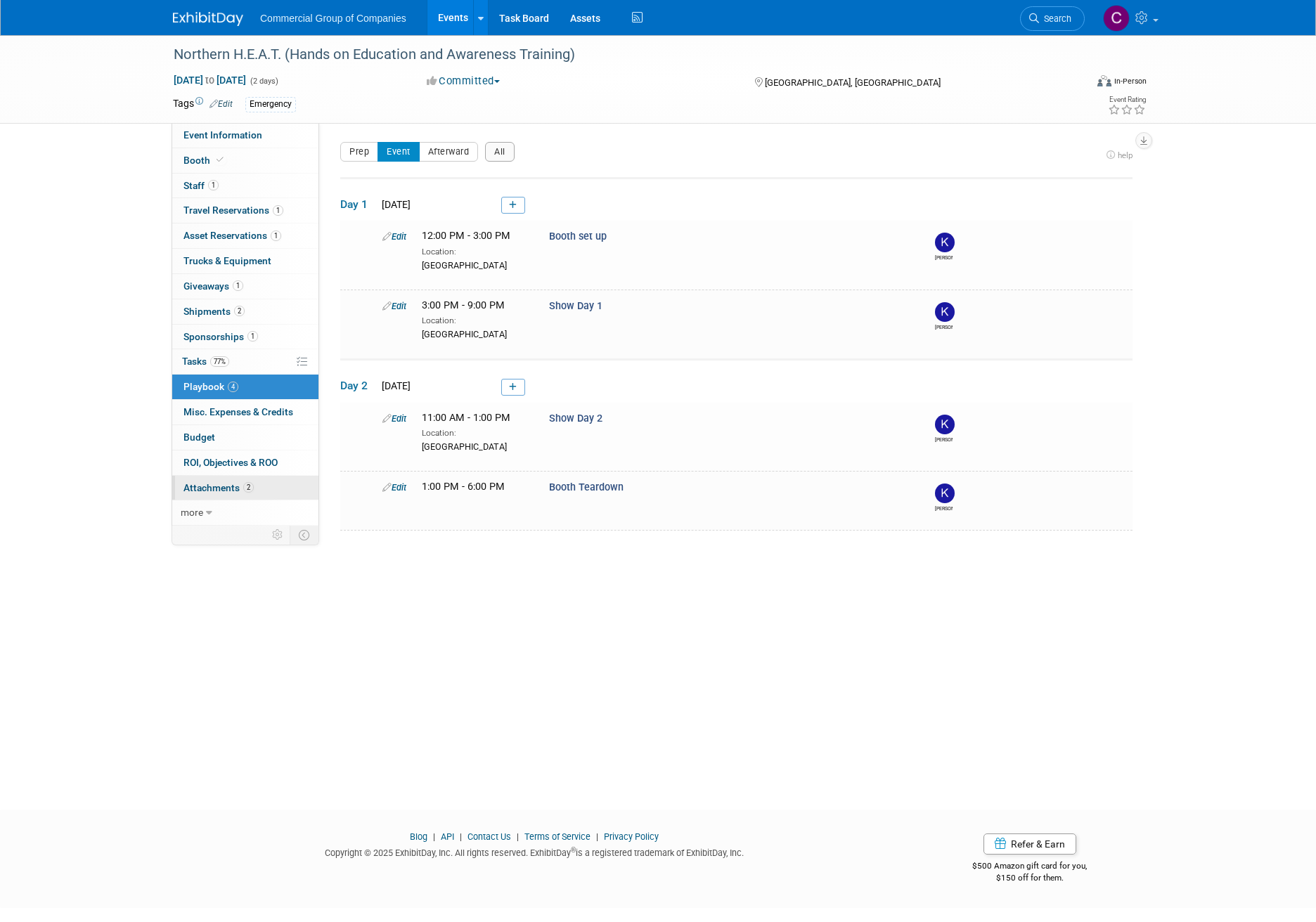
click at [238, 489] on span "Attachments 2" at bounding box center [218, 487] width 70 height 11
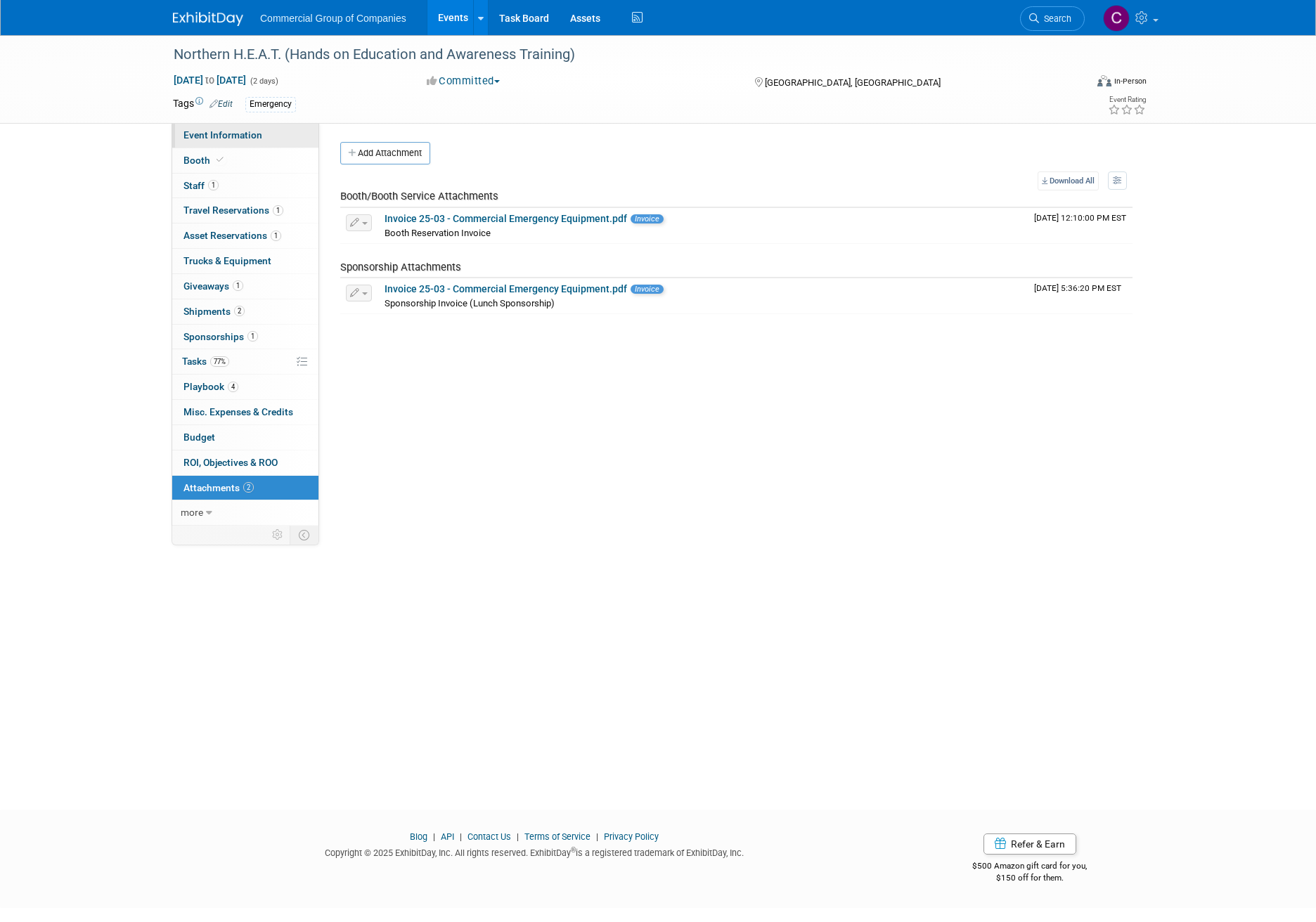
click at [234, 130] on span "Event Information" at bounding box center [223, 134] width 79 height 11
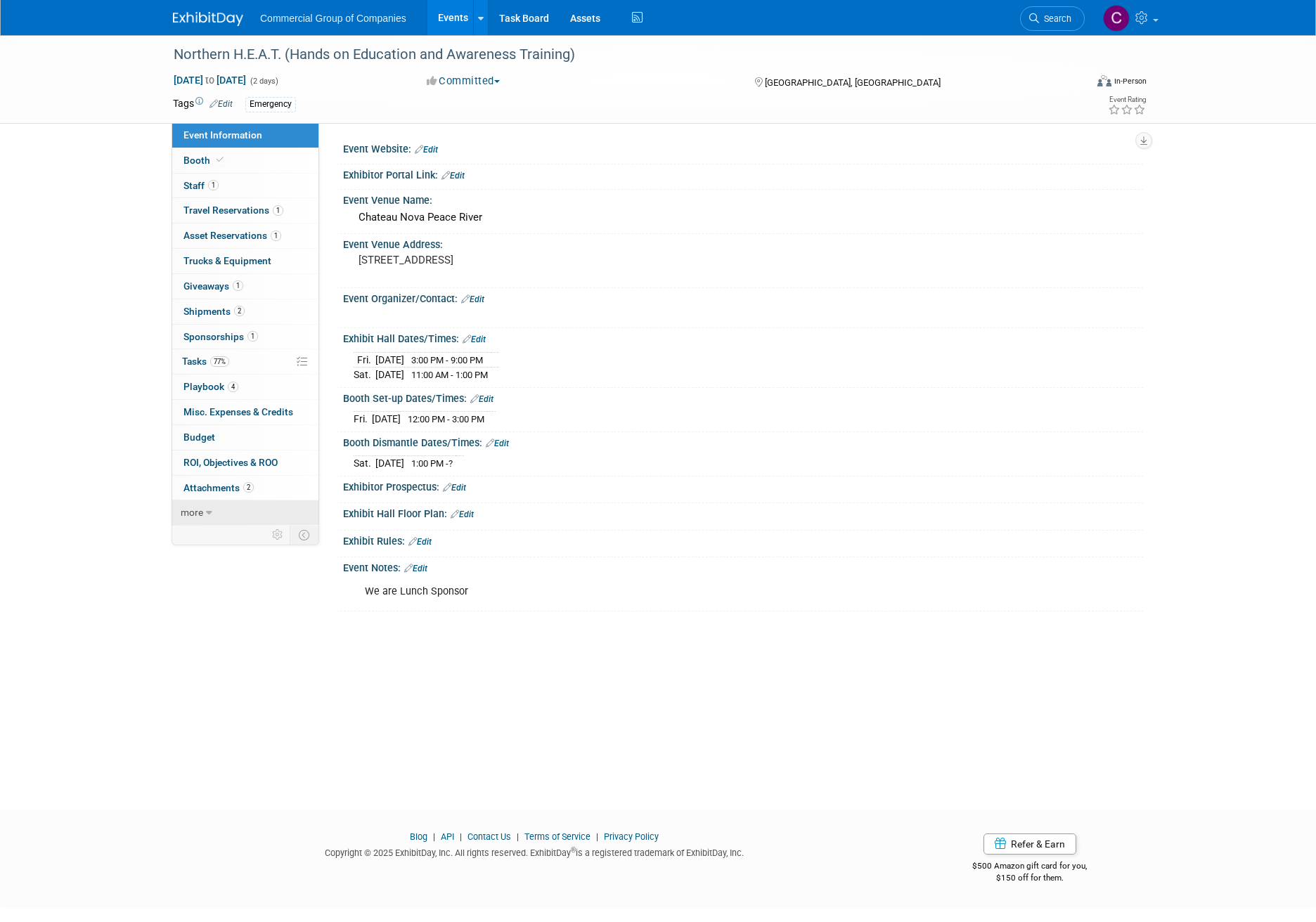
click at [200, 515] on span "more" at bounding box center [192, 511] width 23 height 11
click at [212, 531] on link "Event Binder (.pdf export)" at bounding box center [246, 537] width 146 height 24
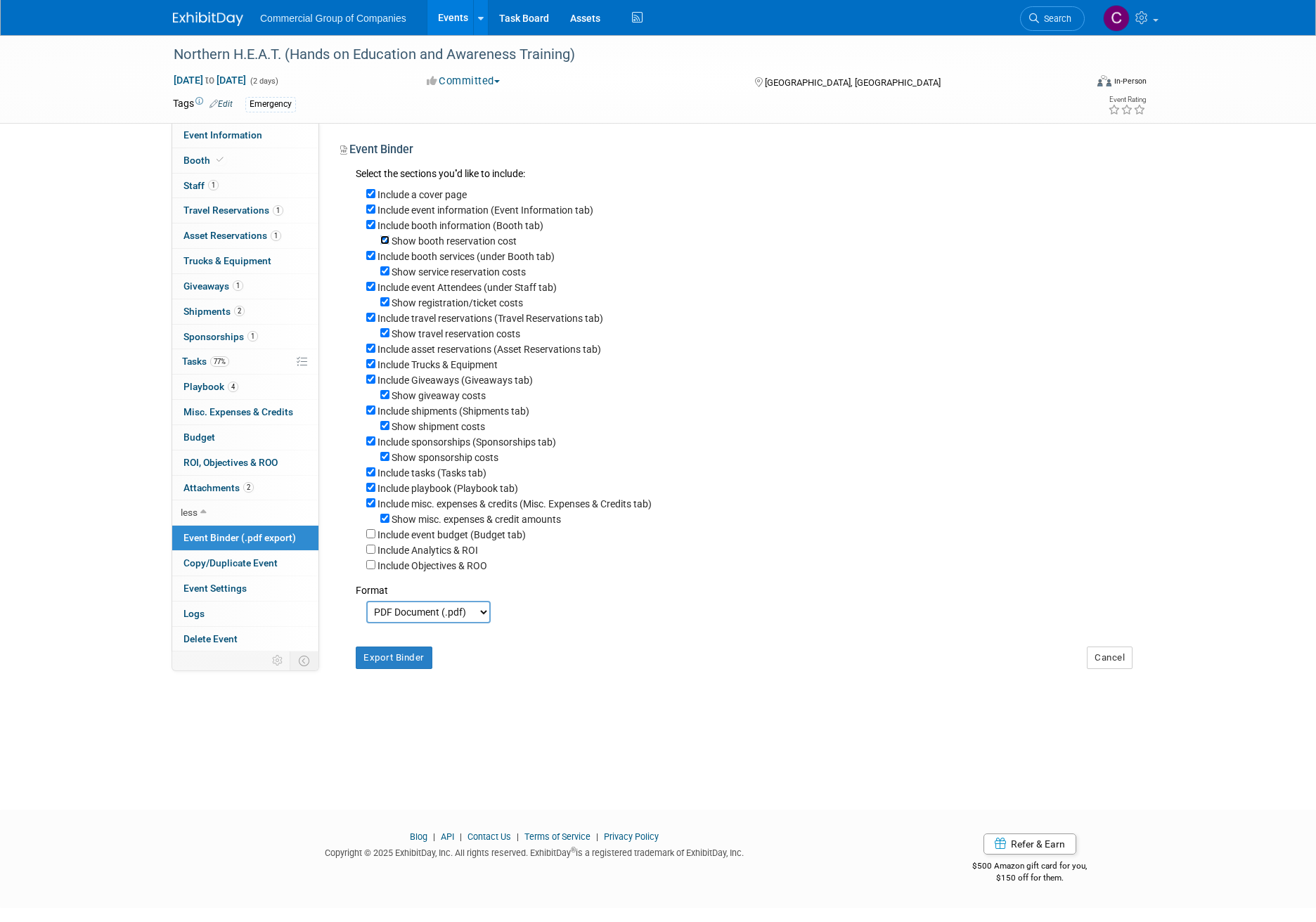
click at [384, 243] on input "Show booth reservation cost" at bounding box center [385, 240] width 9 height 9
checkbox input "false"
click at [385, 276] on input "Show service reservation costs" at bounding box center [385, 270] width 9 height 9
checkbox input "false"
click at [375, 254] on div "Include booth services (under Booth tab)" at bounding box center [749, 256] width 766 height 15
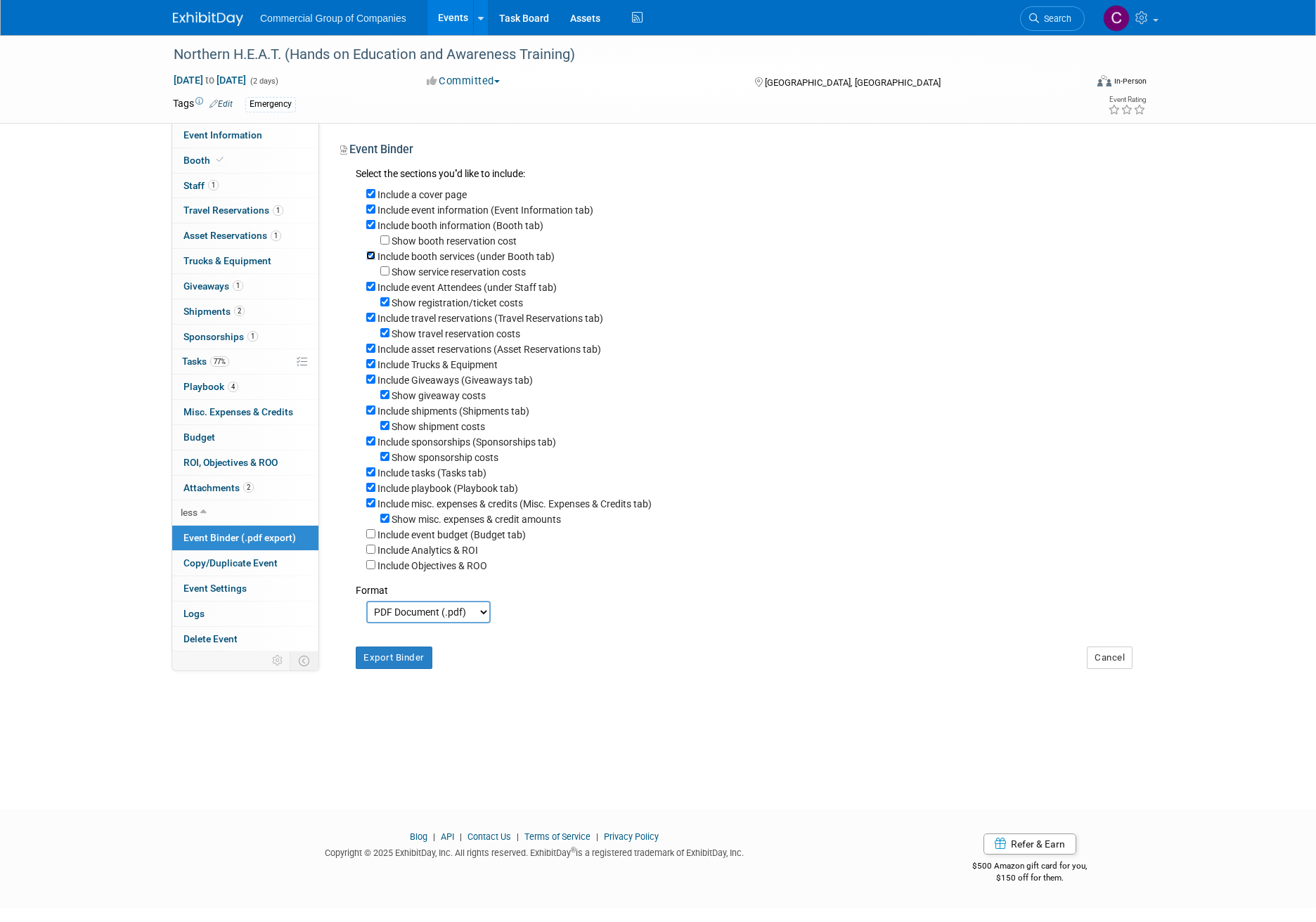
click at [374, 260] on input "Include booth services (under Booth tab)" at bounding box center [371, 255] width 9 height 9
checkbox input "false"
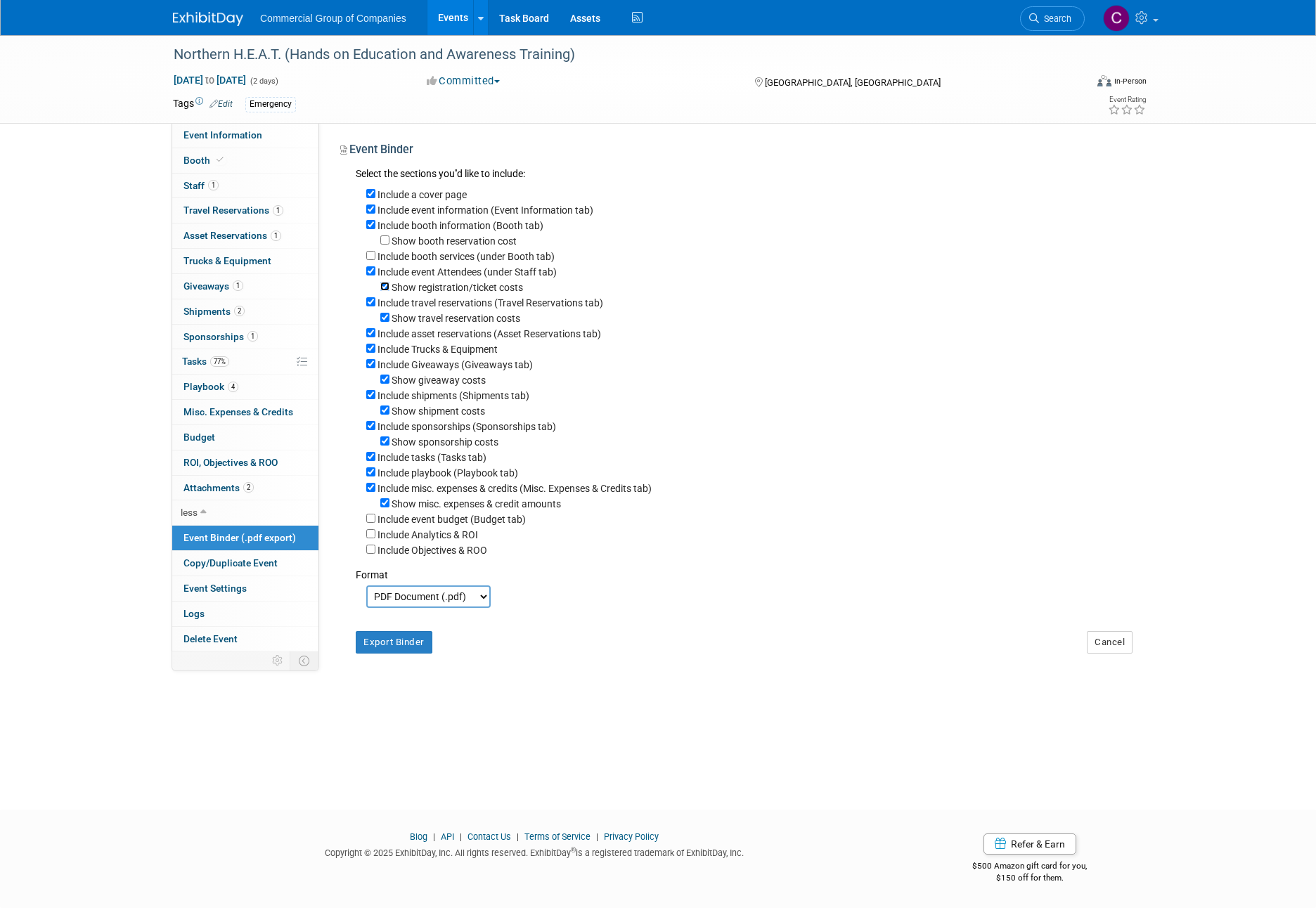
click at [389, 286] on input "Show registration/ticket costs" at bounding box center [385, 286] width 9 height 9
checkbox input "false"
click at [389, 320] on input "Show travel reservation costs" at bounding box center [385, 317] width 9 height 9
checkbox input "false"
click at [370, 351] on input "Include Trucks & Equipment" at bounding box center [371, 348] width 9 height 9
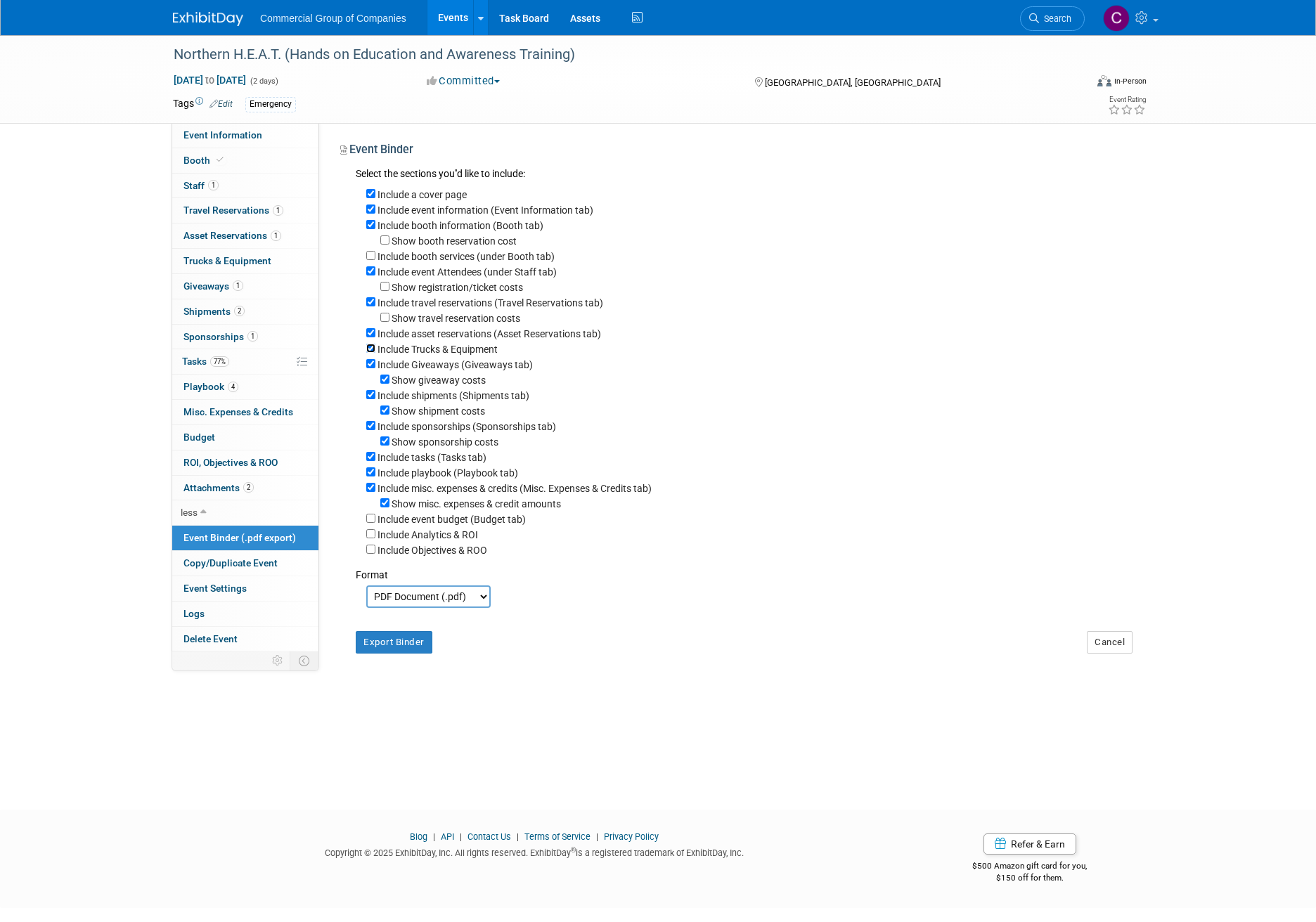
checkbox input "false"
click at [384, 380] on input "Show giveaway costs" at bounding box center [385, 379] width 9 height 9
checkbox input "false"
click at [384, 415] on input "Show shipment costs" at bounding box center [385, 410] width 9 height 9
checkbox input "false"
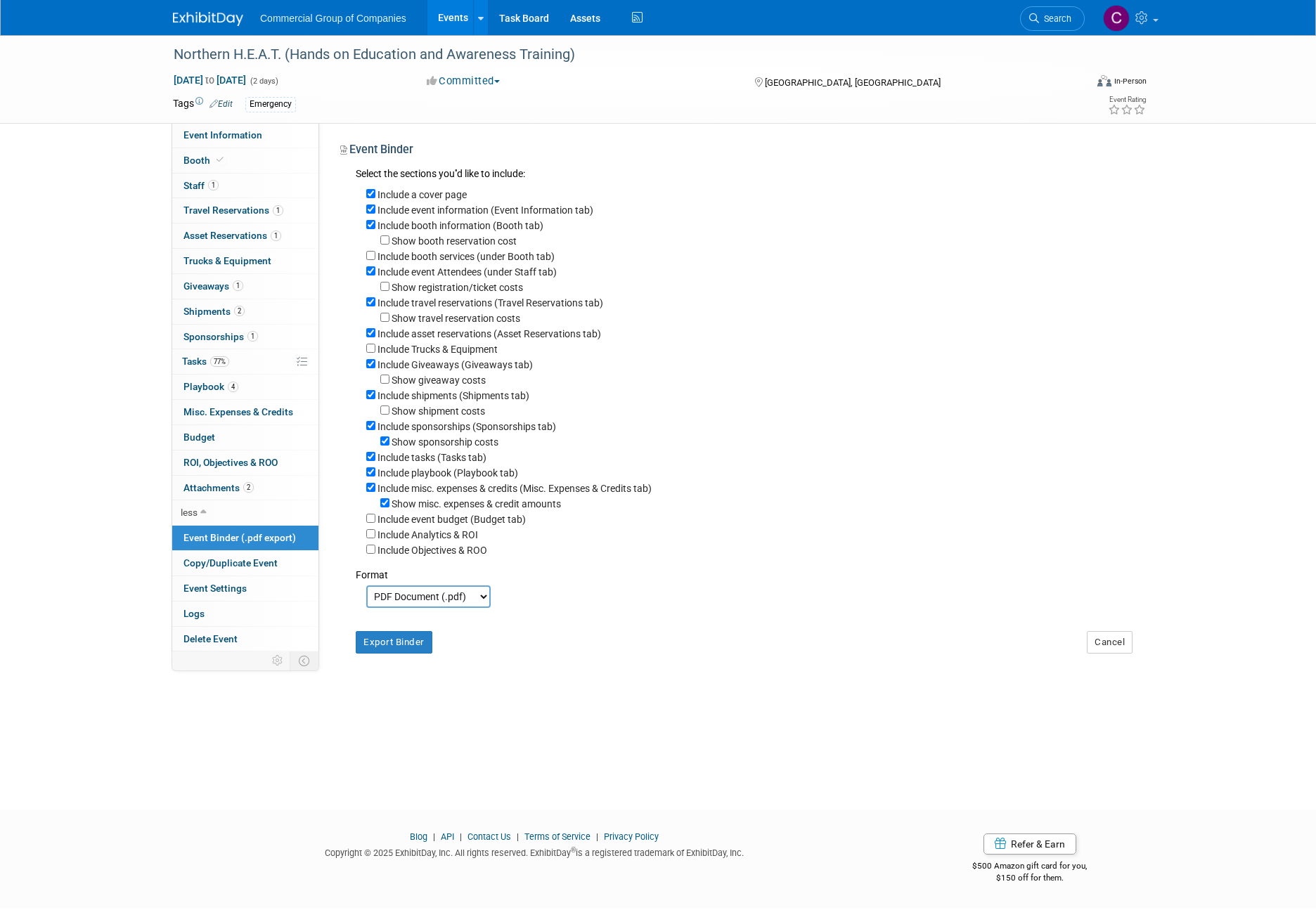
click at [373, 464] on div "Include tasks (Tasks tab)" at bounding box center [749, 456] width 766 height 15
click at [370, 461] on input "Include tasks (Tasks tab)" at bounding box center [371, 456] width 9 height 9
checkbox input "false"
click at [373, 492] on input "Include misc. expenses & credits (Misc. Expenses & Credits tab)" at bounding box center [371, 487] width 9 height 9
checkbox input "false"
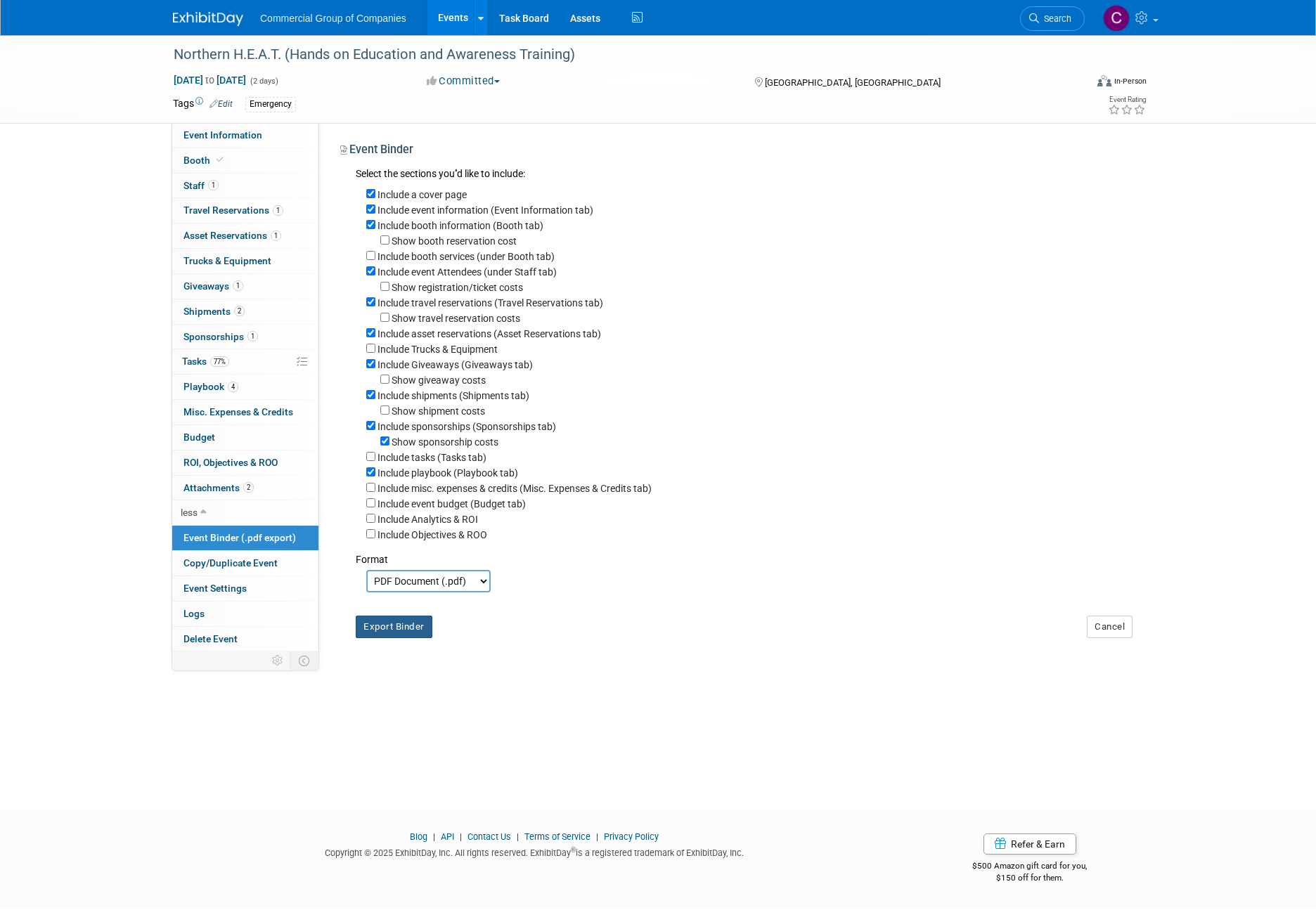
click at [403, 632] on button "Export Binder" at bounding box center [394, 626] width 77 height 23
click at [192, 135] on span "Event Information" at bounding box center [223, 134] width 79 height 11
